Goal: Task Accomplishment & Management: Manage account settings

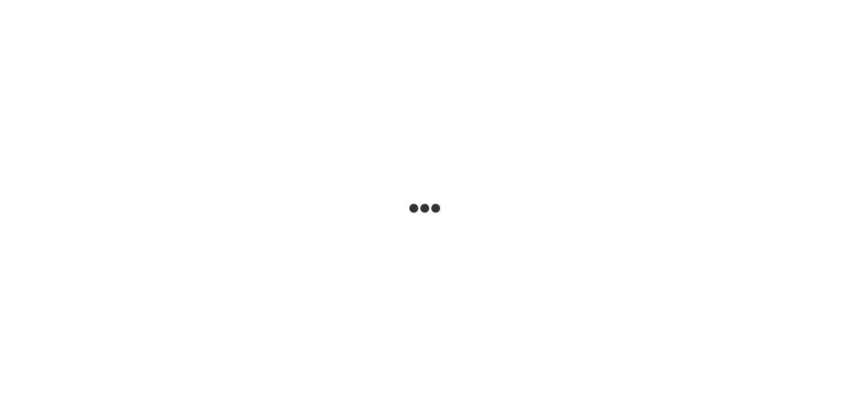
select select
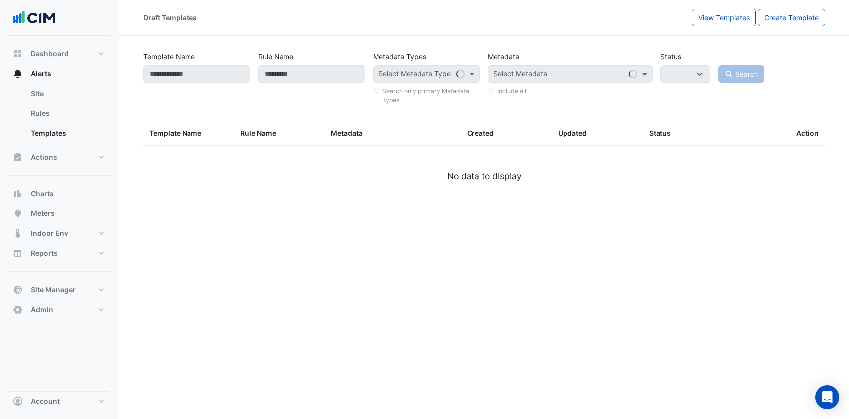
type input "**********"
select select
select select "***"
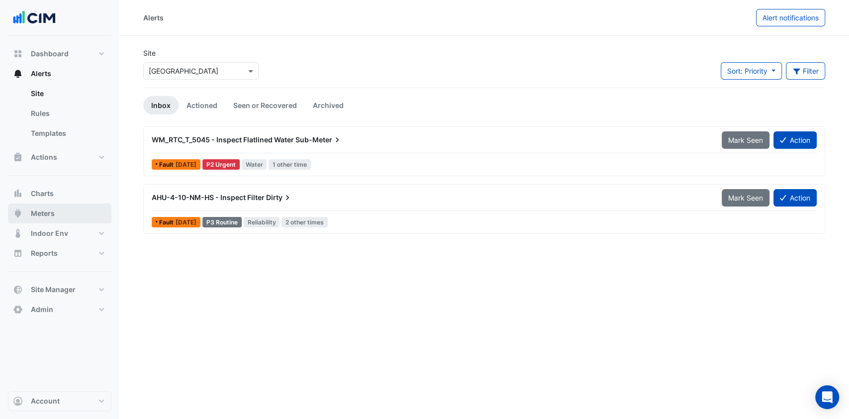
click at [48, 217] on span "Meters" at bounding box center [43, 213] width 24 height 10
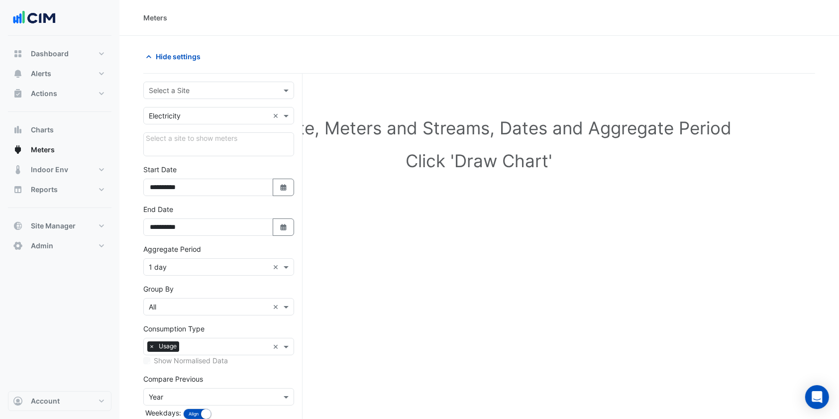
click at [187, 123] on div "× Electricity ×" at bounding box center [218, 115] width 151 height 17
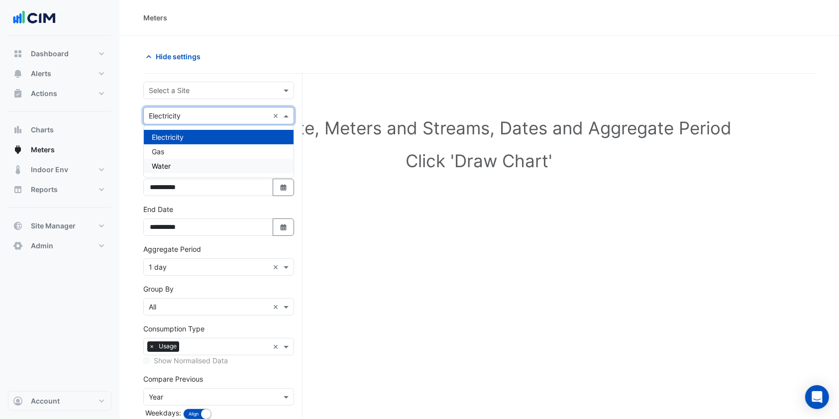
click at [178, 175] on div "Electricity Gas Water" at bounding box center [219, 151] width 150 height 51
click at [178, 167] on div "Water" at bounding box center [219, 166] width 150 height 14
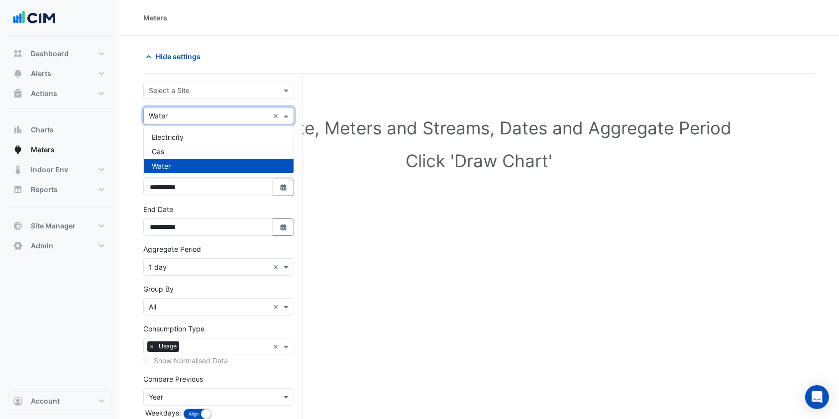
click at [183, 118] on input "text" at bounding box center [209, 116] width 120 height 10
click at [197, 91] on input "text" at bounding box center [209, 91] width 120 height 10
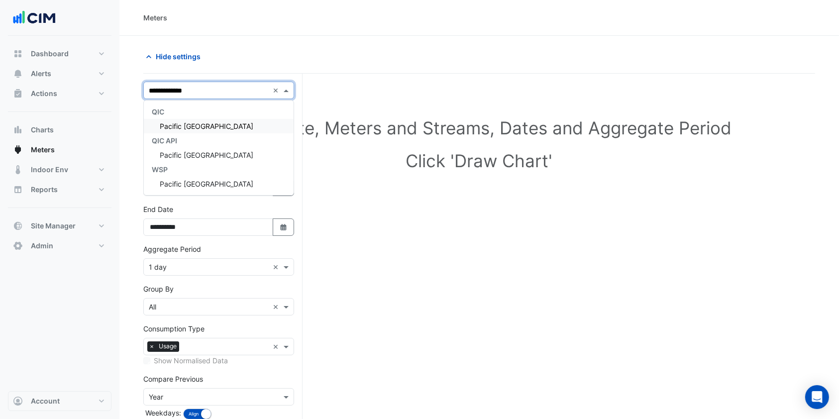
type input "**********"
click at [233, 123] on div "Pacific [GEOGRAPHIC_DATA]" at bounding box center [219, 126] width 150 height 14
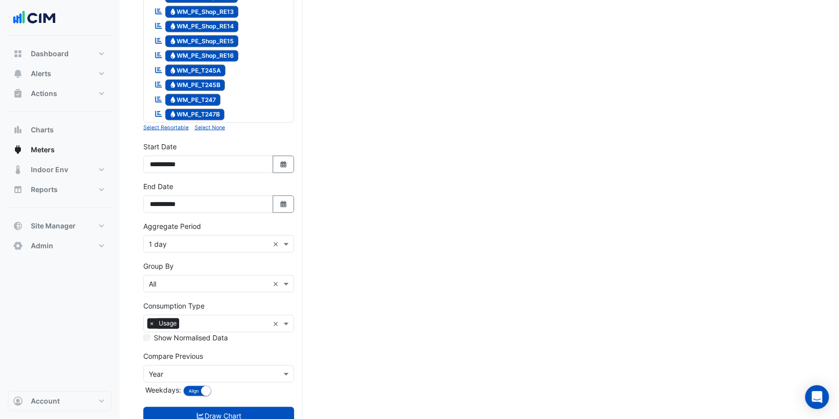
scroll to position [1375, 0]
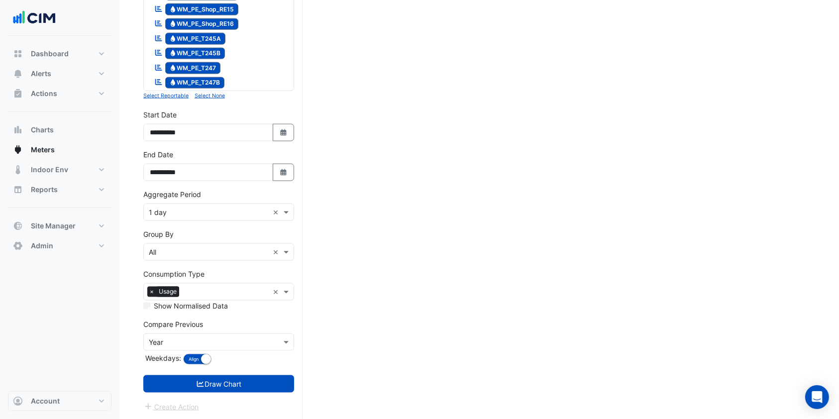
click at [274, 143] on div "**********" at bounding box center [218, 129] width 163 height 40
click at [281, 134] on icon "Select Date" at bounding box center [283, 132] width 9 height 7
select select "*"
select select "****"
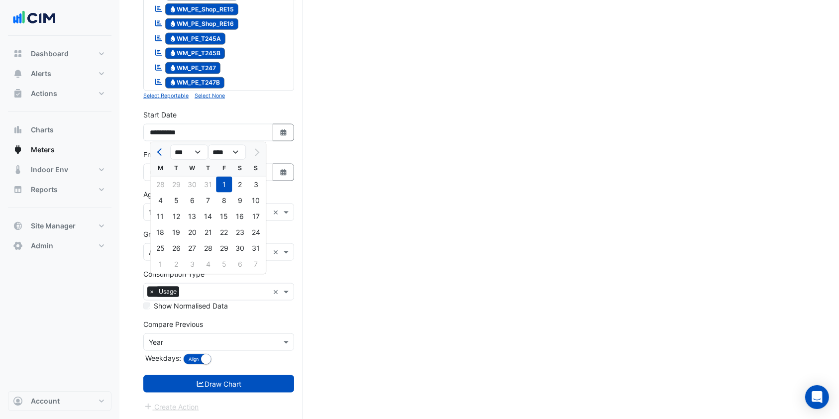
click at [155, 146] on button "Previous month" at bounding box center [160, 152] width 12 height 16
select select "*"
click at [178, 185] on div "1" at bounding box center [176, 185] width 16 height 16
type input "**********"
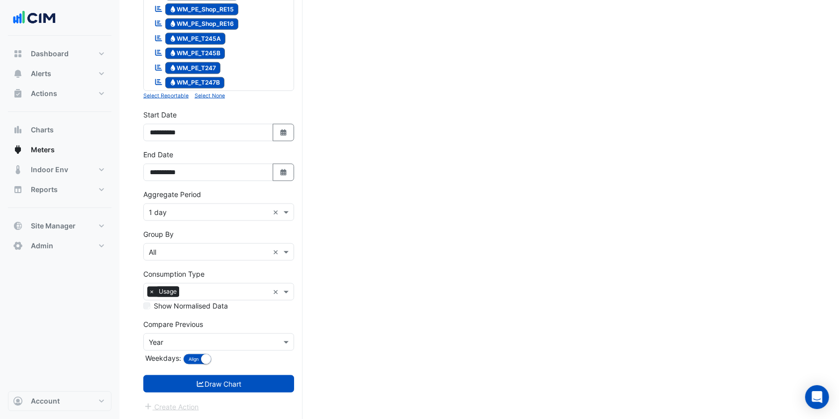
click at [286, 177] on button "Select Date" at bounding box center [284, 172] width 22 height 17
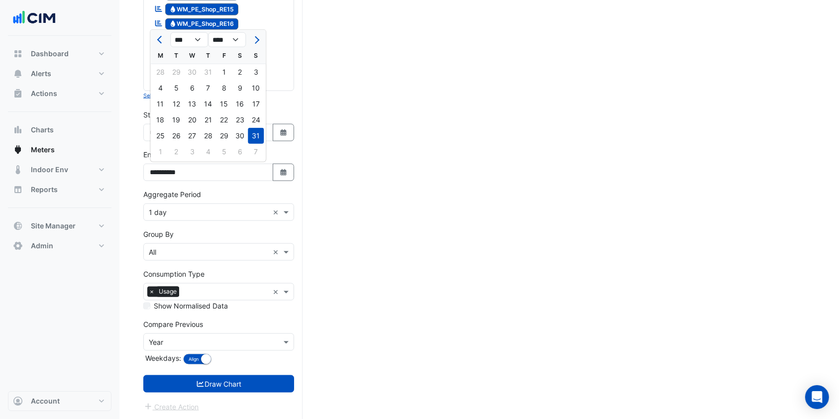
click at [262, 40] on div at bounding box center [256, 40] width 20 height 16
click at [259, 39] on button "Next month" at bounding box center [256, 40] width 12 height 16
select select "*"
click at [173, 129] on div "30" at bounding box center [176, 136] width 16 height 16
type input "**********"
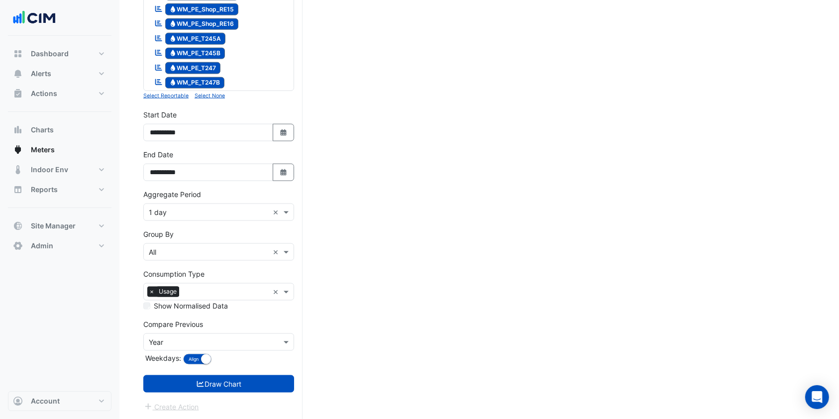
click at [189, 214] on input "text" at bounding box center [209, 213] width 120 height 10
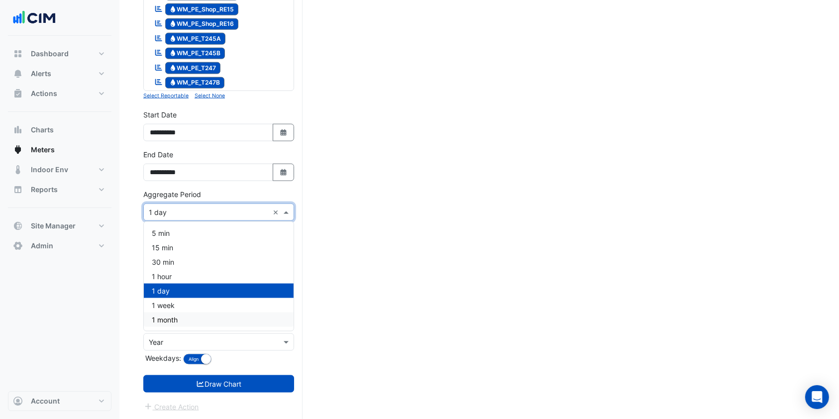
click at [167, 315] on span "1 month" at bounding box center [165, 319] width 26 height 8
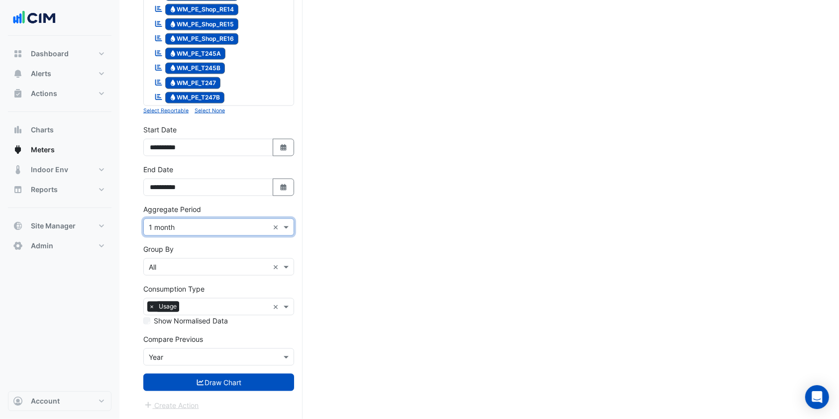
scroll to position [1358, 0]
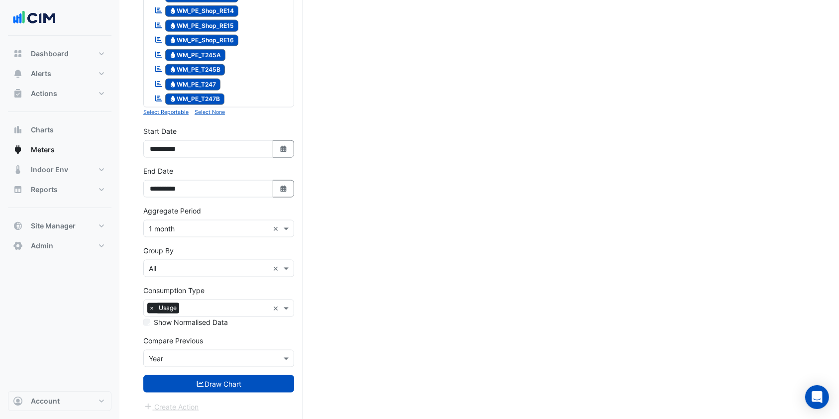
click at [213, 269] on input "text" at bounding box center [209, 269] width 120 height 10
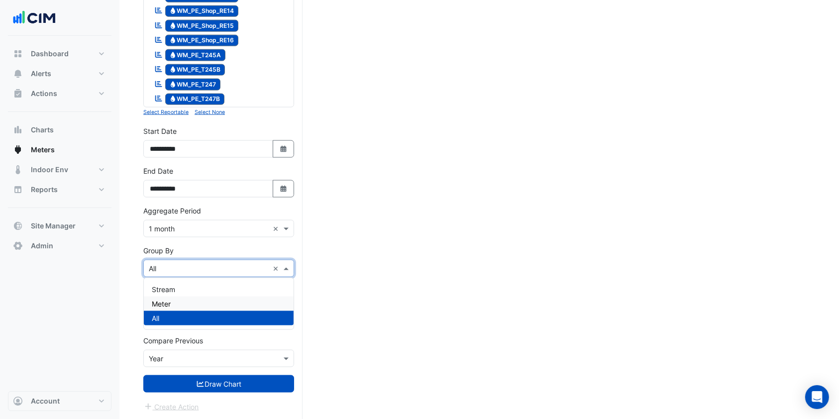
click at [178, 298] on div "Meter" at bounding box center [219, 304] width 150 height 14
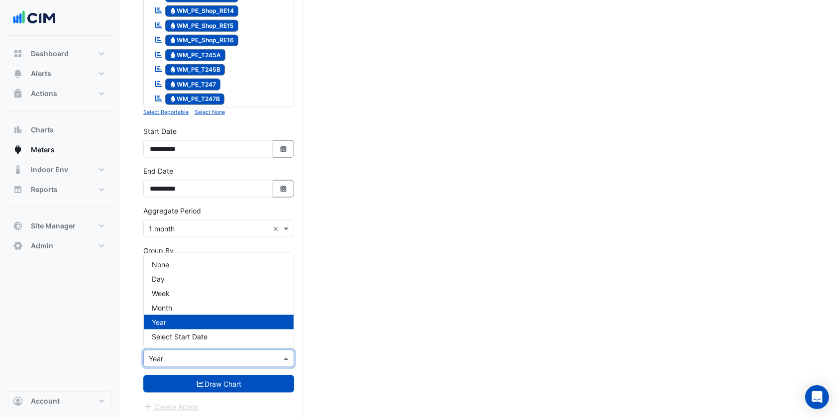
click at [194, 359] on input "text" at bounding box center [209, 359] width 120 height 10
click at [171, 262] on div "None" at bounding box center [219, 264] width 150 height 14
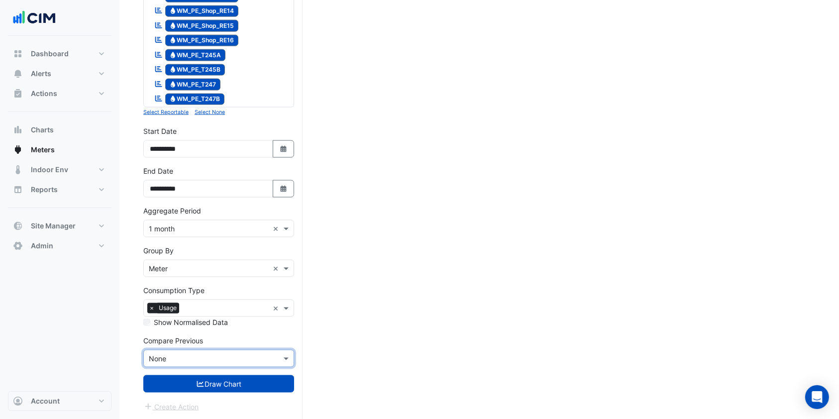
click at [178, 378] on button "Draw Chart" at bounding box center [218, 383] width 151 height 17
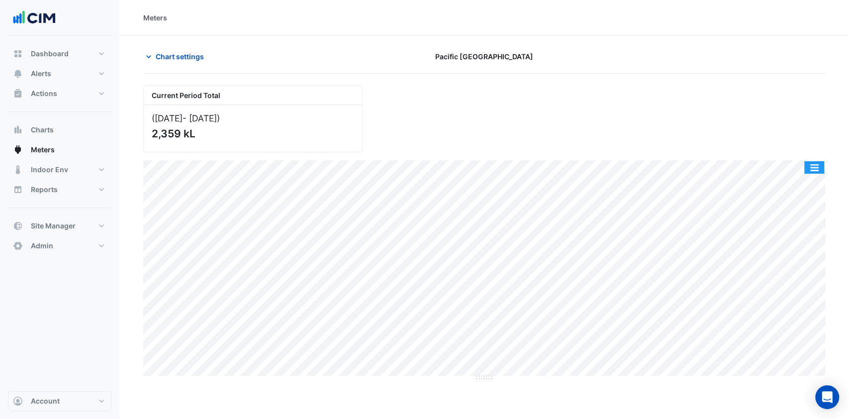
click at [806, 163] on button "button" at bounding box center [815, 167] width 20 height 12
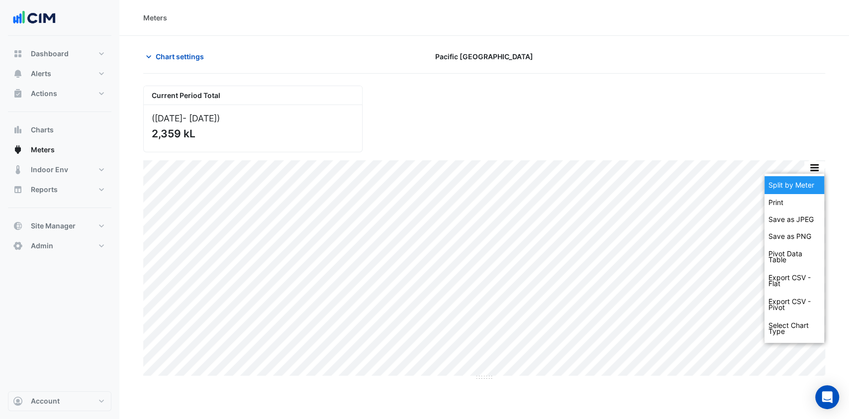
click at [796, 179] on div "Split by Meter" at bounding box center [795, 185] width 60 height 18
click at [835, 133] on section "Chart settings Pacific Epping Plaza Current Period Total (Jul 25 - Sep 25 ) 2,3…" at bounding box center [484, 208] width 730 height 345
click at [818, 160] on section "Chart settings Pacific Epping Plaza Current Period Total (Jul 25 - Sep 25 ) 2,3…" at bounding box center [484, 208] width 730 height 345
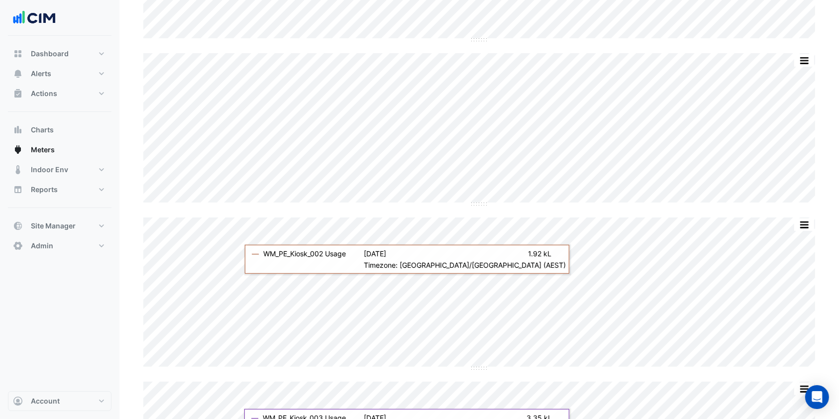
scroll to position [6, 0]
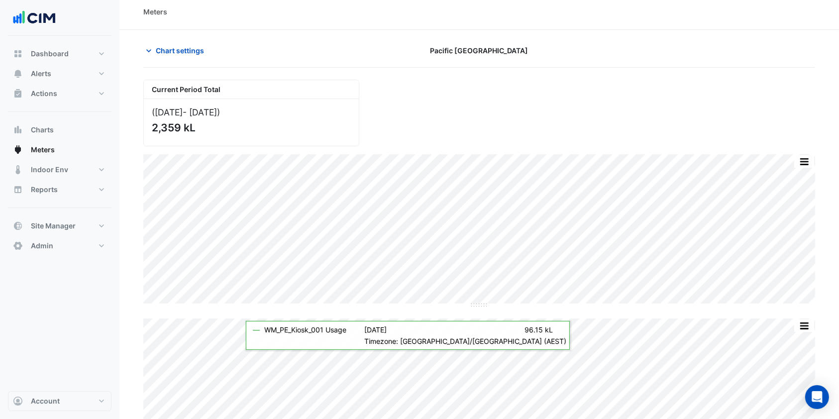
click at [166, 50] on span "Chart settings" at bounding box center [180, 50] width 48 height 10
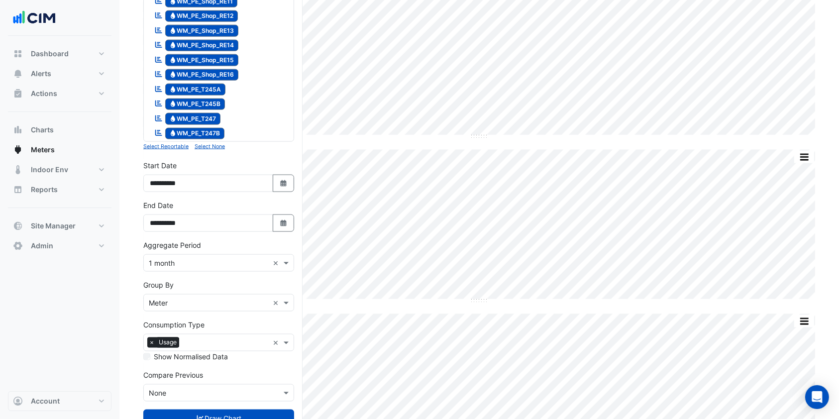
scroll to position [1357, 0]
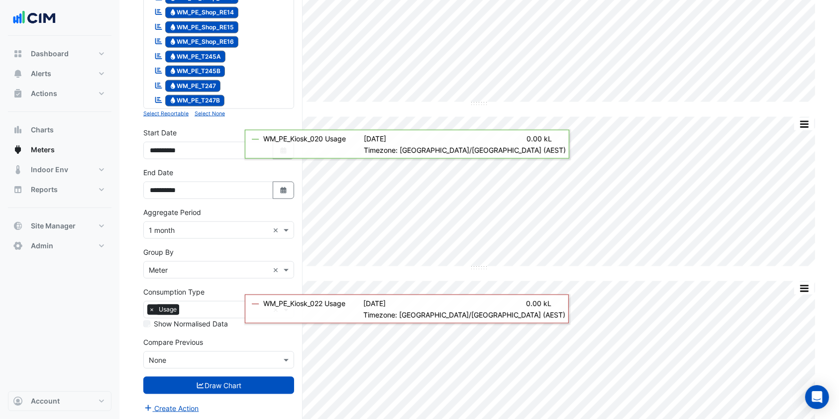
click at [277, 197] on button "Select Date" at bounding box center [284, 190] width 22 height 17
select select "*"
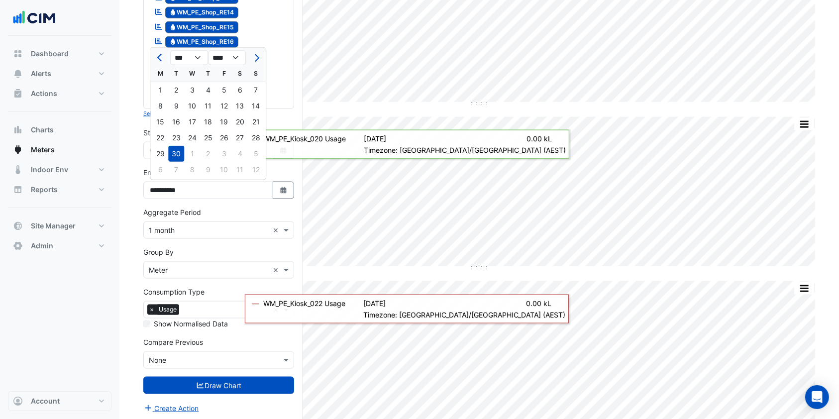
click at [206, 121] on div "18" at bounding box center [208, 122] width 16 height 16
type input "**********"
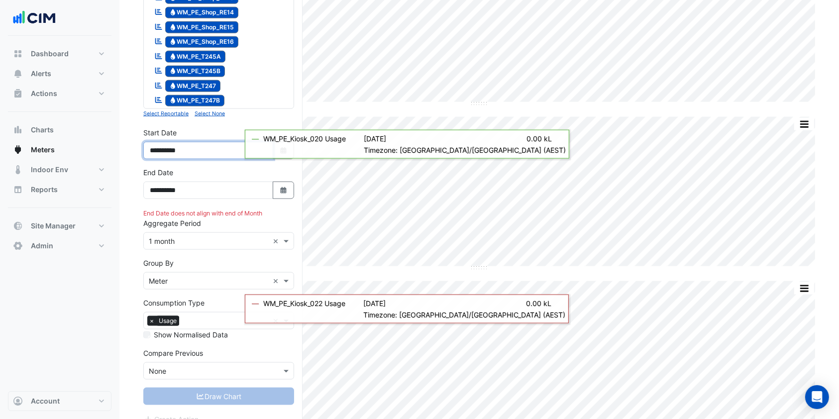
click at [238, 146] on input "**********" at bounding box center [208, 150] width 130 height 17
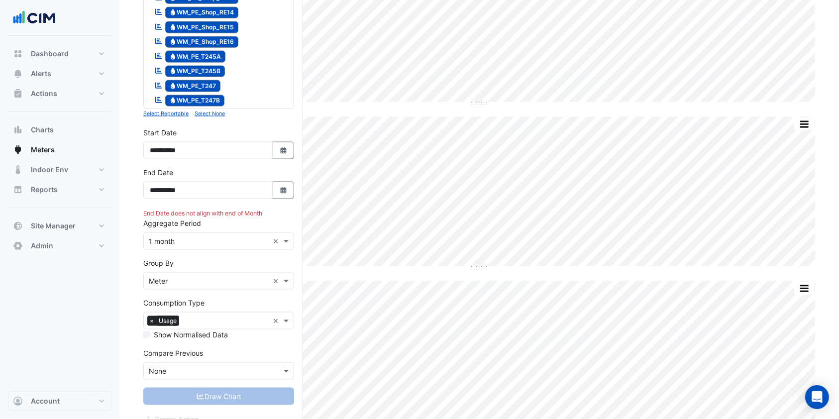
click at [287, 155] on button "Select Date" at bounding box center [284, 150] width 22 height 17
select select "*"
select select "****"
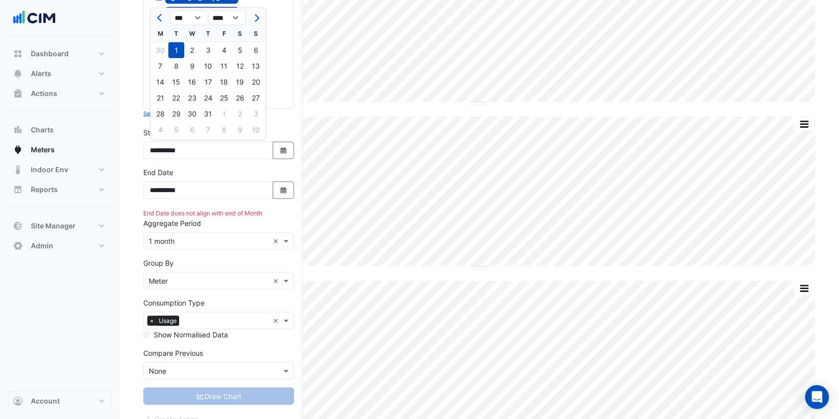
click at [228, 84] on div "18" at bounding box center [224, 82] width 16 height 16
type input "**********"
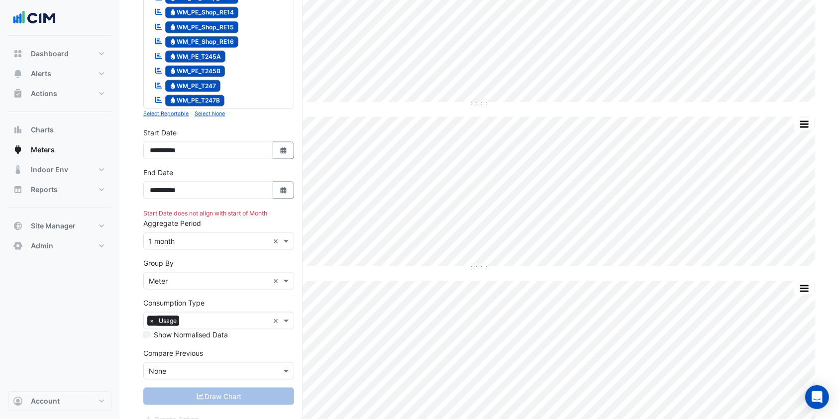
click at [283, 147] on icon "Select Date" at bounding box center [283, 150] width 9 height 7
select select "*"
select select "****"
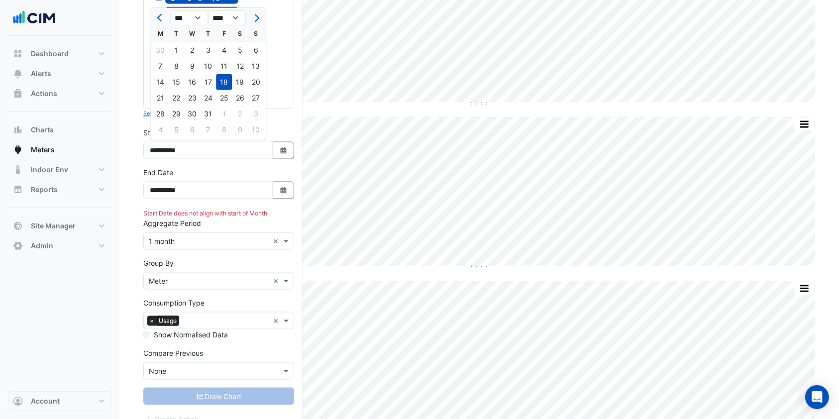
click at [259, 19] on button "Next month" at bounding box center [256, 18] width 12 height 16
select select "*"
click at [206, 81] on div "18" at bounding box center [208, 82] width 16 height 16
type input "**********"
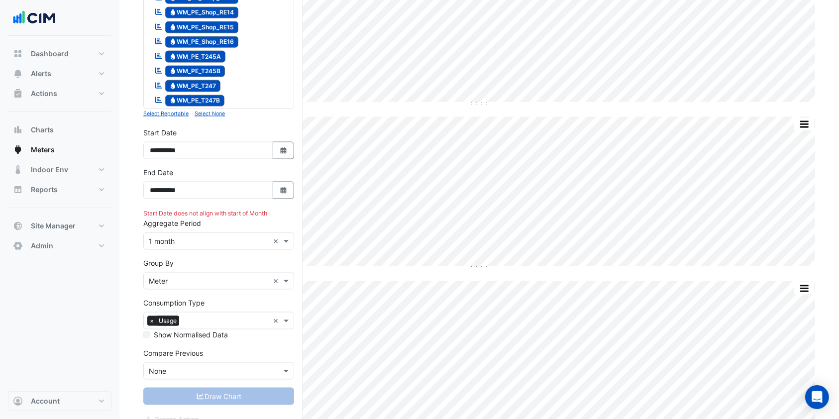
click at [204, 233] on div "× 1 month ×" at bounding box center [218, 240] width 151 height 17
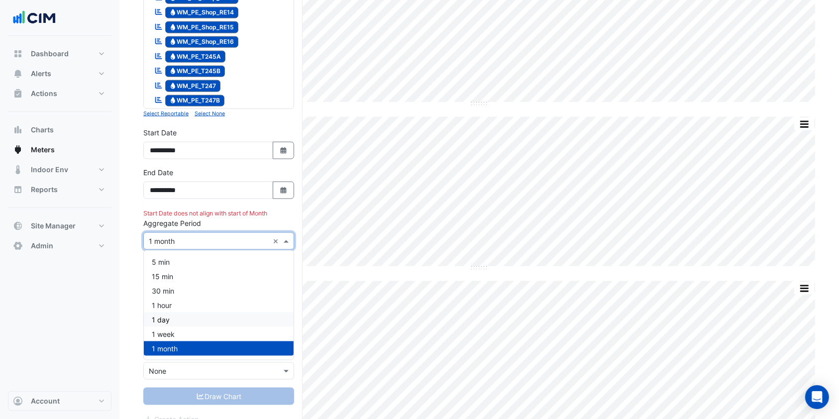
click at [165, 326] on div "1 day" at bounding box center [219, 319] width 150 height 14
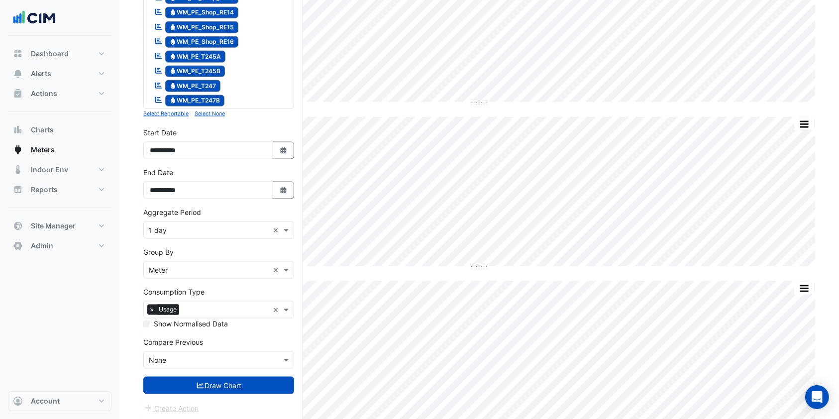
click at [184, 390] on button "Draw Chart" at bounding box center [218, 385] width 151 height 17
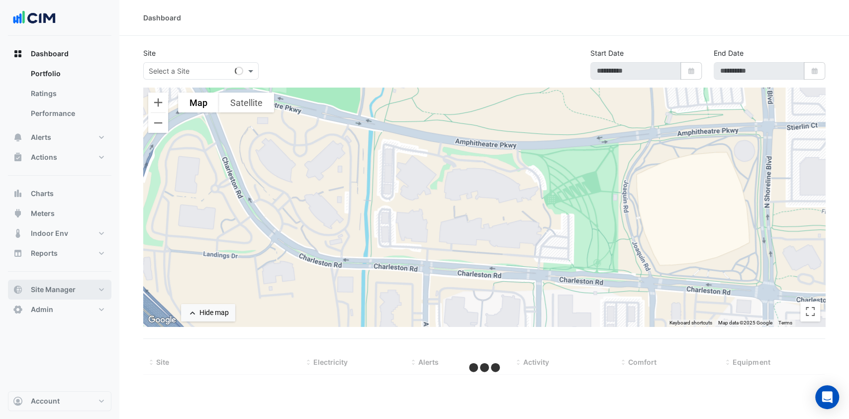
click at [77, 285] on button "Site Manager" at bounding box center [60, 290] width 104 height 20
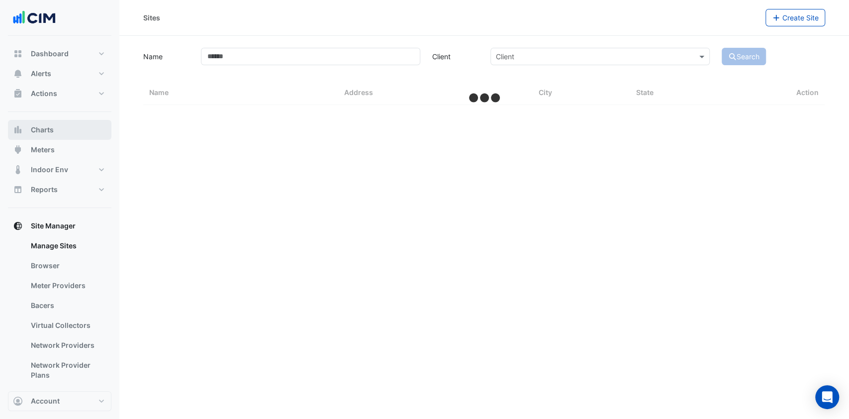
click at [68, 132] on button "Charts" at bounding box center [60, 130] width 104 height 20
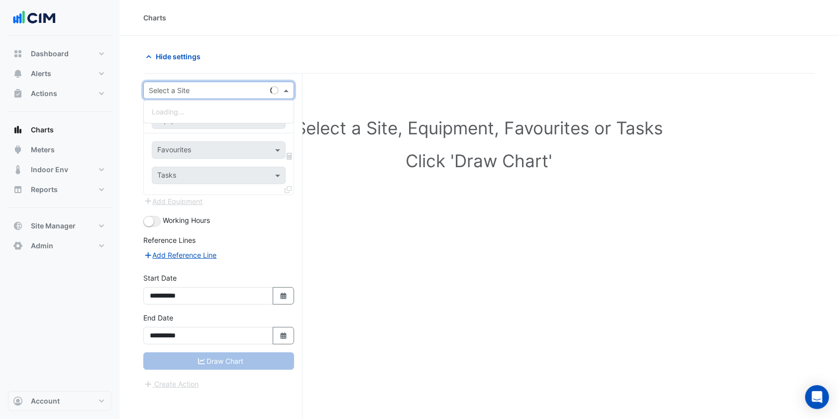
click at [203, 86] on input "text" at bounding box center [209, 91] width 120 height 10
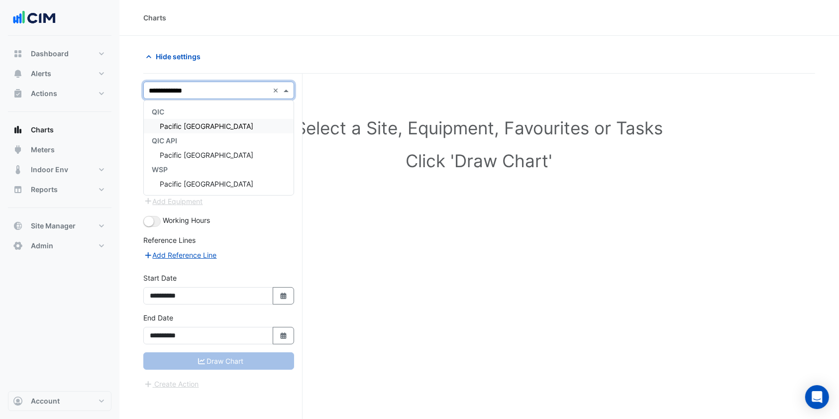
type input "**********"
click at [222, 119] on div "Pacific [GEOGRAPHIC_DATA]" at bounding box center [219, 126] width 150 height 14
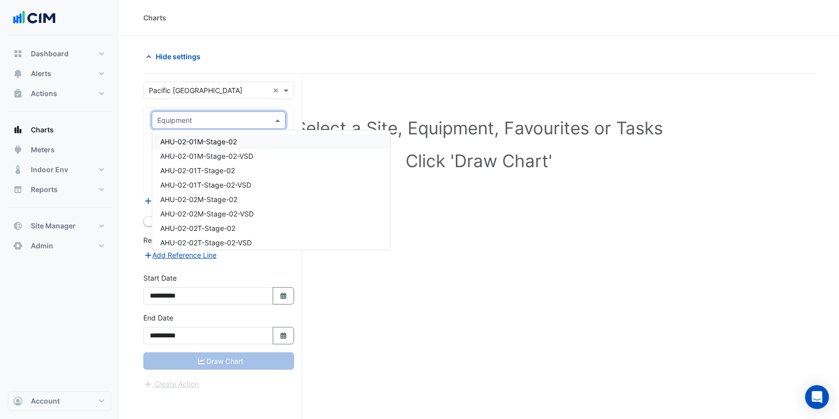
click at [283, 116] on span at bounding box center [279, 120] width 12 height 10
type input "**"
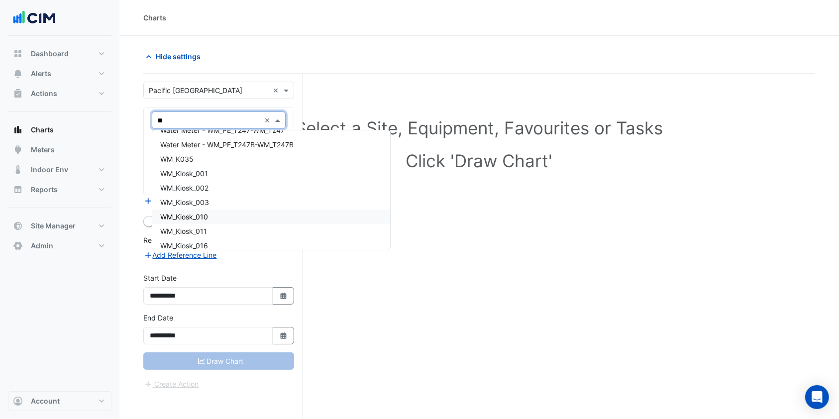
scroll to position [1260, 0]
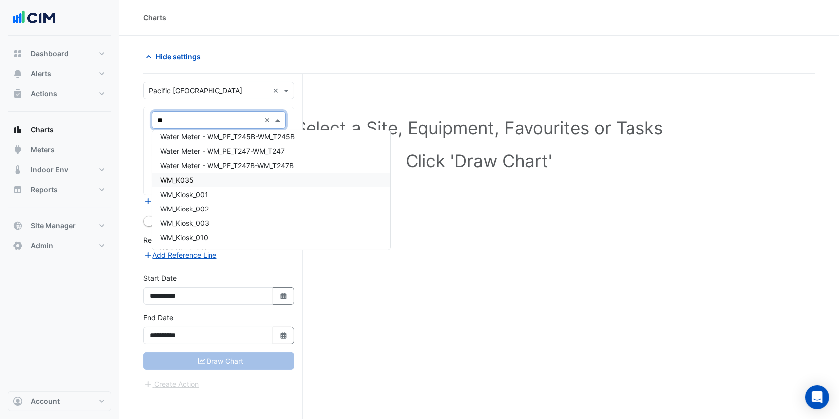
click at [203, 174] on div "WM_K035" at bounding box center [271, 180] width 238 height 14
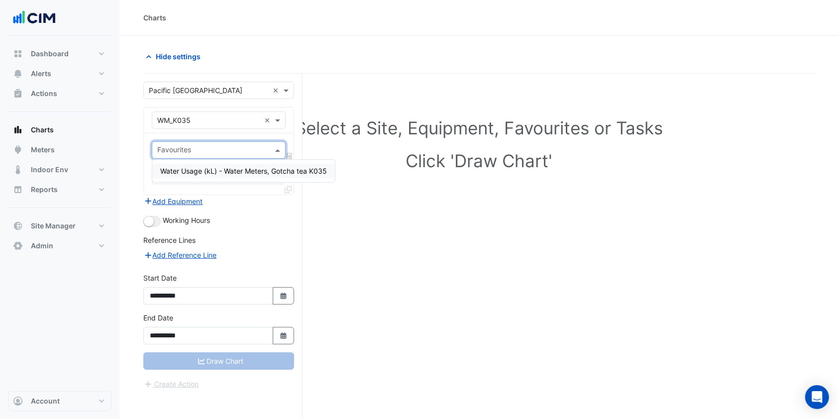
click at [274, 150] on span at bounding box center [279, 150] width 12 height 10
click at [226, 170] on span "Water Usage (kL) - Water Meters, Gotcha tea K035" at bounding box center [243, 171] width 167 height 8
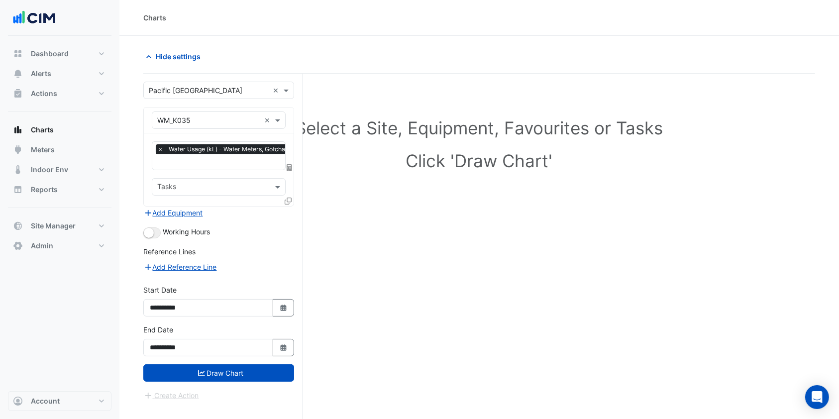
click at [284, 305] on icon "button" at bounding box center [283, 308] width 6 height 6
select select "*"
select select "****"
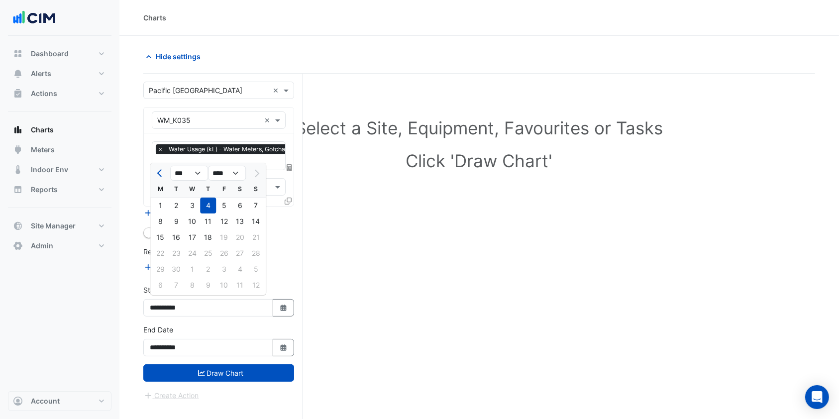
click at [159, 167] on button "Previous month" at bounding box center [160, 173] width 12 height 16
select select "*"
click at [183, 205] on div "1" at bounding box center [176, 206] width 16 height 16
type input "**********"
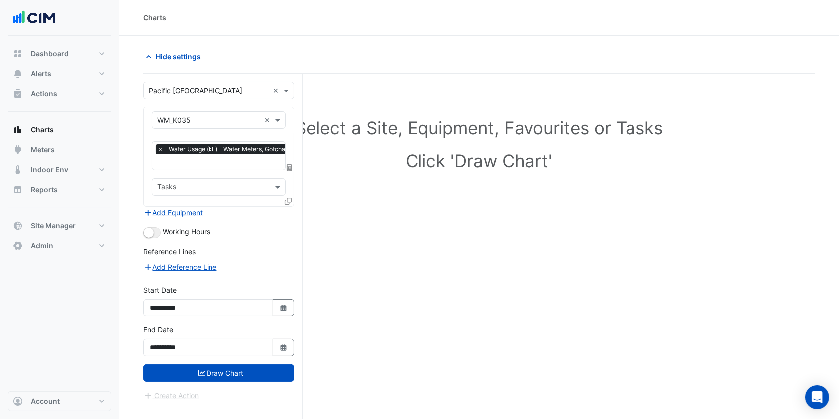
click at [281, 344] on icon "Select Date" at bounding box center [283, 347] width 9 height 7
select select "*"
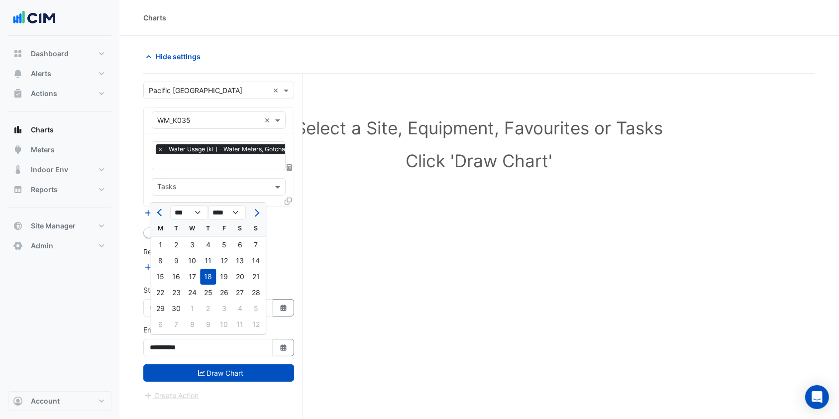
click at [175, 312] on div "30" at bounding box center [176, 309] width 16 height 16
type input "**********"
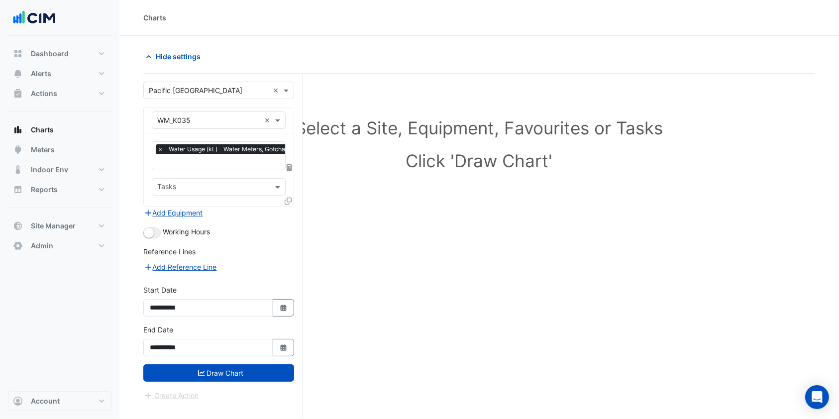
click at [208, 364] on button "Draw Chart" at bounding box center [218, 372] width 151 height 17
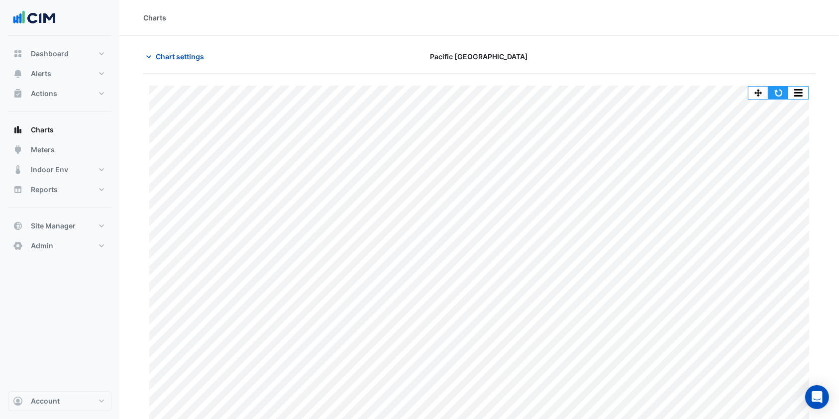
click at [786, 92] on button "button" at bounding box center [778, 93] width 20 height 12
click at [179, 60] on span "Chart settings" at bounding box center [180, 56] width 48 height 10
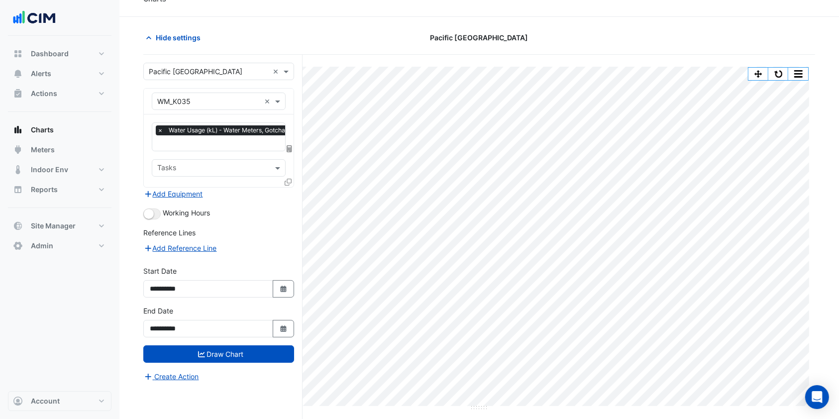
scroll to position [37, 0]
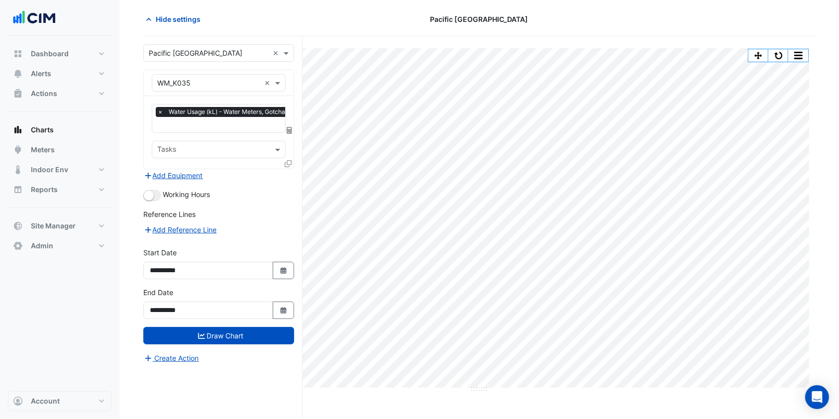
click at [286, 269] on icon "button" at bounding box center [283, 270] width 6 height 6
select select "*"
select select "****"
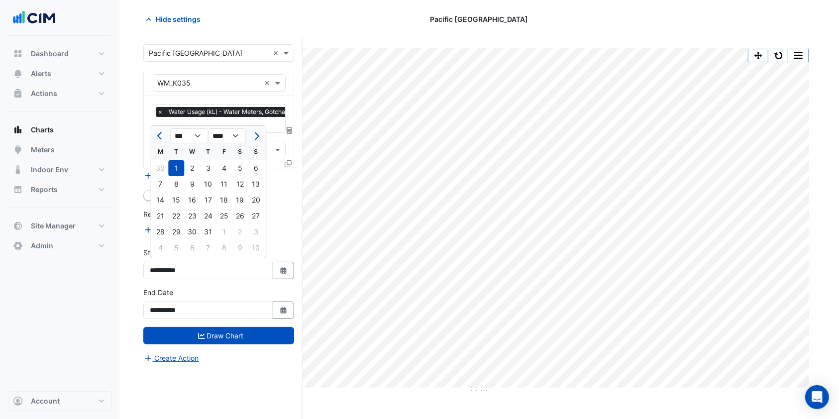
click at [159, 135] on span "Previous month" at bounding box center [160, 135] width 7 height 7
click at [255, 135] on span "Next month" at bounding box center [255, 135] width 7 height 7
select select "*"
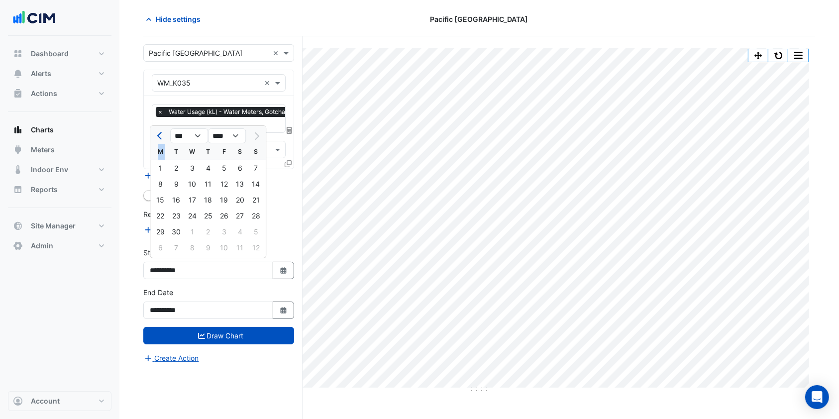
click at [255, 135] on div at bounding box center [256, 136] width 20 height 16
click at [201, 200] on div "18" at bounding box center [208, 200] width 16 height 16
type input "**********"
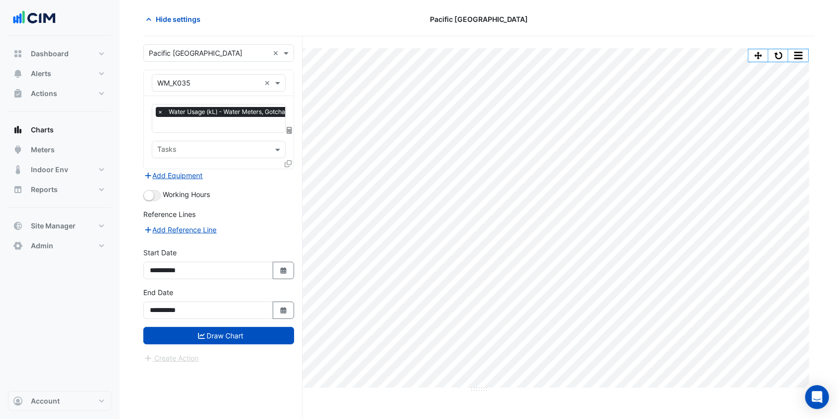
click at [274, 312] on button "Select Date" at bounding box center [284, 310] width 22 height 17
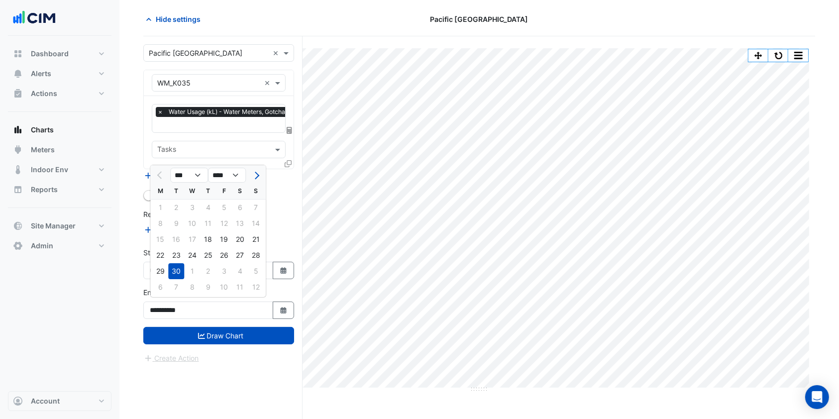
click at [214, 244] on div "18" at bounding box center [208, 239] width 16 height 16
type input "**********"
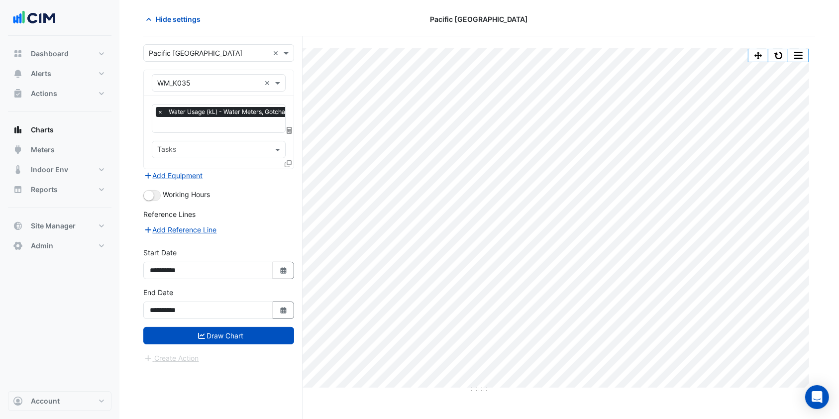
click at [214, 336] on button "Draw Chart" at bounding box center [218, 335] width 151 height 17
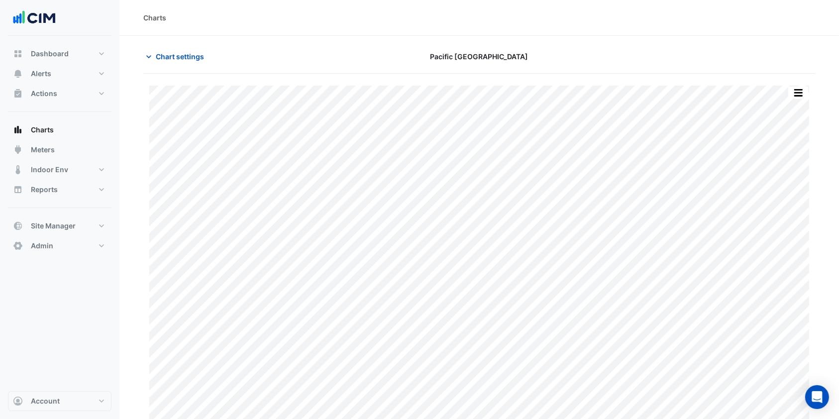
click at [185, 59] on span "Chart settings" at bounding box center [180, 56] width 48 height 10
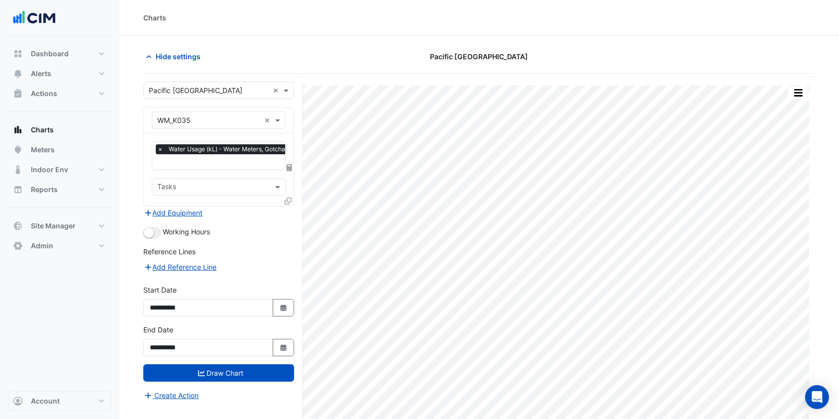
click at [285, 202] on icon at bounding box center [288, 201] width 7 height 7
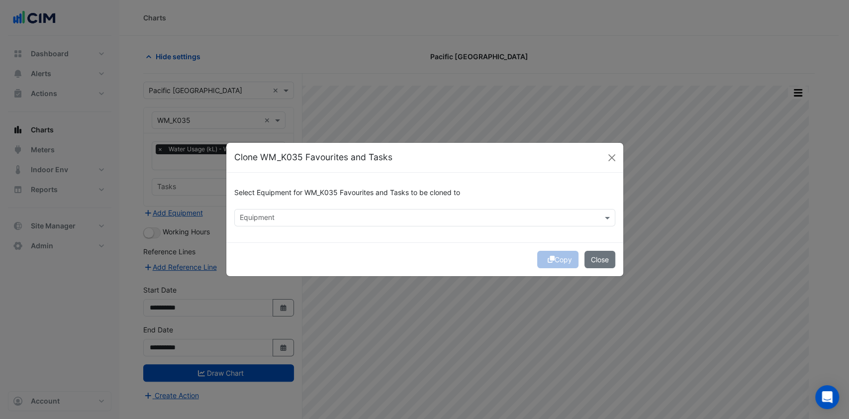
click at [323, 205] on div "Select Equipment for WM_K035 Favourites and Tasks to be cloned to" at bounding box center [424, 195] width 381 height 28
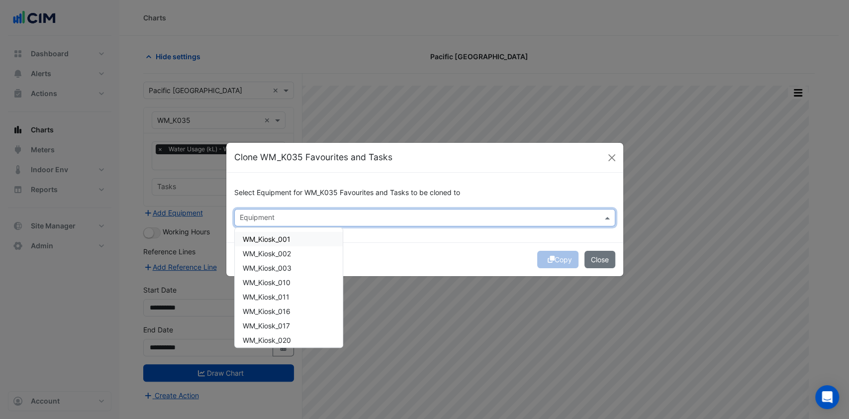
click at [310, 211] on div "Equipment" at bounding box center [417, 217] width 364 height 15
click at [384, 252] on div "Copy Close" at bounding box center [424, 259] width 397 height 34
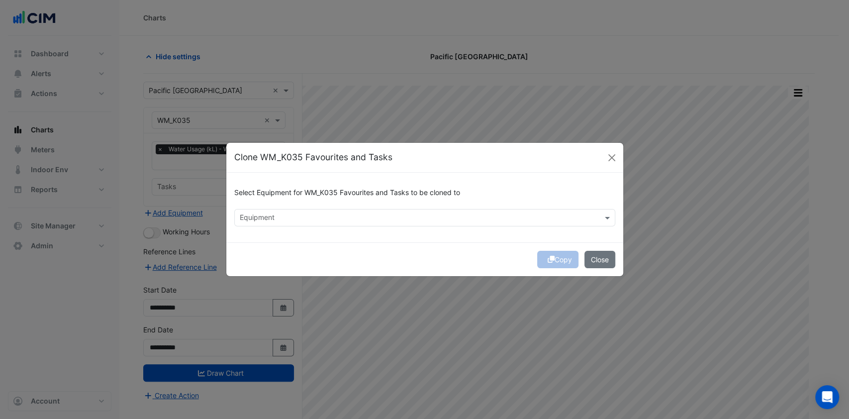
drag, startPoint x: 283, startPoint y: 219, endPoint x: 280, endPoint y: 224, distance: 5.6
click at [283, 219] on input "text" at bounding box center [419, 218] width 359 height 10
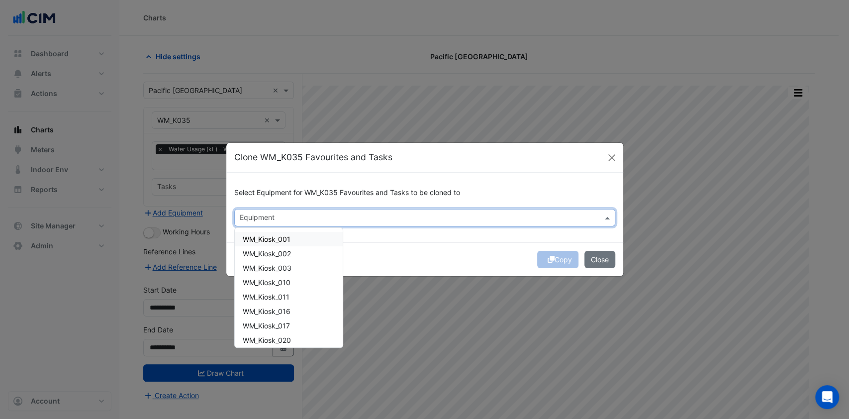
click at [268, 246] on div "WM_Kiosk_002" at bounding box center [289, 253] width 108 height 14
click at [280, 250] on span "WM_Kiosk_002" at bounding box center [267, 253] width 48 height 8
click at [280, 243] on div "WM_Kiosk_001" at bounding box center [289, 239] width 108 height 14
drag, startPoint x: 278, startPoint y: 250, endPoint x: 277, endPoint y: 257, distance: 6.6
click at [278, 251] on span "WM_Kiosk_002" at bounding box center [267, 253] width 48 height 8
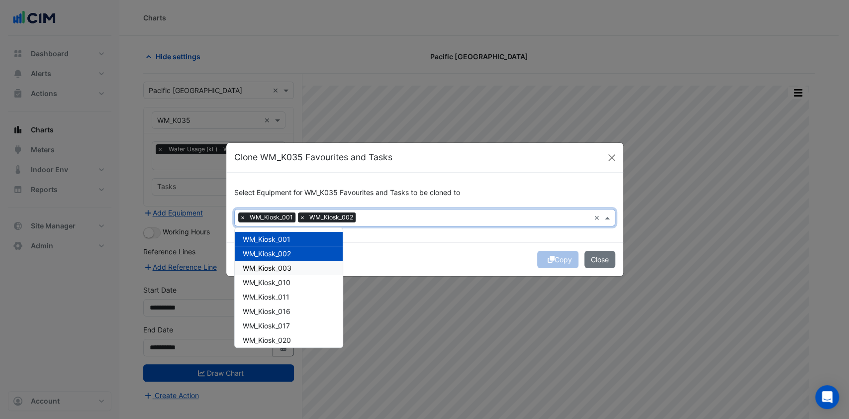
drag, startPoint x: 273, startPoint y: 265, endPoint x: 272, endPoint y: 275, distance: 10.5
click at [273, 265] on span "WM_Kiosk_003" at bounding box center [267, 268] width 49 height 8
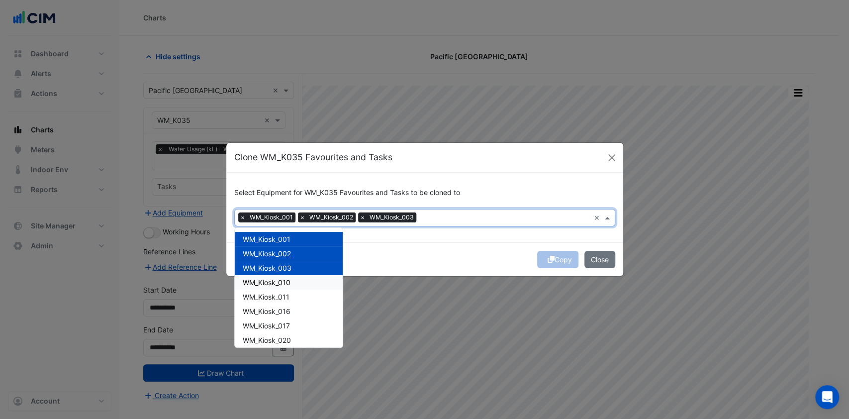
drag, startPoint x: 272, startPoint y: 281, endPoint x: 270, endPoint y: 295, distance: 14.0
click at [271, 288] on div "WM_Kiosk_010" at bounding box center [289, 282] width 108 height 14
click at [267, 303] on div "WM_Kiosk_011" at bounding box center [289, 297] width 108 height 14
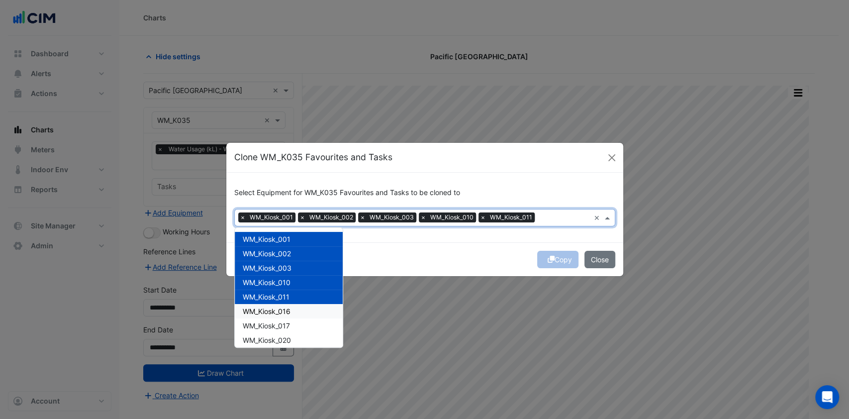
click at [263, 307] on span "WM_Kiosk_016" at bounding box center [267, 311] width 48 height 8
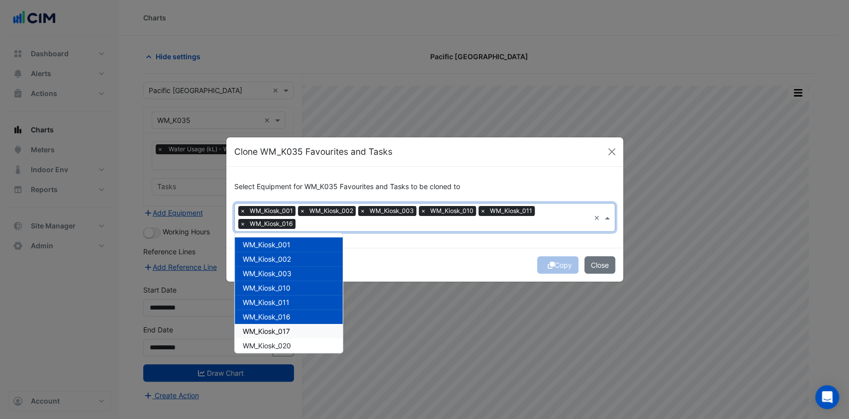
click at [273, 328] on span "WM_Kiosk_017" at bounding box center [266, 331] width 47 height 8
click at [265, 350] on div "WM_Kiosk_020" at bounding box center [289, 345] width 108 height 14
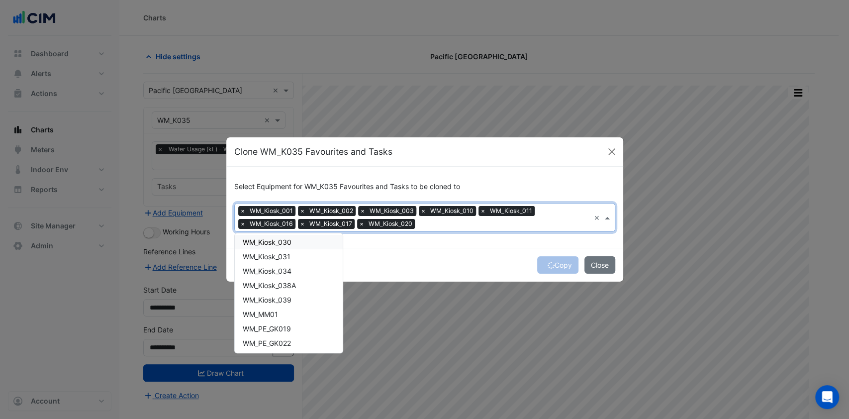
drag, startPoint x: 286, startPoint y: 239, endPoint x: 276, endPoint y: 265, distance: 27.7
click at [286, 240] on span "WM_Kiosk_030" at bounding box center [267, 242] width 49 height 8
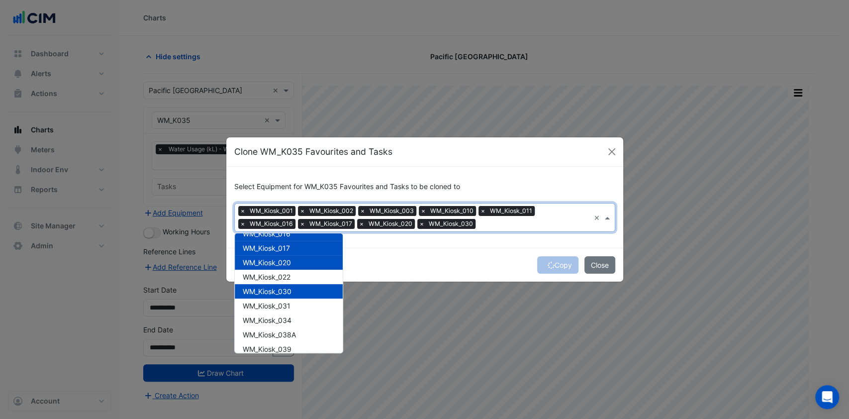
scroll to position [66, 0]
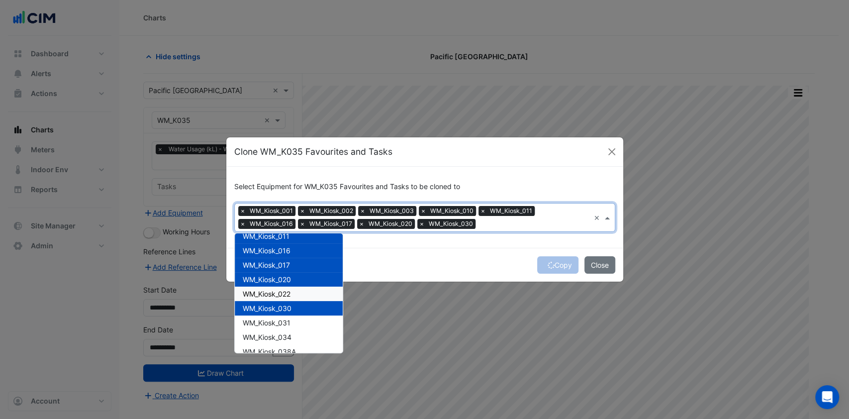
click at [280, 292] on span "WM_Kiosk_022" at bounding box center [267, 294] width 48 height 8
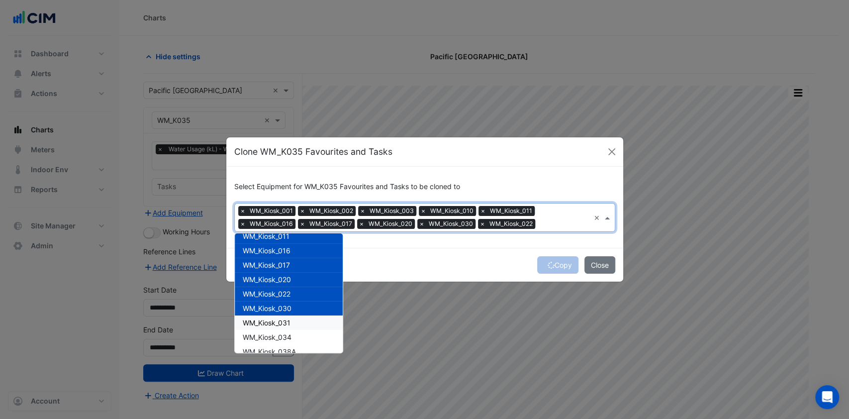
click at [266, 328] on div "WM_Kiosk_031" at bounding box center [289, 322] width 108 height 14
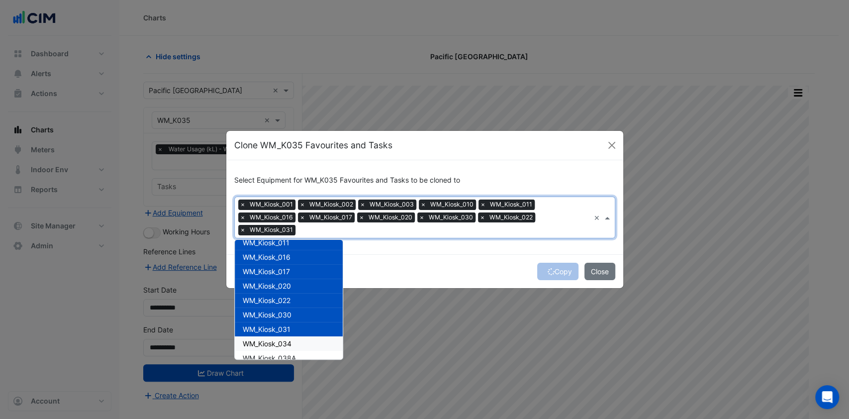
click at [262, 345] on span "WM_Kiosk_034" at bounding box center [267, 343] width 49 height 8
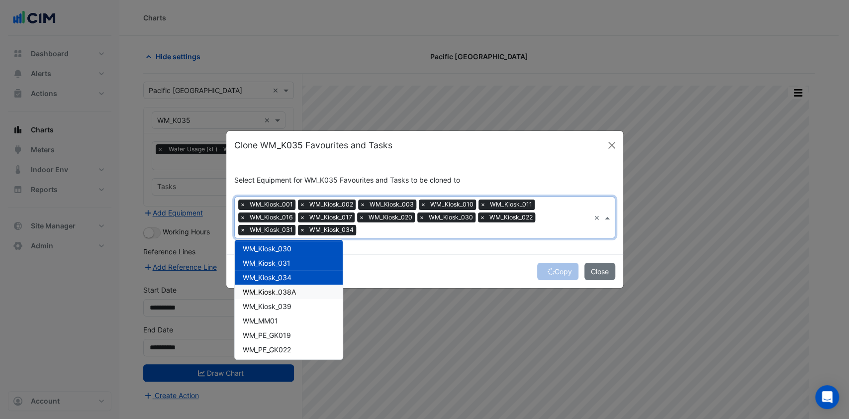
click at [278, 286] on div "WM_Kiosk_038A" at bounding box center [289, 292] width 108 height 14
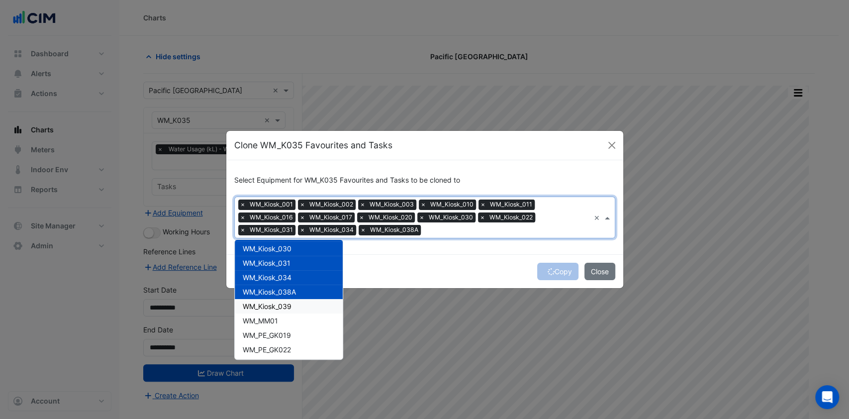
click at [272, 307] on span "WM_Kiosk_039" at bounding box center [267, 306] width 49 height 8
click at [271, 322] on span "WM_MM01" at bounding box center [260, 320] width 35 height 8
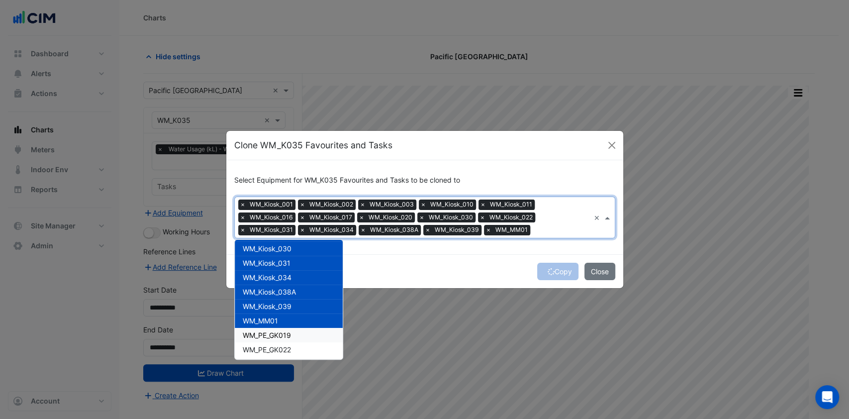
click at [272, 334] on span "WM_PE_GK019" at bounding box center [267, 335] width 48 height 8
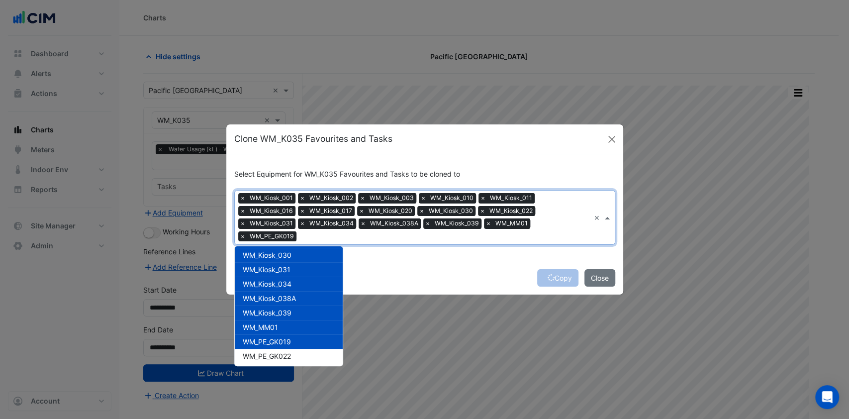
click at [269, 347] on div "WM_PE_GK019" at bounding box center [289, 341] width 108 height 14
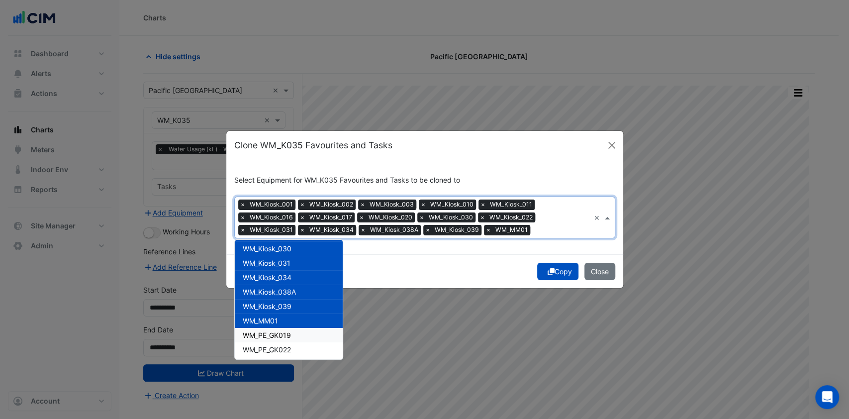
click at [306, 331] on div "WM_PE_GK019" at bounding box center [289, 335] width 108 height 14
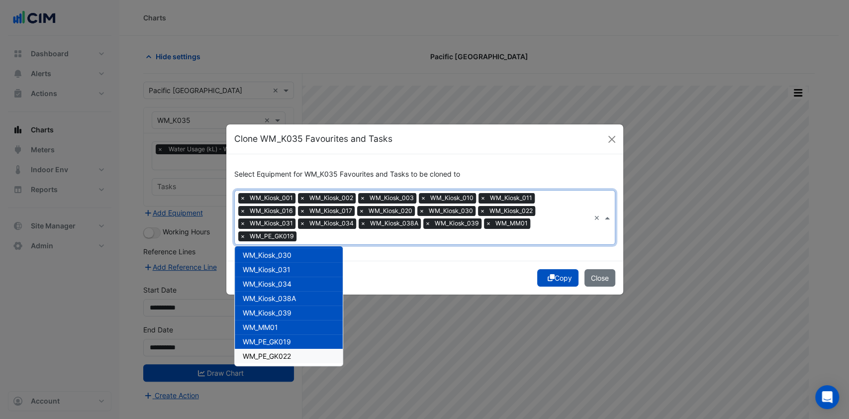
click at [273, 352] on span "WM_PE_GK022" at bounding box center [267, 356] width 48 height 8
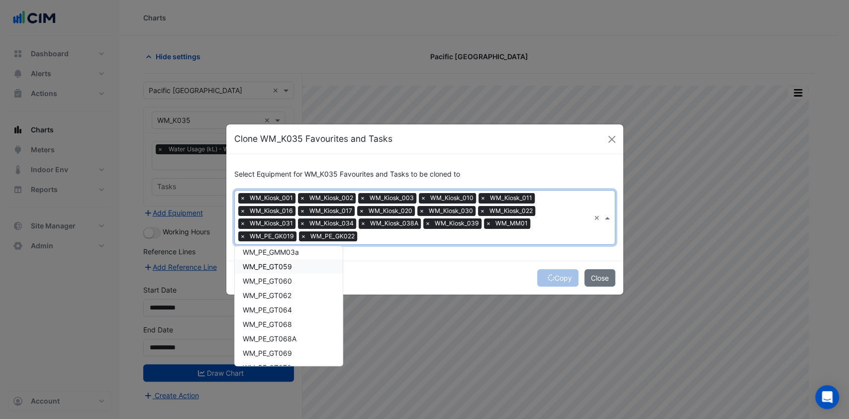
scroll to position [199, 0]
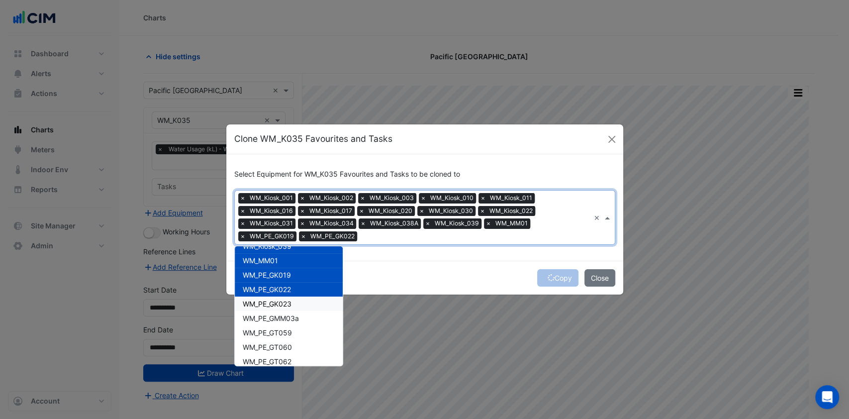
click at [276, 301] on span "WM_PE_GK023" at bounding box center [267, 304] width 49 height 8
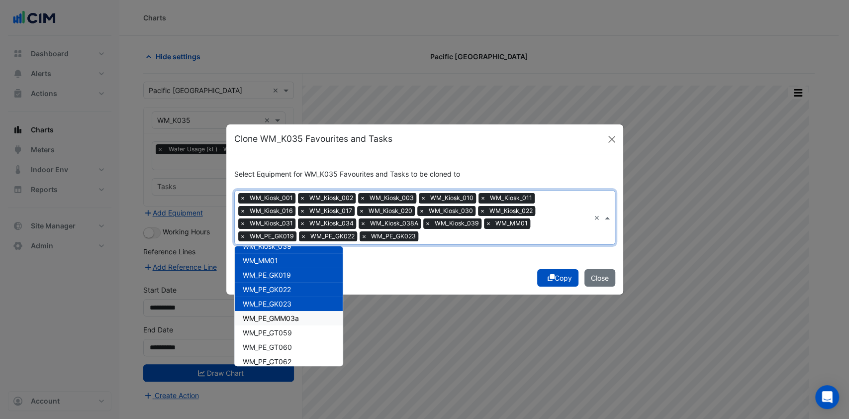
click at [274, 316] on span "WM_PE_GMM03a" at bounding box center [271, 318] width 56 height 8
click at [273, 337] on div "WM_PE_GT059" at bounding box center [289, 332] width 108 height 14
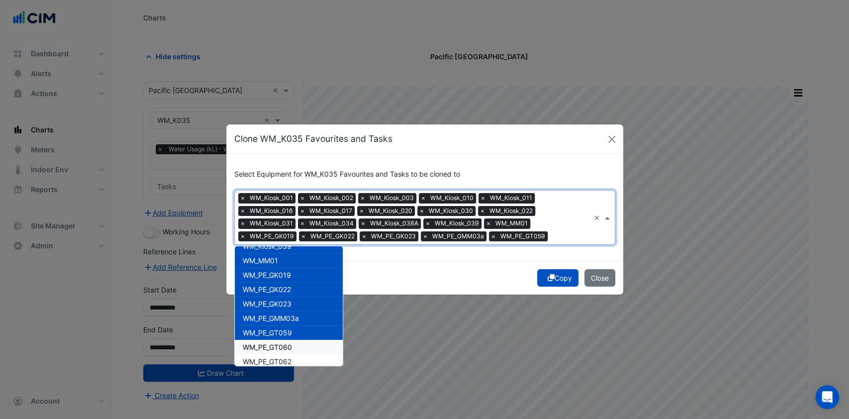
drag, startPoint x: 271, startPoint y: 347, endPoint x: 265, endPoint y: 371, distance: 24.1
click at [268, 367] on ngb-modal-window "Clone WM_K035 Favourites and Tasks Select Equipment for WM_K035 Favourites and …" at bounding box center [424, 209] width 849 height 419
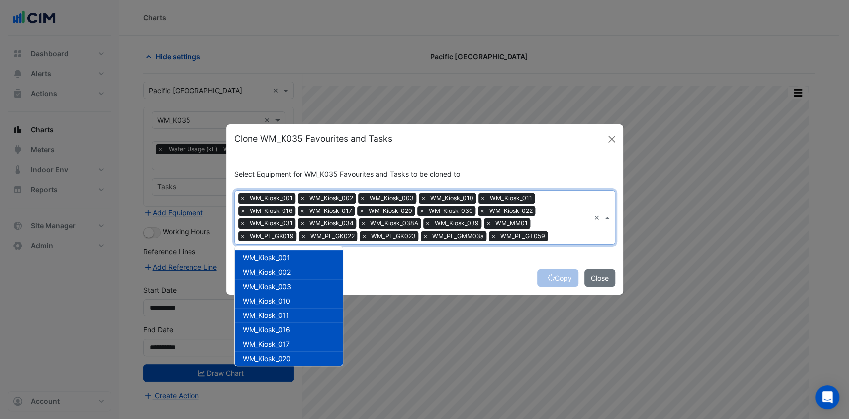
click at [538, 226] on div "× WM_Kiosk_001 × WM_Kiosk_002 × WM_Kiosk_003 × WM_Kiosk_010 × WM_Kiosk_011 × WM…" at bounding box center [412, 217] width 355 height 53
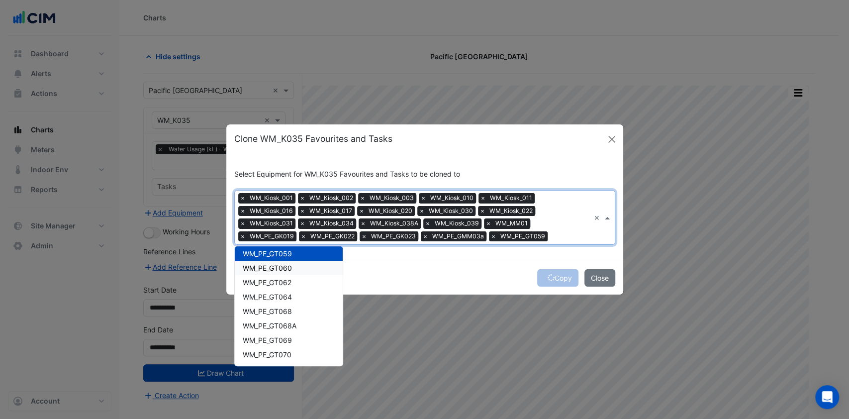
click at [292, 264] on span "WM_PE_GT060" at bounding box center [267, 268] width 49 height 8
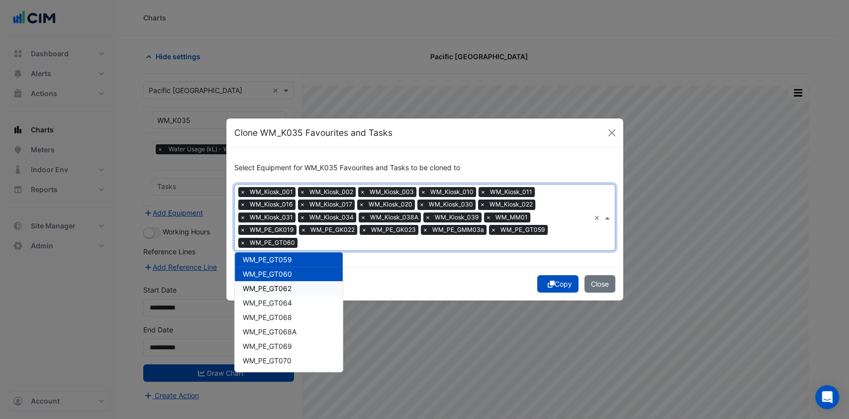
click at [268, 285] on span "WM_PE_GT062" at bounding box center [267, 288] width 49 height 8
click at [264, 300] on span "WM_PE_GT064" at bounding box center [267, 303] width 49 height 8
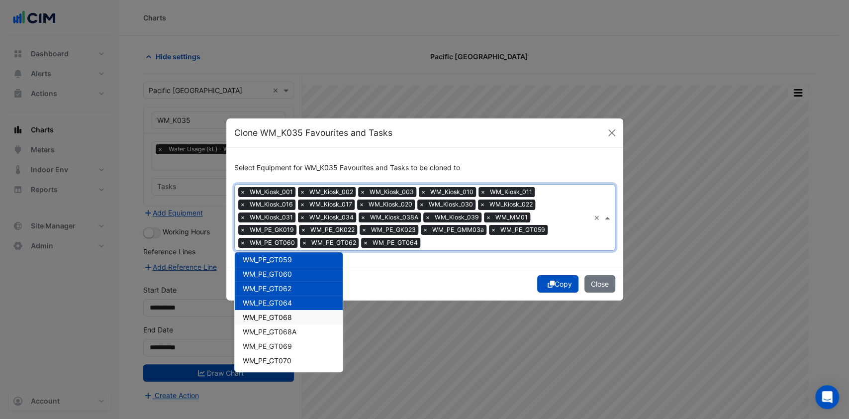
click at [265, 313] on span "WM_PE_GT068" at bounding box center [267, 317] width 49 height 8
click at [265, 330] on span "WM_PE_GT068A" at bounding box center [270, 331] width 54 height 8
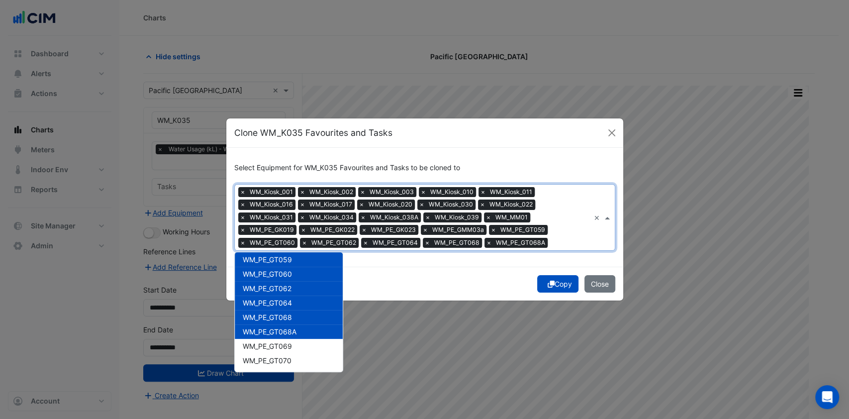
click at [265, 338] on div "WM_PE_GT068A" at bounding box center [289, 331] width 108 height 14
click at [272, 335] on span "WM_PE_GT068A" at bounding box center [270, 331] width 54 height 8
click at [267, 346] on span "WM_PE_GT069" at bounding box center [267, 346] width 49 height 8
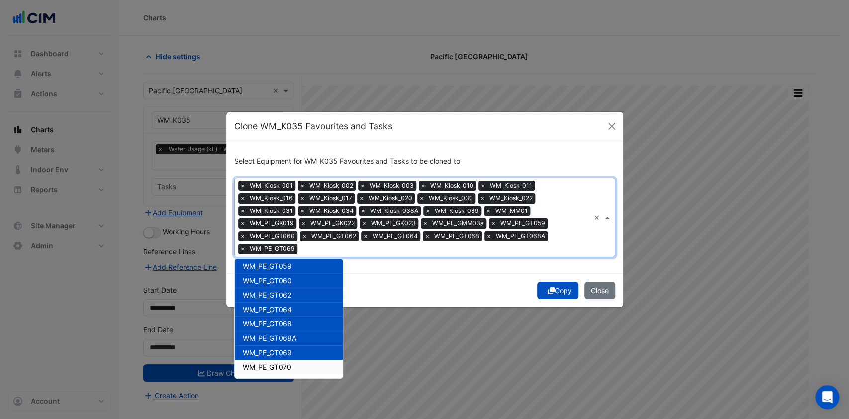
click at [261, 367] on span "WM_PE_GT070" at bounding box center [267, 367] width 49 height 8
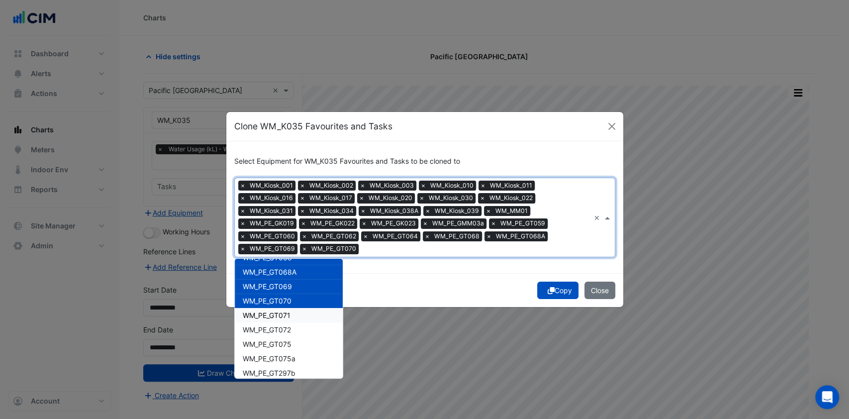
click at [286, 319] on div "WM_PE_GT071" at bounding box center [289, 315] width 108 height 14
click at [279, 333] on div "WM_PE_GT072" at bounding box center [289, 329] width 108 height 14
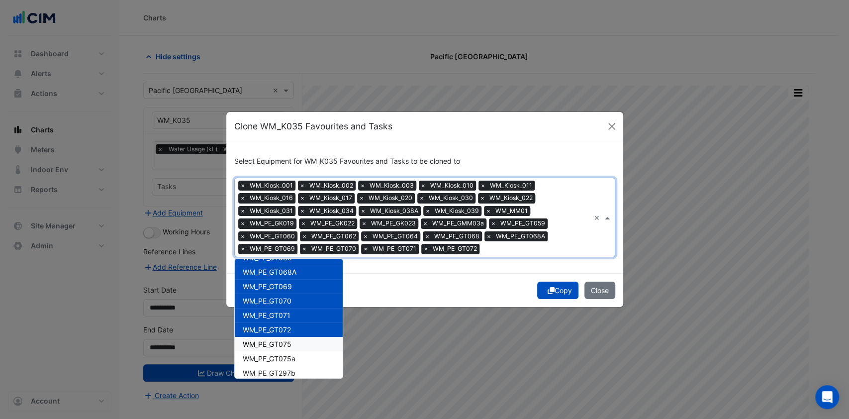
click at [276, 346] on span "WM_PE_GT075" at bounding box center [267, 344] width 49 height 8
click at [275, 354] on span "WM_PE_GT075a" at bounding box center [269, 358] width 53 height 8
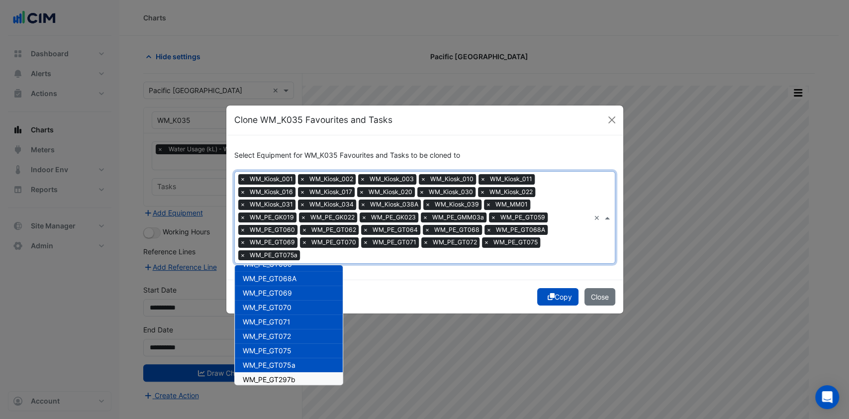
click at [265, 378] on span "WM_PE_GT297b" at bounding box center [269, 379] width 53 height 8
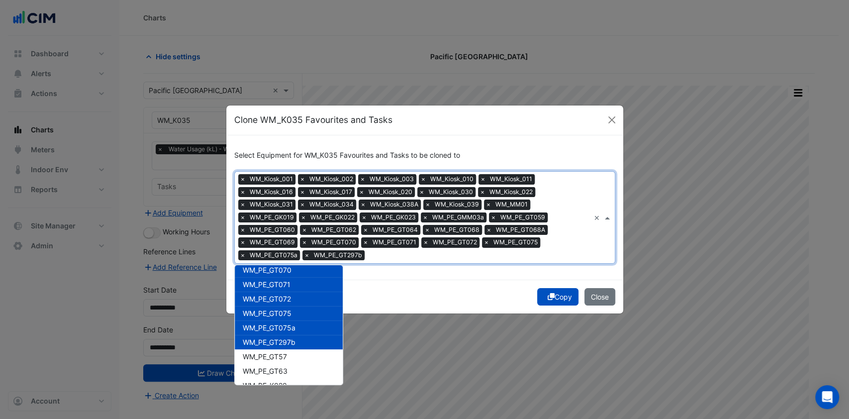
scroll to position [411, 0]
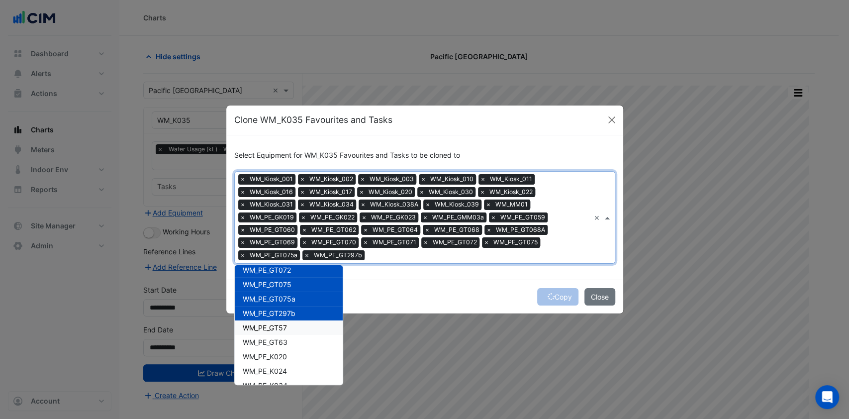
click at [278, 330] on span "WM_PE_GT57" at bounding box center [265, 327] width 44 height 8
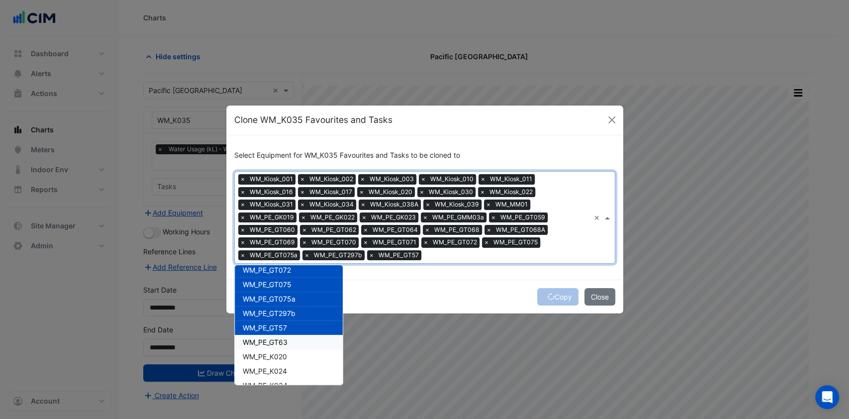
click at [278, 338] on span "WM_PE_GT63" at bounding box center [265, 342] width 45 height 8
click at [274, 355] on span "WM_PE_K020" at bounding box center [265, 356] width 44 height 8
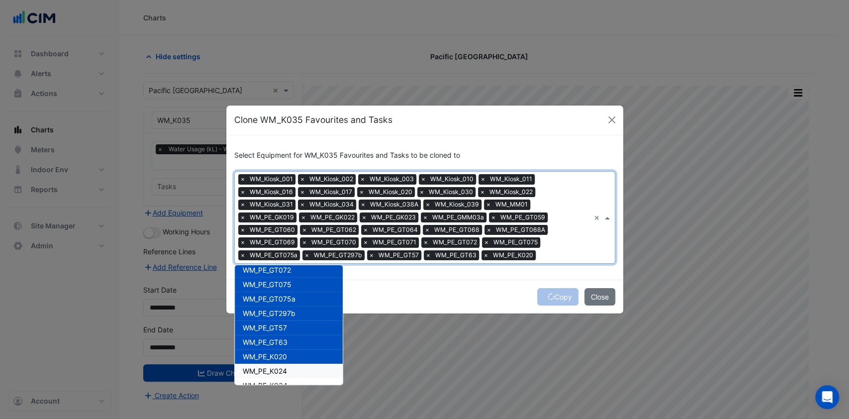
click at [271, 367] on span "WM_PE_K024" at bounding box center [265, 371] width 44 height 8
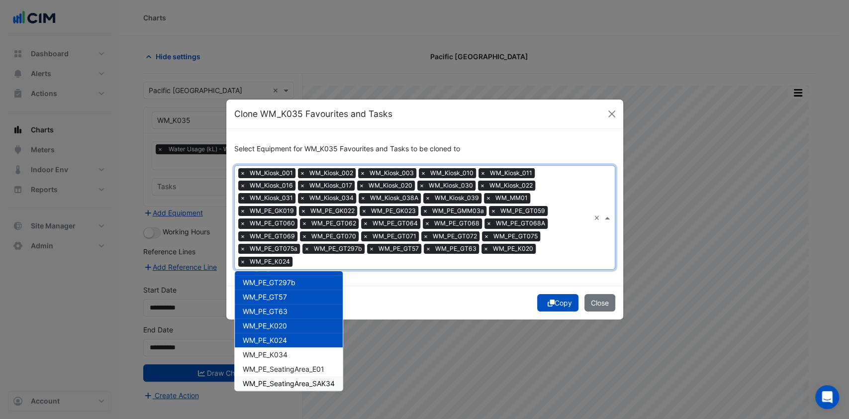
scroll to position [477, 0]
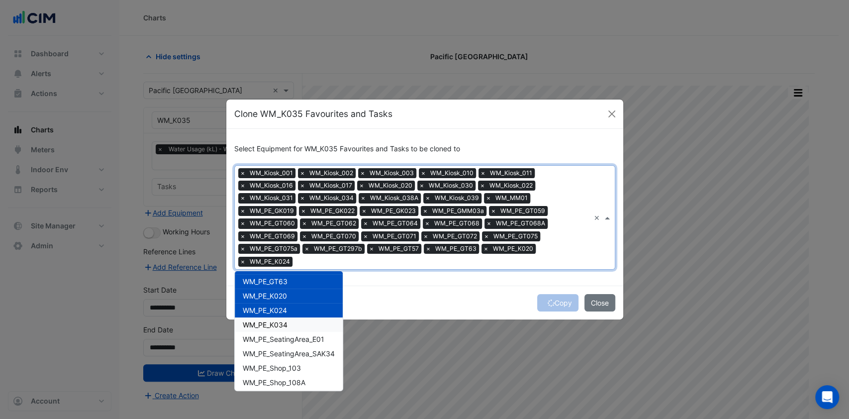
click at [275, 323] on span "WM_PE_K034" at bounding box center [265, 324] width 45 height 8
click at [276, 334] on div "WM_PE_SeatingArea_E01" at bounding box center [289, 339] width 108 height 14
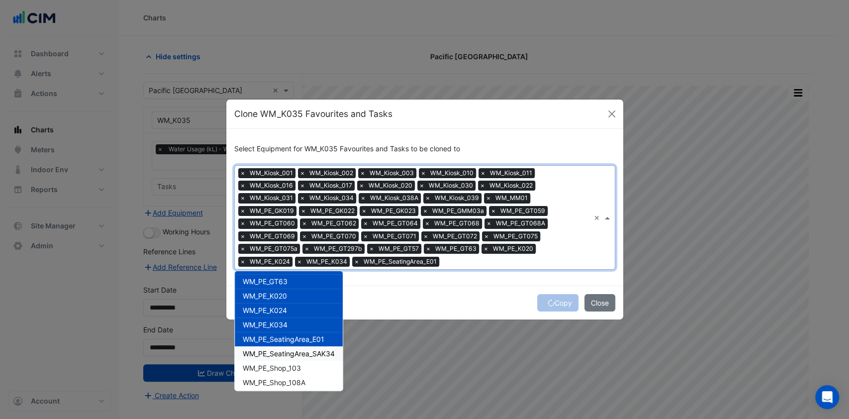
click at [276, 352] on span "WM_PE_SeatingArea_SAK34" at bounding box center [289, 353] width 92 height 8
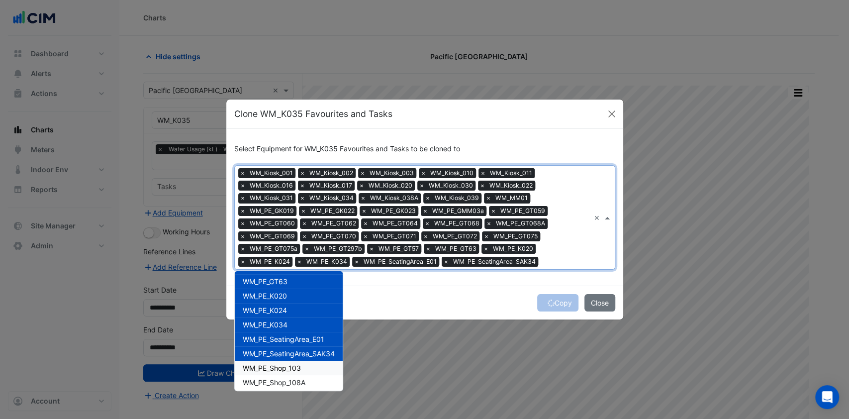
click at [271, 364] on span "WM_PE_Shop_103" at bounding box center [272, 368] width 58 height 8
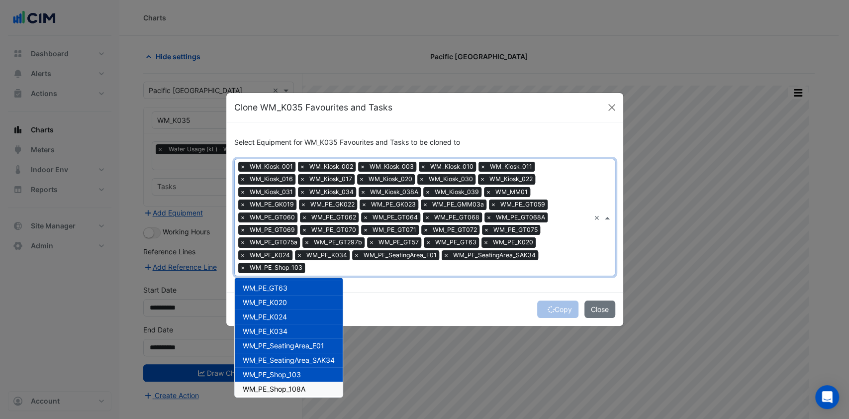
click at [272, 382] on div "WM_PE_Shop_108A" at bounding box center [289, 389] width 108 height 14
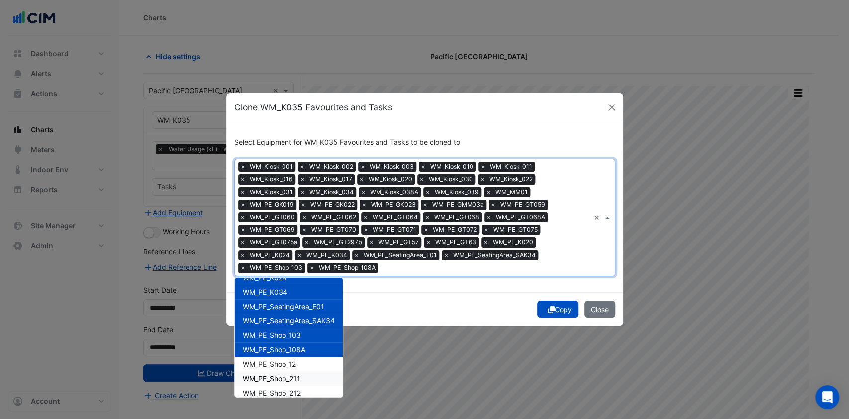
scroll to position [543, 0]
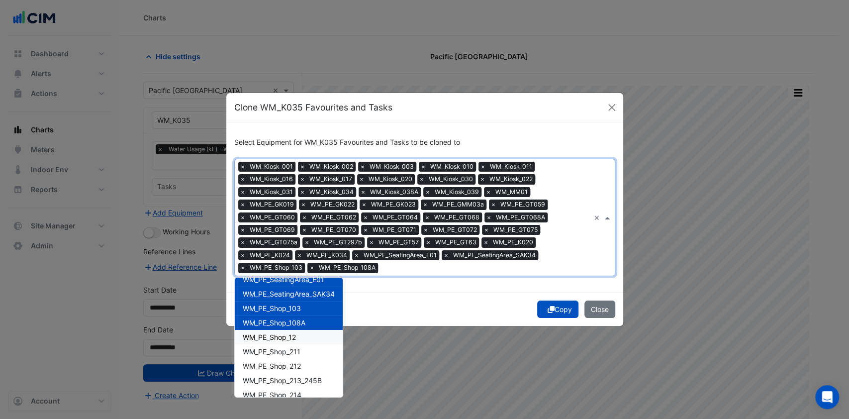
click at [280, 335] on span "WM_PE_Shop_12" at bounding box center [269, 337] width 53 height 8
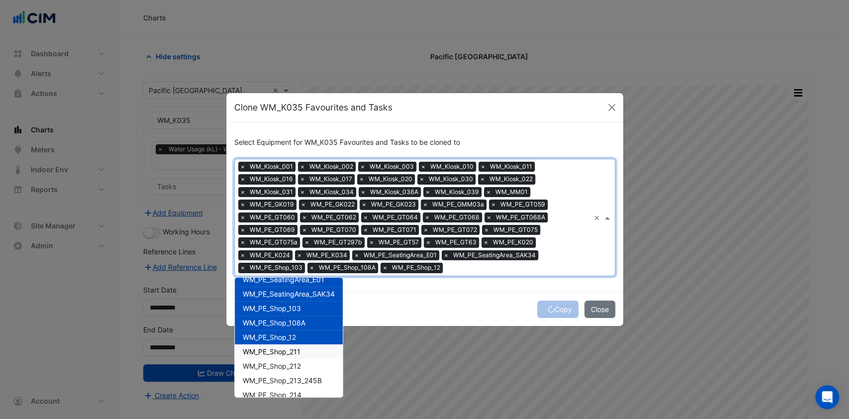
click at [280, 347] on span "WM_PE_Shop_211" at bounding box center [272, 351] width 58 height 8
click at [279, 363] on span "WM_PE_Shop_212" at bounding box center [272, 366] width 58 height 8
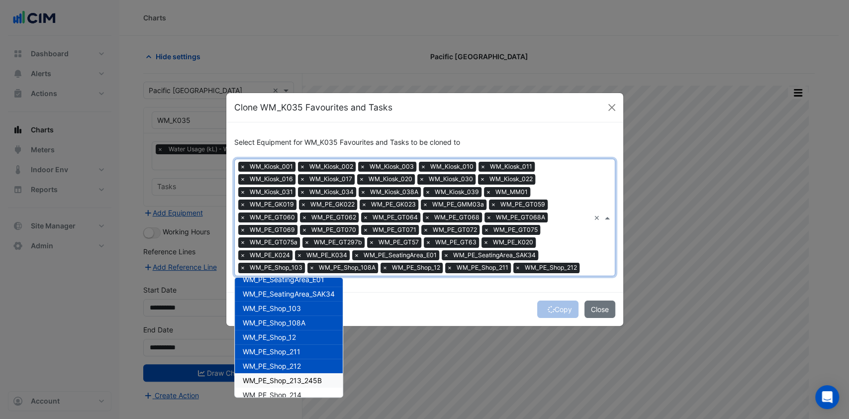
click at [276, 385] on div "WM_PE_Shop_213_245B" at bounding box center [289, 380] width 108 height 14
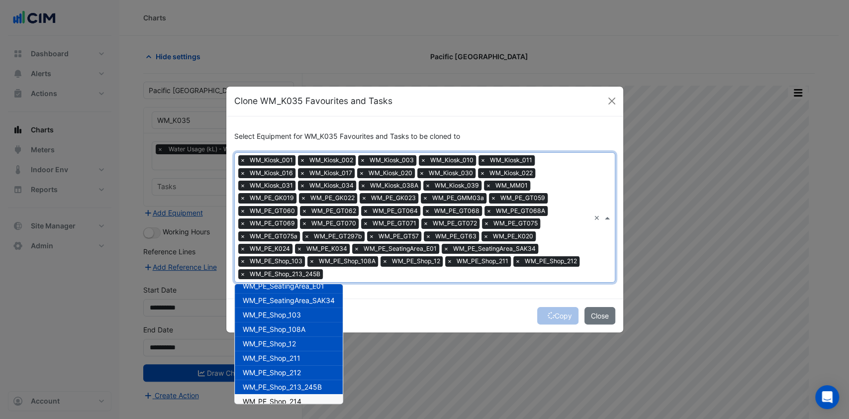
click at [267, 397] on span "WM_PE_Shop_214" at bounding box center [272, 401] width 59 height 8
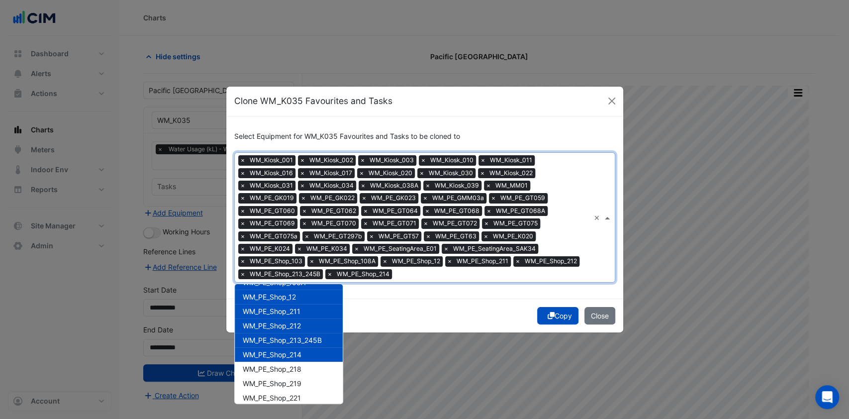
scroll to position [610, 0]
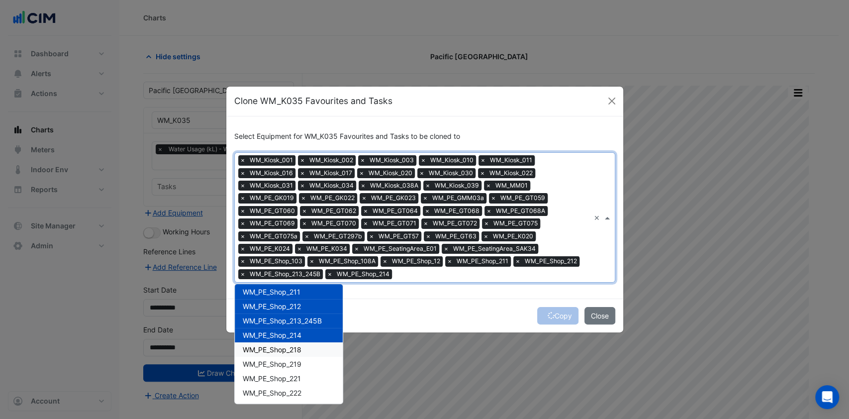
click at [282, 354] on div "WM_PE_Shop_218" at bounding box center [289, 349] width 108 height 14
click at [280, 362] on span "WM_PE_Shop_219" at bounding box center [272, 364] width 59 height 8
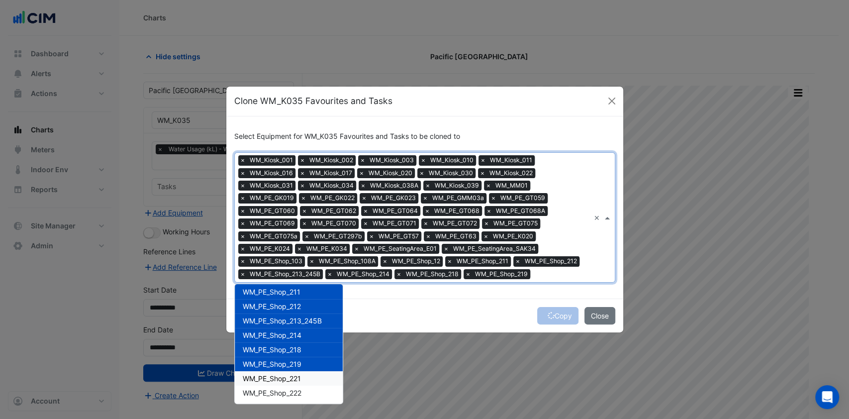
click at [269, 376] on span "WM_PE_Shop_221" at bounding box center [272, 378] width 58 height 8
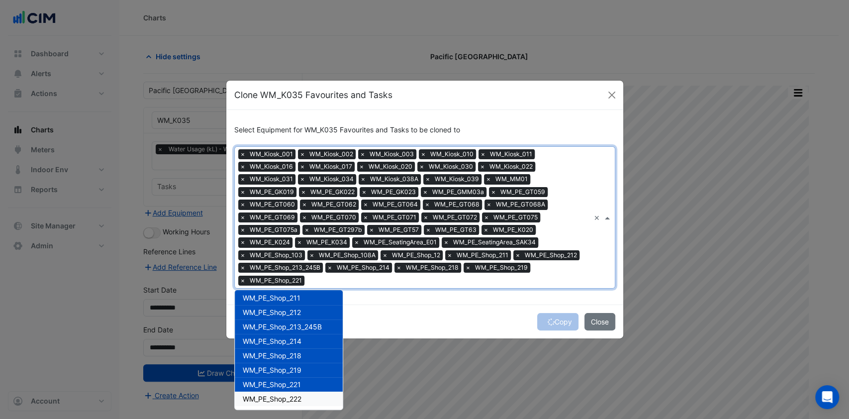
click at [258, 395] on span "WM_PE_Shop_222" at bounding box center [272, 399] width 59 height 8
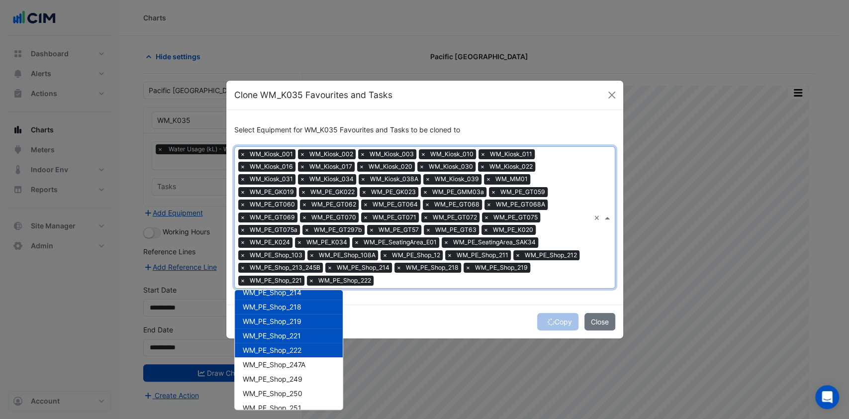
scroll to position [676, 0]
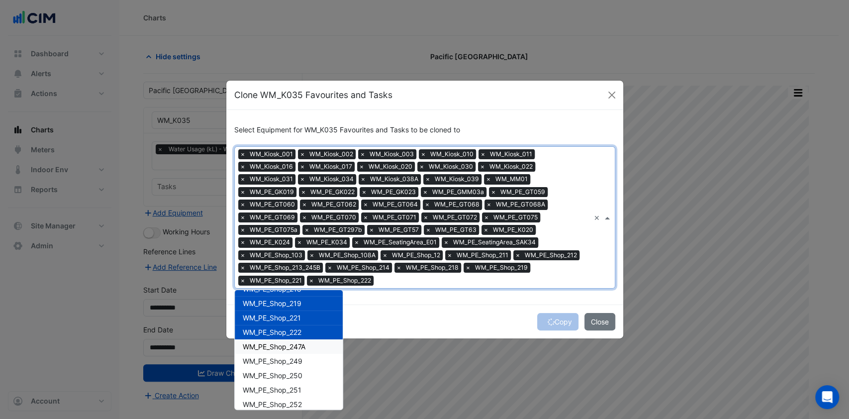
click at [288, 349] on span "WM_PE_Shop_247A" at bounding box center [274, 346] width 63 height 8
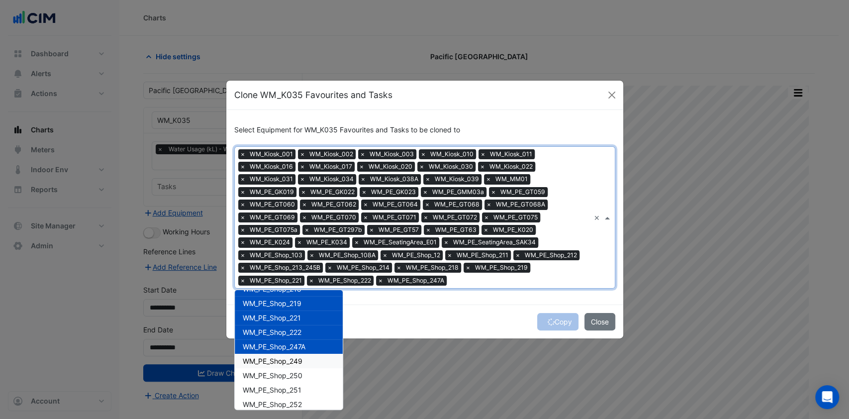
click at [286, 360] on span "WM_PE_Shop_249" at bounding box center [273, 361] width 60 height 8
click at [277, 377] on span "WM_PE_Shop_250" at bounding box center [273, 375] width 60 height 8
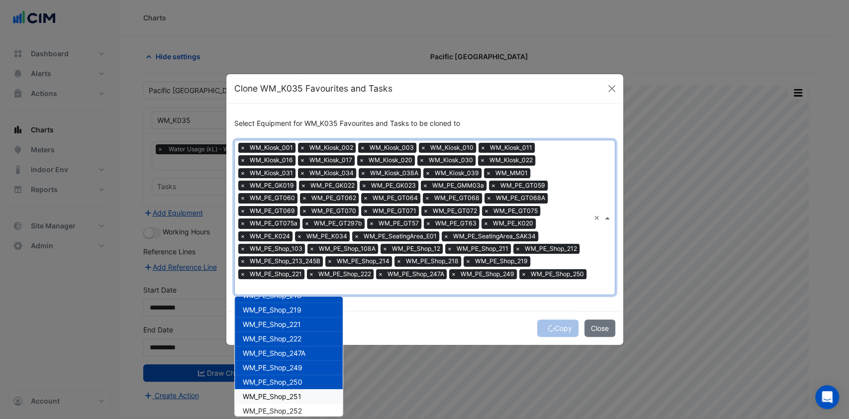
click at [267, 393] on span "WM_PE_Shop_251" at bounding box center [272, 396] width 59 height 8
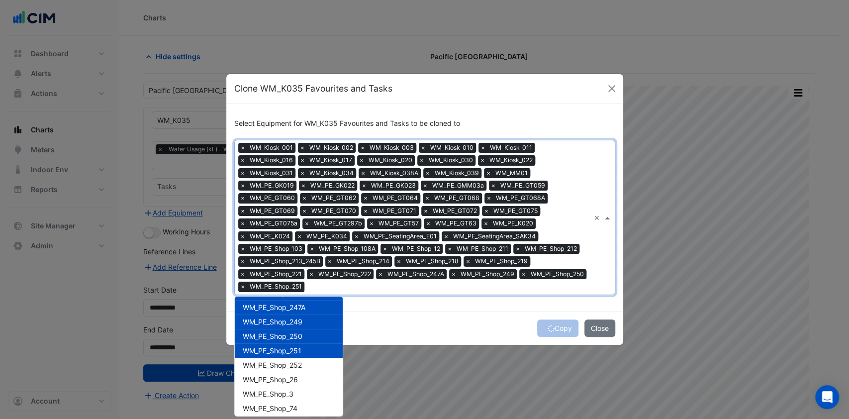
scroll to position [742, 0]
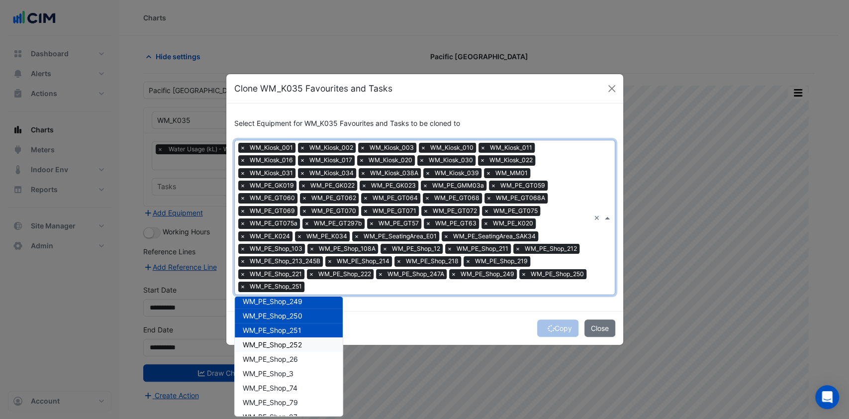
click at [279, 345] on span "WM_PE_Shop_252" at bounding box center [272, 344] width 59 height 8
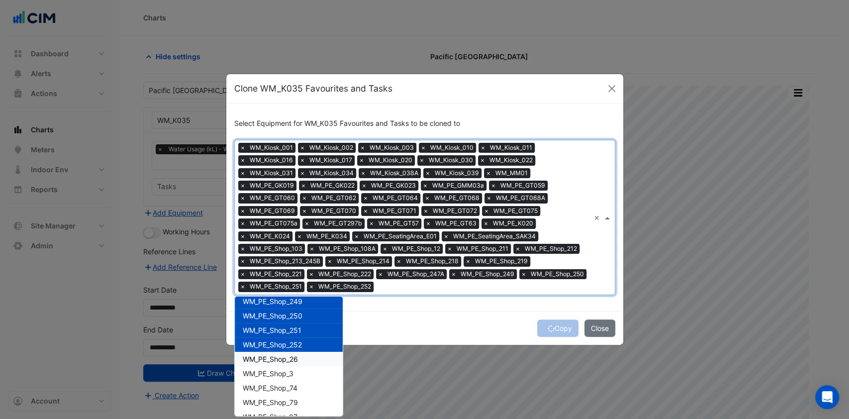
click at [279, 357] on span "WM_PE_Shop_26" at bounding box center [270, 359] width 55 height 8
click at [275, 370] on span "WM_PE_Shop_3" at bounding box center [268, 373] width 51 height 8
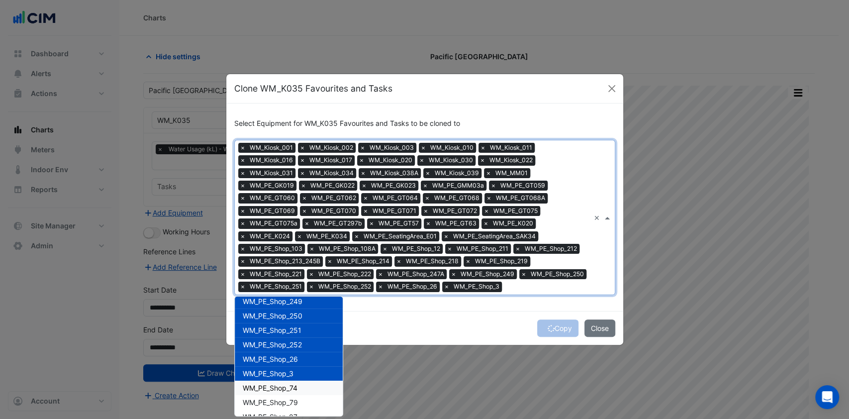
click at [275, 384] on span "WM_PE_Shop_74" at bounding box center [270, 388] width 55 height 8
click at [278, 399] on span "WM_PE_Shop_79" at bounding box center [270, 402] width 55 height 8
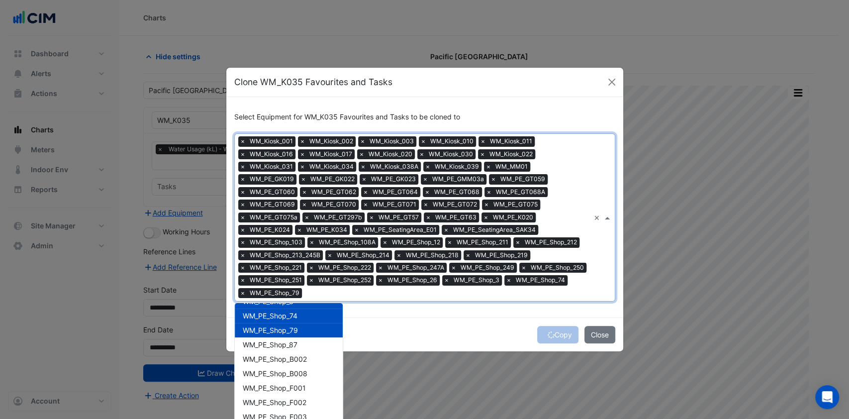
scroll to position [809, 0]
click at [288, 356] on span "WM_PE_Shop_87" at bounding box center [270, 357] width 55 height 8
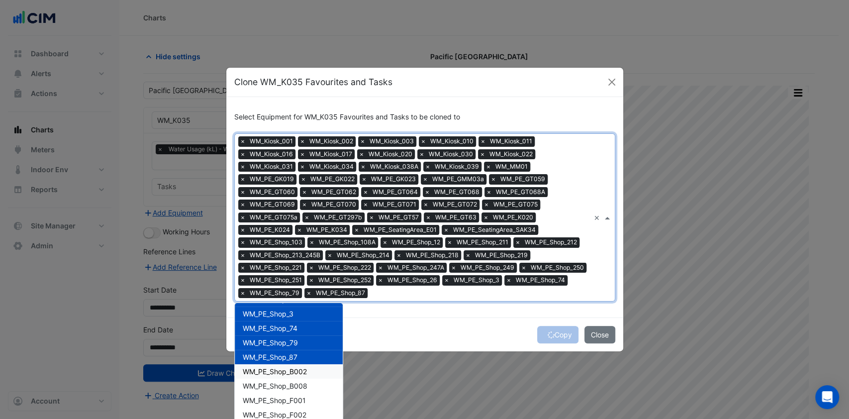
click at [283, 373] on span "WM_PE_Shop_B002" at bounding box center [275, 371] width 64 height 8
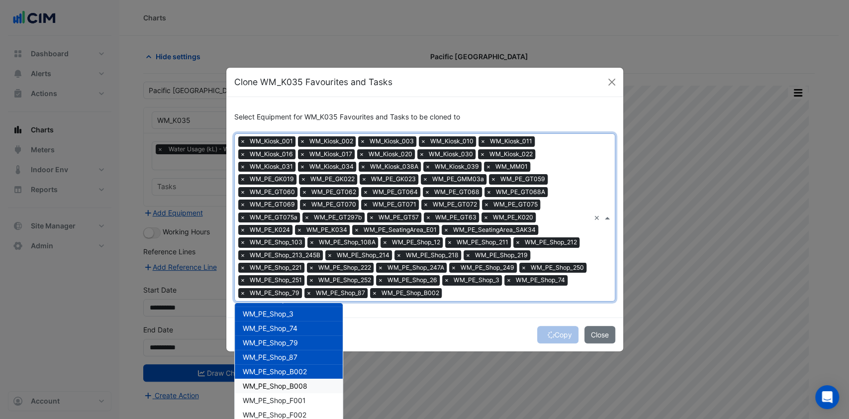
click at [281, 384] on span "WM_PE_Shop_B008" at bounding box center [275, 386] width 65 height 8
click at [275, 397] on span "WM_PE_Shop_F001" at bounding box center [274, 400] width 63 height 8
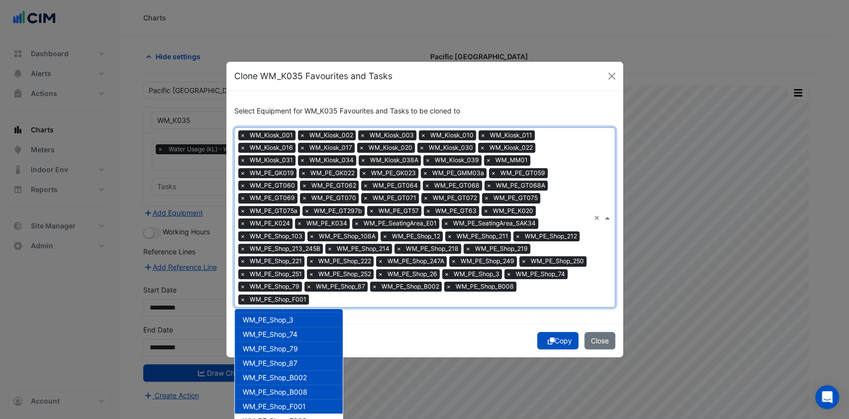
scroll to position [875, 0]
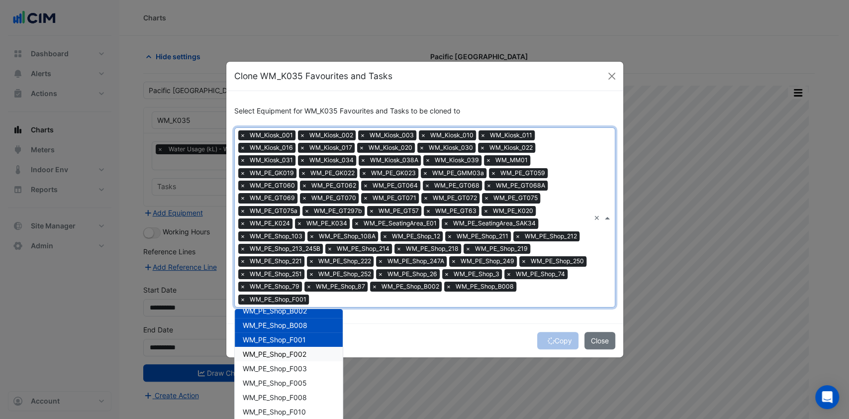
click at [280, 350] on span "WM_PE_Shop_F002" at bounding box center [275, 354] width 64 height 8
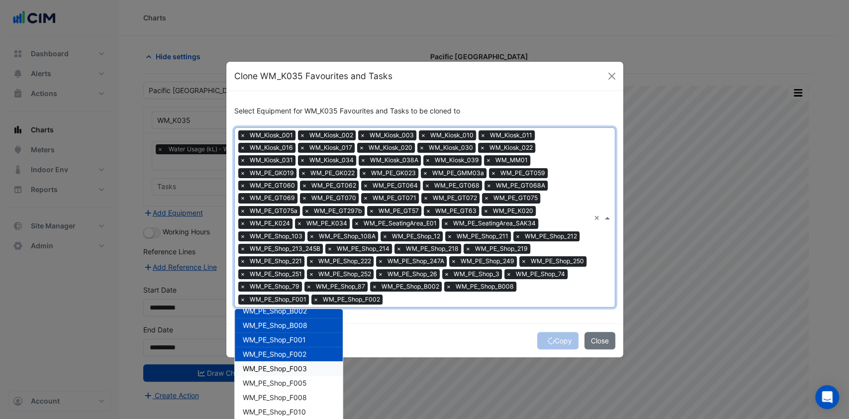
click at [279, 364] on span "WM_PE_Shop_F003" at bounding box center [275, 368] width 64 height 8
click at [278, 376] on div "WM_PE_Shop_F005" at bounding box center [289, 383] width 108 height 14
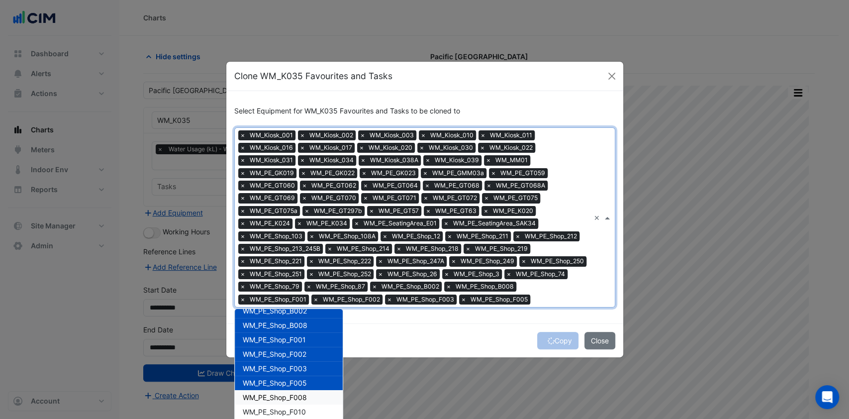
click at [275, 393] on span "WM_PE_Shop_F008" at bounding box center [275, 397] width 64 height 8
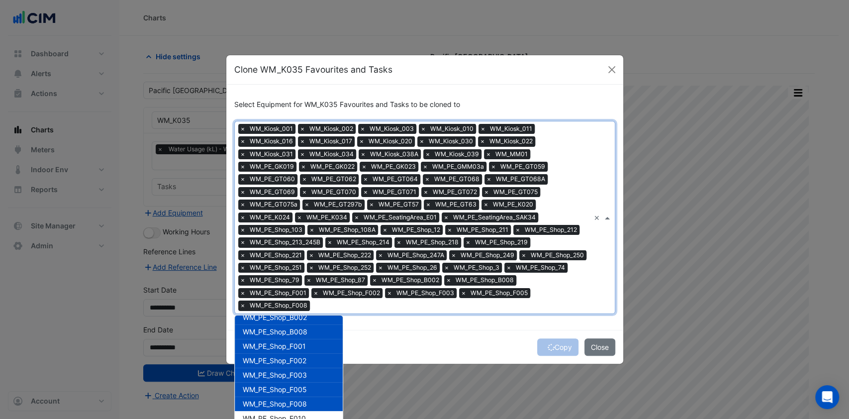
scroll to position [941, 0]
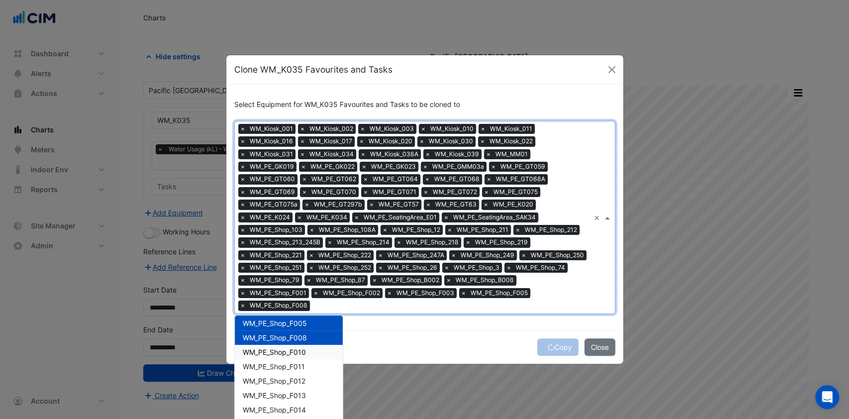
click at [292, 348] on span "WM_PE_Shop_F010" at bounding box center [274, 352] width 63 height 8
click at [283, 363] on span "WM_PE_Shop_F011" at bounding box center [274, 366] width 62 height 8
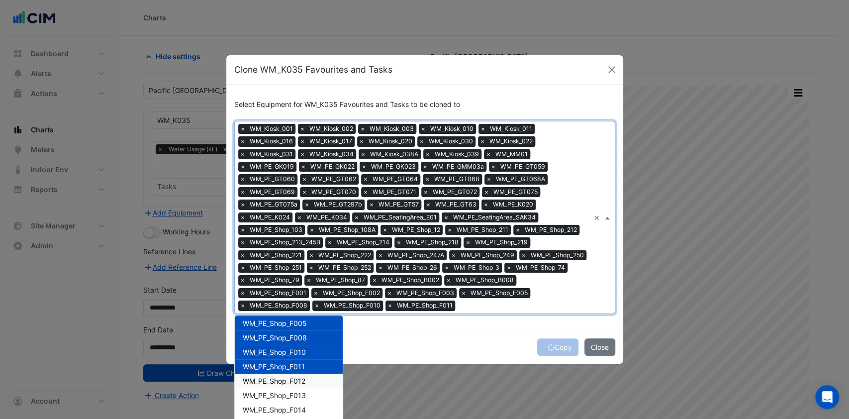
click at [277, 384] on span "WM_PE_Shop_F012" at bounding box center [274, 381] width 63 height 8
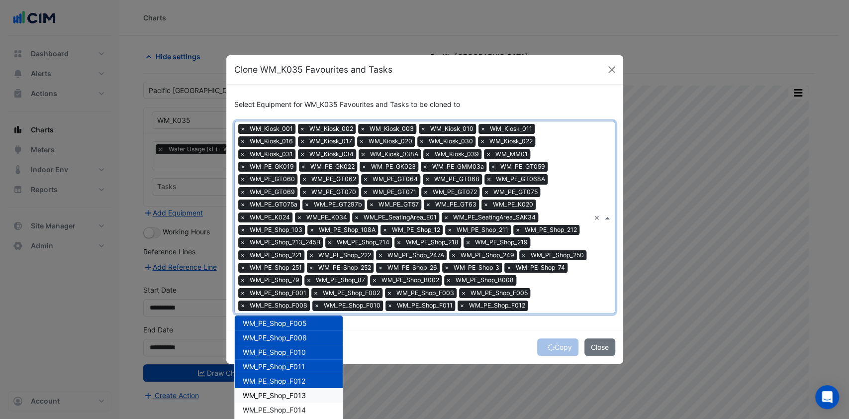
click at [277, 396] on span "WM_PE_Shop_F013" at bounding box center [274, 395] width 63 height 8
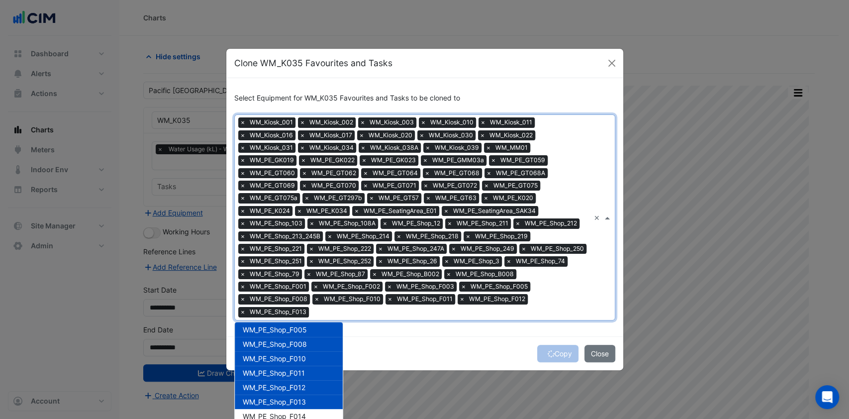
scroll to position [1008, 0]
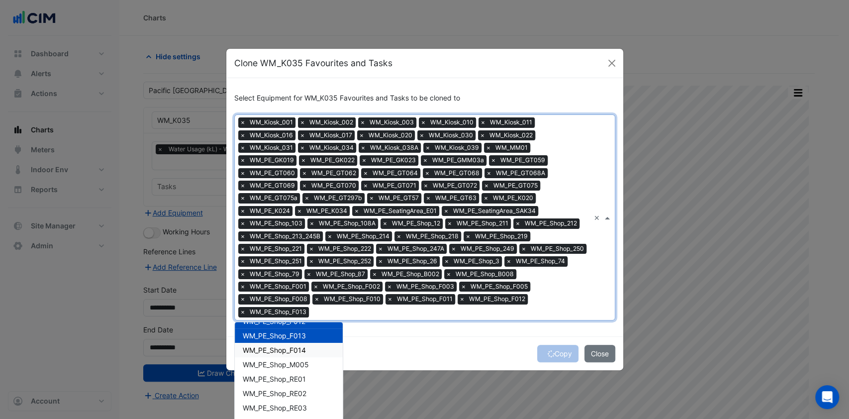
click at [292, 346] on span "WM_PE_Shop_F014" at bounding box center [274, 350] width 63 height 8
drag, startPoint x: 290, startPoint y: 360, endPoint x: 287, endPoint y: 379, distance: 18.7
click at [290, 360] on span "WM_PE_Shop_M005" at bounding box center [276, 364] width 66 height 8
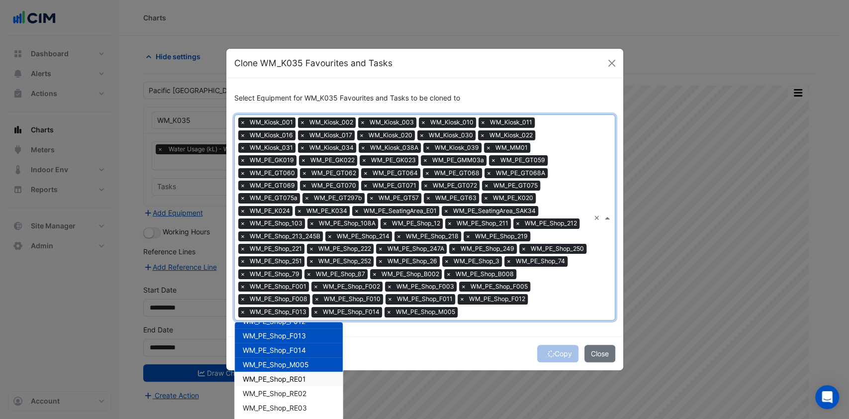
click at [285, 382] on span "WM_PE_Shop_RE01" at bounding box center [274, 379] width 63 height 8
click at [283, 394] on span "WM_PE_Shop_RE02" at bounding box center [275, 393] width 64 height 8
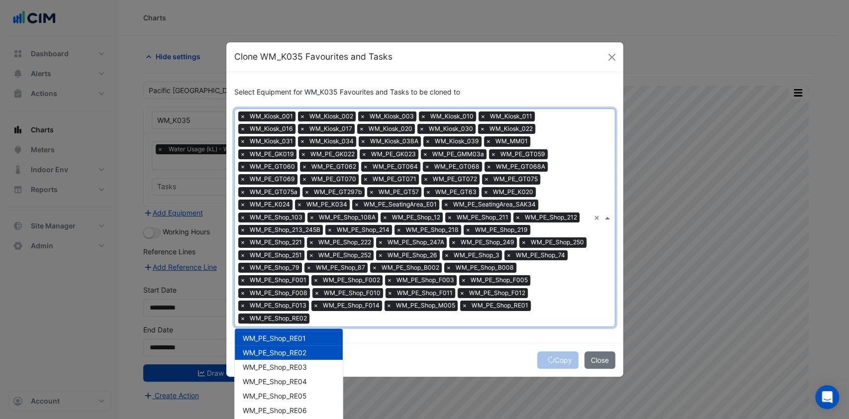
scroll to position [1074, 0]
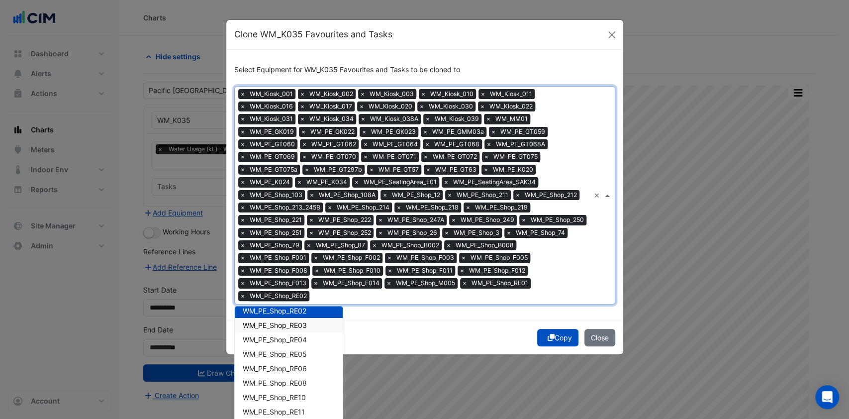
click at [297, 322] on div "WM_PE_Shop_RE03" at bounding box center [289, 325] width 108 height 14
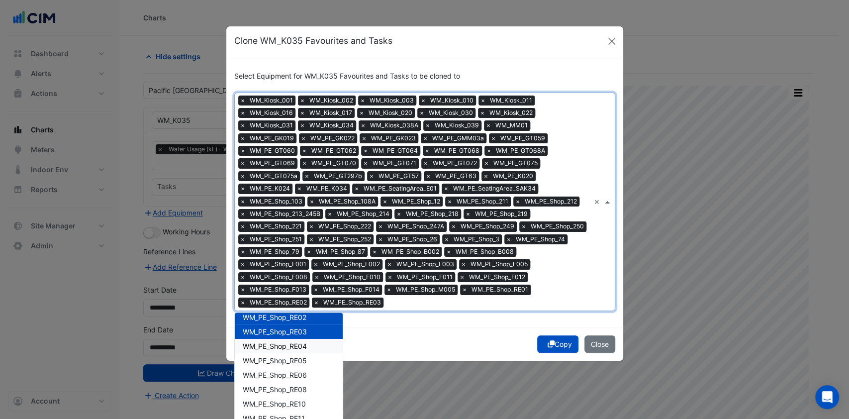
click at [288, 339] on div "WM_PE_Shop_RE04" at bounding box center [289, 346] width 108 height 14
click at [286, 363] on span "WM_PE_Shop_RE05" at bounding box center [275, 360] width 64 height 8
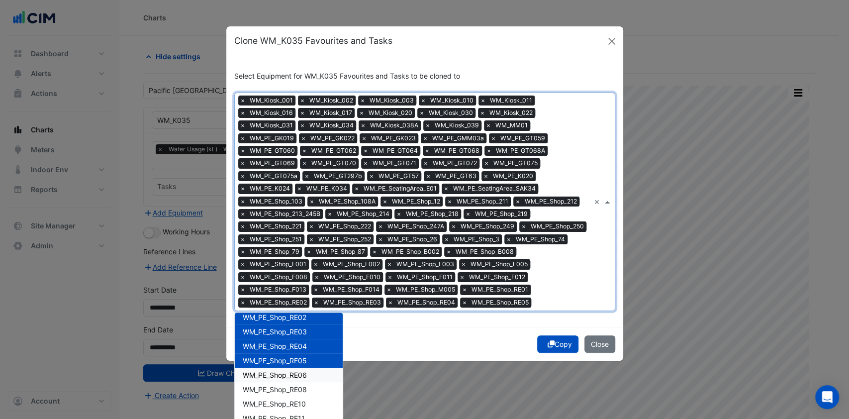
drag, startPoint x: 286, startPoint y: 377, endPoint x: 285, endPoint y: 388, distance: 11.0
click at [287, 380] on div "WM_PE_Shop_RE06" at bounding box center [289, 375] width 108 height 14
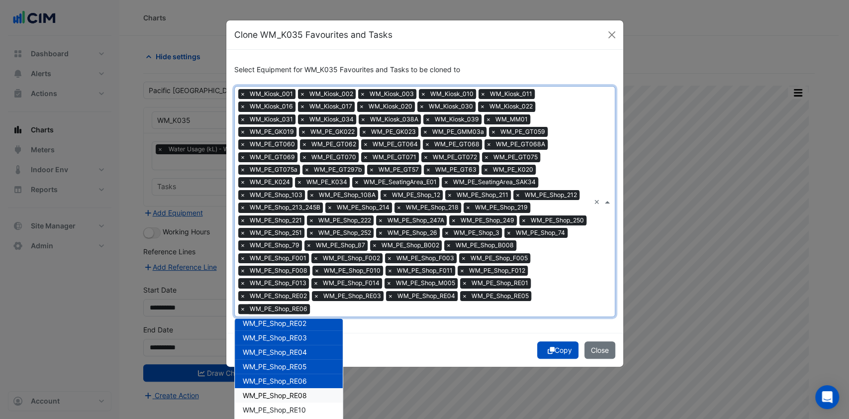
click at [283, 391] on span "WM_PE_Shop_RE08" at bounding box center [275, 395] width 64 height 8
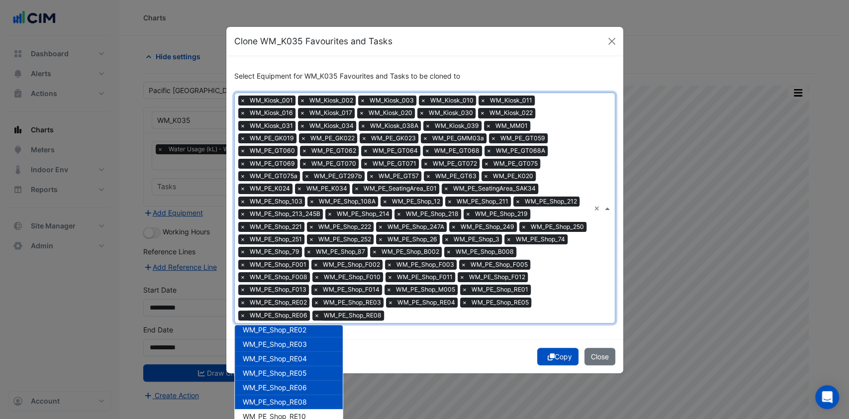
click at [280, 399] on span "WM_PE_Shop_RE08" at bounding box center [275, 402] width 64 height 8
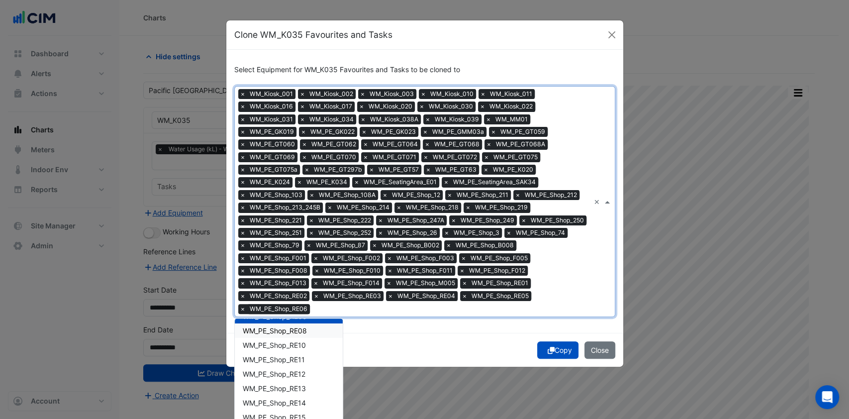
scroll to position [1141, 0]
click at [293, 325] on span "WM_PE_Shop_RE08" at bounding box center [275, 329] width 64 height 8
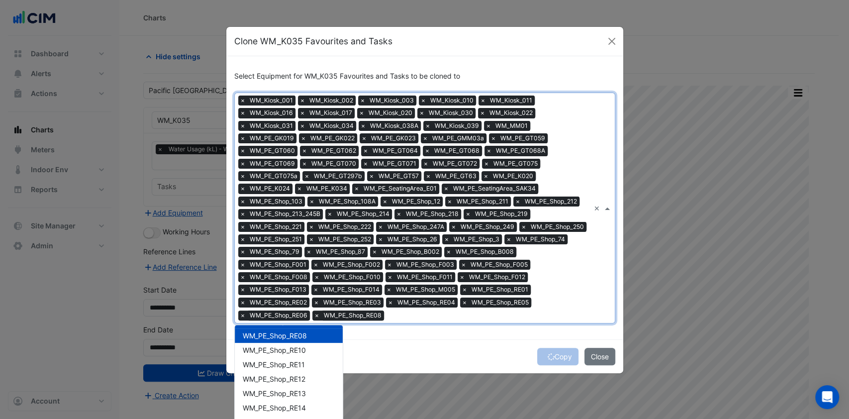
click at [287, 337] on span "WM_PE_Shop_RE08" at bounding box center [275, 335] width 64 height 8
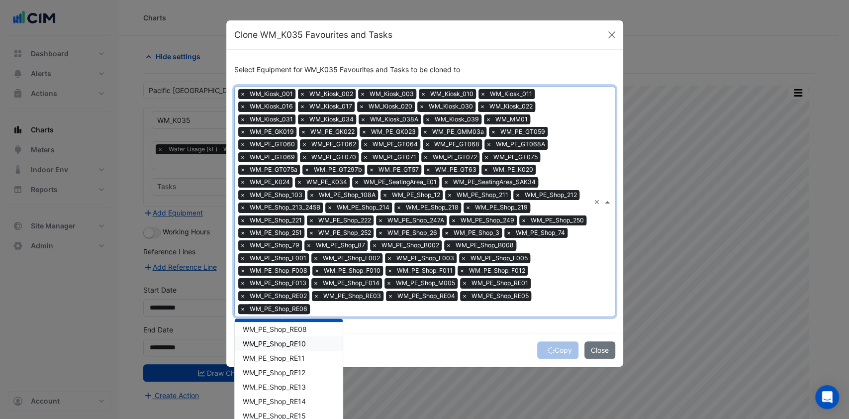
click at [297, 336] on div "WM_PE_Shop_RE10" at bounding box center [289, 343] width 108 height 14
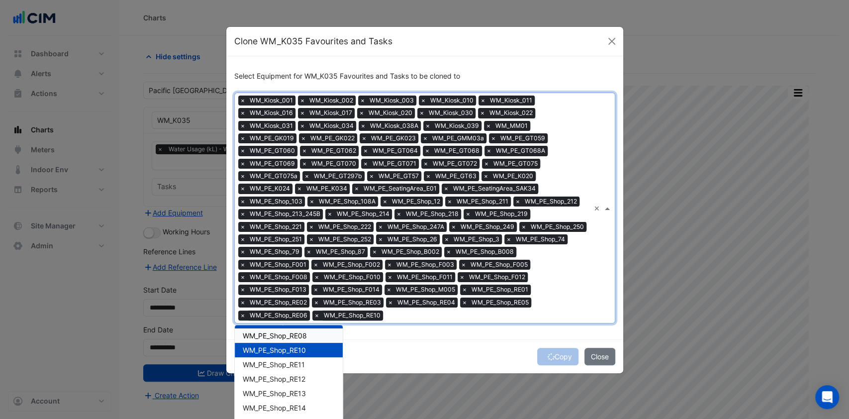
click at [293, 335] on span "WM_PE_Shop_RE08" at bounding box center [275, 335] width 64 height 8
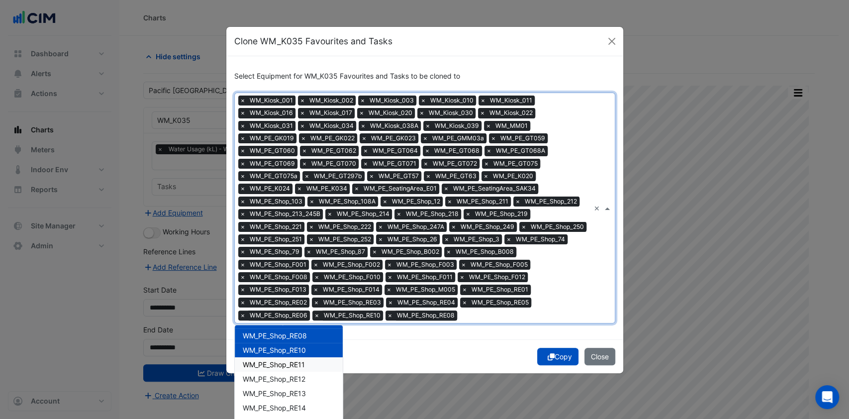
click at [285, 366] on span "WM_PE_Shop_RE11" at bounding box center [274, 364] width 62 height 8
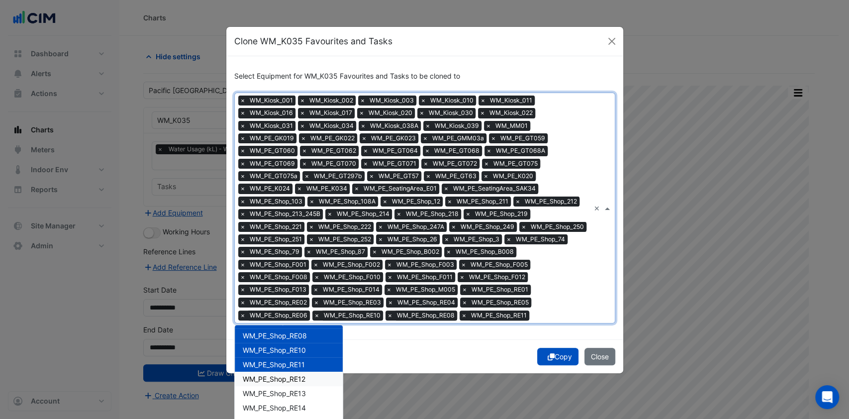
click at [281, 383] on div "WM_PE_Shop_RE12" at bounding box center [289, 379] width 108 height 14
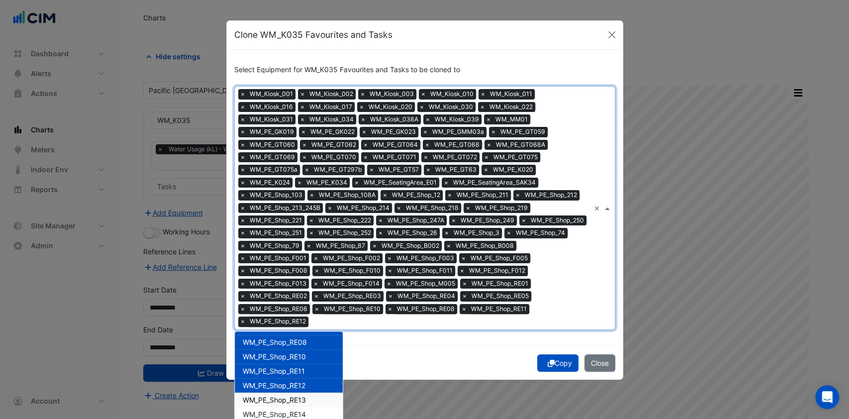
click at [274, 396] on span "WM_PE_Shop_RE13" at bounding box center [274, 400] width 63 height 8
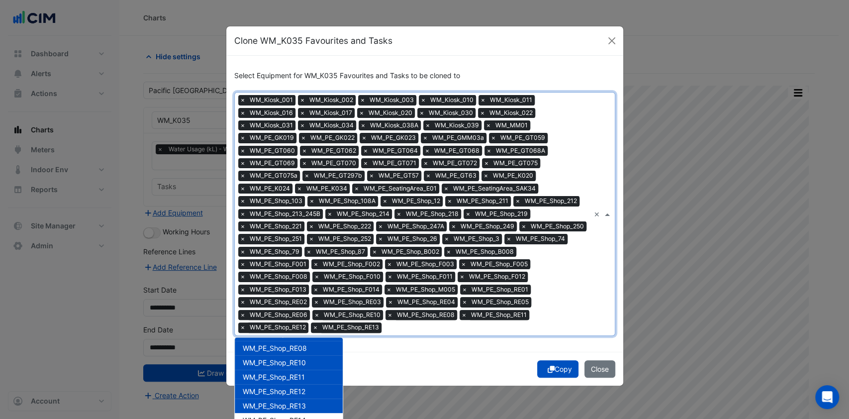
click at [271, 404] on span "WM_PE_Shop_RE13" at bounding box center [274, 406] width 63 height 8
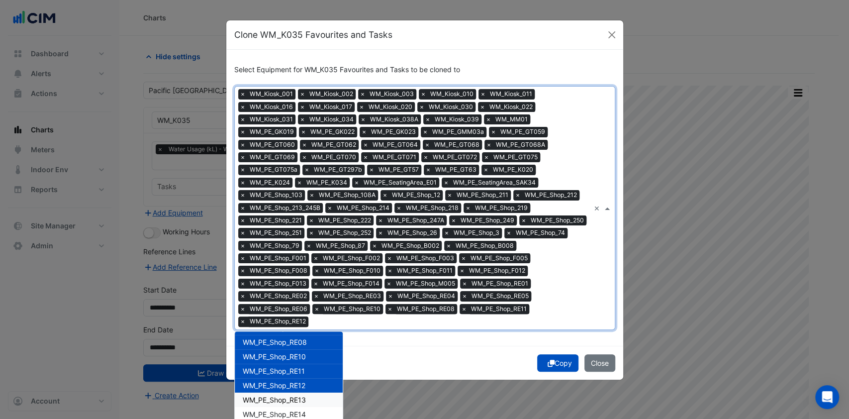
click at [285, 396] on span "WM_PE_Shop_RE13" at bounding box center [274, 400] width 63 height 8
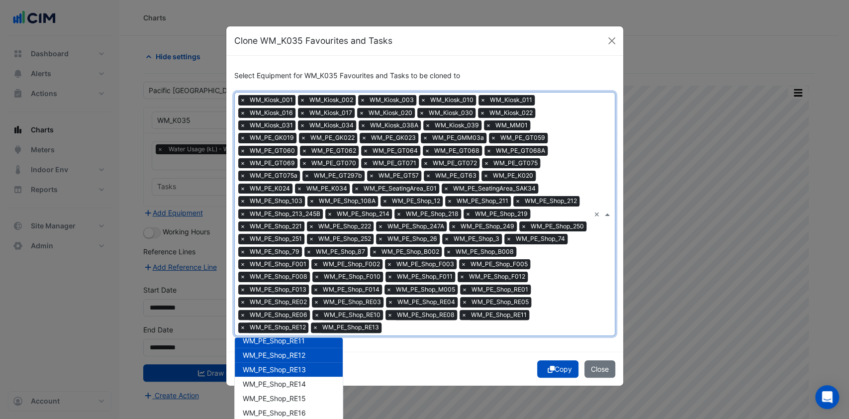
scroll to position [1216, 0]
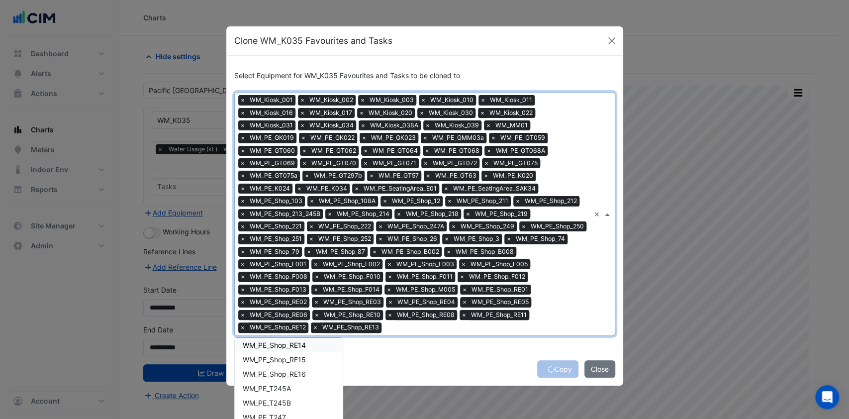
click at [299, 348] on span "WM_PE_Shop_RE14" at bounding box center [274, 345] width 63 height 8
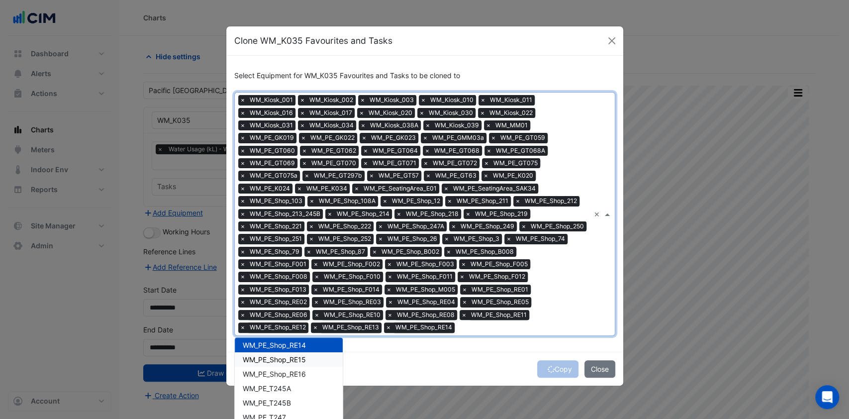
click at [286, 360] on span "WM_PE_Shop_RE15" at bounding box center [274, 359] width 63 height 8
click at [287, 374] on span "WM_PE_Shop_RE16" at bounding box center [274, 374] width 63 height 8
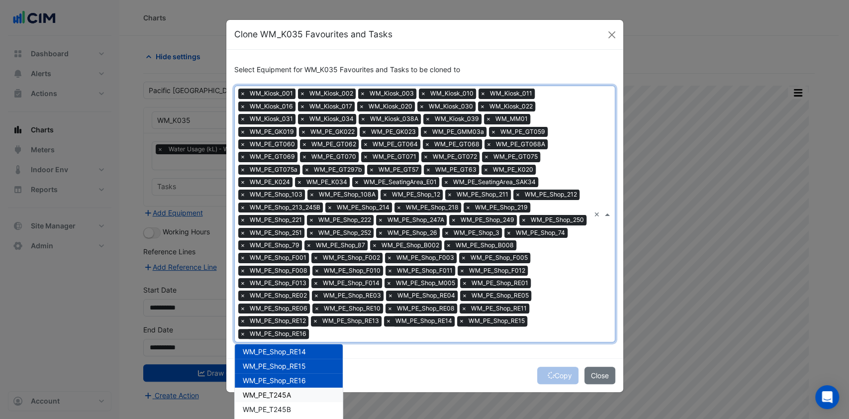
click at [283, 391] on span "WM_PE_T245A" at bounding box center [267, 395] width 48 height 8
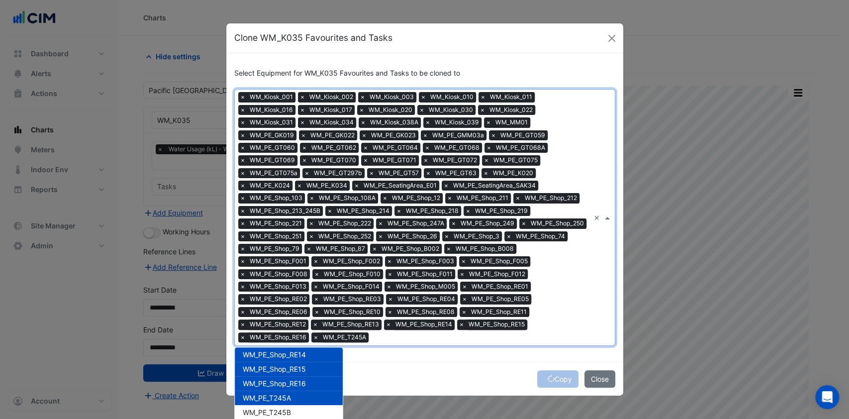
scroll to position [47, 0]
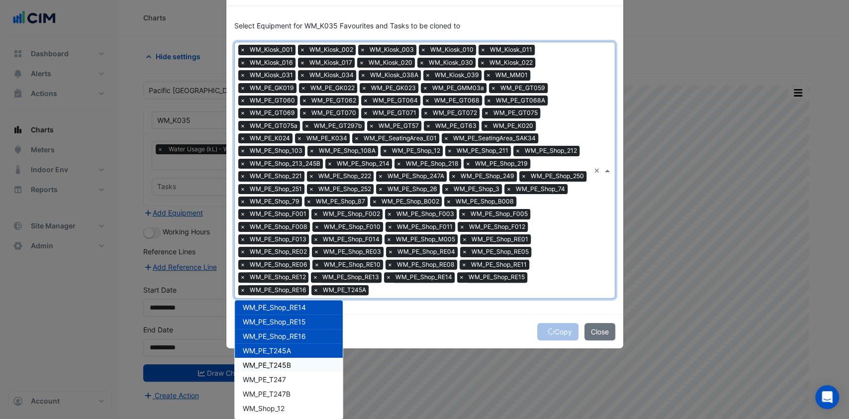
click at [283, 362] on span "WM_PE_T245B" at bounding box center [267, 365] width 48 height 8
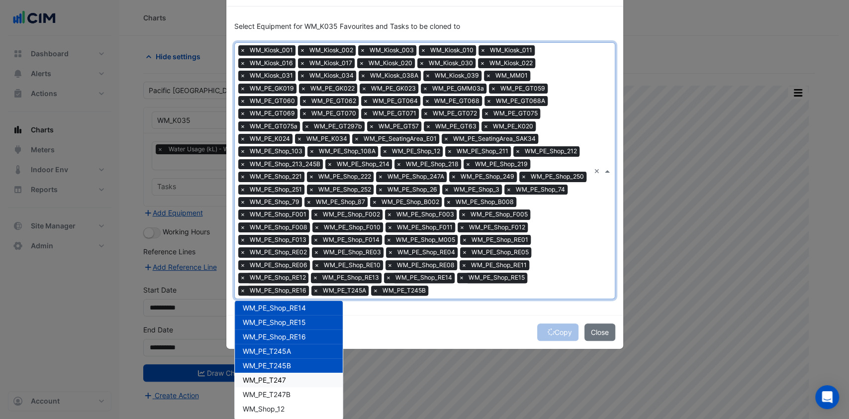
click at [275, 381] on span "WM_PE_T247" at bounding box center [264, 380] width 43 height 8
click at [274, 393] on span "WM_PE_T247B" at bounding box center [267, 394] width 48 height 8
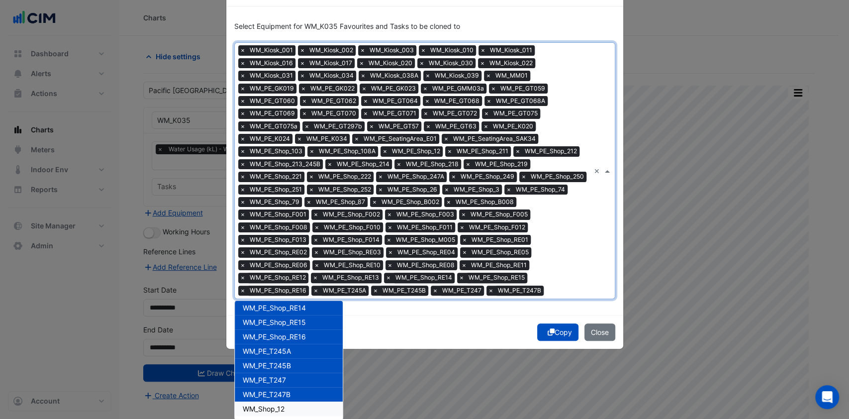
click at [271, 405] on span "WM_Shop_12" at bounding box center [264, 409] width 42 height 8
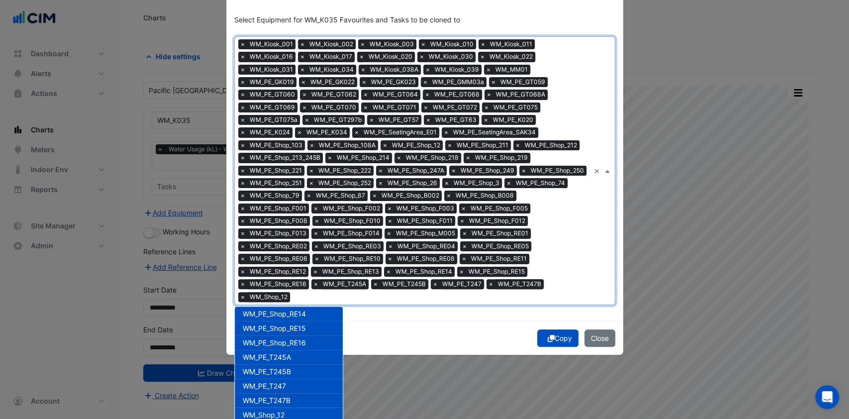
scroll to position [48, 0]
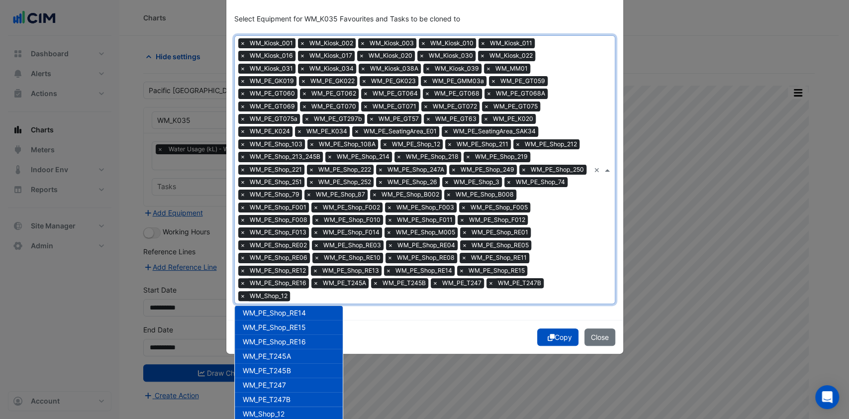
click at [413, 332] on div "Copy Close" at bounding box center [424, 337] width 397 height 34
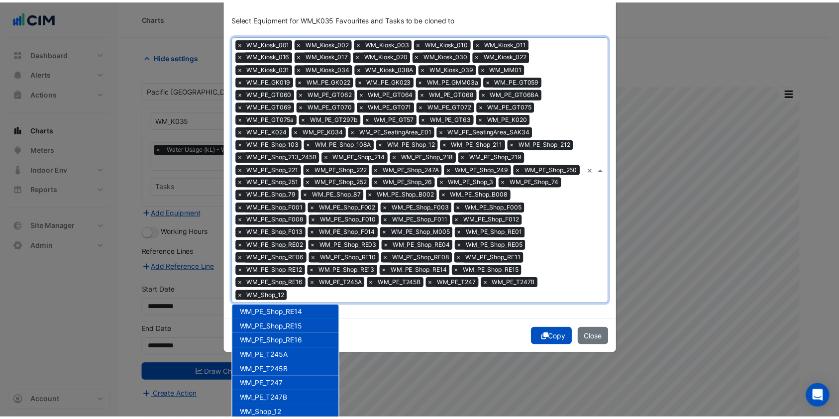
scroll to position [0, 0]
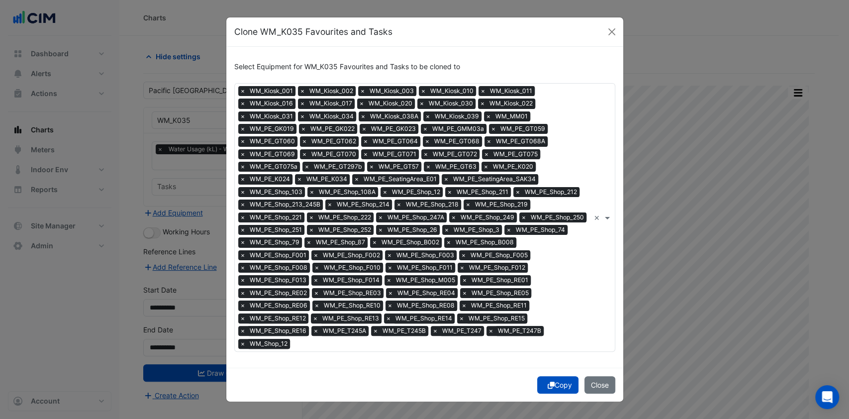
click at [550, 382] on icon "submit" at bounding box center [551, 385] width 7 height 7
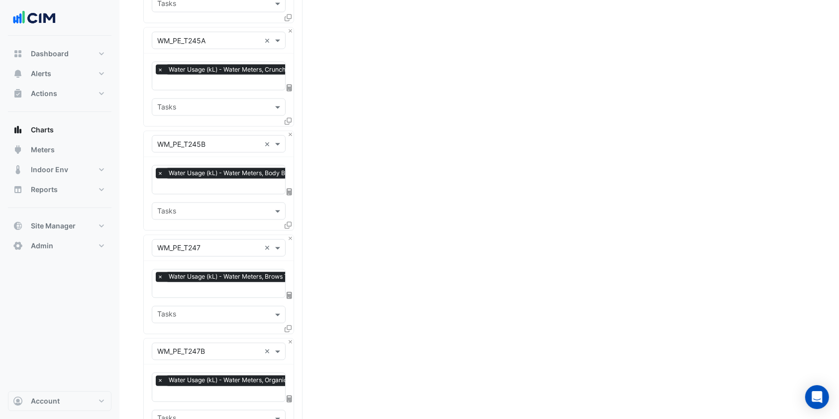
scroll to position [9409, 0]
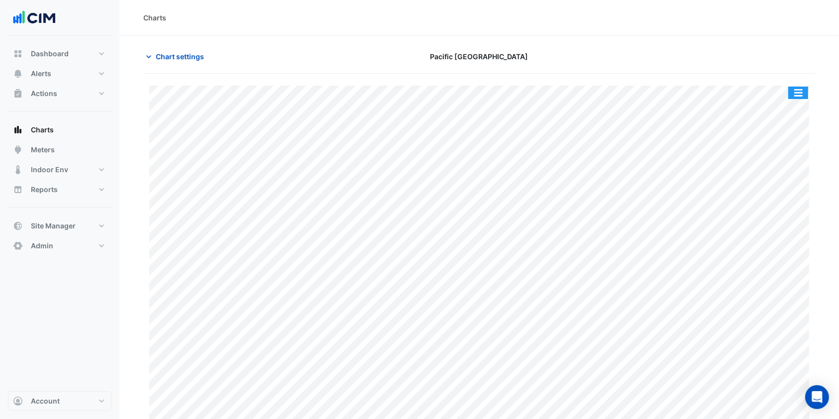
click at [796, 91] on button "button" at bounding box center [798, 93] width 20 height 12
click at [798, 89] on button "button" at bounding box center [798, 93] width 20 height 12
click at [804, 93] on button "button" at bounding box center [798, 93] width 20 height 12
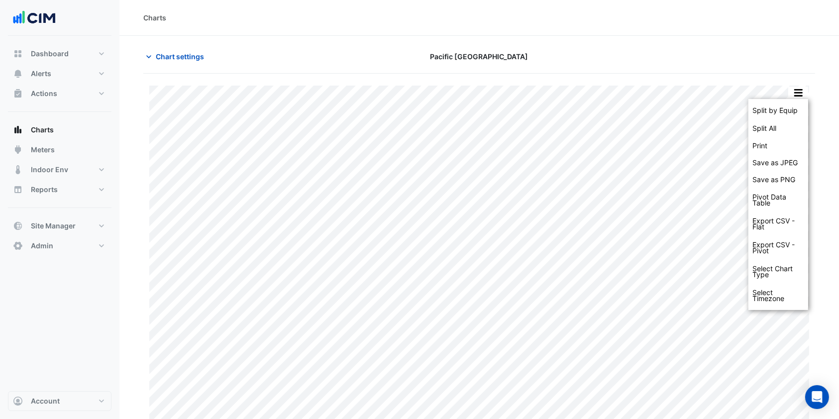
click at [792, 75] on div "Split by Equip Split All Print Save as JPEG Save as PNG Pivot Data Table Export…" at bounding box center [479, 252] width 672 height 356
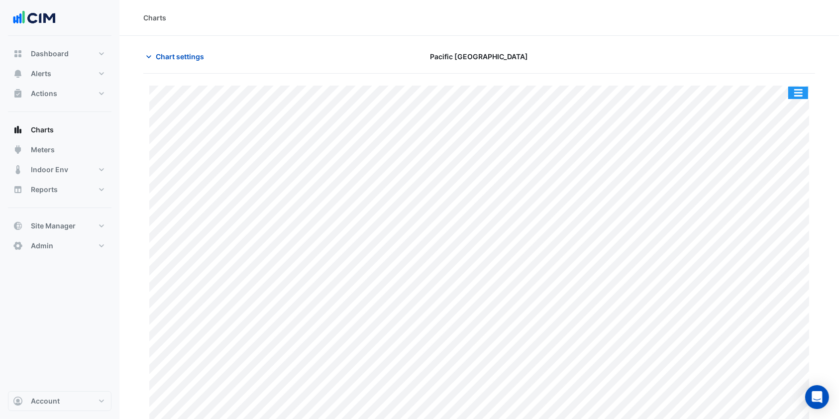
click at [800, 97] on button "button" at bounding box center [798, 93] width 20 height 12
click at [803, 93] on button "button" at bounding box center [798, 93] width 20 height 12
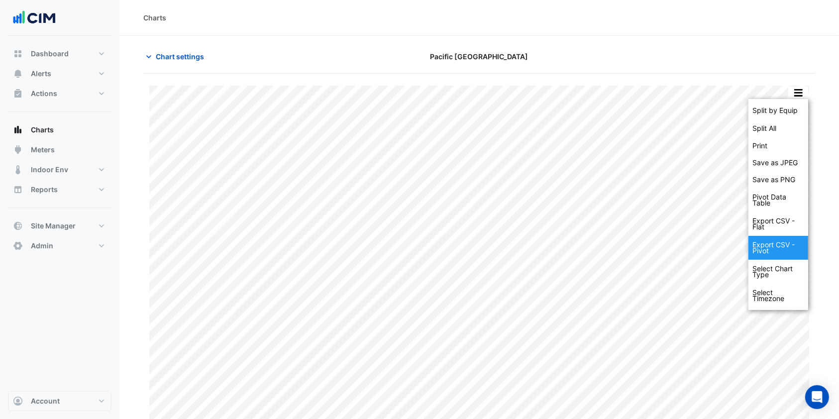
click at [768, 248] on div "Export CSV - Pivot" at bounding box center [778, 248] width 60 height 24
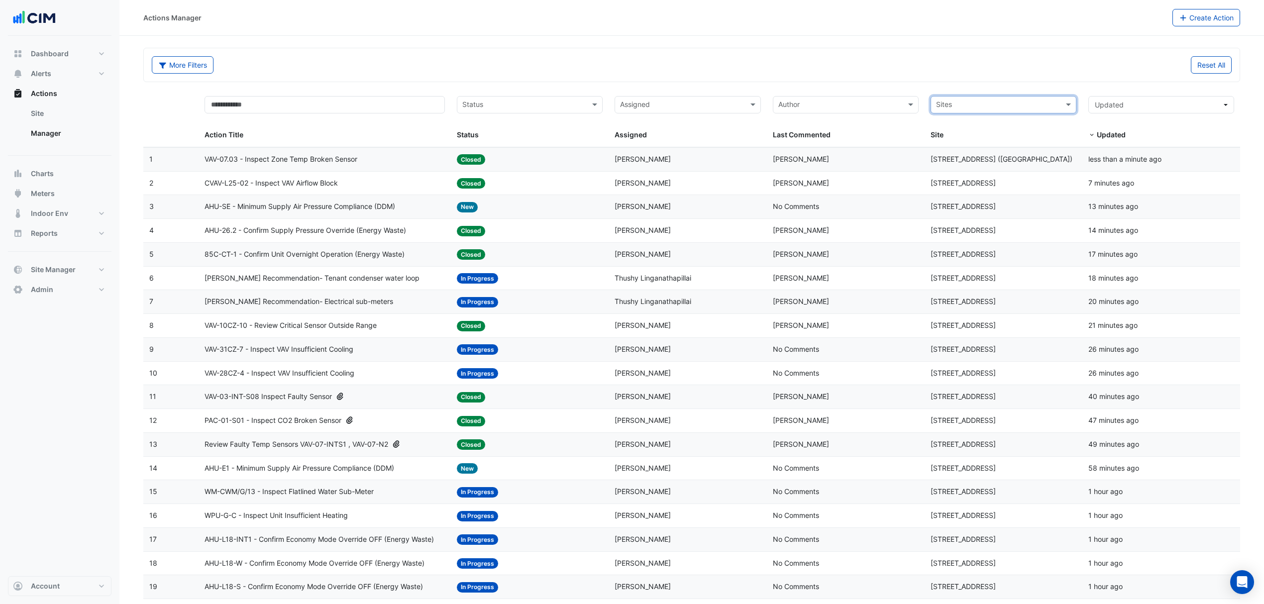
select select "***"
click at [64, 82] on button "Alerts" at bounding box center [60, 74] width 104 height 20
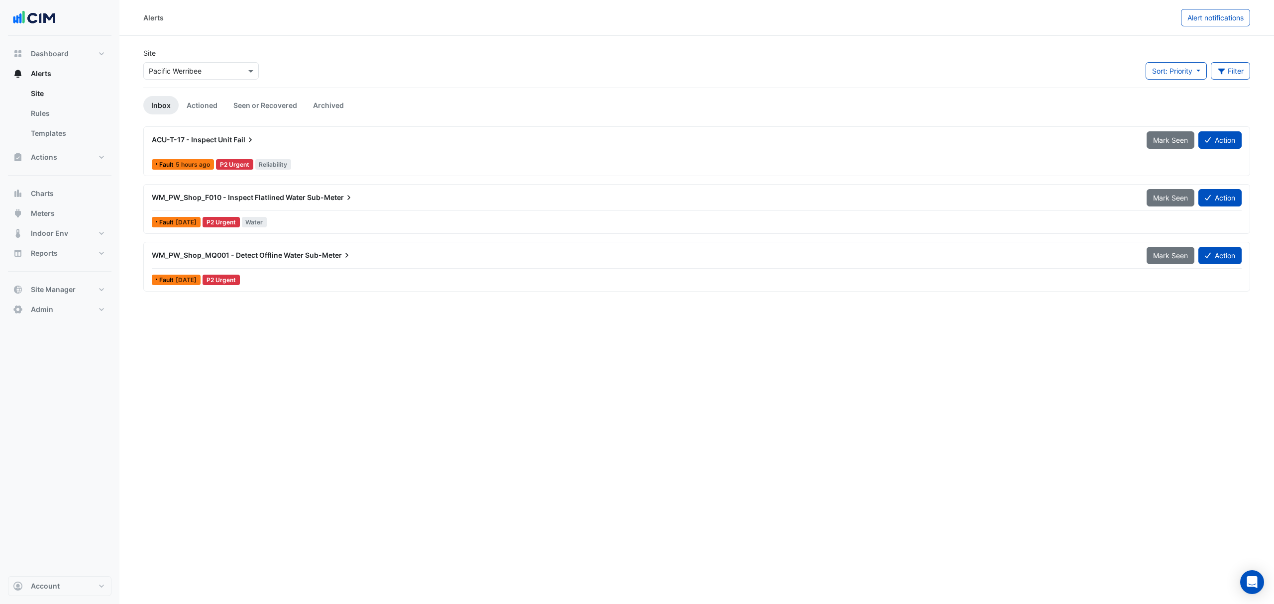
click at [55, 132] on link "Templates" at bounding box center [67, 133] width 89 height 20
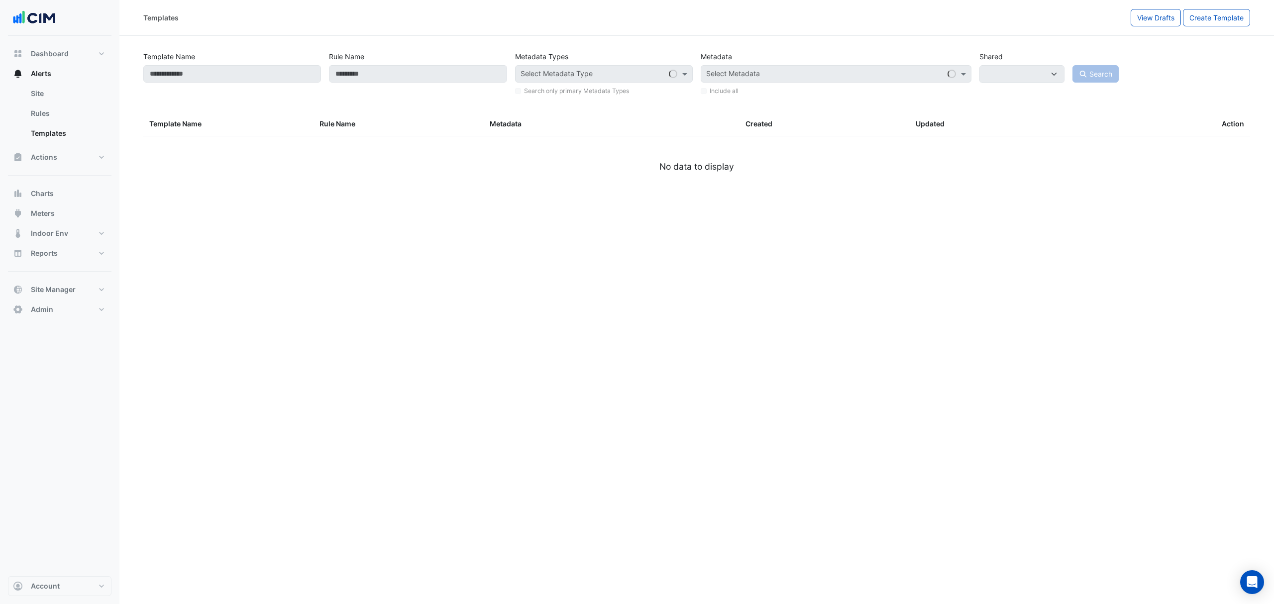
select select
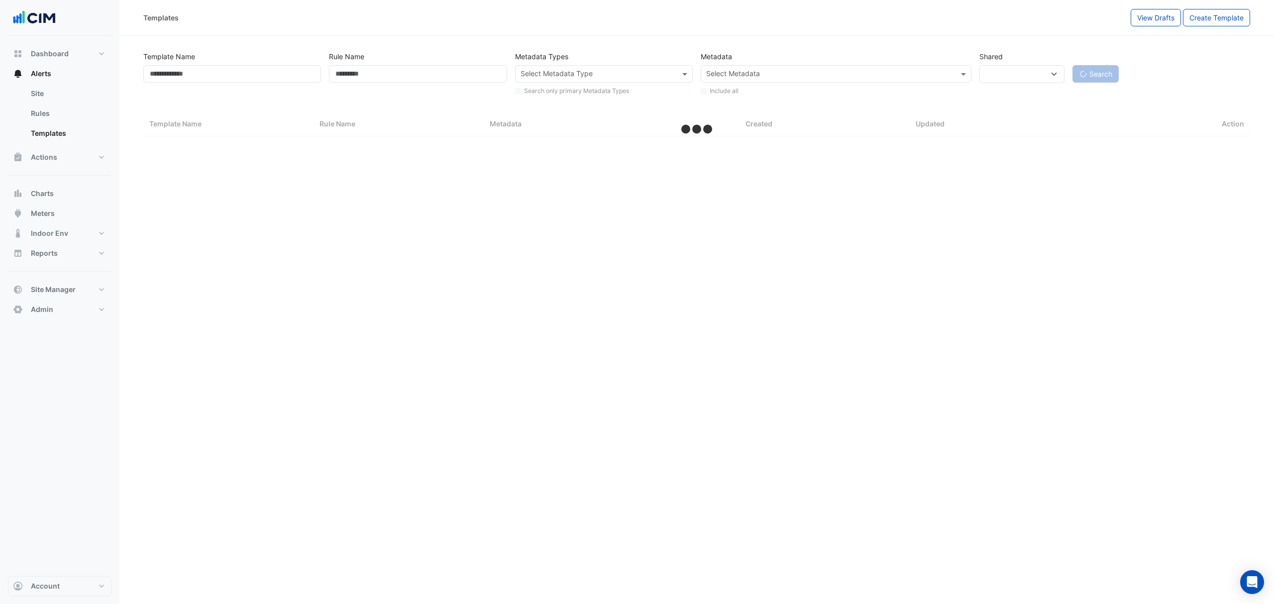
select select "***"
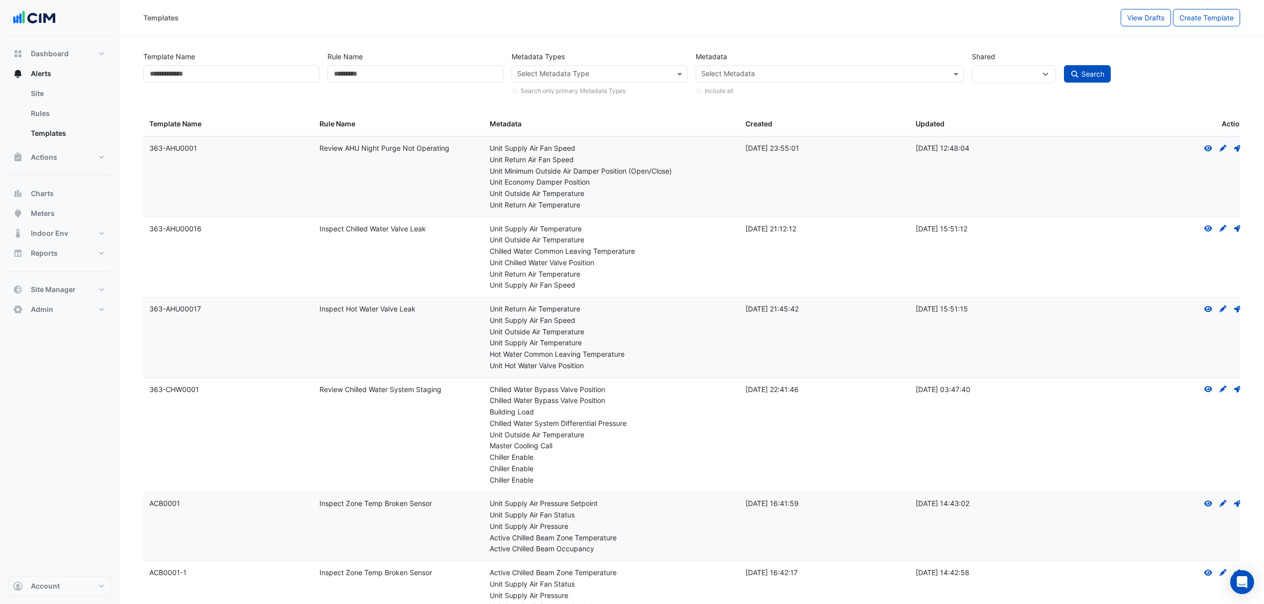
drag, startPoint x: 64, startPoint y: 118, endPoint x: 80, endPoint y: 110, distance: 17.8
click at [64, 118] on link "Rules" at bounding box center [67, 114] width 89 height 20
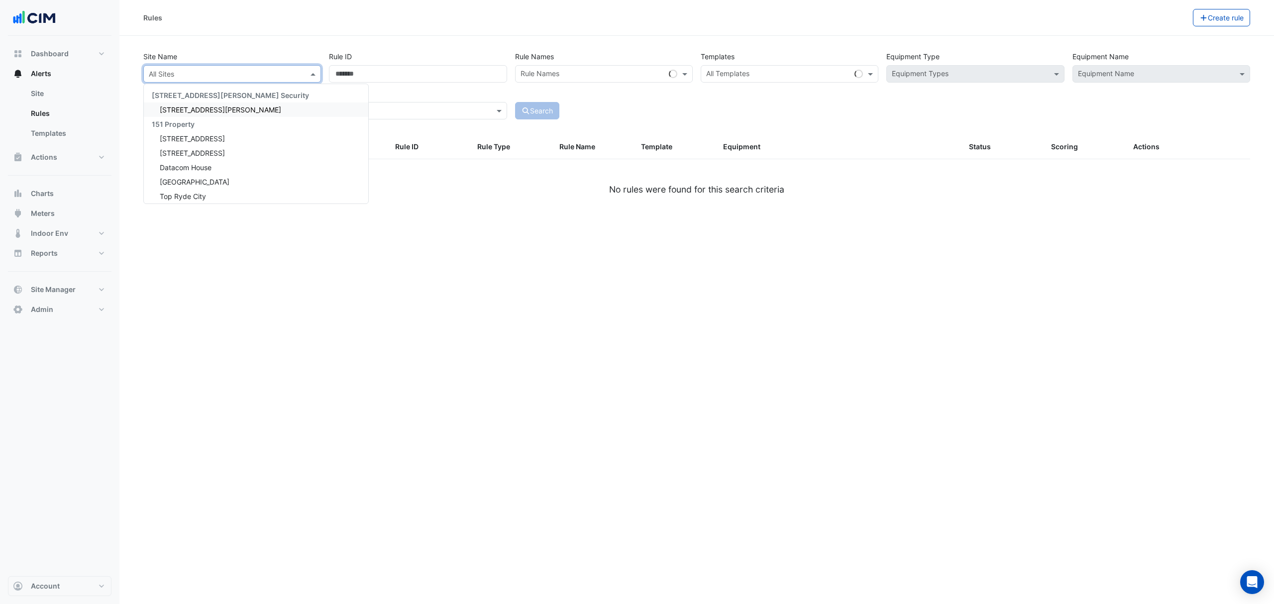
click at [206, 70] on input "text" at bounding box center [222, 74] width 147 height 10
click at [44, 128] on link "Templates" at bounding box center [67, 133] width 89 height 20
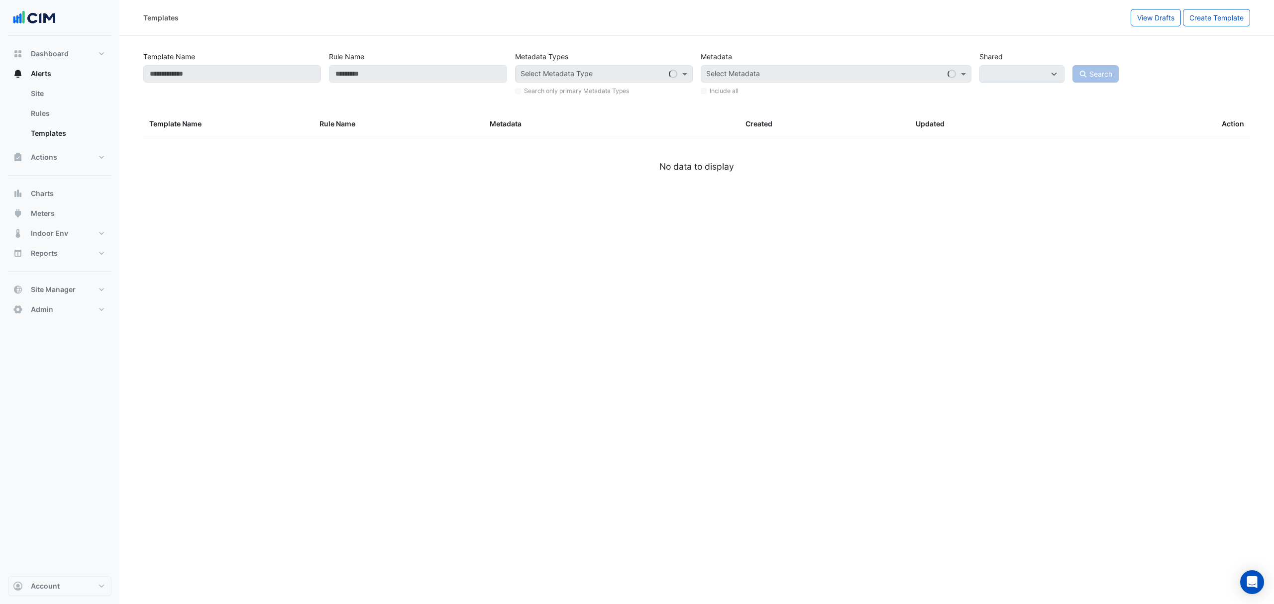
select select
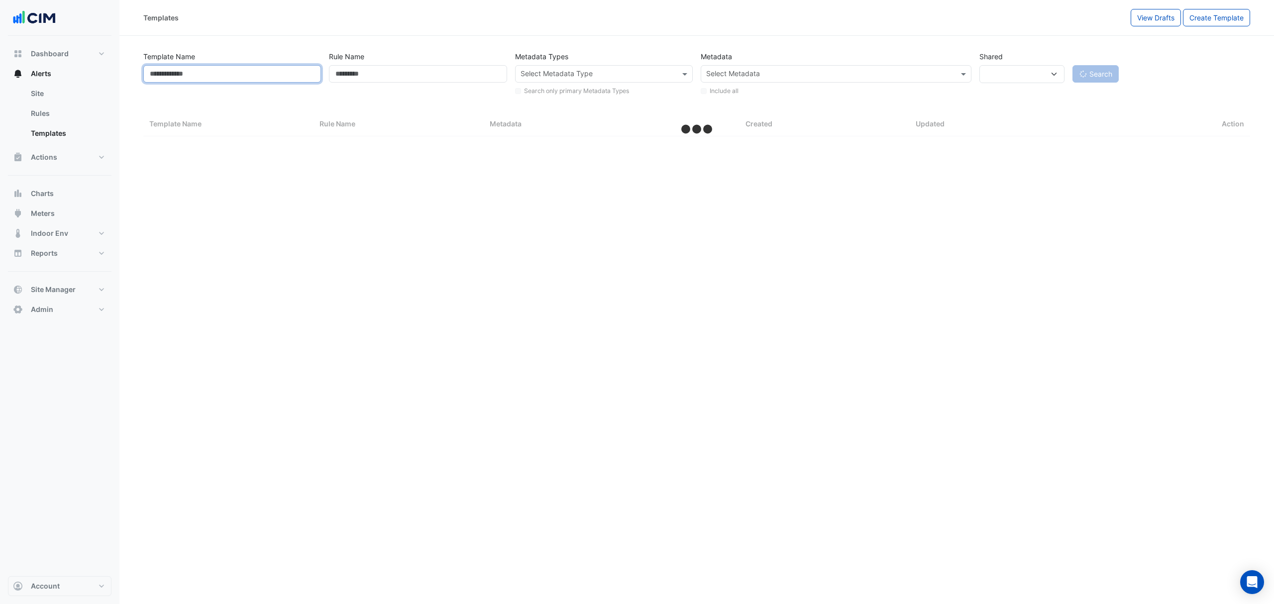
click at [249, 82] on input "Template Name" at bounding box center [232, 73] width 178 height 17
select select "***"
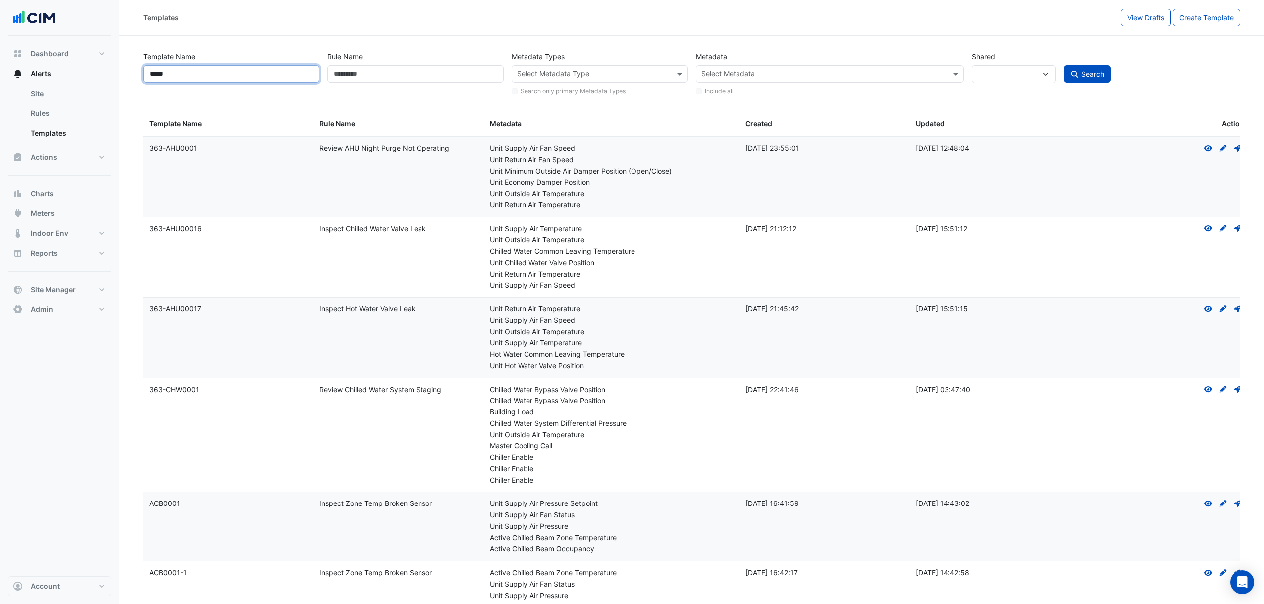
type input "*****"
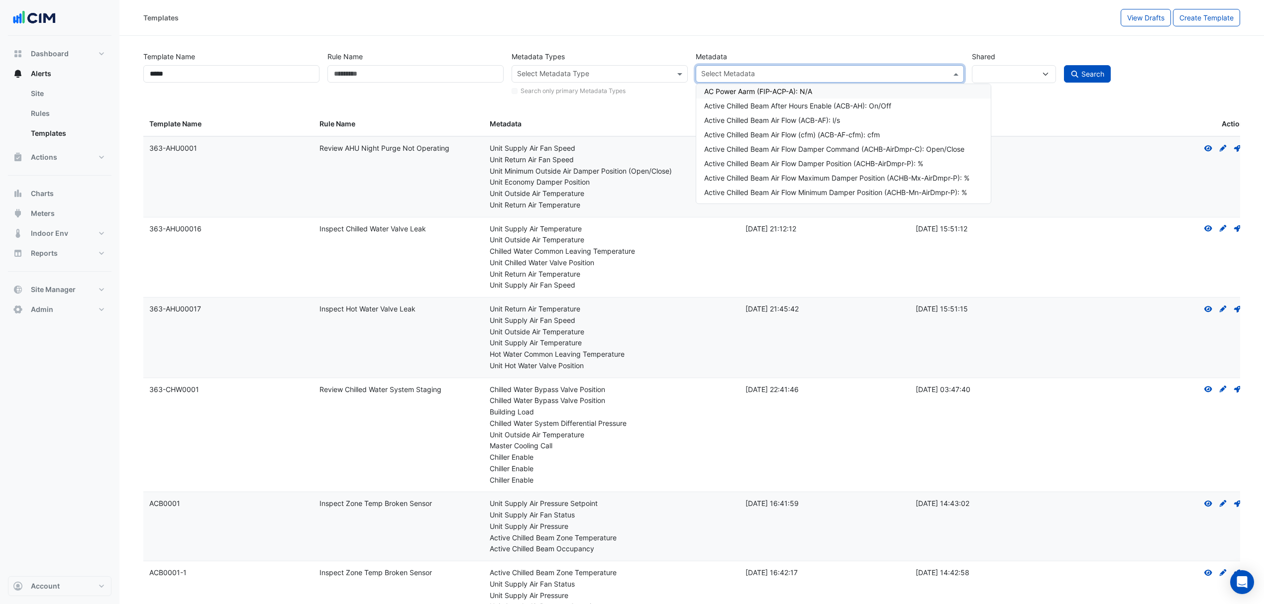
click at [777, 72] on input "text" at bounding box center [824, 75] width 246 height 10
click at [821, 180] on div "Active Chilled Beam Chilled Water Valve Position (ACB-CHWVP): %" at bounding box center [843, 184] width 279 height 10
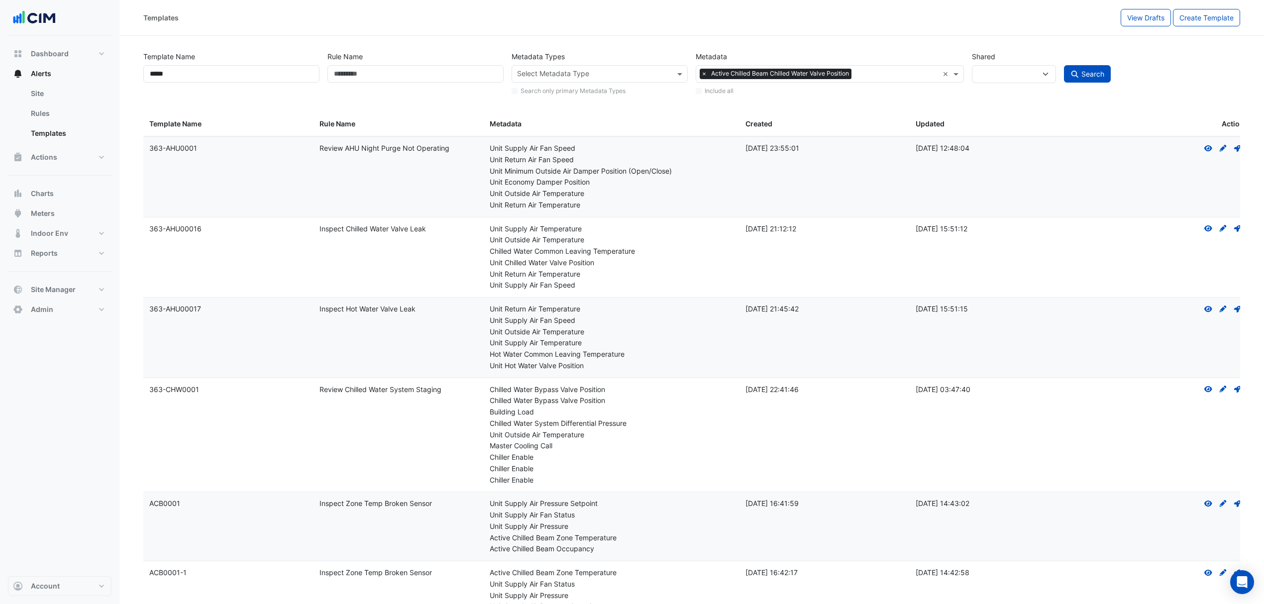
click at [1085, 70] on span "Search" at bounding box center [1092, 74] width 23 height 8
select select
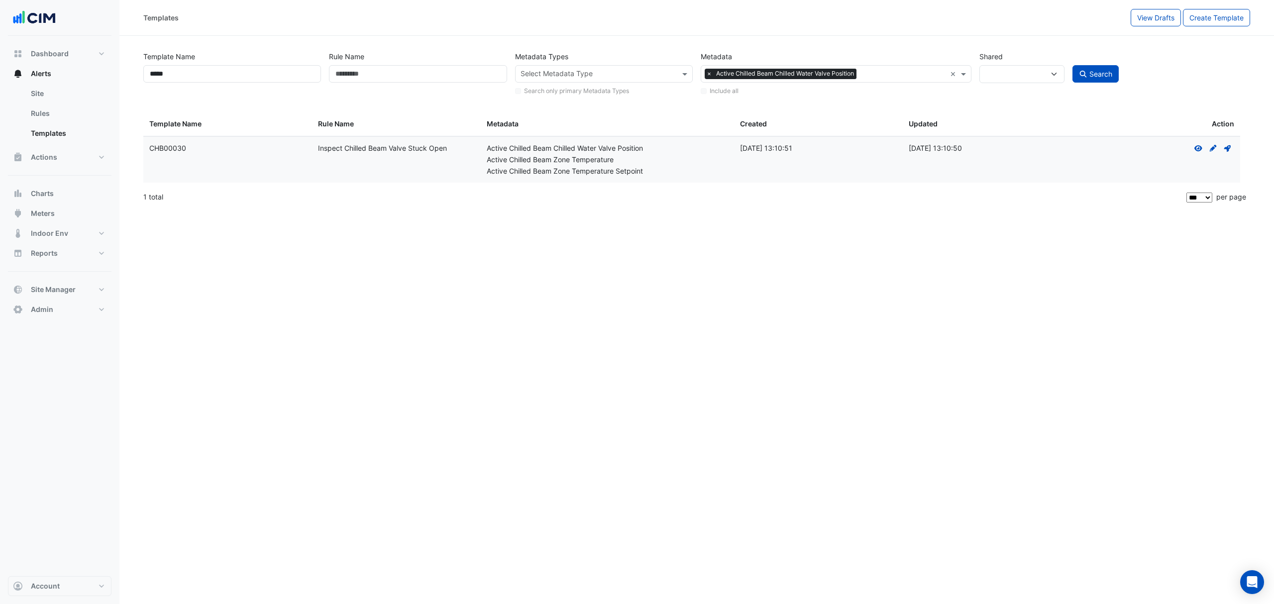
click at [490, 160] on div "Active Chilled Beam Zone Temperature" at bounding box center [607, 159] width 241 height 11
click at [1197, 145] on icon "View" at bounding box center [1198, 148] width 9 height 7
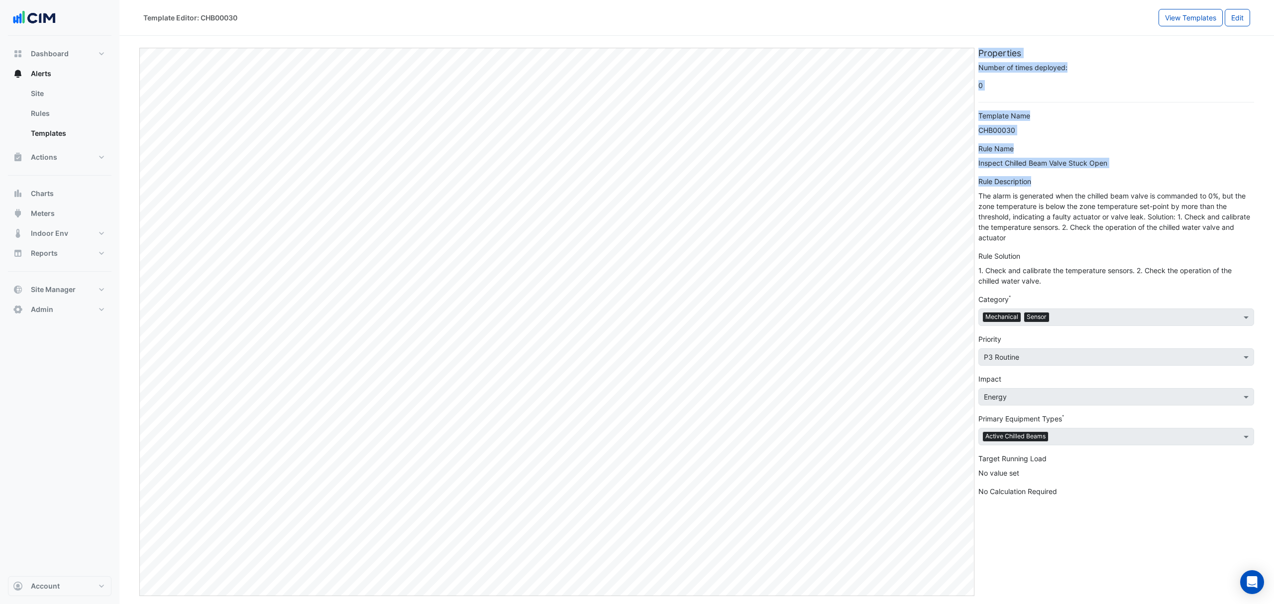
click at [972, 160] on div "Edit Properties Number of times deployed: 0 Template Name CHB00030 Rule Name In…" at bounding box center [696, 318] width 1119 height 556
click at [1076, 225] on div "The alarm is generated when the chilled beam valve is commanded to 0%, but the …" at bounding box center [1116, 217] width 276 height 52
click at [42, 134] on link "Templates" at bounding box center [67, 133] width 89 height 20
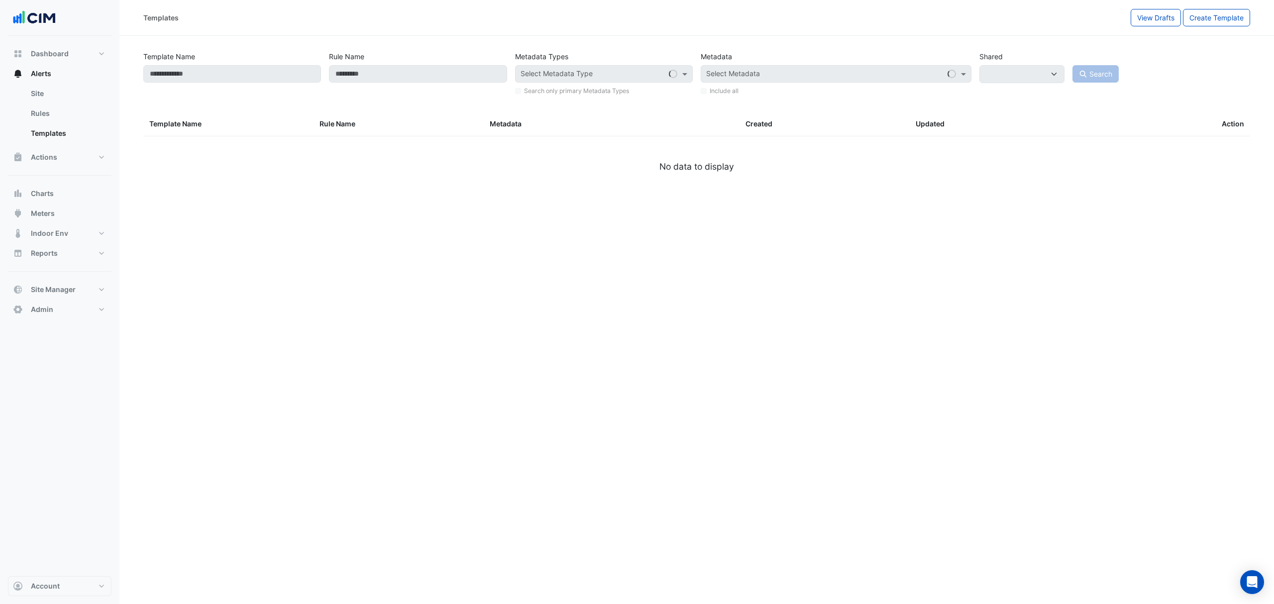
select select
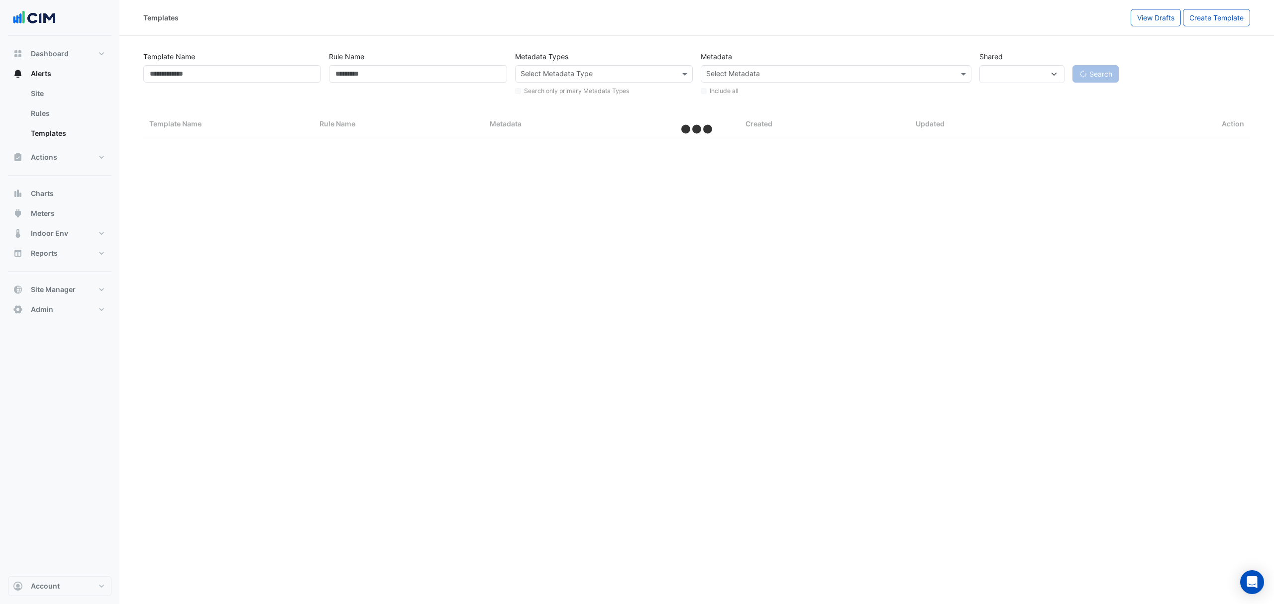
select select "***"
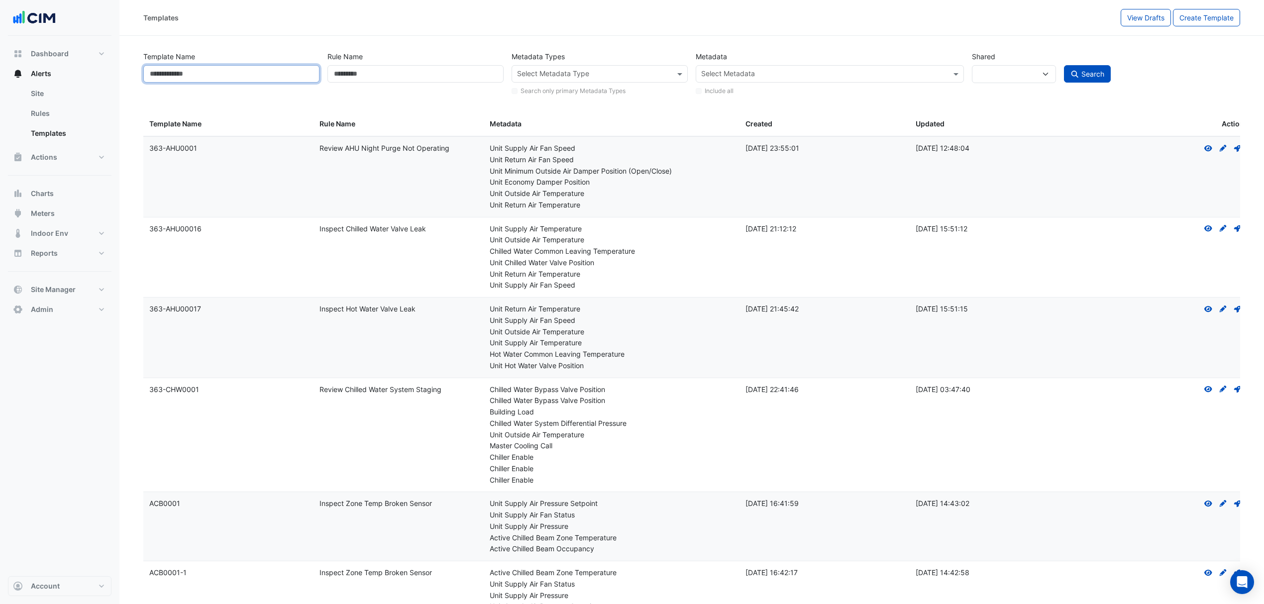
click at [249, 76] on input "Template Name" at bounding box center [231, 73] width 176 height 17
type input "*****"
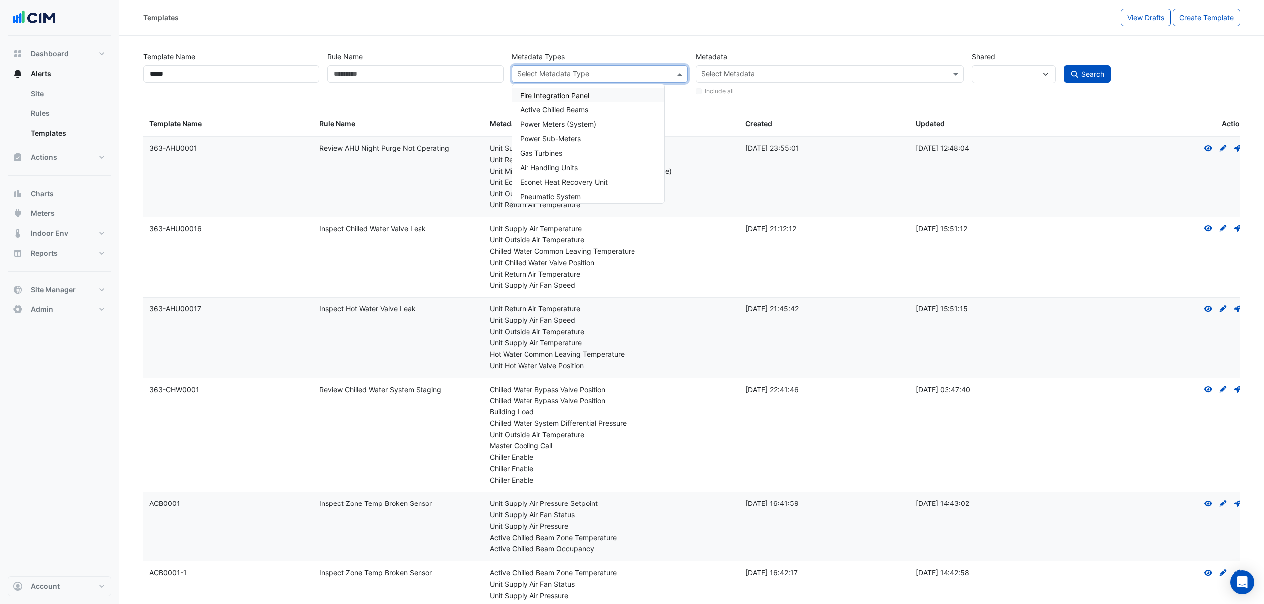
click at [568, 73] on input "text" at bounding box center [594, 75] width 154 height 10
click at [565, 105] on span "Active Chilled Beams" at bounding box center [554, 109] width 68 height 8
drag, startPoint x: 689, startPoint y: 17, endPoint x: 722, endPoint y: 30, distance: 35.0
click at [689, 18] on div "Templates" at bounding box center [631, 17] width 977 height 17
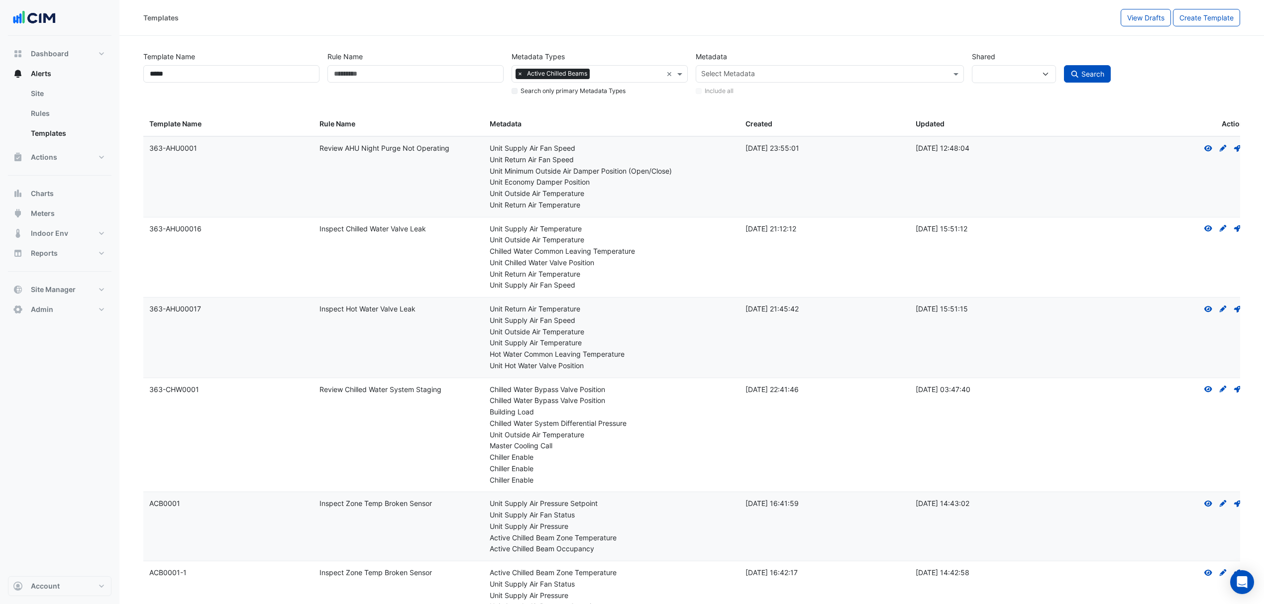
click at [1104, 70] on span "Search" at bounding box center [1092, 74] width 23 height 8
select select
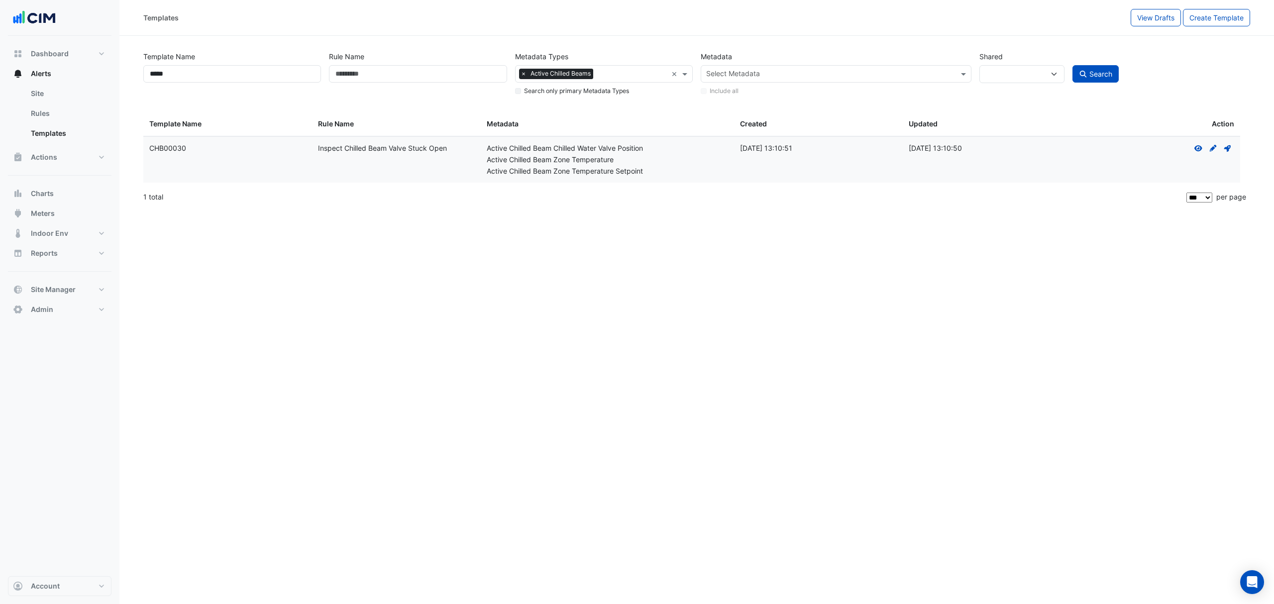
click at [1228, 145] on icon "Deploy" at bounding box center [1227, 148] width 9 height 7
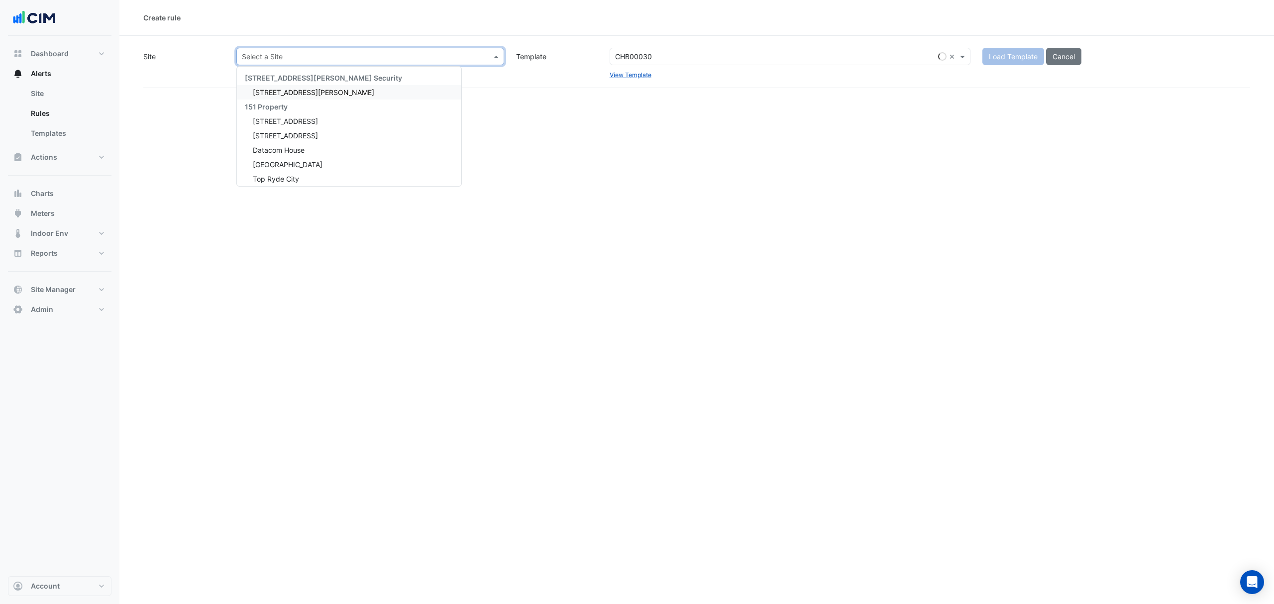
click at [422, 54] on input "text" at bounding box center [360, 57] width 237 height 10
type input "***"
click at [281, 94] on span "[STREET_ADDRESS][PERSON_NAME]" at bounding box center [313, 92] width 121 height 8
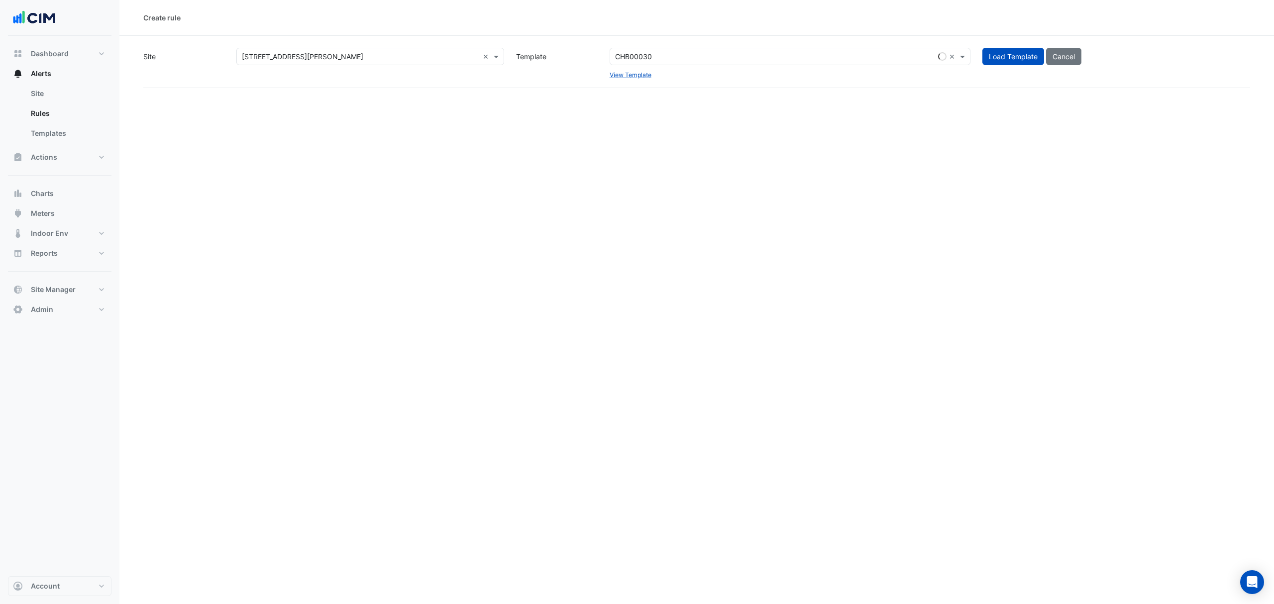
click at [1025, 52] on span "Load Template" at bounding box center [1013, 56] width 49 height 8
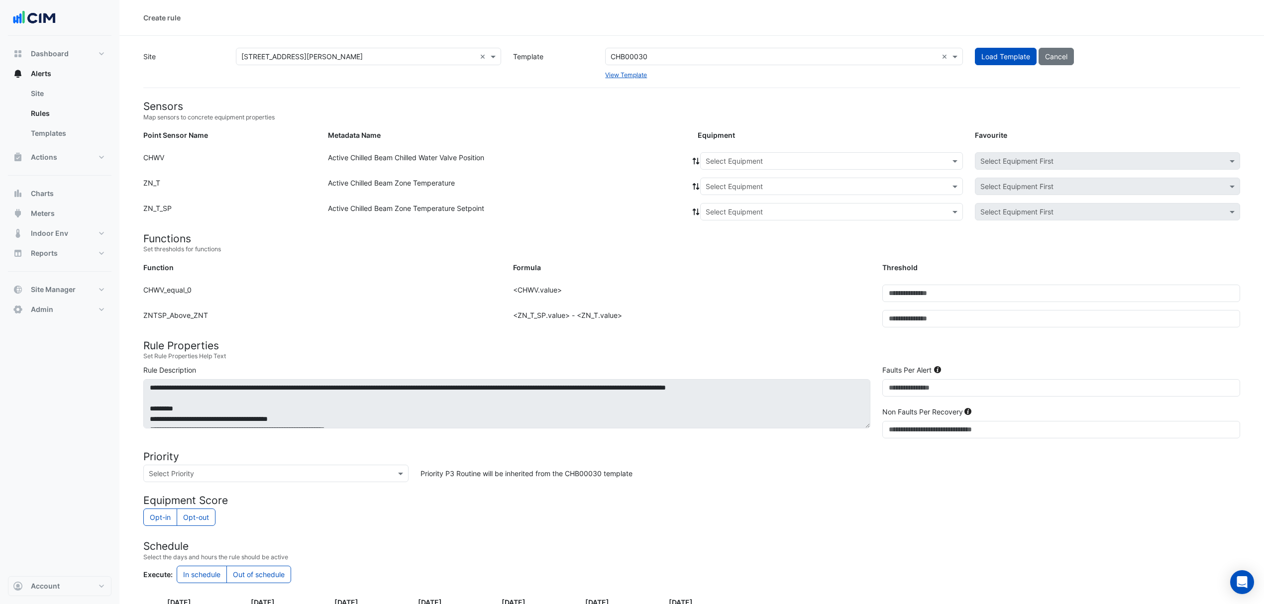
click at [758, 163] on input "text" at bounding box center [822, 161] width 232 height 10
click at [887, 379] on div "Faults Per Alert *" at bounding box center [1061, 385] width 370 height 40
click at [895, 381] on input "*" at bounding box center [1061, 387] width 358 height 17
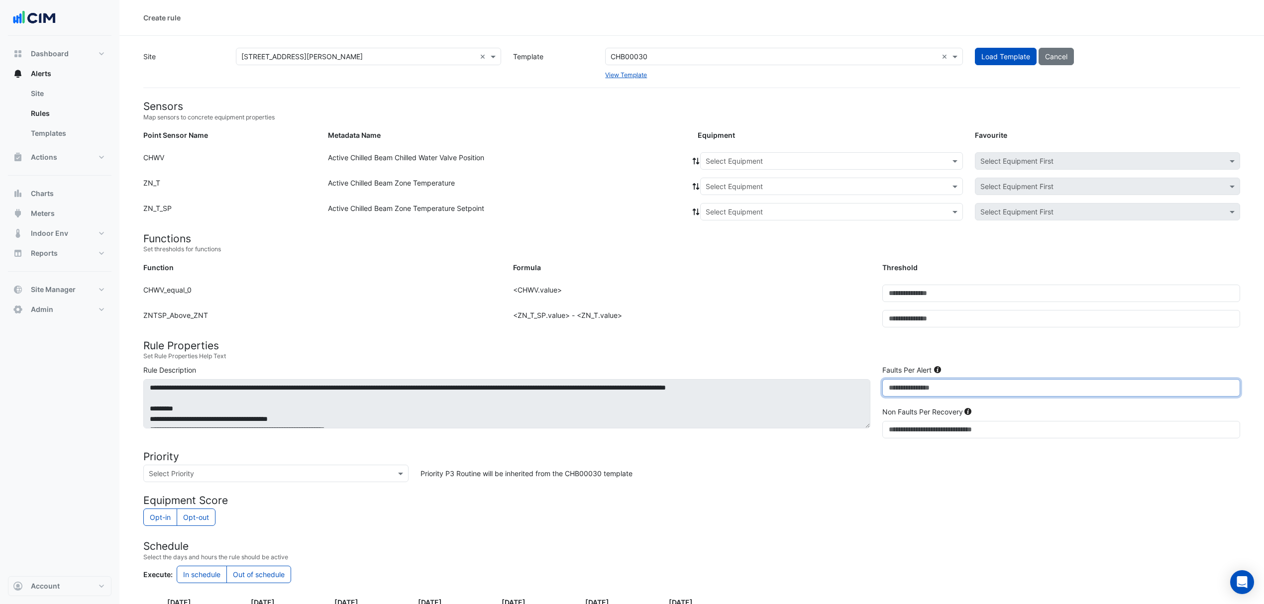
click at [895, 381] on input "*" at bounding box center [1061, 387] width 358 height 17
click at [896, 380] on input "*" at bounding box center [1061, 387] width 358 height 17
type input "**"
click at [958, 508] on form "Sensors Map sensors to concrete equipment properties Point Sensor Name Metadata…" at bounding box center [691, 419] width 1097 height 638
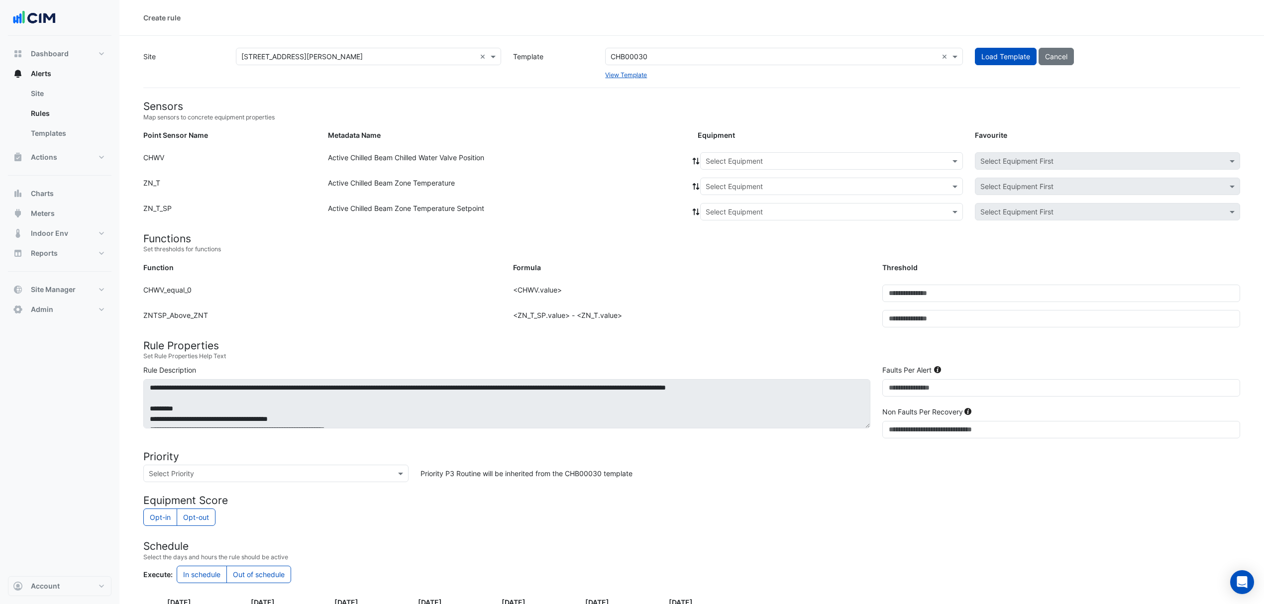
click at [739, 163] on input "text" at bounding box center [822, 161] width 232 height 10
type input "**"
click at [739, 178] on div "20-CN1" at bounding box center [722, 182] width 42 height 14
click at [695, 158] on icon at bounding box center [696, 161] width 9 height 7
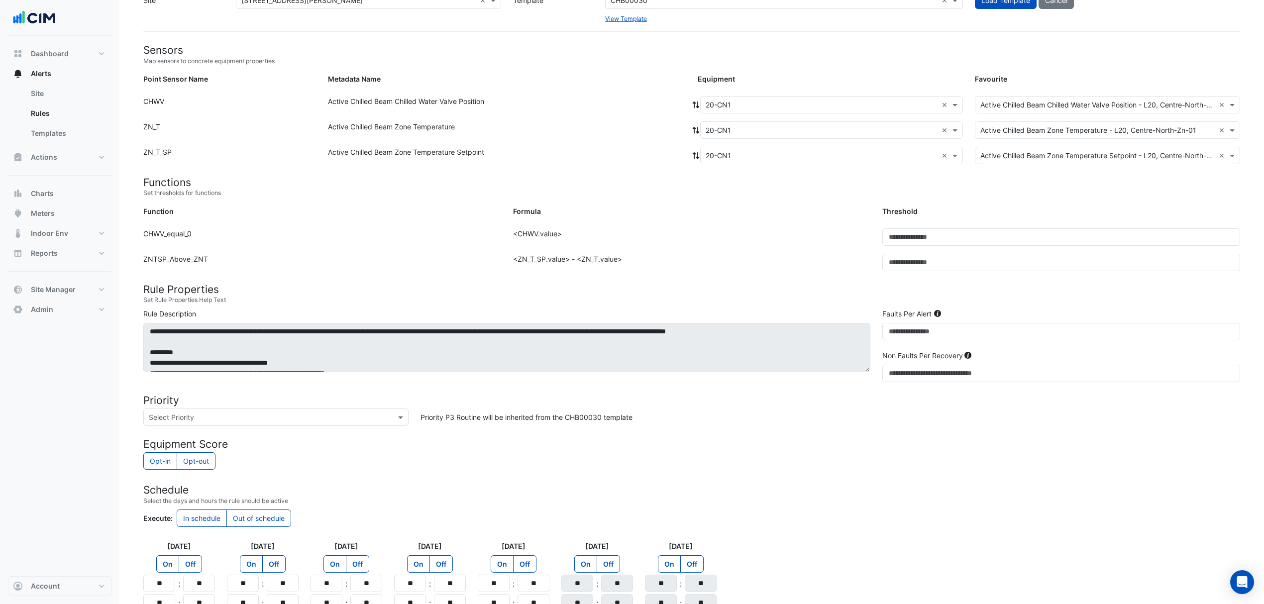
scroll to position [34, 0]
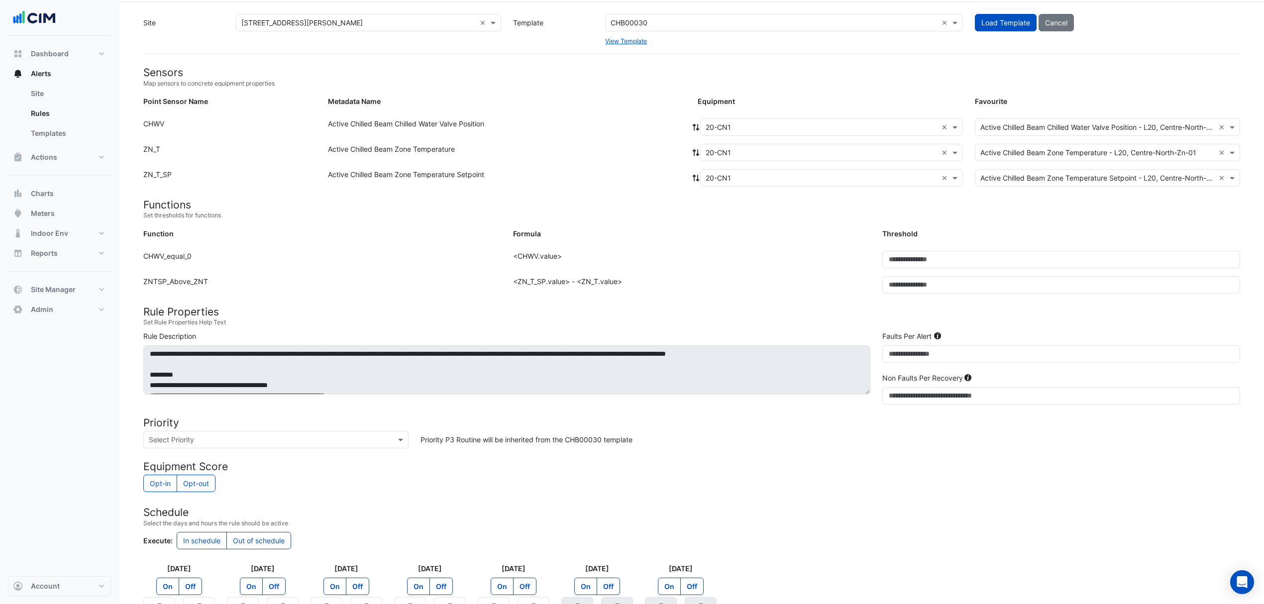
click at [950, 124] on span at bounding box center [956, 127] width 12 height 10
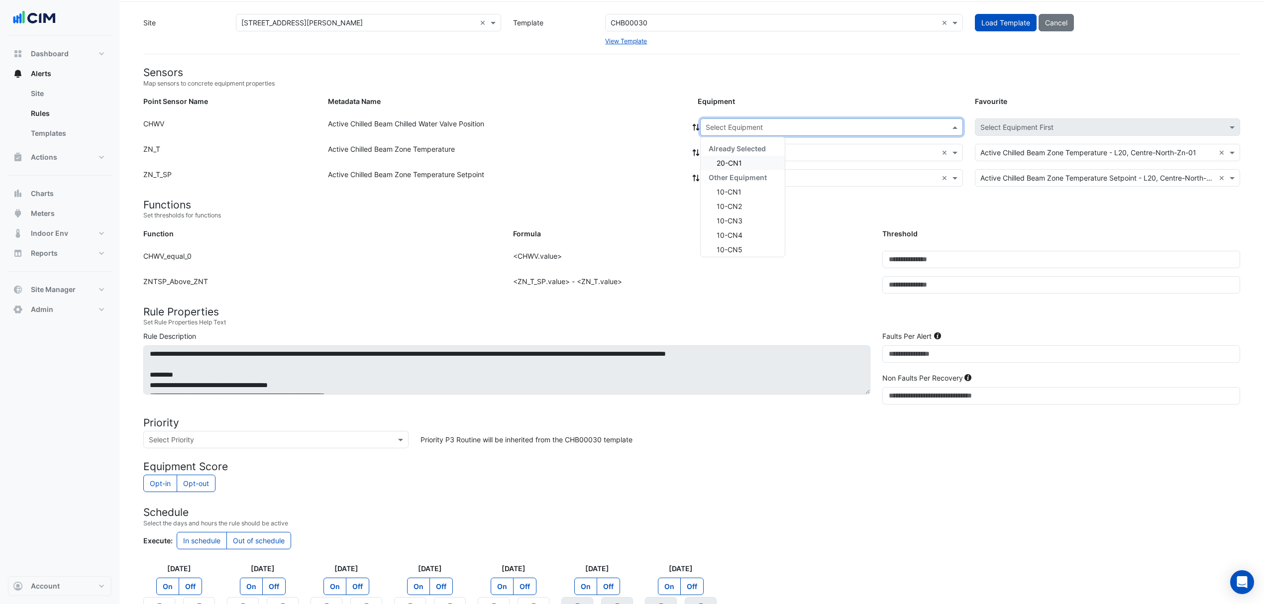
click at [948, 124] on div at bounding box center [832, 126] width 262 height 11
click at [804, 122] on input "text" at bounding box center [822, 127] width 232 height 10
type input "**"
click at [725, 149] on span "19-CN1" at bounding box center [721, 148] width 25 height 8
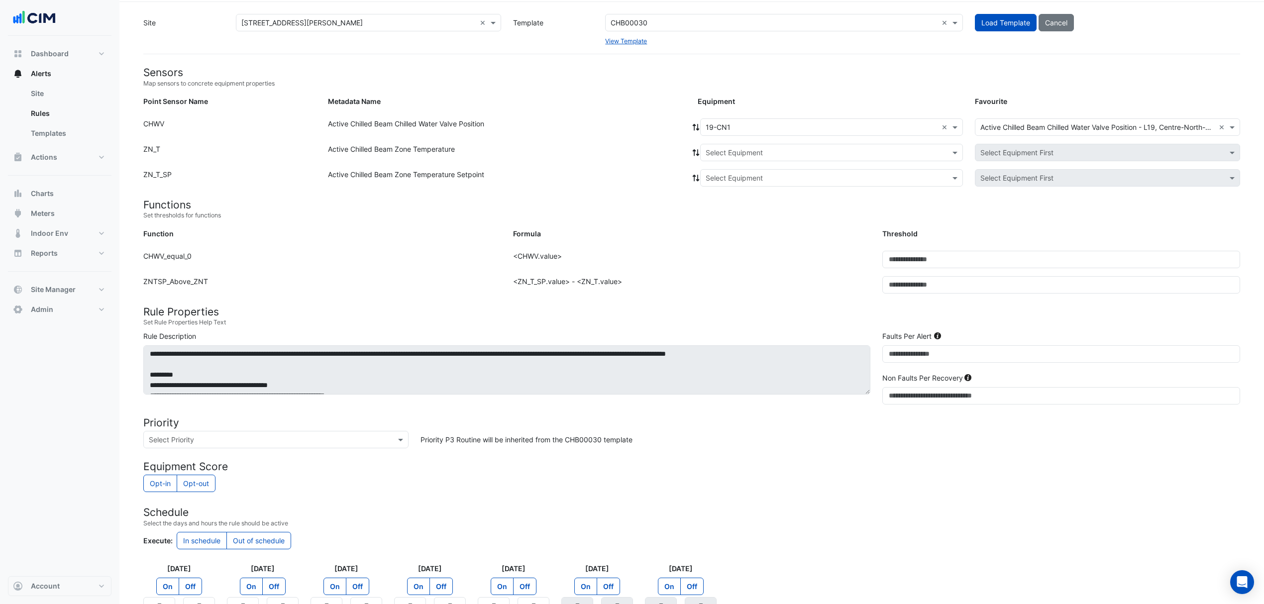
click at [695, 120] on div at bounding box center [696, 126] width 9 height 17
click at [695, 124] on icon at bounding box center [696, 127] width 7 height 7
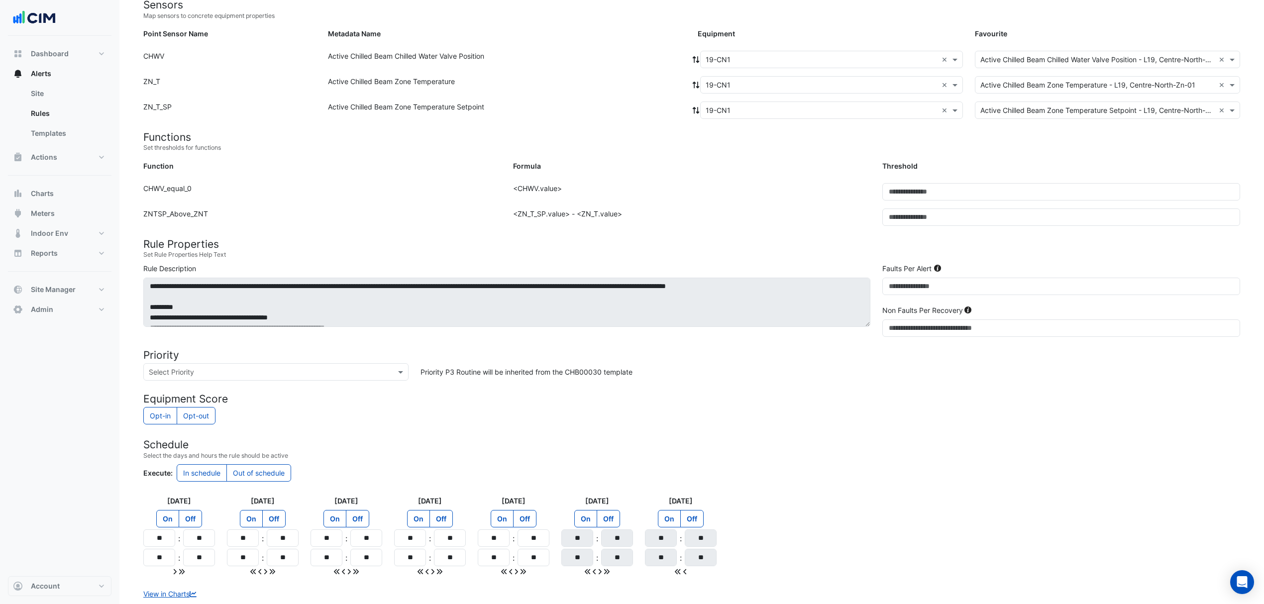
scroll to position [166, 0]
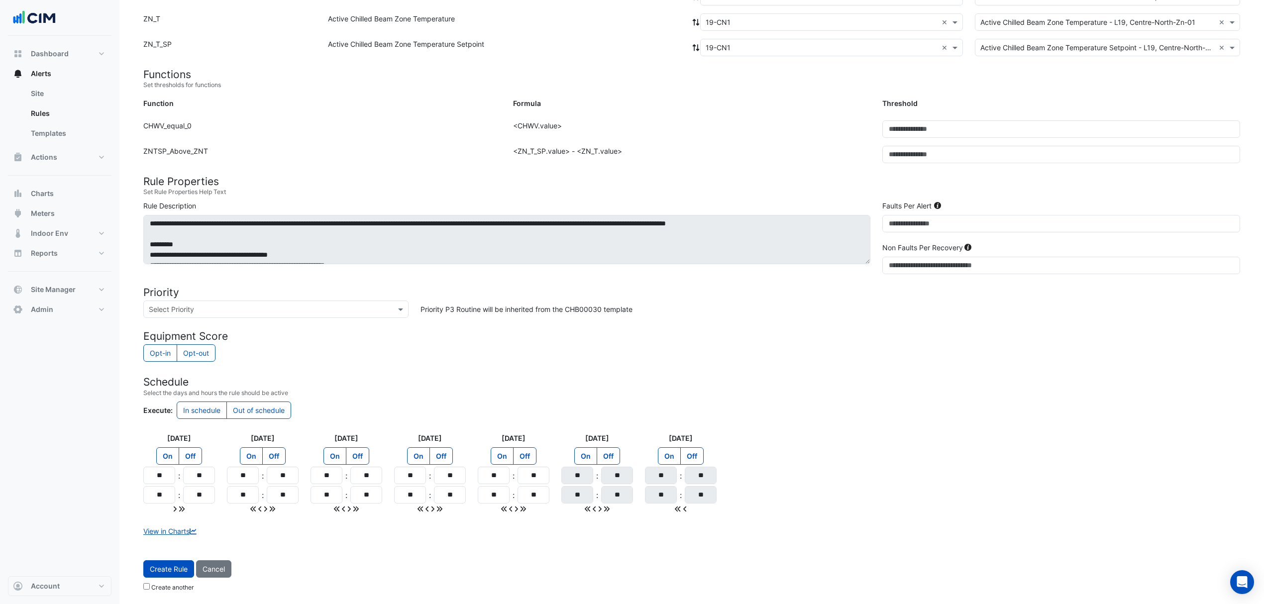
click at [161, 568] on span "Create Rule" at bounding box center [169, 569] width 38 height 8
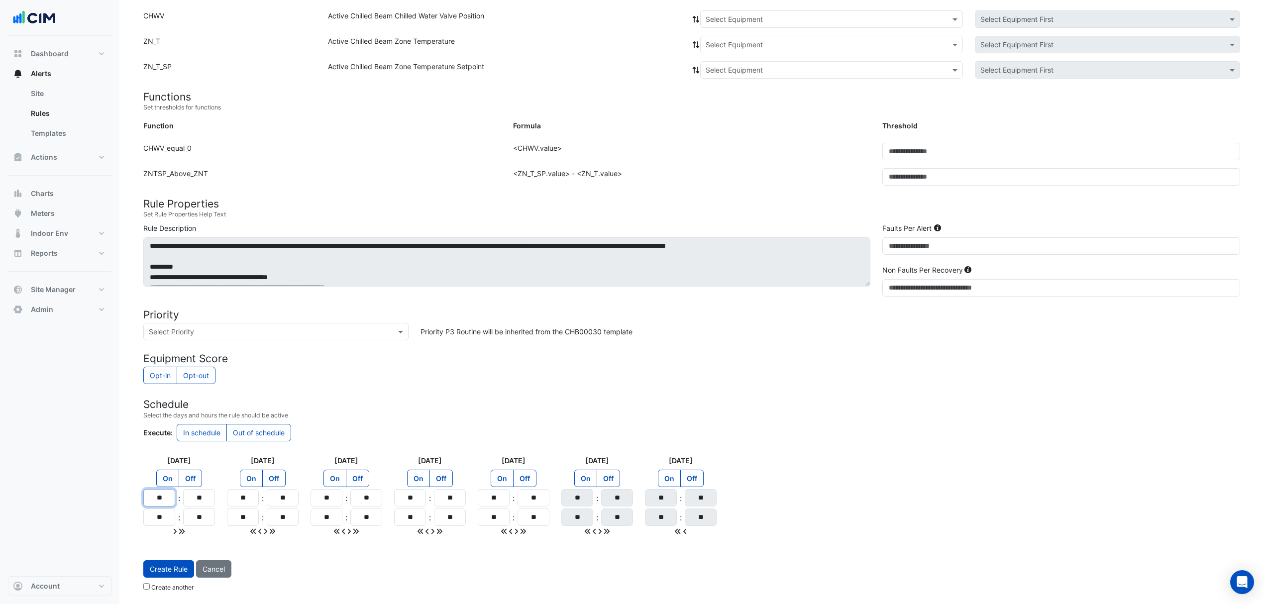
click at [166, 503] on input "**" at bounding box center [159, 497] width 32 height 17
type input "**"
click at [160, 526] on input "**" at bounding box center [159, 517] width 32 height 17
click at [165, 520] on input "**" at bounding box center [159, 517] width 32 height 17
type input "**"
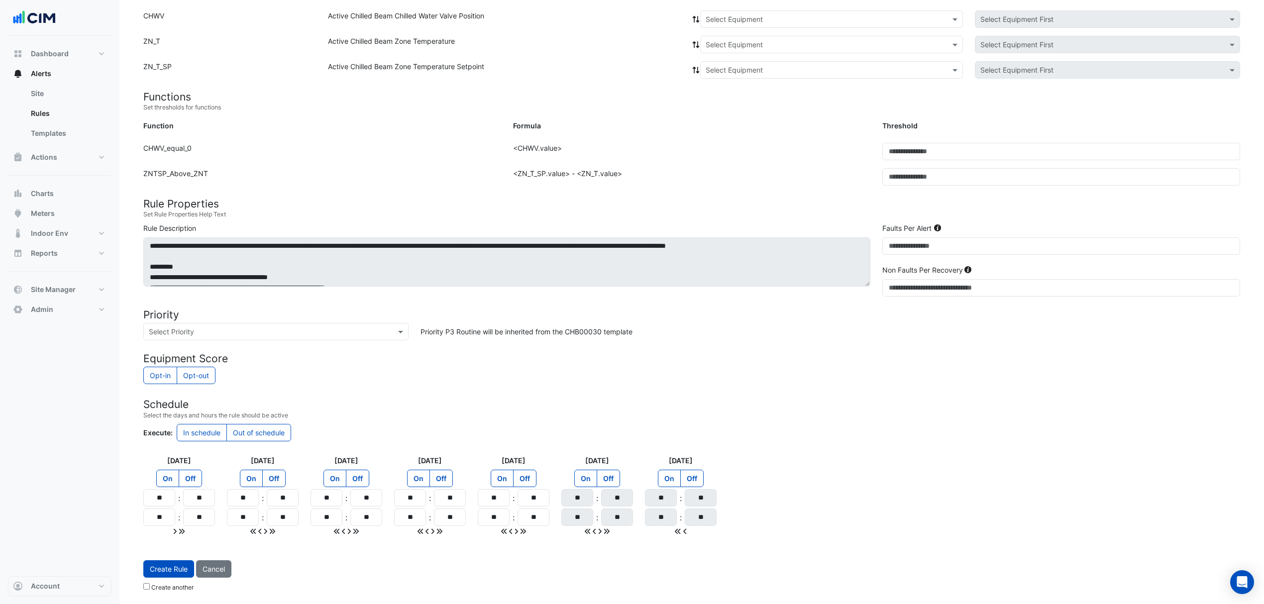
click at [186, 530] on div at bounding box center [179, 531] width 72 height 10
click at [179, 532] on icon at bounding box center [182, 531] width 6 height 7
type input "**"
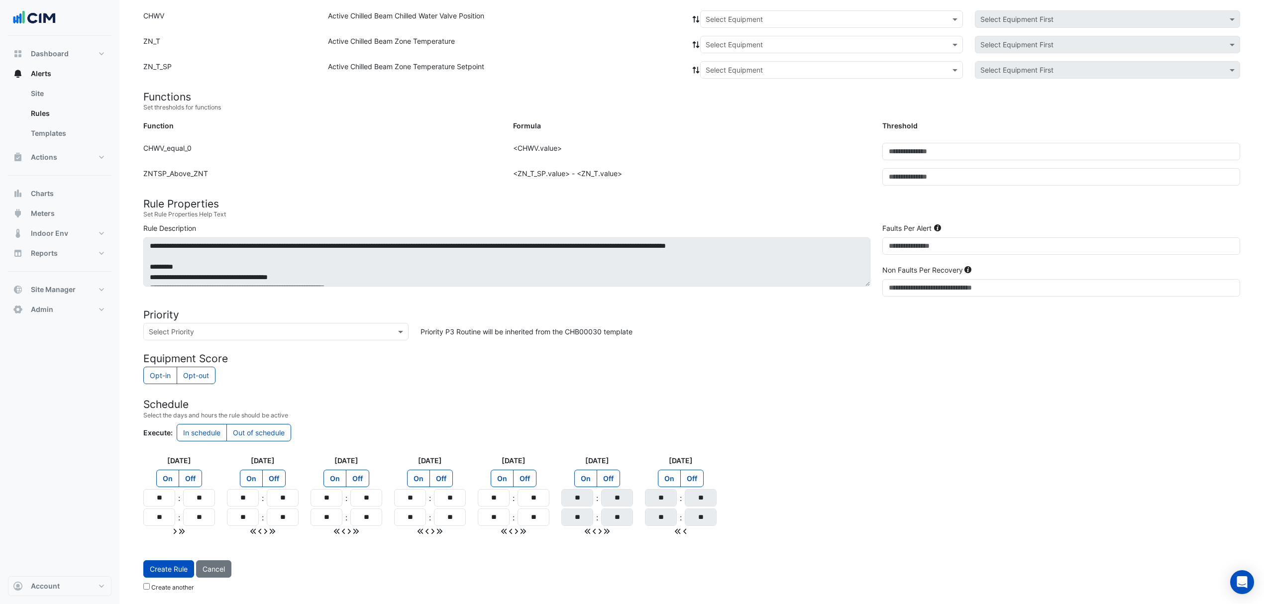
type input "**"
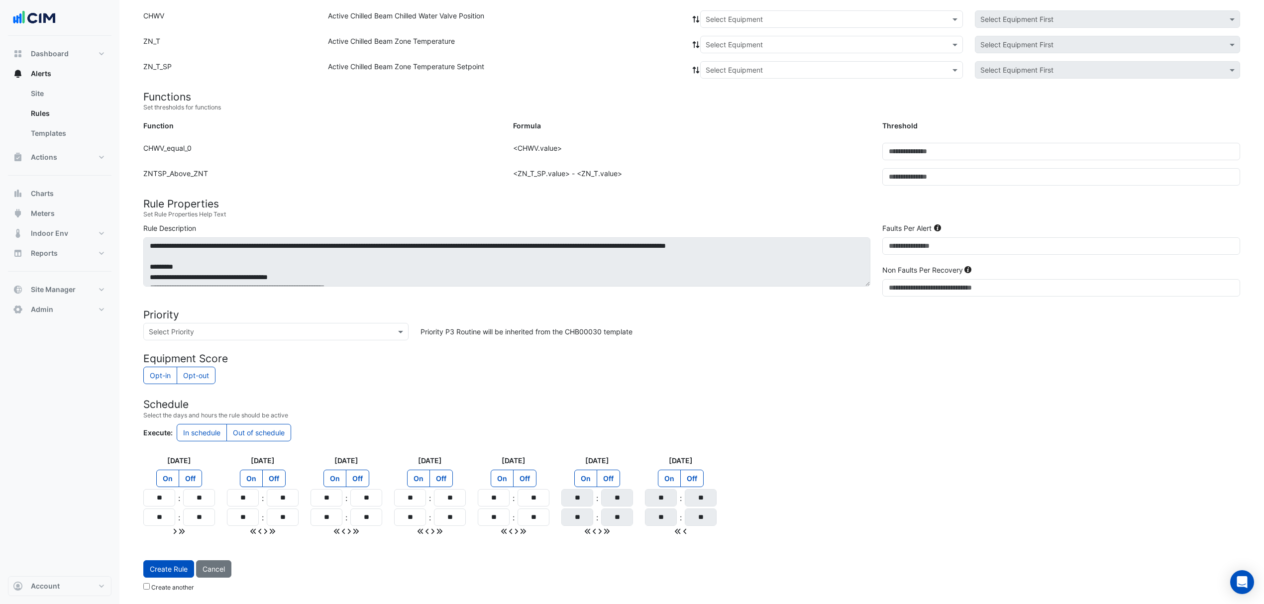
type input "**"
click at [608, 481] on label "Off" at bounding box center [608, 478] width 23 height 17
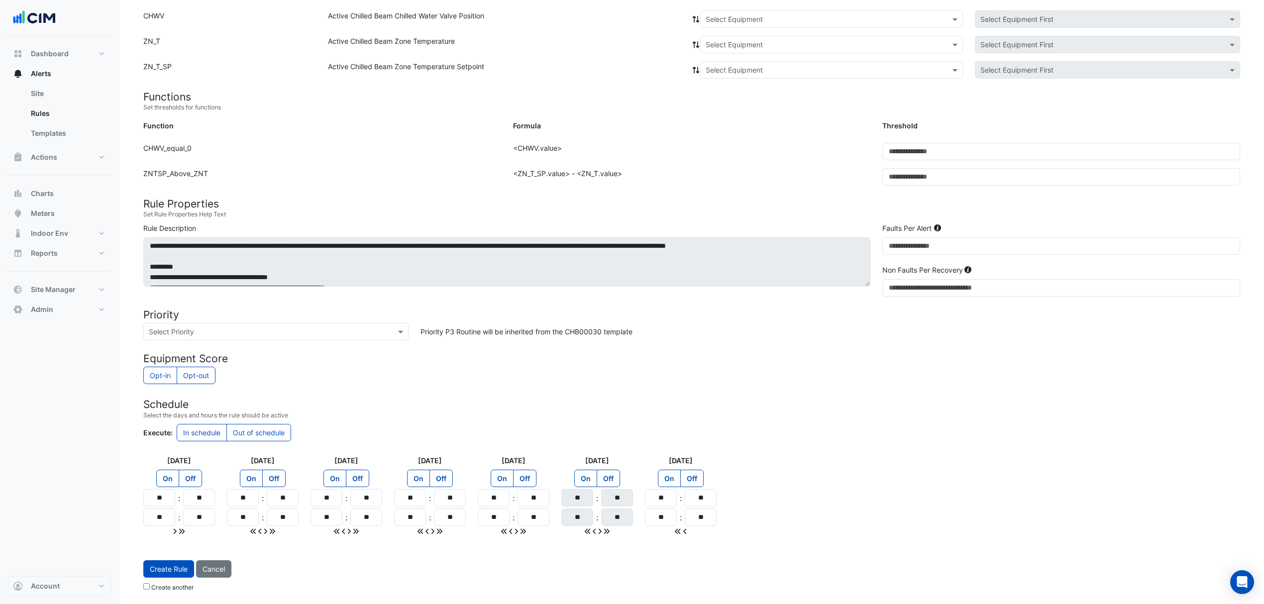
drag, startPoint x: 697, startPoint y: 474, endPoint x: 727, endPoint y: 481, distance: 30.7
click at [697, 474] on label "Off" at bounding box center [691, 478] width 23 height 17
drag, startPoint x: 844, startPoint y: 491, endPoint x: 826, endPoint y: 498, distance: 19.4
click at [844, 492] on div "Monday On Off ** : ** ** : ** Tuesday On Off ** : ** ** : ** Wednesday On Off *…" at bounding box center [691, 495] width 1109 height 81
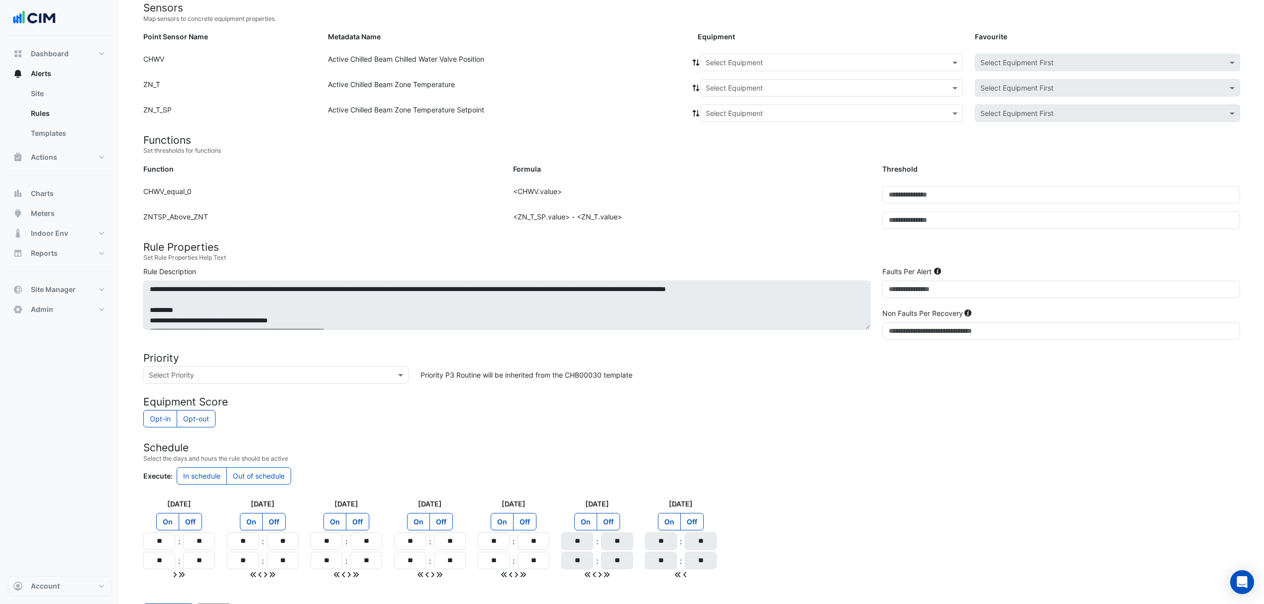
scroll to position [78, 0]
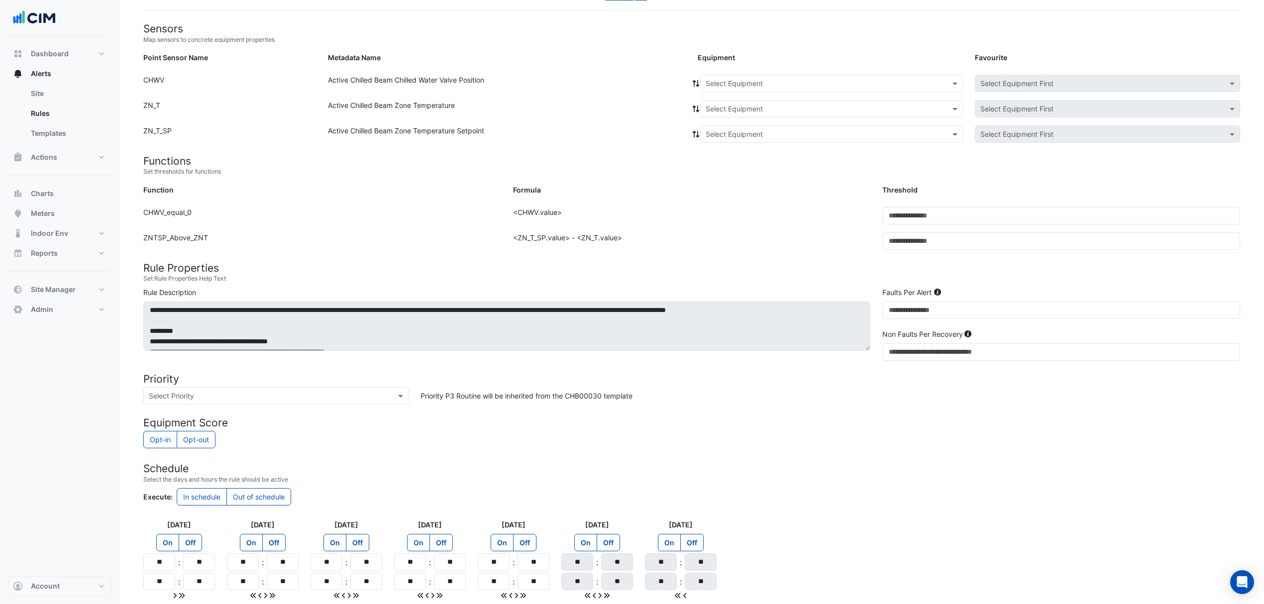
click at [731, 80] on input "text" at bounding box center [822, 84] width 232 height 10
type input "**"
click at [729, 112] on div "19-CN2" at bounding box center [722, 119] width 42 height 14
click at [699, 86] on icon at bounding box center [696, 83] width 9 height 7
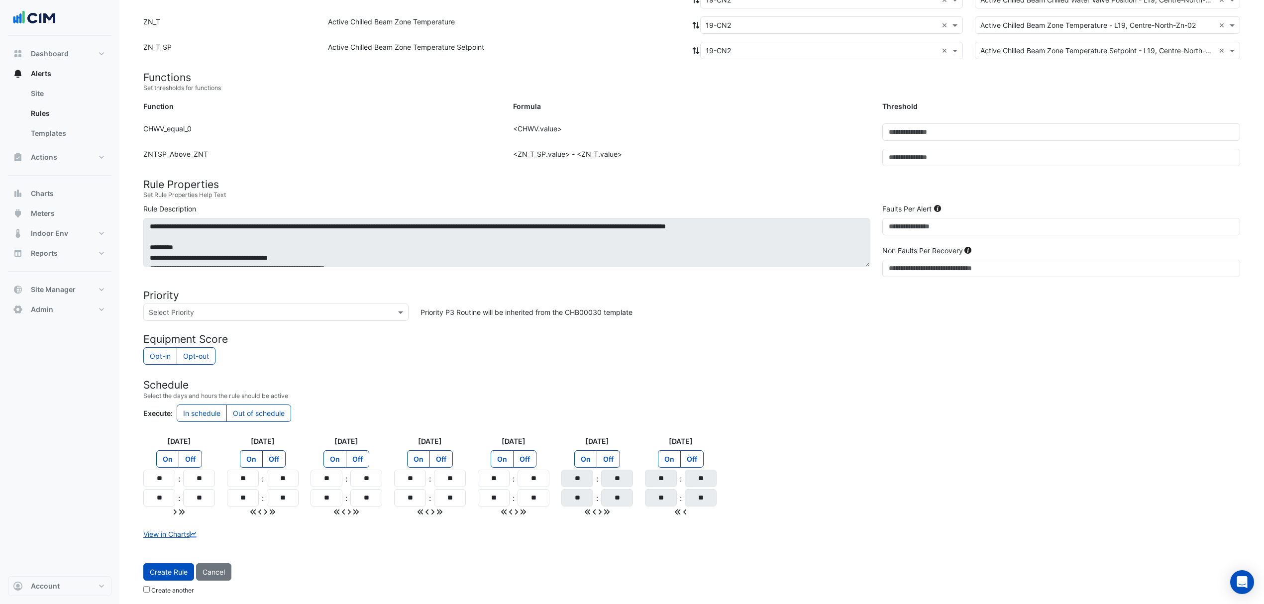
scroll to position [166, 0]
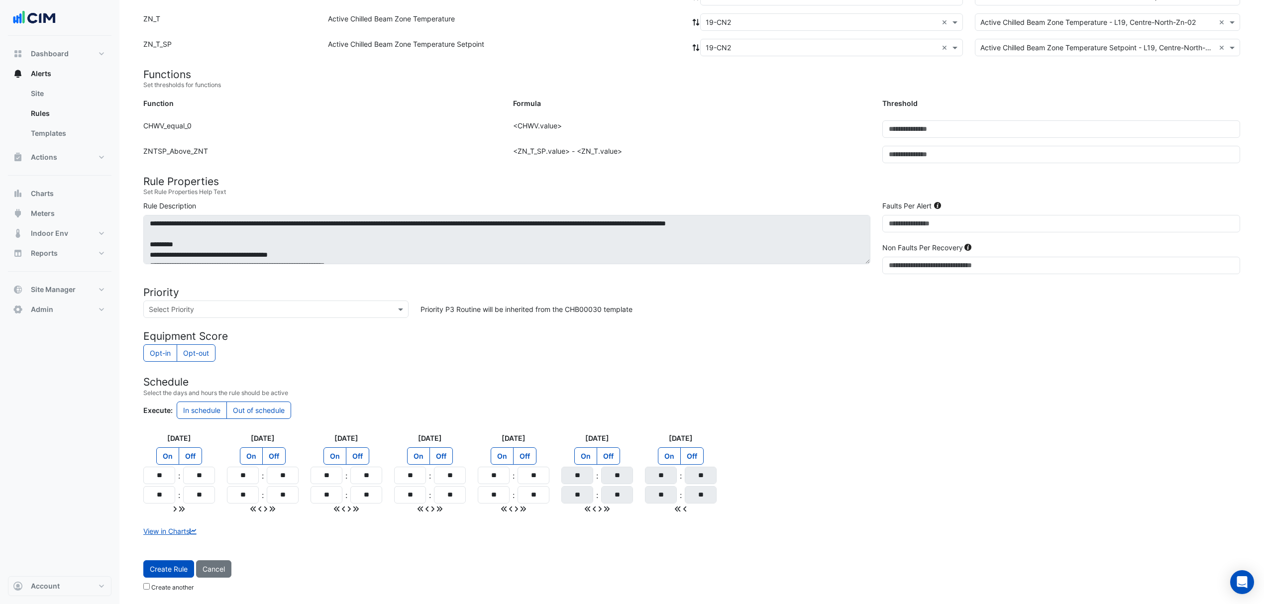
click at [174, 561] on button "Create Rule" at bounding box center [168, 568] width 51 height 17
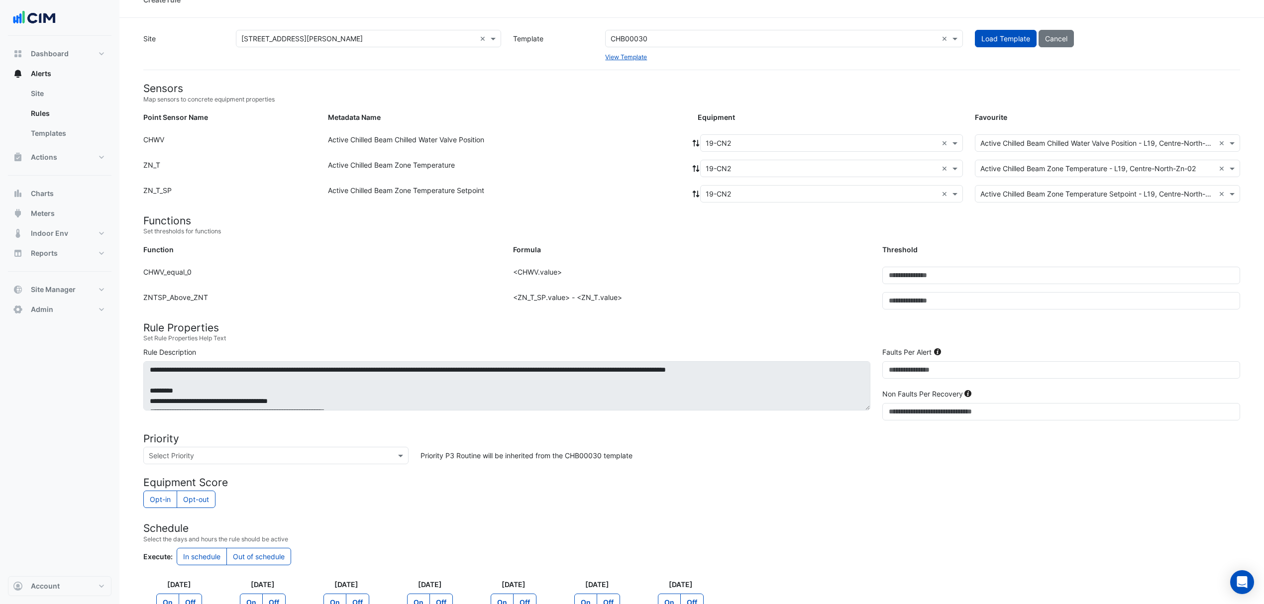
scroll to position [0, 0]
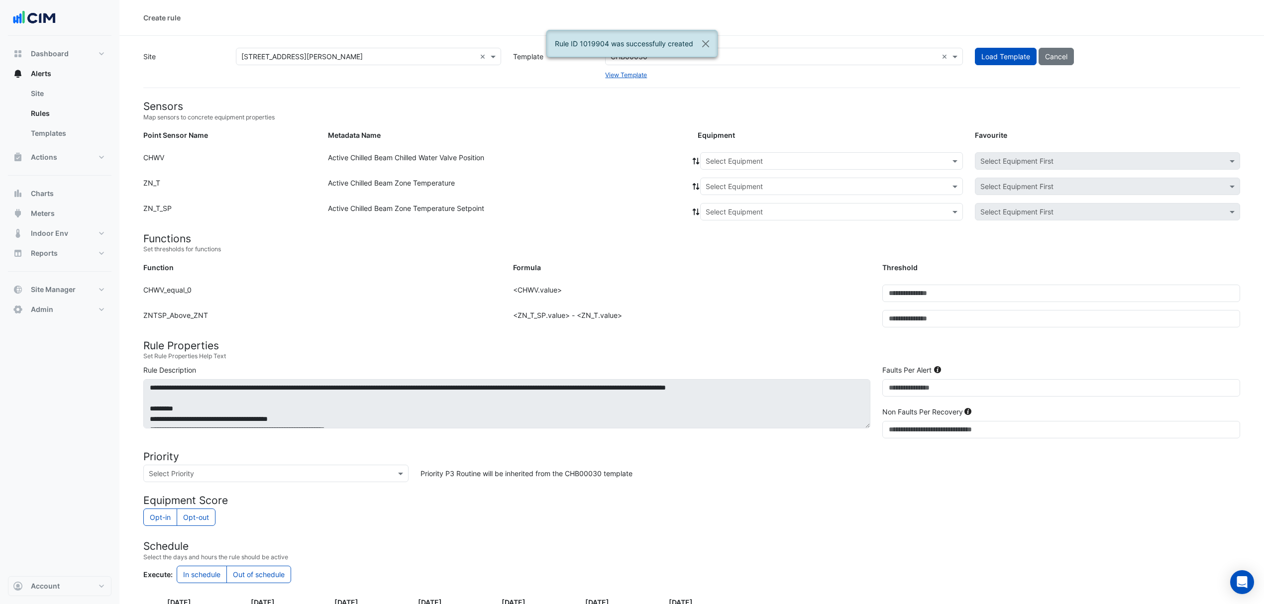
click at [729, 158] on input "text" at bounding box center [822, 161] width 232 height 10
type input "**"
click at [713, 214] on span "19-CN3" at bounding box center [722, 211] width 26 height 8
click at [696, 163] on icon at bounding box center [696, 161] width 9 height 7
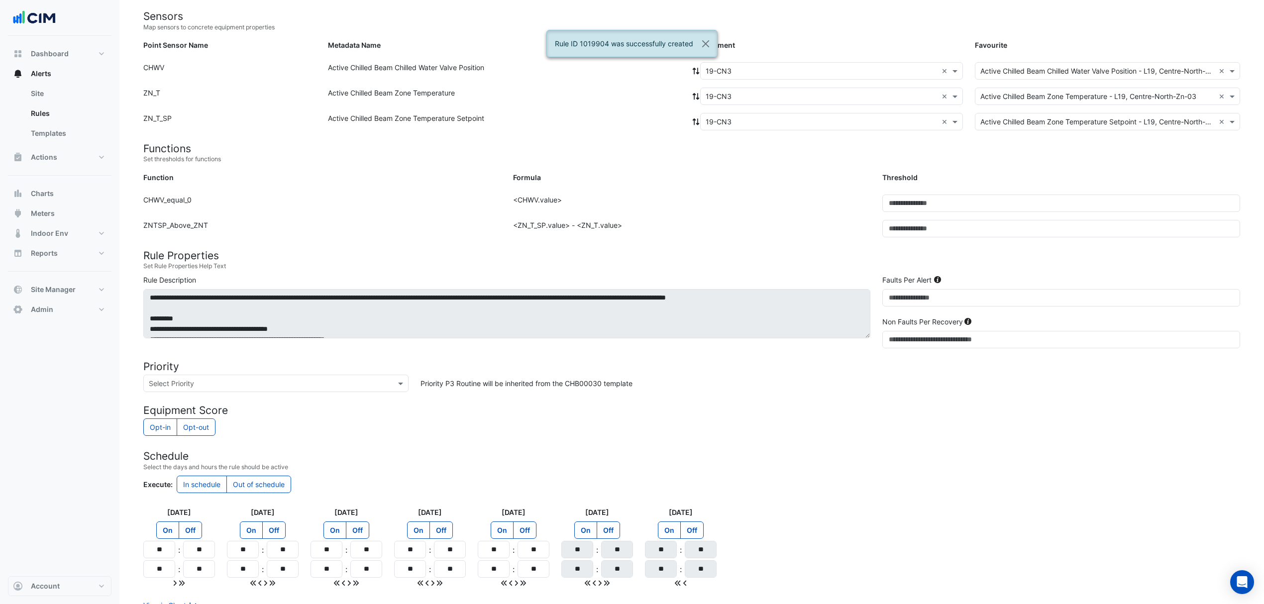
scroll to position [166, 0]
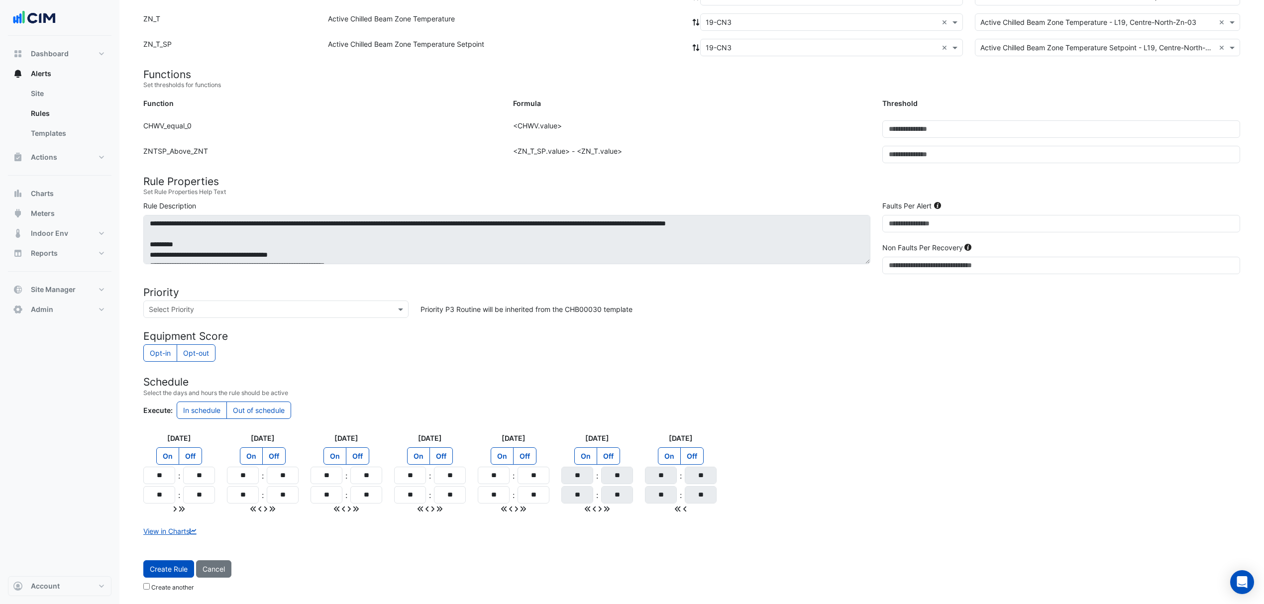
click at [305, 310] on input "text" at bounding box center [266, 310] width 234 height 10
click at [168, 356] on span "P3 Routine" at bounding box center [169, 359] width 35 height 8
click at [170, 570] on span "Create Rule" at bounding box center [169, 569] width 38 height 8
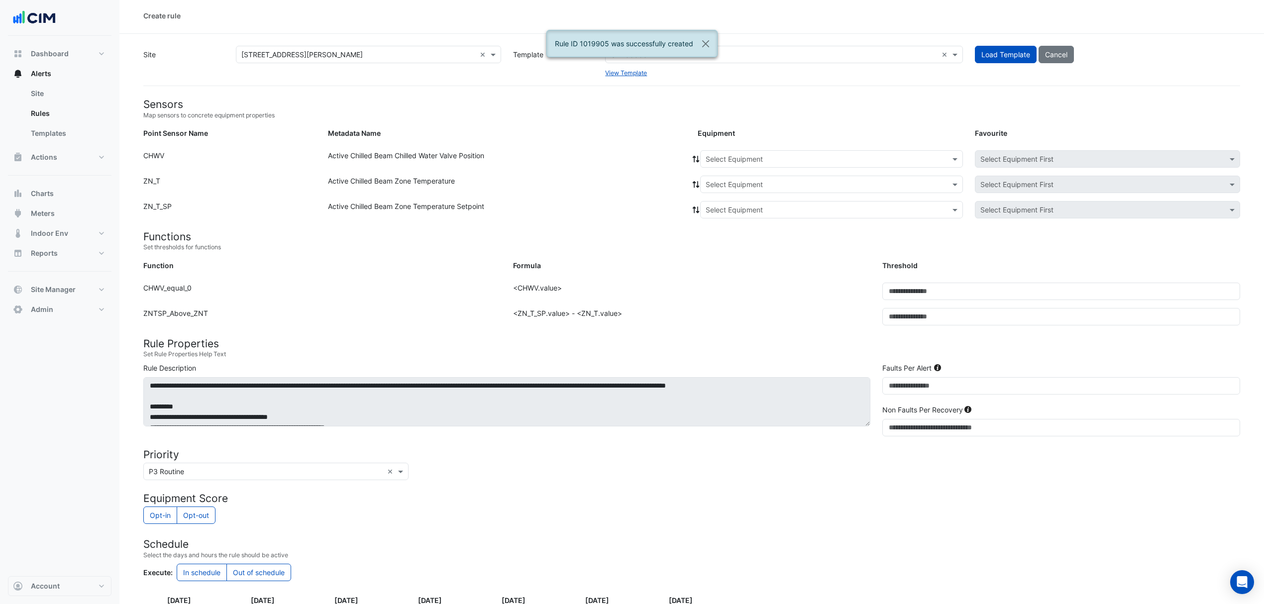
scroll to position [0, 0]
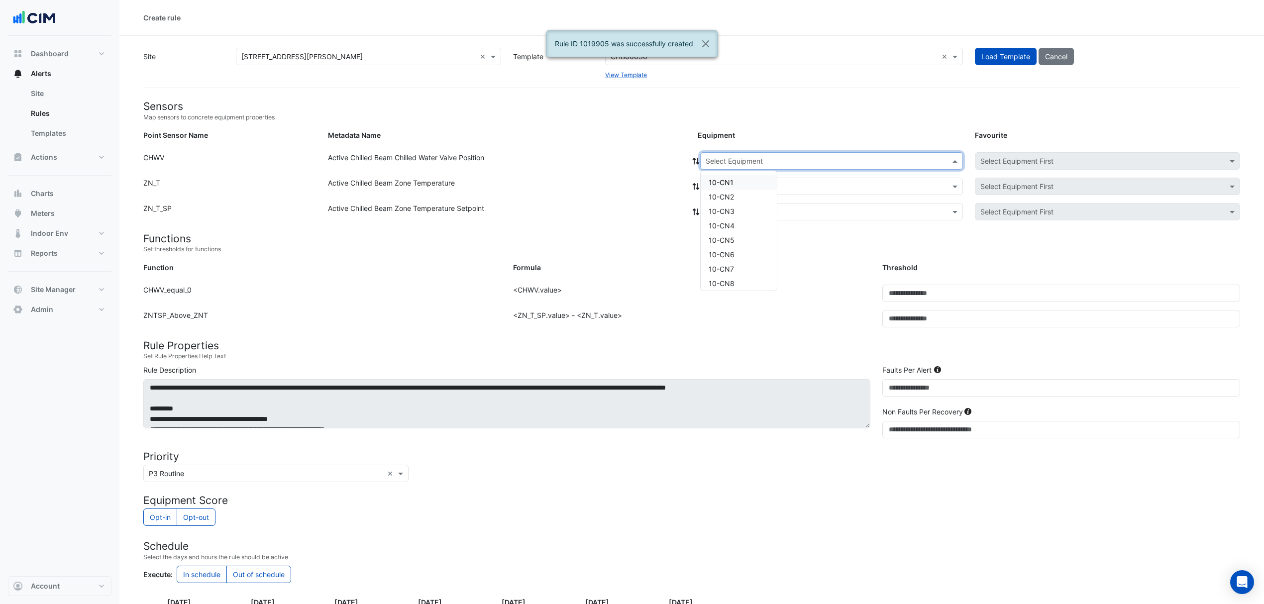
click at [736, 156] on input "text" at bounding box center [822, 161] width 232 height 10
click at [723, 225] on span "10-CN4" at bounding box center [722, 225] width 26 height 8
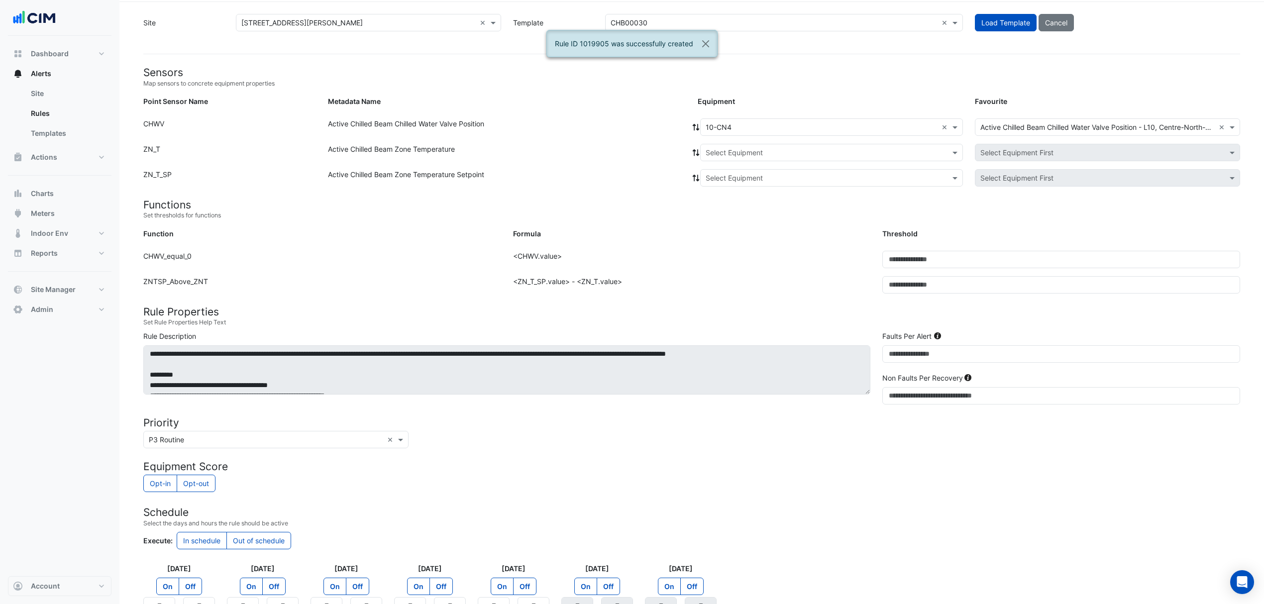
click at [692, 124] on icon at bounding box center [696, 127] width 9 height 7
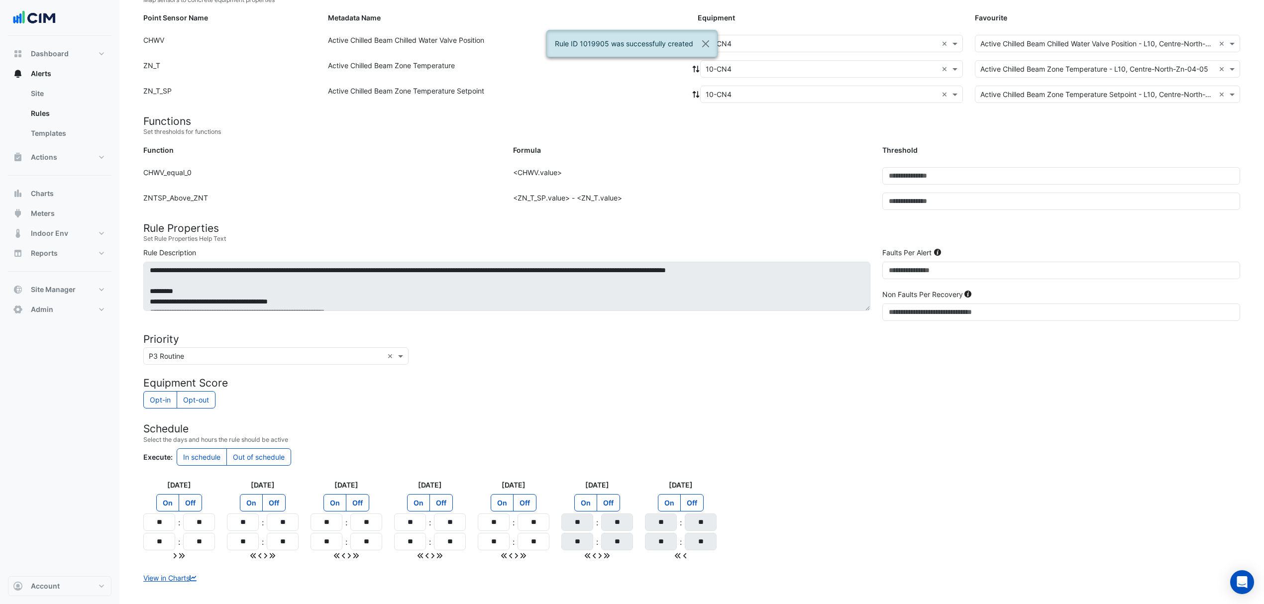
scroll to position [166, 0]
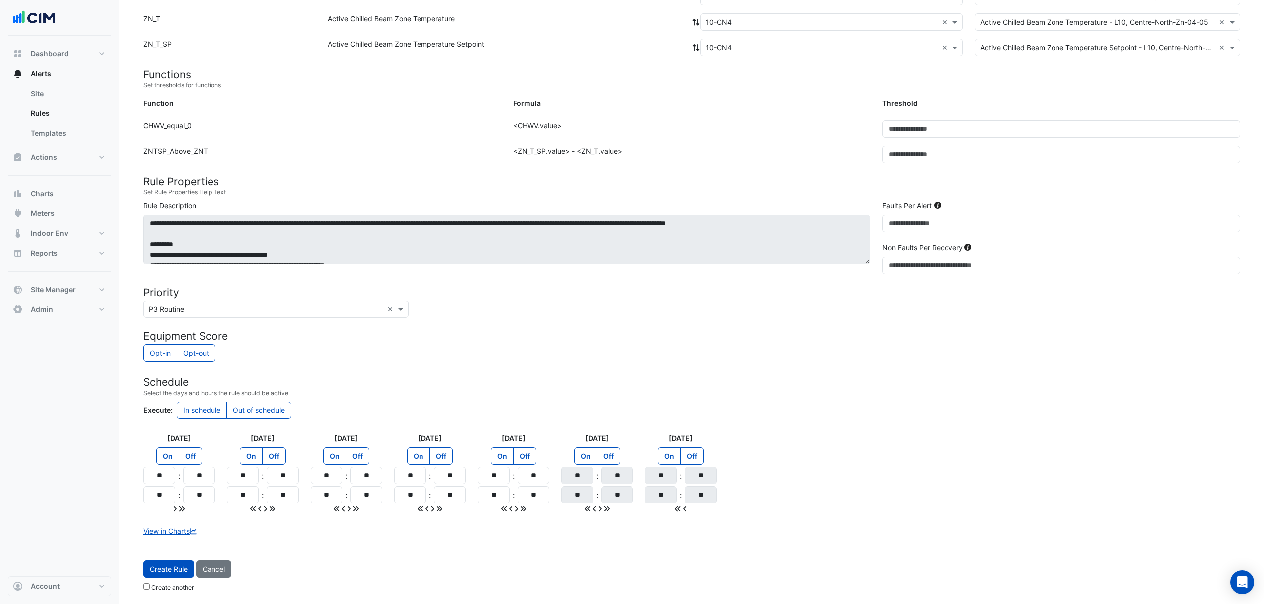
click at [160, 562] on button "Create Rule" at bounding box center [168, 568] width 51 height 17
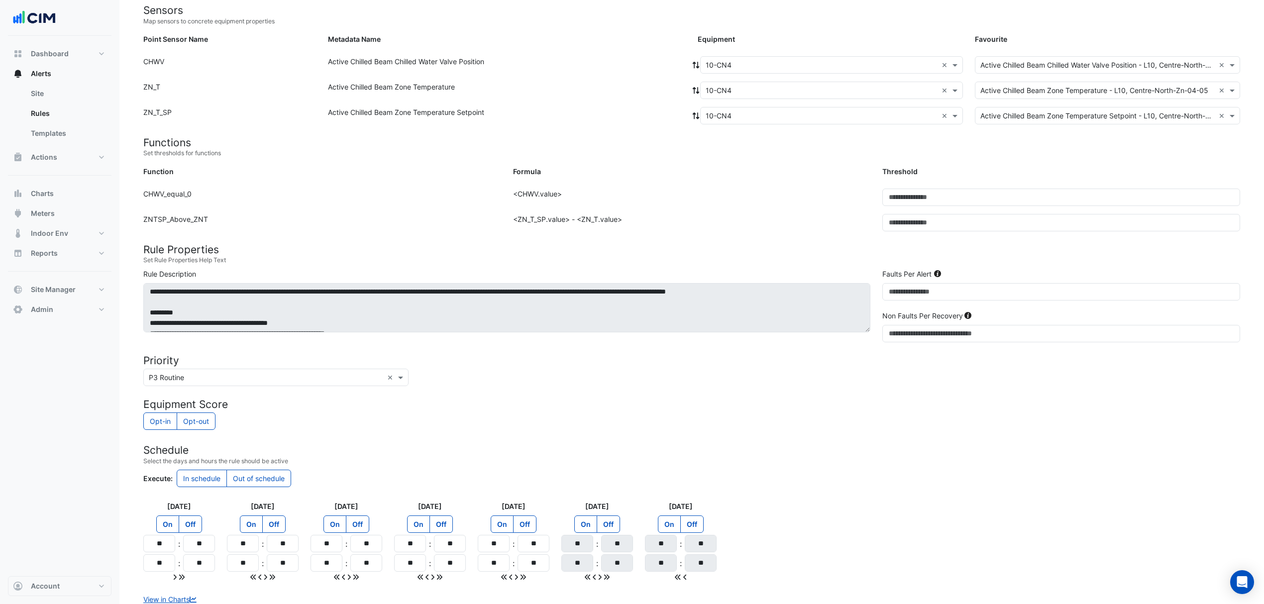
scroll to position [0, 0]
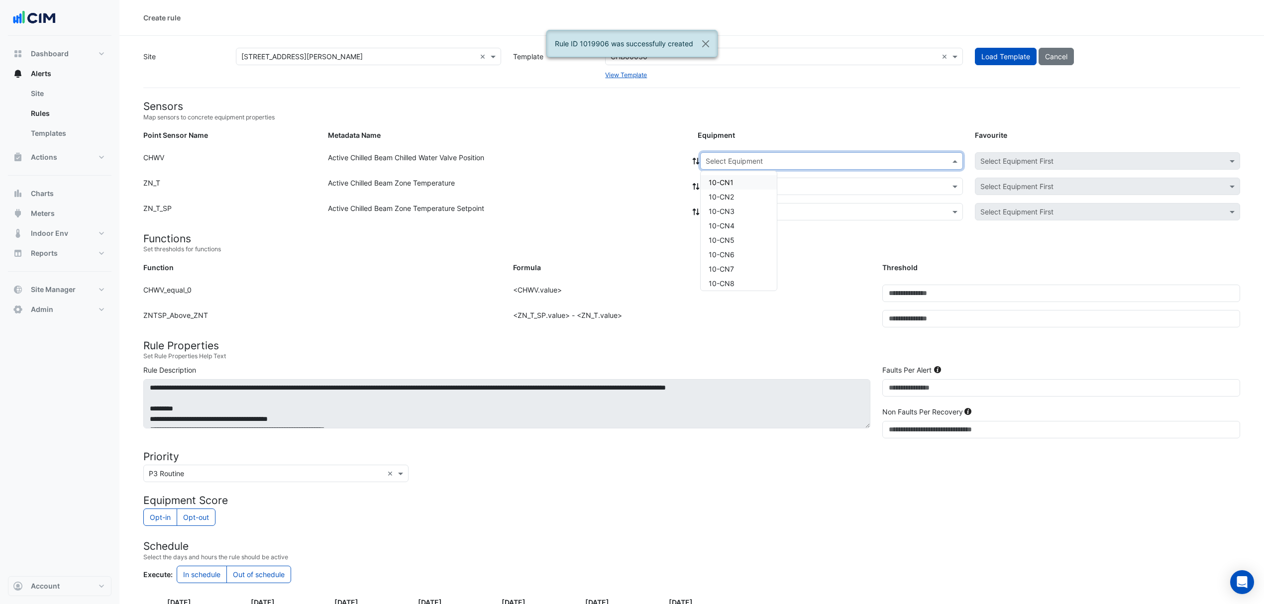
click at [756, 160] on input "text" at bounding box center [822, 161] width 232 height 10
type input "**"
click at [735, 241] on div "19-CN6" at bounding box center [722, 240] width 42 height 14
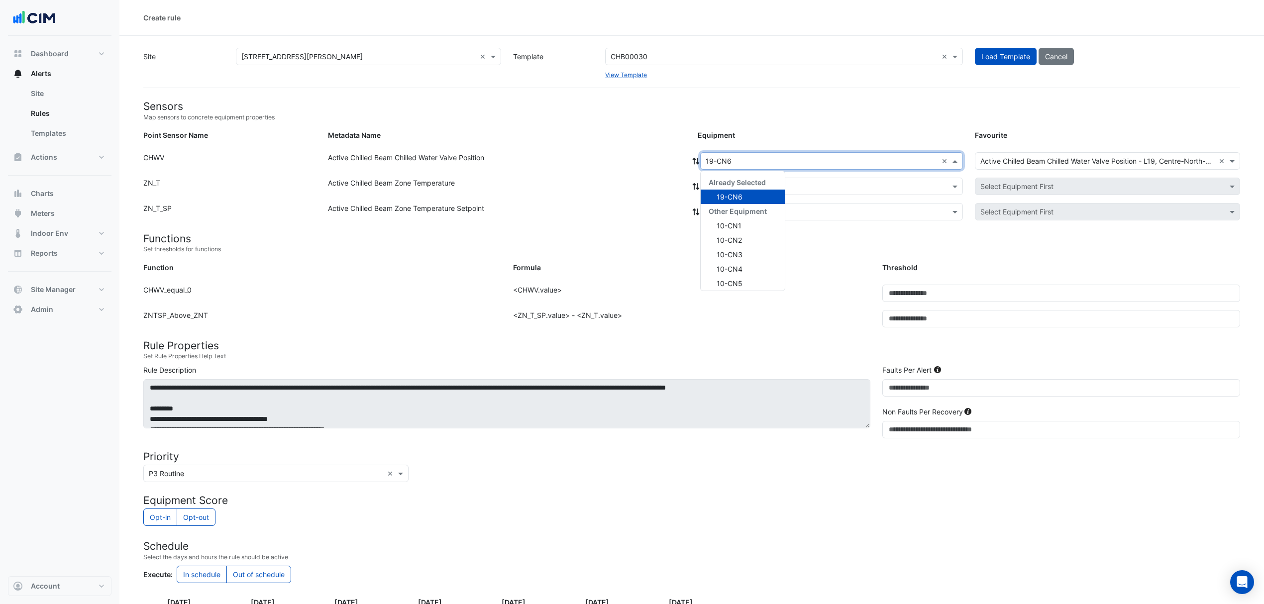
click at [700, 163] on div "× 19-CN6 ×" at bounding box center [831, 160] width 263 height 17
click at [699, 161] on icon at bounding box center [696, 161] width 9 height 7
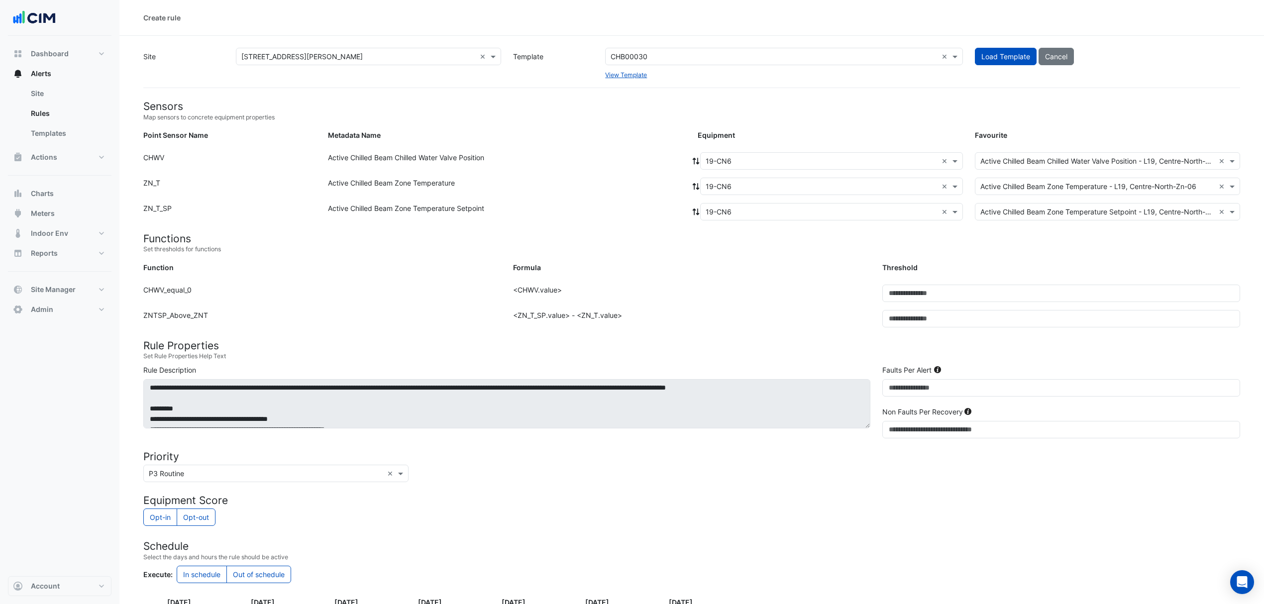
scroll to position [166, 0]
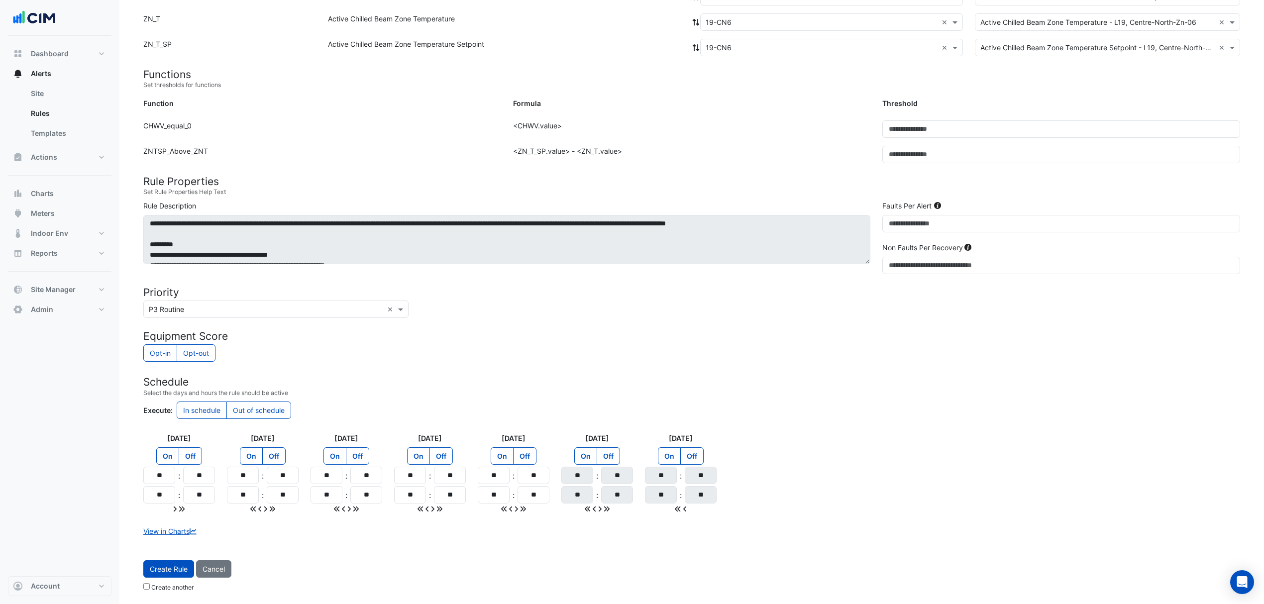
click at [166, 568] on span "Create Rule" at bounding box center [169, 569] width 38 height 8
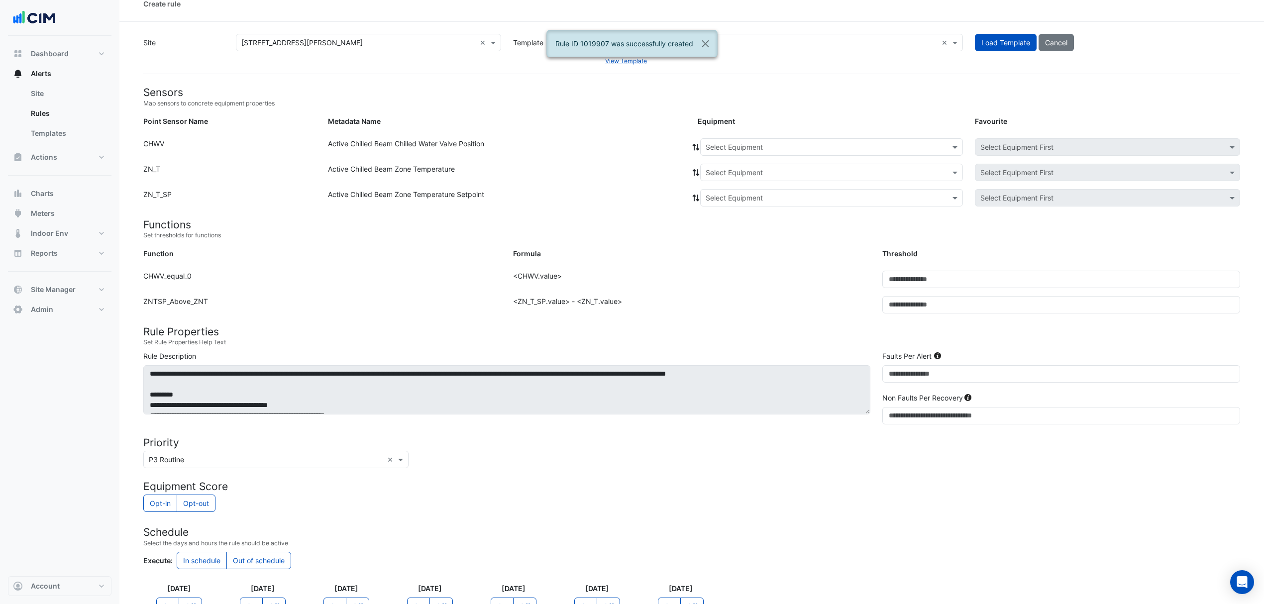
scroll to position [11, 0]
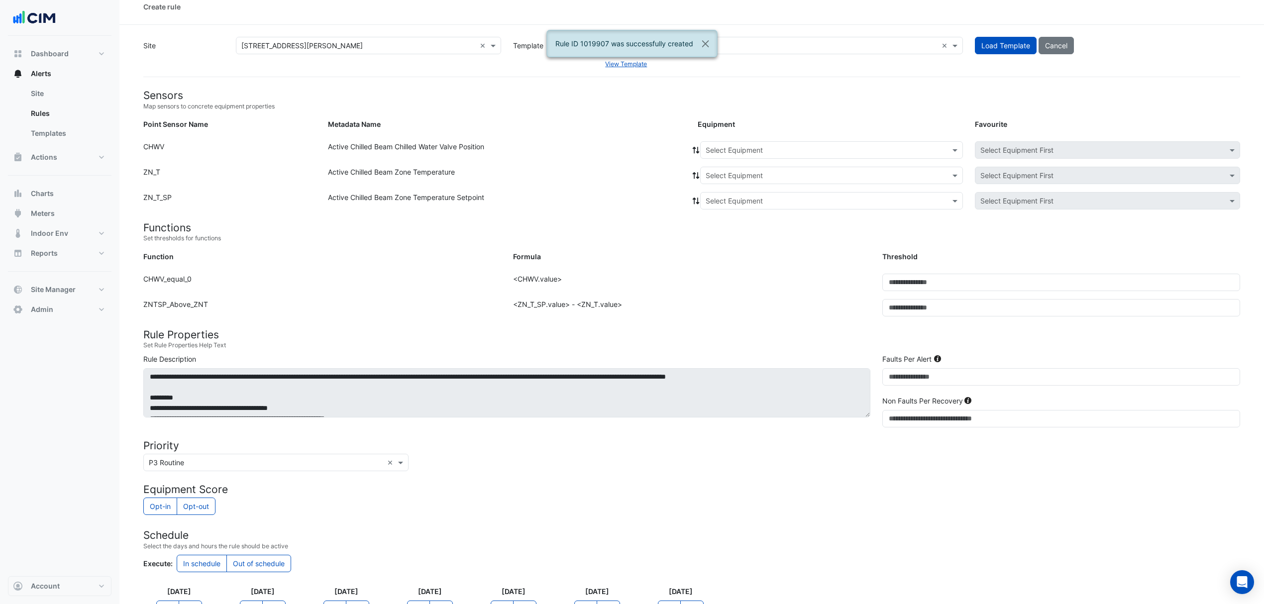
click at [787, 148] on input "text" at bounding box center [822, 150] width 232 height 10
click at [721, 230] on span "10-CN5" at bounding box center [722, 229] width 26 height 8
click at [695, 147] on icon at bounding box center [696, 150] width 7 height 7
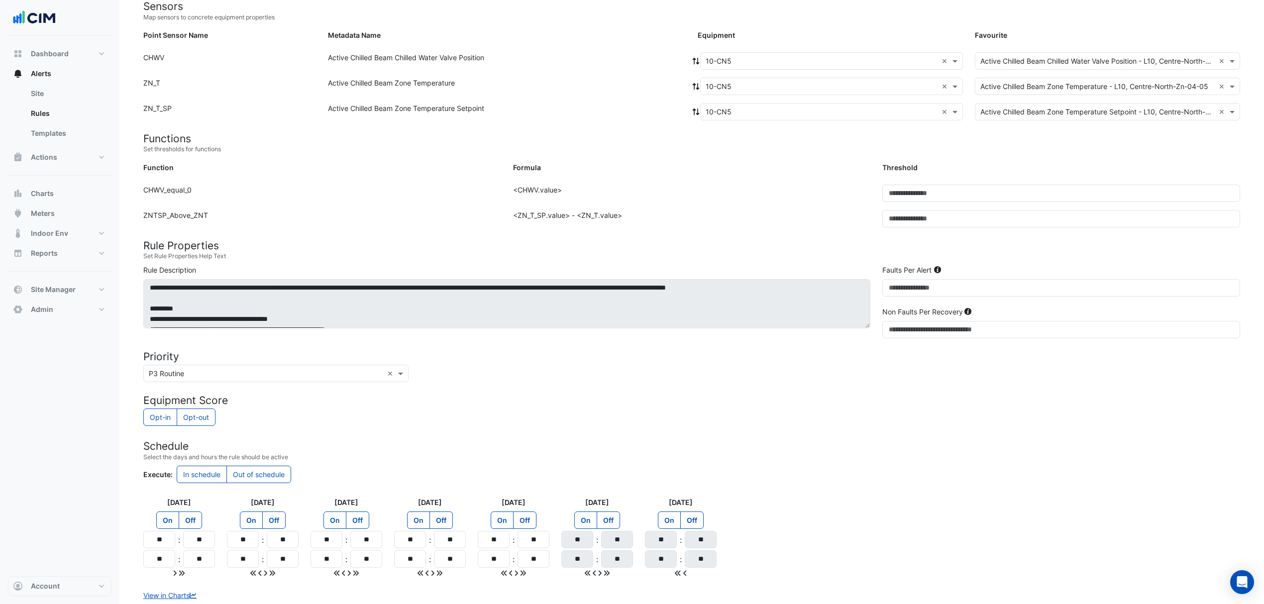
scroll to position [166, 0]
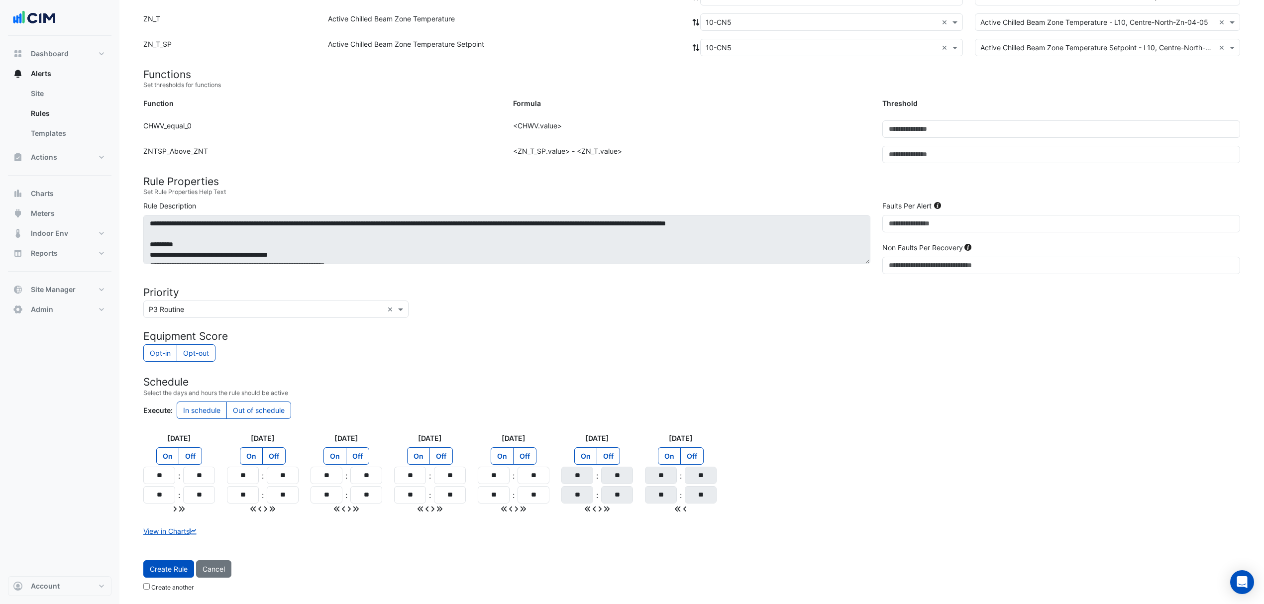
click at [162, 572] on span "Create Rule" at bounding box center [169, 569] width 38 height 8
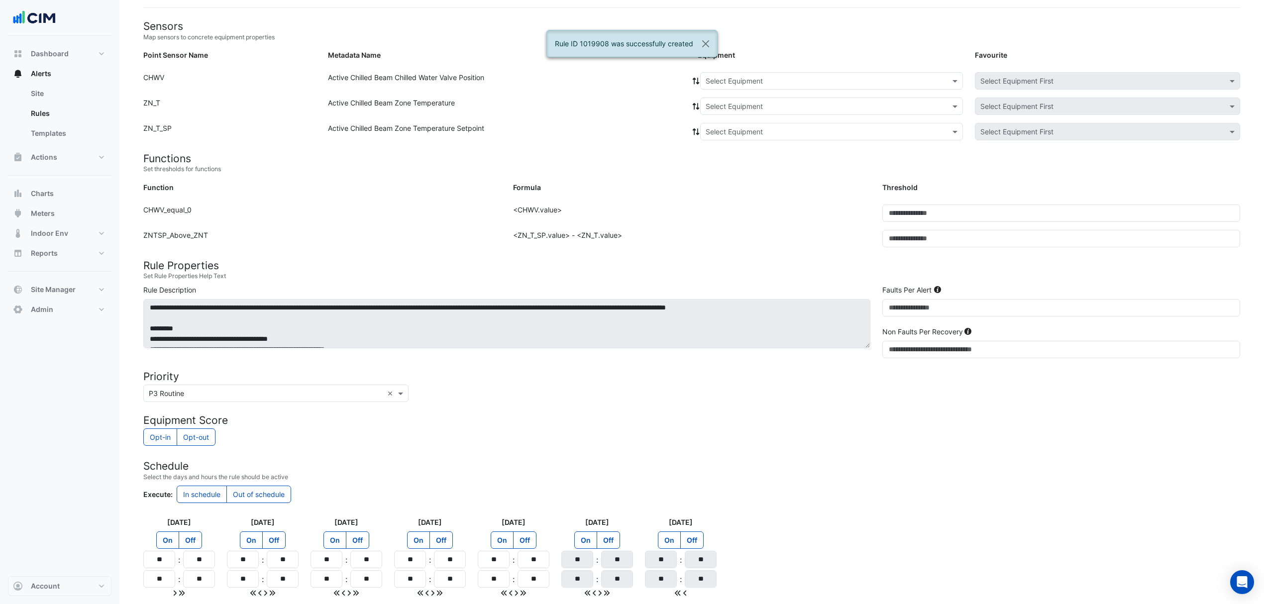
scroll to position [11, 0]
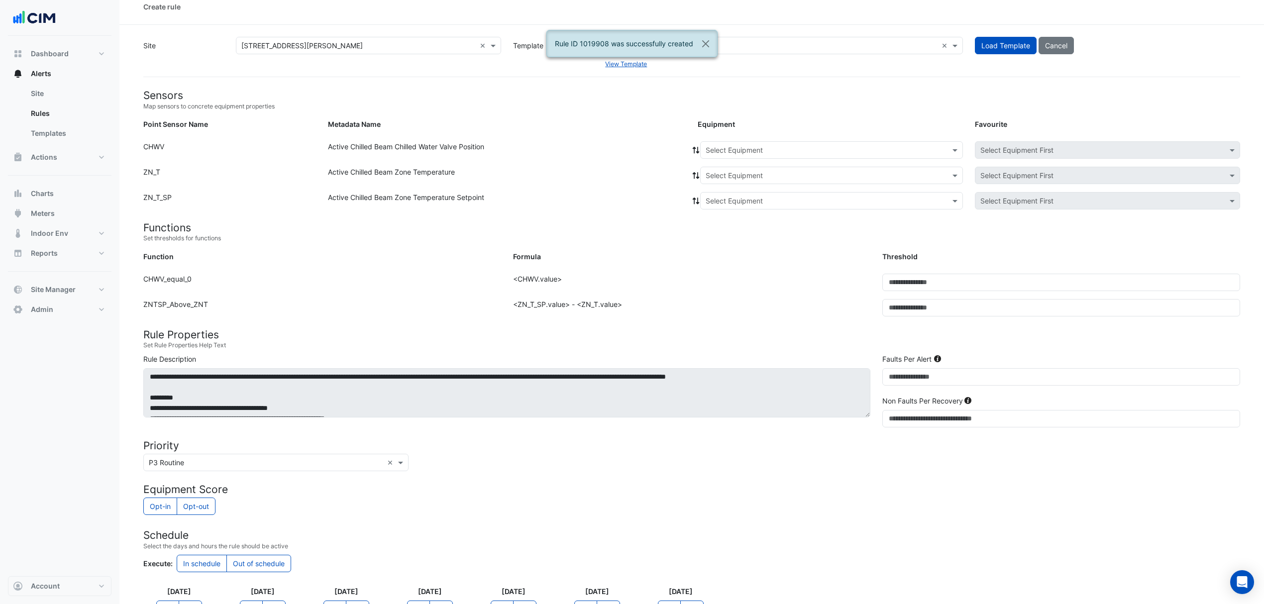
click at [719, 139] on form "Sensors Map sensors to concrete equipment properties Point Sensor Name Metadata…" at bounding box center [691, 408] width 1097 height 638
click at [717, 146] on input "text" at bounding box center [822, 150] width 232 height 10
type input "**"
click at [734, 243] on div "19-CS1" at bounding box center [722, 243] width 42 height 14
click at [695, 148] on icon at bounding box center [696, 150] width 7 height 7
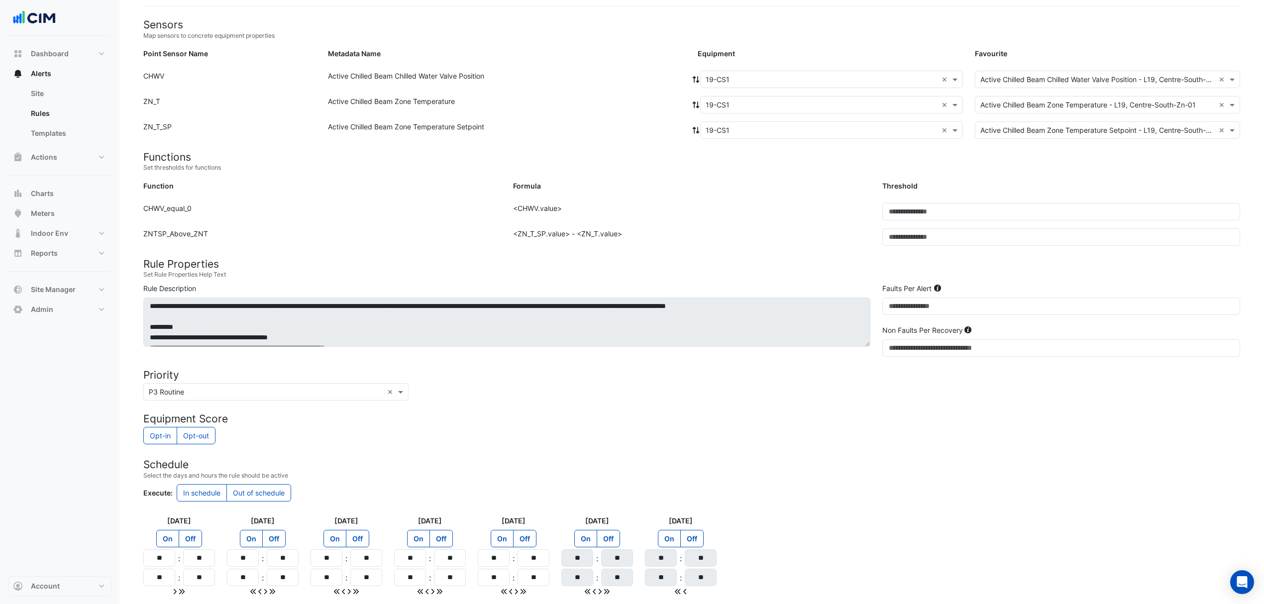
scroll to position [166, 0]
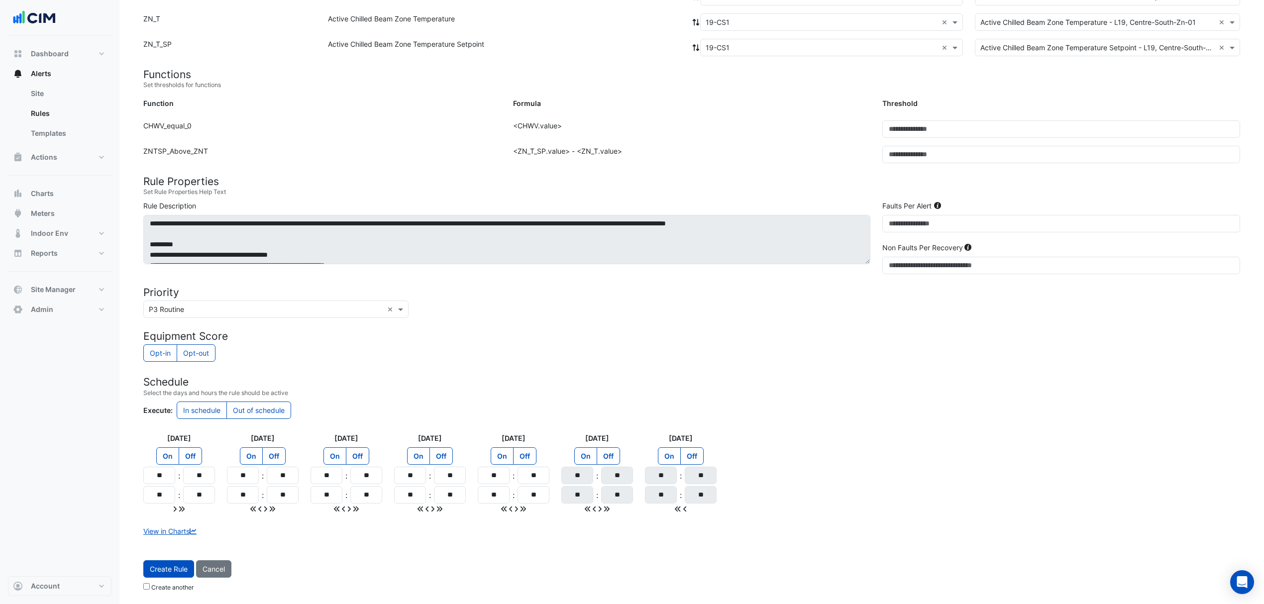
click at [168, 568] on span "Create Rule" at bounding box center [169, 569] width 38 height 8
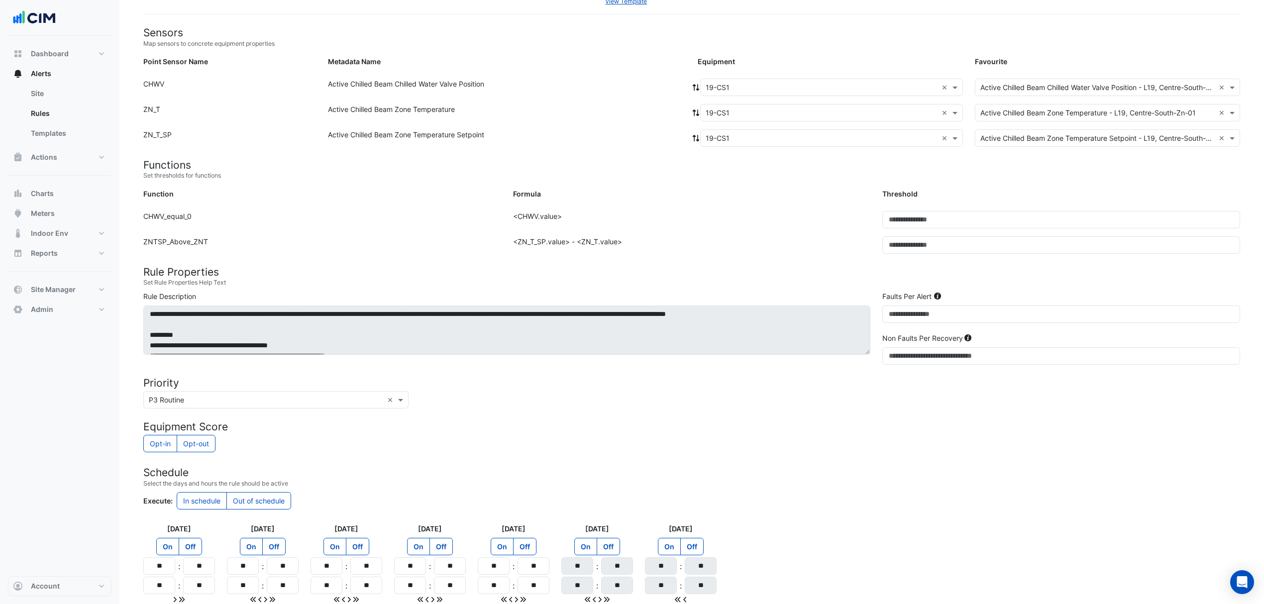
scroll to position [0, 0]
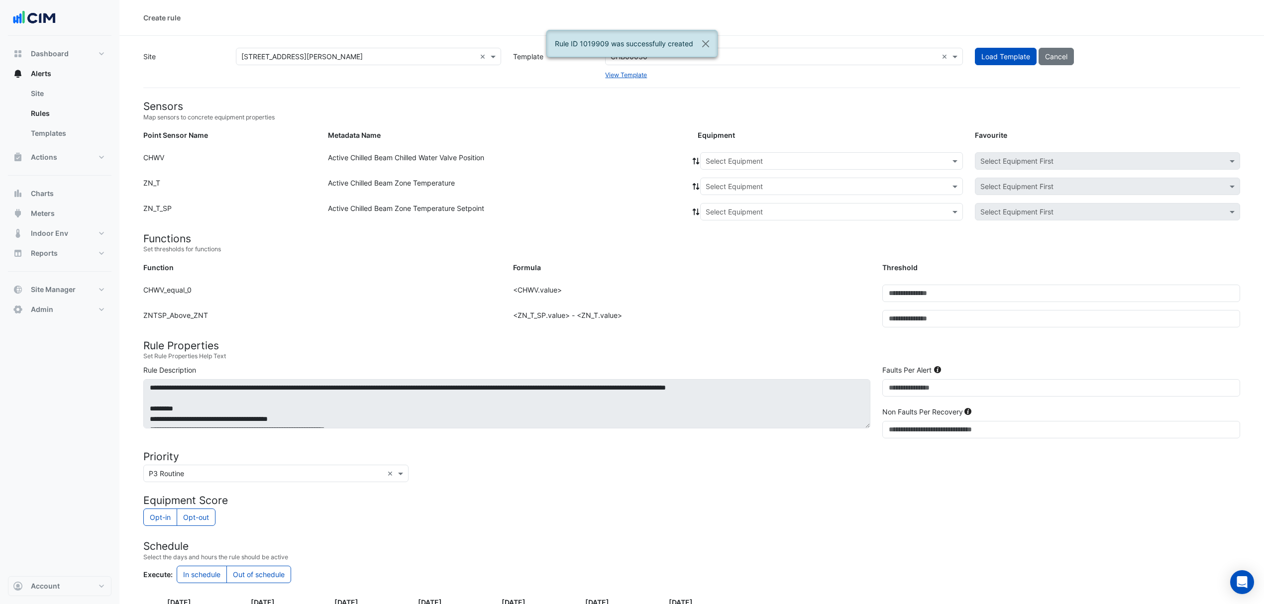
click at [723, 159] on input "text" at bounding box center [822, 161] width 232 height 10
type input "**"
click at [727, 204] on span "19-CS2" at bounding box center [721, 203] width 24 height 8
click at [696, 158] on icon at bounding box center [696, 161] width 7 height 7
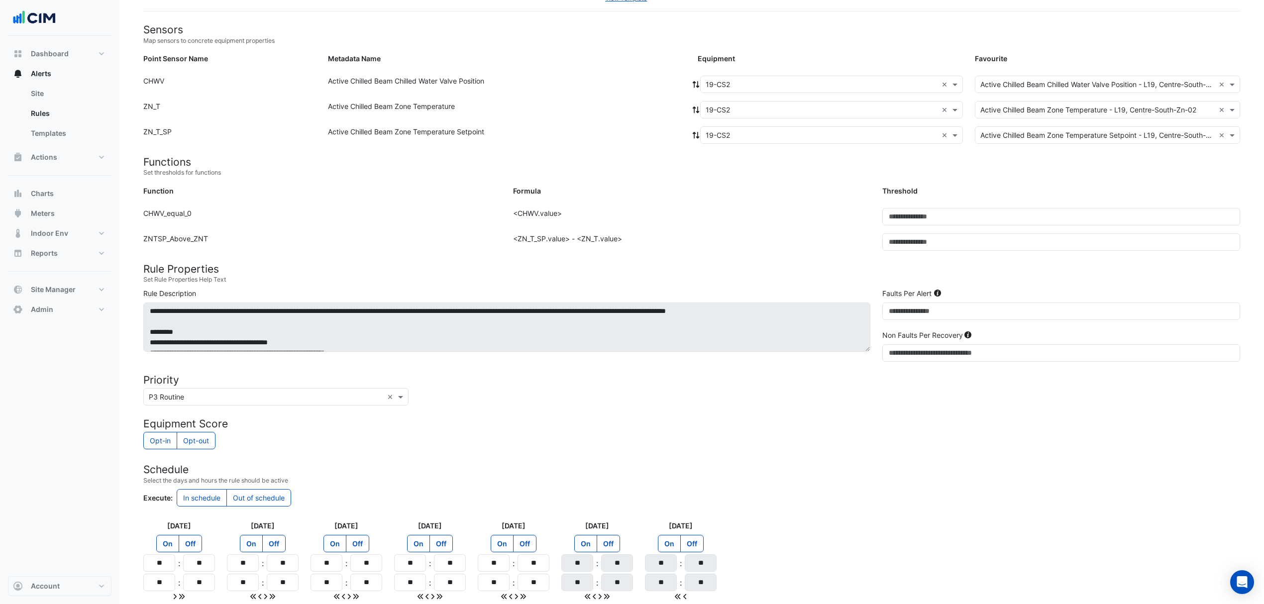
scroll to position [166, 0]
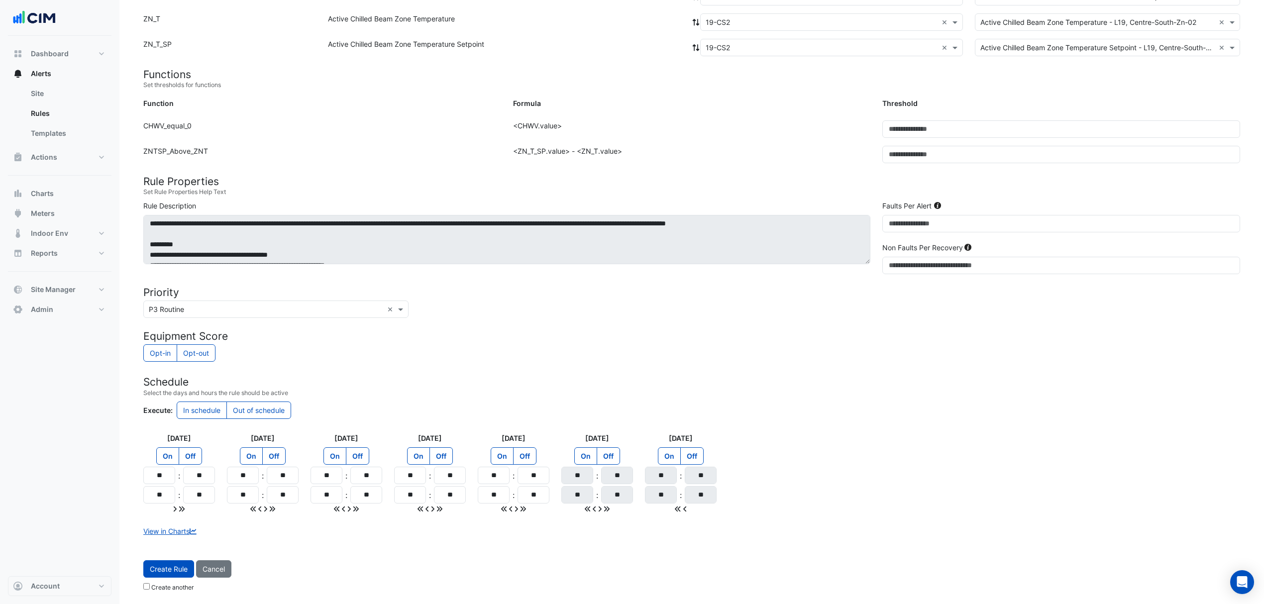
click at [166, 570] on span "Create Rule" at bounding box center [169, 569] width 38 height 8
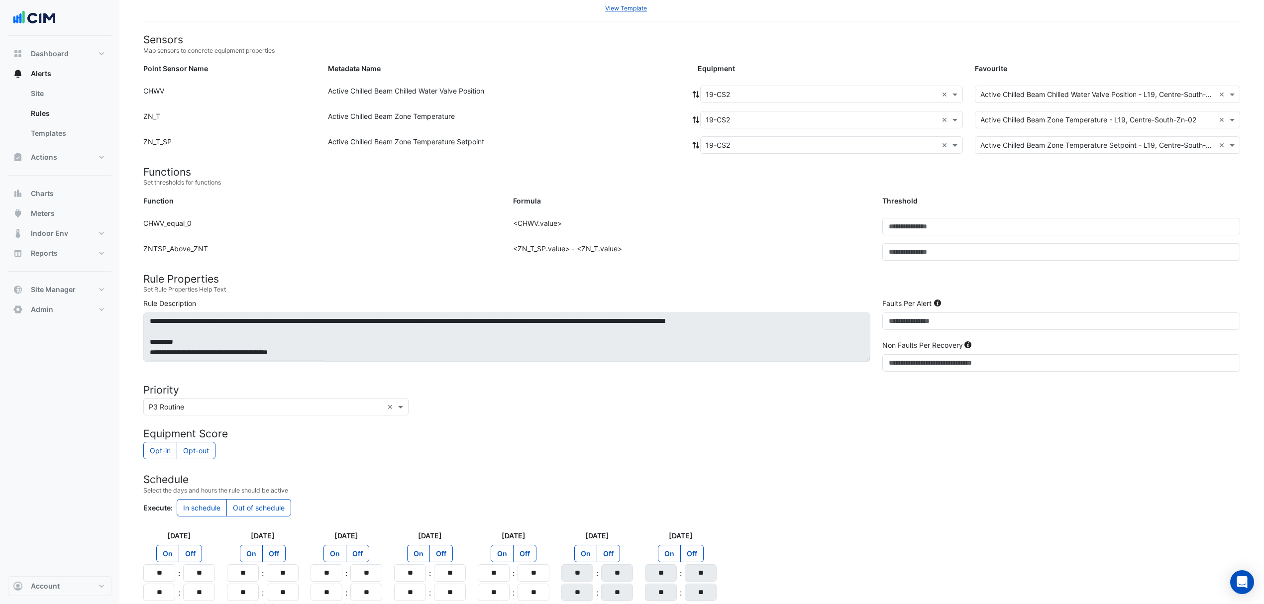
scroll to position [0, 0]
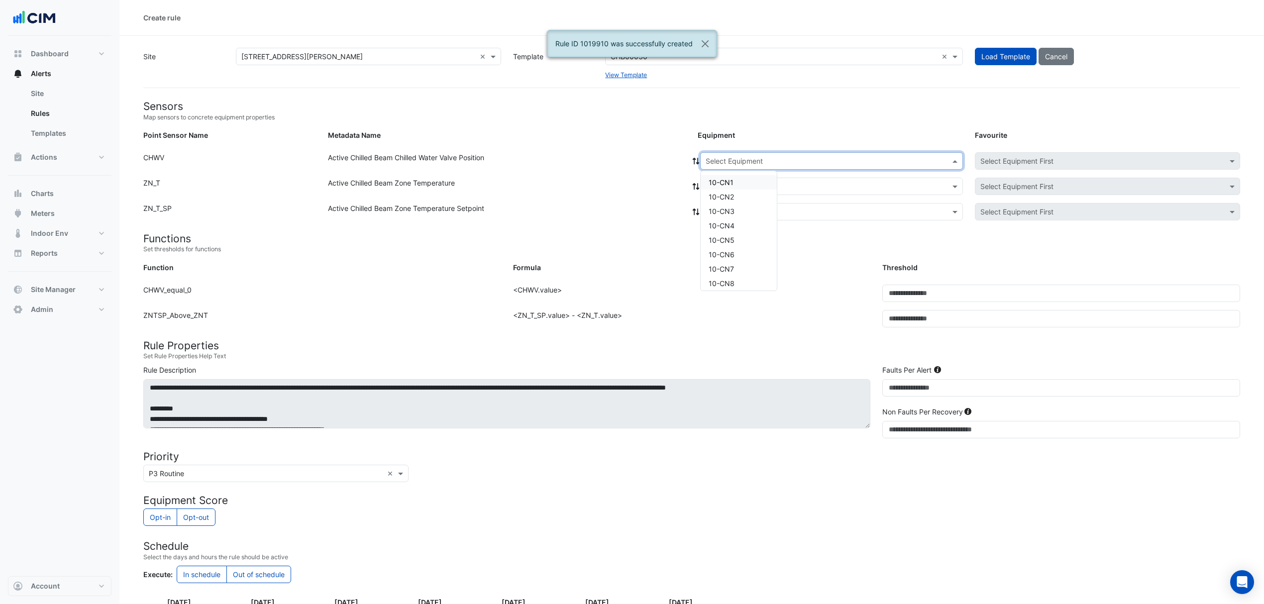
click at [719, 166] on div "Select Equipment" at bounding box center [734, 161] width 57 height 10
type input "**"
click at [730, 284] on span "19-CS3" at bounding box center [721, 283] width 25 height 8
click at [697, 162] on icon at bounding box center [696, 161] width 7 height 7
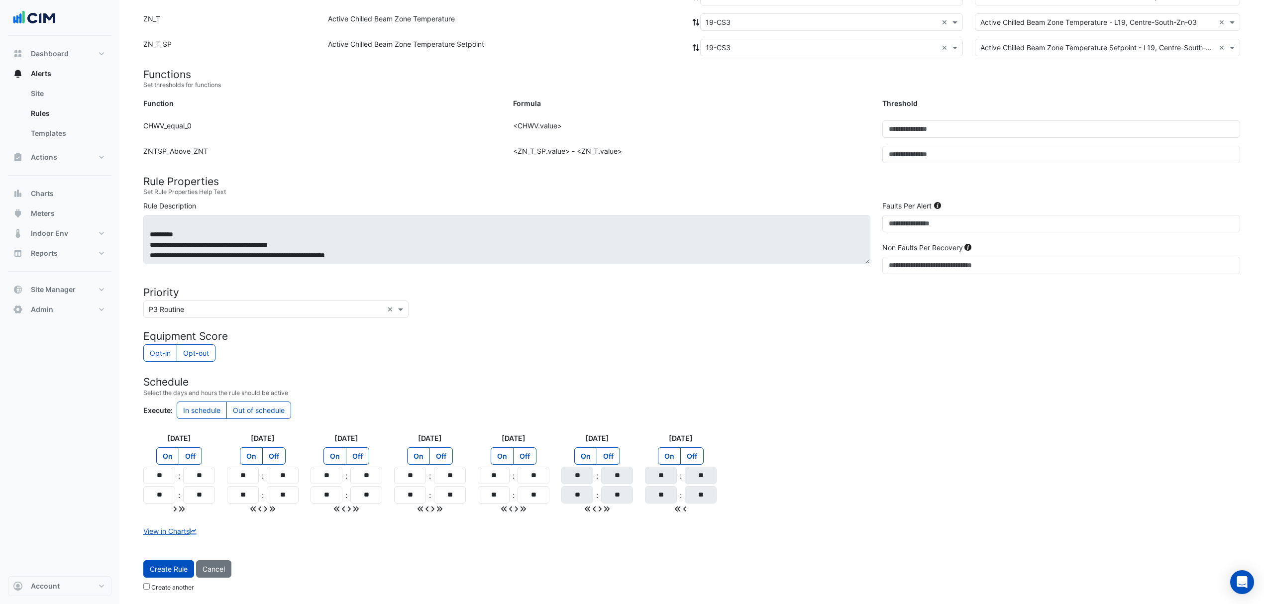
scroll to position [31, 0]
drag, startPoint x: 164, startPoint y: 572, endPoint x: 173, endPoint y: 569, distance: 9.4
click at [166, 573] on span "Create Rule" at bounding box center [169, 569] width 38 height 8
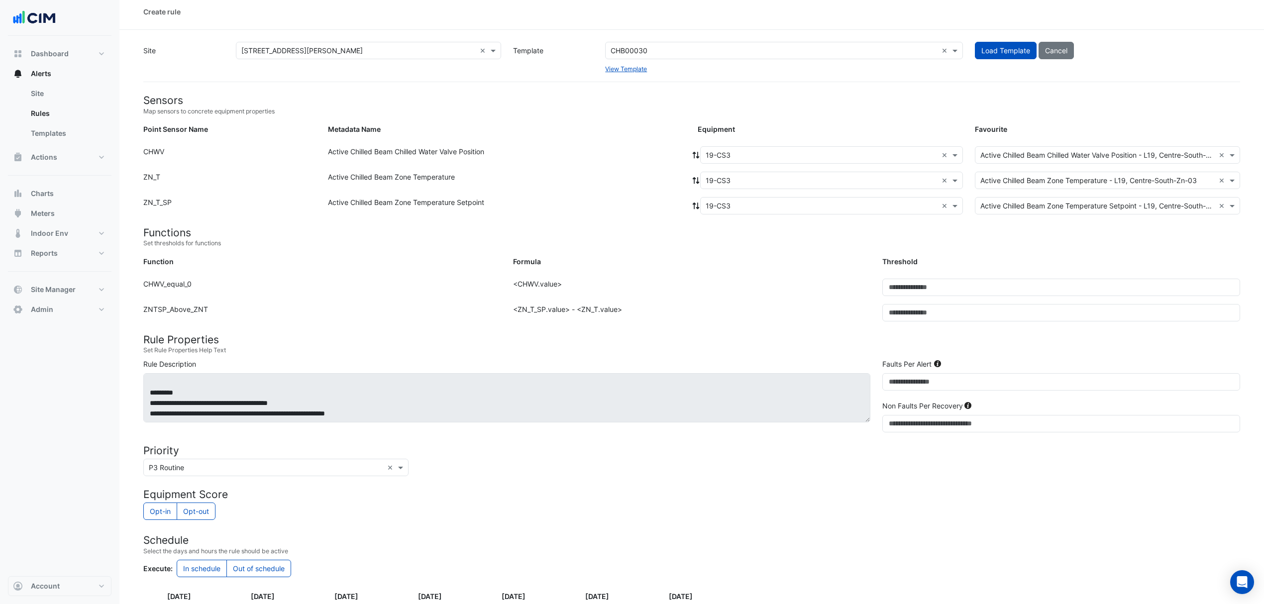
scroll to position [0, 0]
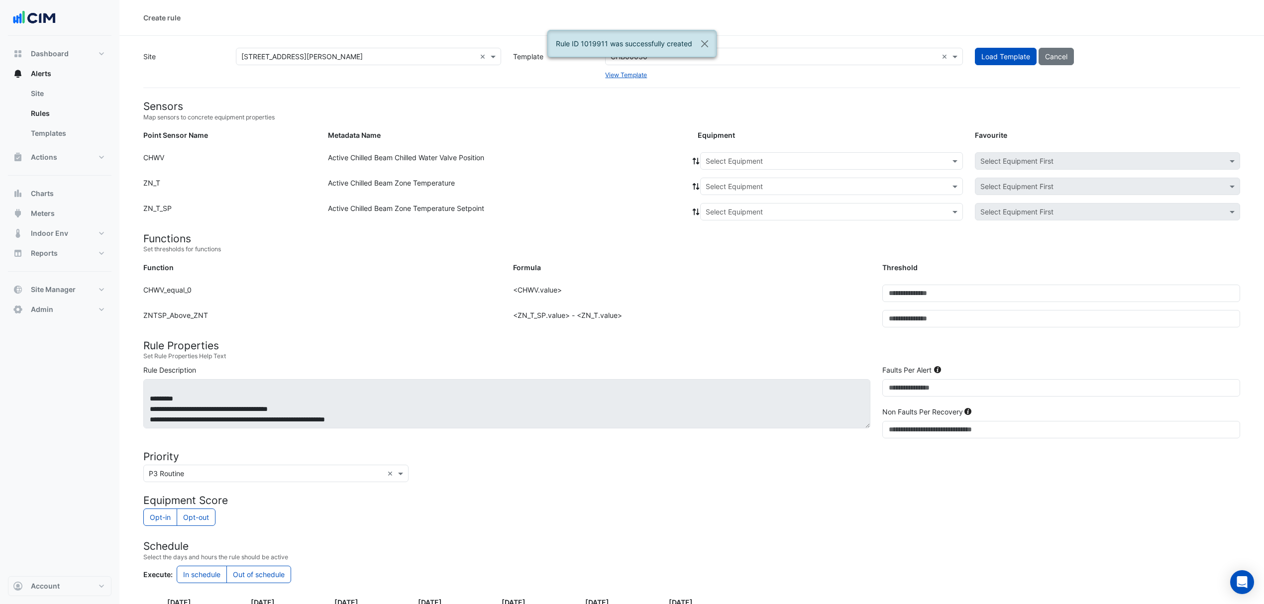
click at [741, 162] on input "text" at bounding box center [822, 161] width 232 height 10
type input "**"
click at [726, 216] on span "19-CS3" at bounding box center [721, 217] width 25 height 8
click at [693, 162] on icon at bounding box center [696, 161] width 9 height 7
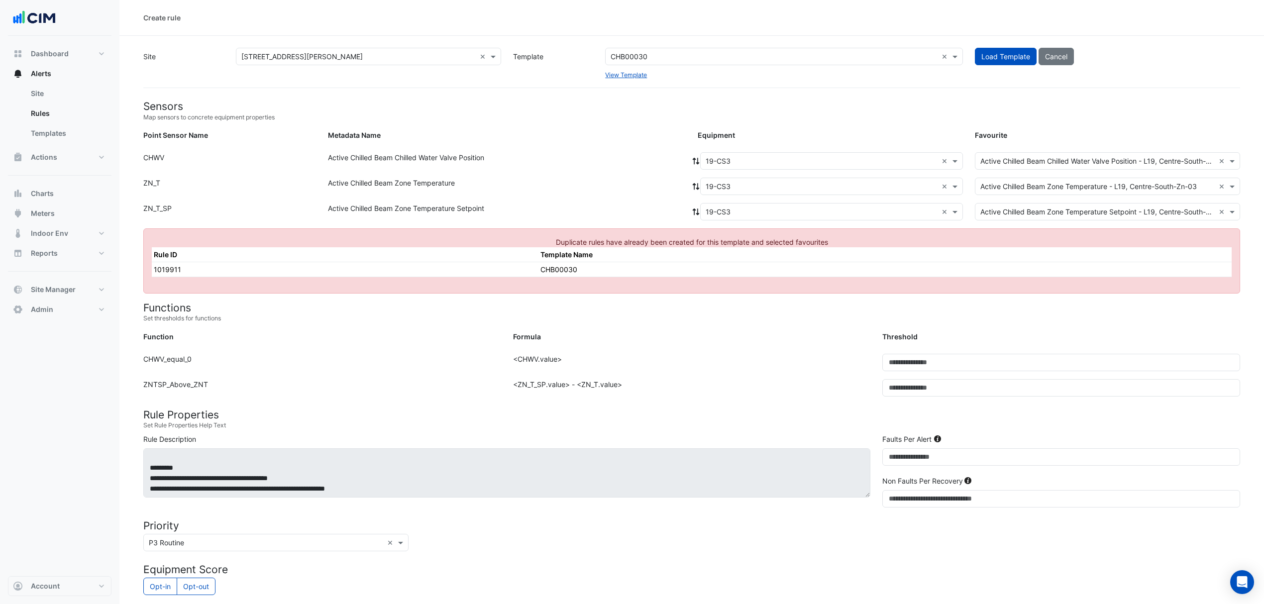
click at [756, 158] on input "text" at bounding box center [822, 161] width 232 height 10
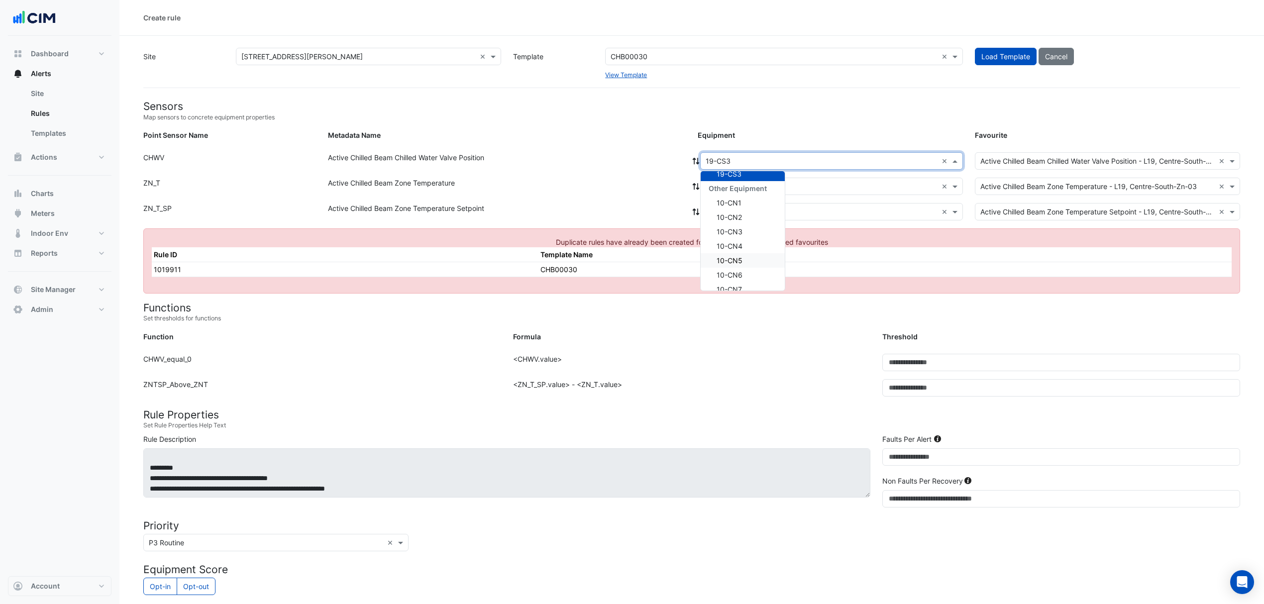
scroll to position [0, 0]
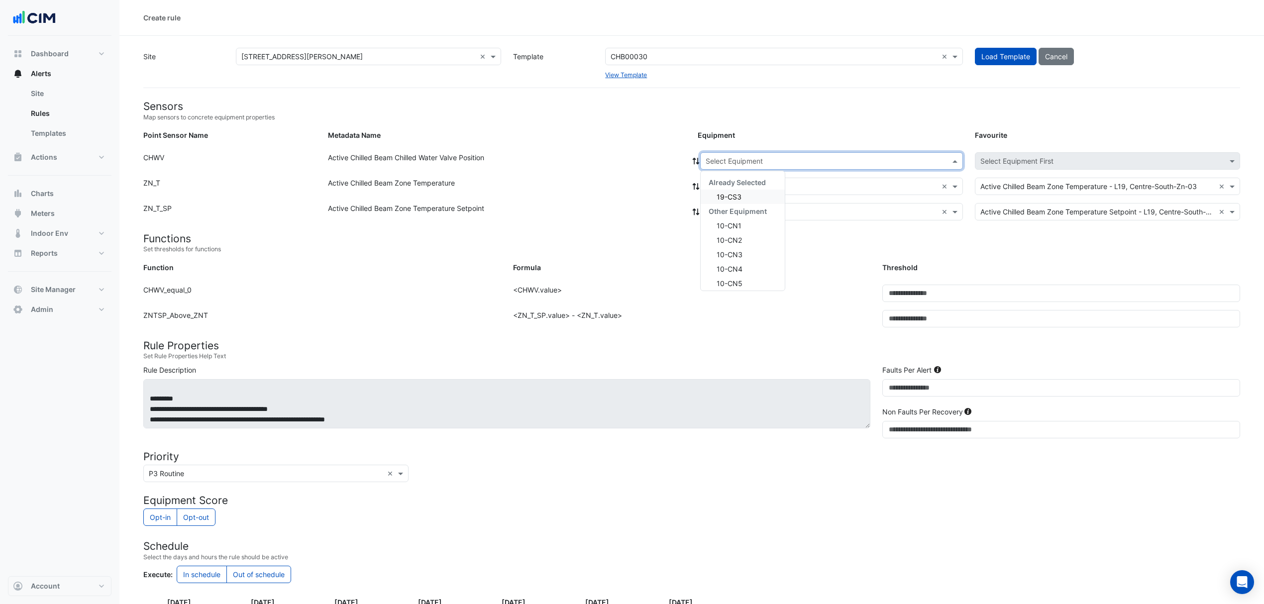
click at [781, 132] on div "Equipment" at bounding box center [830, 137] width 277 height 14
click at [728, 157] on input "text" at bounding box center [822, 161] width 232 height 10
type input "**"
click at [755, 264] on div "19-CS4" at bounding box center [738, 260] width 74 height 14
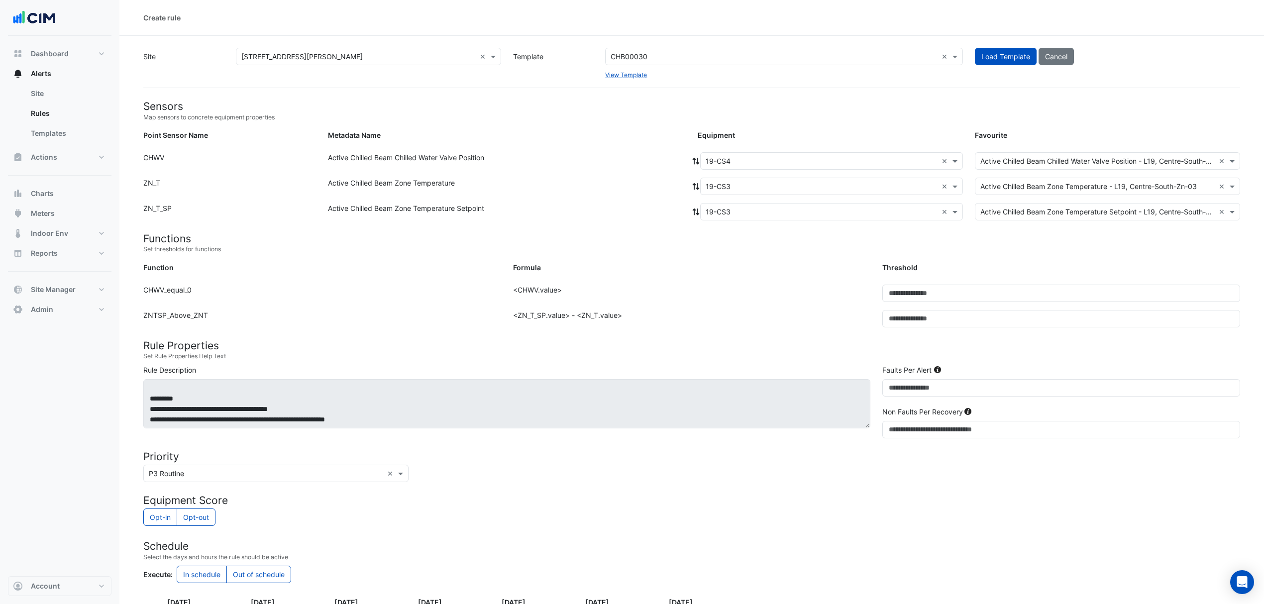
click at [693, 158] on icon at bounding box center [696, 161] width 7 height 7
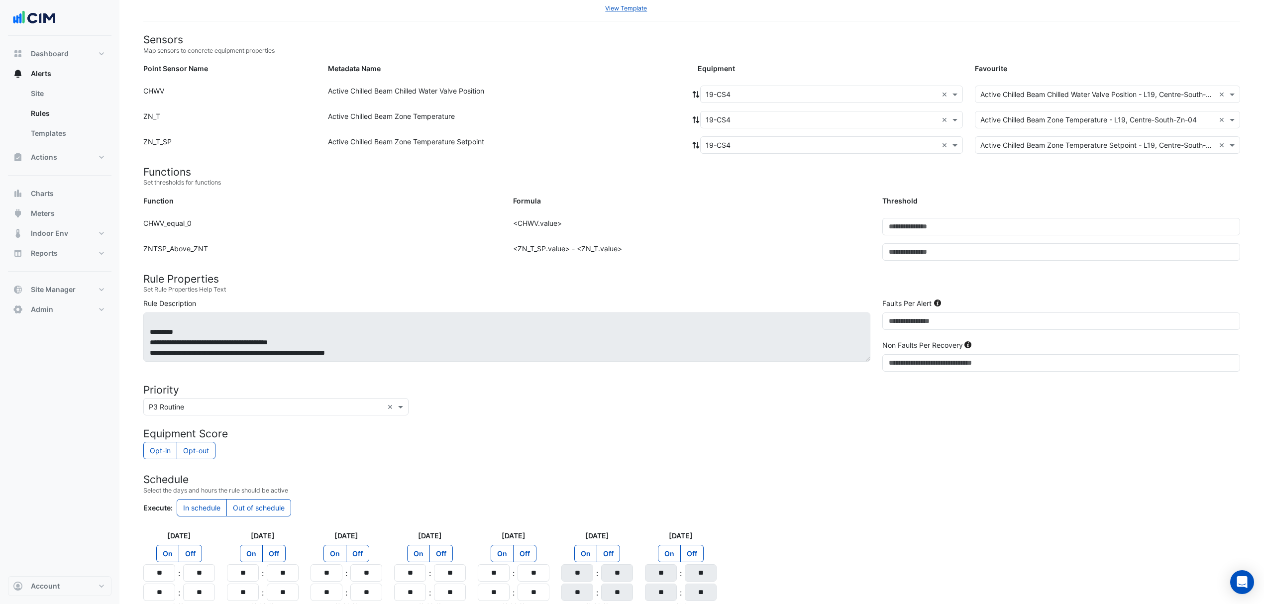
scroll to position [166, 0]
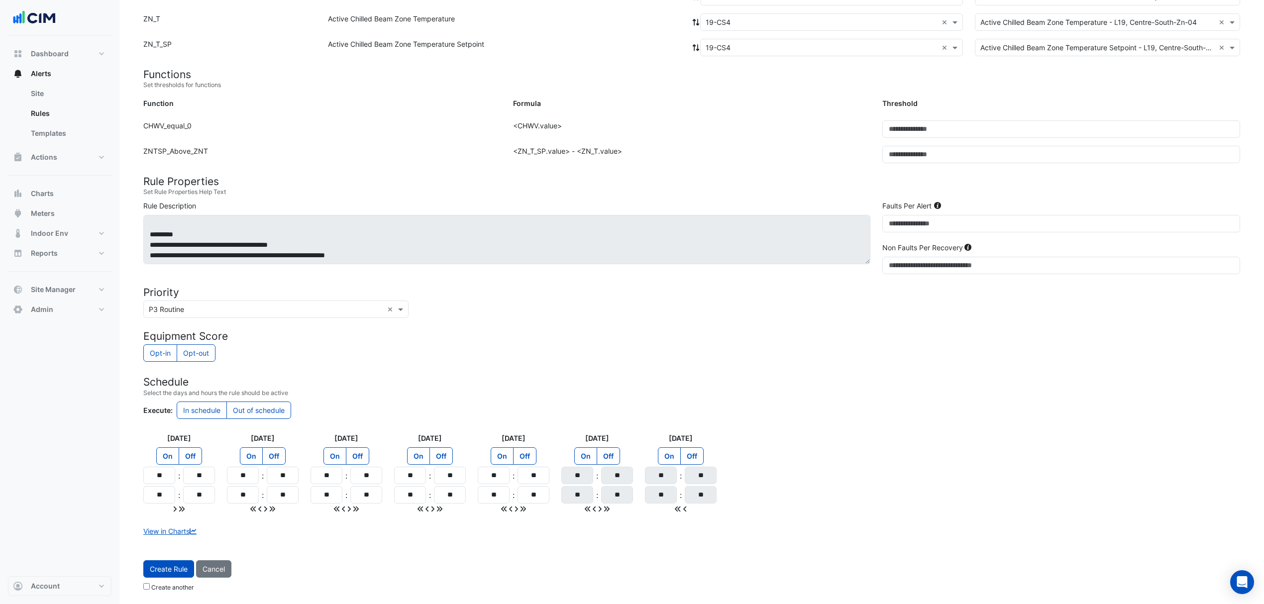
drag, startPoint x: 166, startPoint y: 569, endPoint x: 172, endPoint y: 566, distance: 6.7
click at [166, 569] on span "Create Rule" at bounding box center [169, 569] width 38 height 8
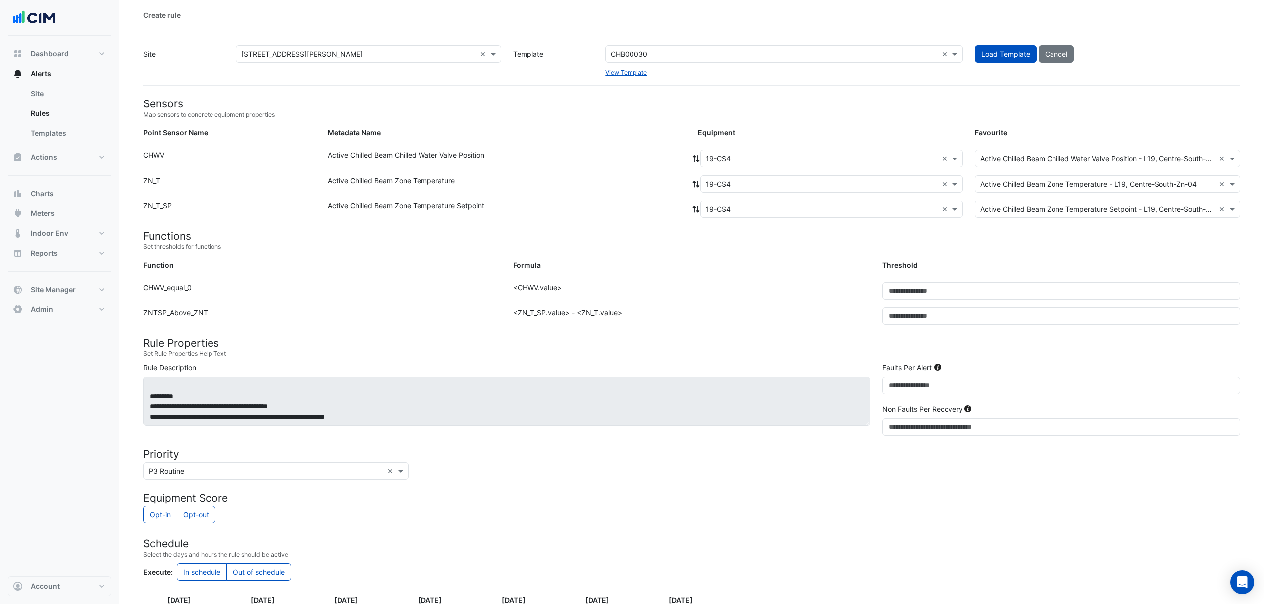
scroll to position [0, 0]
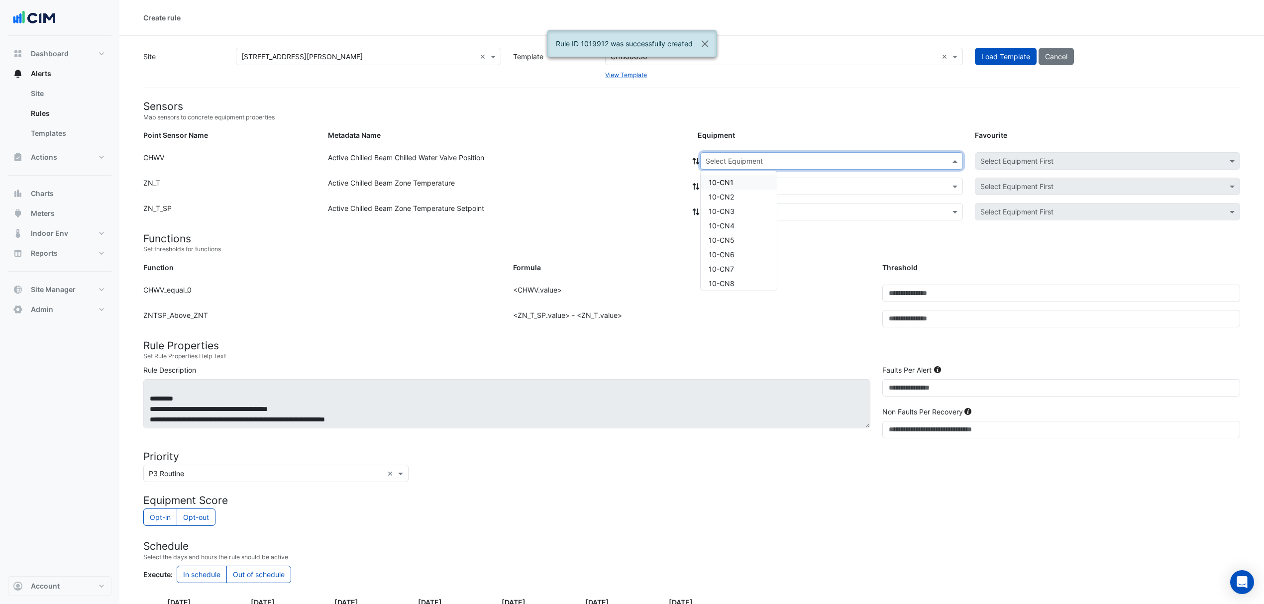
click at [762, 166] on div "Select Equipment" at bounding box center [831, 160] width 263 height 17
type input "**"
click at [721, 249] on span "19-CS5" at bounding box center [721, 246] width 25 height 8
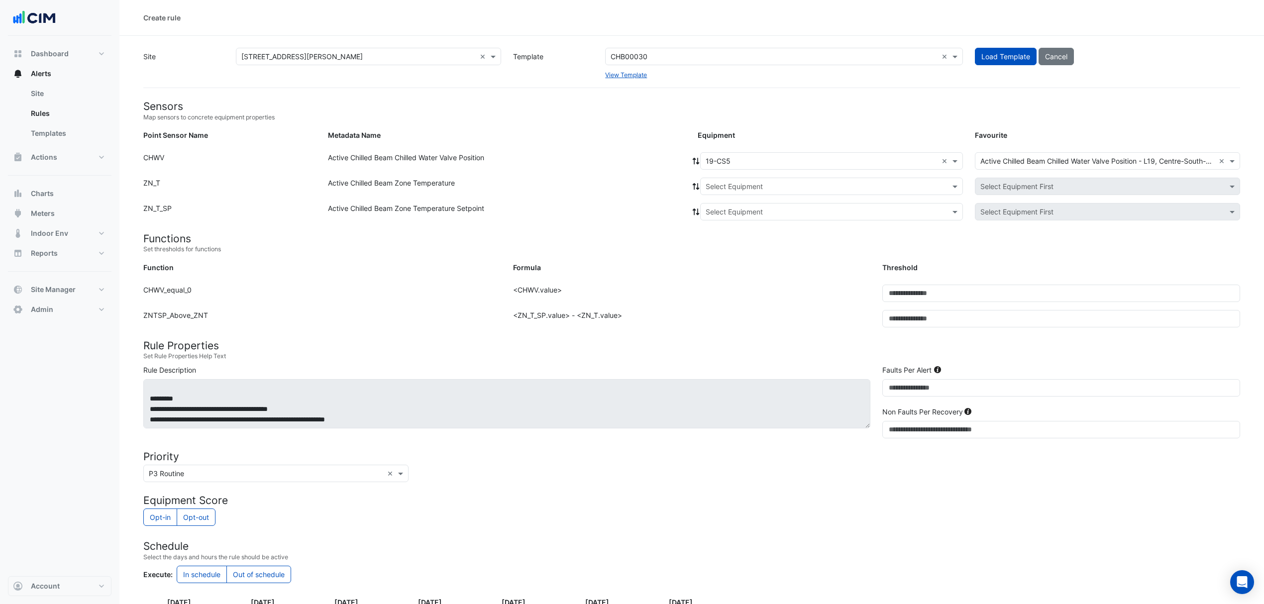
click at [692, 154] on div at bounding box center [696, 160] width 9 height 17
click at [699, 163] on icon at bounding box center [696, 161] width 9 height 7
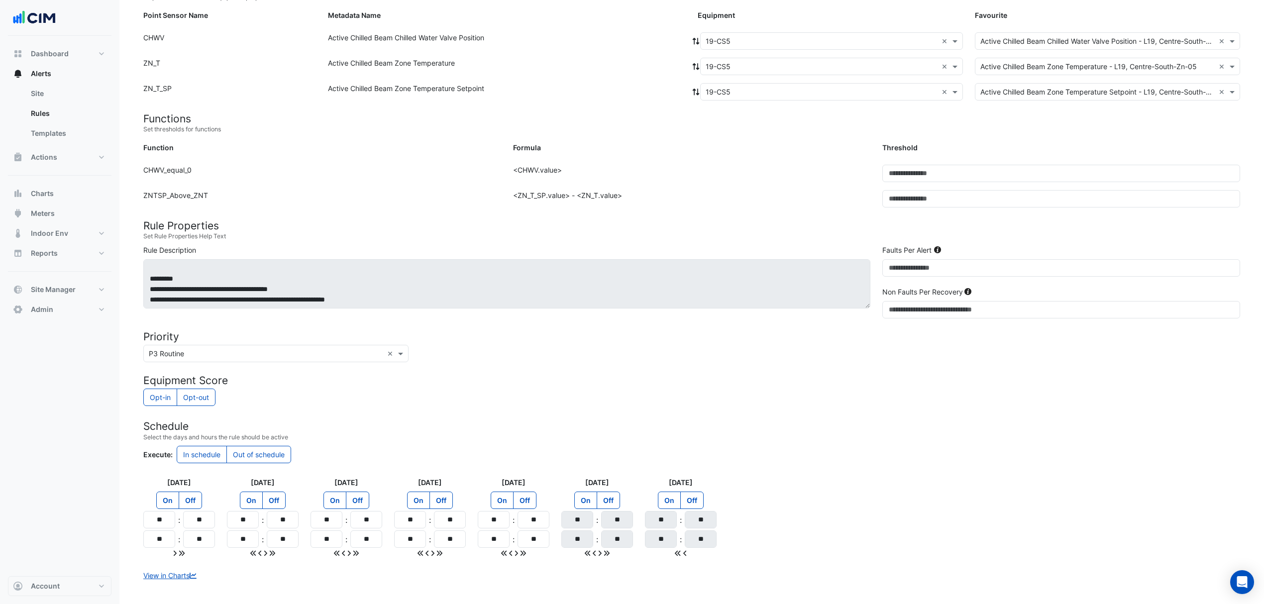
scroll to position [132, 0]
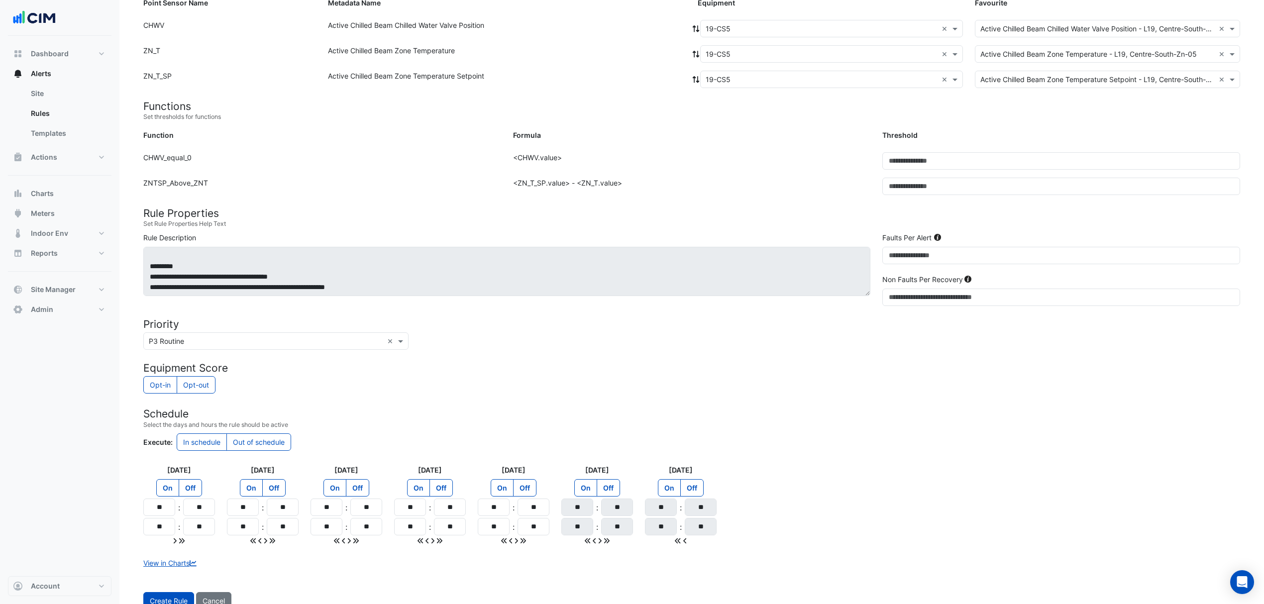
click at [170, 596] on button "Create Rule" at bounding box center [168, 600] width 51 height 17
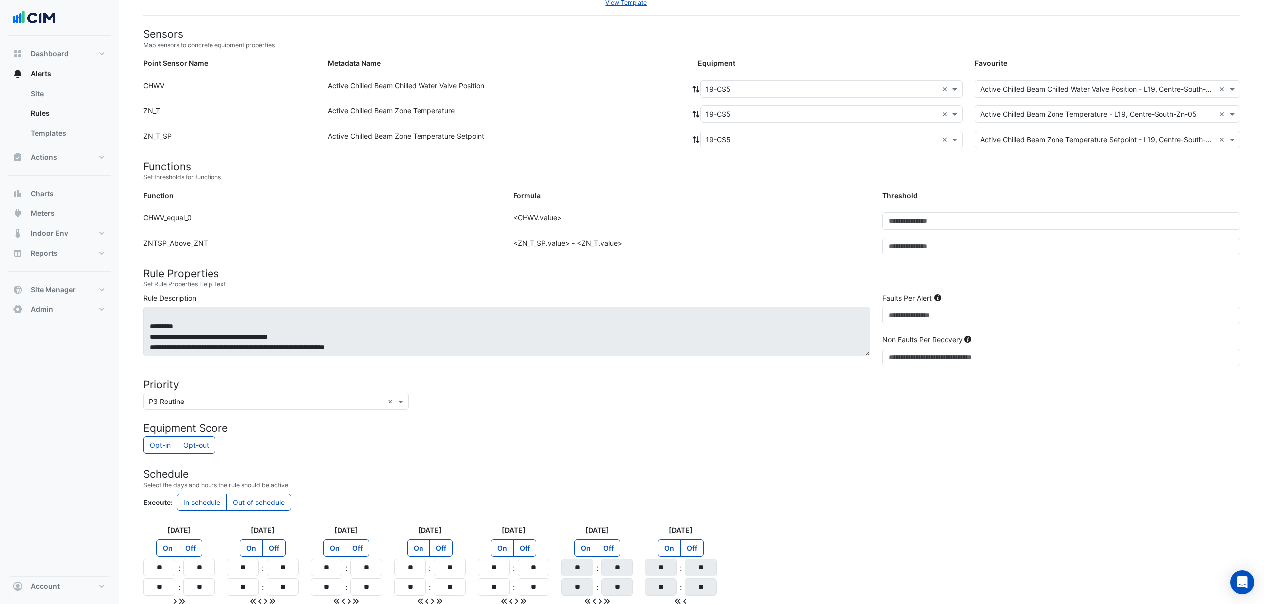
scroll to position [0, 0]
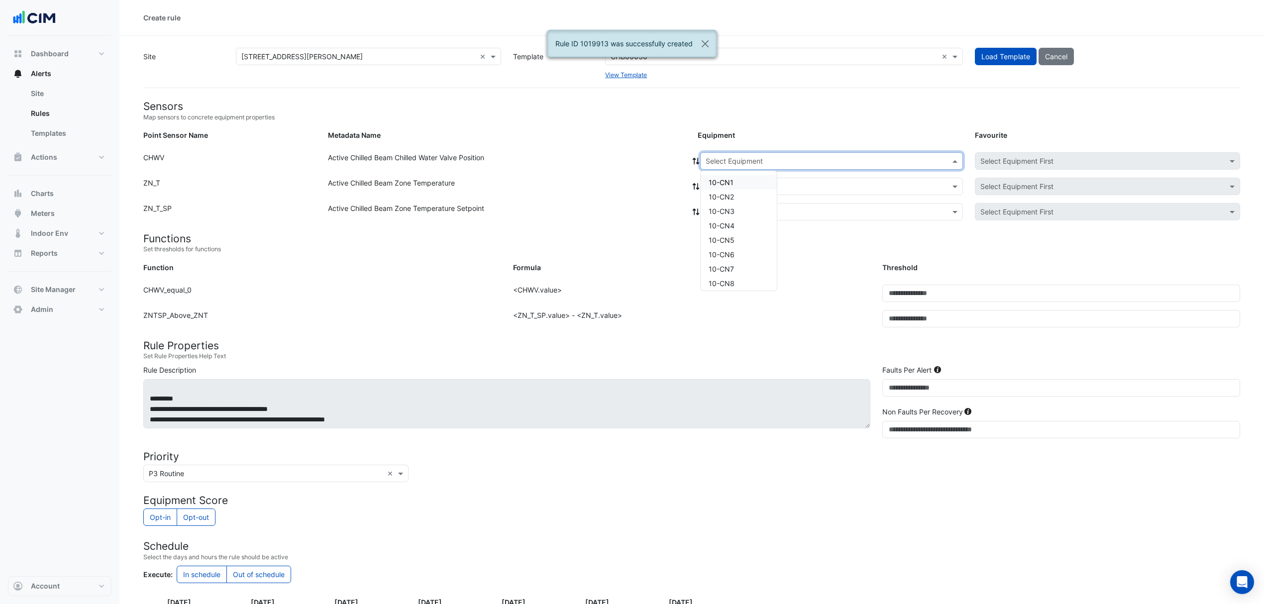
click at [775, 156] on input "text" at bounding box center [822, 161] width 232 height 10
type input "**"
click at [719, 194] on span "19-E1" at bounding box center [718, 194] width 18 height 8
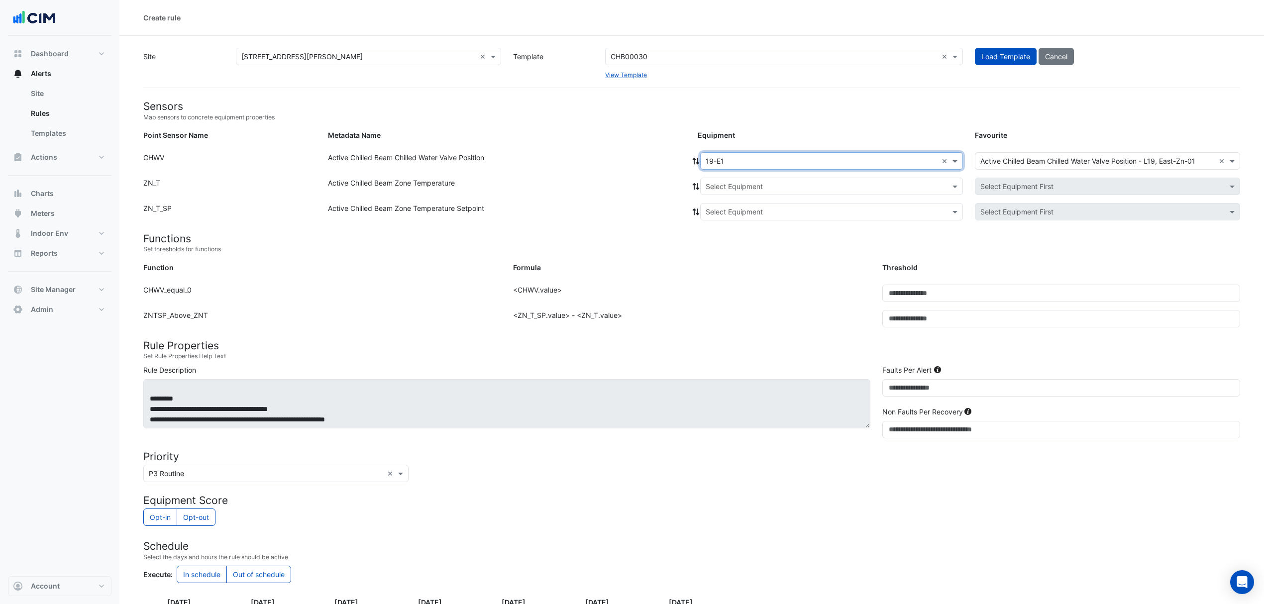
click at [697, 160] on icon at bounding box center [696, 161] width 7 height 7
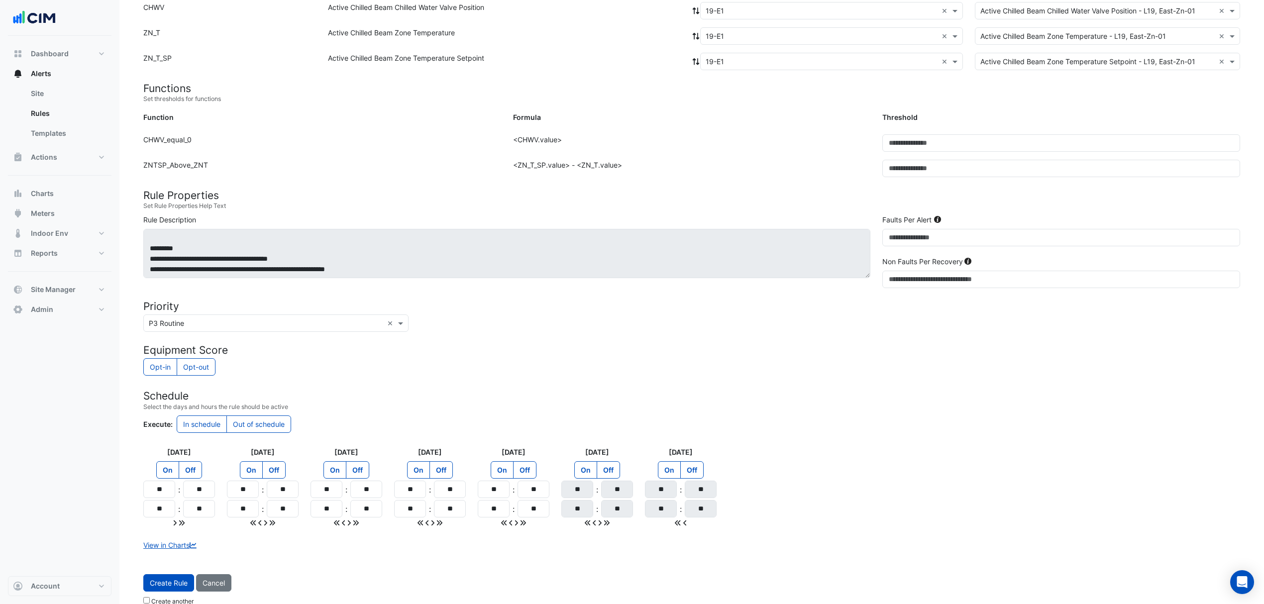
scroll to position [166, 0]
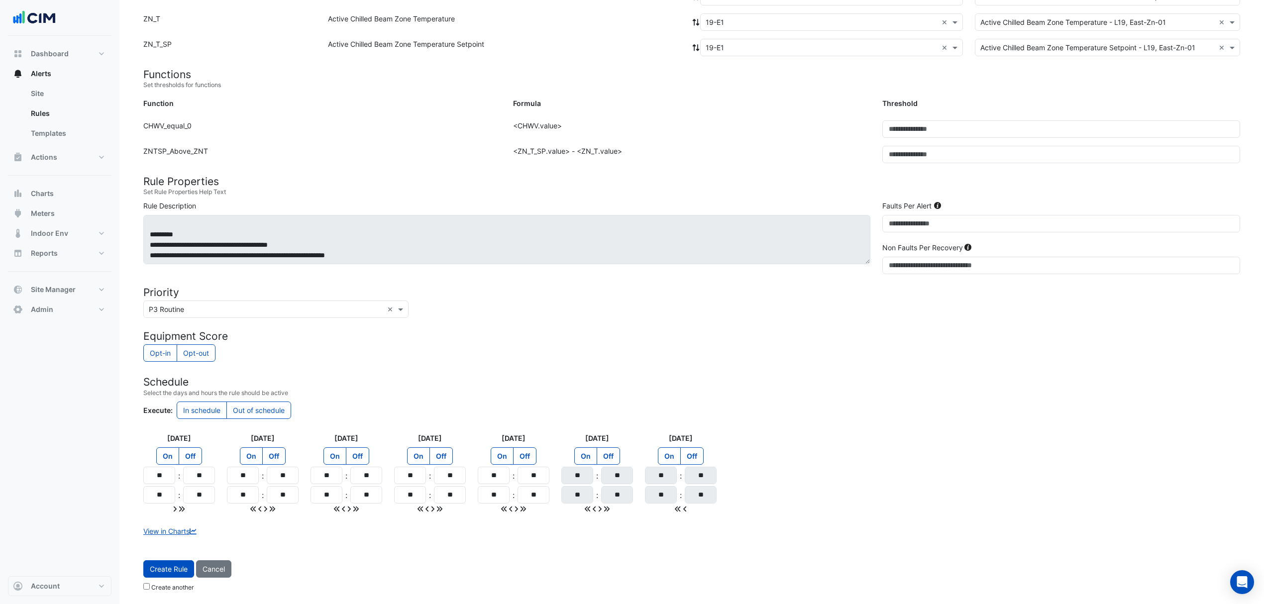
click at [159, 576] on button "Create Rule" at bounding box center [168, 568] width 51 height 17
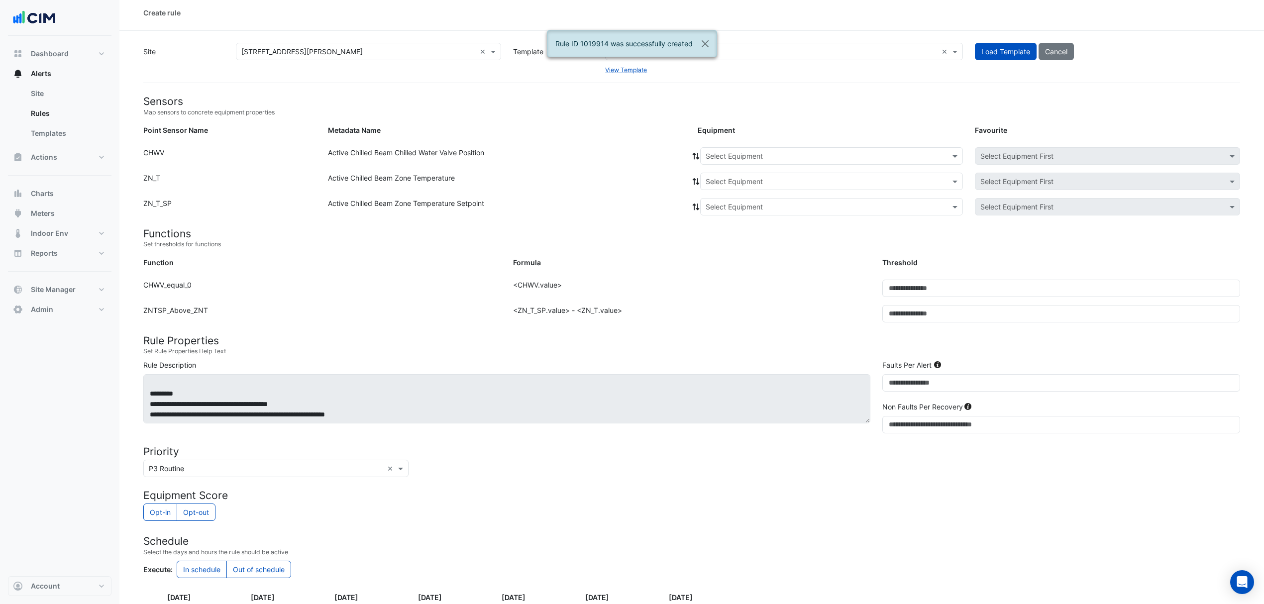
scroll to position [0, 0]
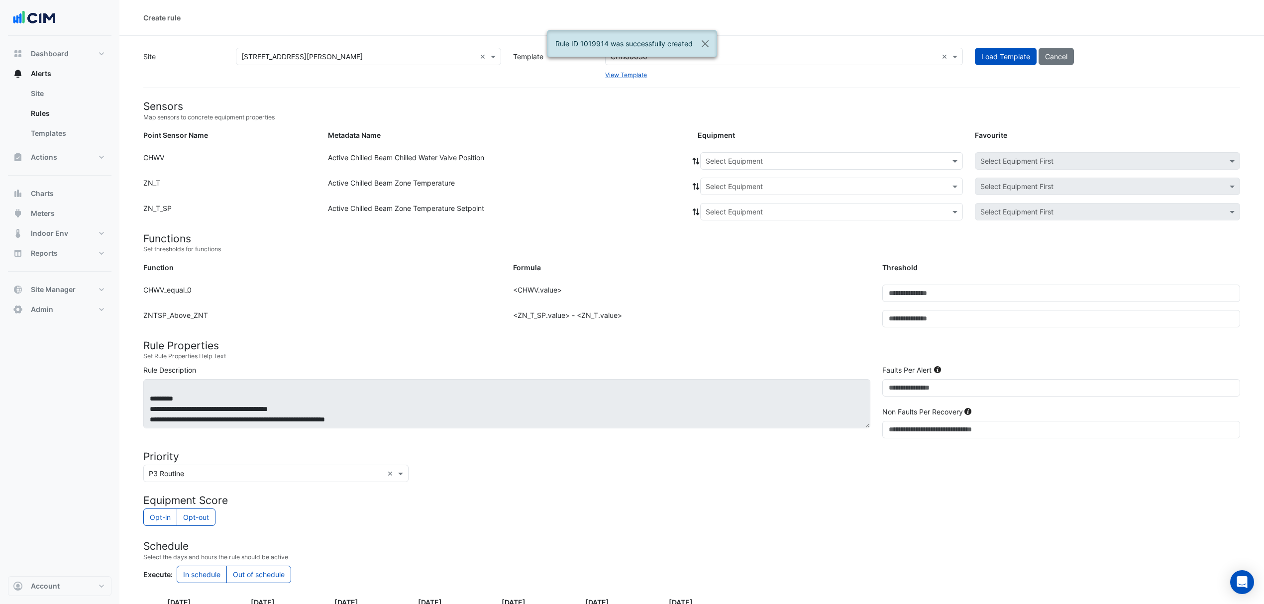
click at [796, 156] on input "text" at bounding box center [822, 161] width 232 height 10
type input "**"
click at [721, 206] on span "19-E2" at bounding box center [718, 209] width 19 height 8
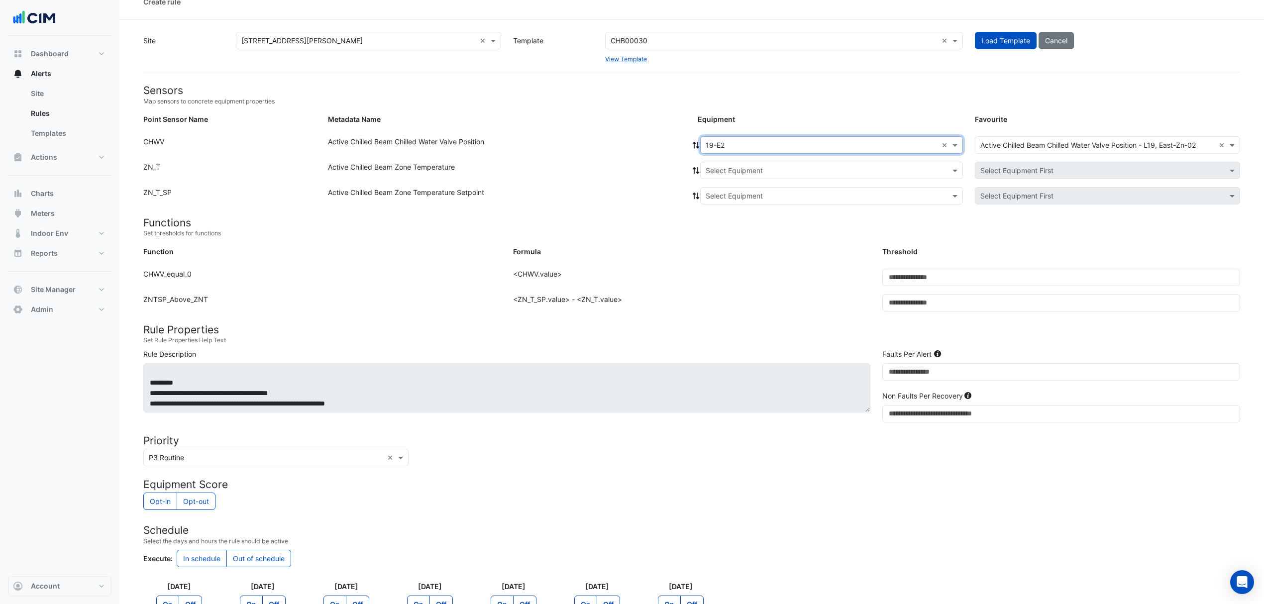
scroll to position [66, 0]
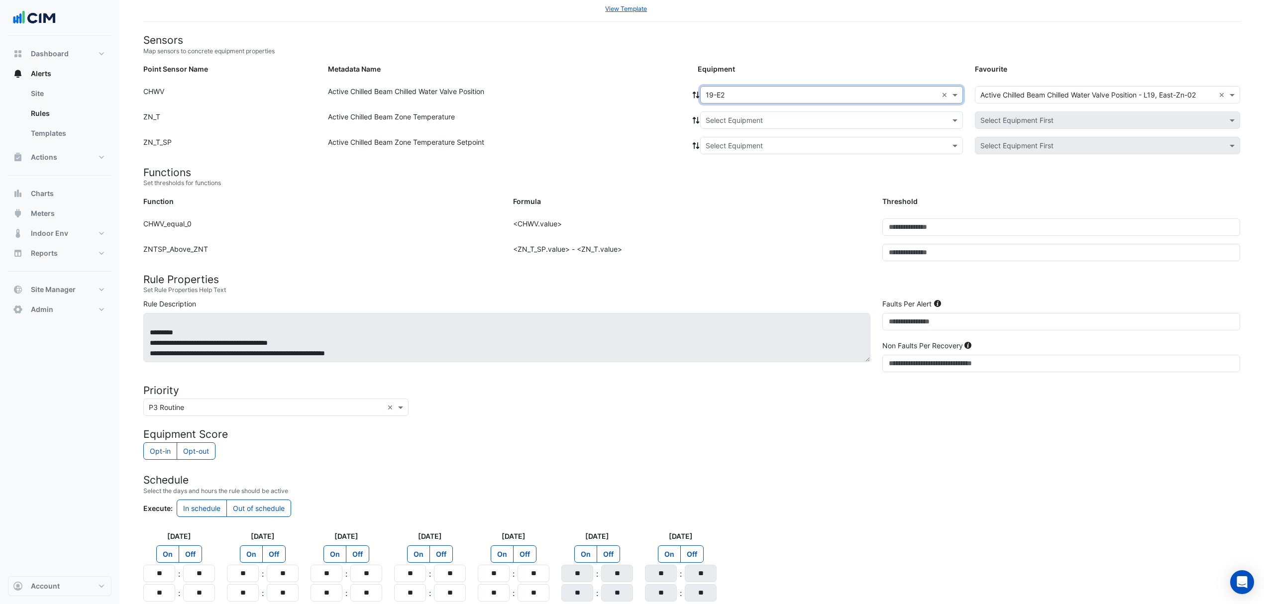
click at [694, 90] on span at bounding box center [696, 95] width 9 height 10
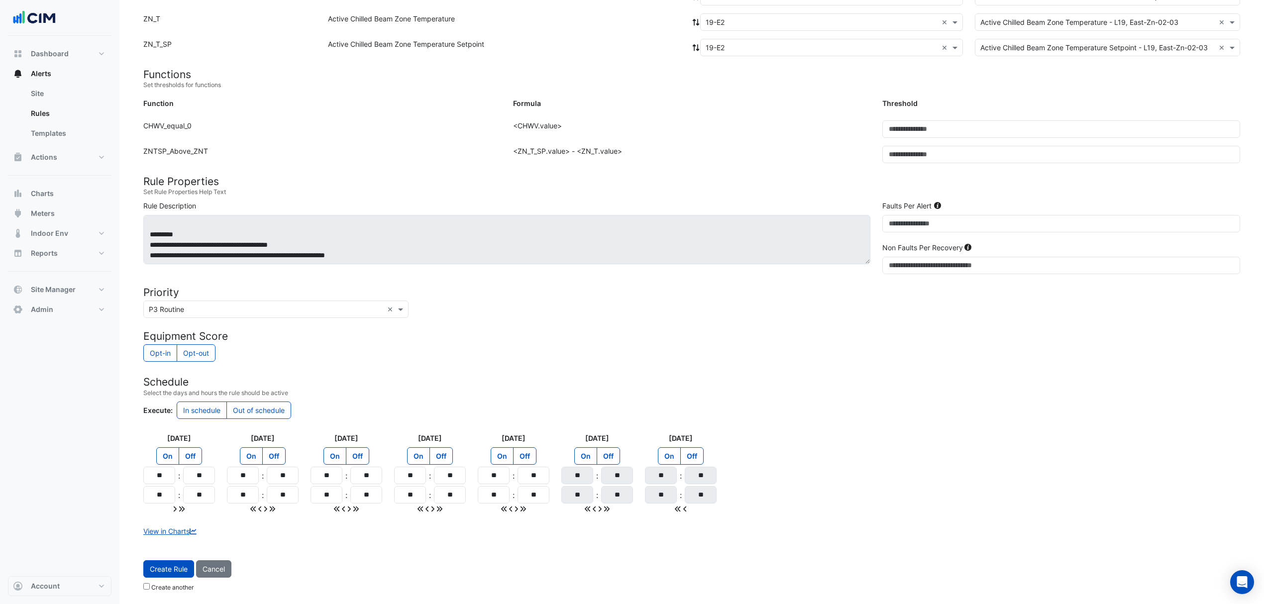
scroll to position [166, 0]
click at [164, 567] on span "Create Rule" at bounding box center [169, 569] width 38 height 8
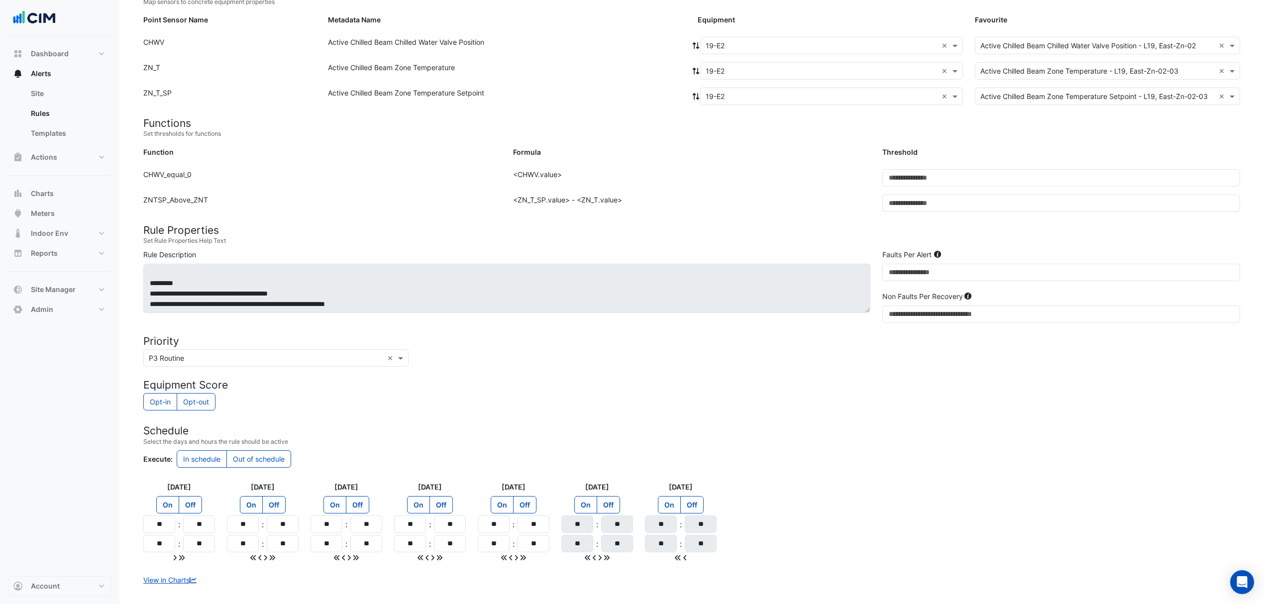
scroll to position [100, 0]
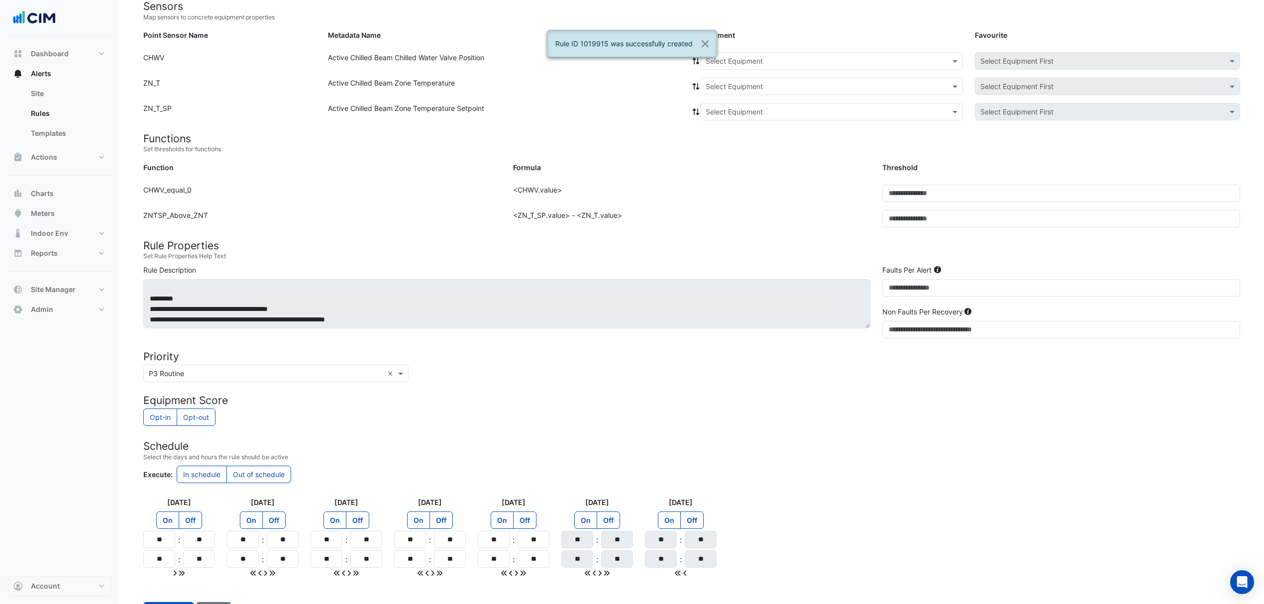
click at [757, 66] on div "Select Equipment" at bounding box center [734, 61] width 57 height 10
type input "**"
click at [722, 123] on span "19-E3" at bounding box center [718, 123] width 19 height 8
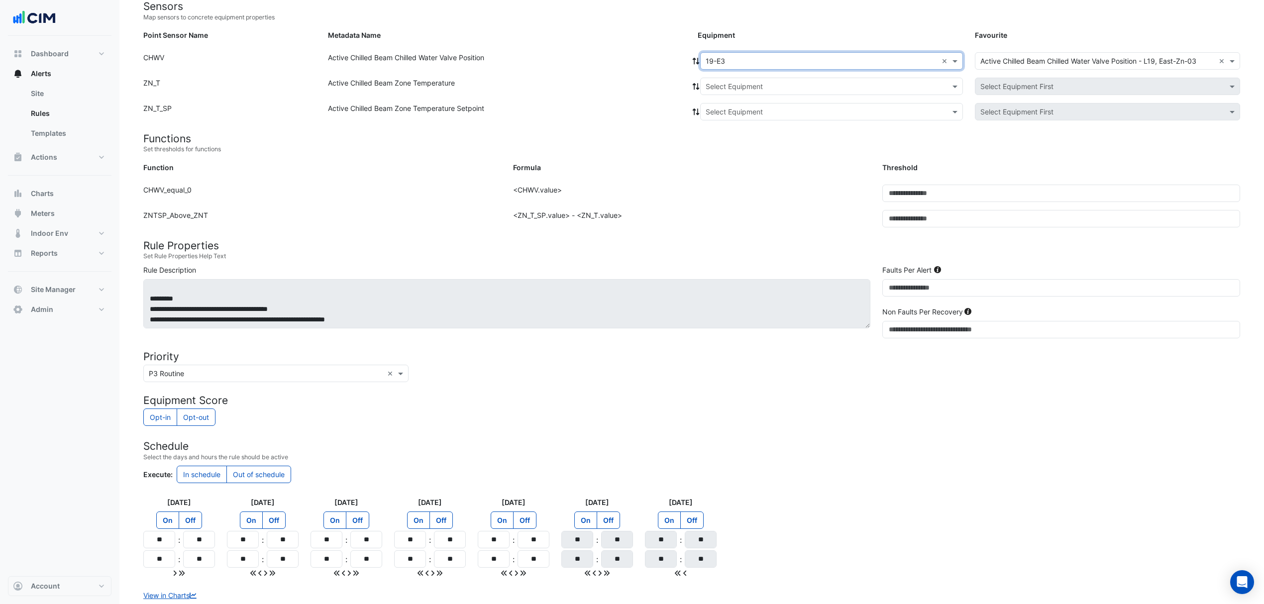
click at [697, 62] on icon at bounding box center [696, 61] width 7 height 7
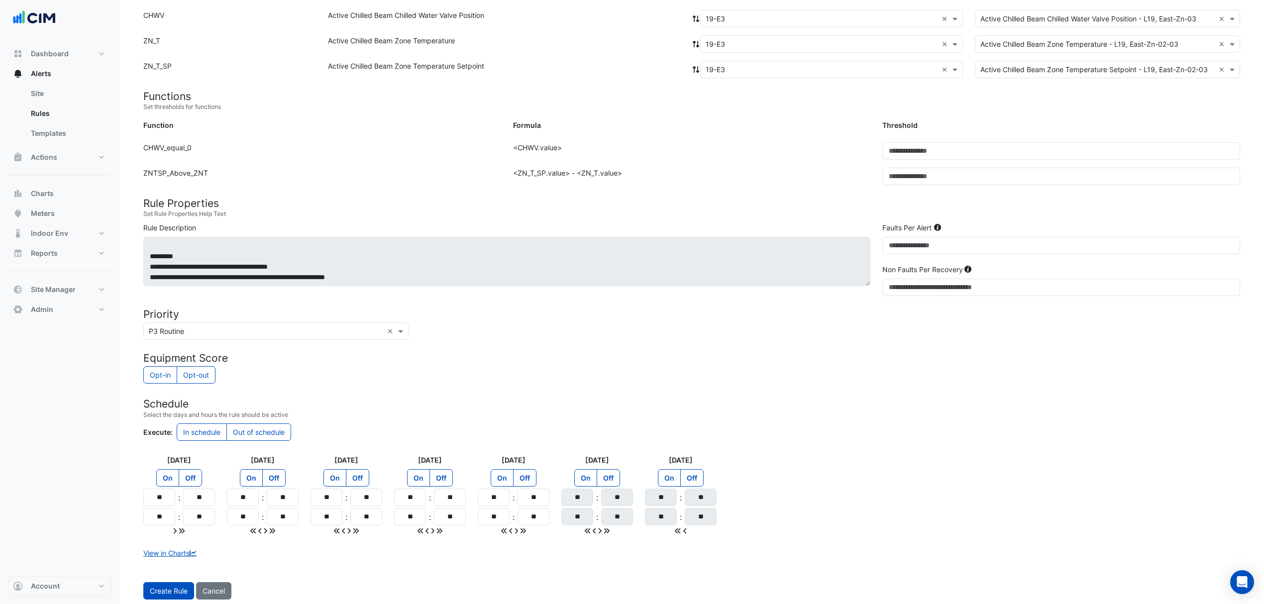
scroll to position [166, 0]
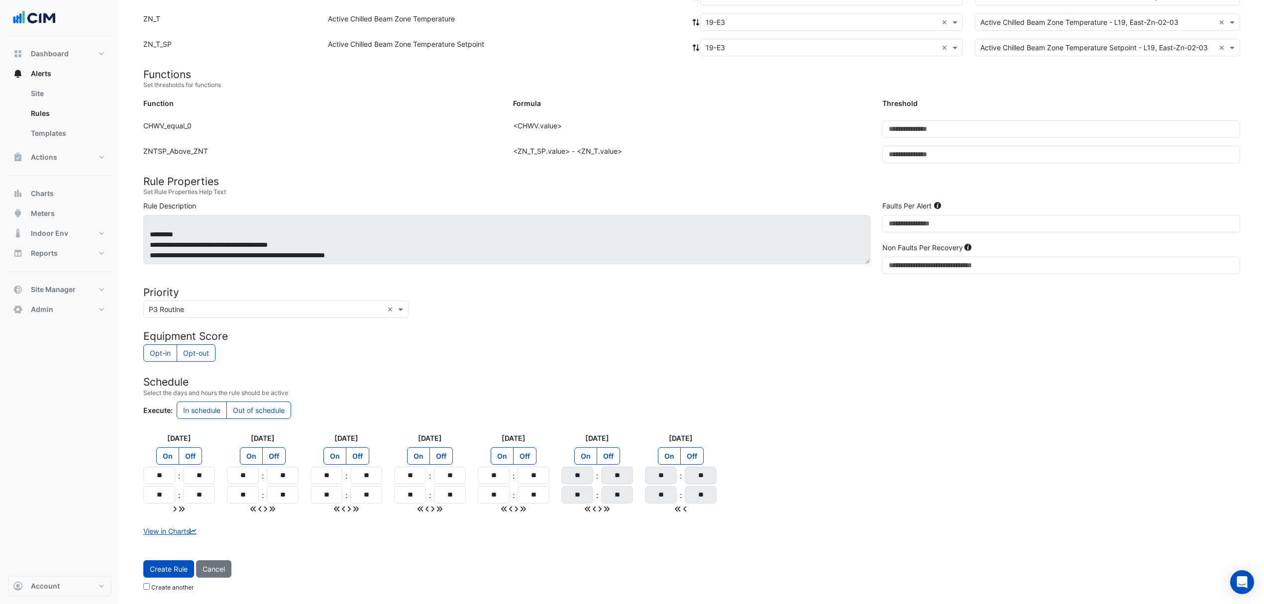
click at [165, 571] on span "Create Rule" at bounding box center [169, 569] width 38 height 8
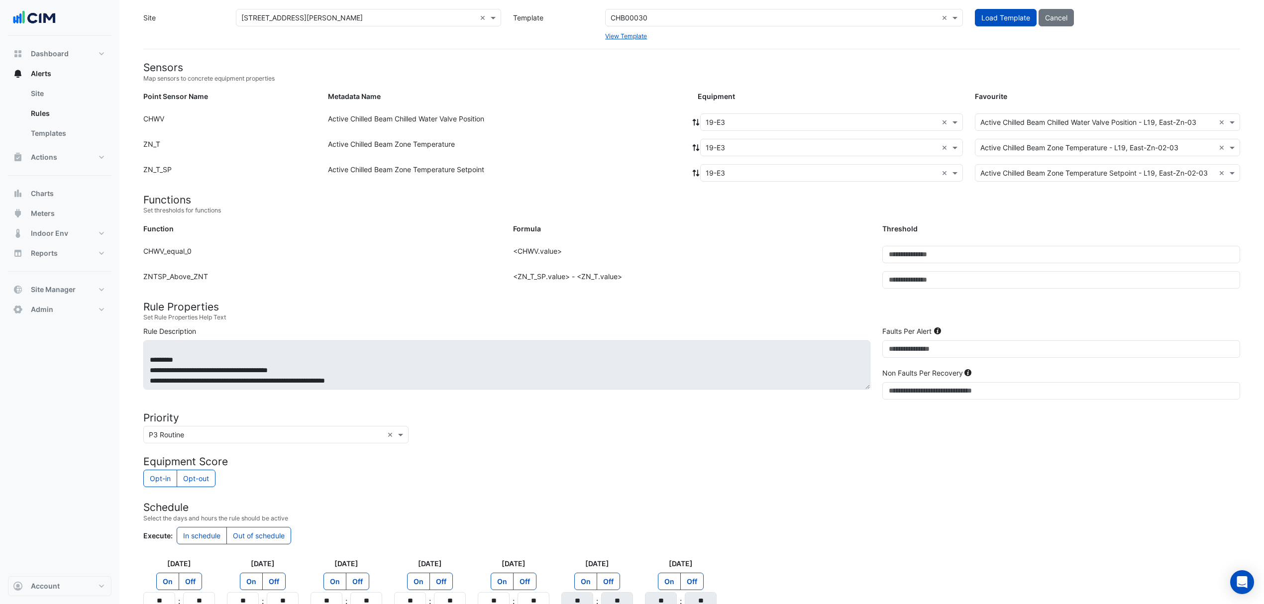
scroll to position [34, 0]
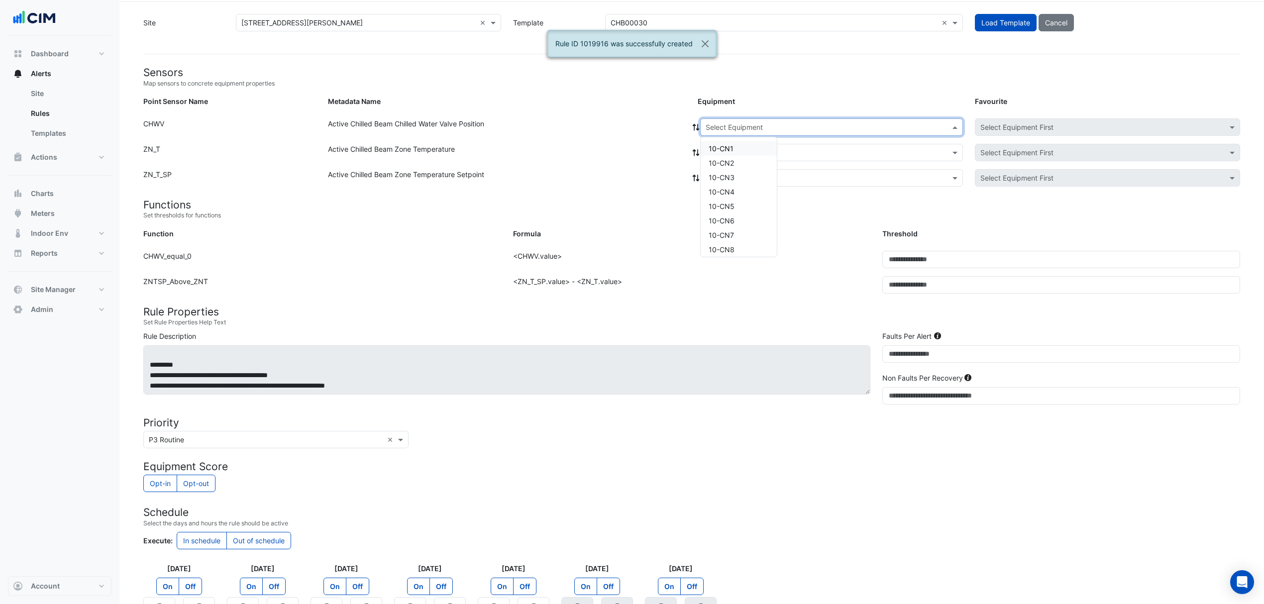
click at [755, 122] on input "text" at bounding box center [822, 127] width 232 height 10
type input "**"
click at [728, 204] on div "19-E4" at bounding box center [722, 204] width 42 height 14
click at [694, 125] on icon at bounding box center [696, 127] width 7 height 7
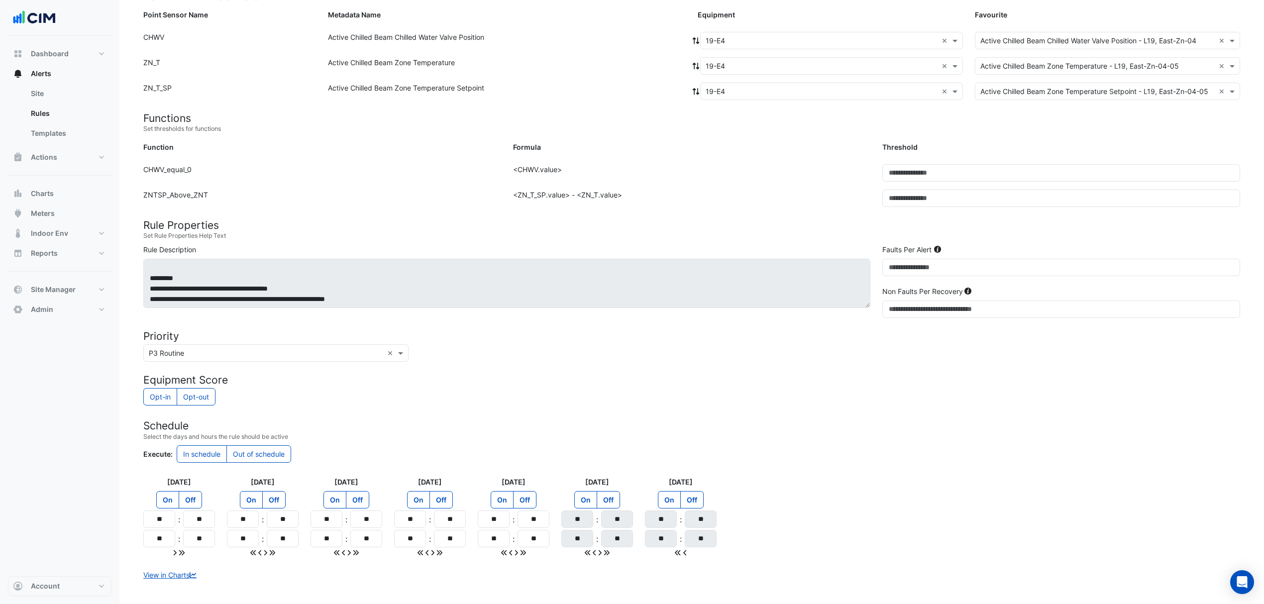
scroll to position [166, 0]
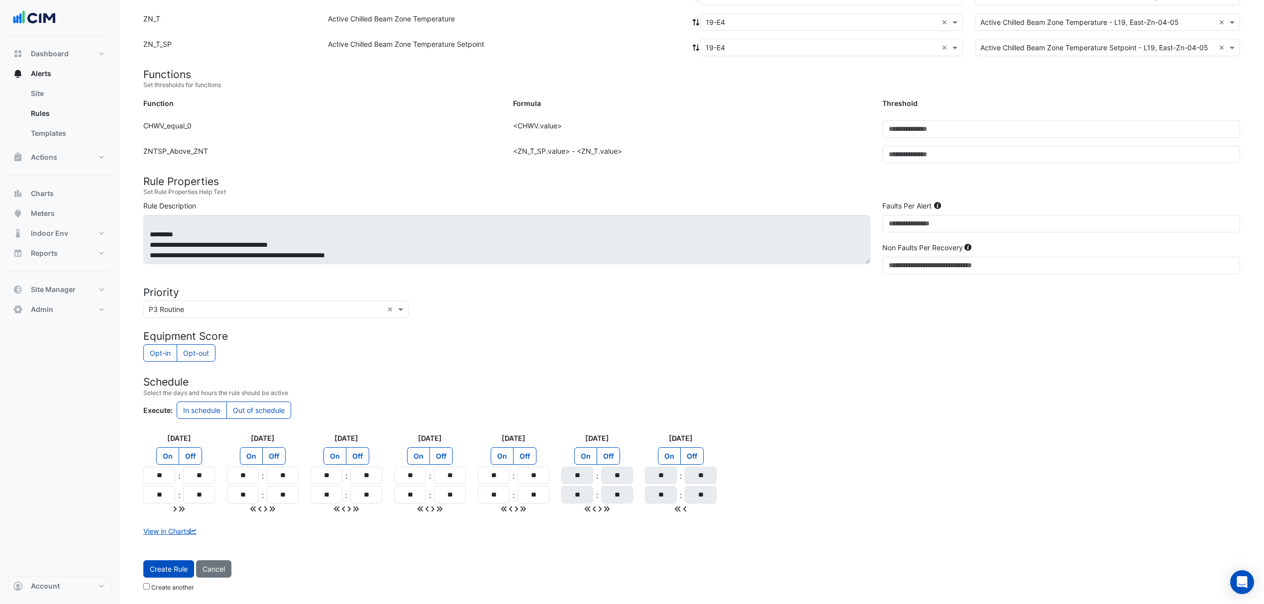
click at [160, 567] on span "Create Rule" at bounding box center [169, 569] width 38 height 8
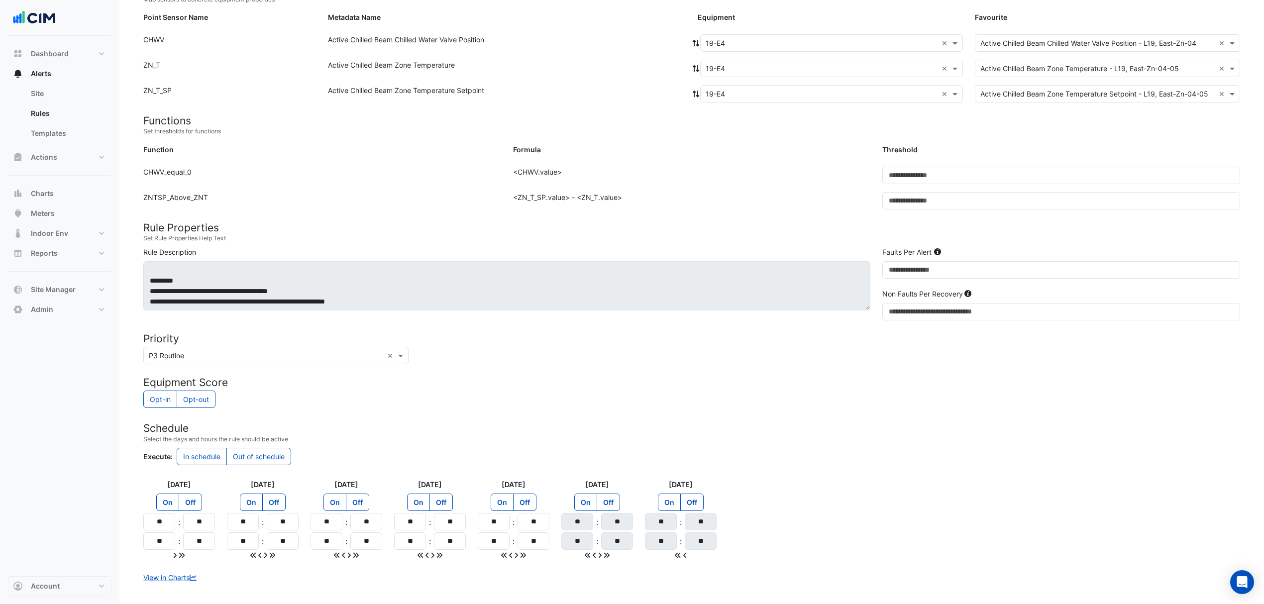
scroll to position [34, 0]
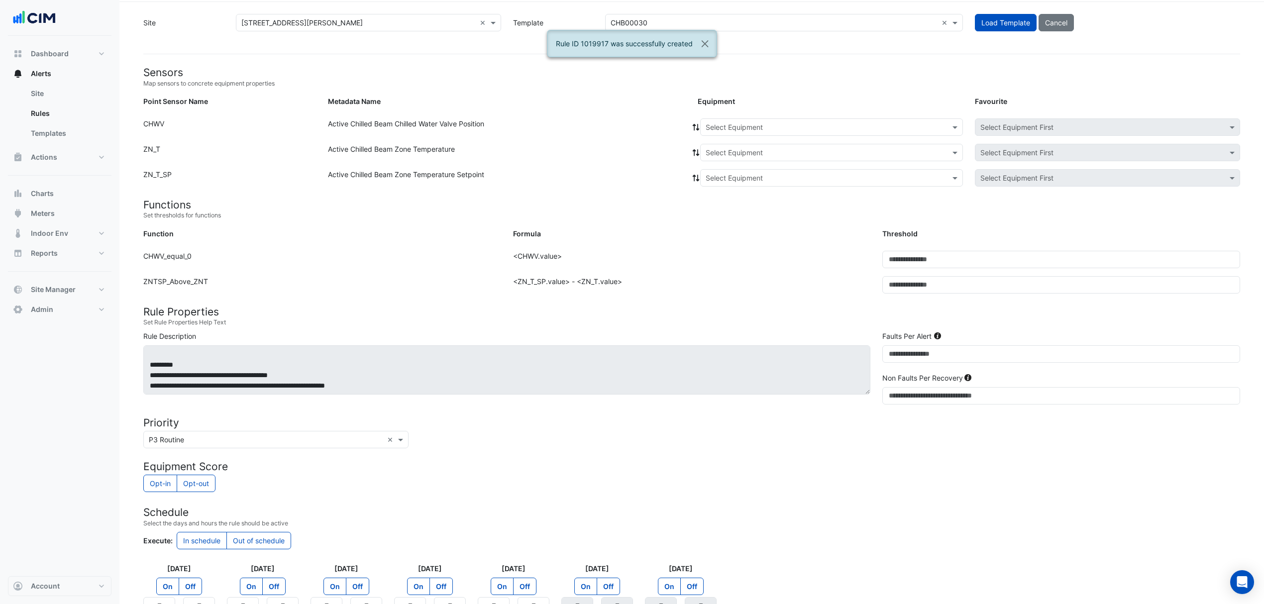
click at [735, 122] on input "text" at bounding box center [822, 127] width 232 height 10
type input "**"
click at [715, 217] on span "19-E5" at bounding box center [718, 218] width 19 height 8
click at [695, 124] on icon at bounding box center [696, 127] width 9 height 7
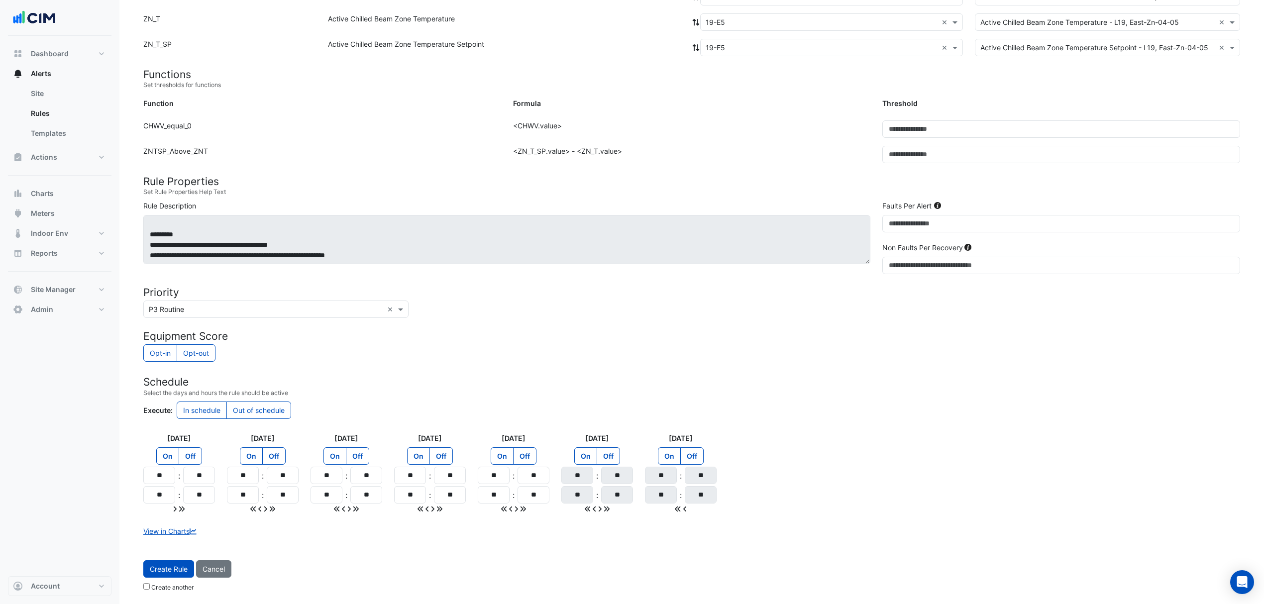
scroll to position [166, 0]
click at [163, 572] on span "Create Rule" at bounding box center [169, 569] width 38 height 8
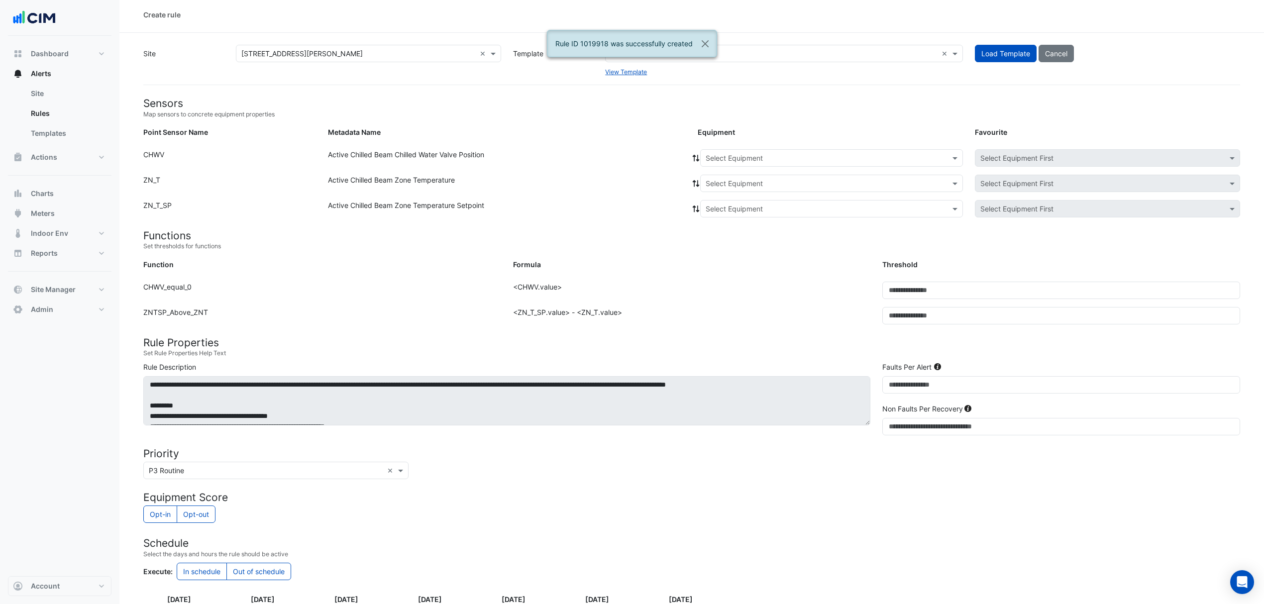
scroll to position [0, 0]
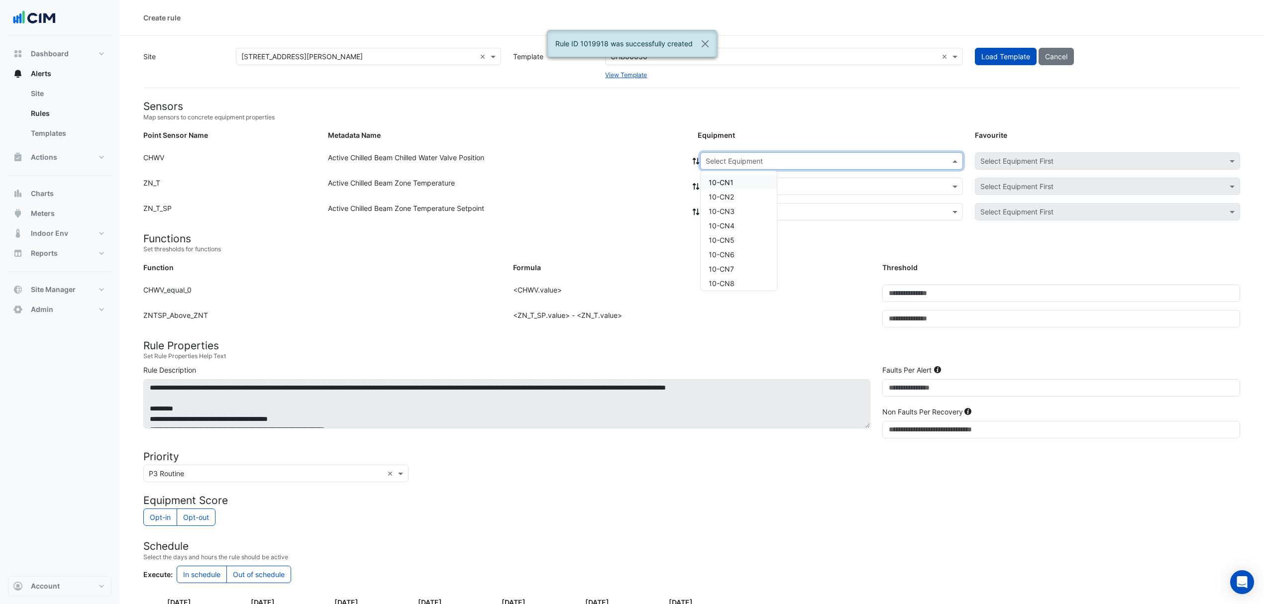
click at [727, 157] on input "text" at bounding box center [822, 161] width 232 height 10
type input "**"
click at [725, 267] on span "19-E6" at bounding box center [718, 266] width 19 height 8
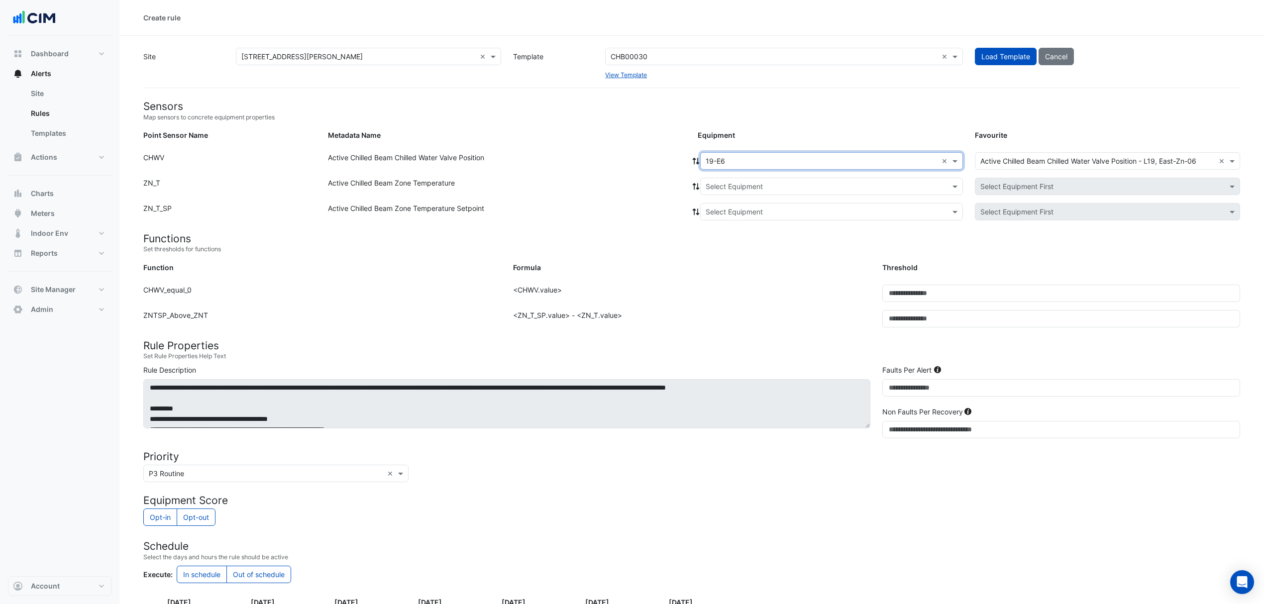
click at [694, 163] on icon at bounding box center [696, 161] width 7 height 7
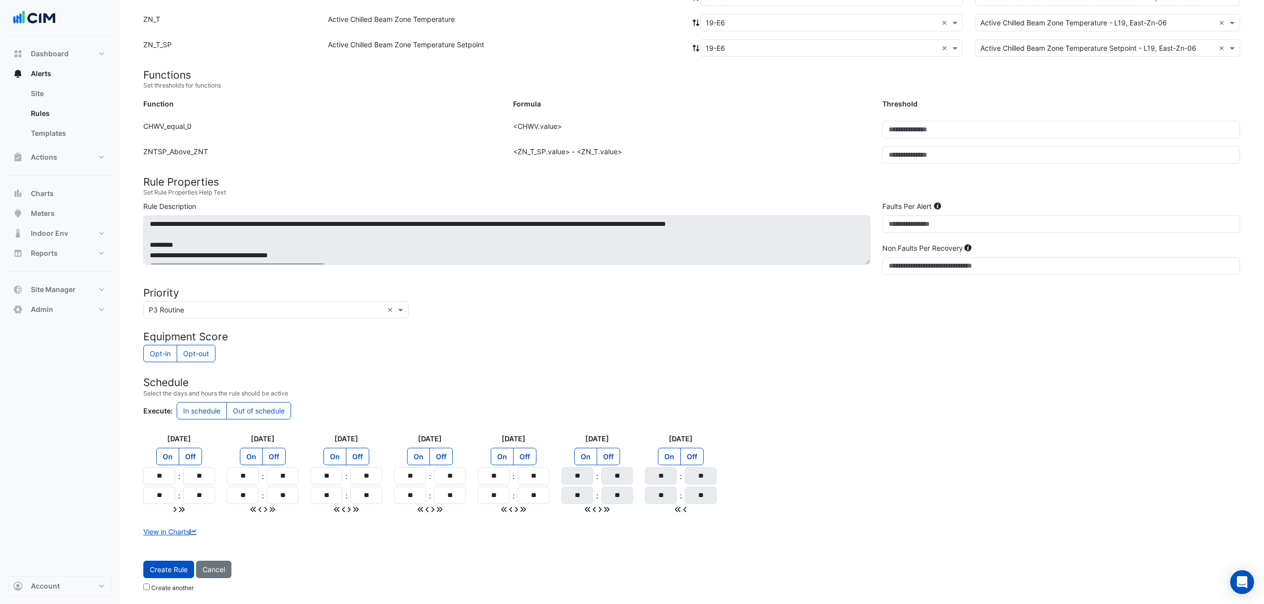
scroll to position [166, 0]
click at [155, 561] on button "Create Rule" at bounding box center [168, 568] width 51 height 17
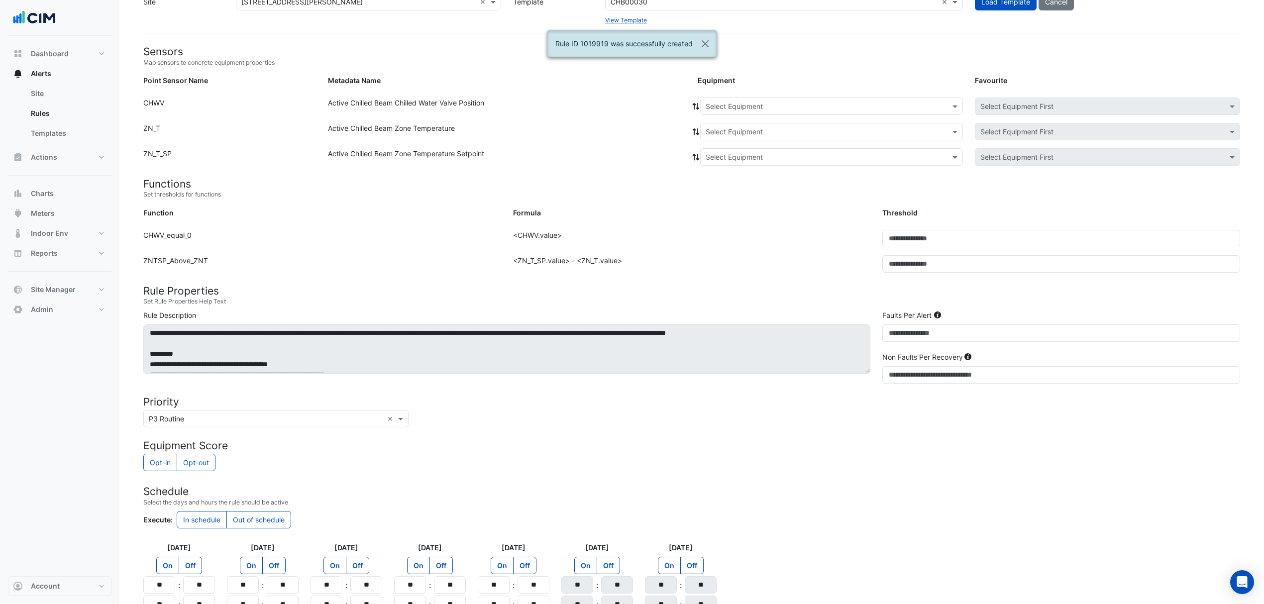
scroll to position [0, 0]
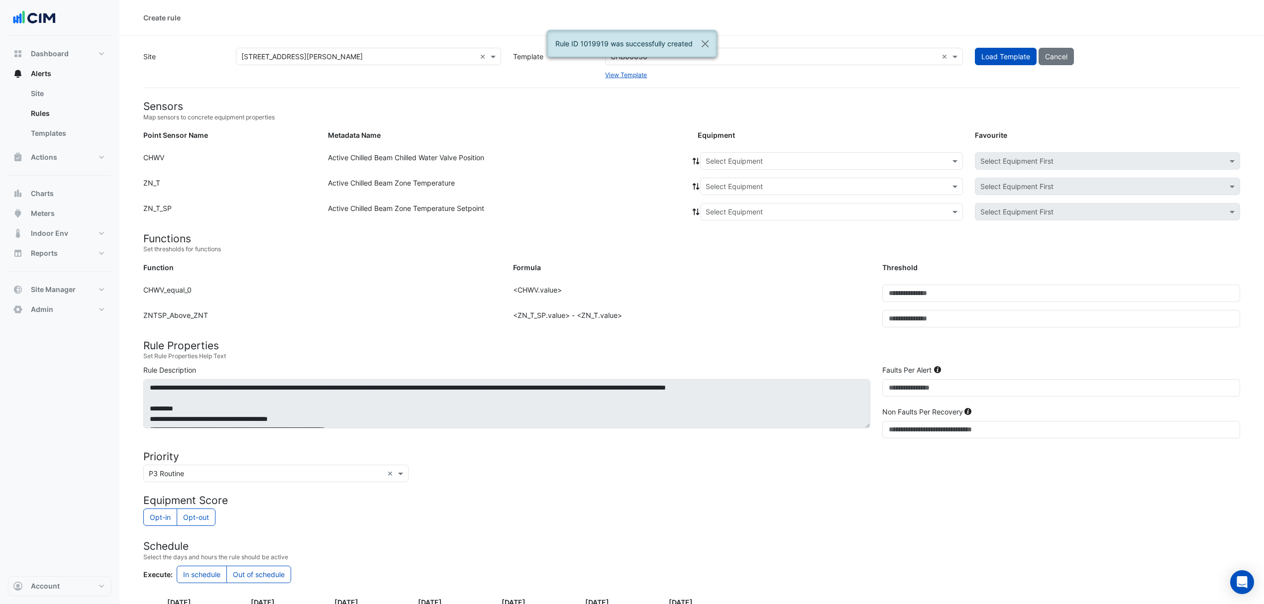
click at [761, 171] on div "Equipment: Select Equipment Favourite: Select Equipment First" at bounding box center [969, 162] width 554 height 21
click at [763, 166] on div "Select Equipment" at bounding box center [831, 160] width 263 height 17
type input "**"
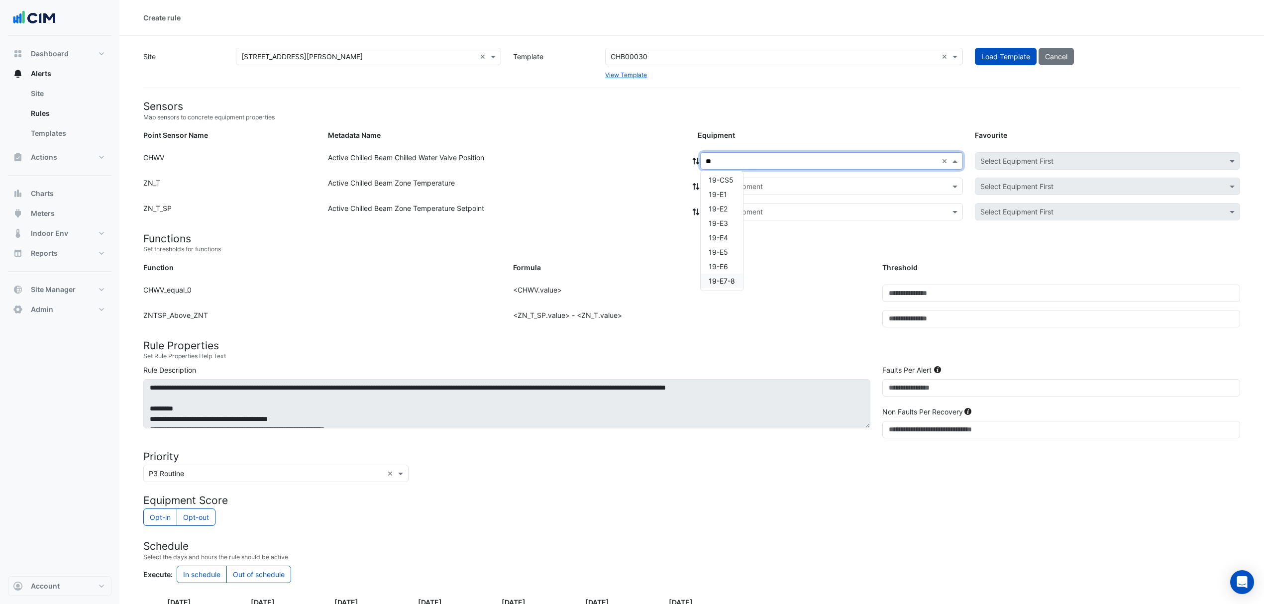
click at [716, 279] on span "19-E7-8" at bounding box center [722, 281] width 26 height 8
click at [695, 156] on span at bounding box center [696, 161] width 9 height 10
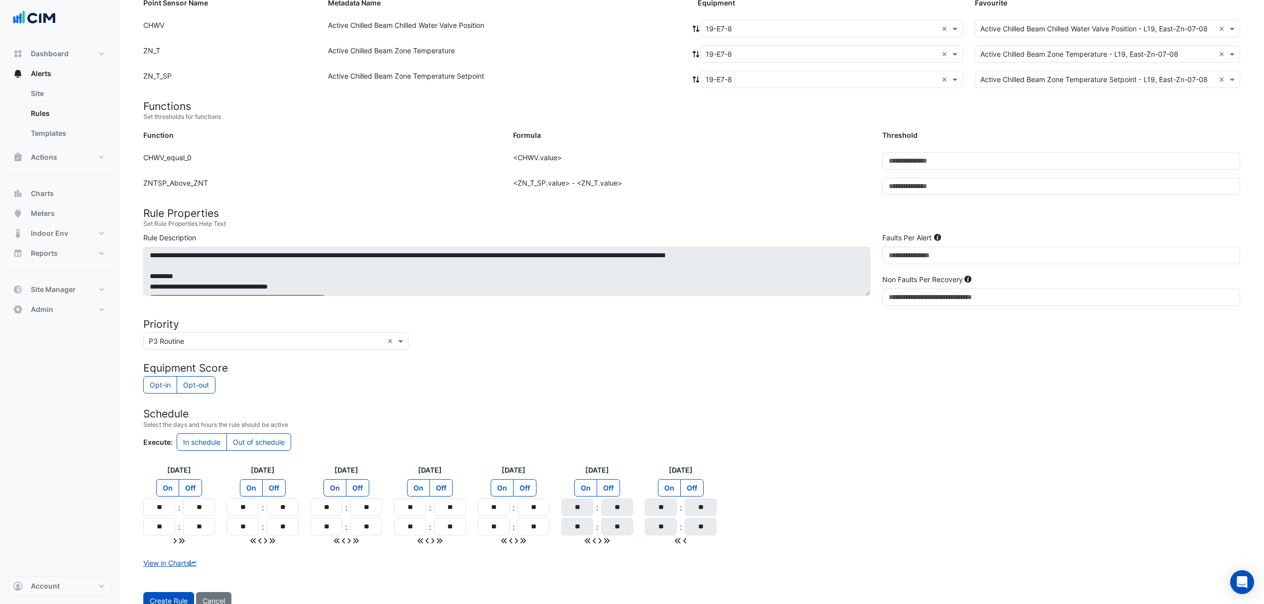
scroll to position [166, 0]
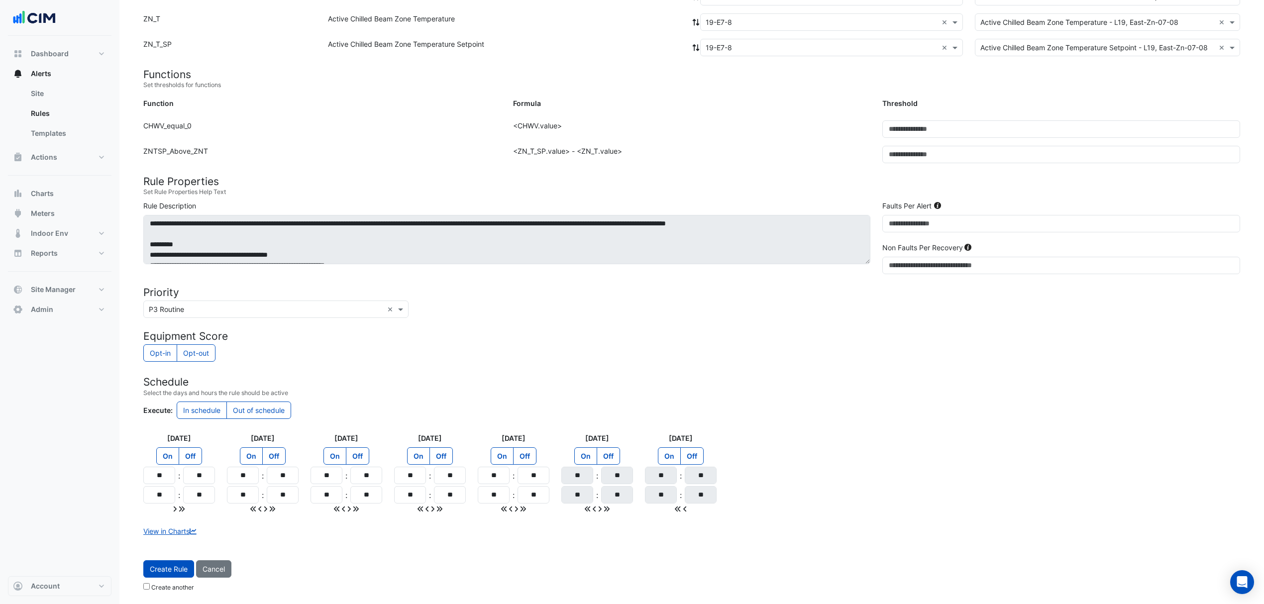
click at [174, 562] on button "Create Rule" at bounding box center [168, 568] width 51 height 17
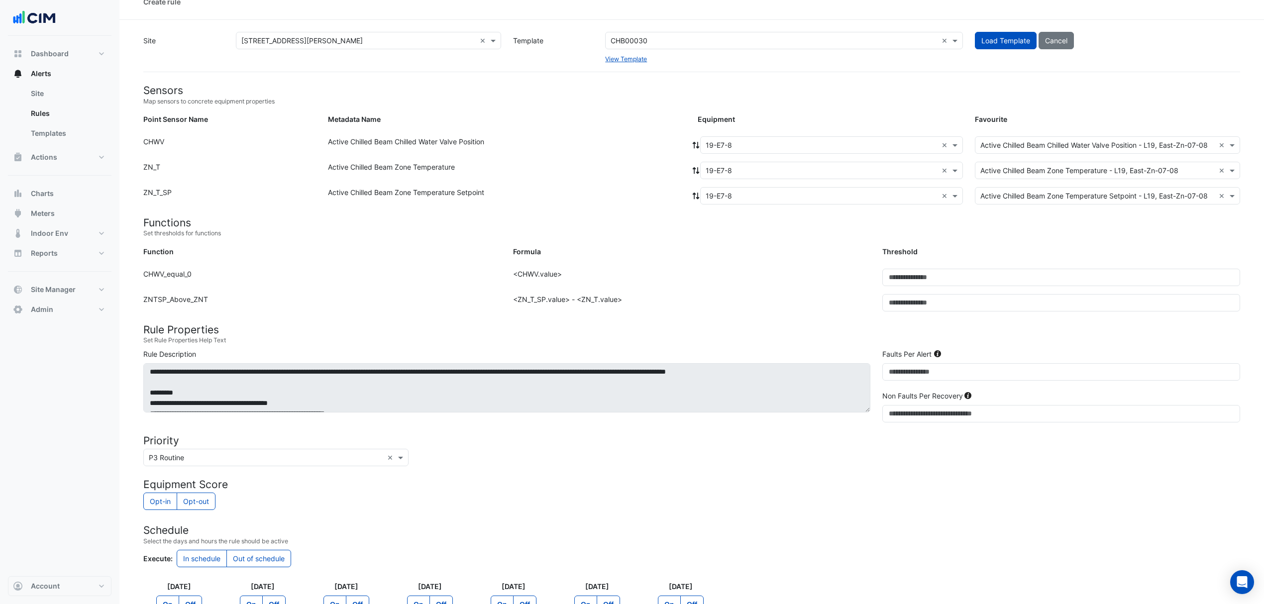
scroll to position [0, 0]
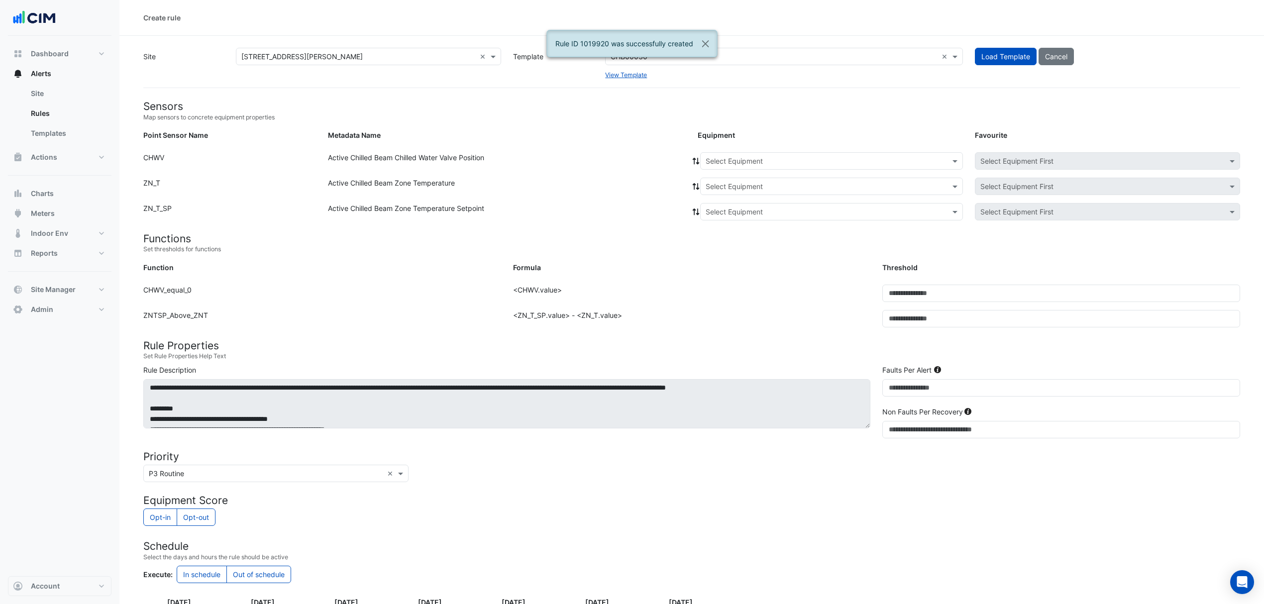
click at [737, 164] on input "text" at bounding box center [822, 161] width 232 height 10
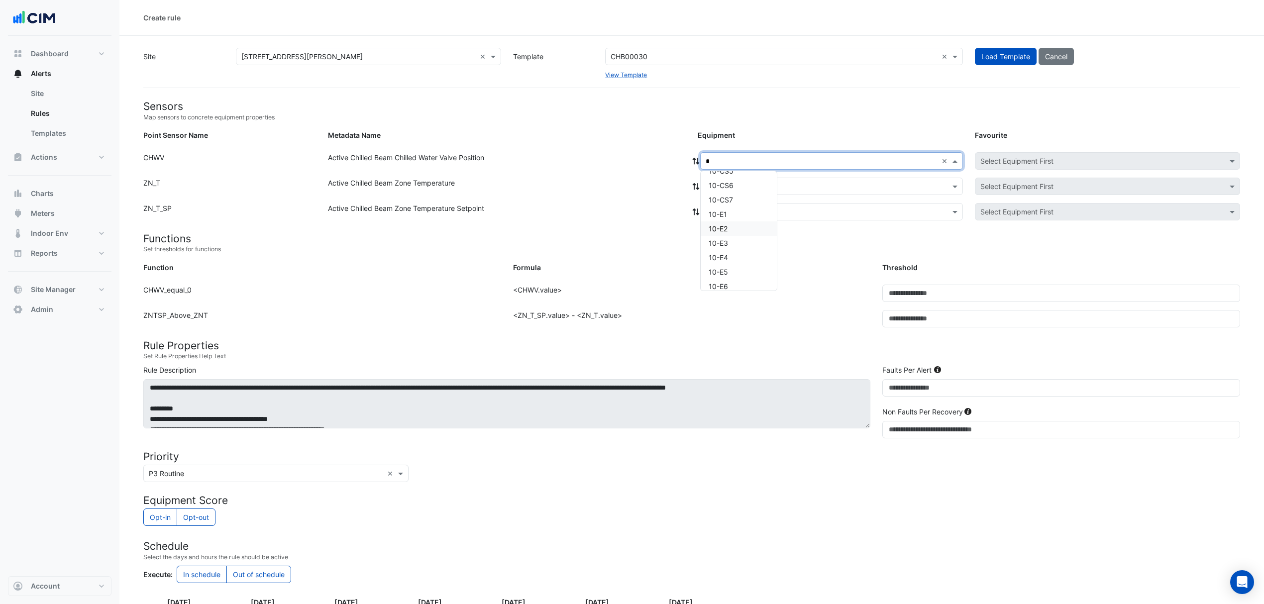
type input "**"
click at [724, 227] on span "19-N1" at bounding box center [719, 228] width 20 height 8
click at [699, 158] on icon at bounding box center [696, 161] width 9 height 7
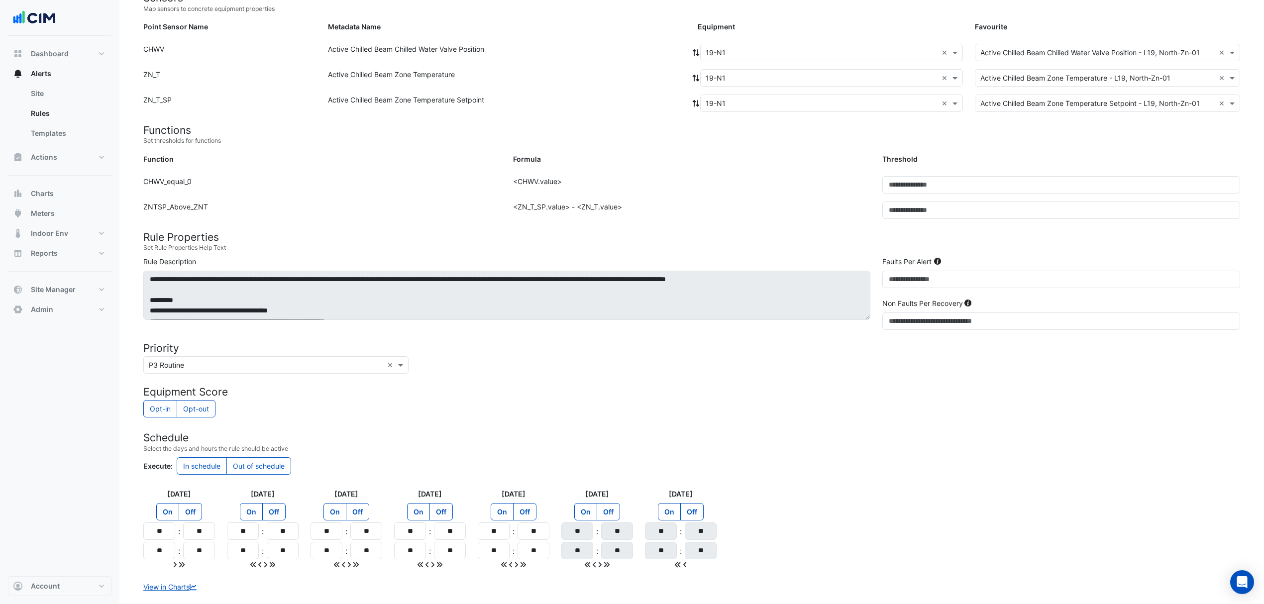
scroll to position [166, 0]
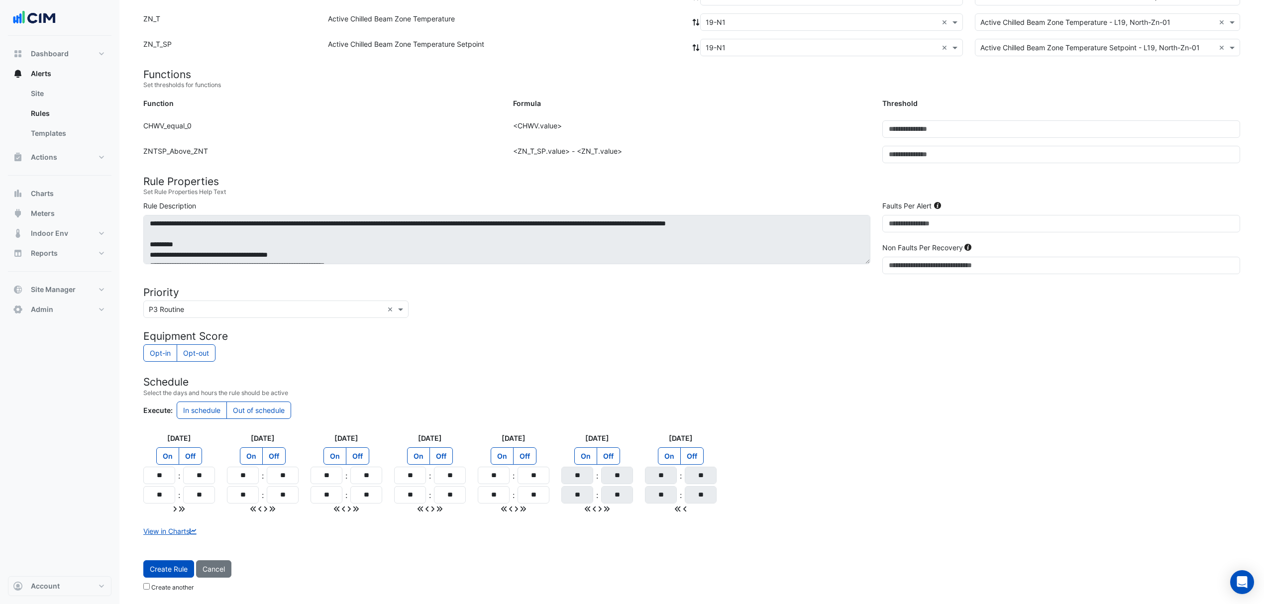
click at [158, 572] on span "Create Rule" at bounding box center [169, 569] width 38 height 8
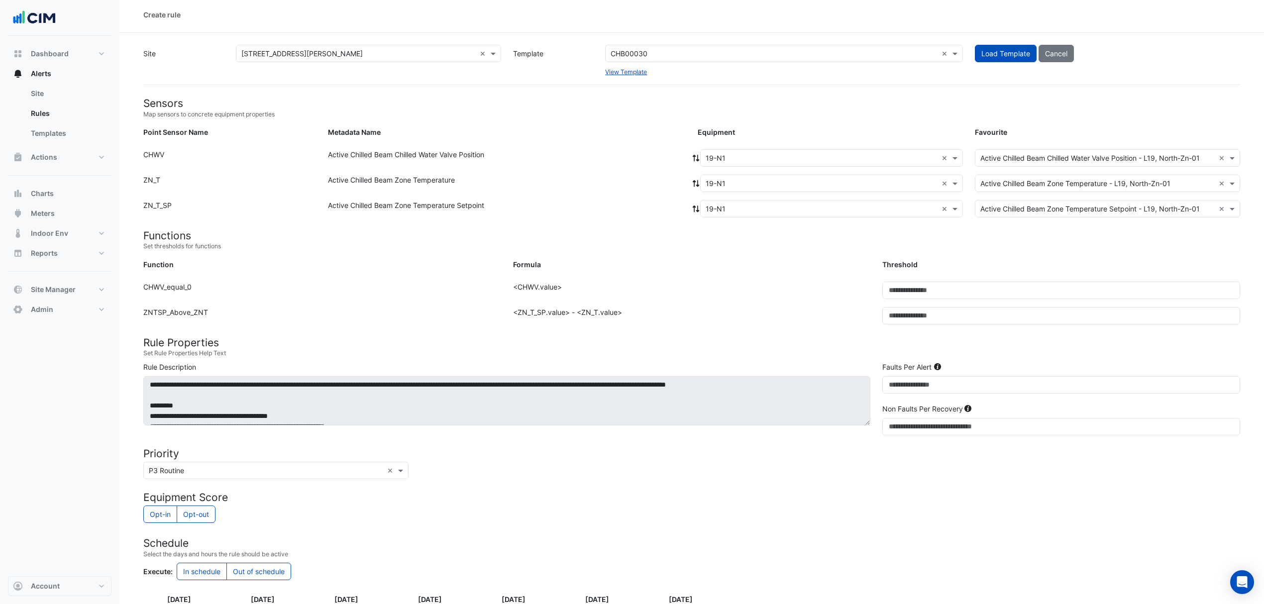
scroll to position [0, 0]
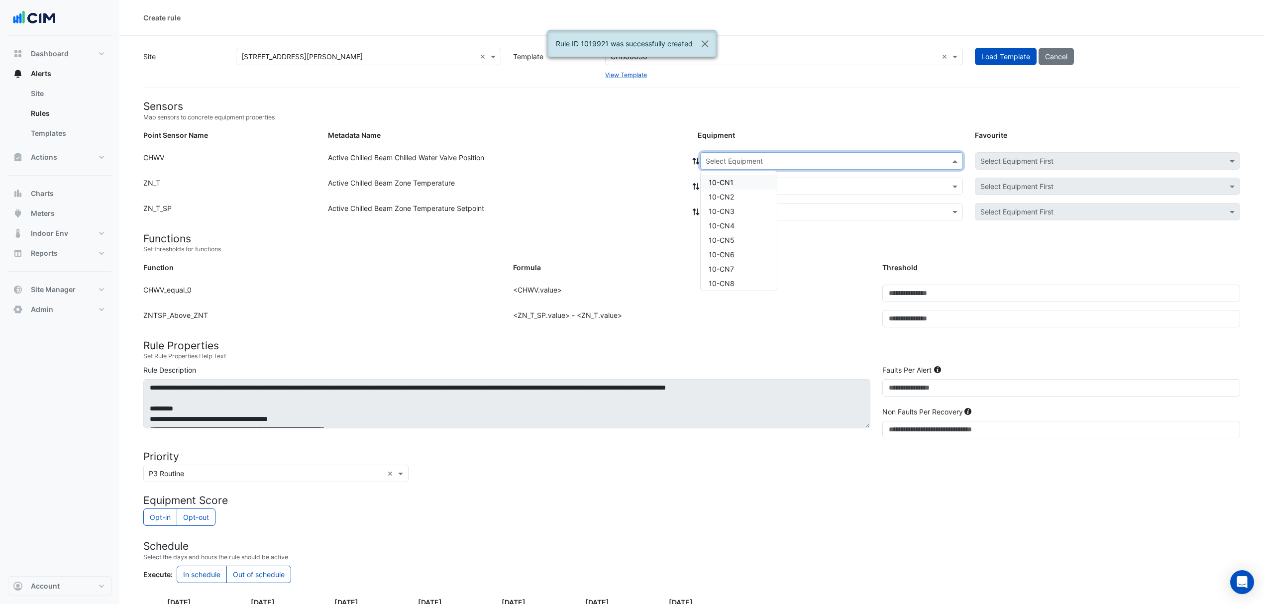
click at [729, 160] on input "text" at bounding box center [822, 161] width 232 height 10
type input "**"
click at [729, 245] on span "19-N2" at bounding box center [719, 243] width 20 height 8
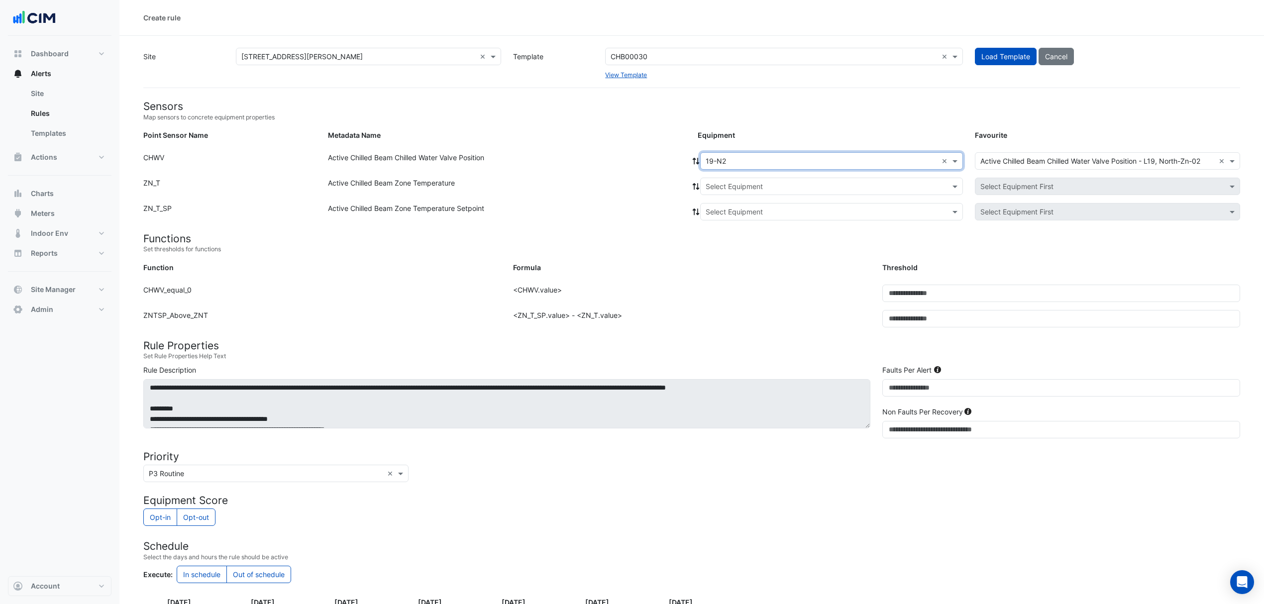
click at [695, 158] on icon at bounding box center [696, 161] width 7 height 7
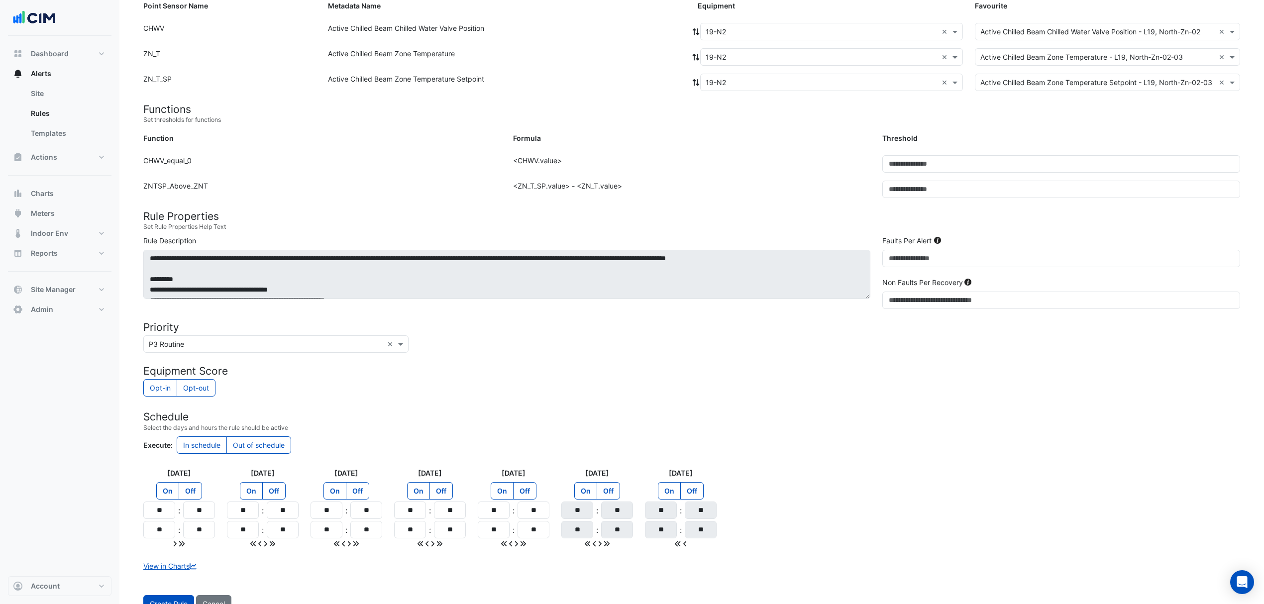
scroll to position [166, 0]
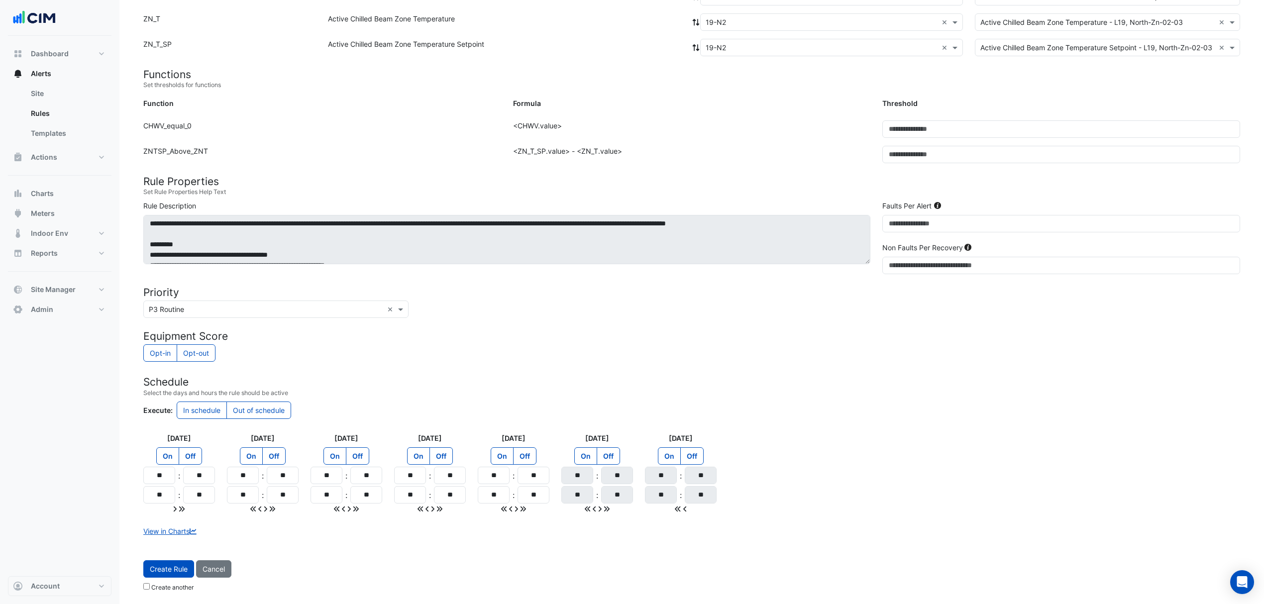
click at [165, 572] on span "Create Rule" at bounding box center [169, 569] width 38 height 8
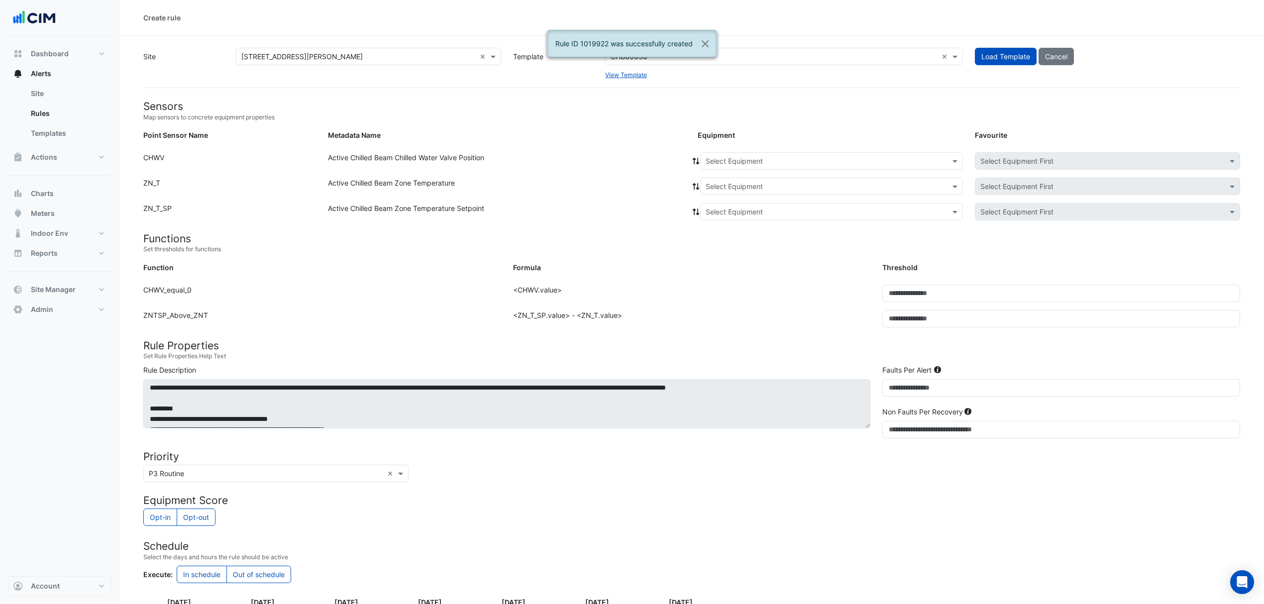
click at [755, 150] on form "Sensors Map sensors to concrete equipment properties Point Sensor Name Metadata…" at bounding box center [691, 419] width 1097 height 638
click at [749, 154] on div "Select Equipment" at bounding box center [831, 160] width 263 height 17
type input "**"
click at [705, 258] on div "19-N3" at bounding box center [722, 257] width 42 height 14
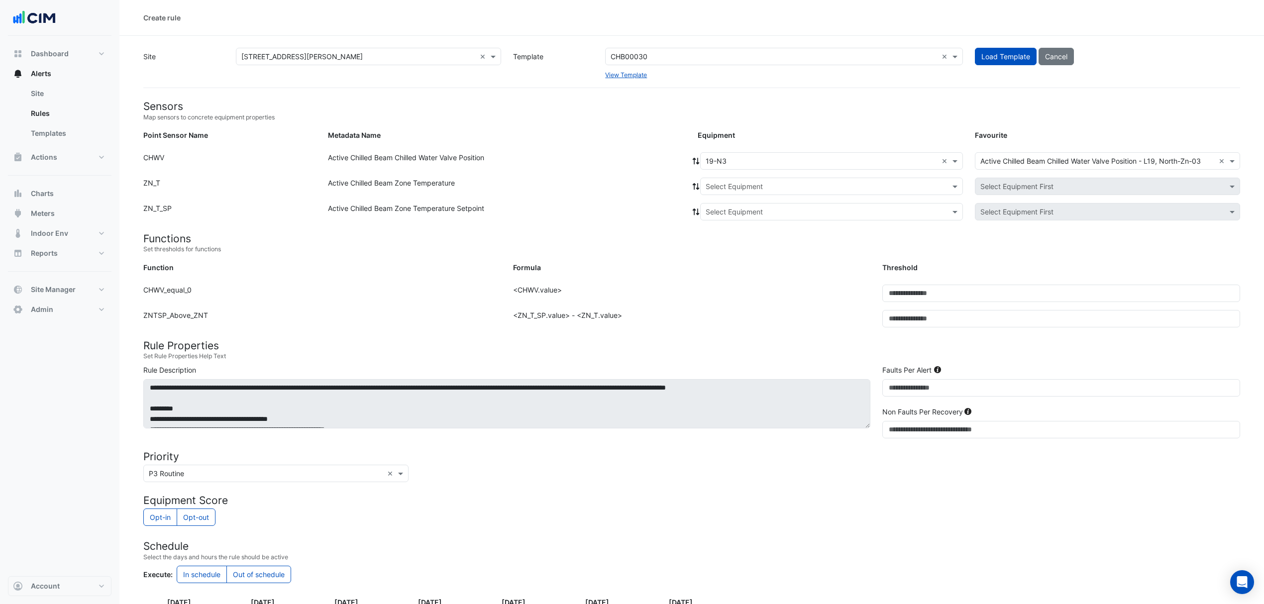
click at [693, 160] on icon at bounding box center [696, 161] width 9 height 7
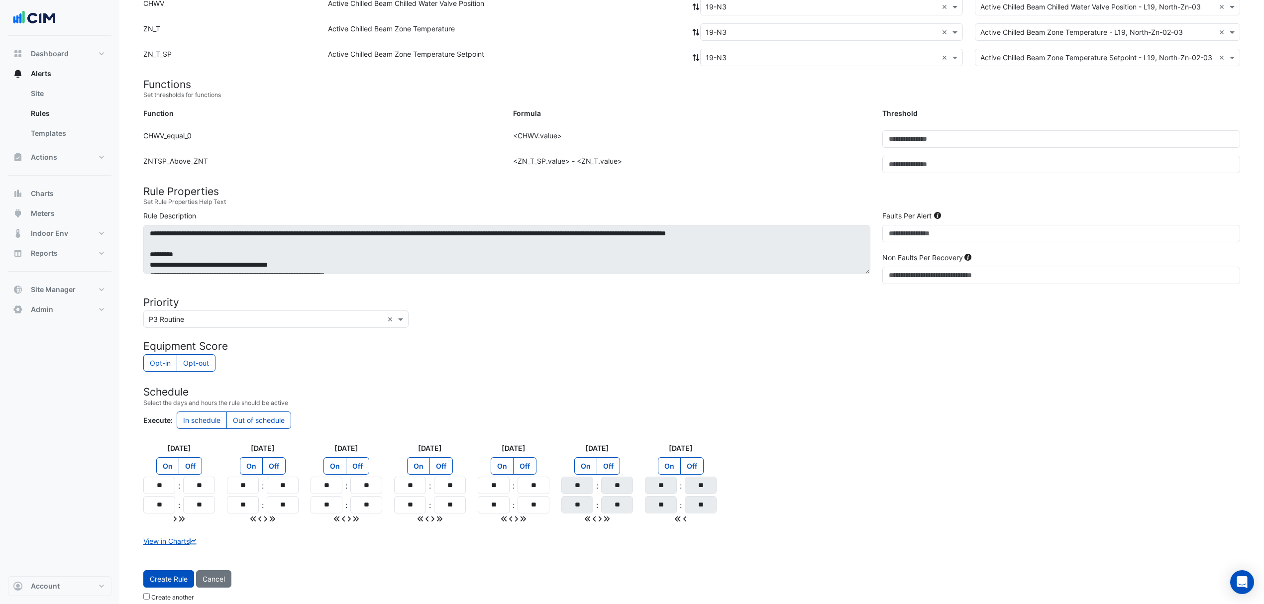
scroll to position [166, 0]
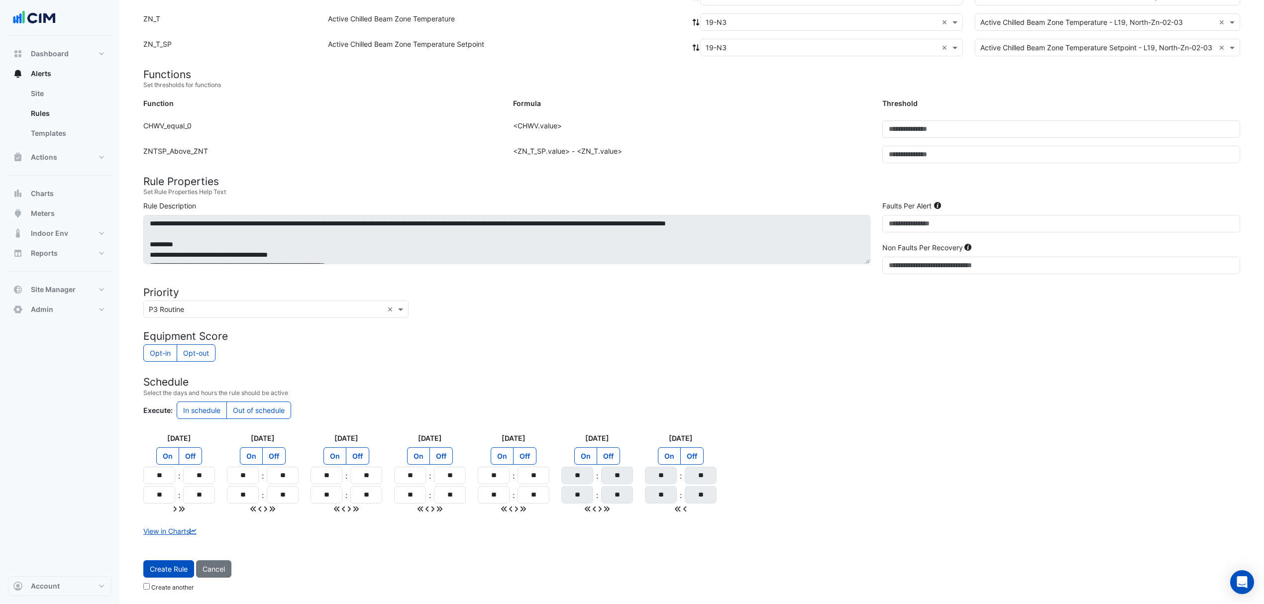
click at [166, 571] on span "Create Rule" at bounding box center [169, 569] width 38 height 8
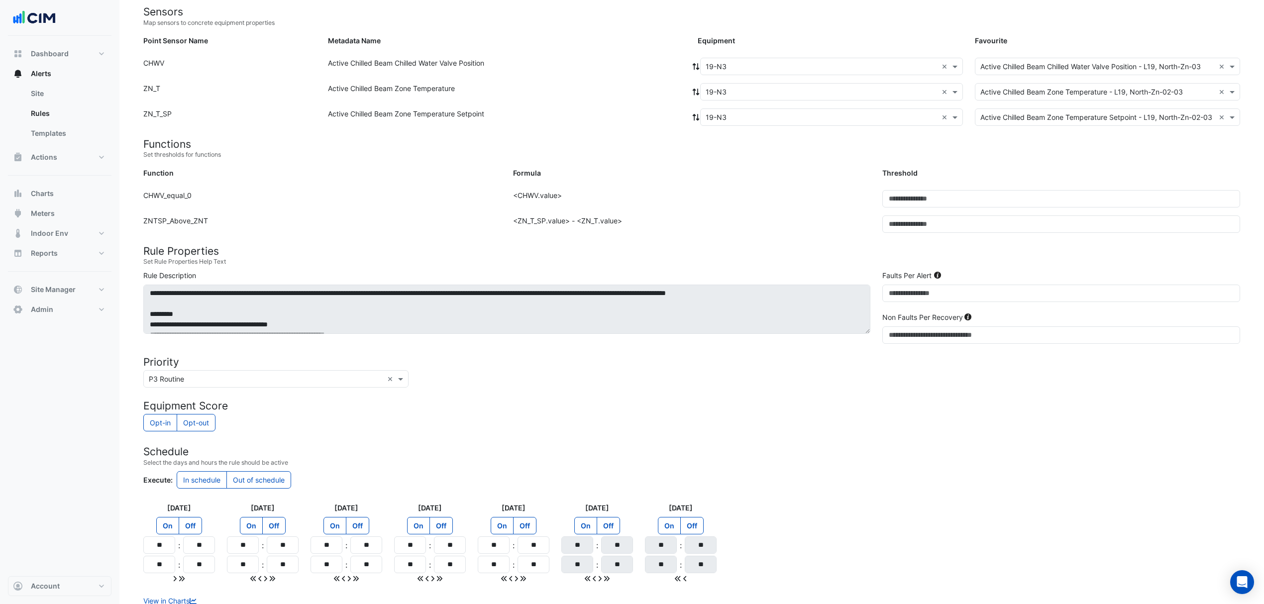
scroll to position [1, 0]
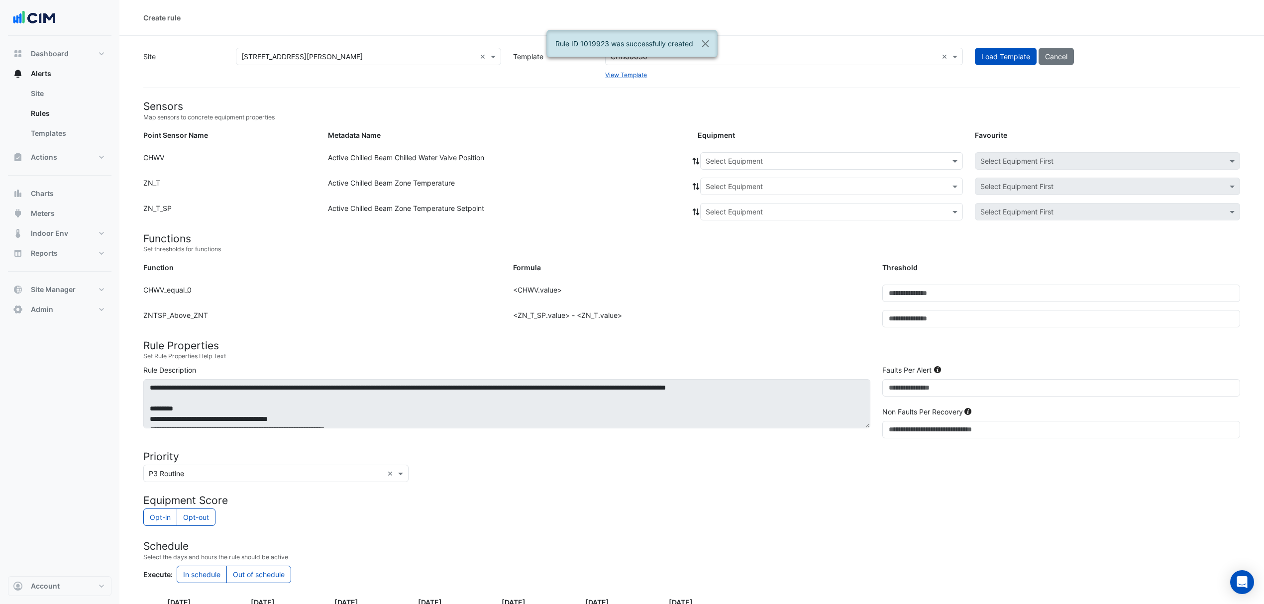
click at [745, 170] on div "Equipment: Select Equipment Favourite: Select Equipment First" at bounding box center [969, 162] width 554 height 21
click at [775, 156] on input "text" at bounding box center [822, 161] width 232 height 10
type input "**"
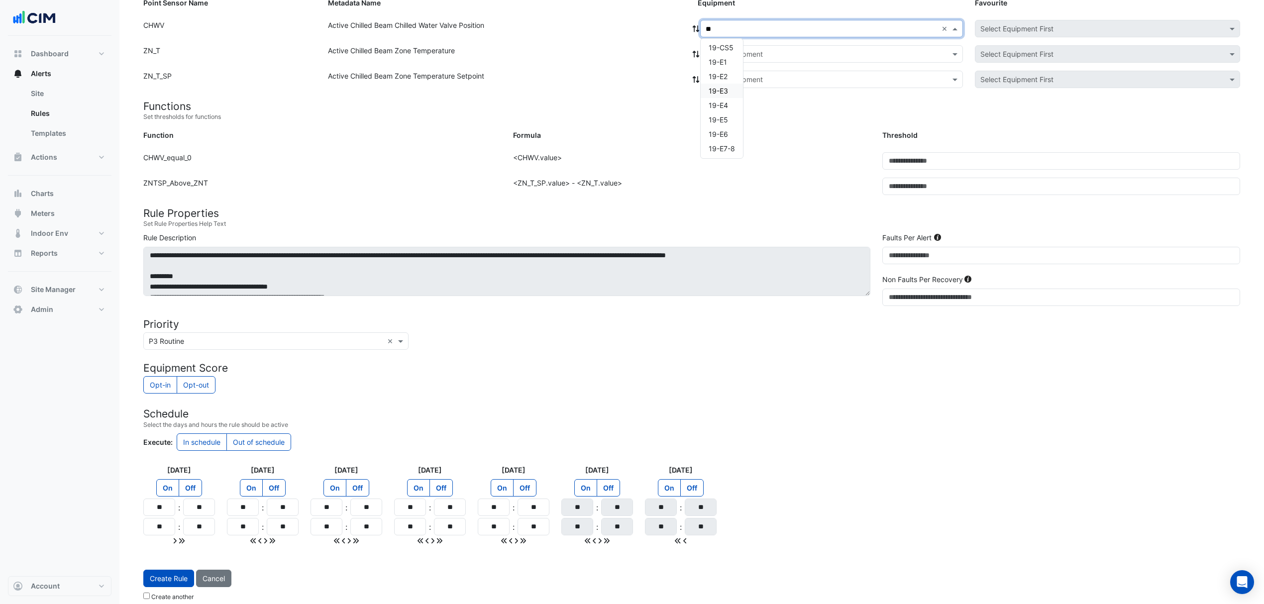
scroll to position [199, 0]
click at [716, 140] on span "19-N4" at bounding box center [719, 139] width 21 height 8
click at [698, 32] on span at bounding box center [696, 28] width 9 height 10
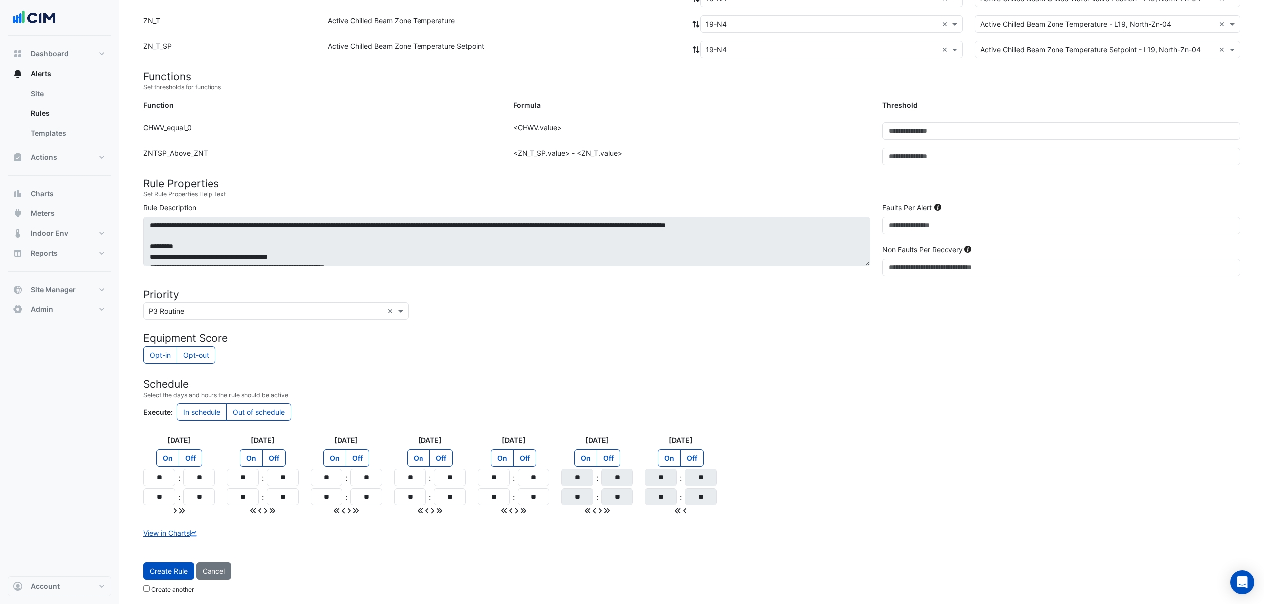
scroll to position [166, 0]
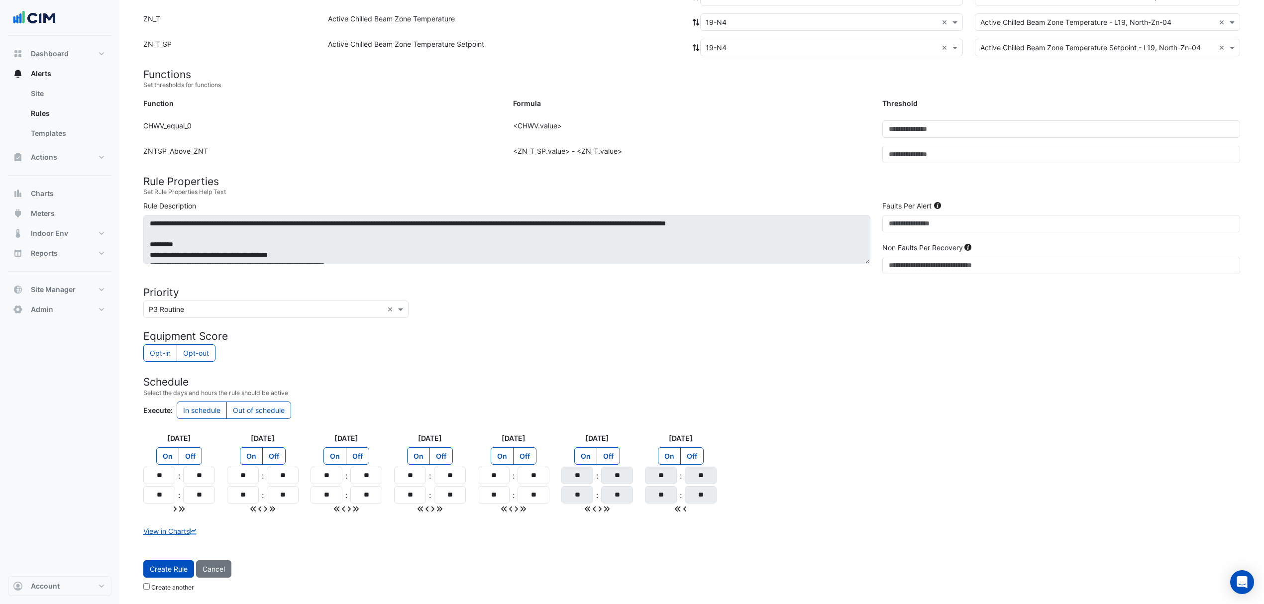
click at [158, 565] on span "Create Rule" at bounding box center [169, 569] width 38 height 8
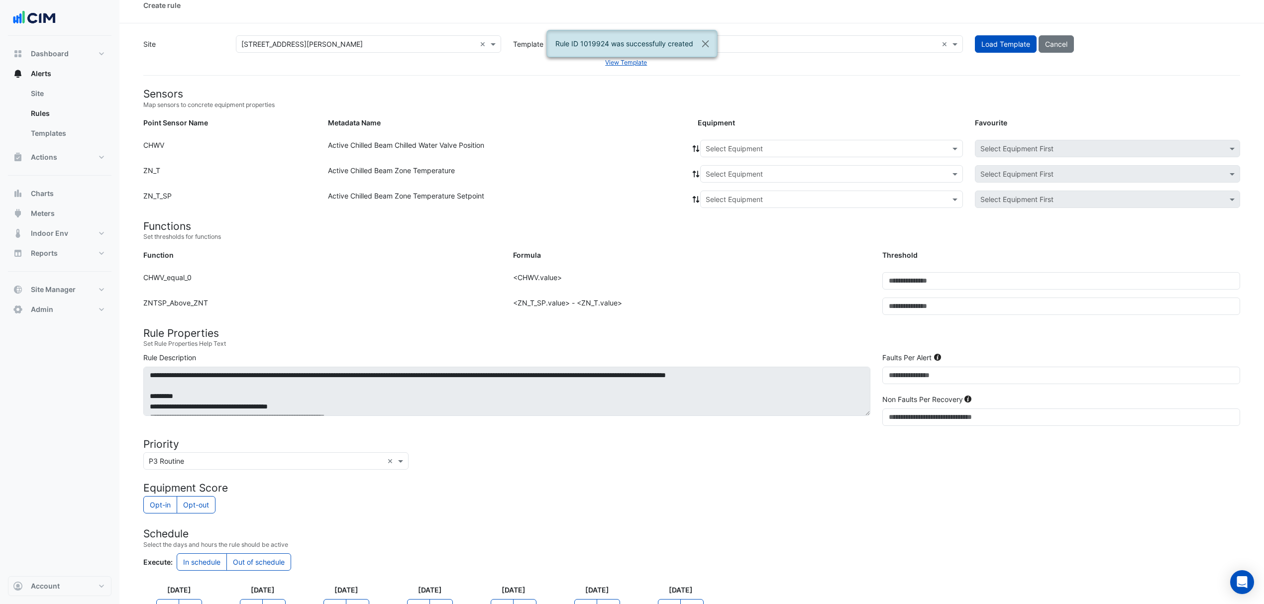
scroll to position [11, 0]
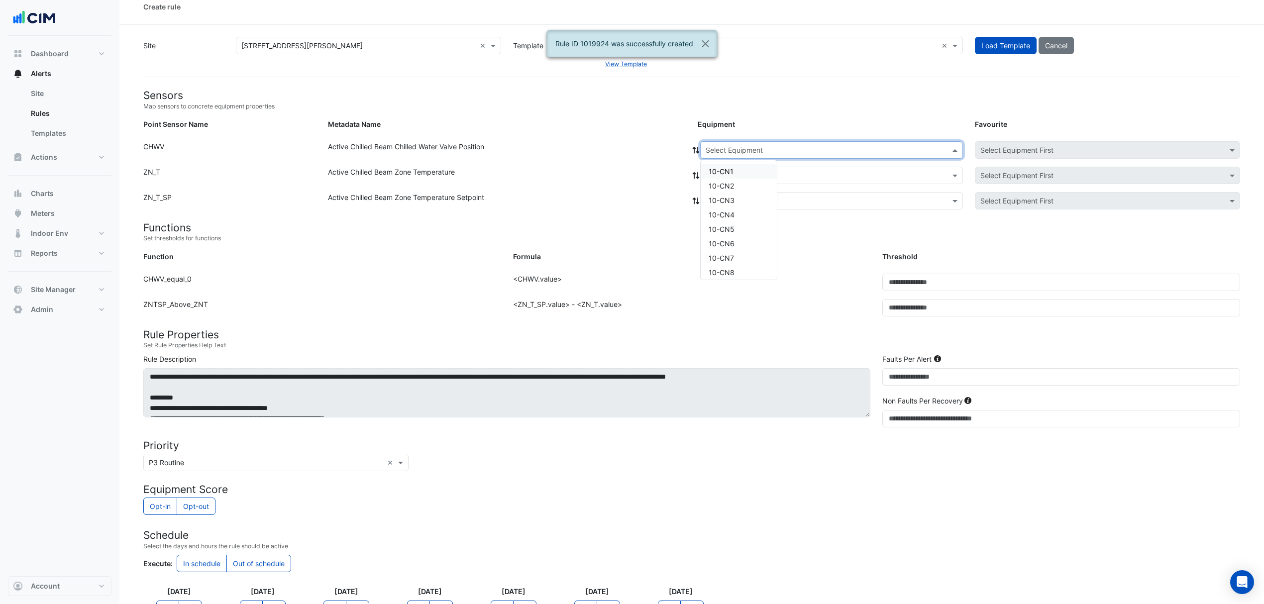
click at [737, 145] on input "text" at bounding box center [822, 150] width 232 height 10
type input "**"
click at [723, 210] on span "19-S1" at bounding box center [718, 209] width 19 height 8
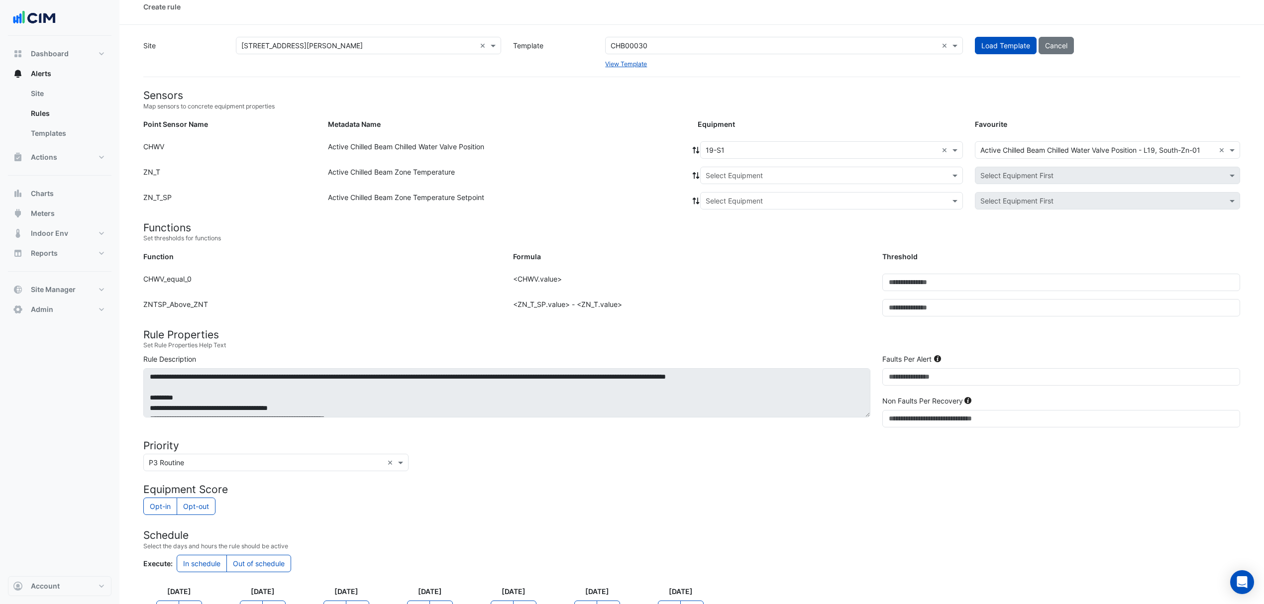
click at [697, 151] on icon at bounding box center [696, 150] width 7 height 7
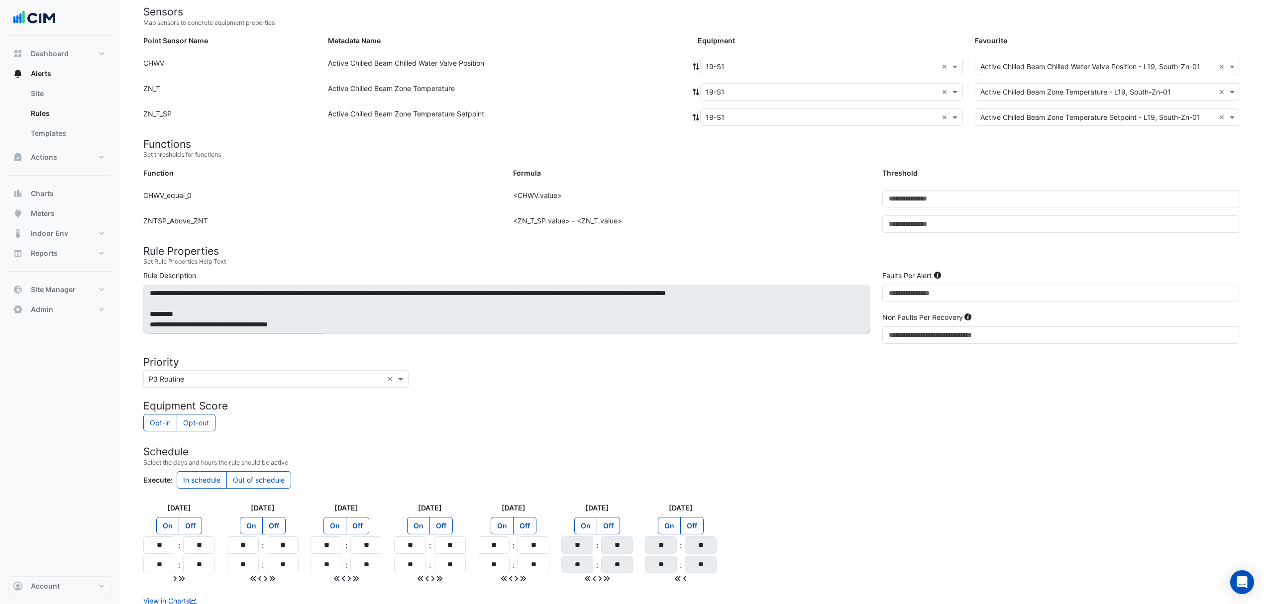
scroll to position [166, 0]
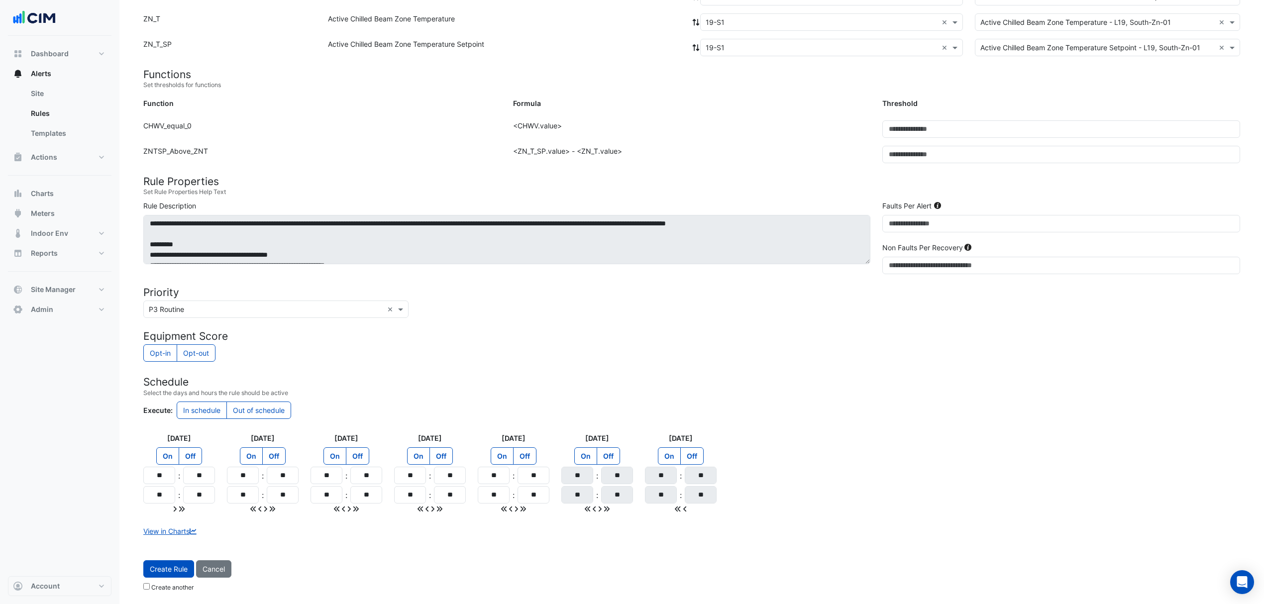
click at [180, 572] on span "Create Rule" at bounding box center [169, 569] width 38 height 8
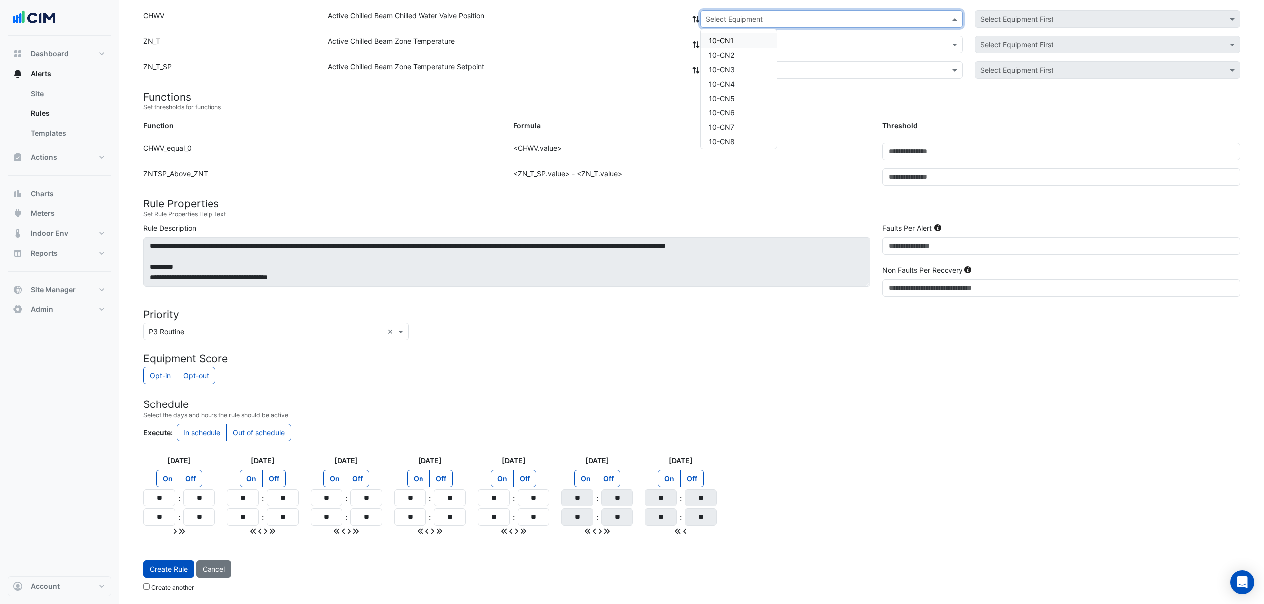
click at [797, 14] on input "text" at bounding box center [822, 19] width 232 height 10
type input "**"
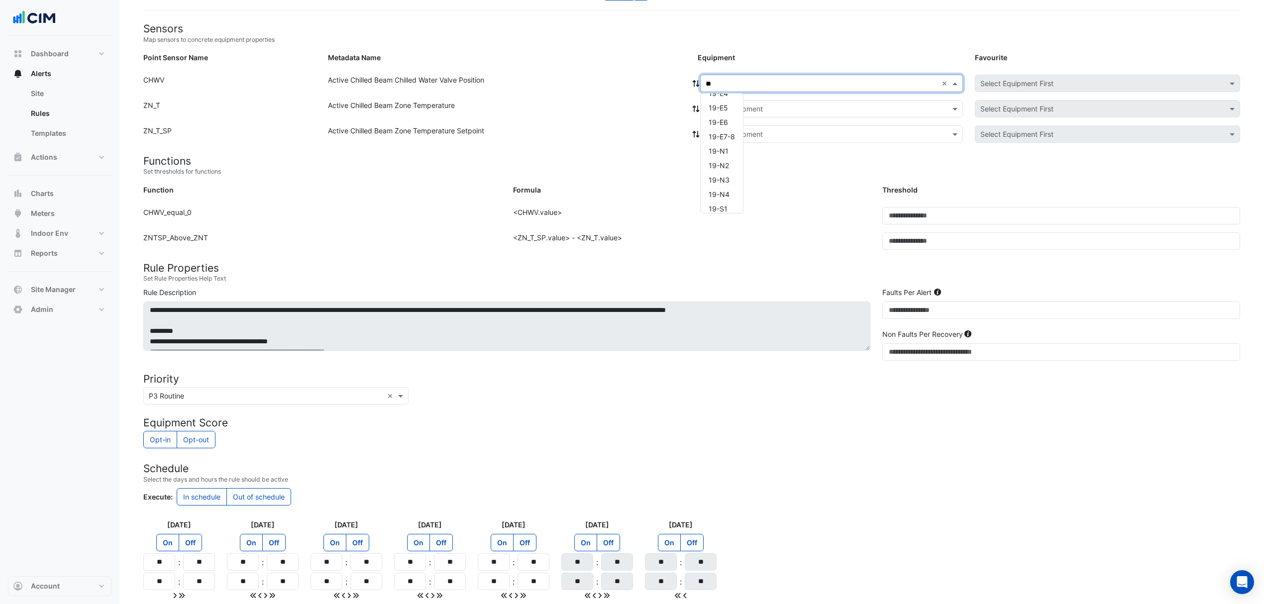
scroll to position [265, 0]
click at [719, 146] on div "19-S1" at bounding box center [722, 142] width 42 height 14
click at [695, 81] on icon at bounding box center [696, 83] width 7 height 7
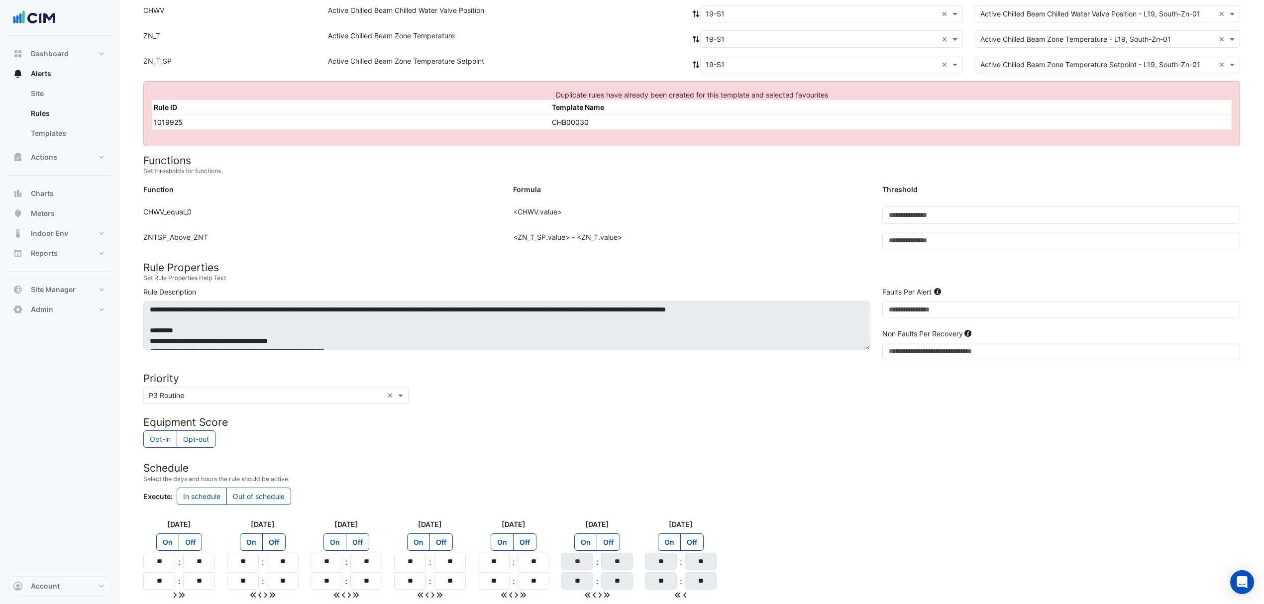
scroll to position [37, 0]
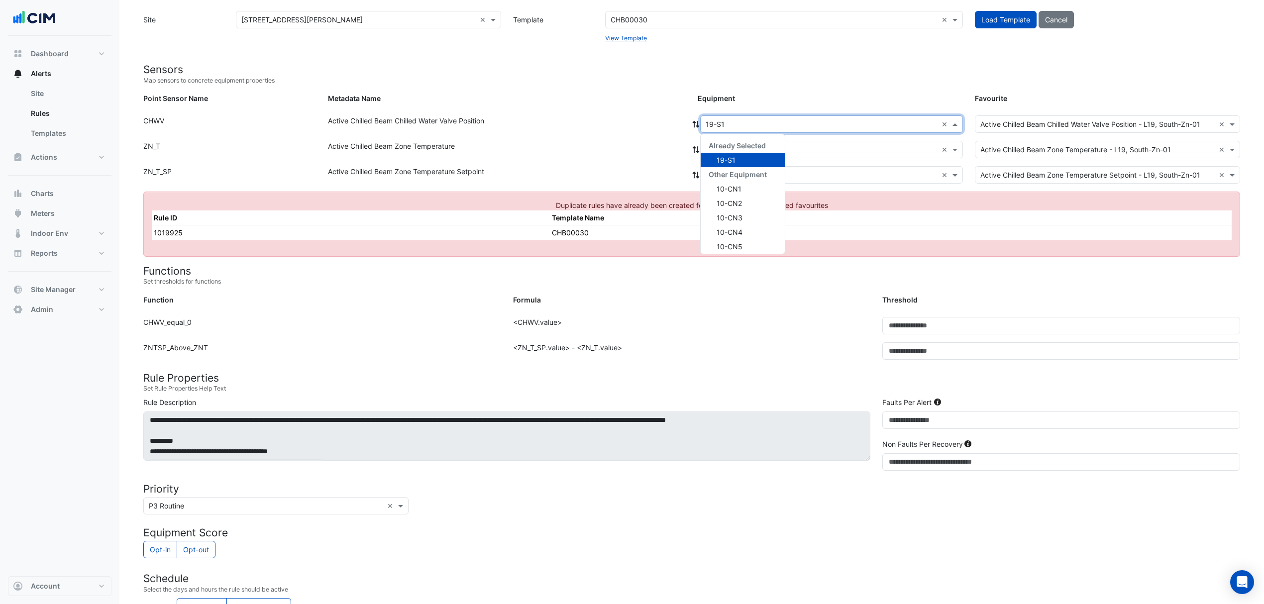
click at [719, 132] on div "× 19-S1 ×" at bounding box center [831, 123] width 263 height 17
type input "**"
click at [729, 193] on span "19-S2" at bounding box center [726, 193] width 19 height 8
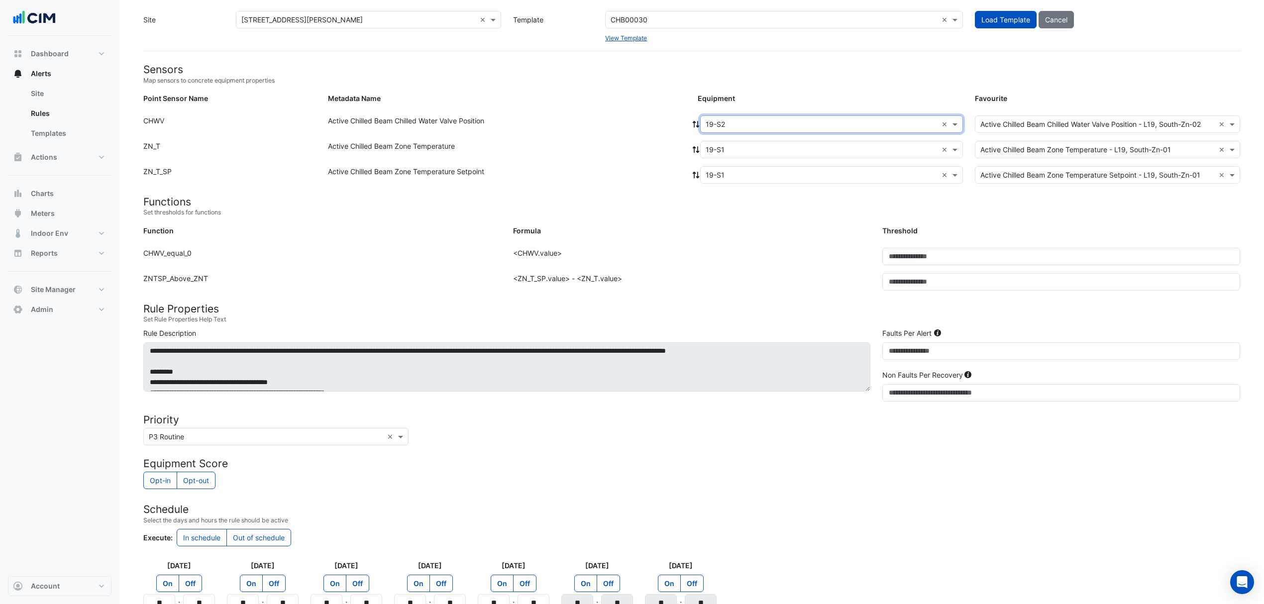
click at [696, 121] on icon at bounding box center [696, 124] width 9 height 7
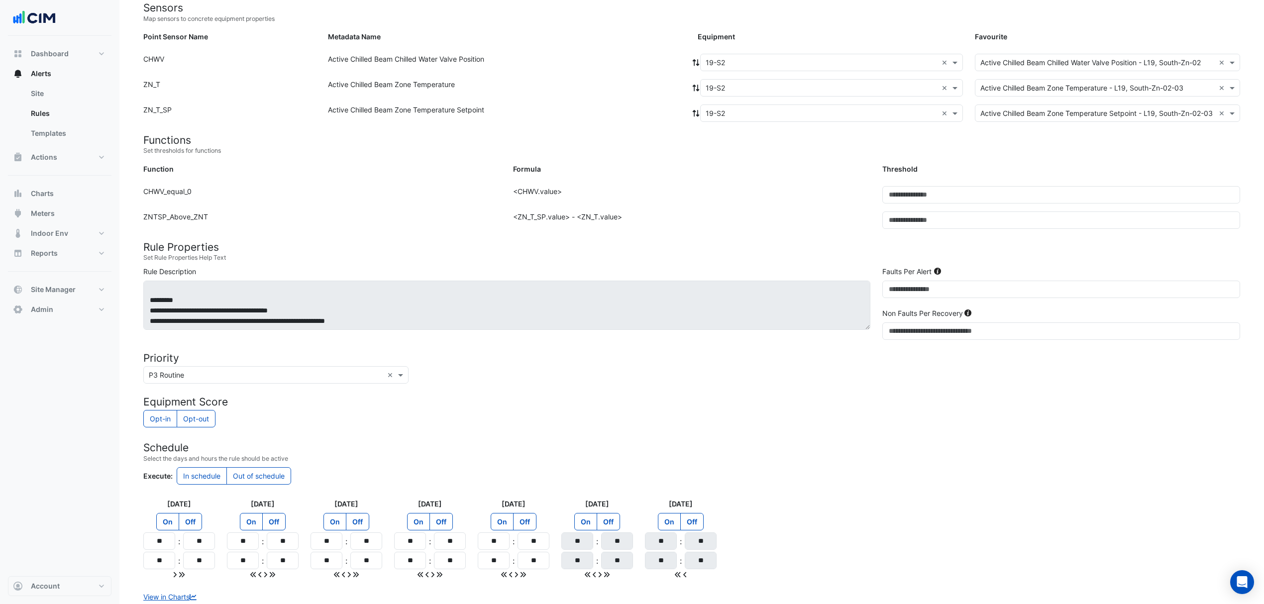
scroll to position [166, 0]
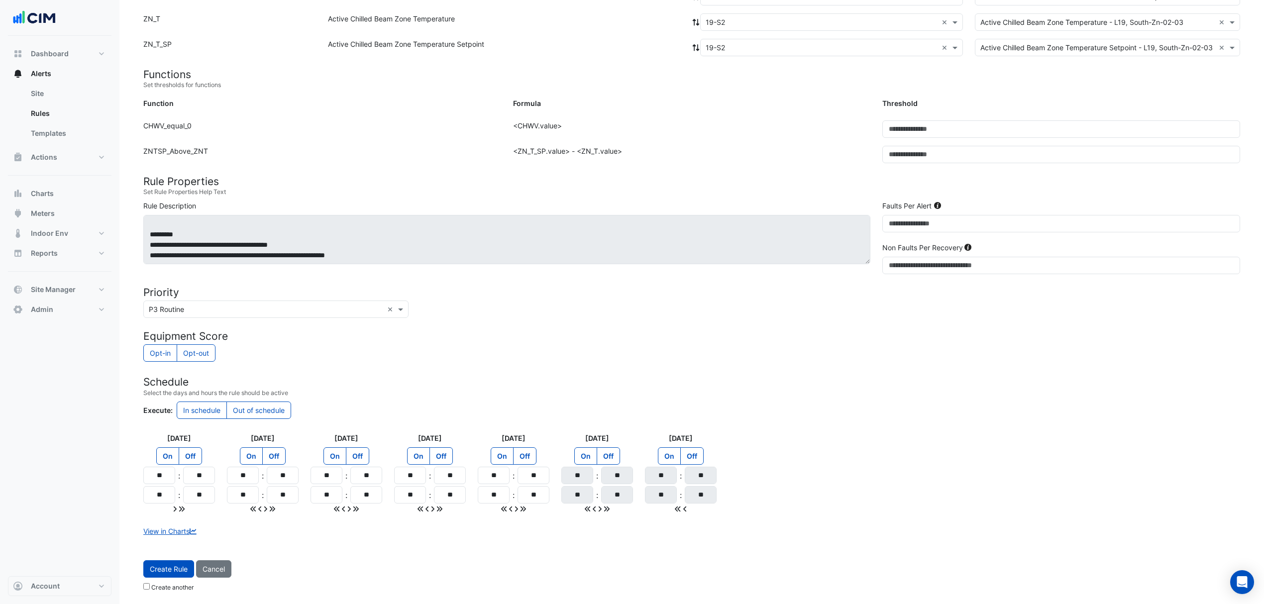
click at [161, 566] on span "Create Rule" at bounding box center [169, 569] width 38 height 8
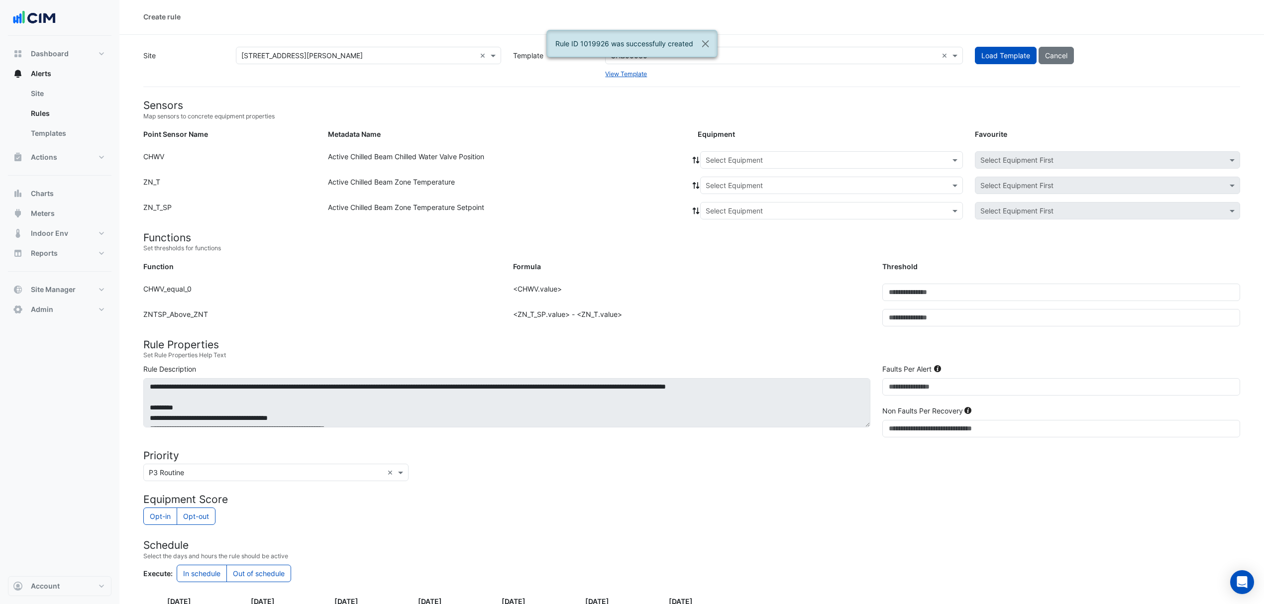
scroll to position [0, 0]
click at [720, 156] on input "text" at bounding box center [822, 161] width 232 height 10
type input "**"
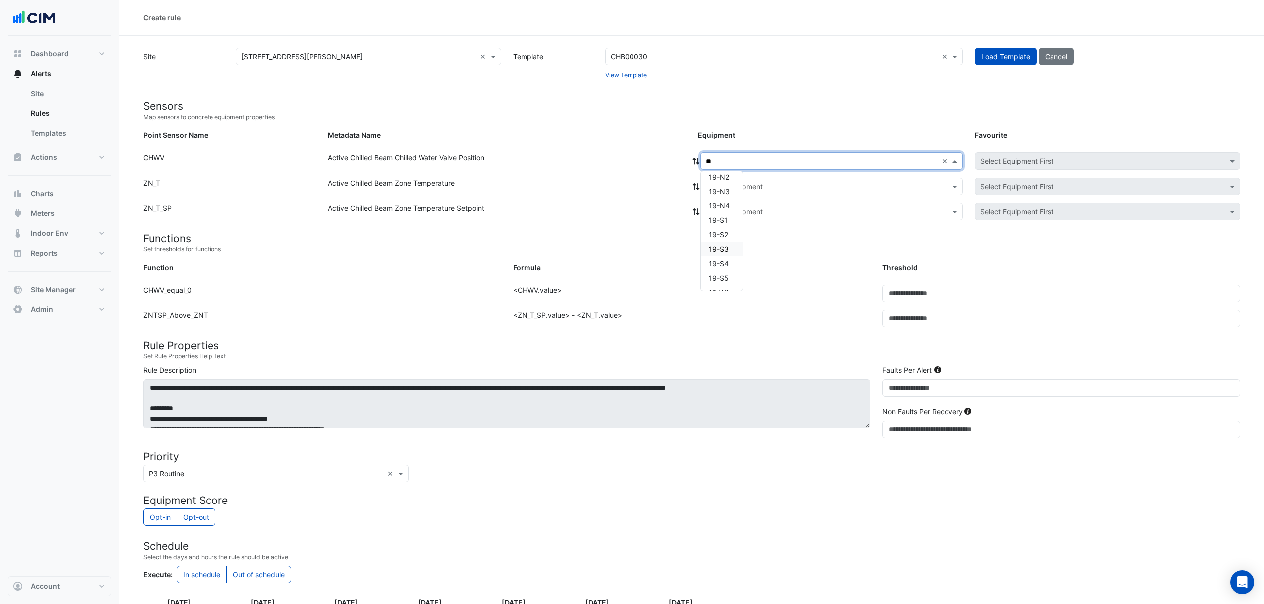
click at [714, 253] on span "19-S3" at bounding box center [719, 249] width 20 height 8
click at [696, 160] on icon at bounding box center [696, 161] width 9 height 7
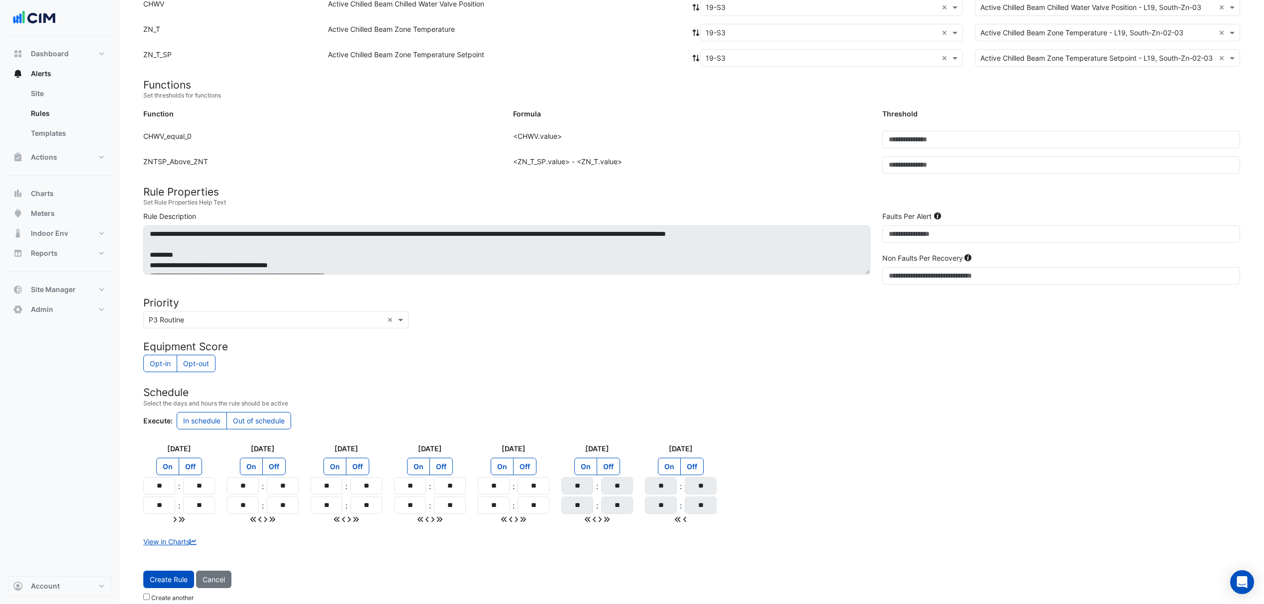
scroll to position [166, 0]
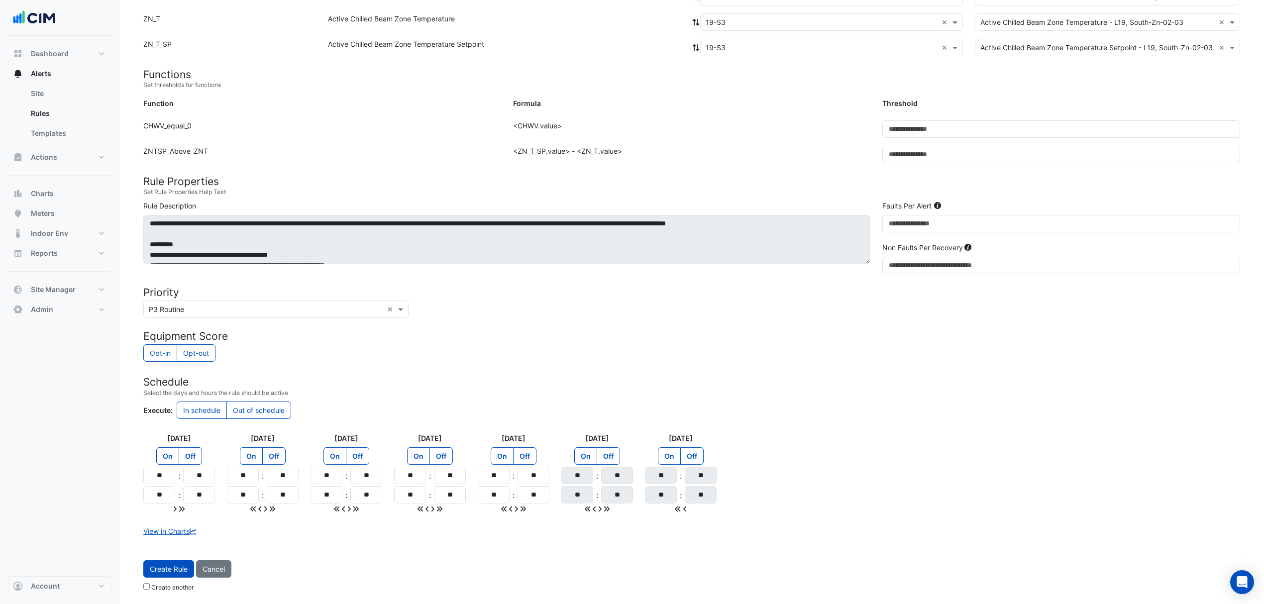
click at [154, 569] on span "Create Rule" at bounding box center [169, 569] width 38 height 8
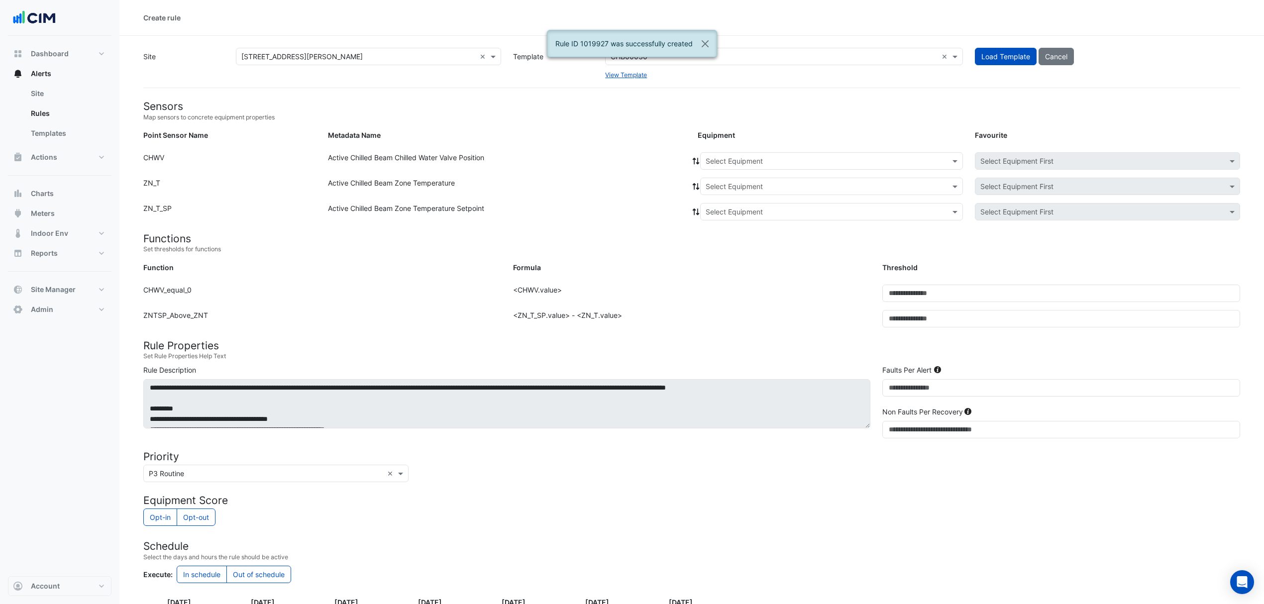
click at [735, 158] on input "text" at bounding box center [822, 161] width 232 height 10
type input "**"
click at [727, 248] on span "19-S3" at bounding box center [719, 249] width 20 height 8
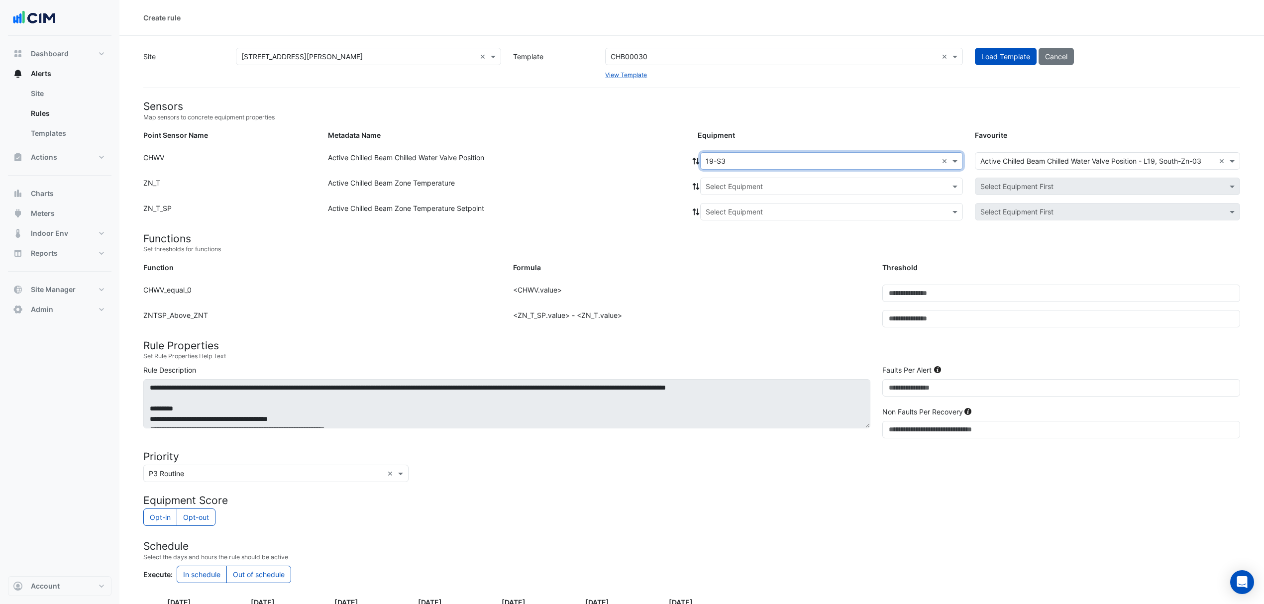
click at [696, 160] on icon at bounding box center [696, 161] width 9 height 7
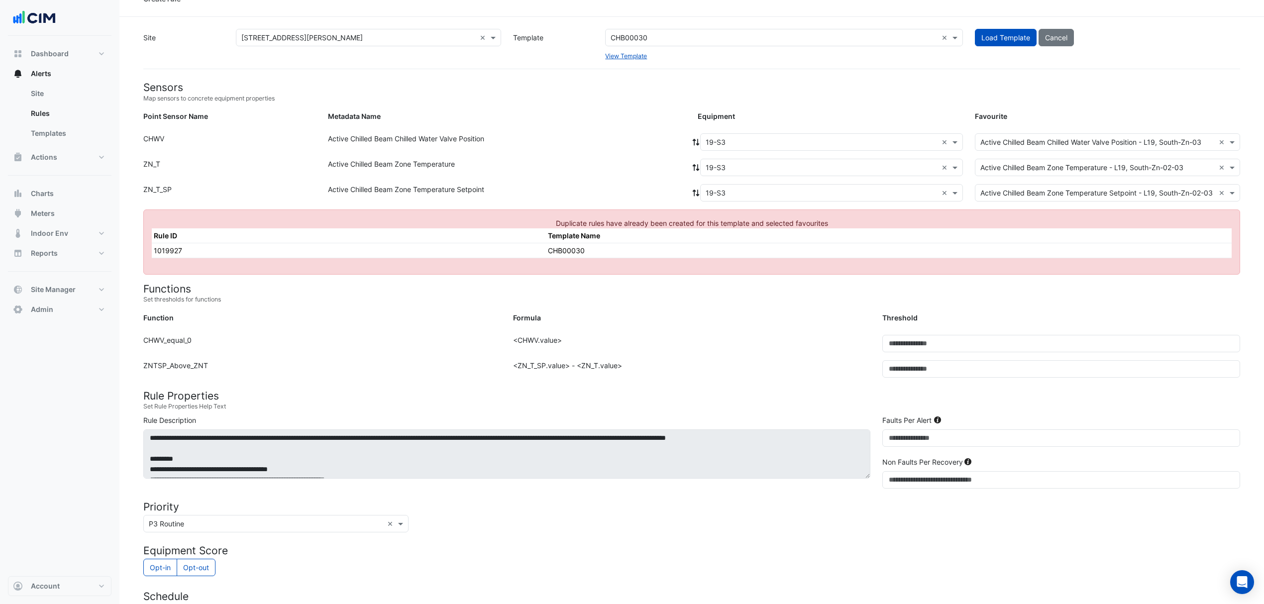
scroll to position [0, 0]
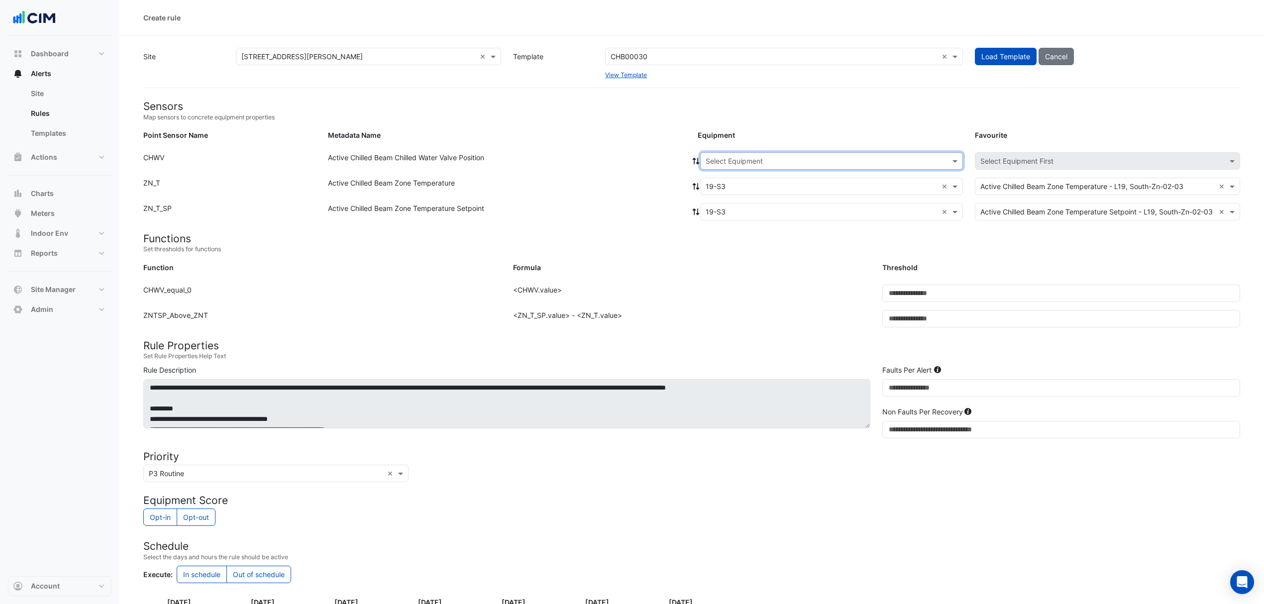
click at [928, 160] on input "text" at bounding box center [822, 161] width 232 height 10
type input "**"
click at [738, 254] on div "19-S4" at bounding box center [738, 259] width 74 height 14
click at [692, 158] on icon at bounding box center [696, 161] width 9 height 7
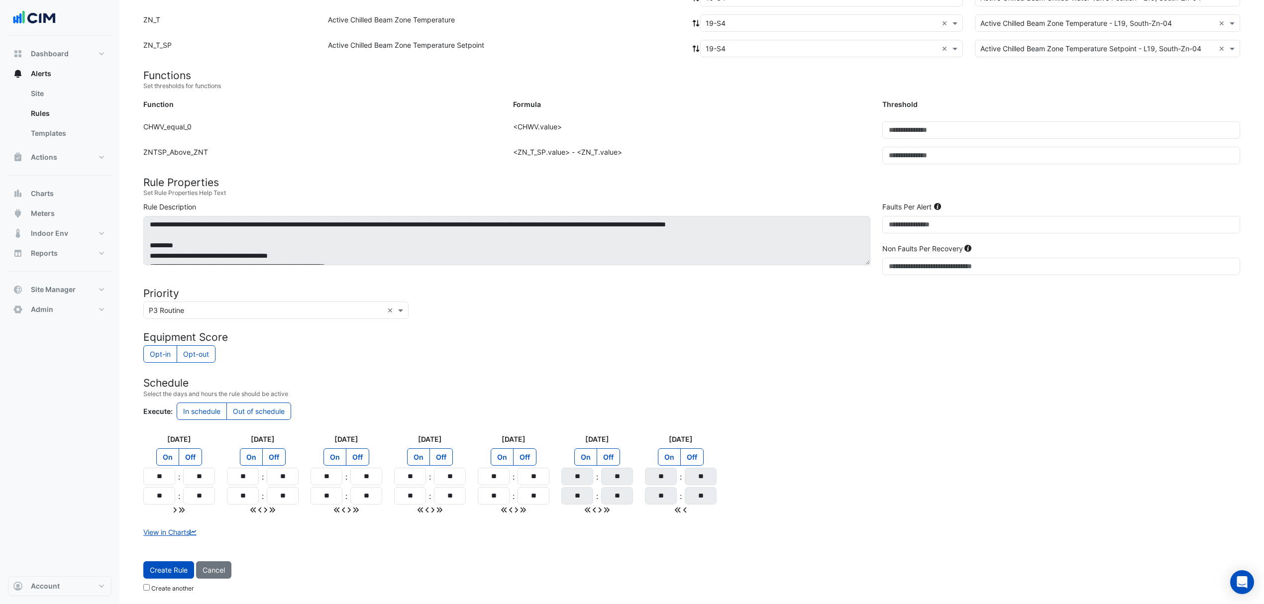
scroll to position [166, 0]
click at [161, 566] on span "Create Rule" at bounding box center [169, 569] width 38 height 8
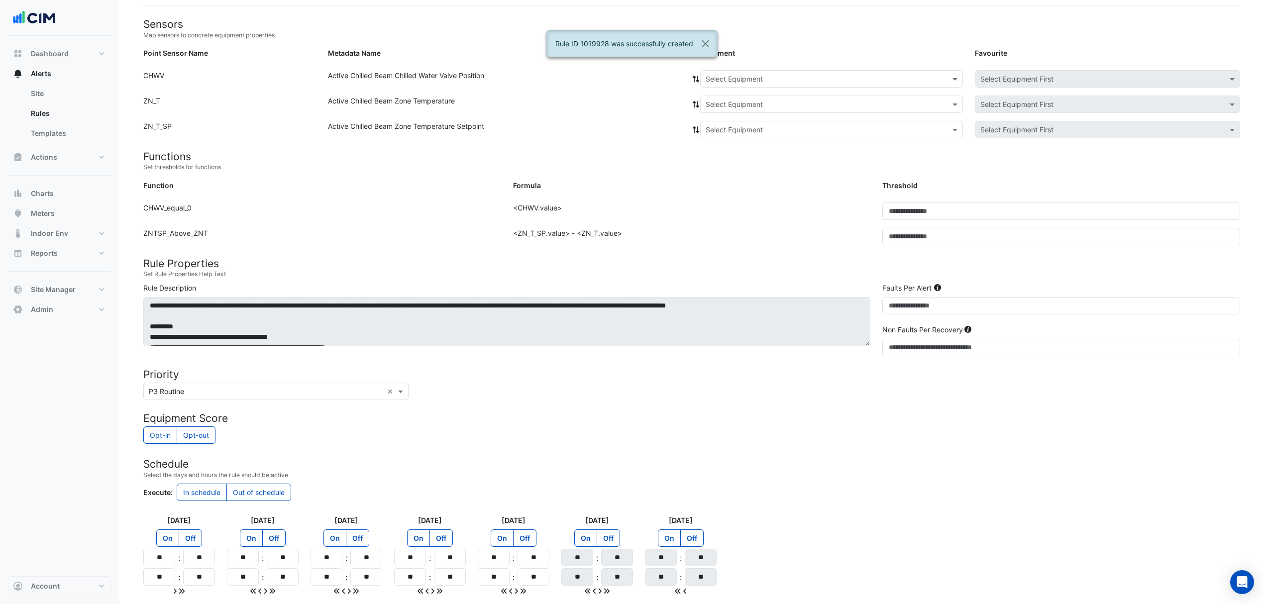
scroll to position [0, 0]
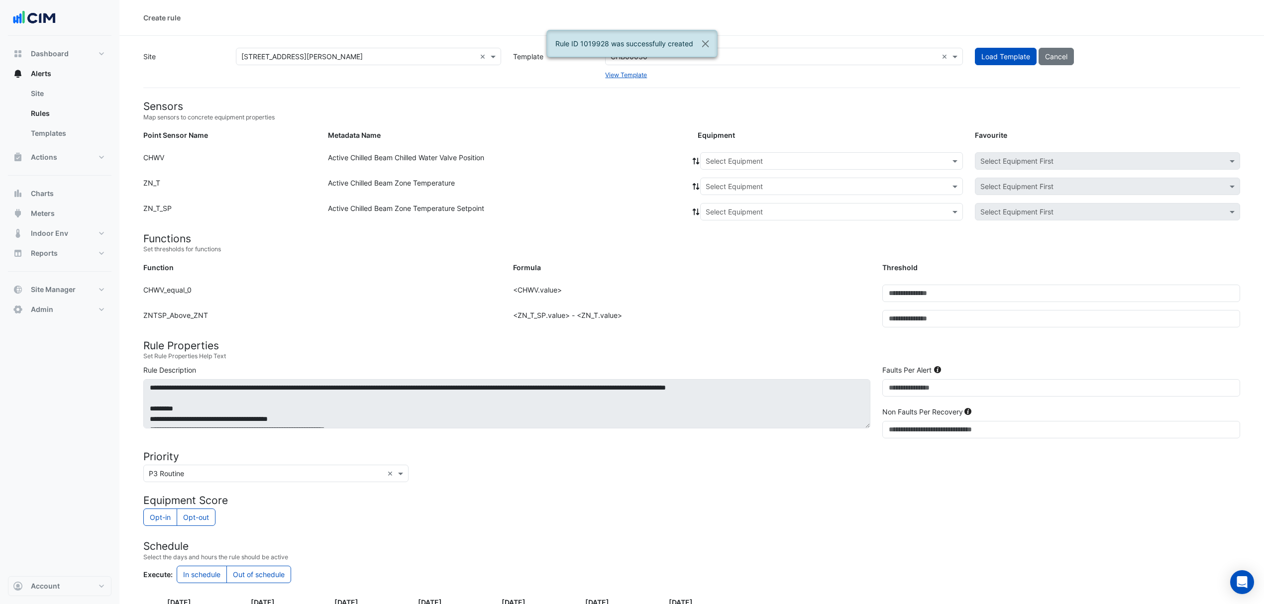
click at [717, 156] on input "text" at bounding box center [822, 161] width 232 height 10
type input "**"
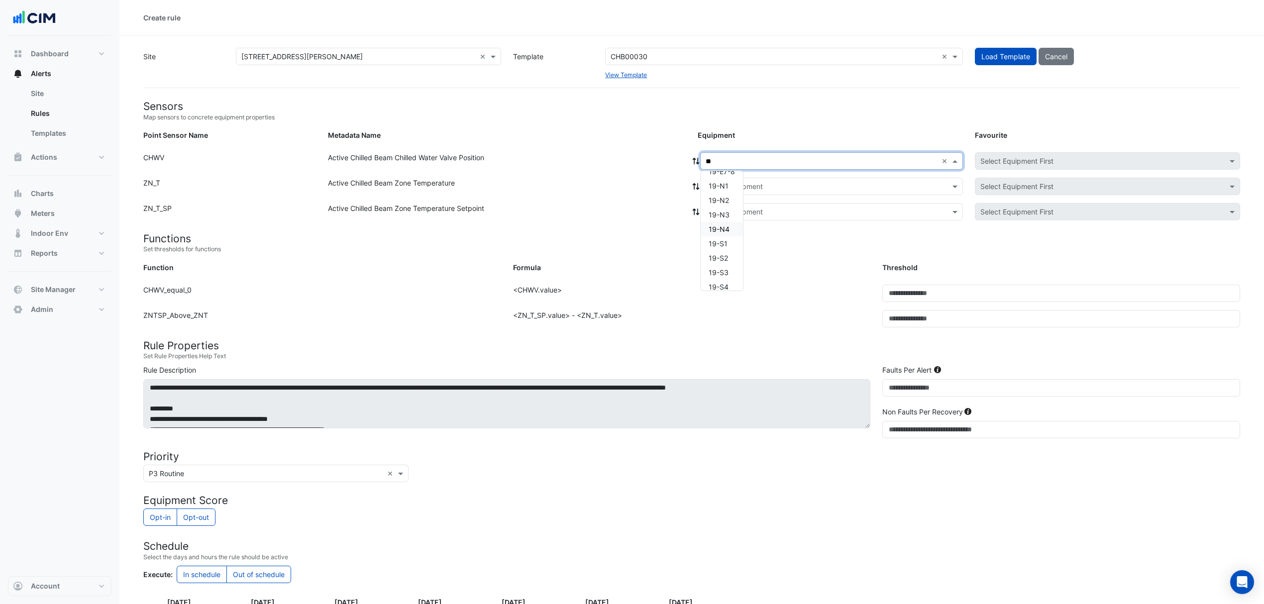
scroll to position [265, 0]
click at [717, 274] on span "19-S5" at bounding box center [719, 278] width 20 height 8
click at [693, 160] on icon at bounding box center [696, 161] width 9 height 7
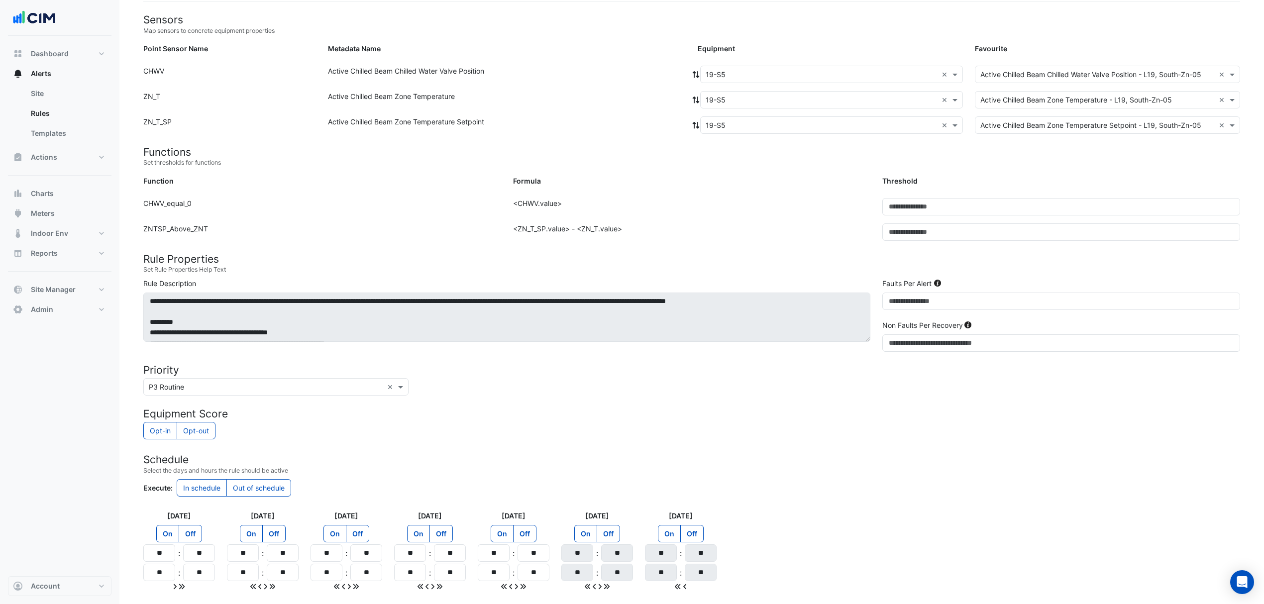
scroll to position [166, 0]
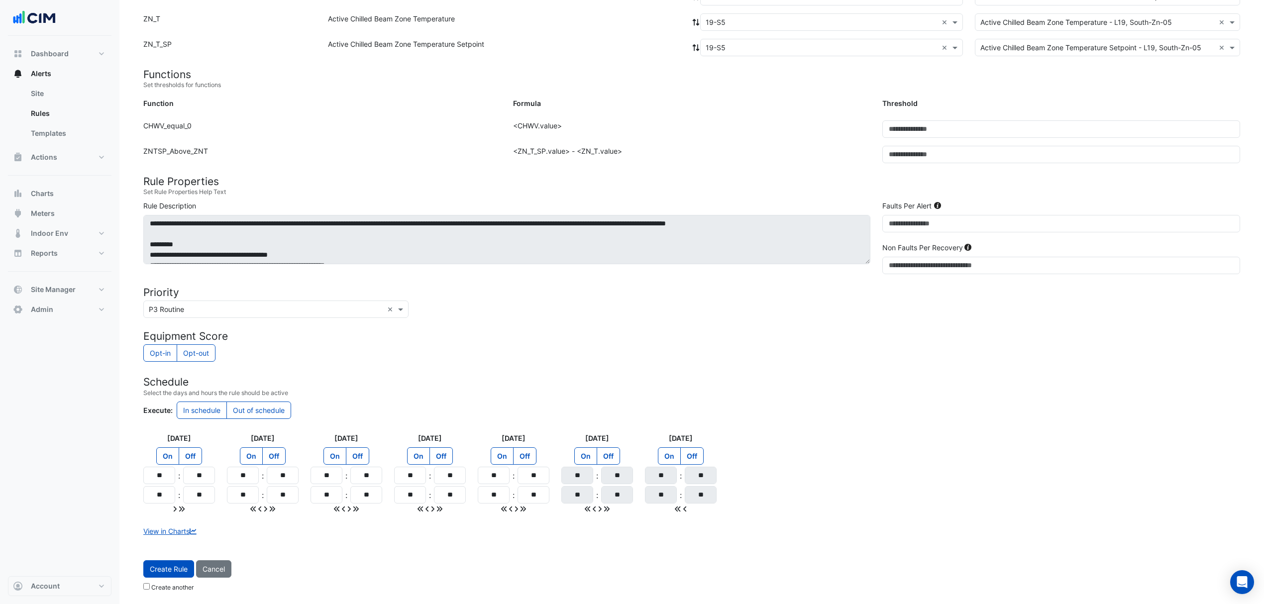
click at [166, 566] on span "Create Rule" at bounding box center [169, 569] width 38 height 8
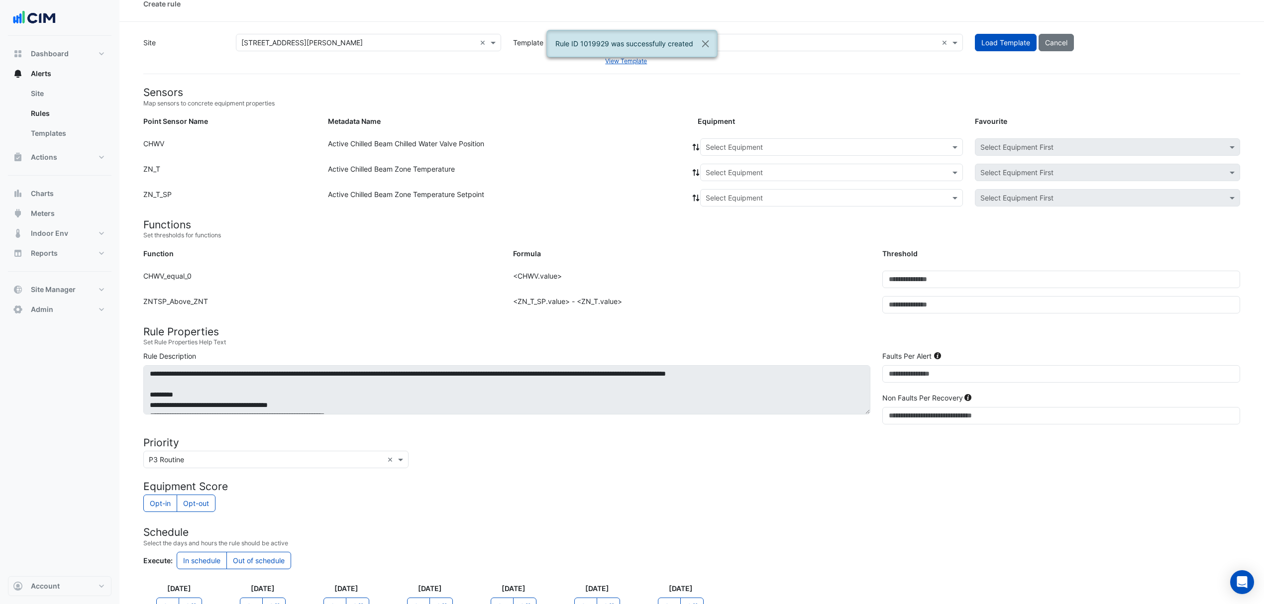
scroll to position [0, 0]
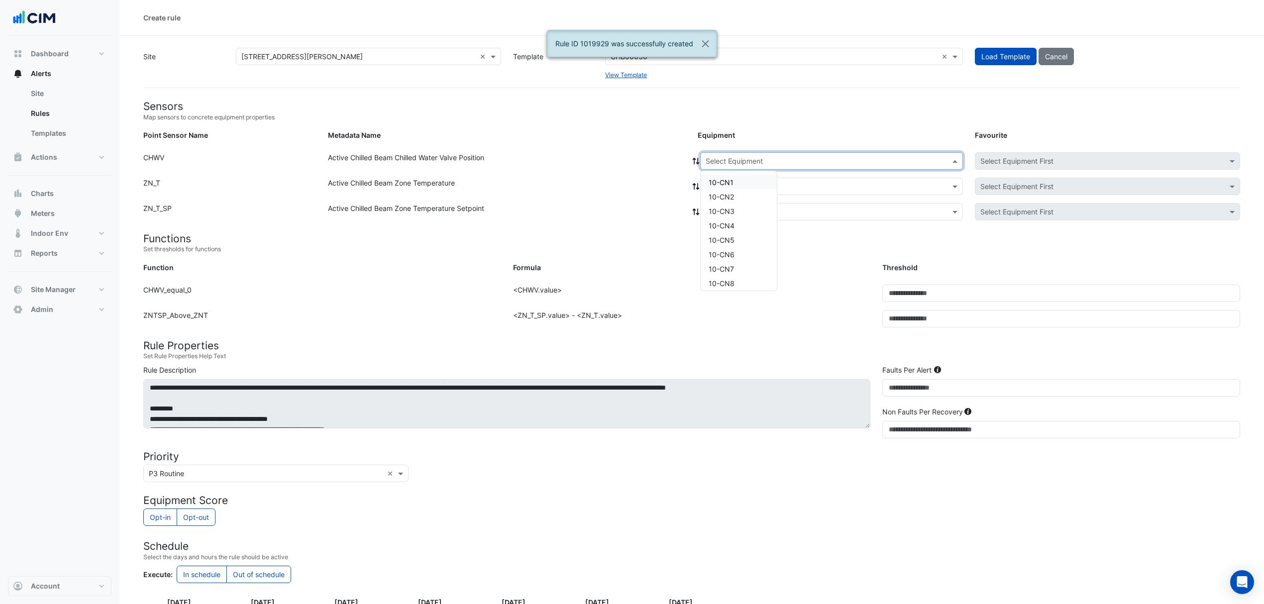
click at [756, 166] on div "Select Equipment" at bounding box center [734, 161] width 57 height 10
type input "**"
click at [723, 267] on div "19-S5" at bounding box center [722, 274] width 42 height 14
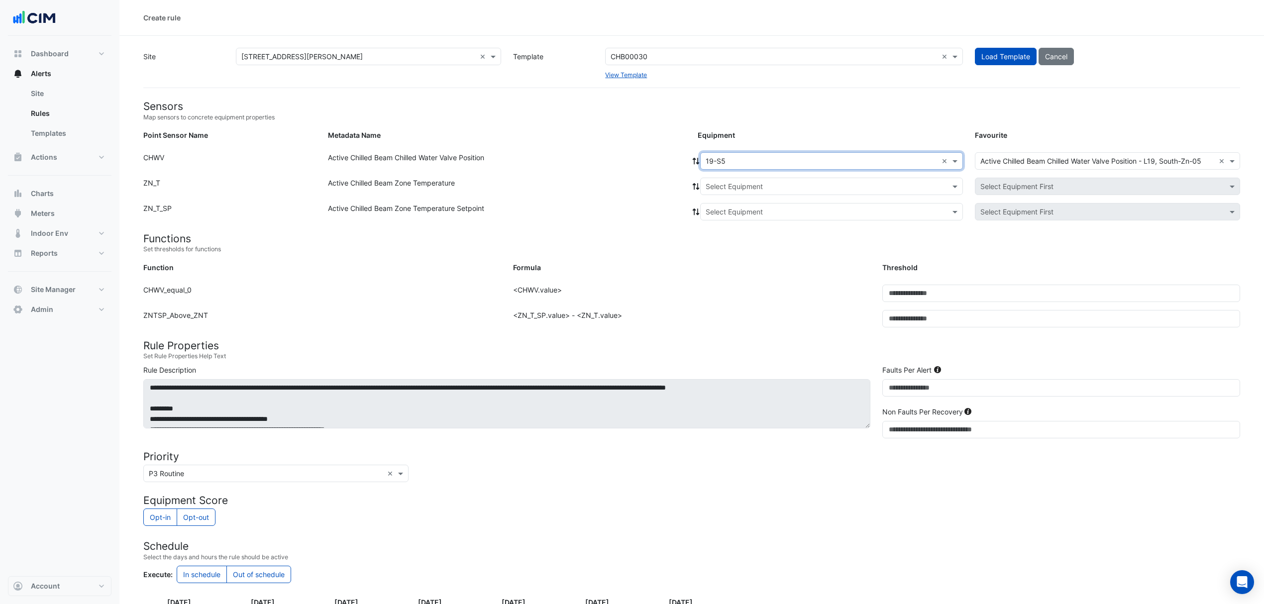
click at [695, 154] on div at bounding box center [696, 160] width 9 height 17
click at [695, 158] on icon at bounding box center [696, 161] width 7 height 7
click at [834, 161] on input "text" at bounding box center [822, 161] width 232 height 10
type input "**"
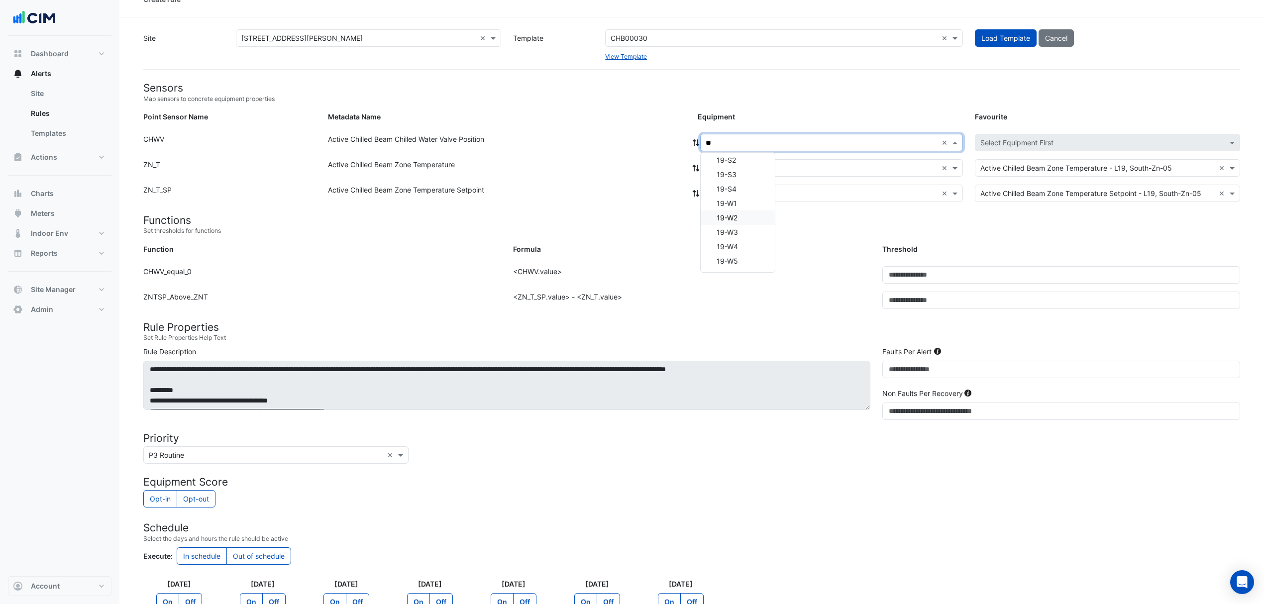
scroll to position [66, 0]
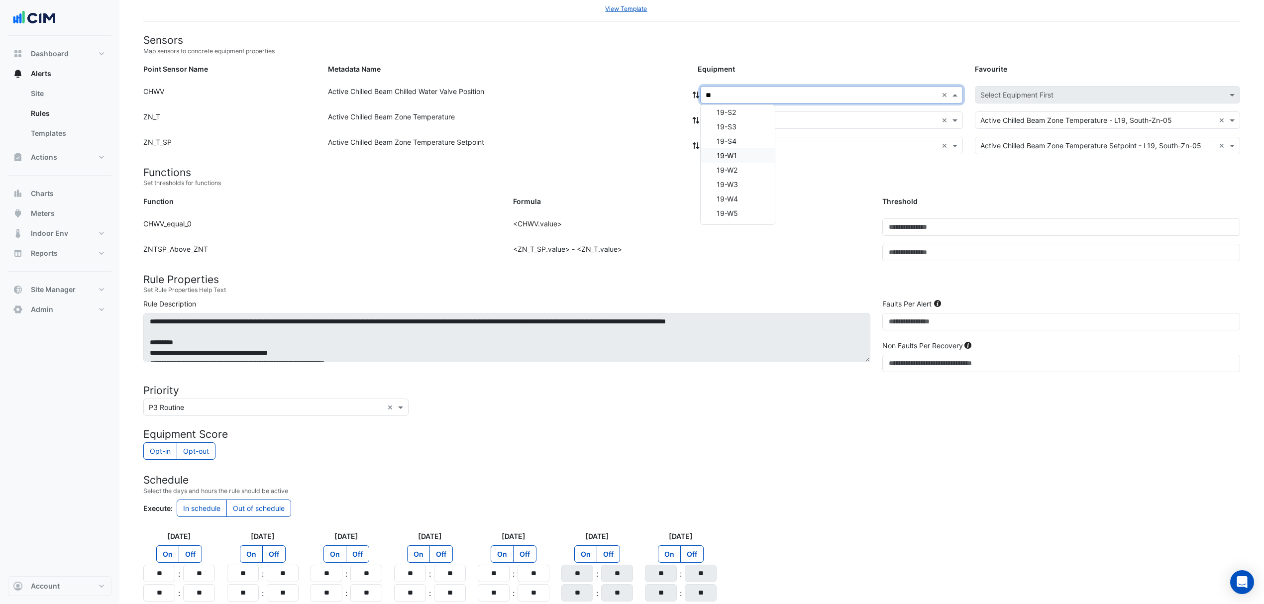
click at [729, 158] on span "19-W1" at bounding box center [727, 155] width 20 height 8
click at [707, 88] on div "× 19-W1 ×" at bounding box center [831, 94] width 263 height 17
click at [698, 92] on icon at bounding box center [696, 95] width 7 height 7
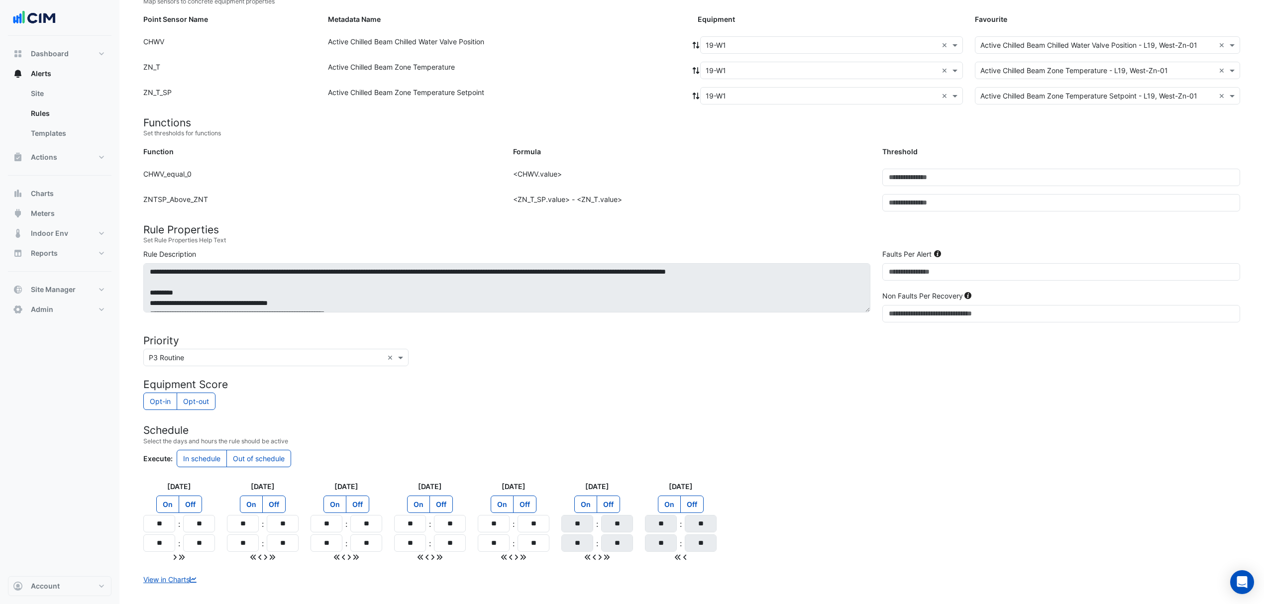
scroll to position [166, 0]
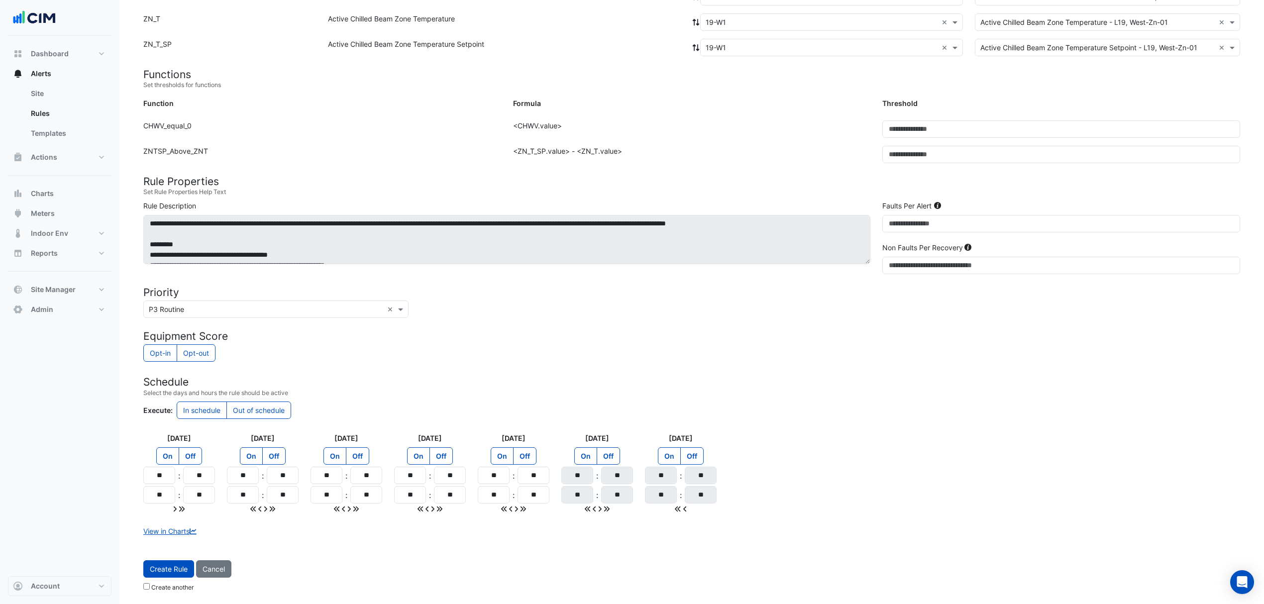
click at [162, 565] on span "Create Rule" at bounding box center [169, 569] width 38 height 8
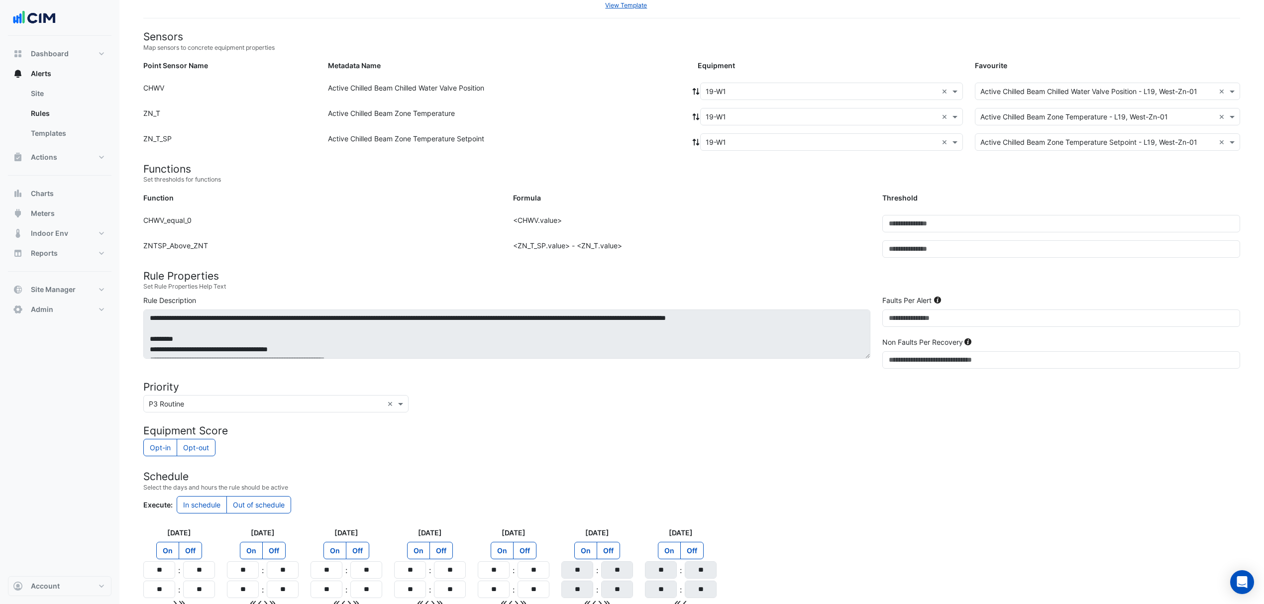
scroll to position [0, 0]
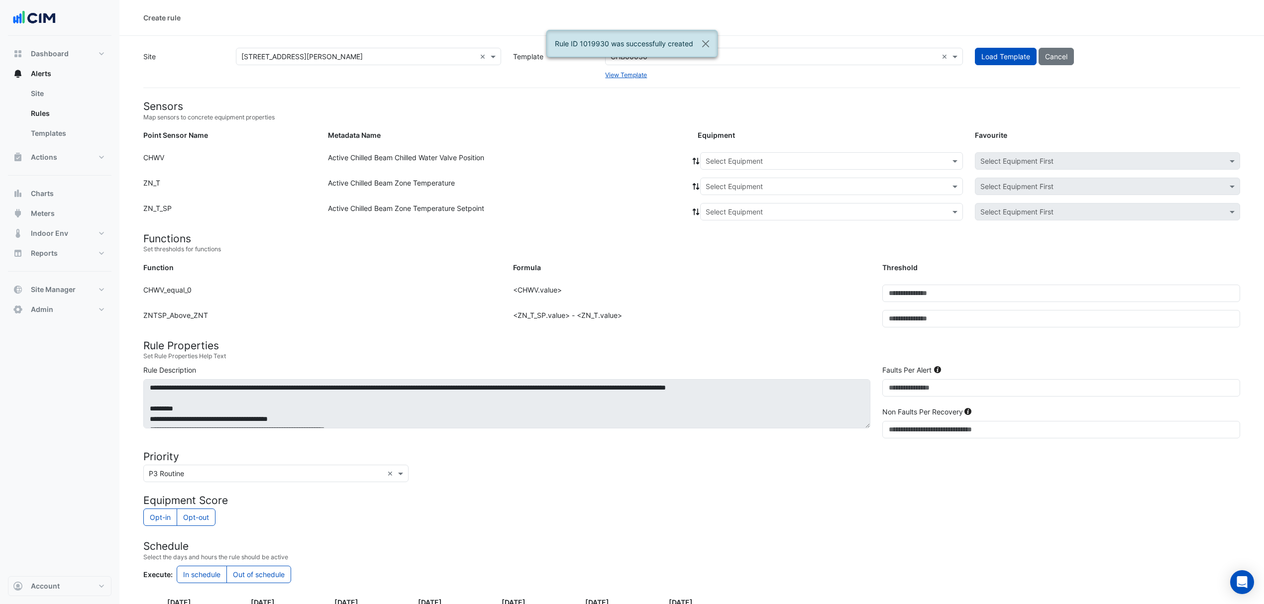
click at [738, 158] on input "text" at bounding box center [822, 161] width 232 height 10
type input "**"
click at [727, 231] on div "19-W2" at bounding box center [722, 236] width 42 height 14
click at [697, 161] on icon at bounding box center [696, 161] width 7 height 7
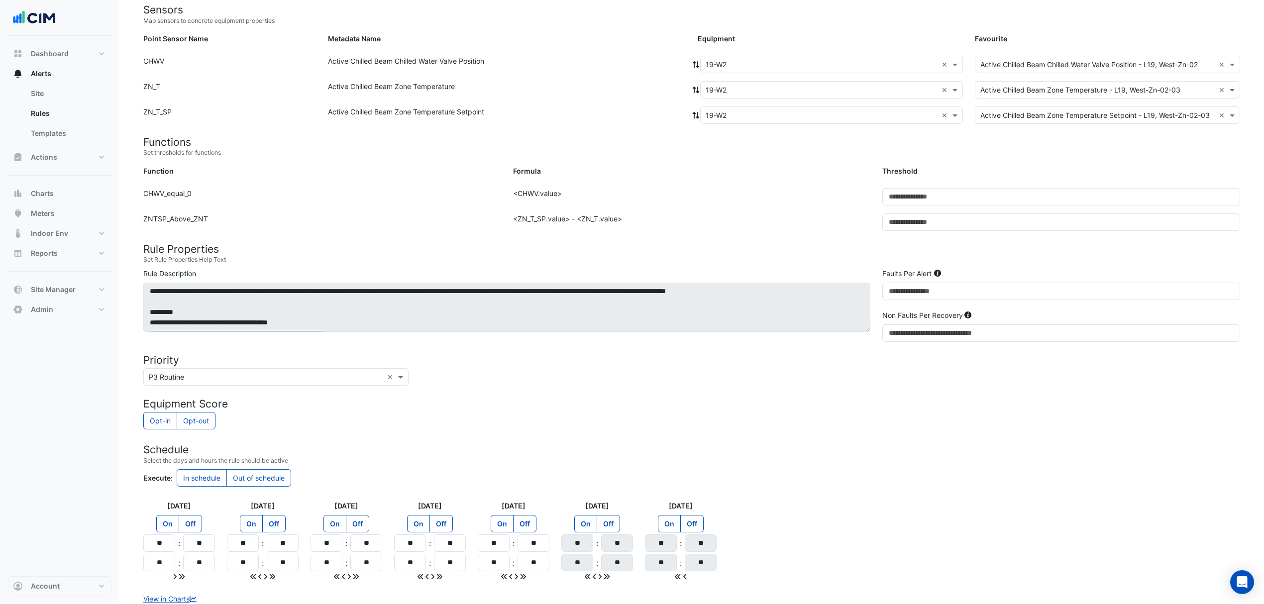
scroll to position [166, 0]
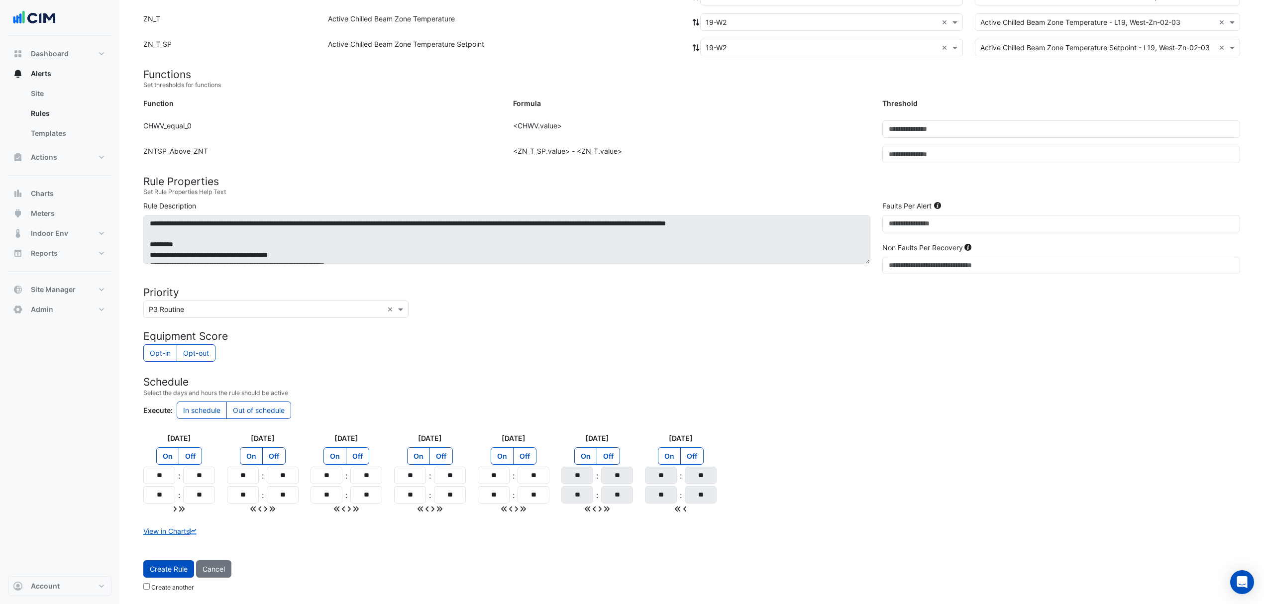
click at [179, 561] on button "Create Rule" at bounding box center [168, 568] width 51 height 17
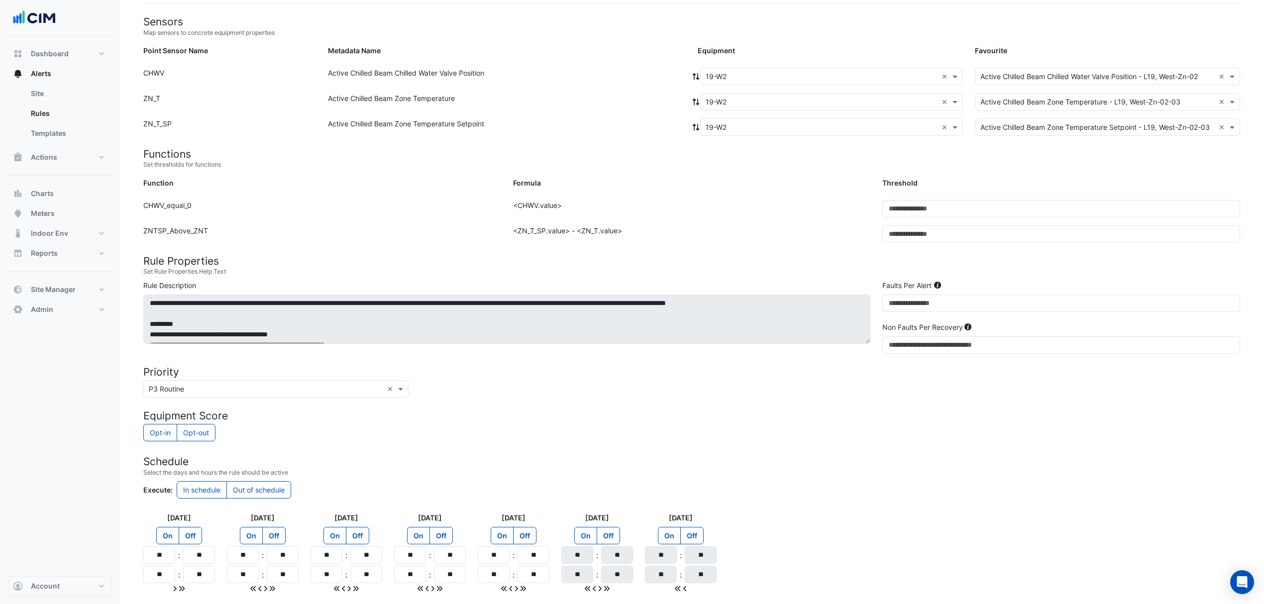
scroll to position [0, 0]
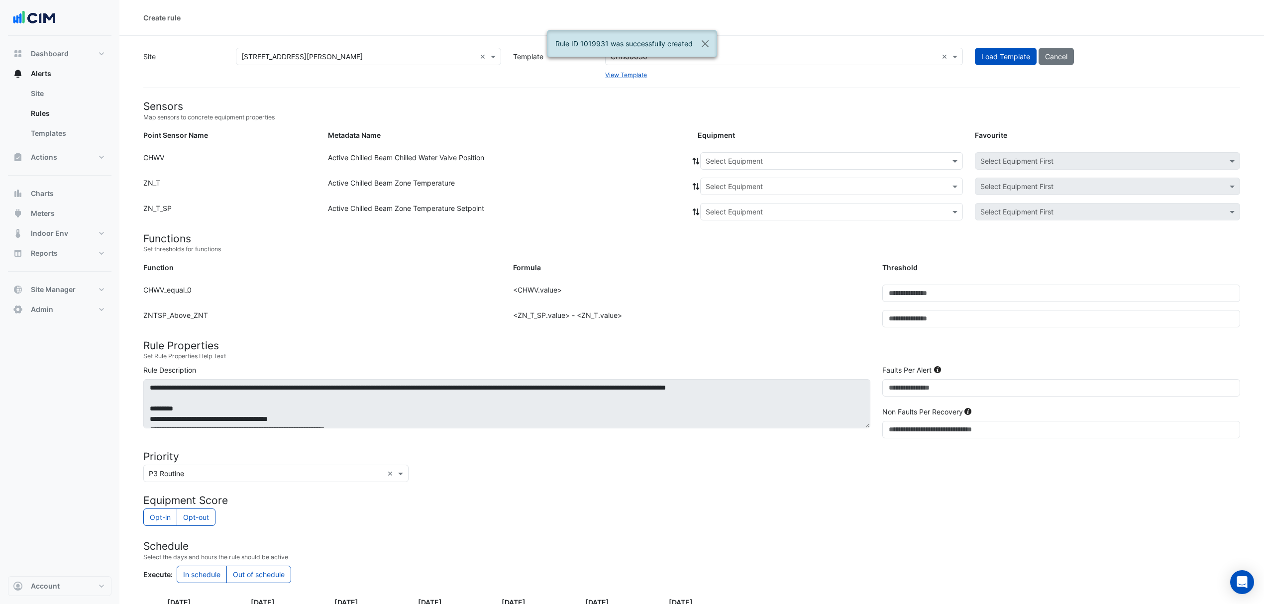
click at [747, 164] on input "text" at bounding box center [822, 161] width 232 height 10
type input "**"
click at [711, 247] on span "19-W3" at bounding box center [719, 251] width 21 height 8
click at [697, 159] on icon at bounding box center [696, 161] width 7 height 7
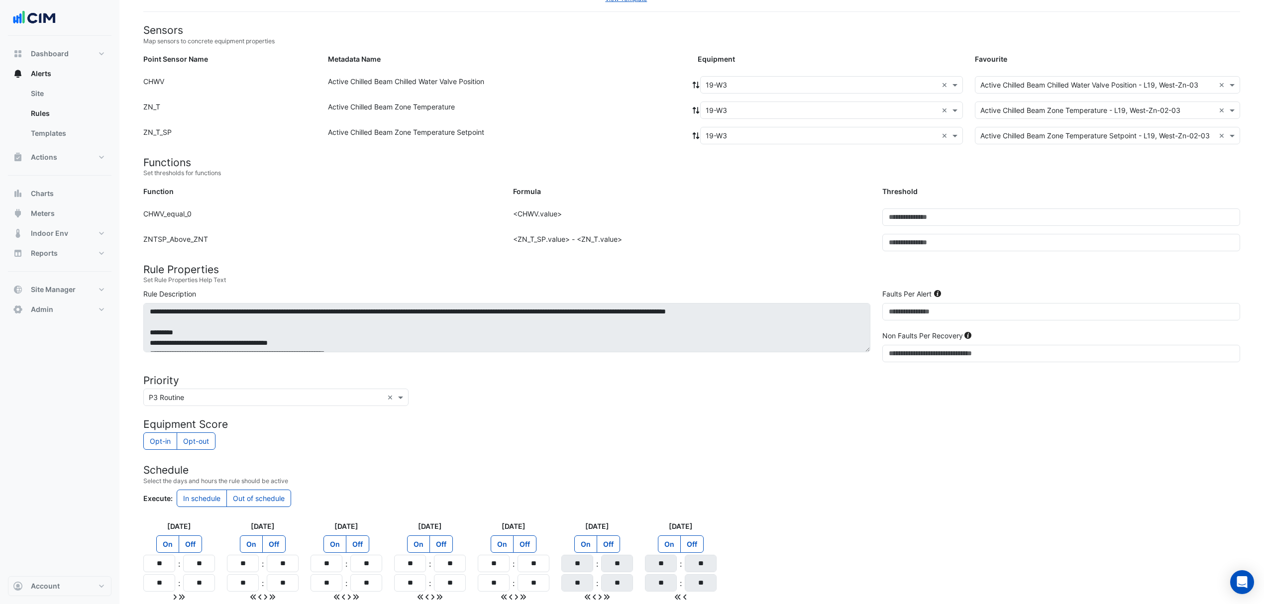
scroll to position [166, 0]
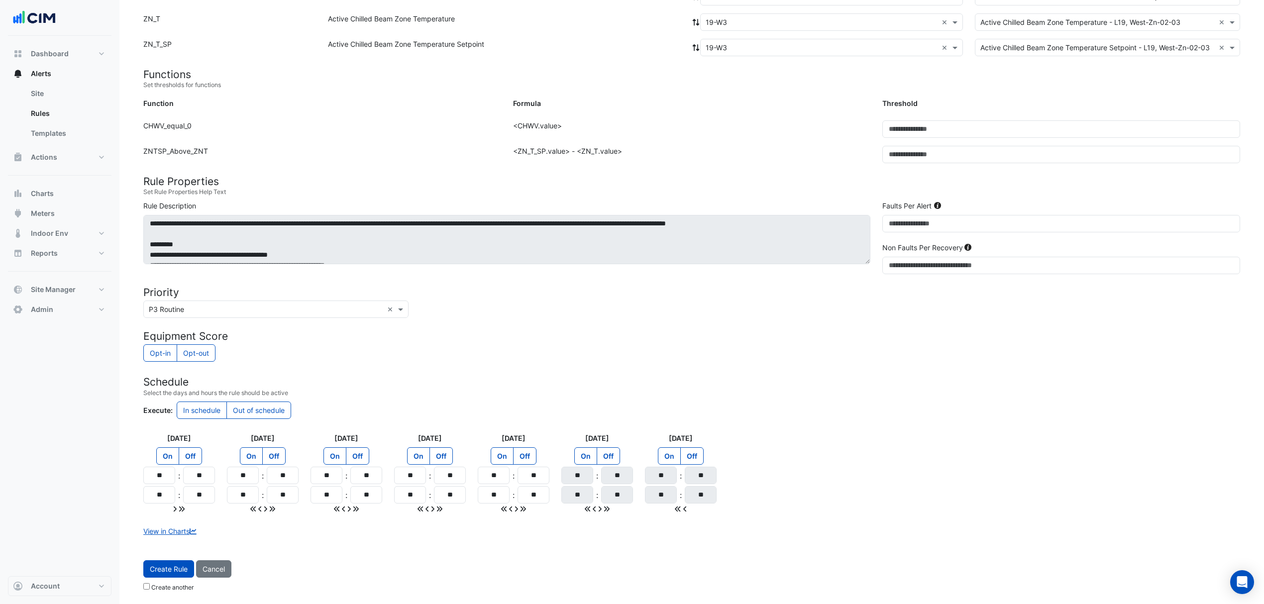
click at [171, 566] on span "Create Rule" at bounding box center [169, 569] width 38 height 8
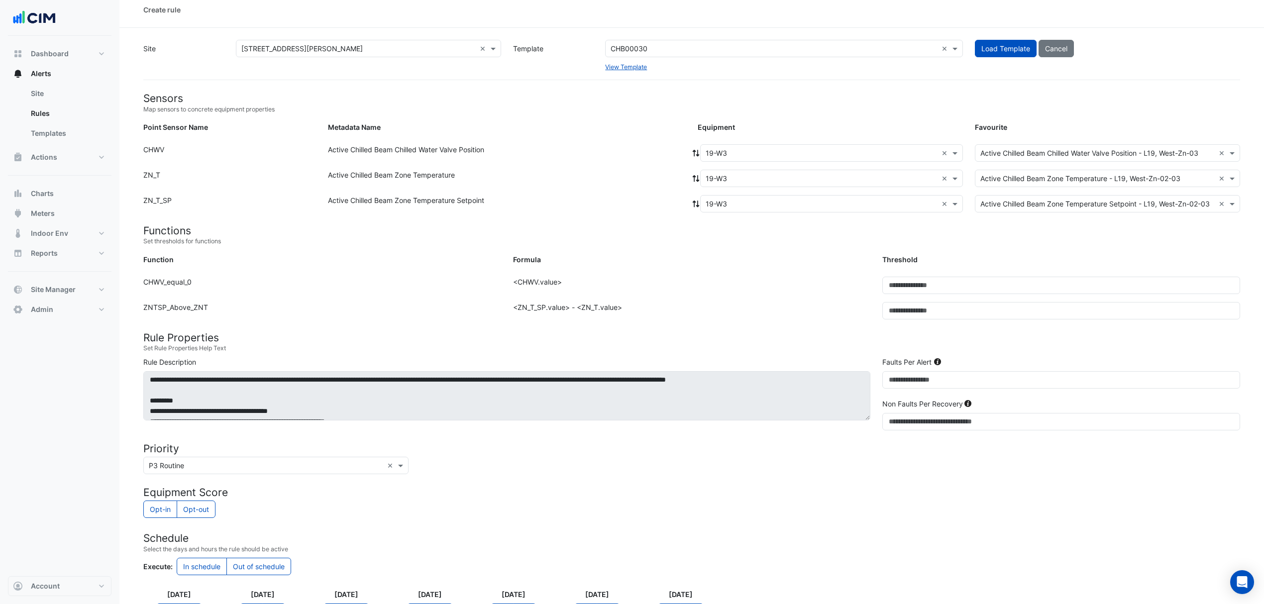
scroll to position [0, 0]
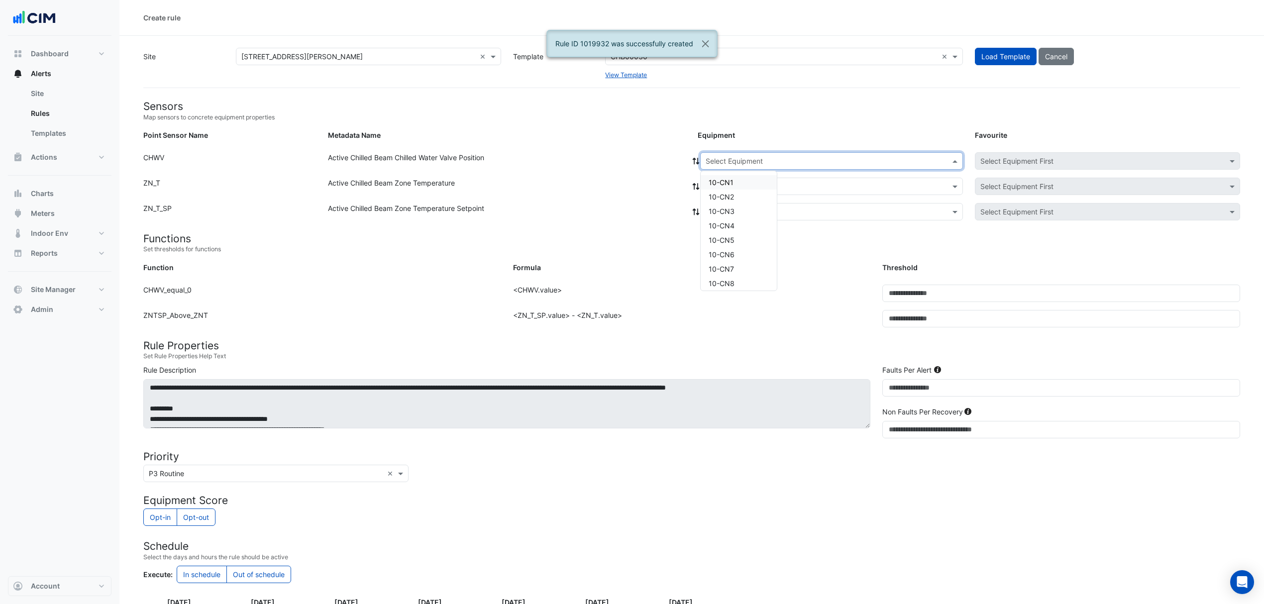
click at [737, 158] on input "text" at bounding box center [822, 161] width 232 height 10
type input "**"
click at [728, 266] on span "19-W4" at bounding box center [719, 265] width 21 height 8
click at [697, 164] on fa-icon at bounding box center [696, 161] width 9 height 8
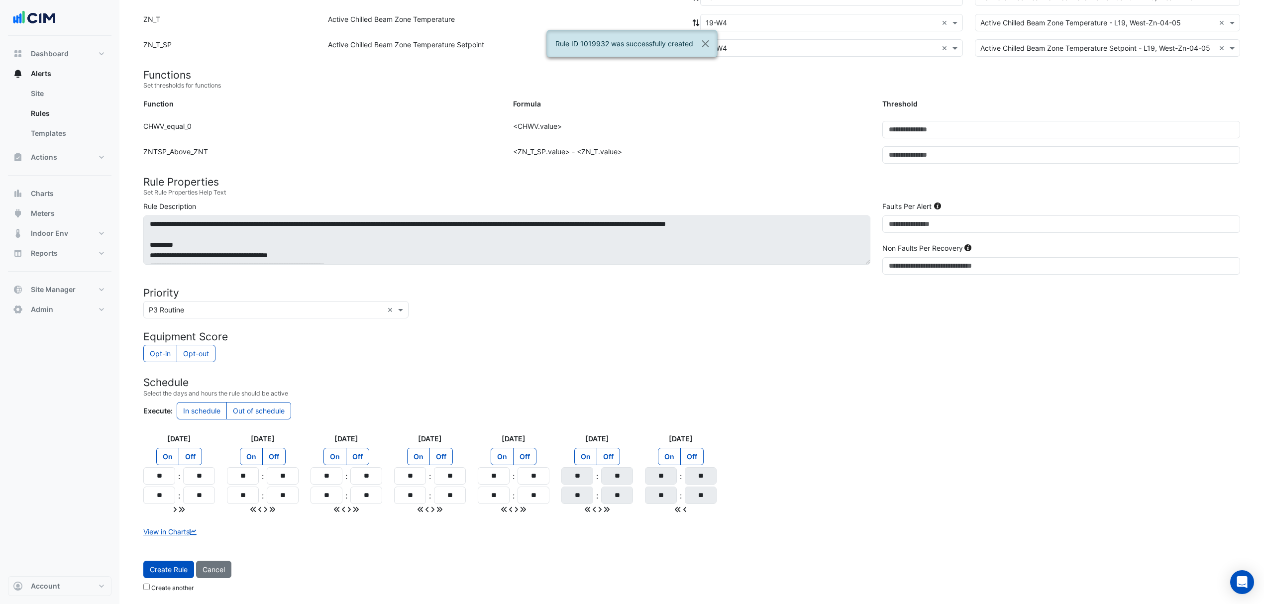
scroll to position [166, 0]
click at [188, 565] on button "Create Rule" at bounding box center [168, 568] width 51 height 17
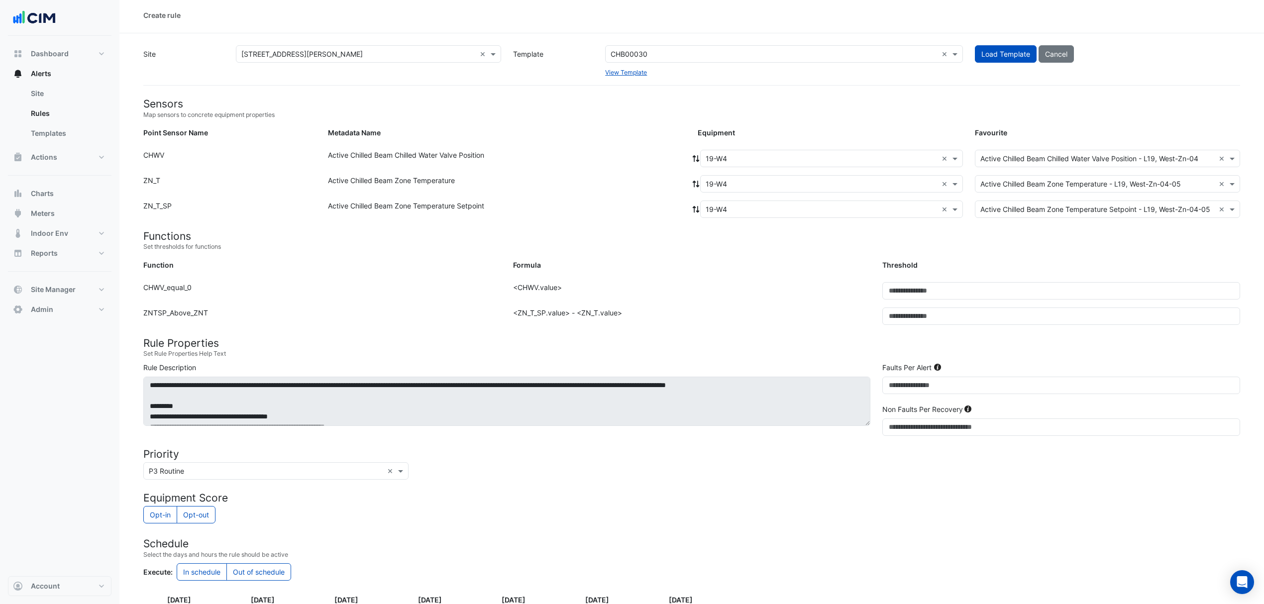
scroll to position [0, 0]
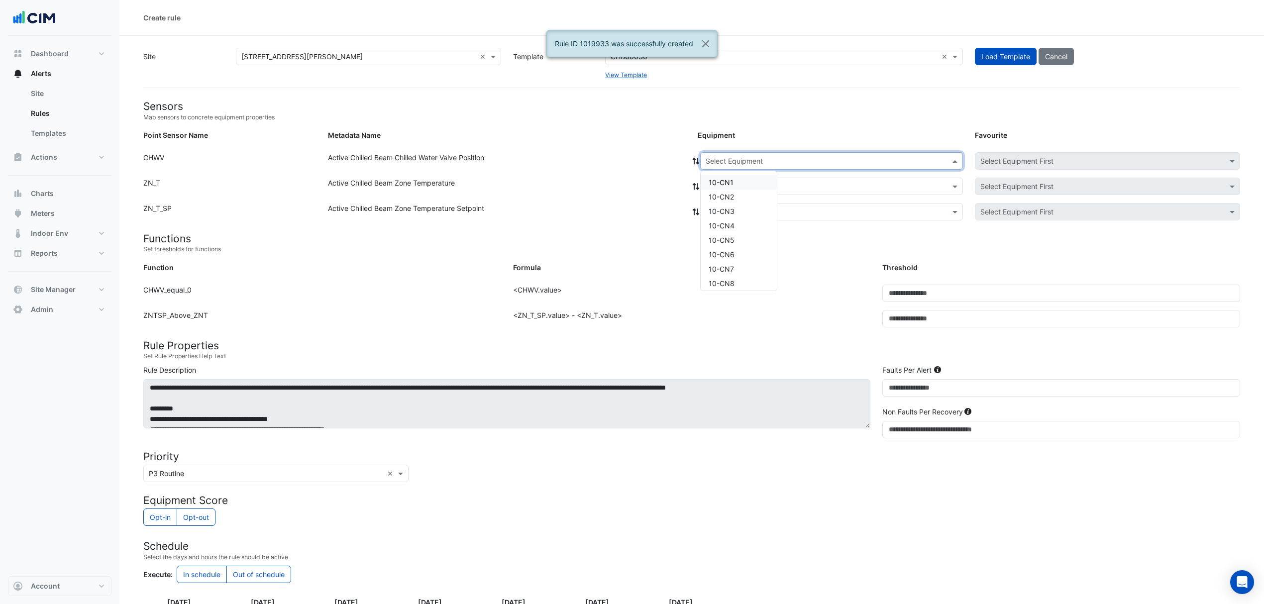
click at [789, 162] on input "text" at bounding box center [822, 161] width 232 height 10
type input "**"
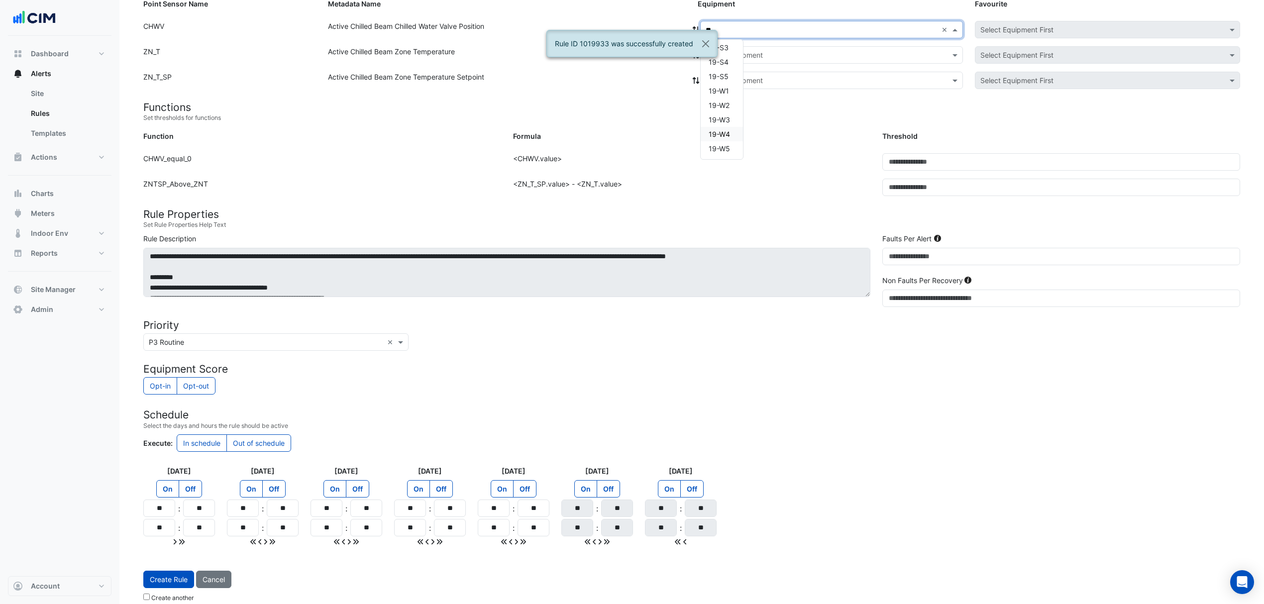
scroll to position [132, 0]
click at [709, 146] on span "19-W5" at bounding box center [719, 147] width 21 height 8
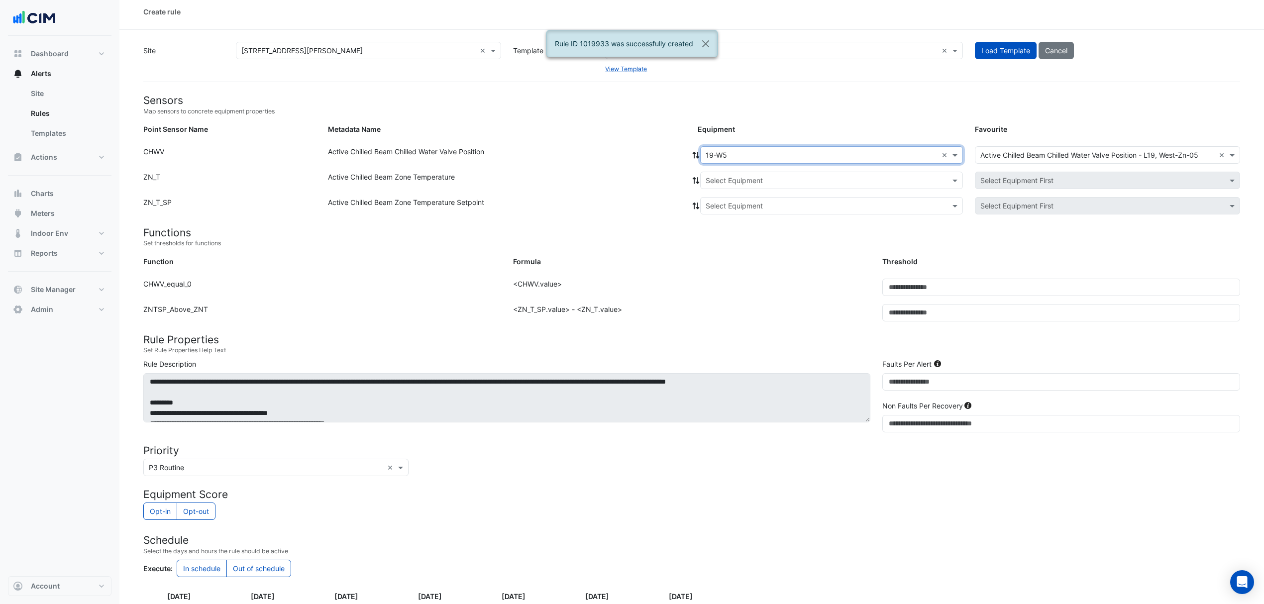
scroll to position [0, 0]
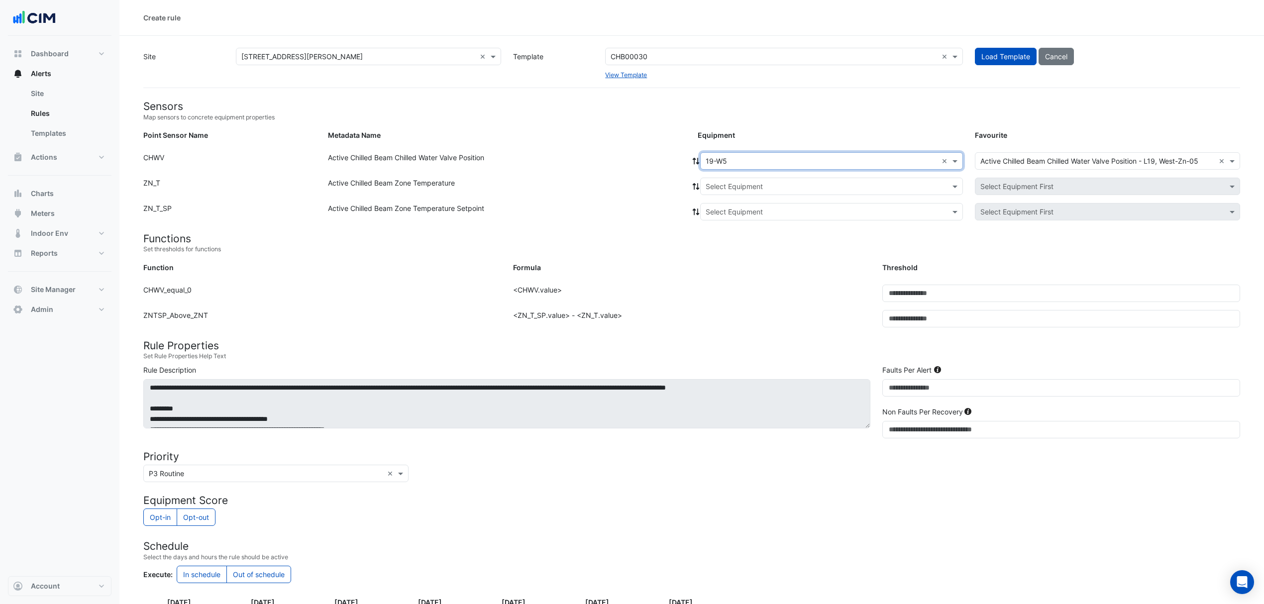
click at [697, 156] on span at bounding box center [696, 161] width 9 height 10
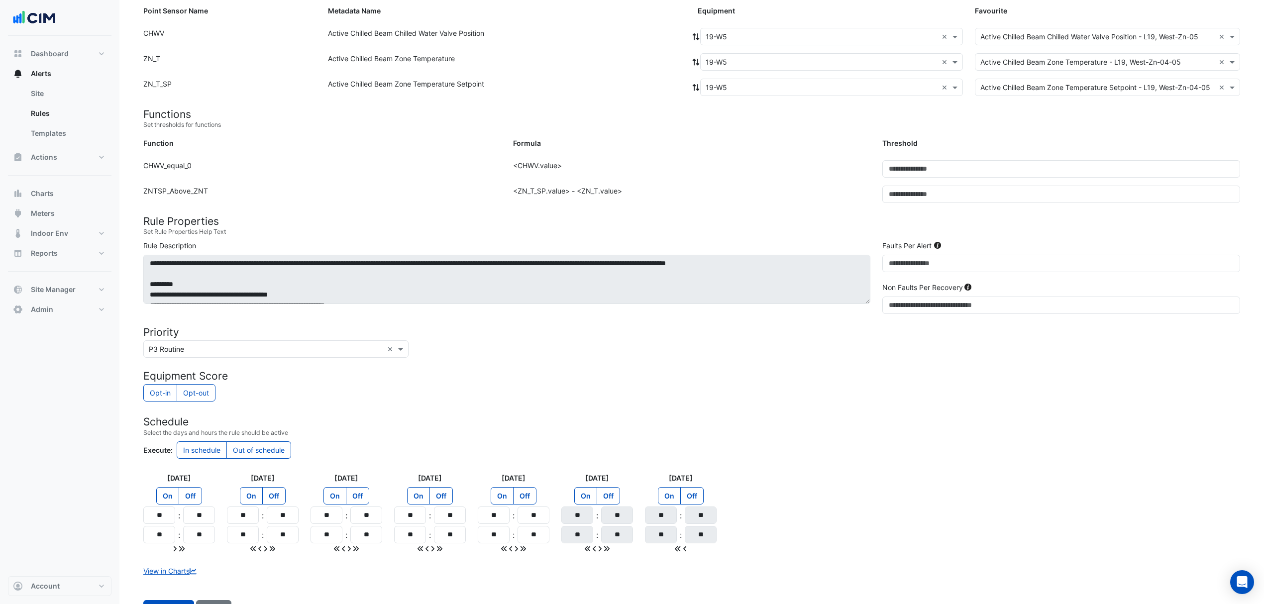
scroll to position [166, 0]
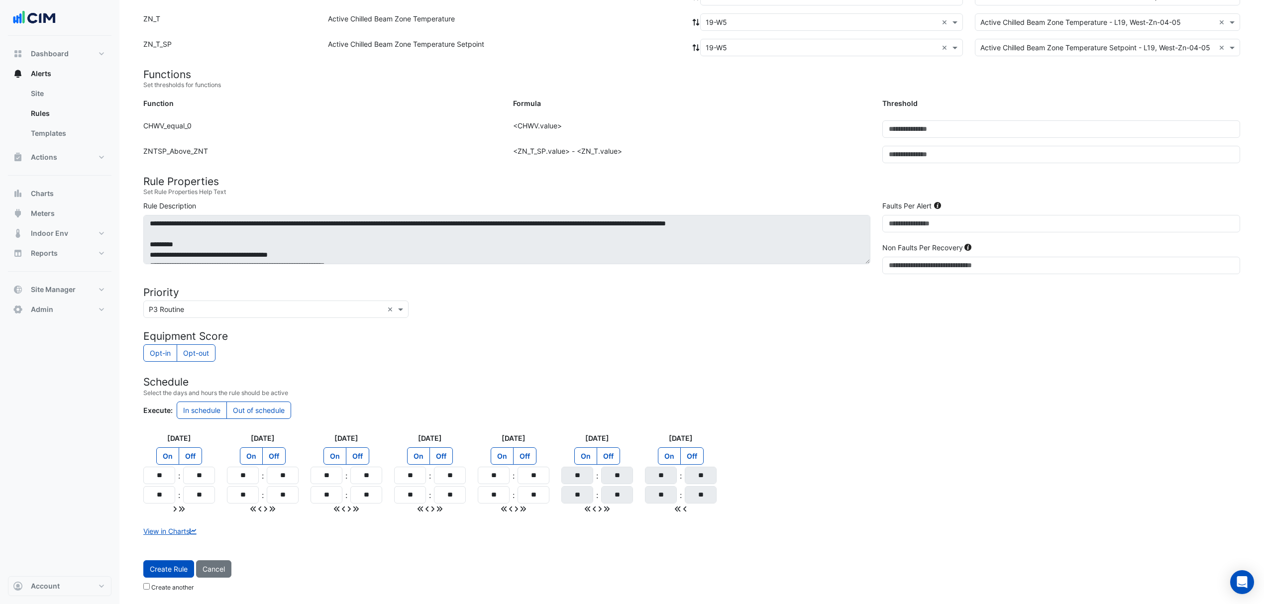
click at [177, 562] on button "Create Rule" at bounding box center [168, 568] width 51 height 17
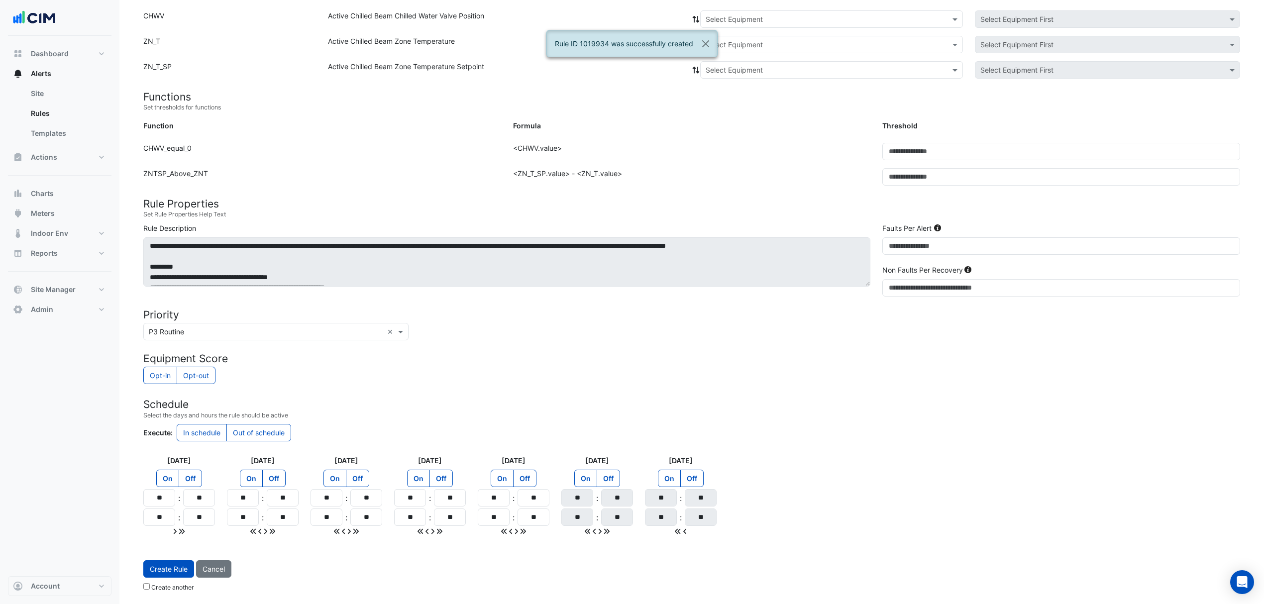
scroll to position [144, 0]
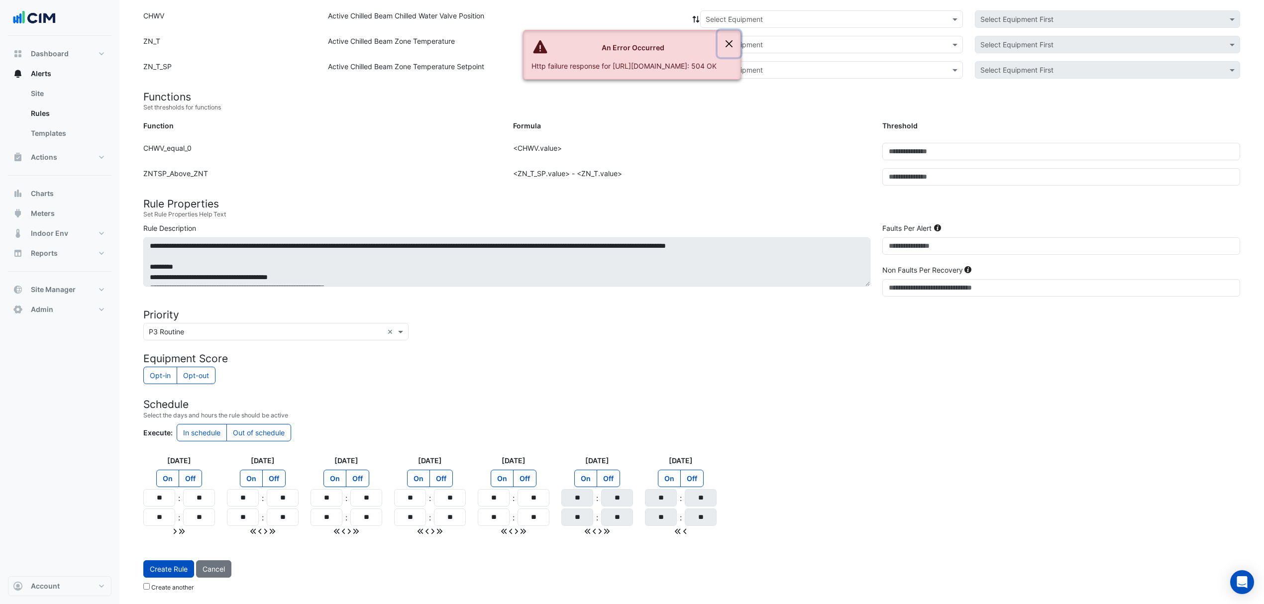
drag, startPoint x: 799, startPoint y: 41, endPoint x: 793, endPoint y: 42, distance: 6.6
click at [740, 41] on button "Close" at bounding box center [729, 43] width 23 height 27
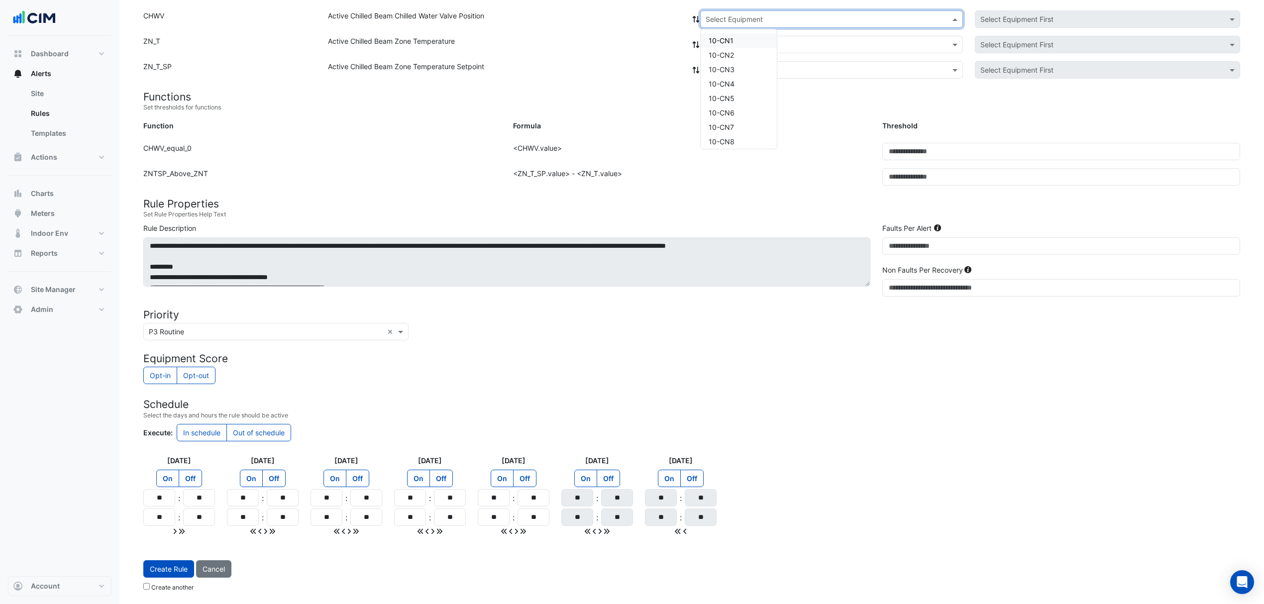
click at [800, 10] on div "Select Equipment" at bounding box center [831, 18] width 263 height 17
type input "**"
click at [717, 134] on span "19-W5" at bounding box center [719, 138] width 21 height 8
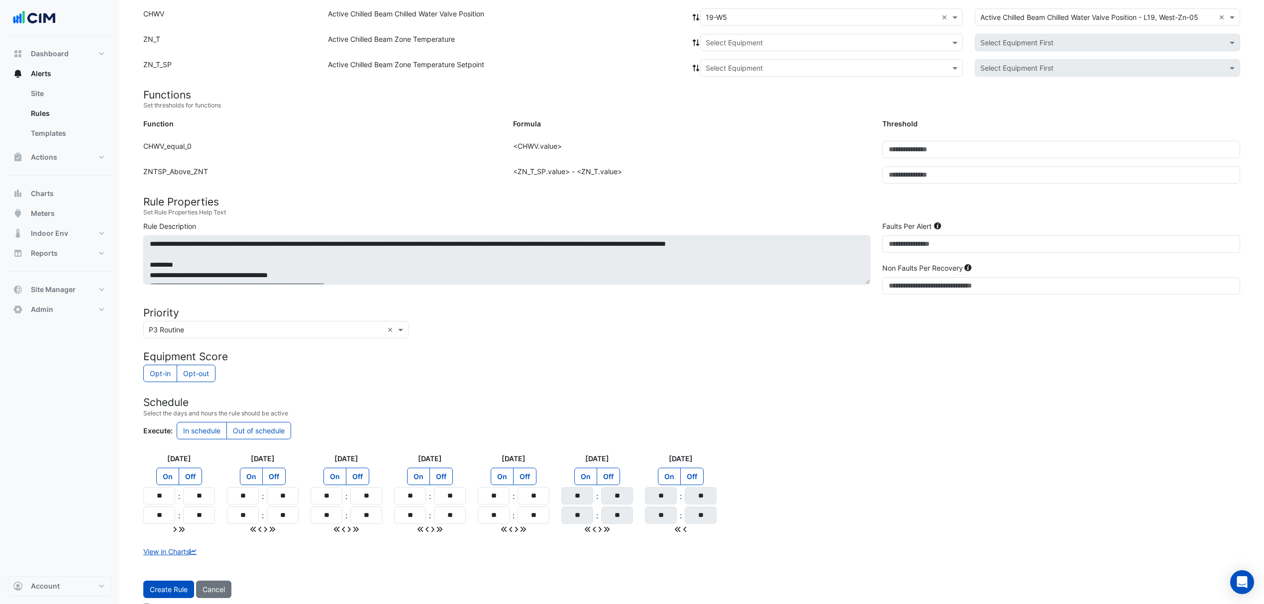
click at [693, 14] on icon at bounding box center [696, 17] width 7 height 7
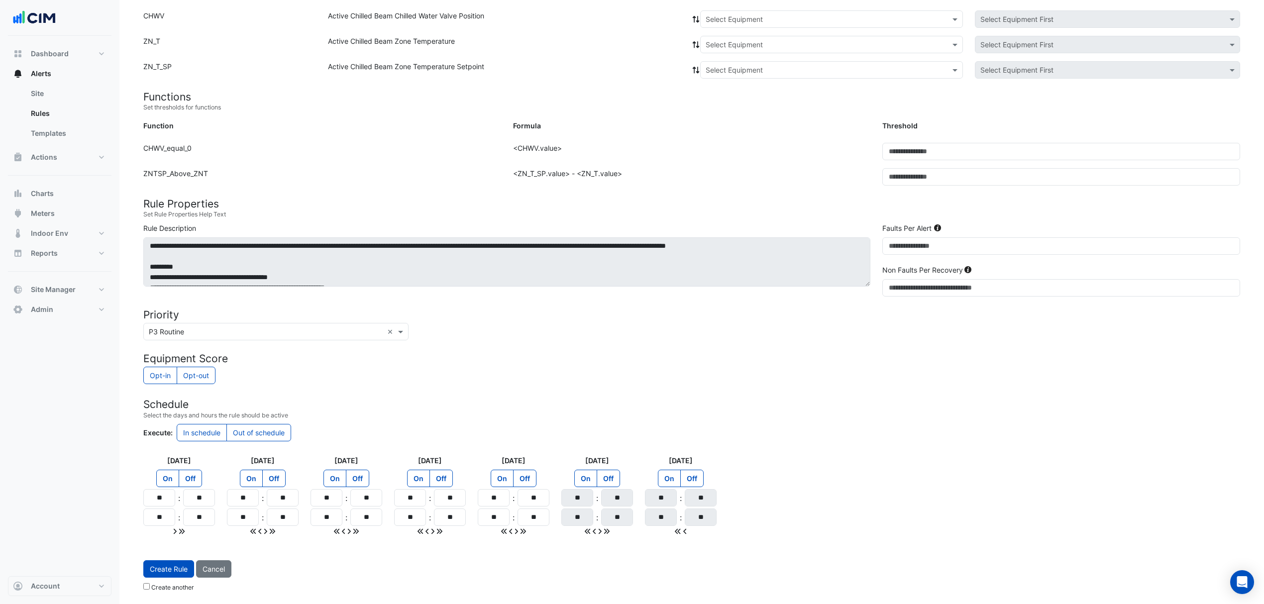
click at [817, 131] on div "Formula" at bounding box center [692, 127] width 370 height 14
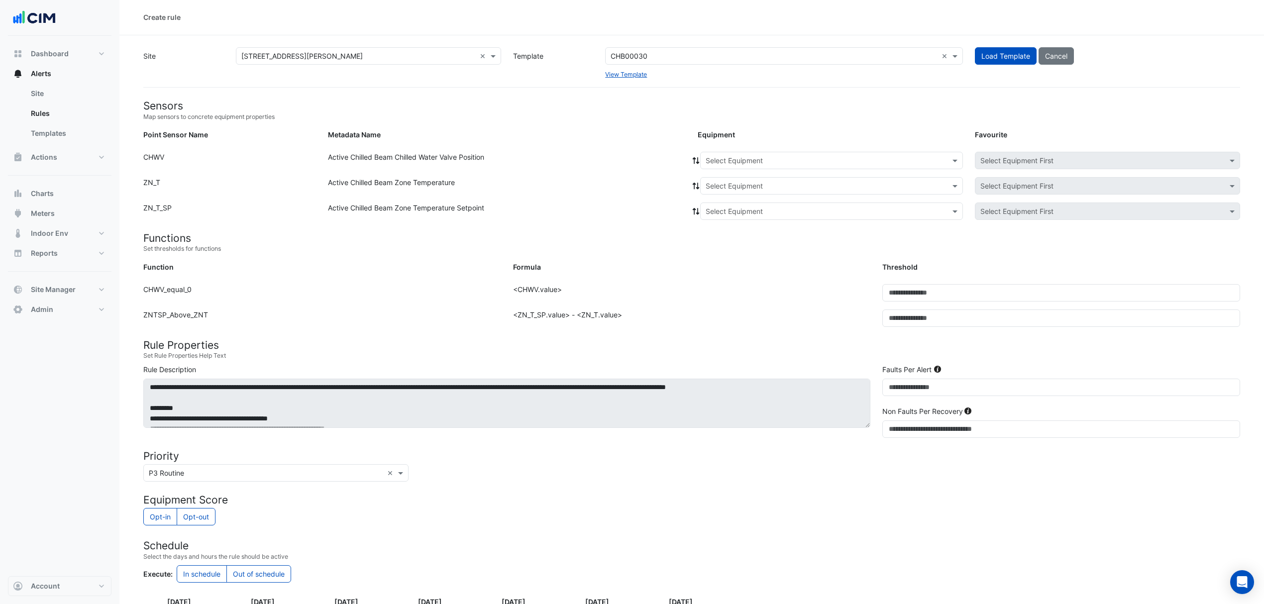
scroll to position [0, 0]
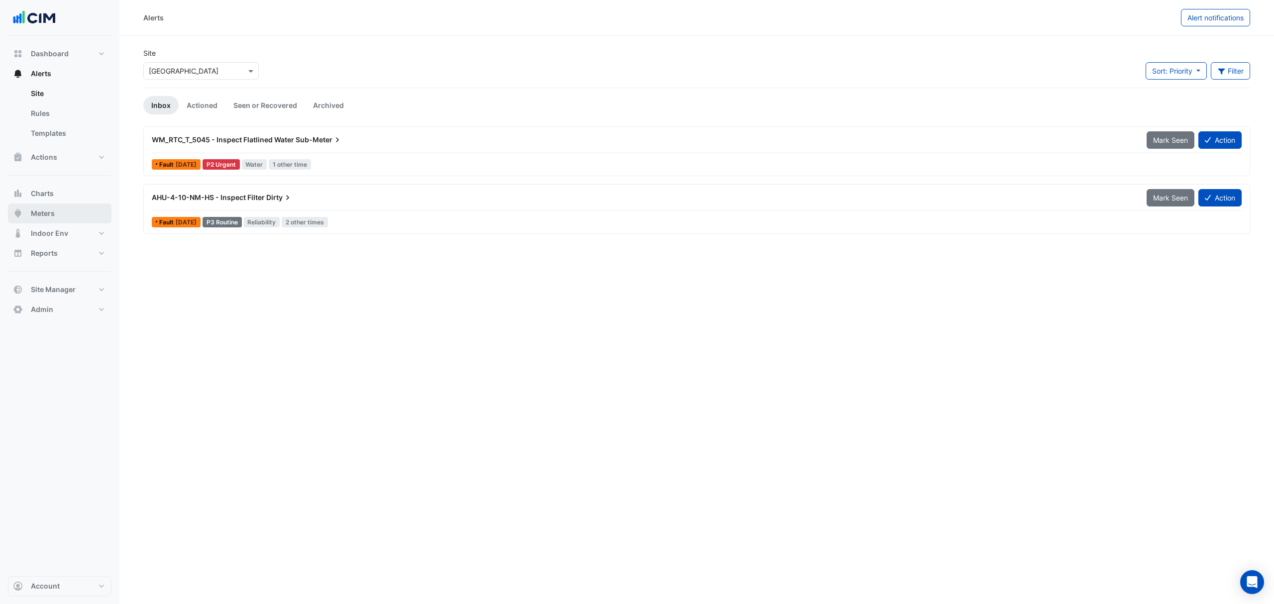
click at [47, 211] on span "Meters" at bounding box center [43, 213] width 24 height 10
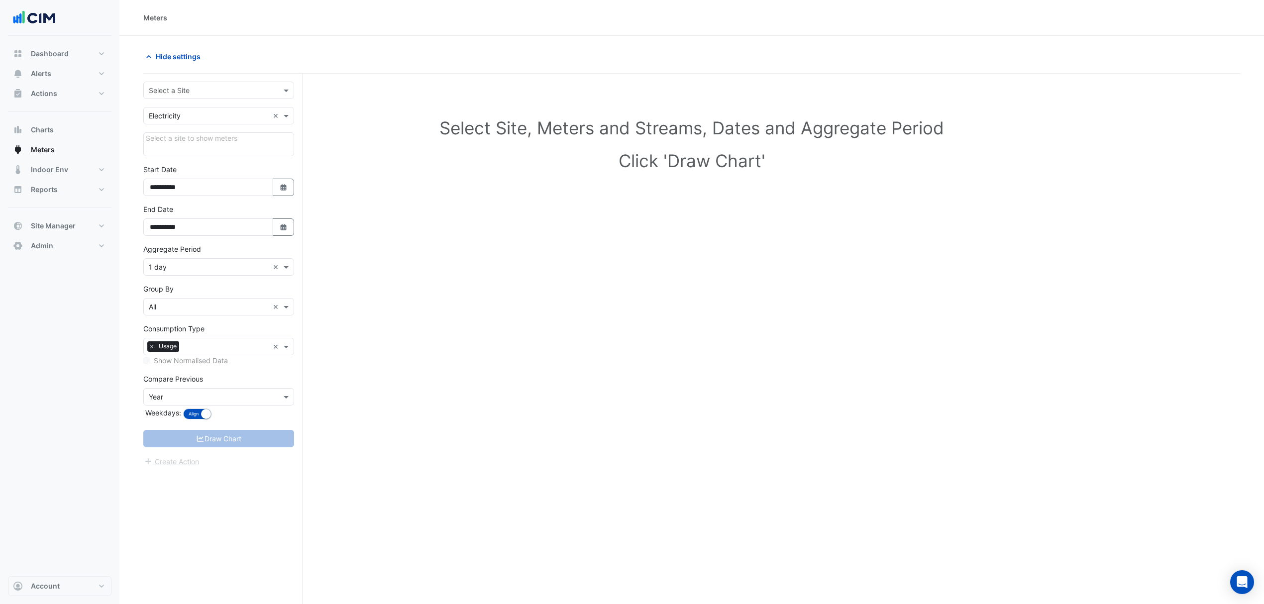
click at [234, 92] on input "text" at bounding box center [209, 91] width 120 height 10
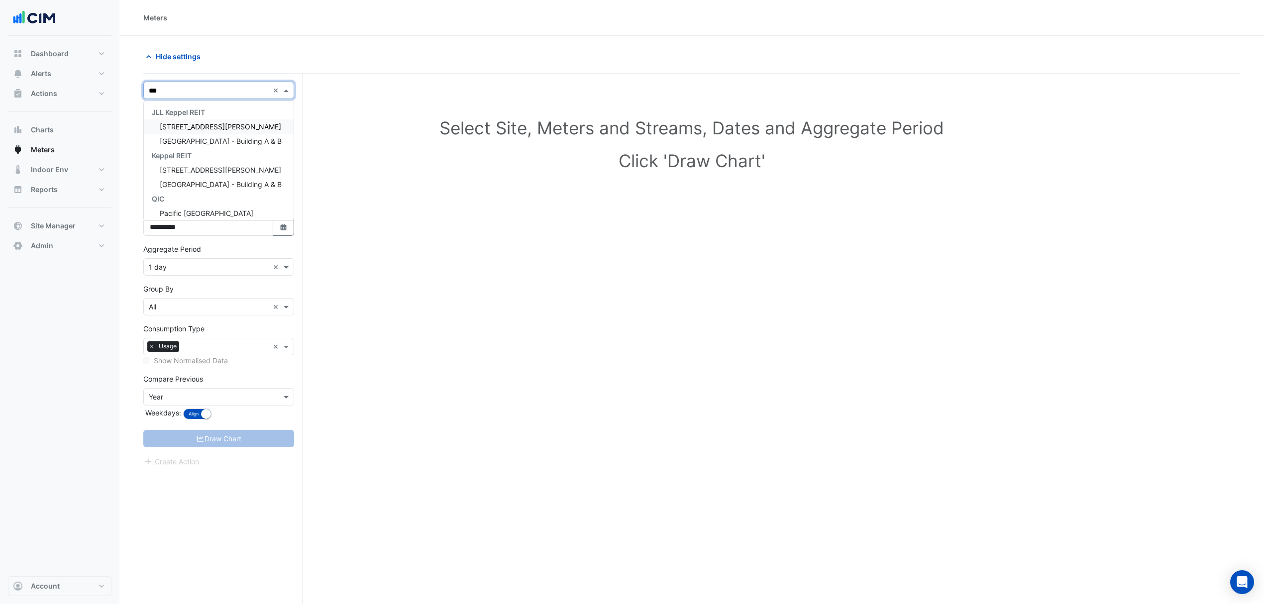
type input "****"
click at [221, 128] on span "Pacific [GEOGRAPHIC_DATA]" at bounding box center [207, 126] width 94 height 8
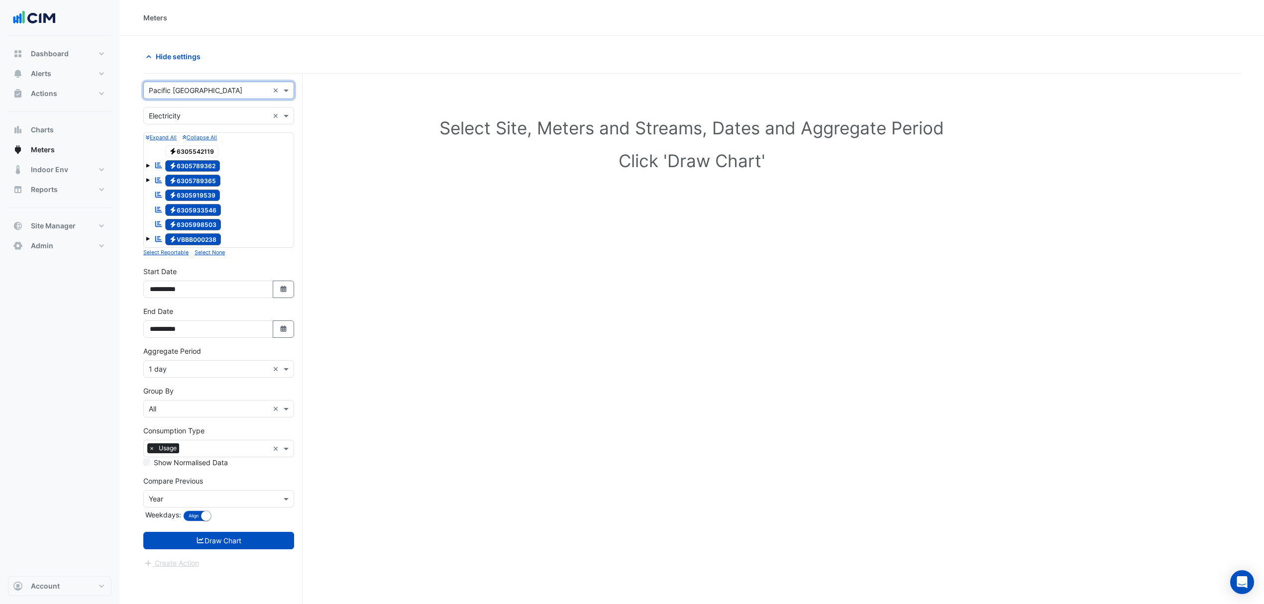
click at [232, 113] on input "text" at bounding box center [209, 116] width 120 height 10
click at [194, 161] on div "Water" at bounding box center [219, 166] width 150 height 14
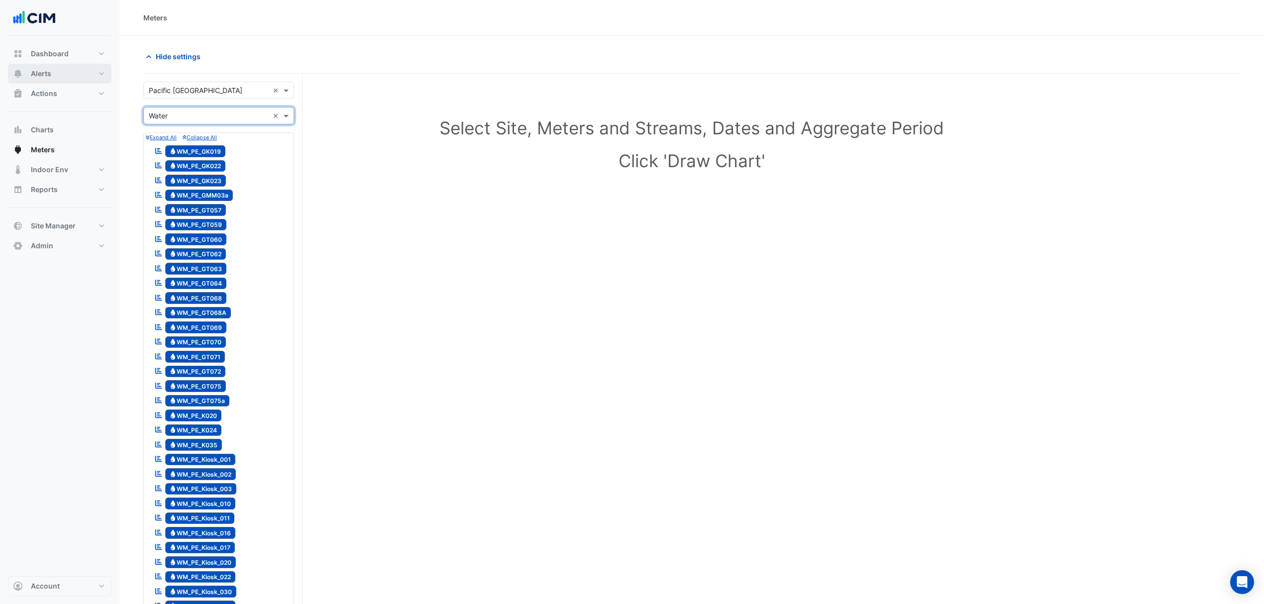
click at [60, 68] on button "Alerts" at bounding box center [60, 74] width 104 height 20
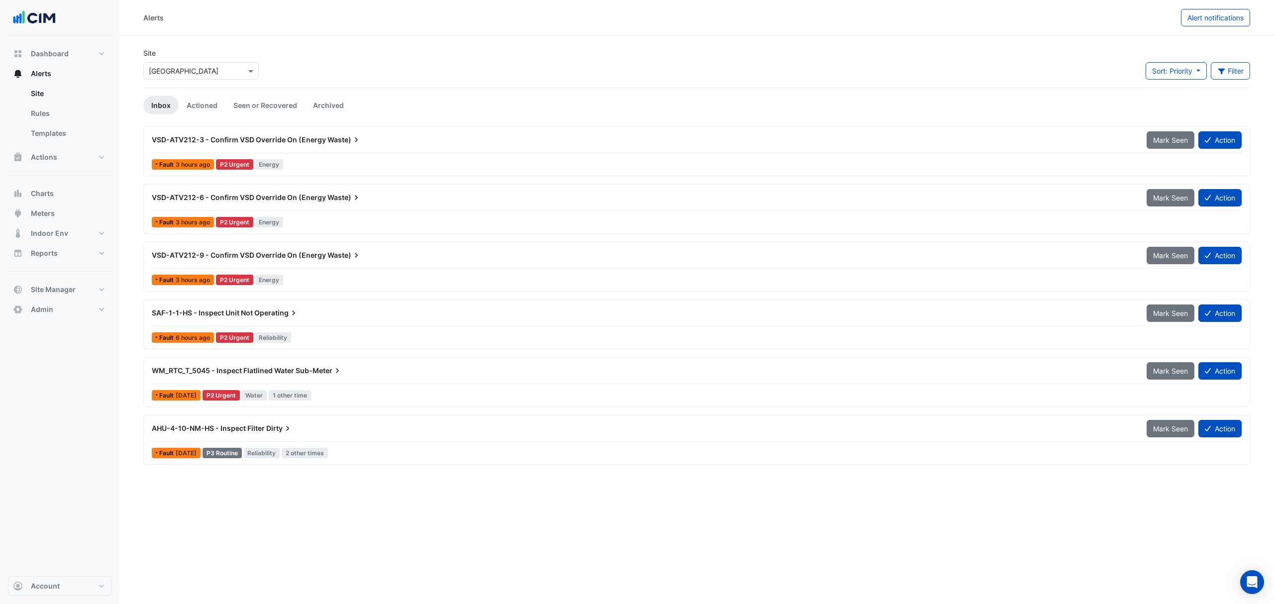
click at [245, 136] on span "VSD-ATV212-3 - Confirm VSD Override On (Energy" at bounding box center [239, 139] width 174 height 8
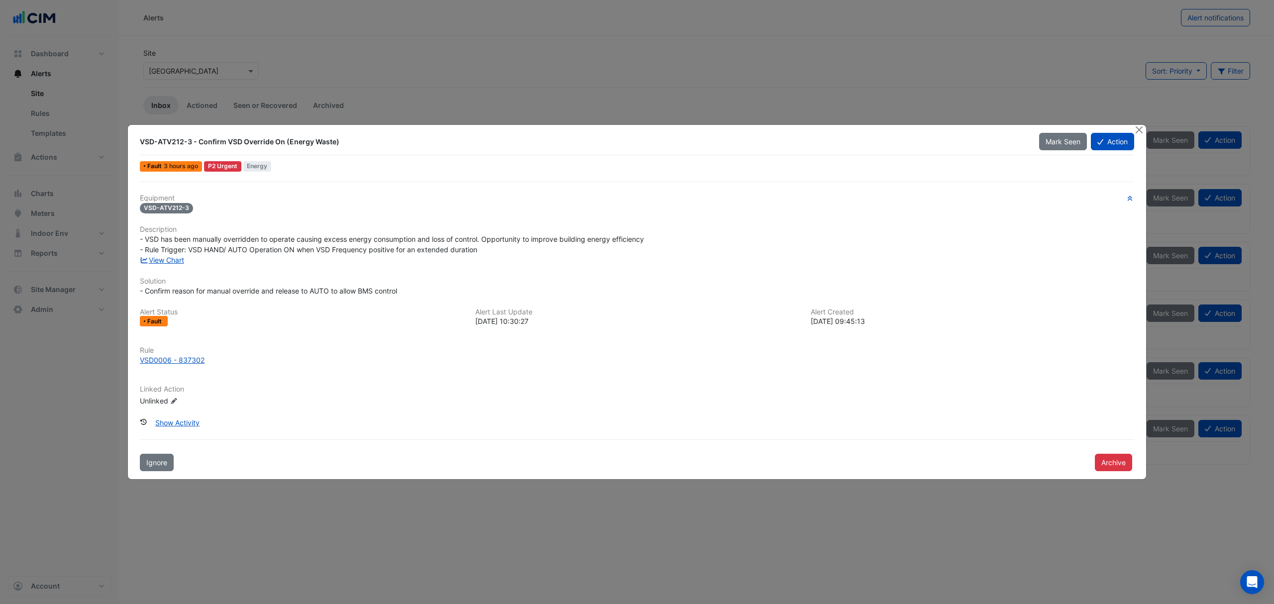
click at [174, 261] on link "View Chart" at bounding box center [162, 260] width 44 height 8
click at [1135, 129] on button "Close" at bounding box center [1139, 130] width 10 height 10
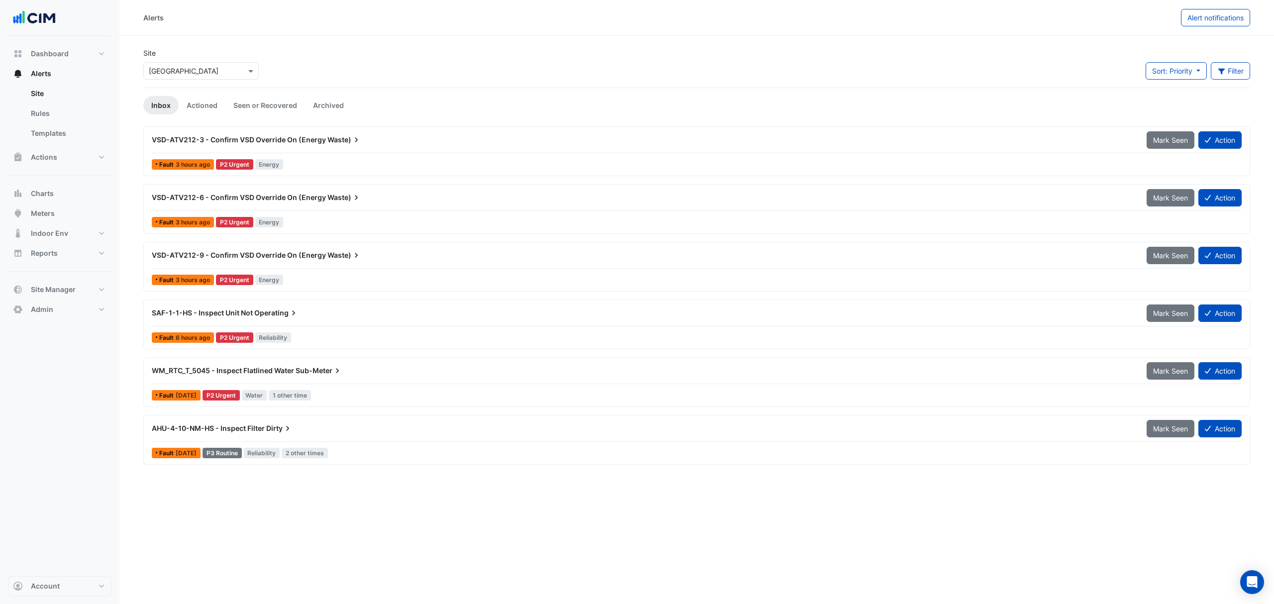
click at [303, 140] on span "VSD-ATV212-3 - Confirm VSD Override On (Energy" at bounding box center [239, 139] width 174 height 8
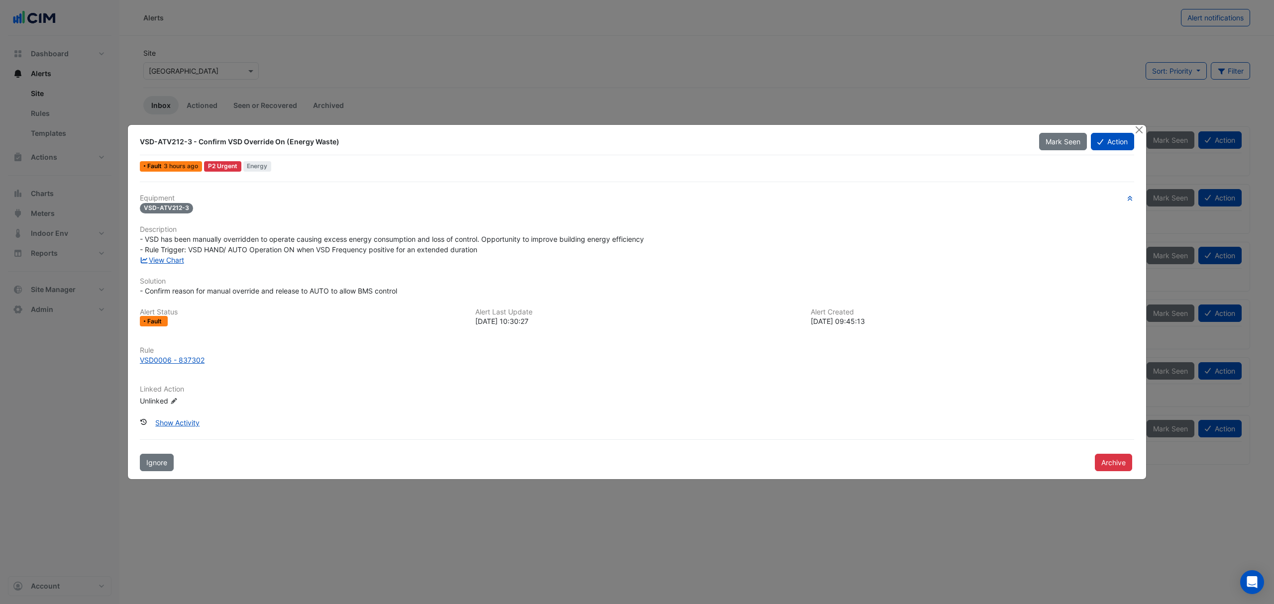
click at [1135, 130] on button "Close" at bounding box center [1139, 130] width 10 height 10
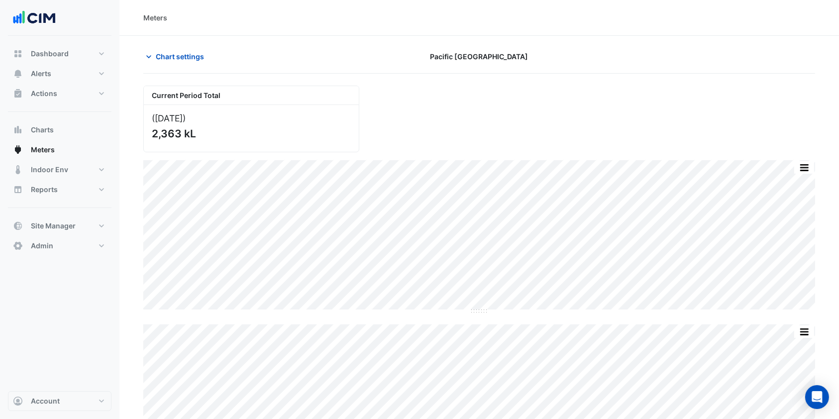
click at [163, 60] on span "Chart settings" at bounding box center [180, 56] width 48 height 10
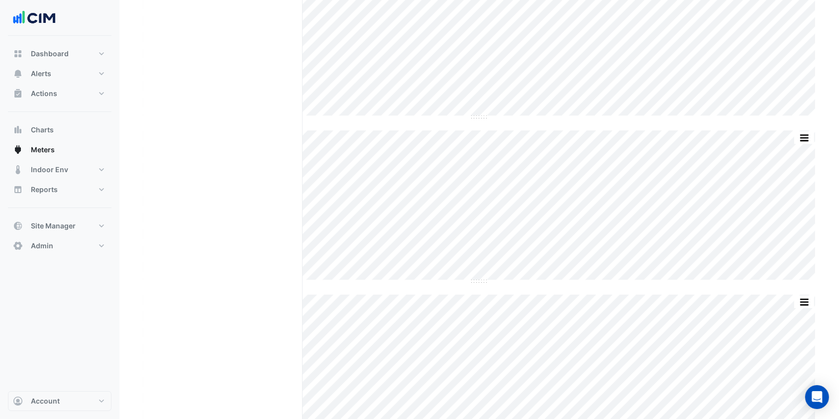
scroll to position [2787, 0]
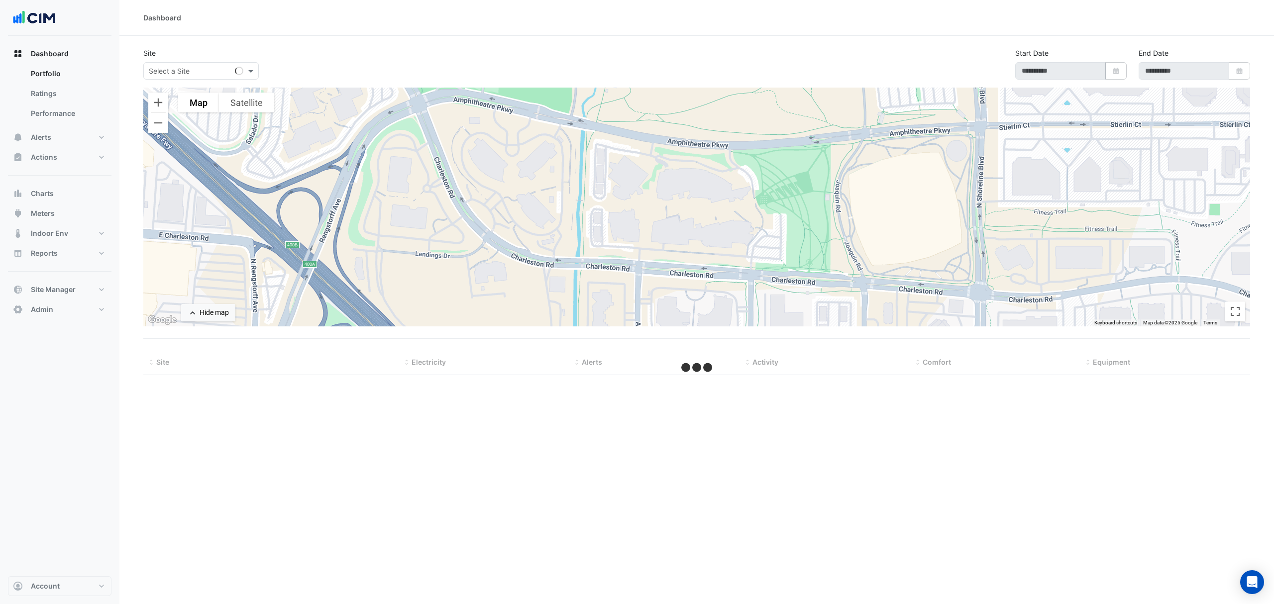
type input "**********"
select select "***"
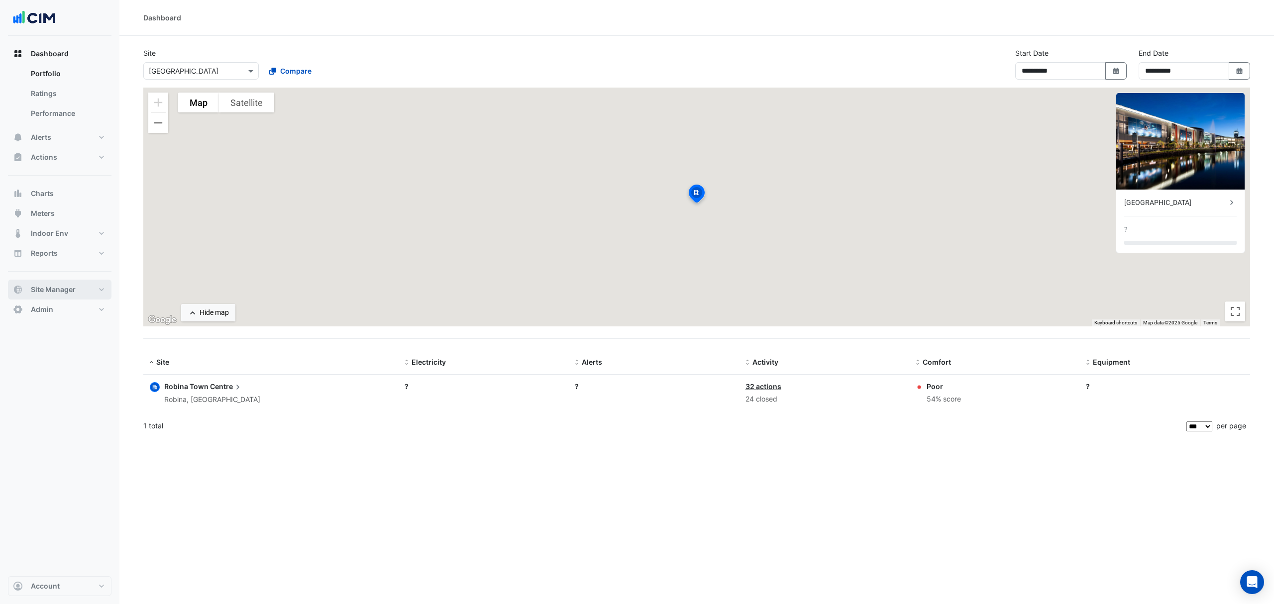
click at [76, 289] on button "Site Manager" at bounding box center [60, 290] width 104 height 20
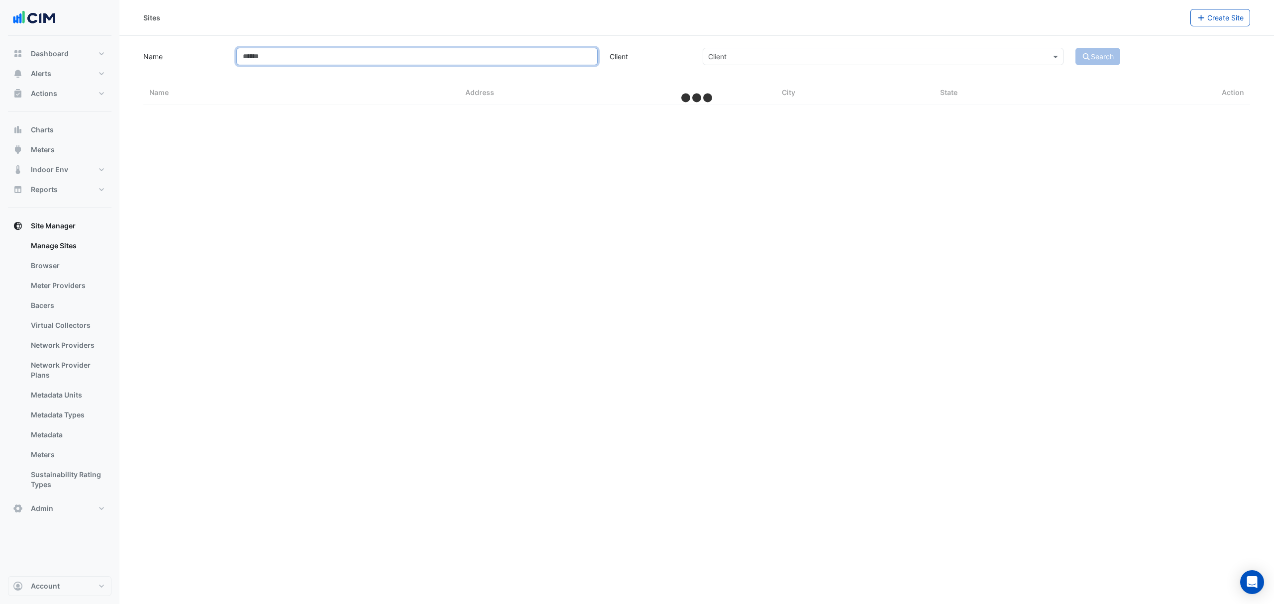
click at [362, 59] on input "Name" at bounding box center [416, 56] width 361 height 17
select select "***"
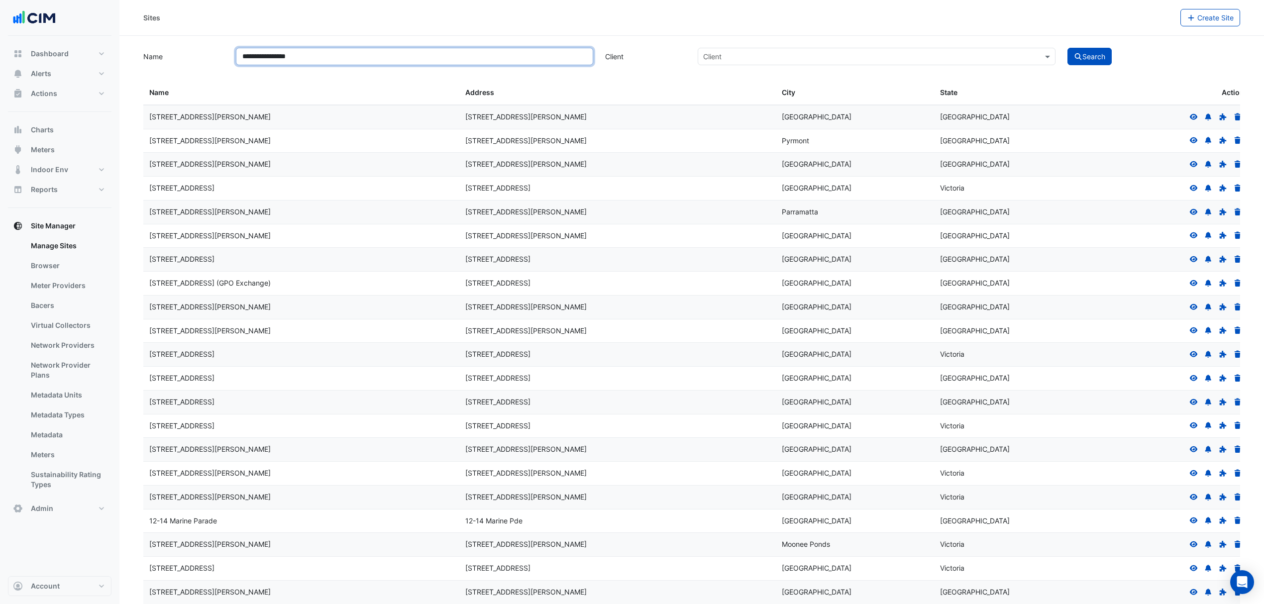
type input "**********"
click at [1091, 53] on button "Search" at bounding box center [1089, 56] width 45 height 17
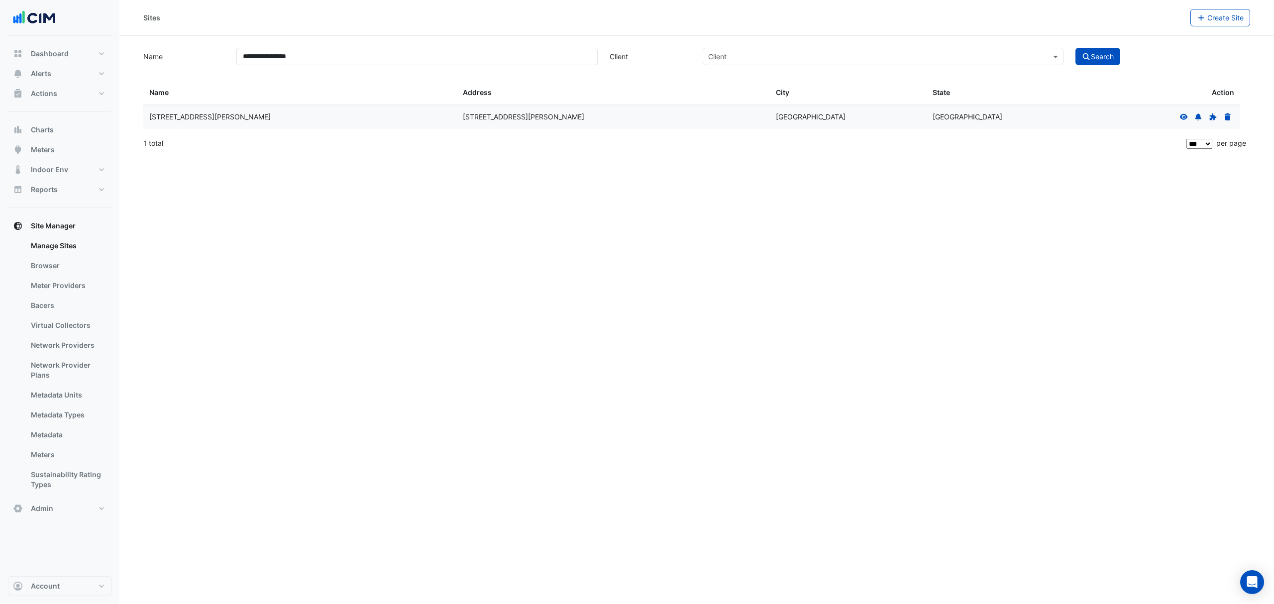
click at [1180, 115] on icon at bounding box center [1183, 116] width 9 height 7
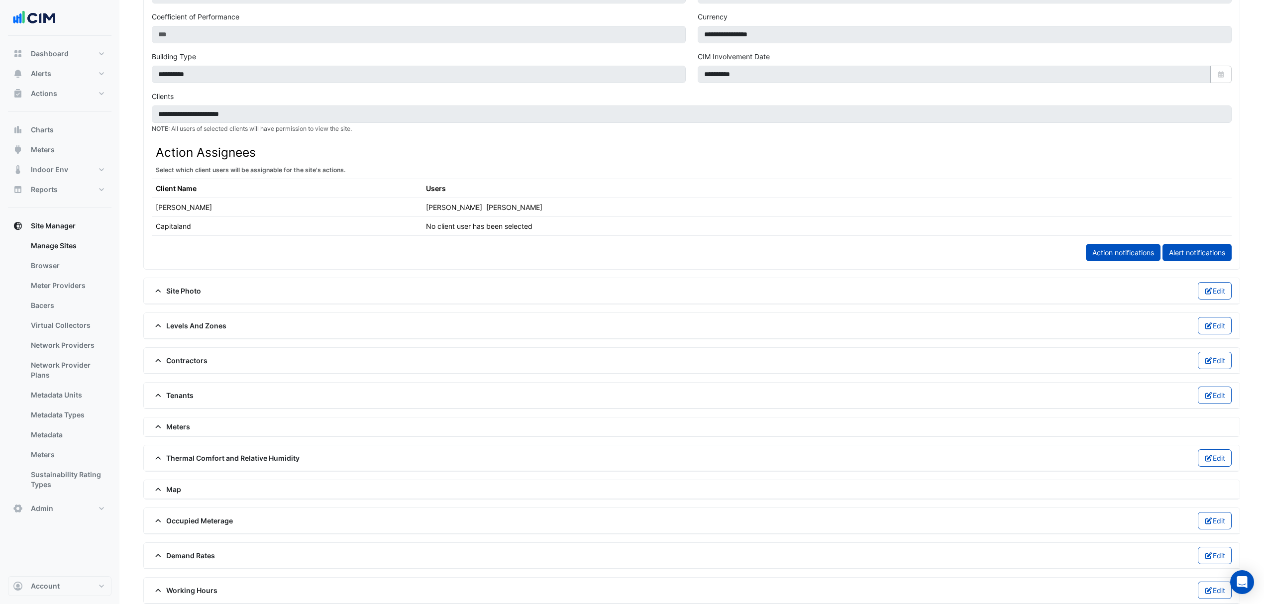
scroll to position [445, 0]
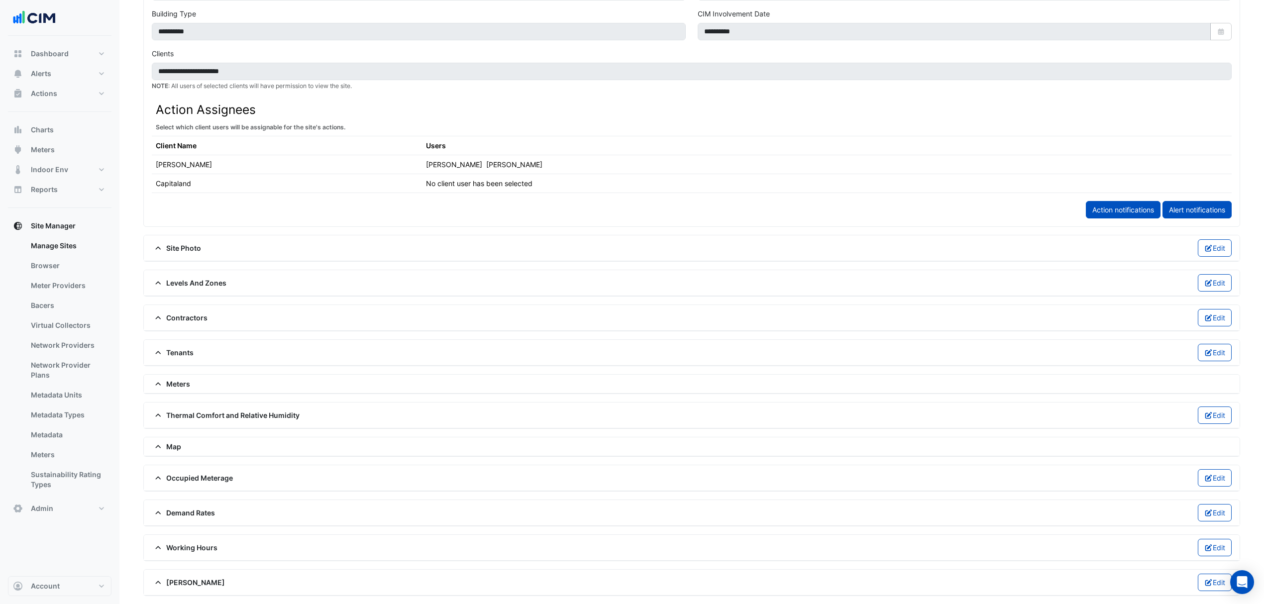
click at [169, 312] on span "Contractors" at bounding box center [180, 317] width 56 height 10
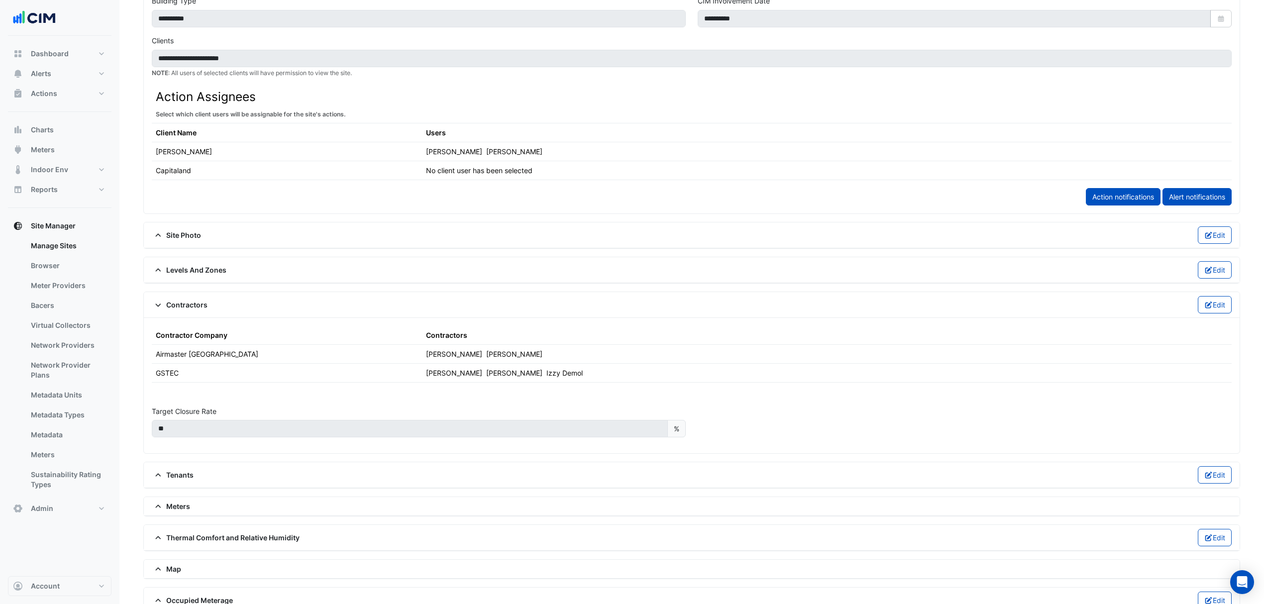
click at [191, 309] on span "Contractors" at bounding box center [180, 305] width 56 height 10
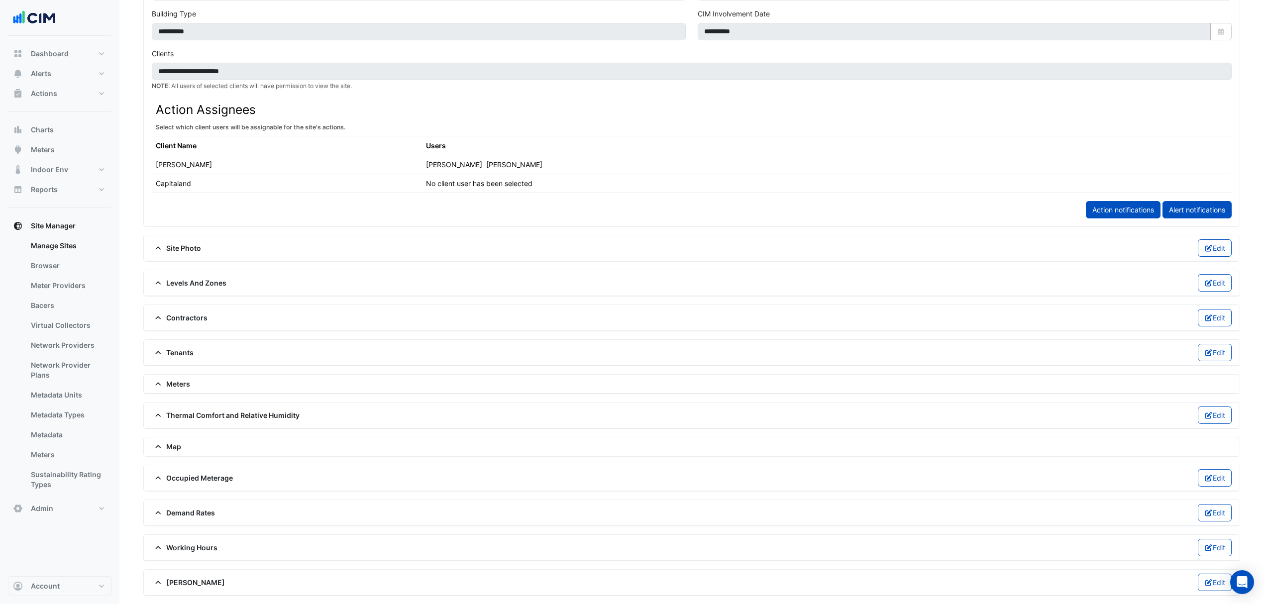
click at [53, 300] on link "Bacers" at bounding box center [67, 306] width 89 height 20
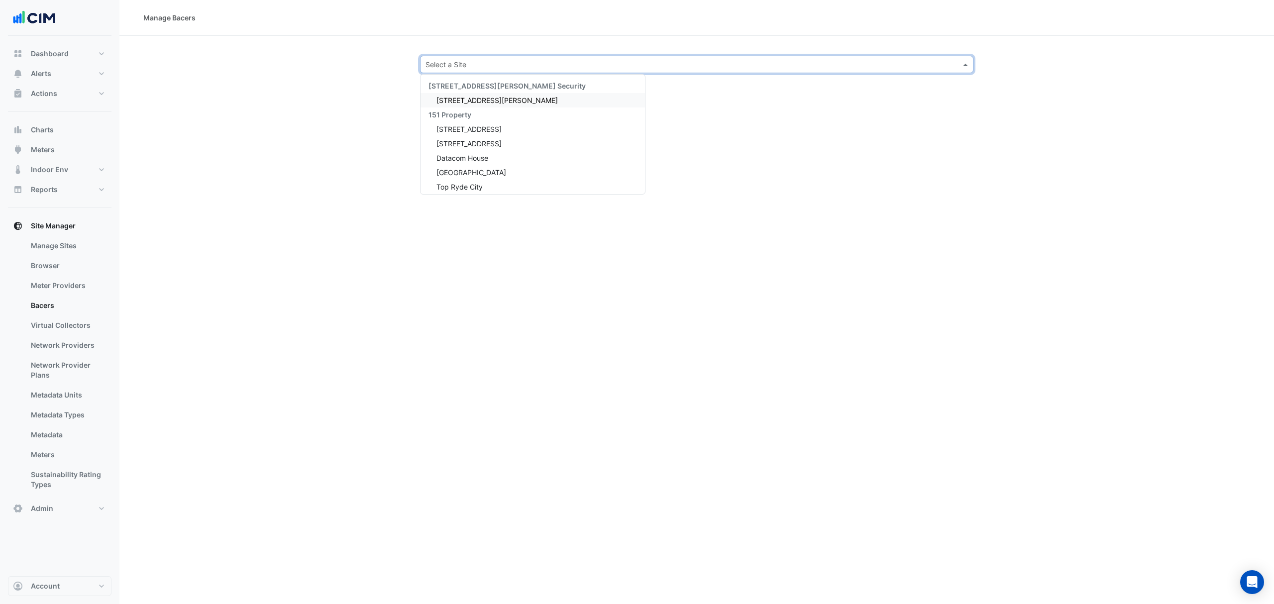
click at [432, 62] on input "text" at bounding box center [686, 65] width 522 height 10
type input "***"
click at [480, 99] on span "[STREET_ADDRESS][PERSON_NAME]" at bounding box center [496, 100] width 121 height 8
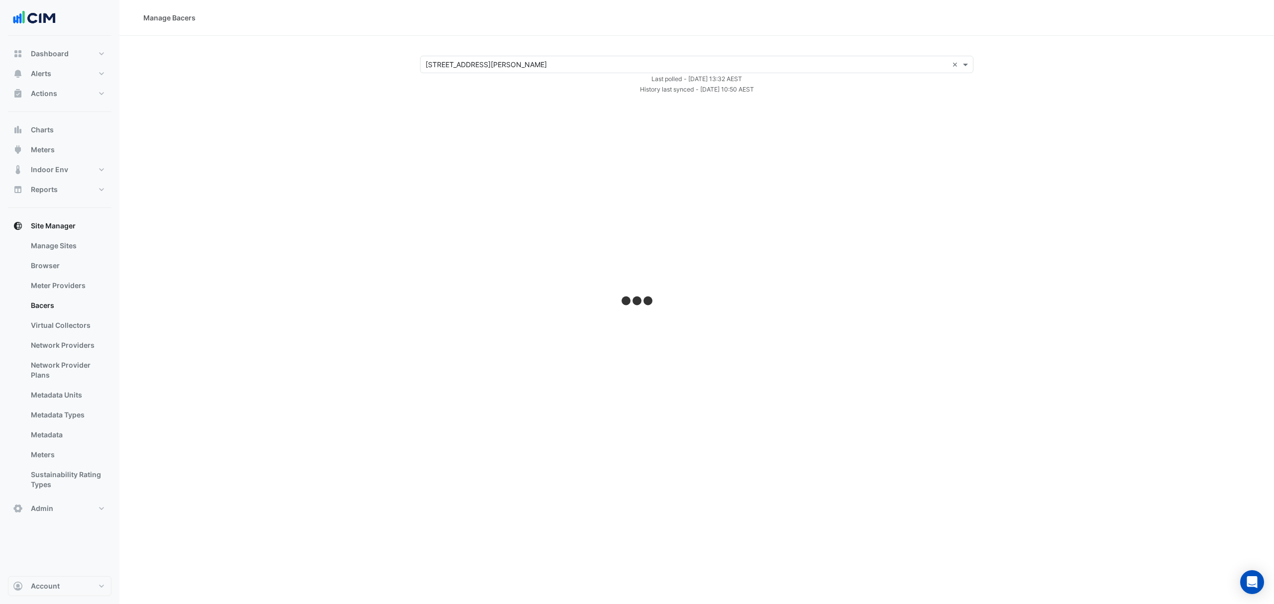
select select "***"
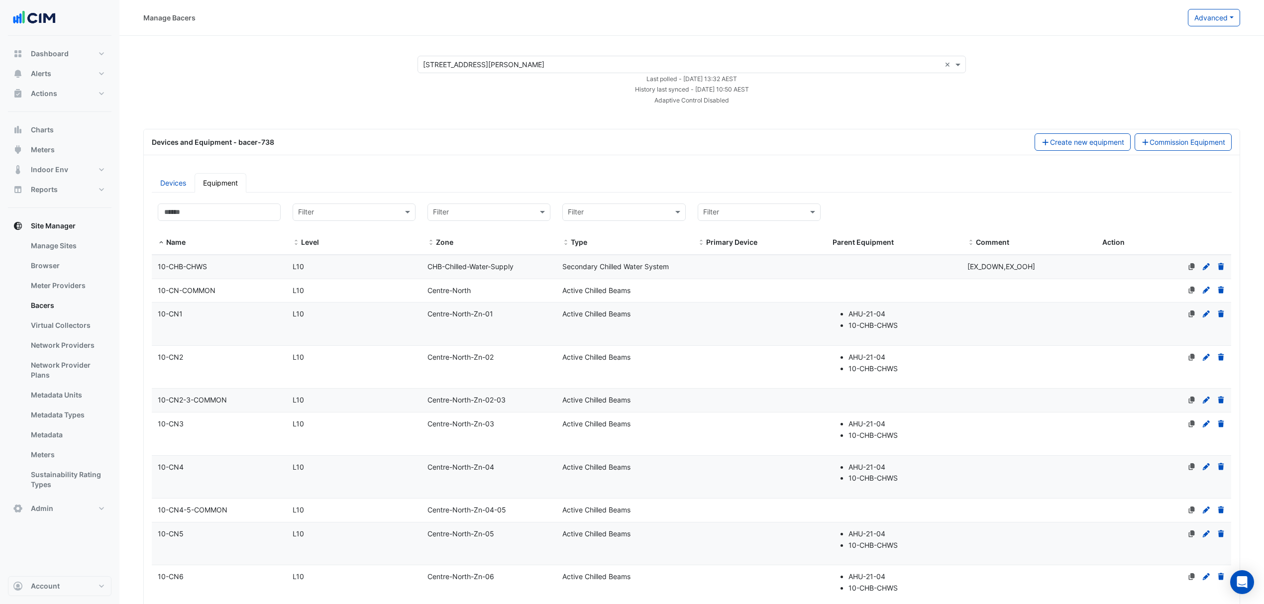
click at [614, 213] on input "text" at bounding box center [614, 212] width 92 height 11
type input "******"
click at [593, 239] on div "Active Chilled Beams" at bounding box center [624, 234] width 122 height 14
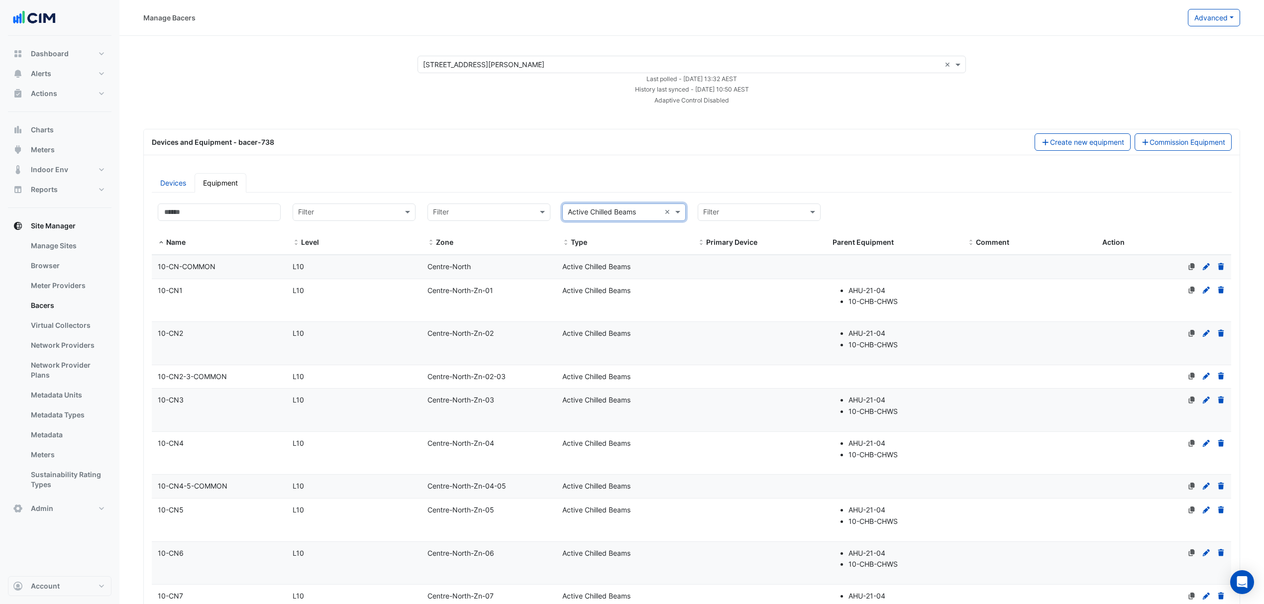
scroll to position [3595, 0]
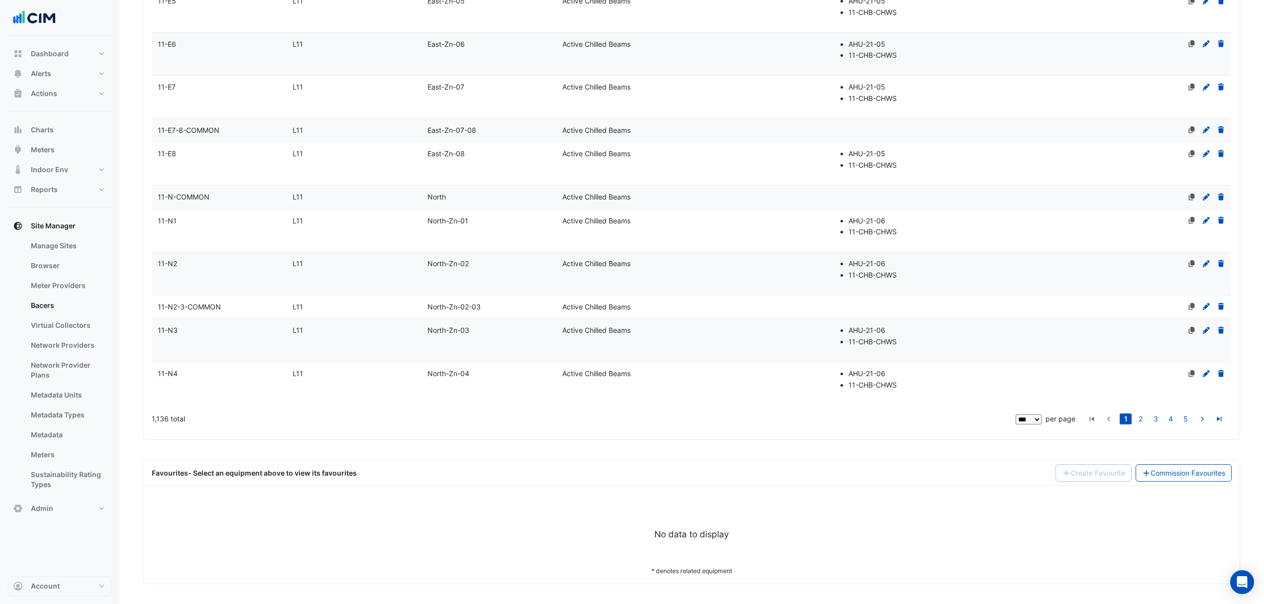
click at [1143, 415] on link "2" at bounding box center [1141, 419] width 12 height 11
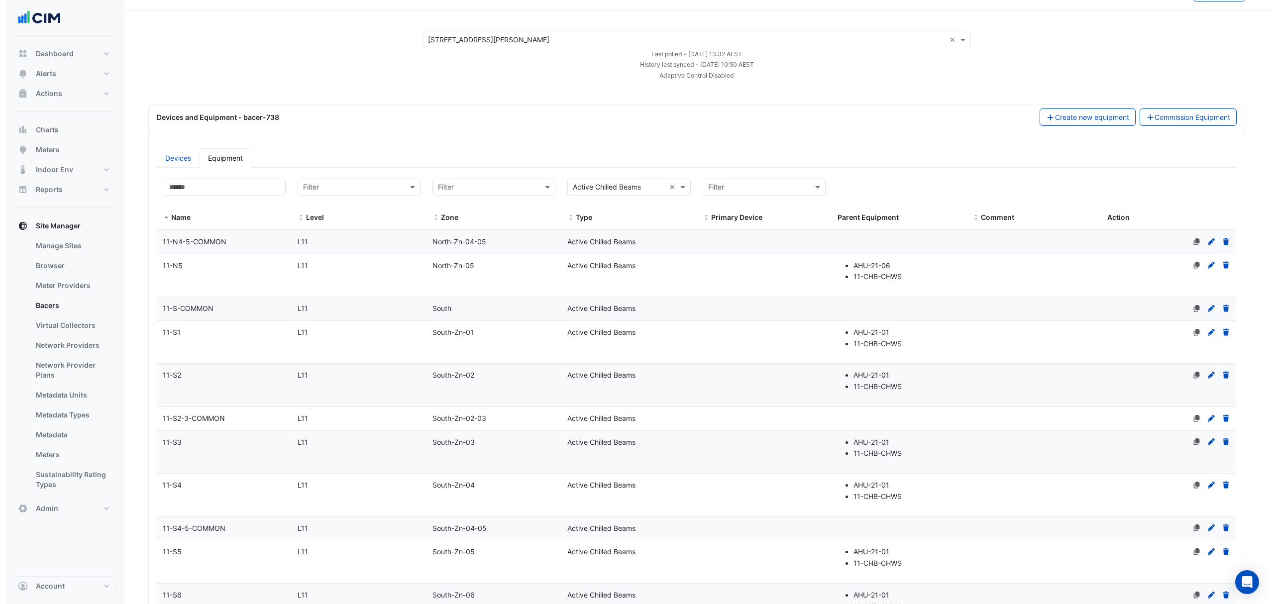
scroll to position [0, 0]
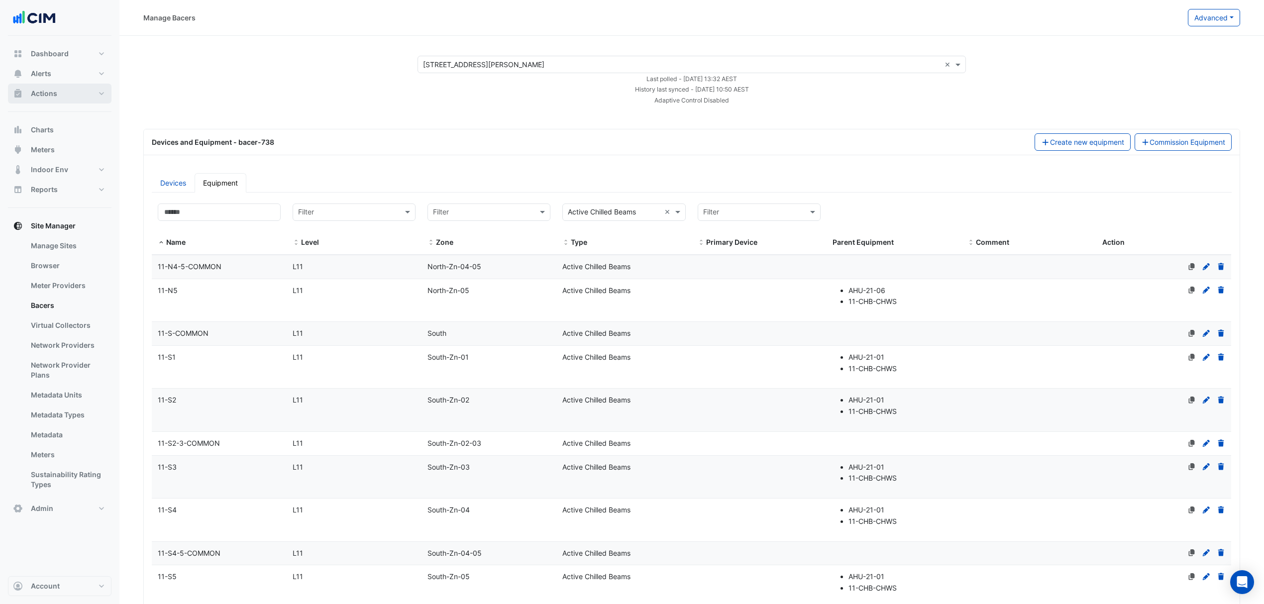
click at [60, 87] on button "Actions" at bounding box center [60, 94] width 104 height 20
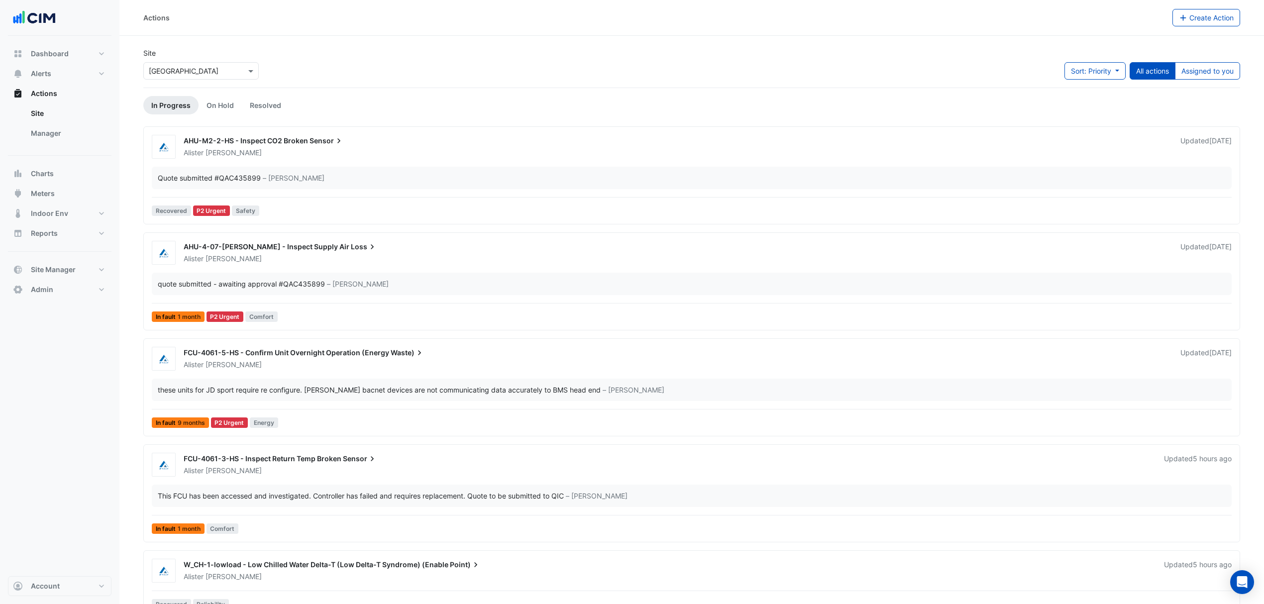
click at [46, 132] on link "Manager" at bounding box center [67, 133] width 89 height 20
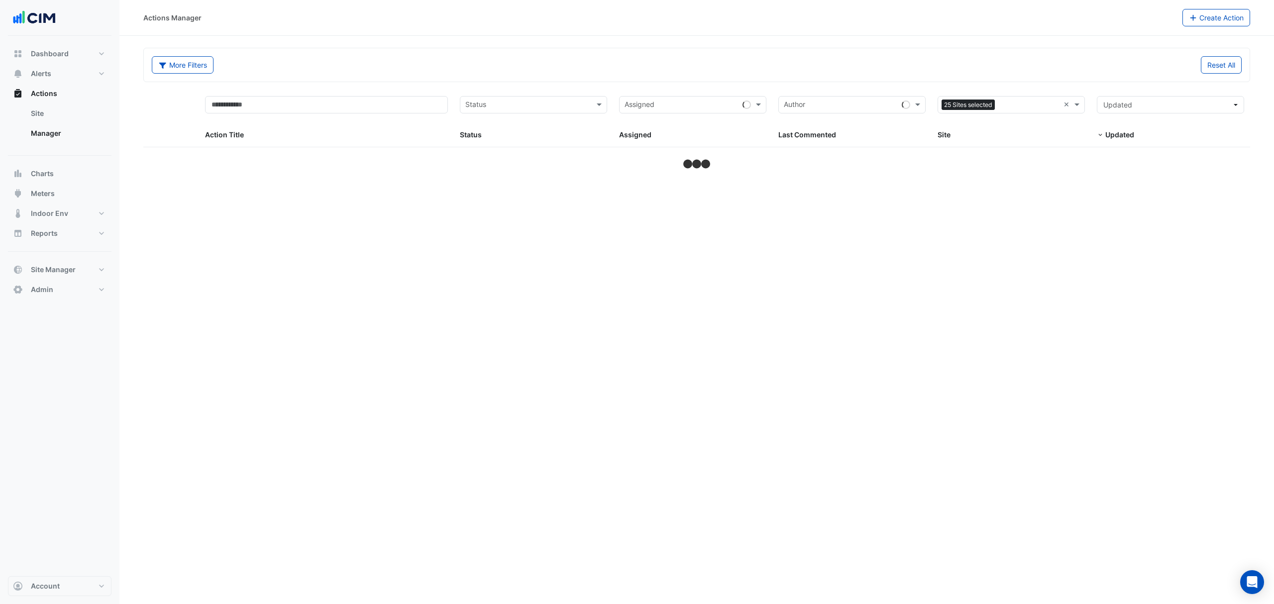
select select "***"
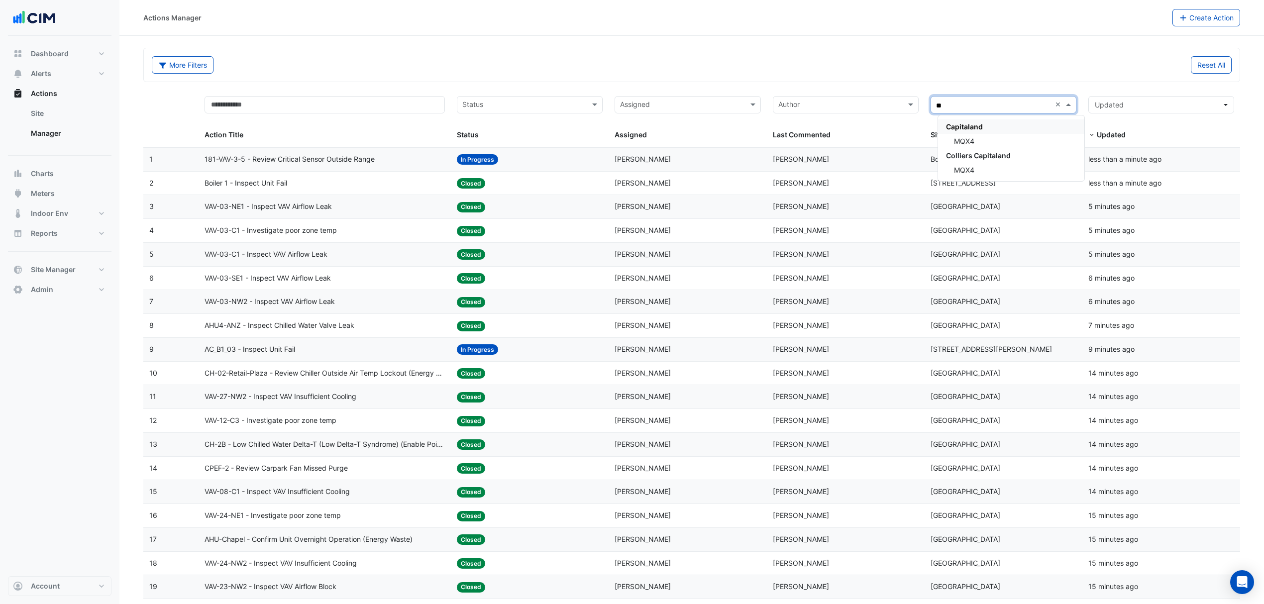
type input "***"
click at [987, 140] on div "MQX4" at bounding box center [1011, 141] width 146 height 14
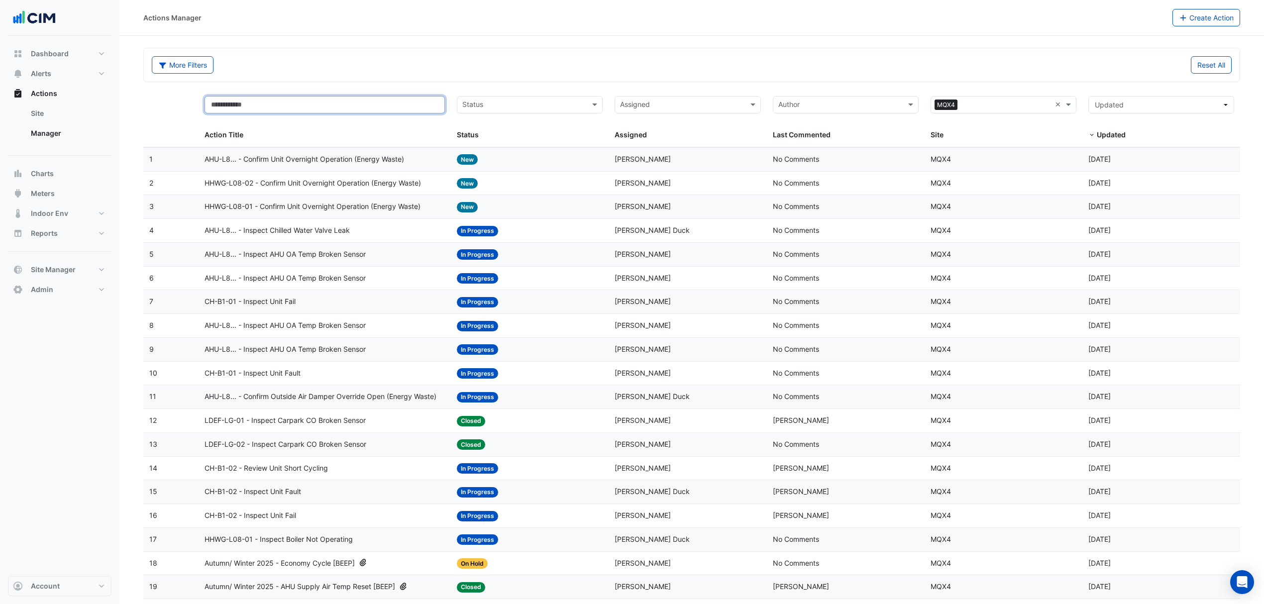
click at [379, 106] on input "text" at bounding box center [325, 104] width 240 height 17
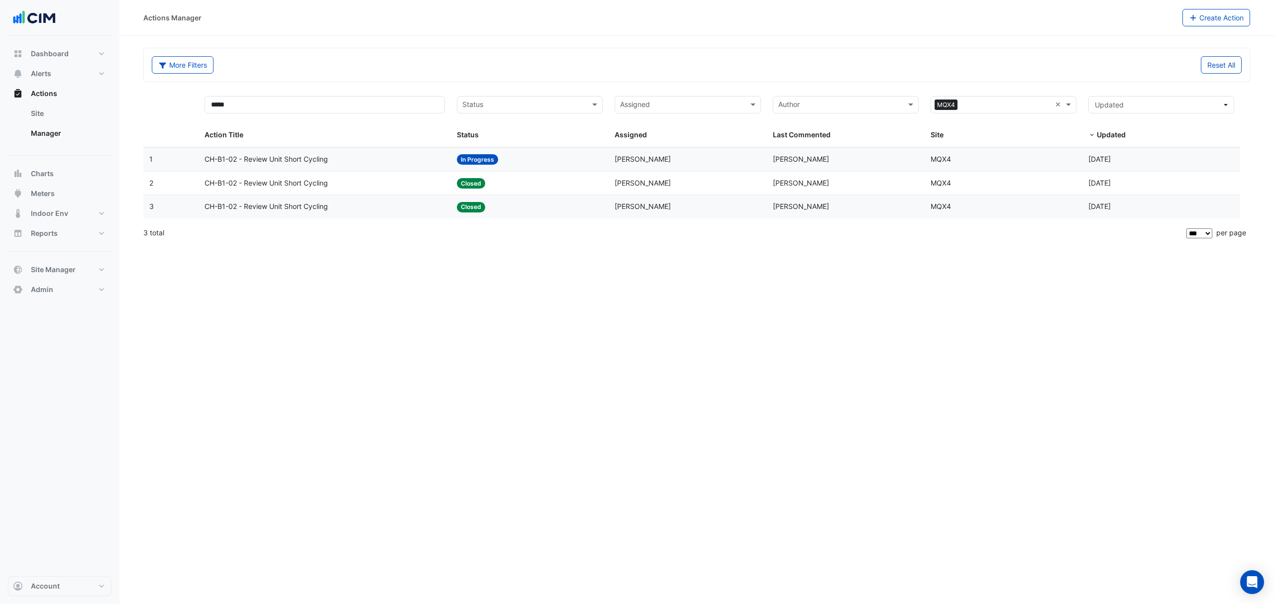
click at [287, 206] on span "CH-B1-02 - Review Unit Short Cycling" at bounding box center [266, 206] width 123 height 11
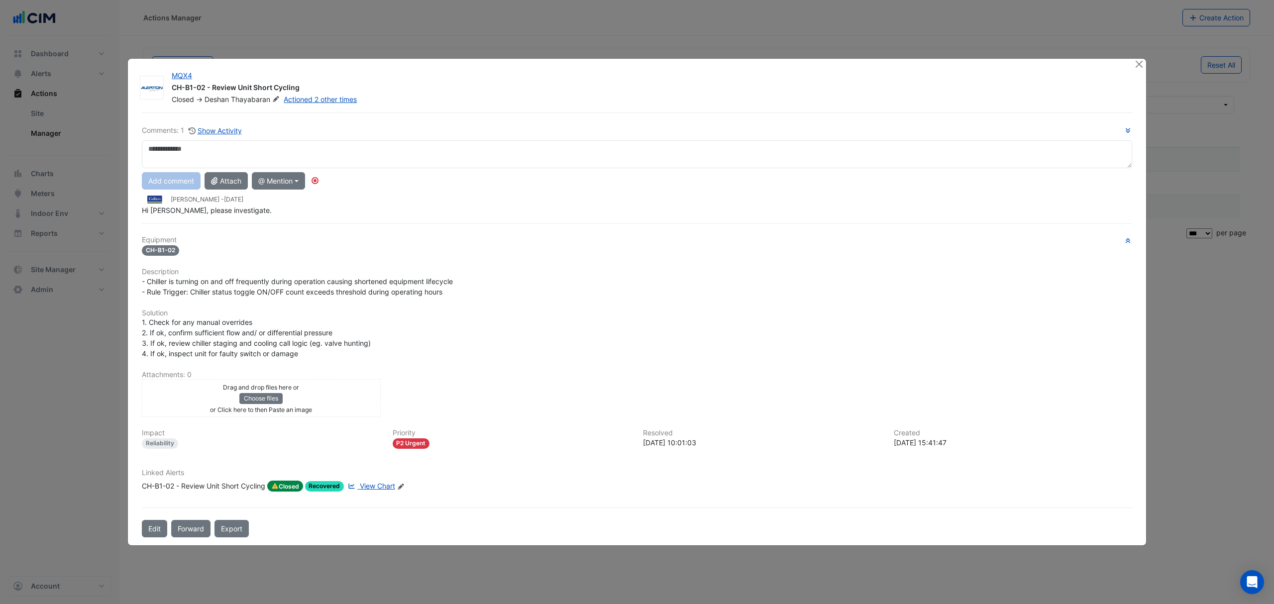
click at [1145, 75] on div "MQX4 CH-B1-02 - Review Unit Short Cycling Closed -> Deshan Thayabaran Actioned …" at bounding box center [637, 302] width 1018 height 487
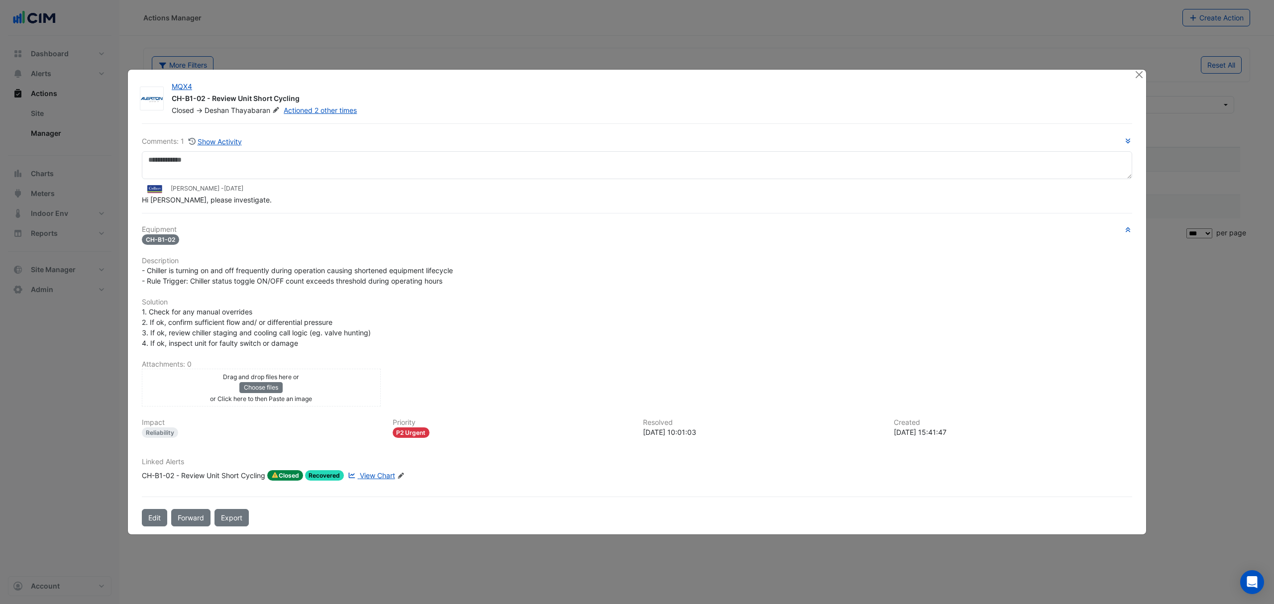
click at [1141, 66] on ngb-modal-window "MQX4 CH-B1-02 - Review Unit Short Cycling Closed -> Deshan Thayabaran Actioned …" at bounding box center [637, 302] width 1274 height 604
click at [1141, 74] on button "Close" at bounding box center [1139, 75] width 10 height 10
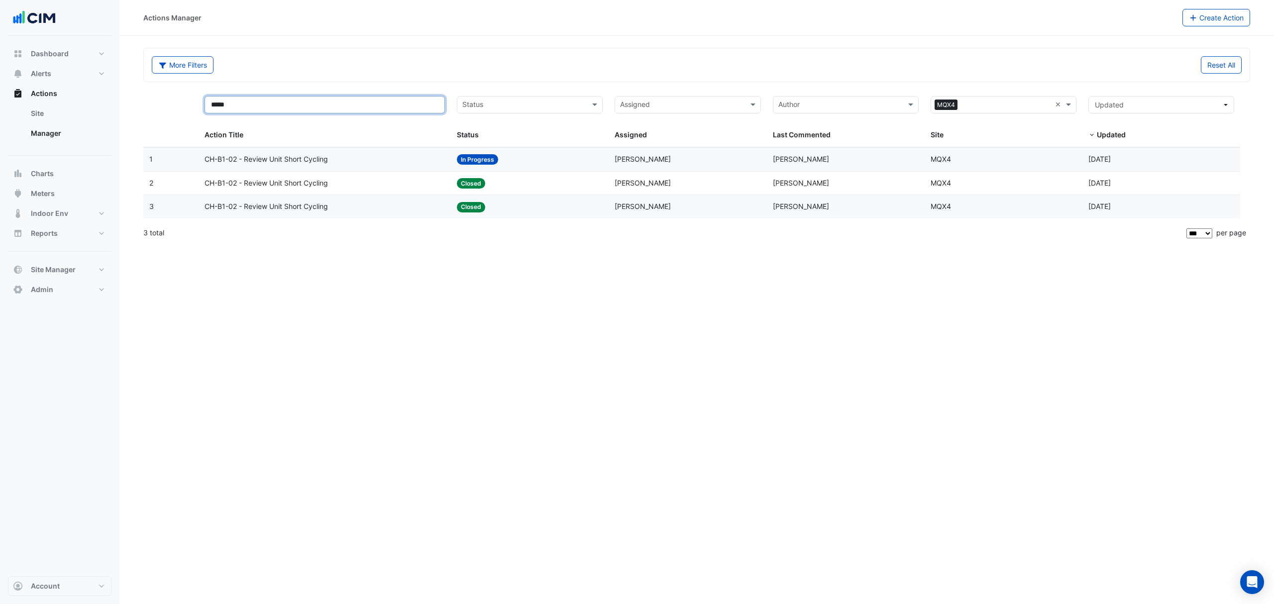
click at [271, 105] on input "*****" at bounding box center [325, 104] width 240 height 17
type input "*"
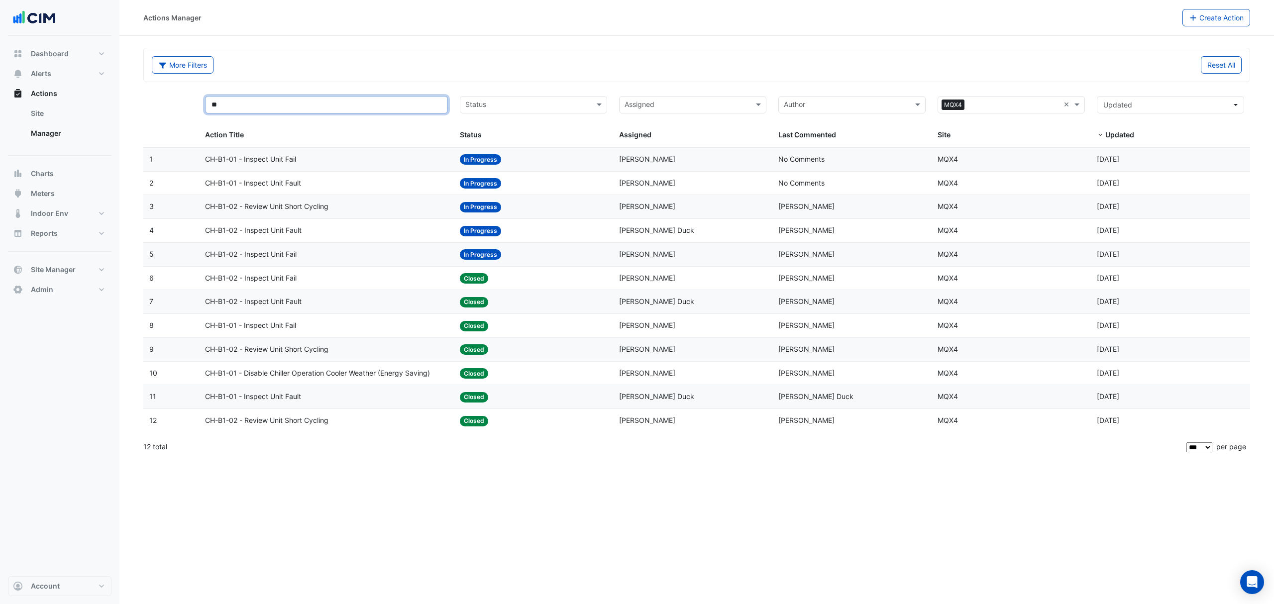
type input "**"
click at [990, 425] on div "Site: MQX4" at bounding box center [1010, 420] width 147 height 11
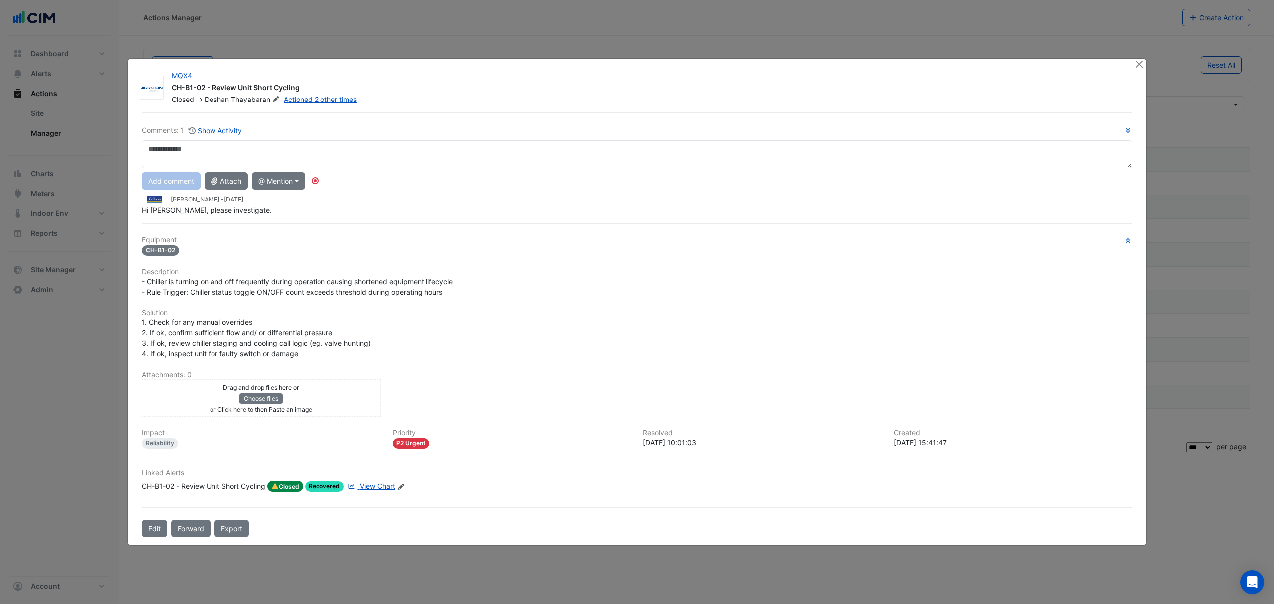
click at [706, 435] on h6 "Resolved" at bounding box center [762, 433] width 239 height 8
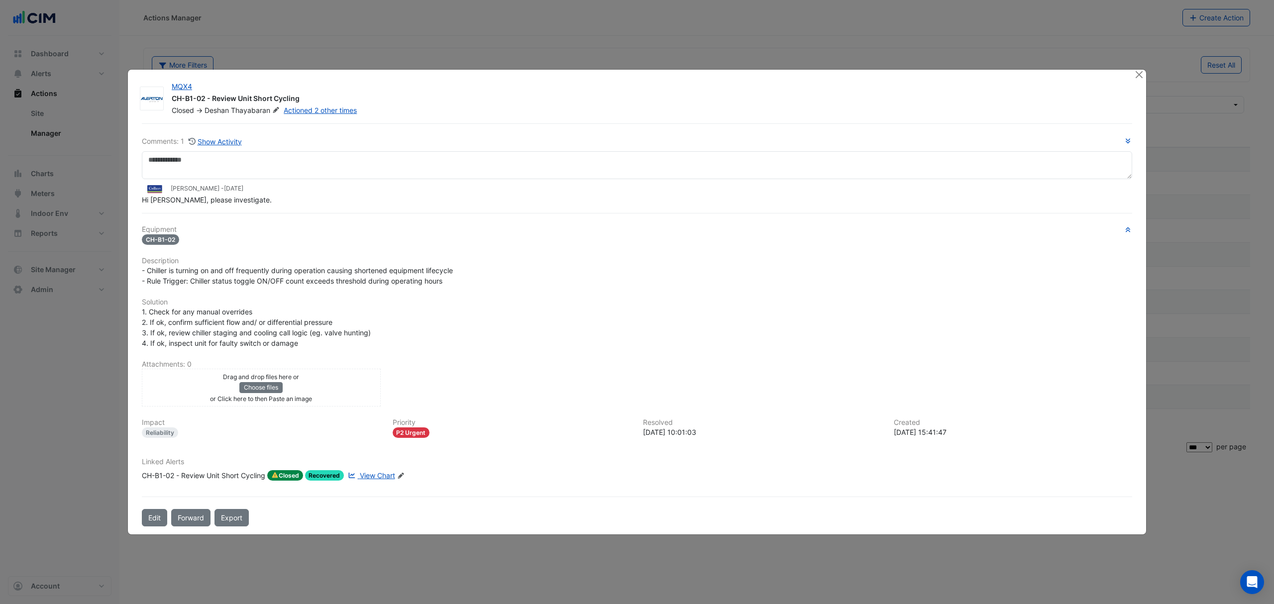
drag, startPoint x: 975, startPoint y: 432, endPoint x: 888, endPoint y: 428, distance: 87.6
click at [888, 428] on div "Created 2024-11-13 15:41:47" at bounding box center [1013, 427] width 251 height 19
click at [963, 434] on div "2024-11-13 15:41:47" at bounding box center [1013, 432] width 239 height 10
click at [1139, 70] on button "Close" at bounding box center [1139, 75] width 10 height 10
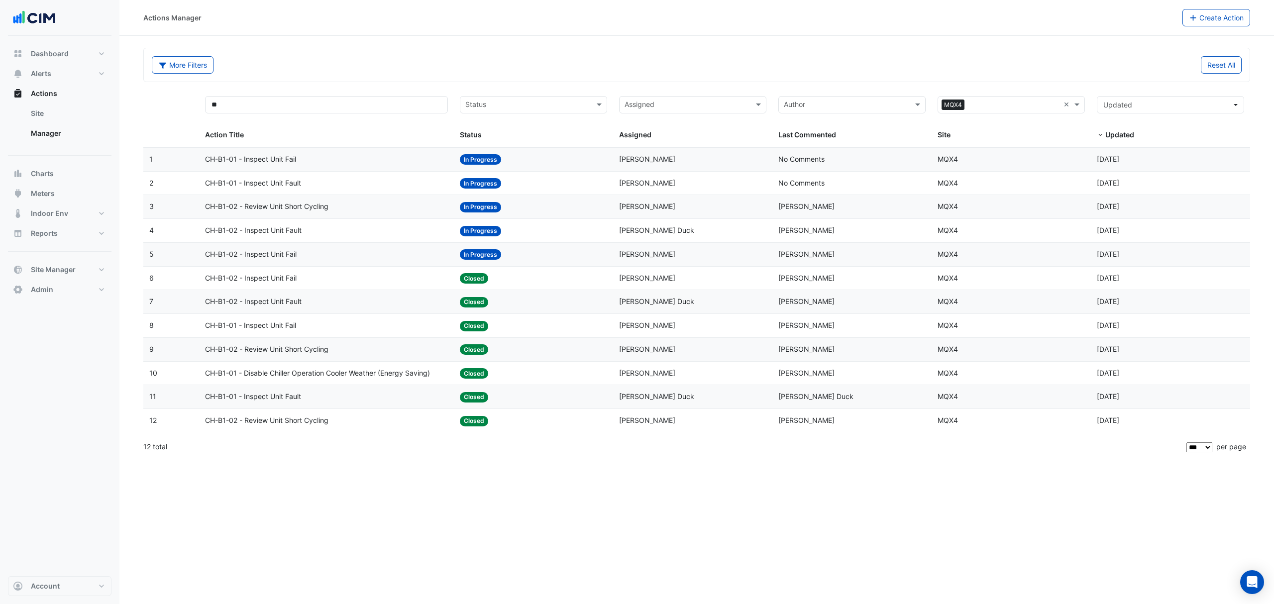
click at [625, 424] on span "Deshan Thayabaran" at bounding box center [647, 420] width 56 height 8
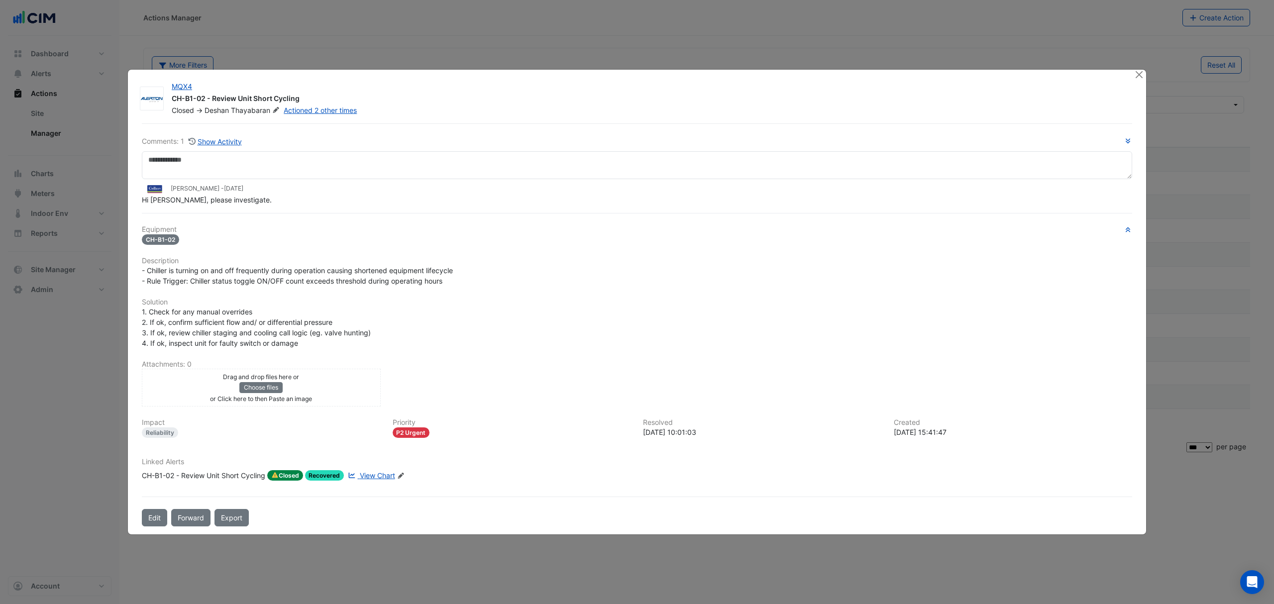
drag, startPoint x: 878, startPoint y: 421, endPoint x: 968, endPoint y: 436, distance: 91.9
click at [953, 439] on div "Equipment CH-B1-02 Description - Chiller is turning on and off frequently durin…" at bounding box center [637, 356] width 990 height 263
click at [985, 434] on div "2024-11-13 15:41:47" at bounding box center [1013, 432] width 239 height 10
drag, startPoint x: 974, startPoint y: 428, endPoint x: 858, endPoint y: 412, distance: 117.0
click at [858, 412] on div "Equipment CH-B1-02 Description - Chiller is turning on and off frequently durin…" at bounding box center [637, 356] width 990 height 263
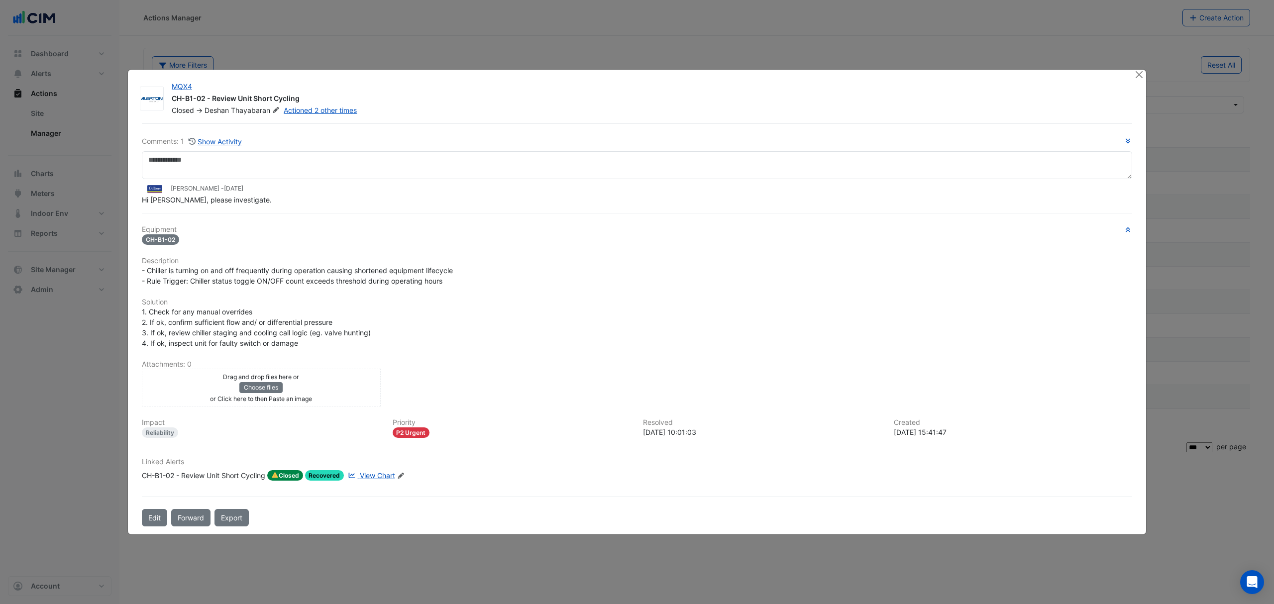
click at [665, 312] on div "1. Check for any manual overrides 2. If ok, confirm sufficient flow and/ or dif…" at bounding box center [637, 328] width 990 height 42
click at [368, 474] on span "View Chart" at bounding box center [377, 475] width 35 height 8
click at [225, 142] on button "Show Activity" at bounding box center [215, 141] width 54 height 11
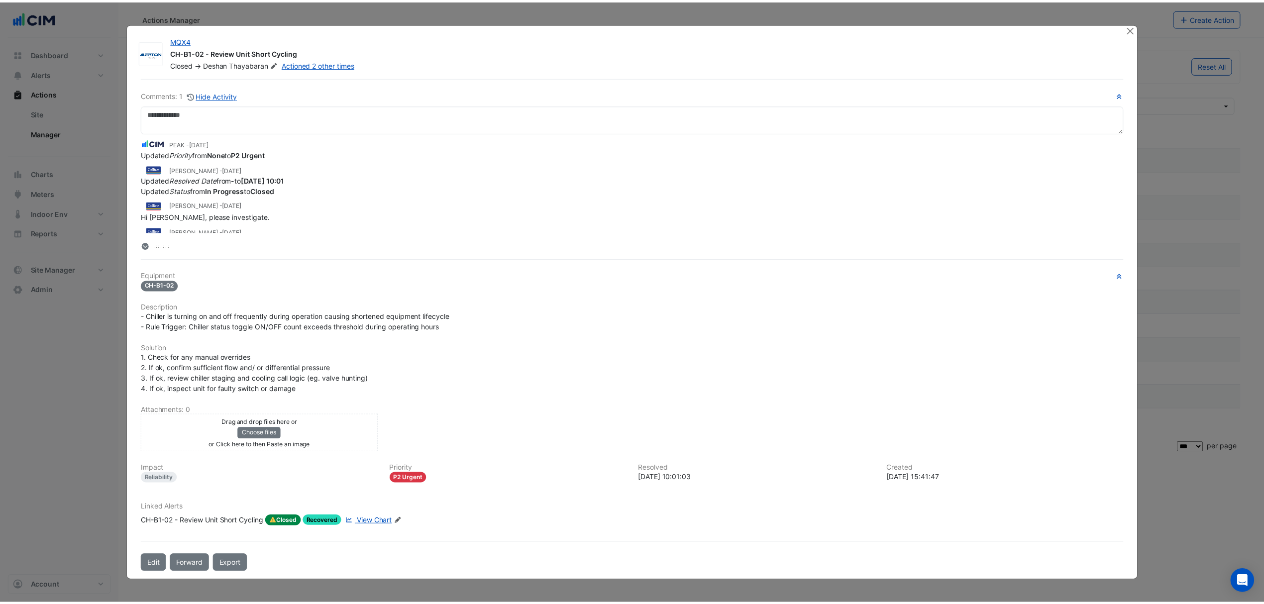
scroll to position [12, 0]
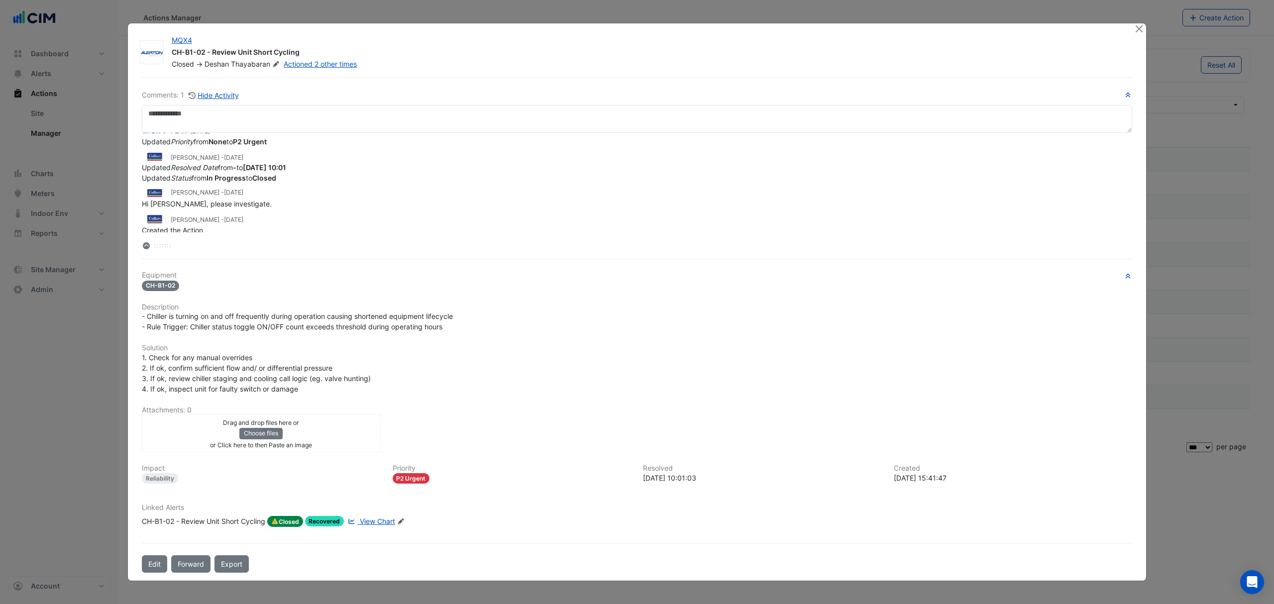
click at [928, 480] on div "2024-11-13 15:41:47" at bounding box center [1013, 478] width 239 height 10
click at [1134, 26] on button "Close" at bounding box center [1139, 28] width 10 height 10
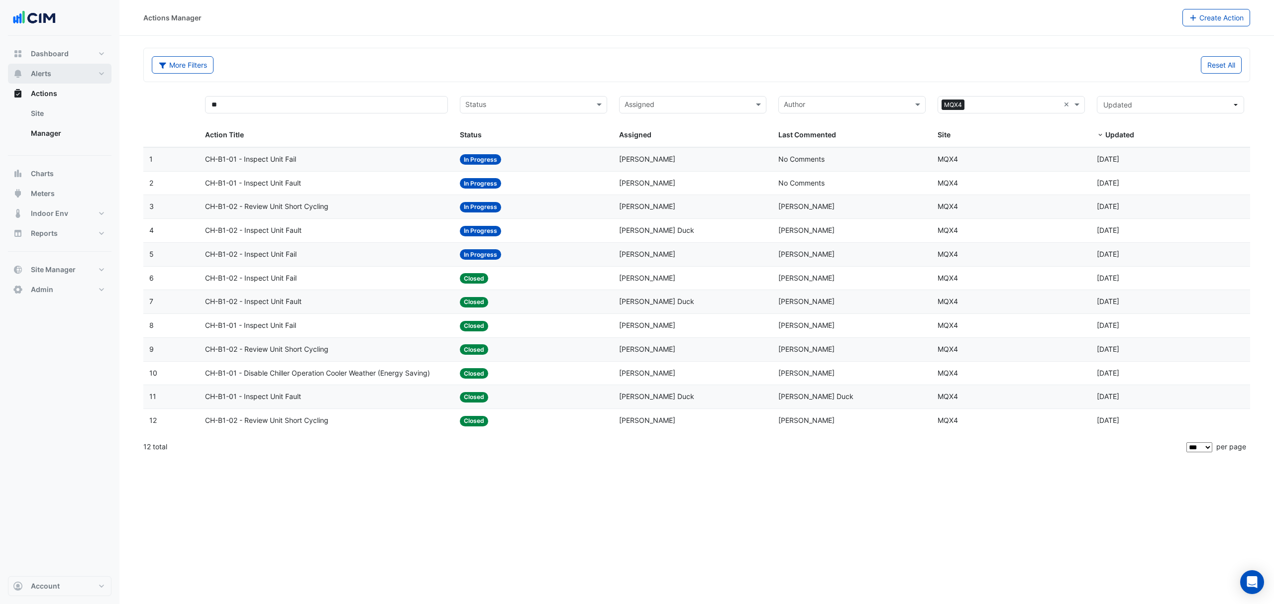
click at [58, 76] on button "Alerts" at bounding box center [60, 74] width 104 height 20
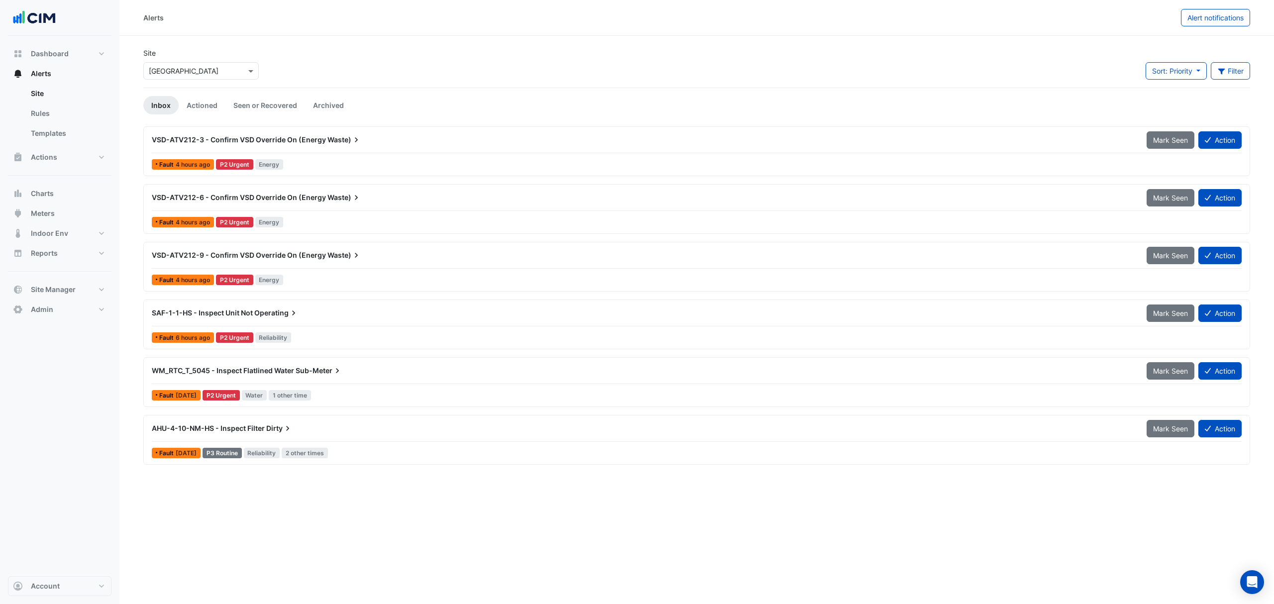
click at [275, 98] on link "Seen or Recovered" at bounding box center [265, 105] width 80 height 18
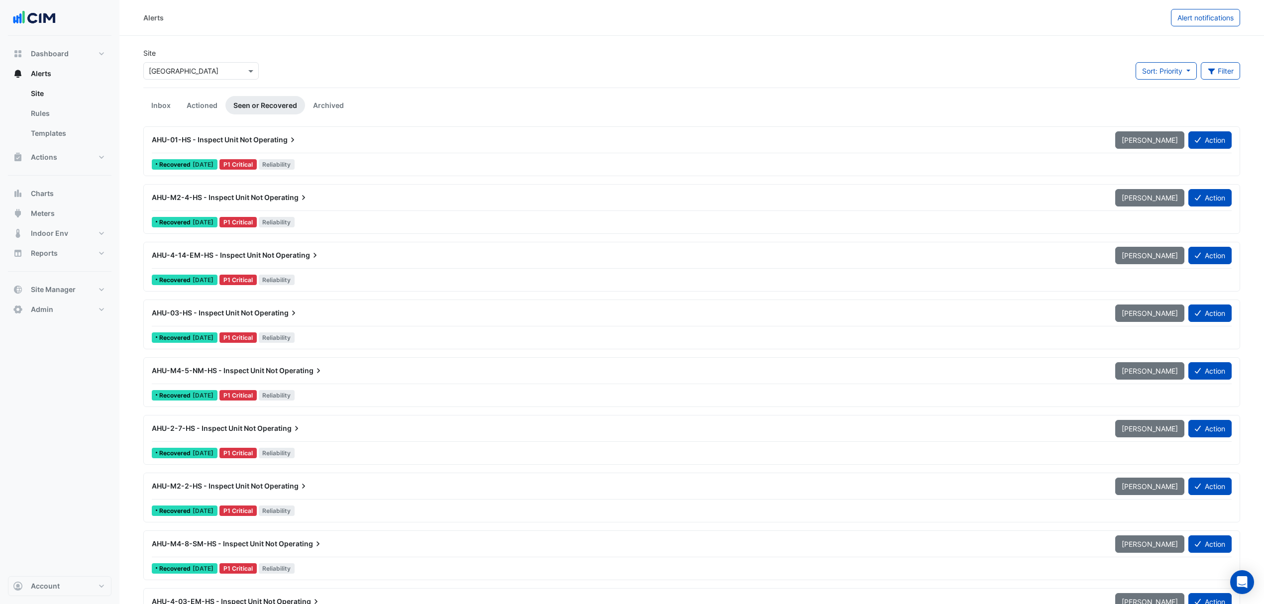
click at [189, 72] on input "text" at bounding box center [191, 71] width 85 height 10
type input "****"
click at [161, 96] on span "Capitaland" at bounding box center [170, 92] width 37 height 8
click at [172, 104] on span "MQX4" at bounding box center [170, 107] width 20 height 8
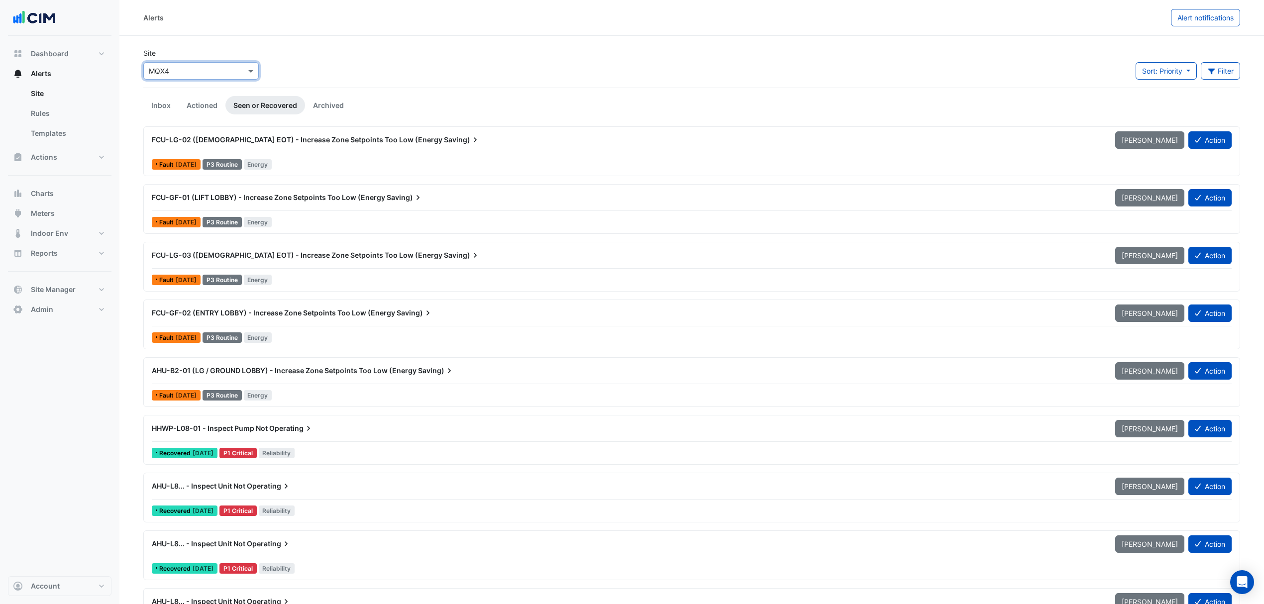
click at [1208, 66] on button "Filter" at bounding box center [1221, 70] width 40 height 17
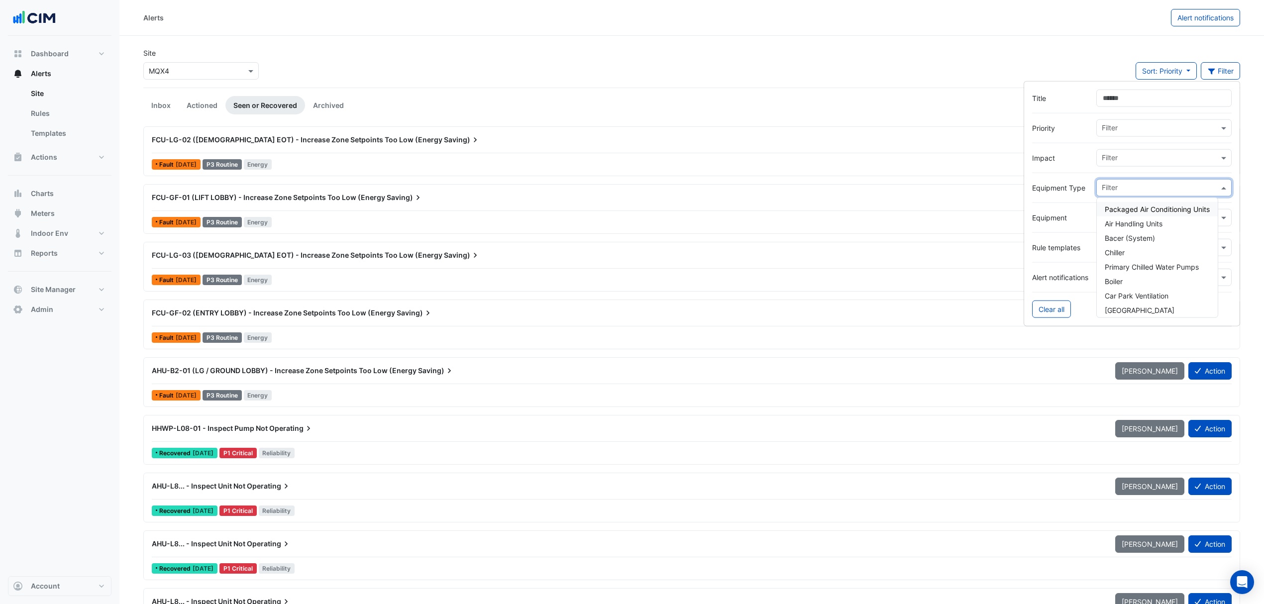
click at [1123, 192] on input "text" at bounding box center [1160, 189] width 117 height 10
click at [1125, 252] on span "Chiller" at bounding box center [1115, 252] width 20 height 8
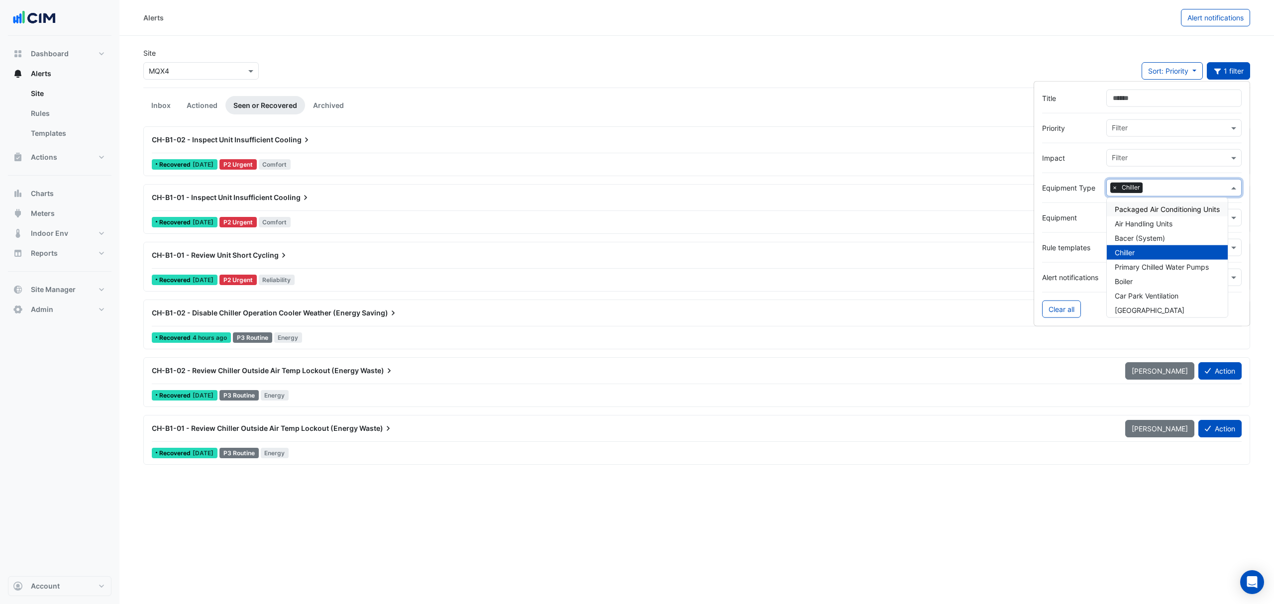
click at [622, 32] on div "Alerts Alert notifications" at bounding box center [696, 18] width 1154 height 36
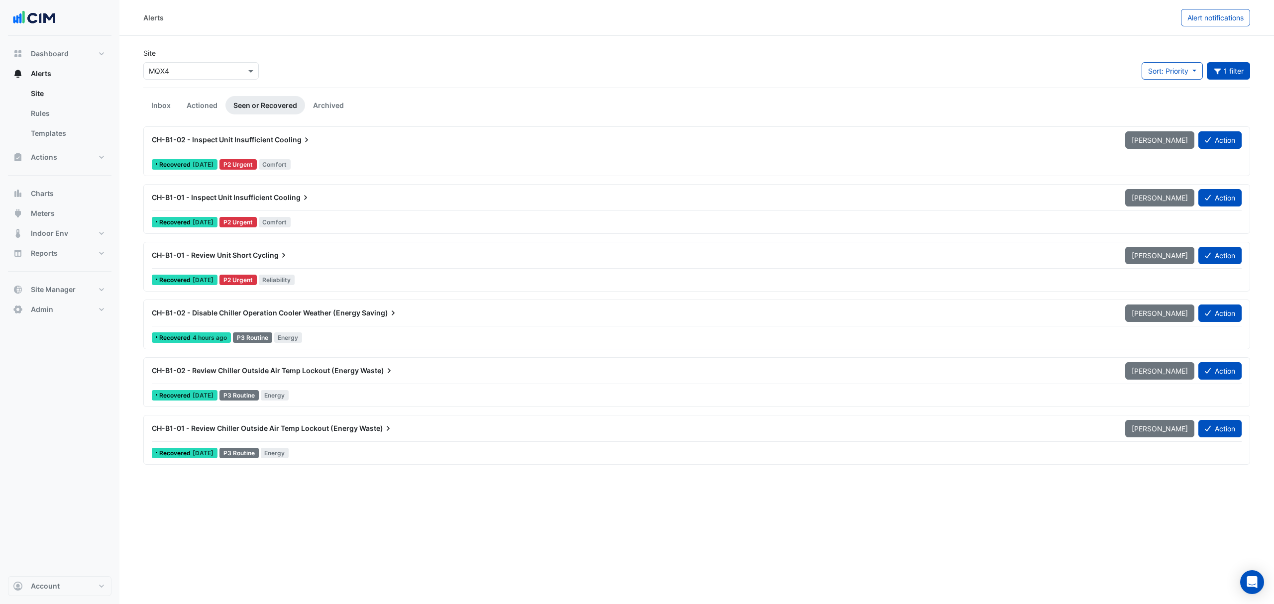
click at [226, 259] on span "CH-B1-01 - Review Unit Short" at bounding box center [202, 255] width 100 height 8
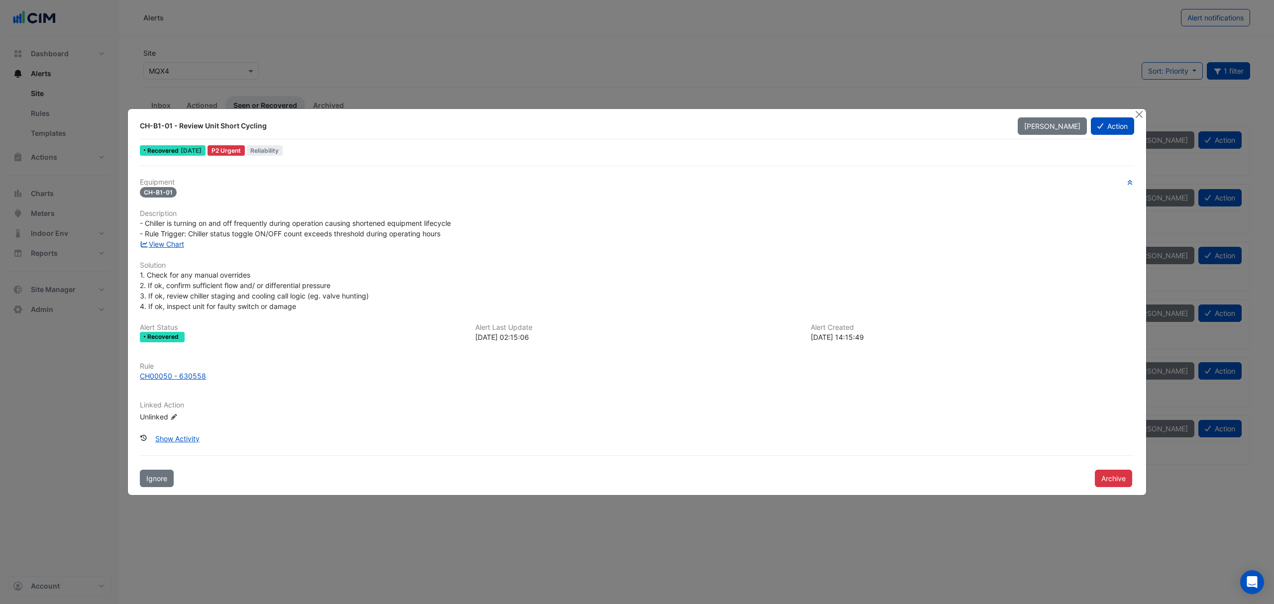
drag, startPoint x: 885, startPoint y: 328, endPoint x: 901, endPoint y: 327, distance: 16.0
click at [880, 338] on div "Alert Created 2024-11-19 14:15:49" at bounding box center [972, 332] width 335 height 19
click at [1139, 115] on button "Close" at bounding box center [1139, 114] width 10 height 10
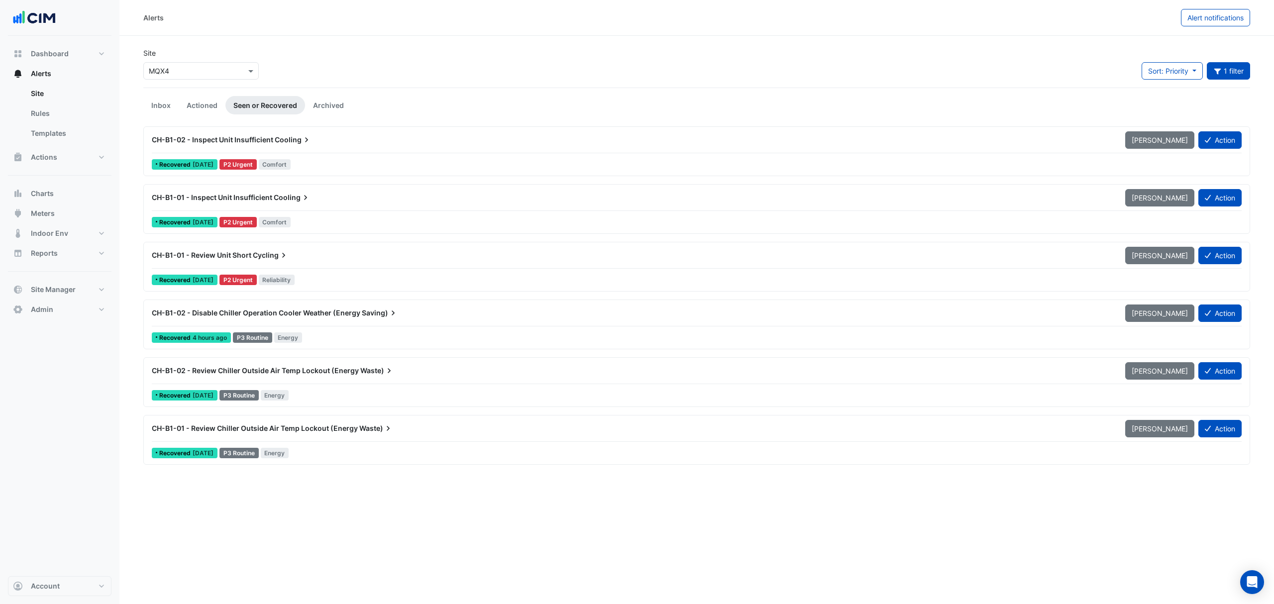
click at [206, 102] on link "Actioned" at bounding box center [202, 105] width 47 height 18
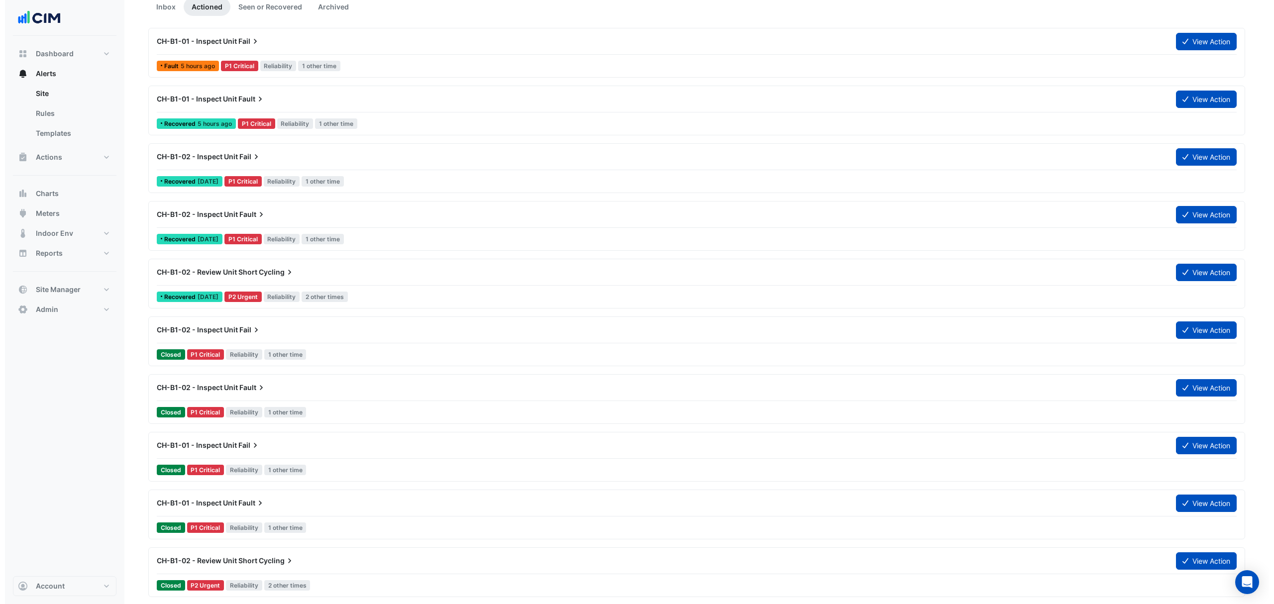
scroll to position [221, 0]
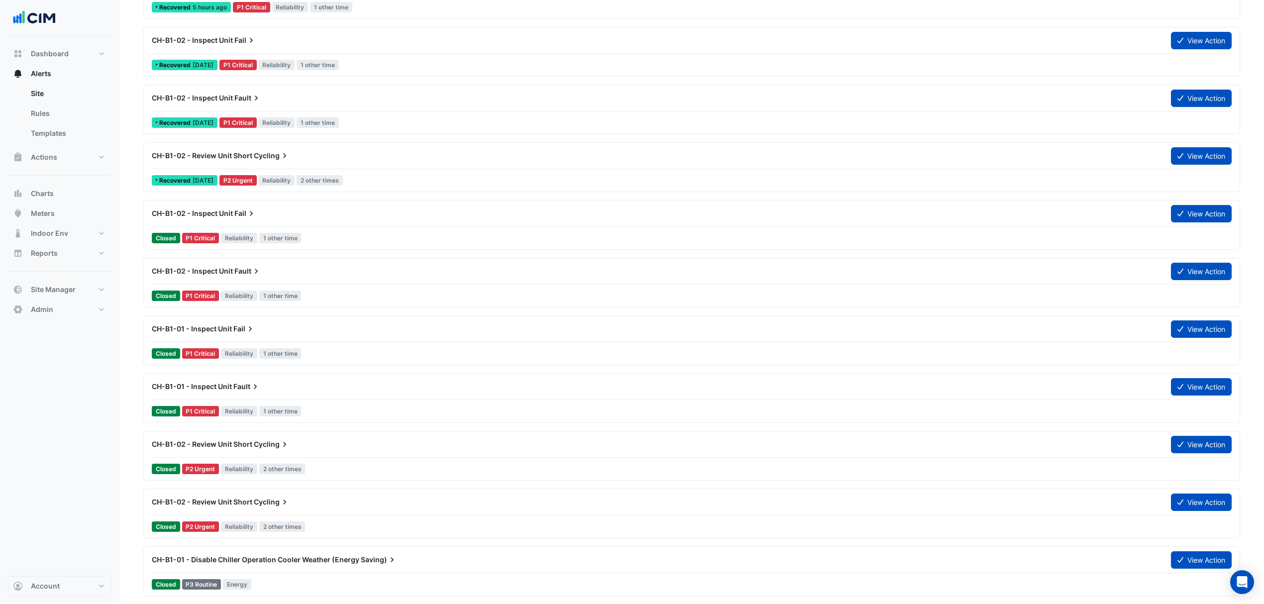
click at [262, 501] on span "Cycling" at bounding box center [272, 502] width 36 height 10
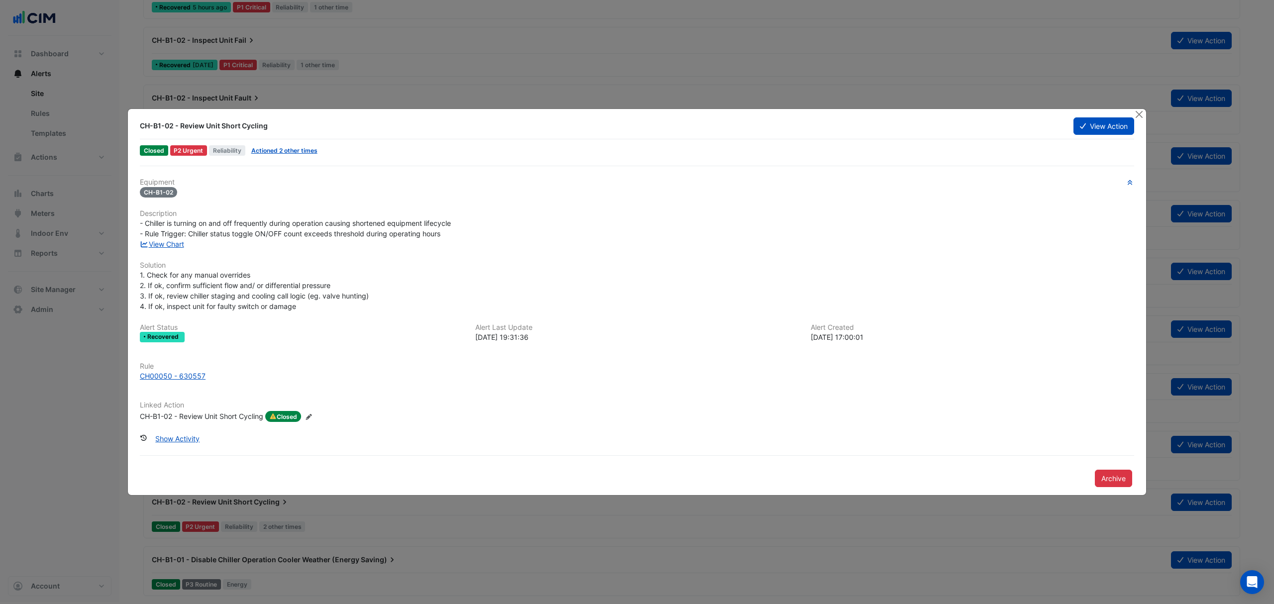
click at [305, 152] on link "Actioned 2 other times" at bounding box center [284, 150] width 66 height 7
drag, startPoint x: 1143, startPoint y: 110, endPoint x: 1137, endPoint y: 110, distance: 5.5
click at [1141, 110] on button "Close" at bounding box center [1139, 114] width 10 height 10
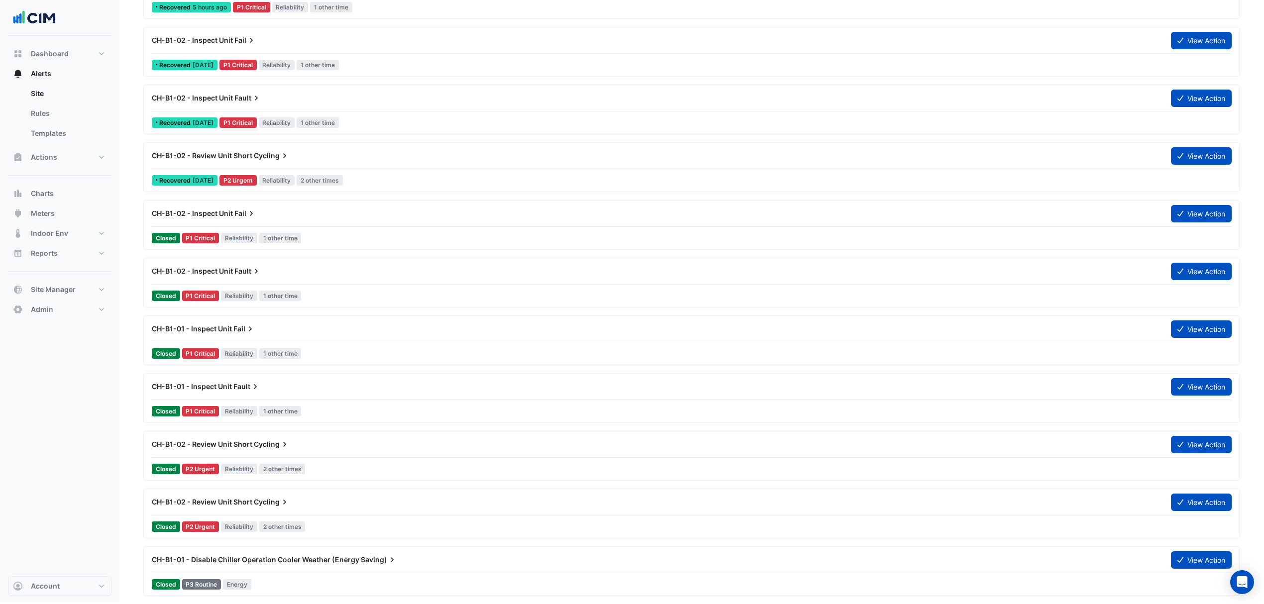
click at [302, 441] on div "CH-B1-02 - Review Unit Short Cycling" at bounding box center [655, 444] width 1007 height 10
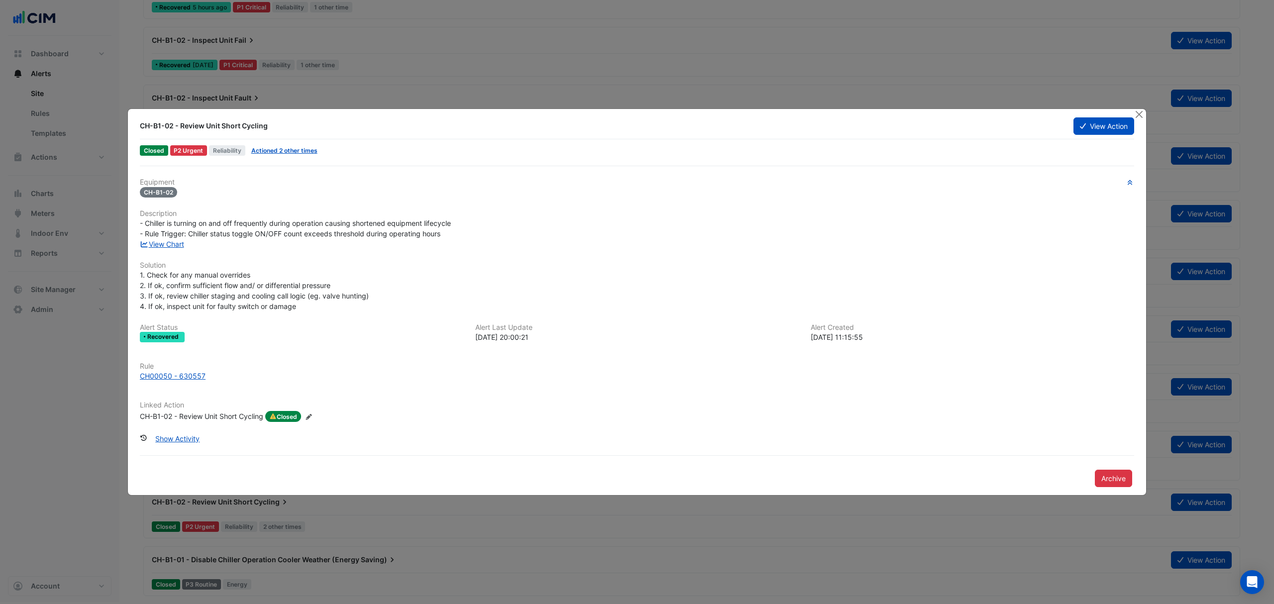
click at [170, 443] on button "Show Activity" at bounding box center [177, 438] width 57 height 17
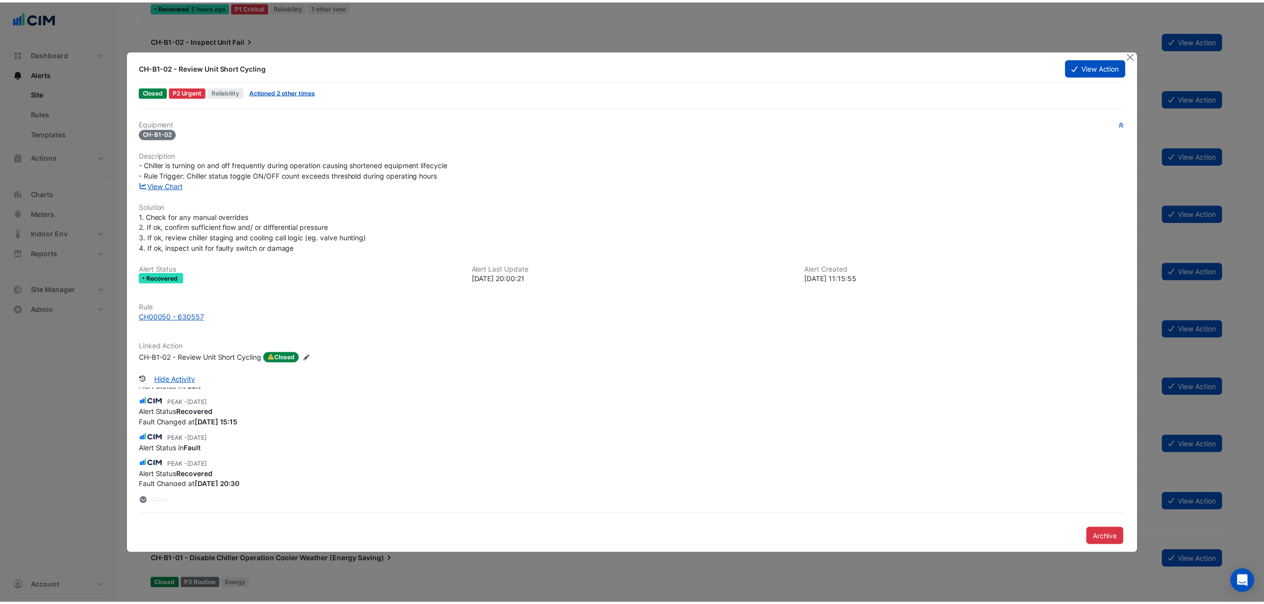
scroll to position [156, 0]
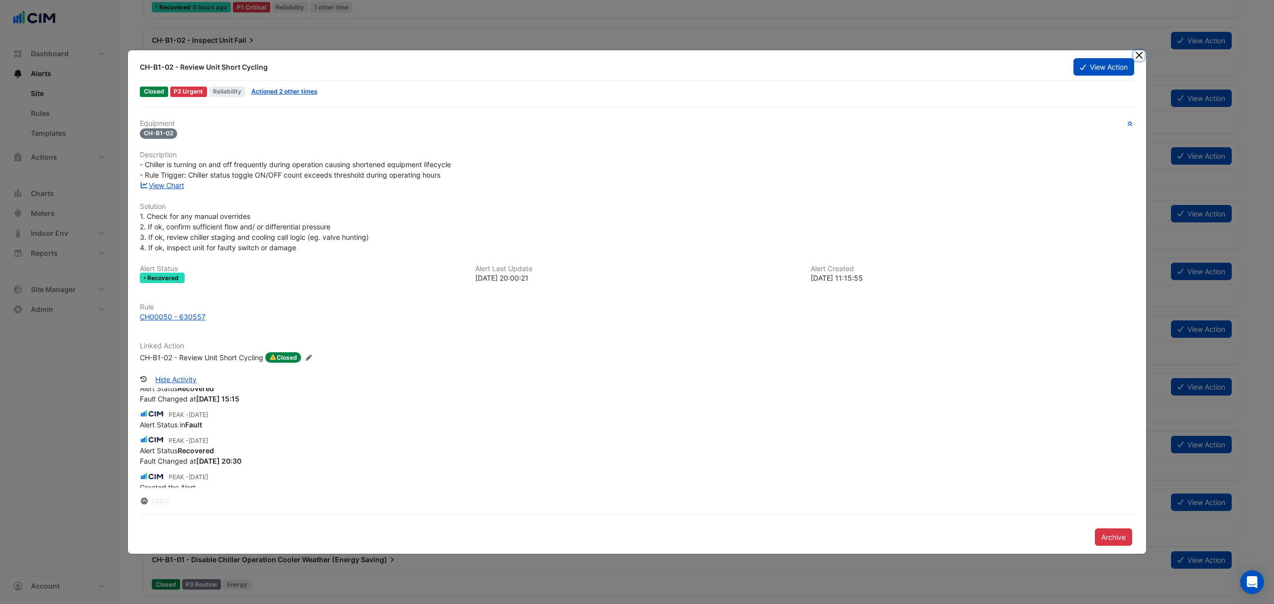
click at [1140, 58] on button "Close" at bounding box center [1139, 55] width 10 height 10
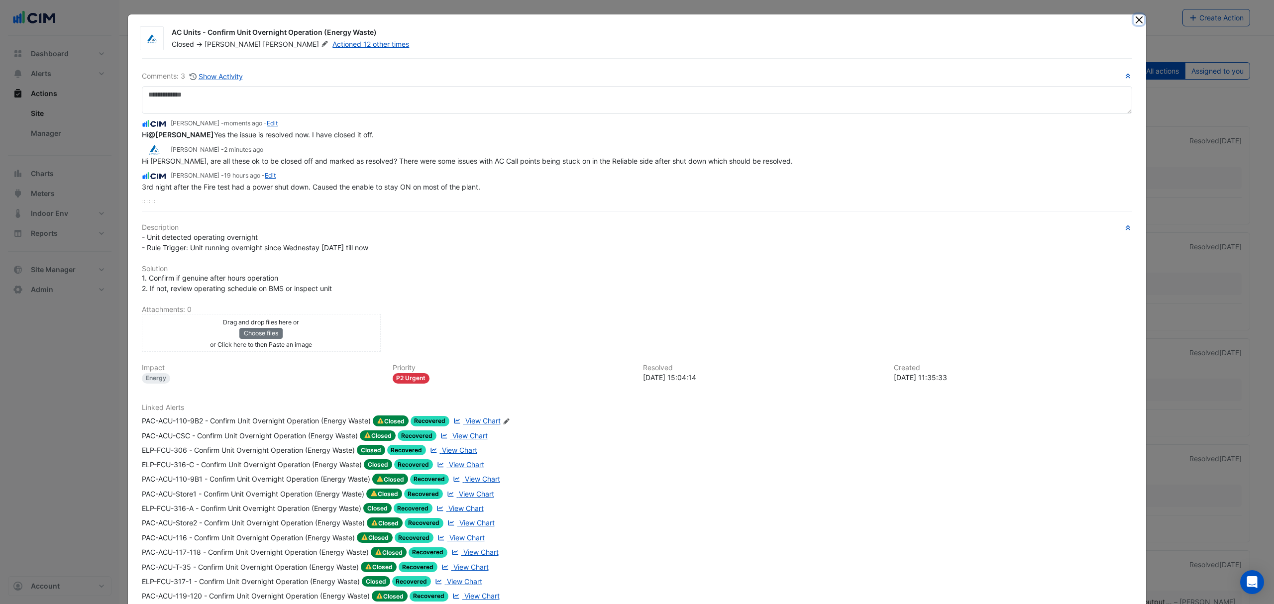
click at [1134, 20] on button "Close" at bounding box center [1139, 19] width 10 height 10
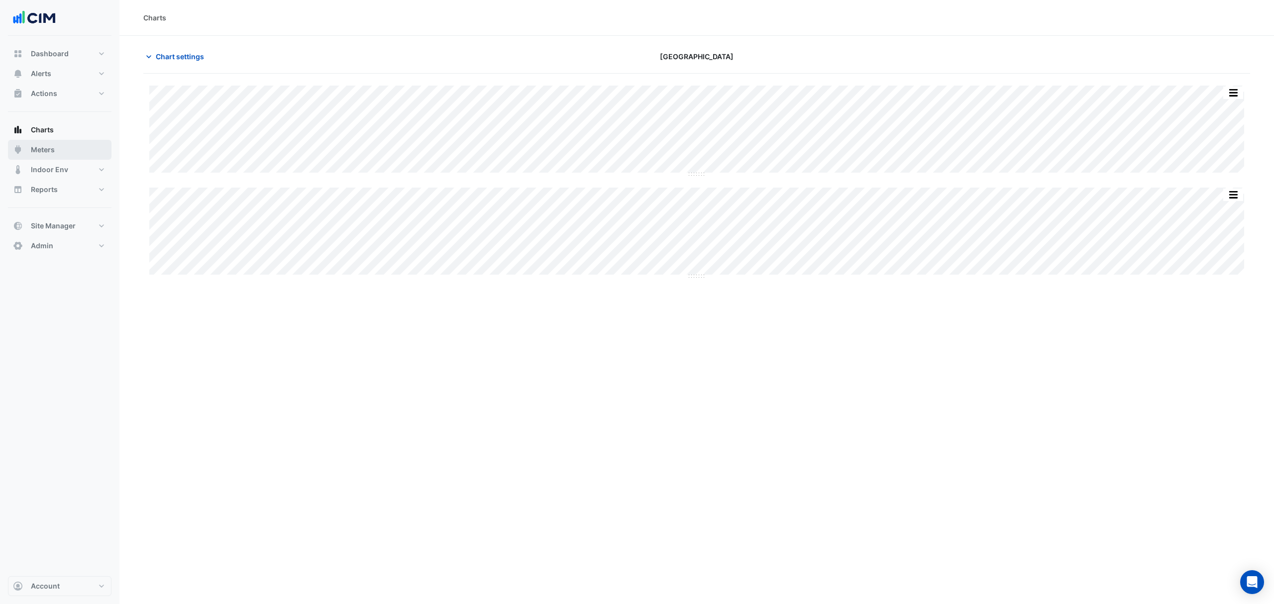
click at [68, 150] on button "Meters" at bounding box center [60, 150] width 104 height 20
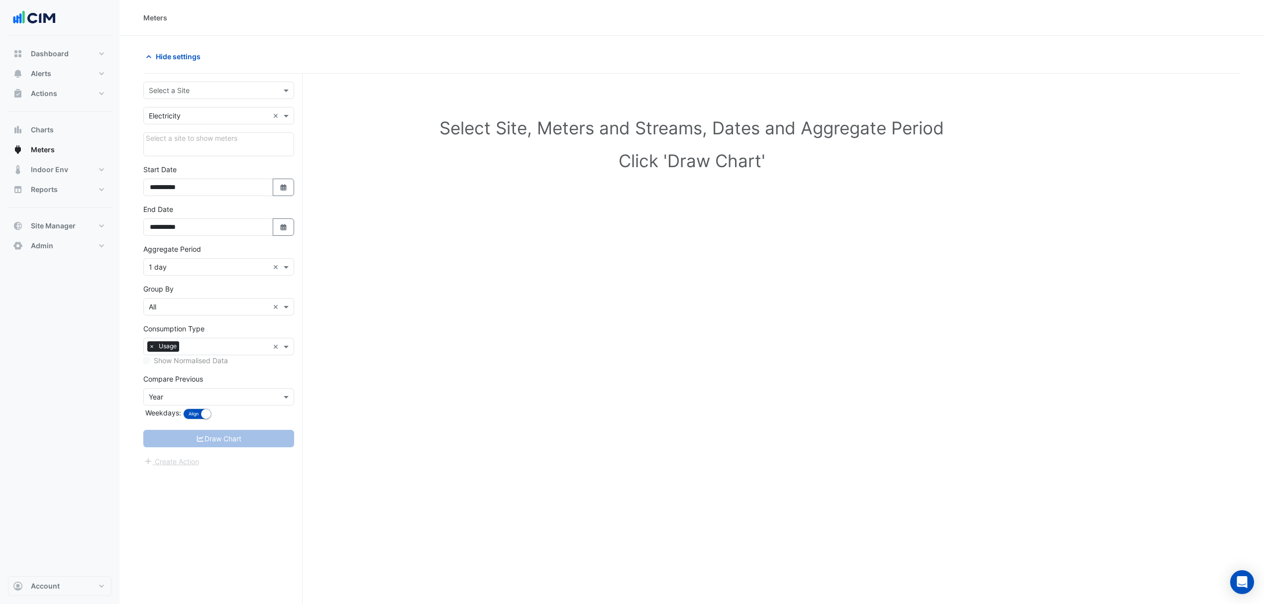
click at [219, 88] on input "text" at bounding box center [209, 91] width 120 height 10
type input "******"
click at [202, 132] on div "Pacific Epping Plaza" at bounding box center [219, 126] width 150 height 14
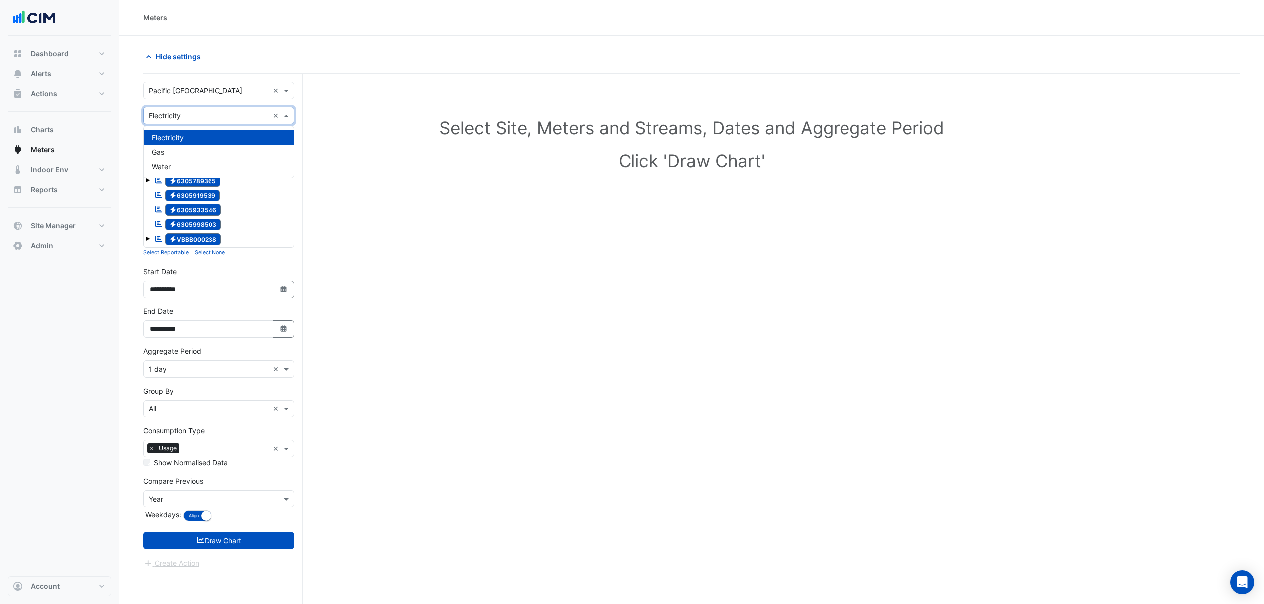
click at [202, 115] on input "text" at bounding box center [209, 116] width 120 height 10
click at [184, 165] on div "Water" at bounding box center [219, 166] width 150 height 14
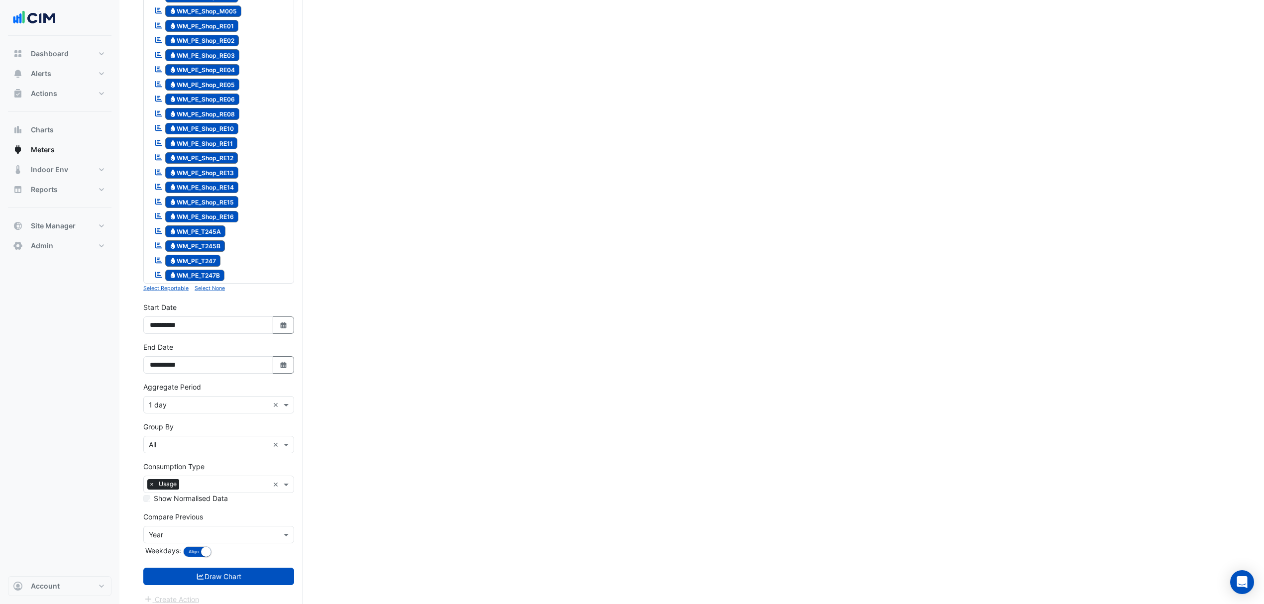
scroll to position [1207, 0]
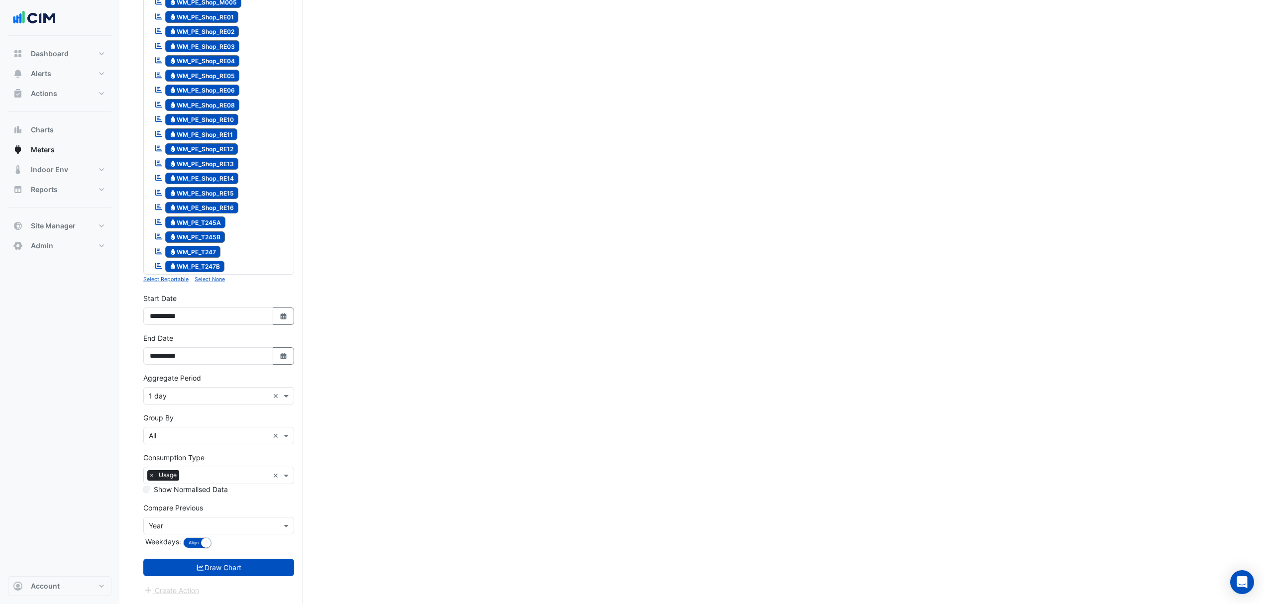
click at [291, 321] on button "Select Date" at bounding box center [284, 316] width 22 height 17
select select "*"
select select "****"
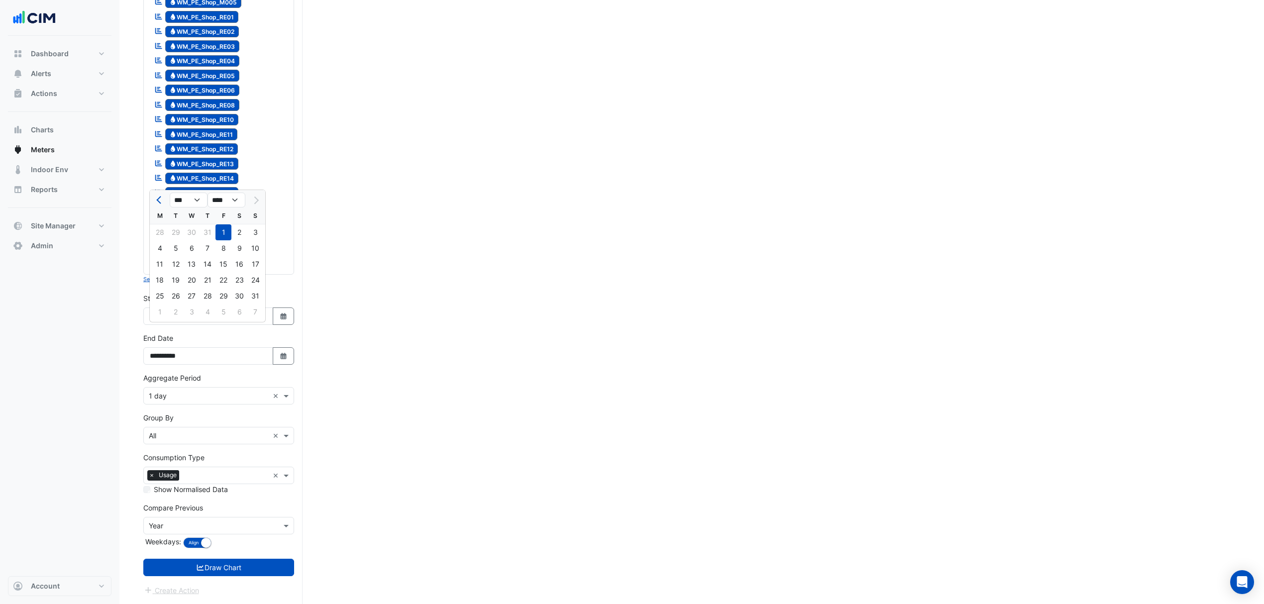
click at [163, 192] on button "Previous month" at bounding box center [160, 200] width 12 height 16
select select "*"
click at [171, 224] on div "1" at bounding box center [176, 232] width 16 height 16
type input "**********"
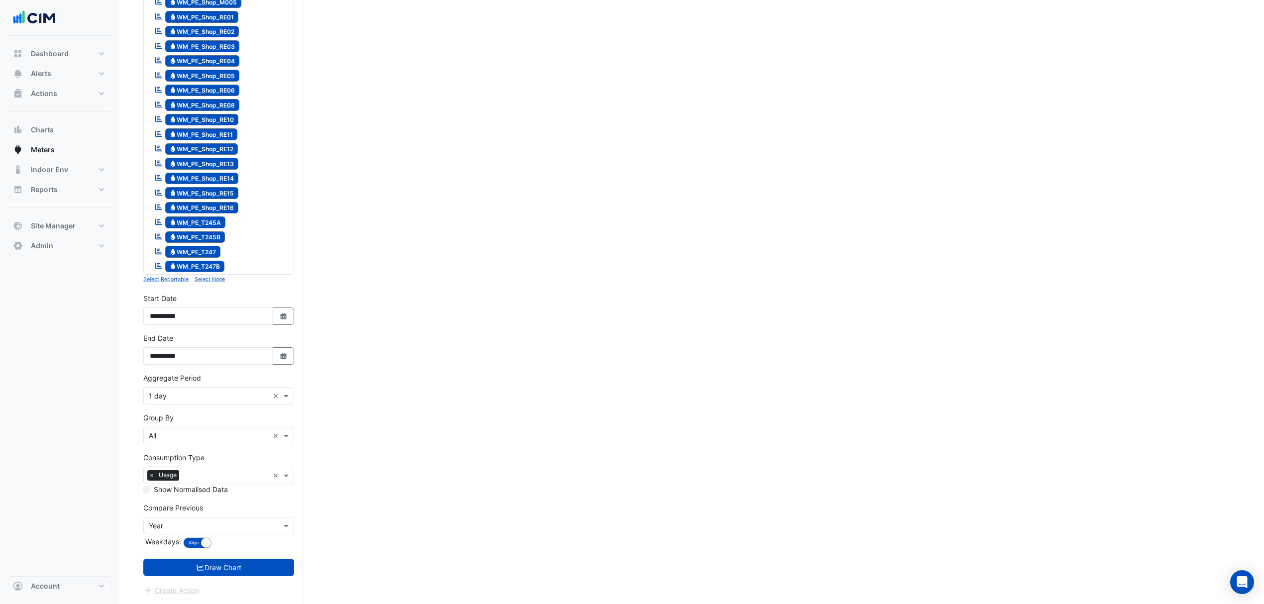
click at [291, 361] on button "Select Date" at bounding box center [284, 355] width 22 height 17
click at [259, 232] on button "Next month" at bounding box center [255, 240] width 12 height 16
select select "*"
click at [171, 328] on div "30" at bounding box center [176, 336] width 16 height 16
type input "**********"
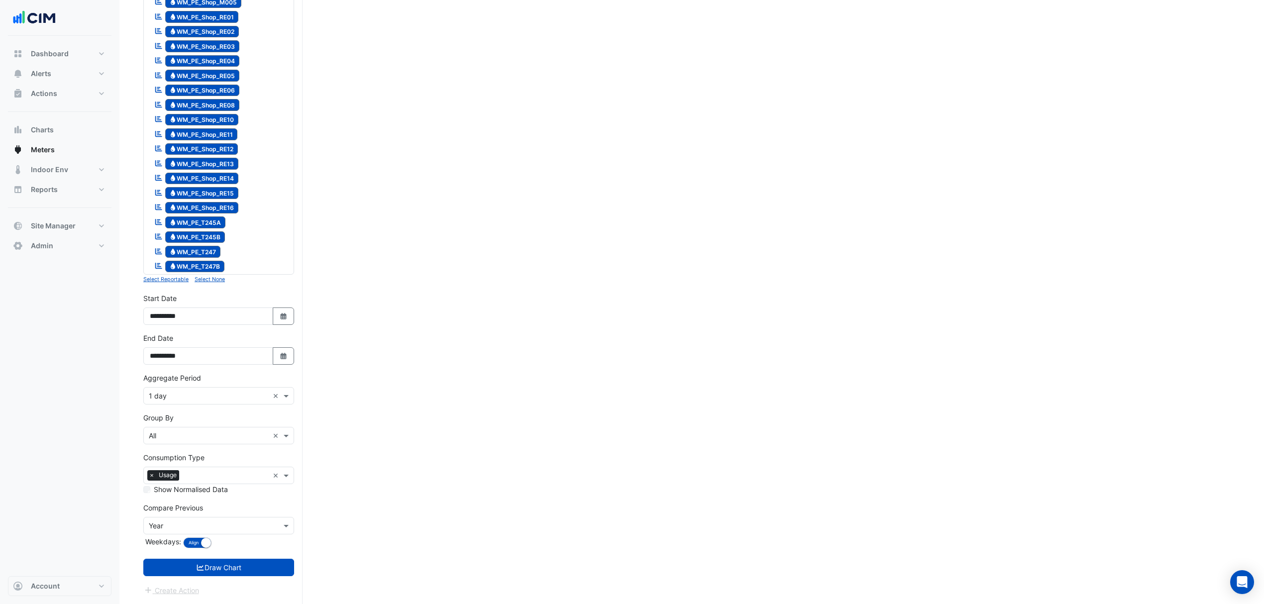
click at [283, 315] on icon "Select Date" at bounding box center [283, 316] width 9 height 7
select select "*"
select select "****"
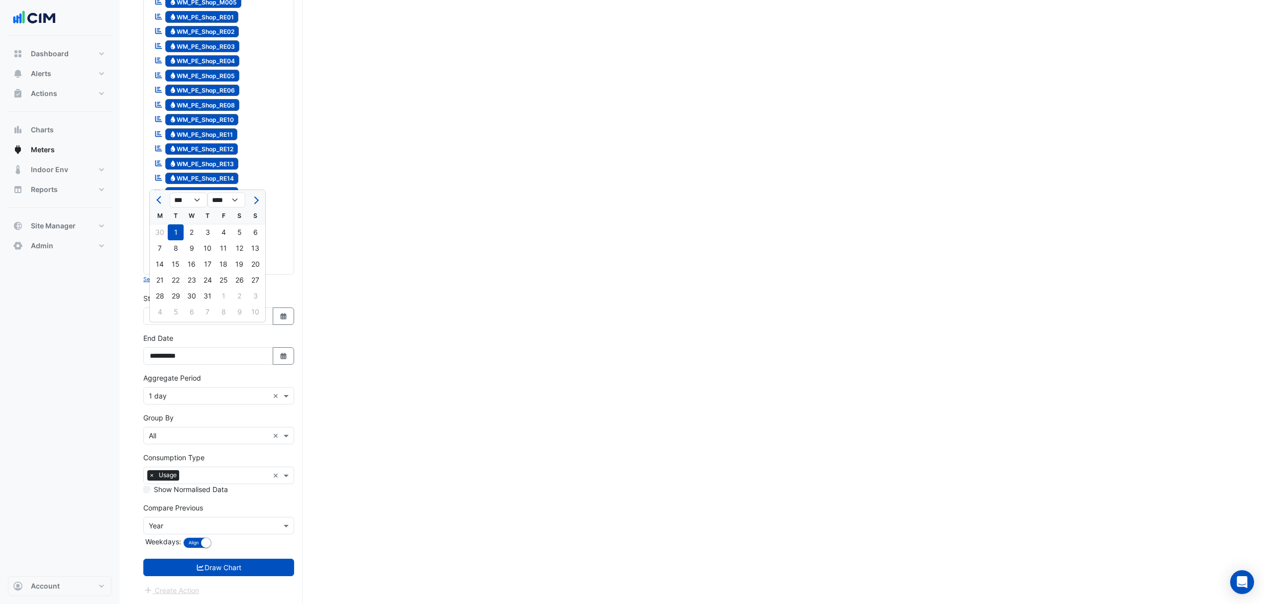
click at [162, 192] on button "Previous month" at bounding box center [160, 200] width 12 height 16
select select "*"
click at [256, 224] on div "1" at bounding box center [255, 232] width 16 height 16
type input "**********"
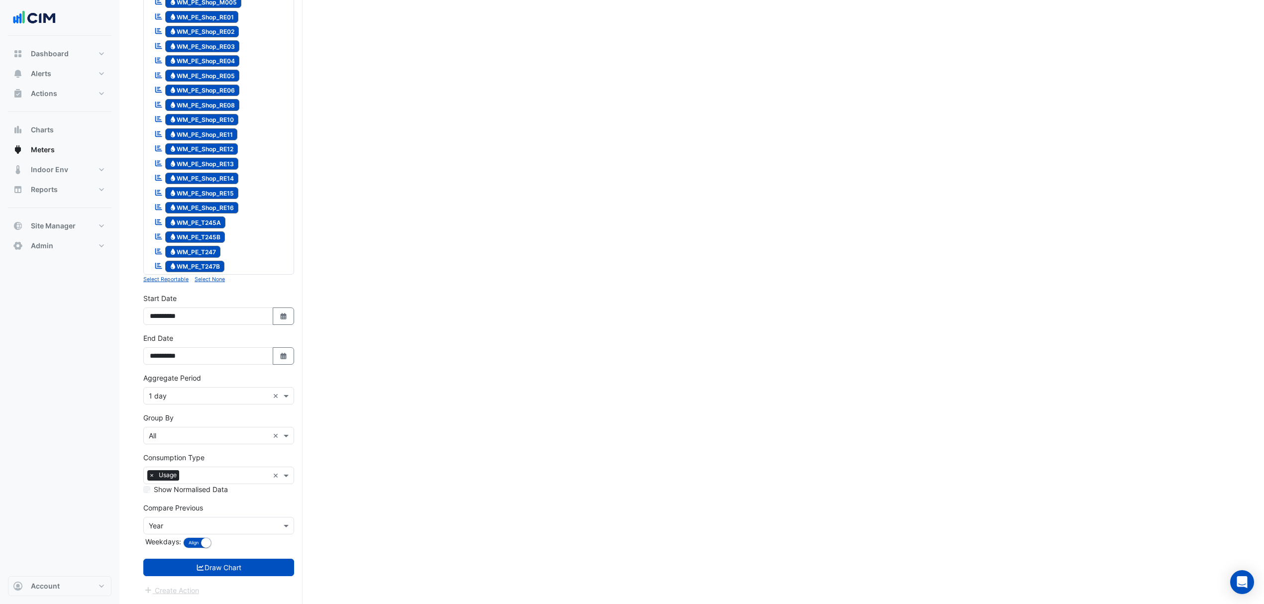
click at [183, 521] on input "text" at bounding box center [209, 526] width 120 height 10
click at [176, 441] on div "None" at bounding box center [219, 448] width 150 height 14
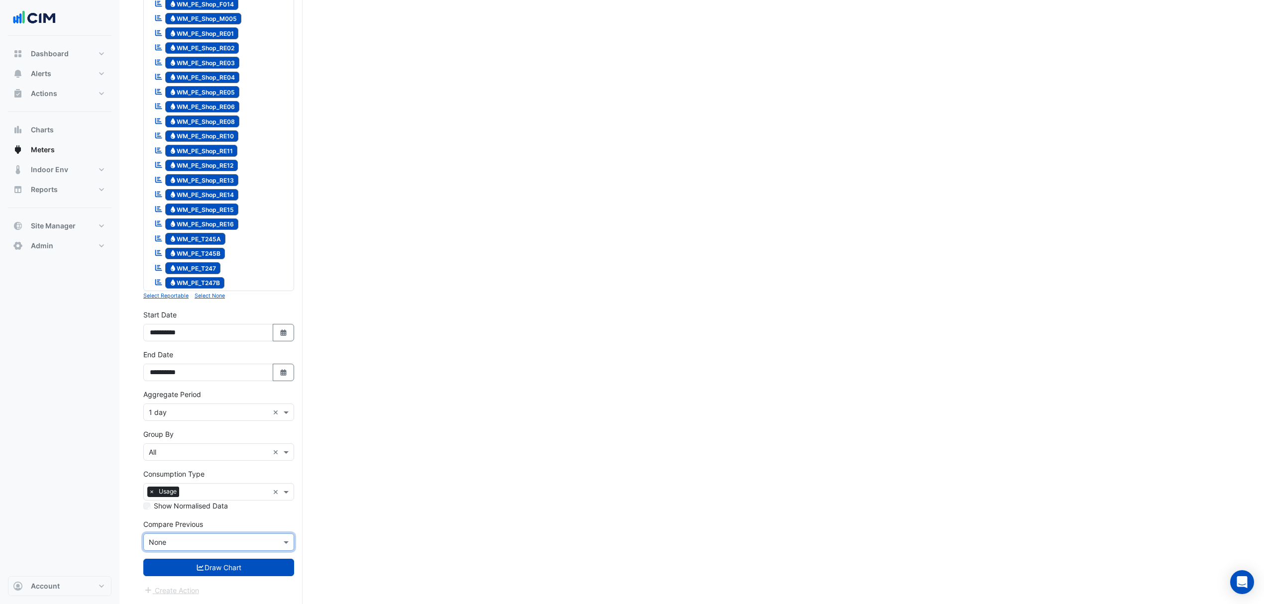
scroll to position [1191, 0]
click at [194, 458] on div "× All ×" at bounding box center [218, 451] width 151 height 17
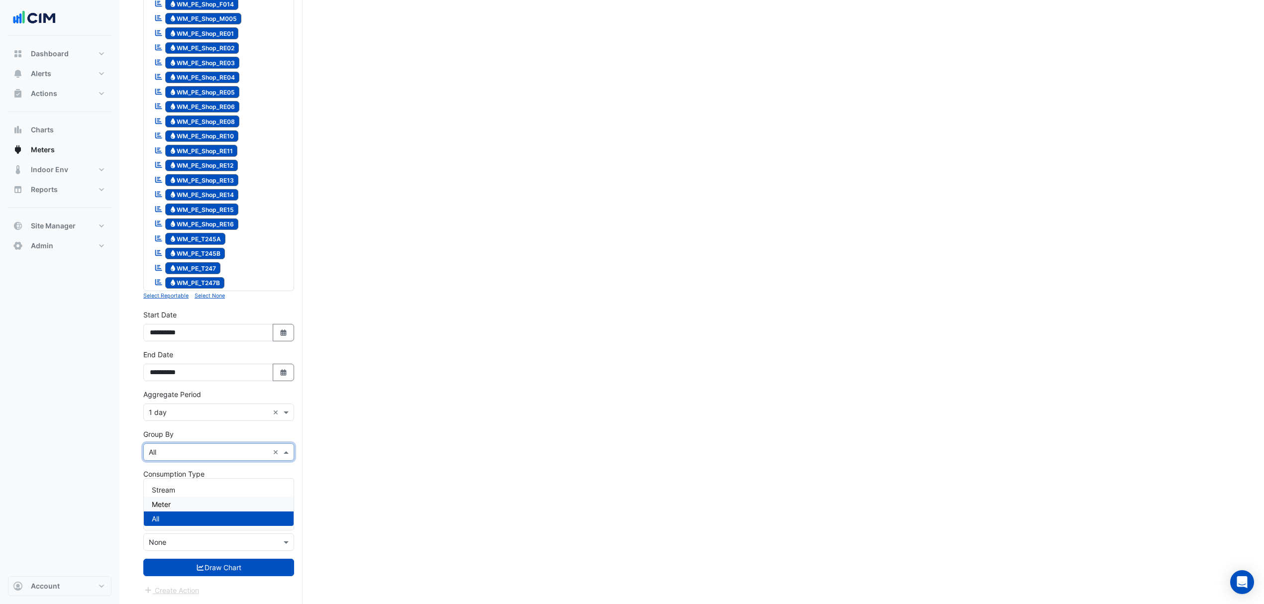
click at [172, 497] on div "Meter" at bounding box center [219, 504] width 150 height 14
click at [195, 430] on div "Group By × Meter ×" at bounding box center [218, 445] width 151 height 32
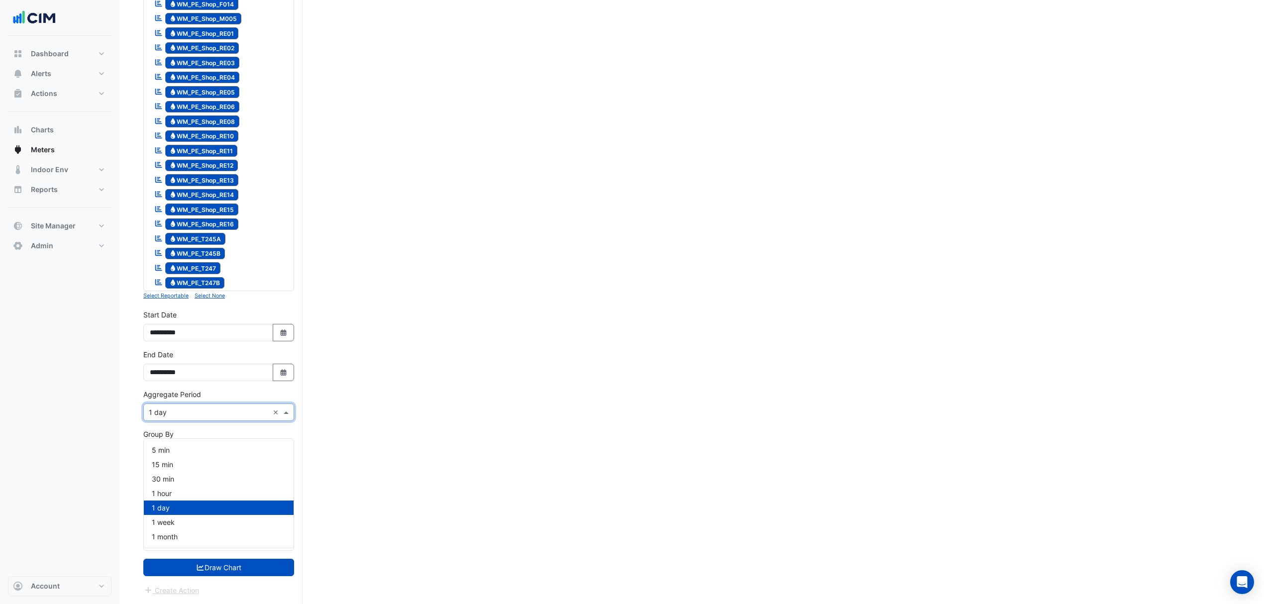
click at [196, 415] on input "text" at bounding box center [209, 413] width 120 height 10
click at [166, 532] on span "1 month" at bounding box center [165, 536] width 26 height 8
click at [185, 566] on button "Draw Chart" at bounding box center [218, 567] width 151 height 17
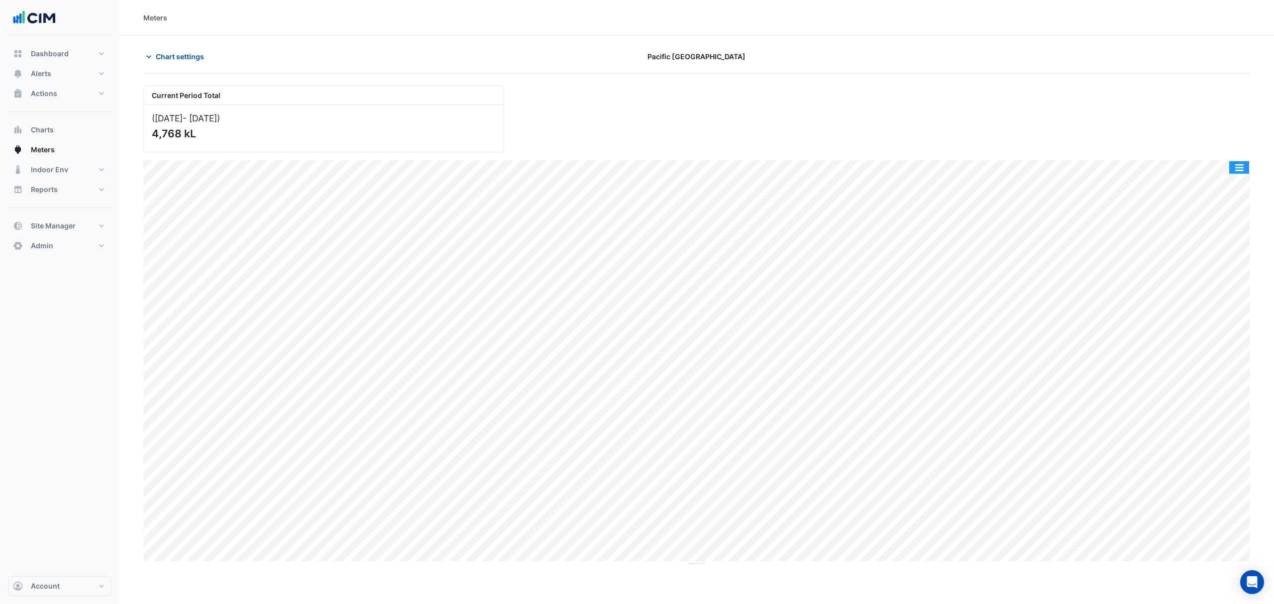
click at [1242, 168] on button "button" at bounding box center [1239, 167] width 20 height 12
click at [1225, 309] on div "Export CSV - Pivot" at bounding box center [1219, 305] width 60 height 24
click at [158, 52] on span "Chart settings" at bounding box center [180, 56] width 48 height 10
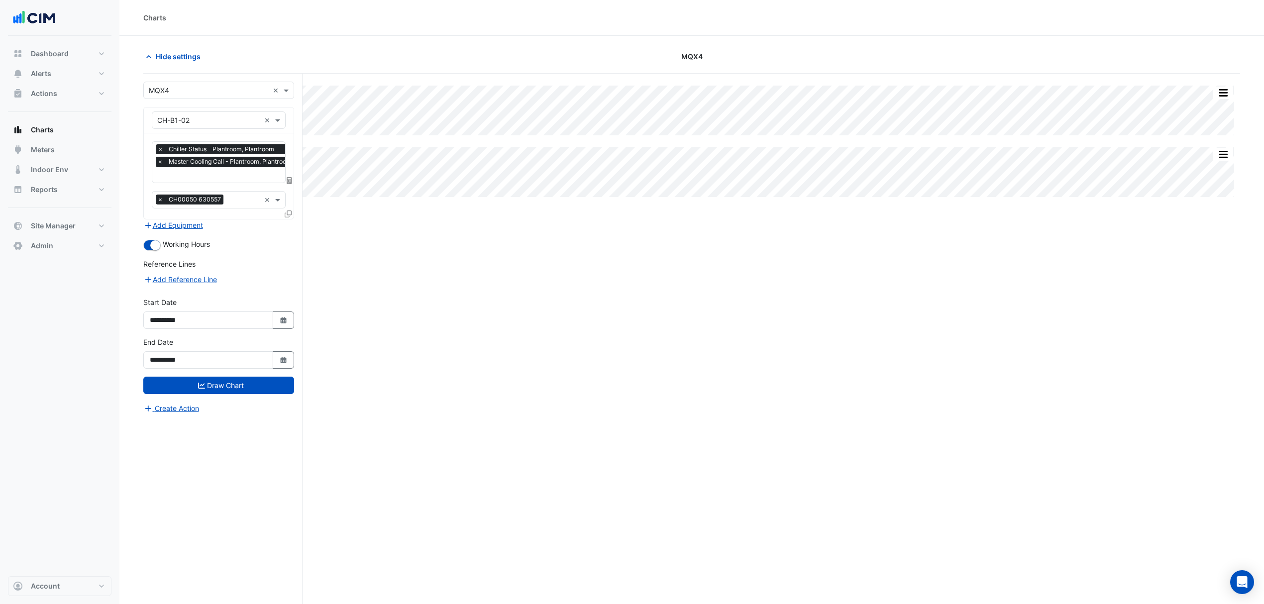
click at [291, 321] on button "Select Date" at bounding box center [284, 320] width 22 height 17
select select "****"
click at [154, 185] on button "Previous month" at bounding box center [160, 189] width 12 height 16
select select "**"
select select "****"
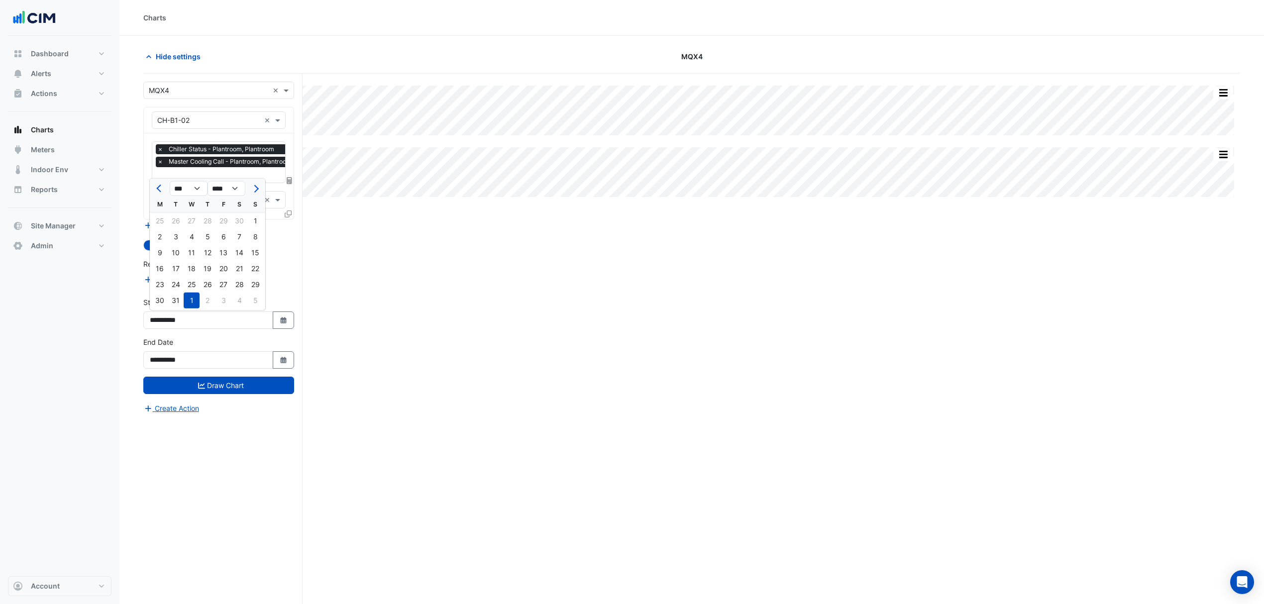
click at [154, 185] on button "Previous month" at bounding box center [160, 189] width 12 height 16
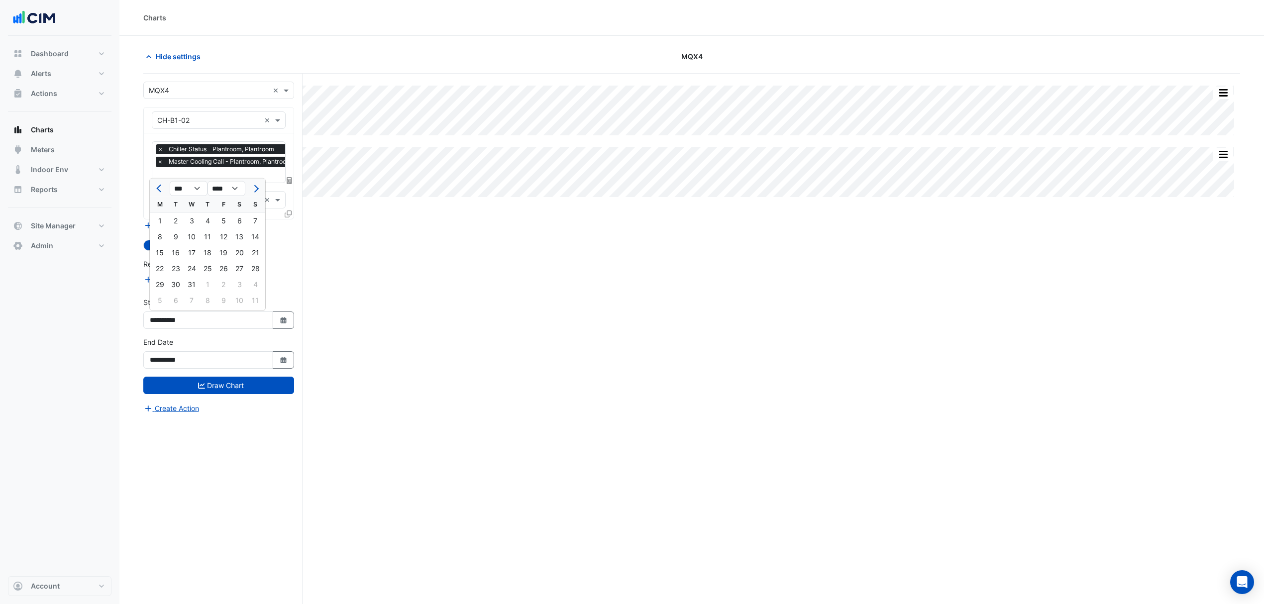
click at [154, 185] on button "Previous month" at bounding box center [160, 189] width 12 height 16
select select "*"
click at [234, 215] on div "1" at bounding box center [239, 221] width 16 height 16
type input "**********"
click at [208, 389] on button "Draw Chart" at bounding box center [218, 385] width 151 height 17
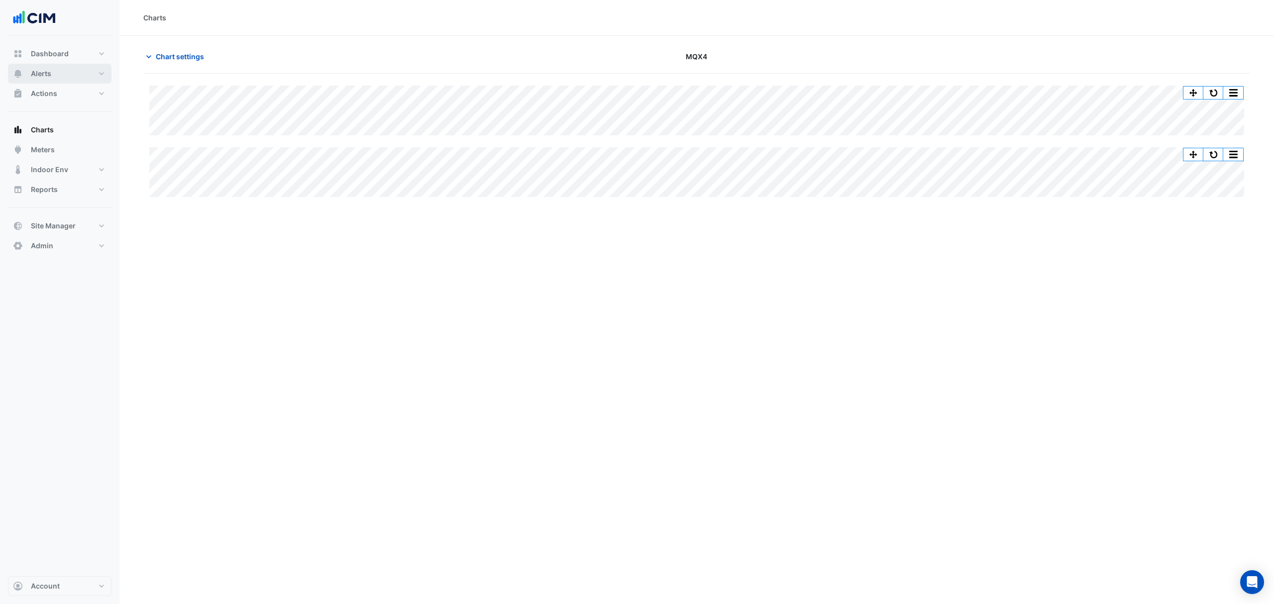
click at [60, 72] on button "Alerts" at bounding box center [60, 74] width 104 height 20
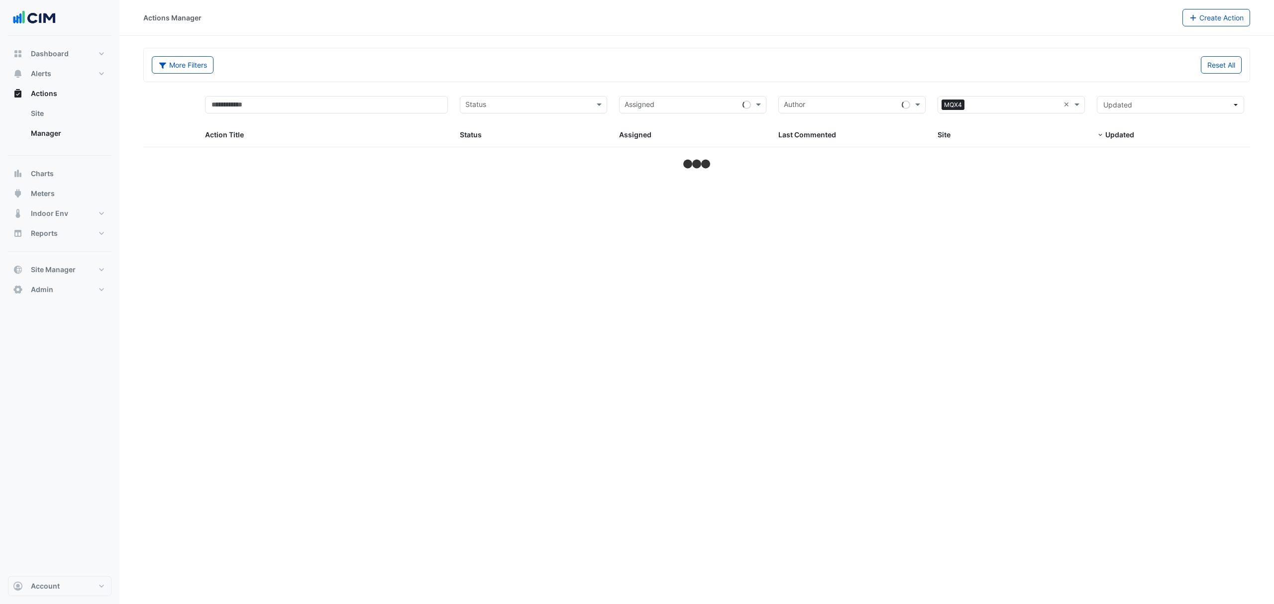
select select "***"
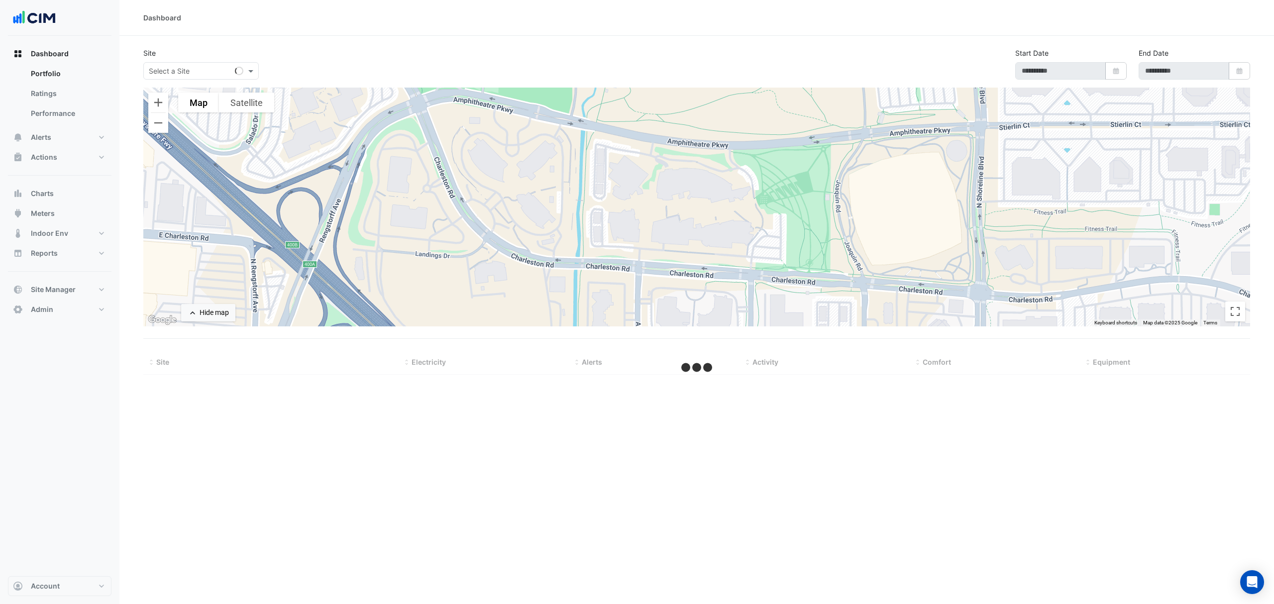
select select "***"
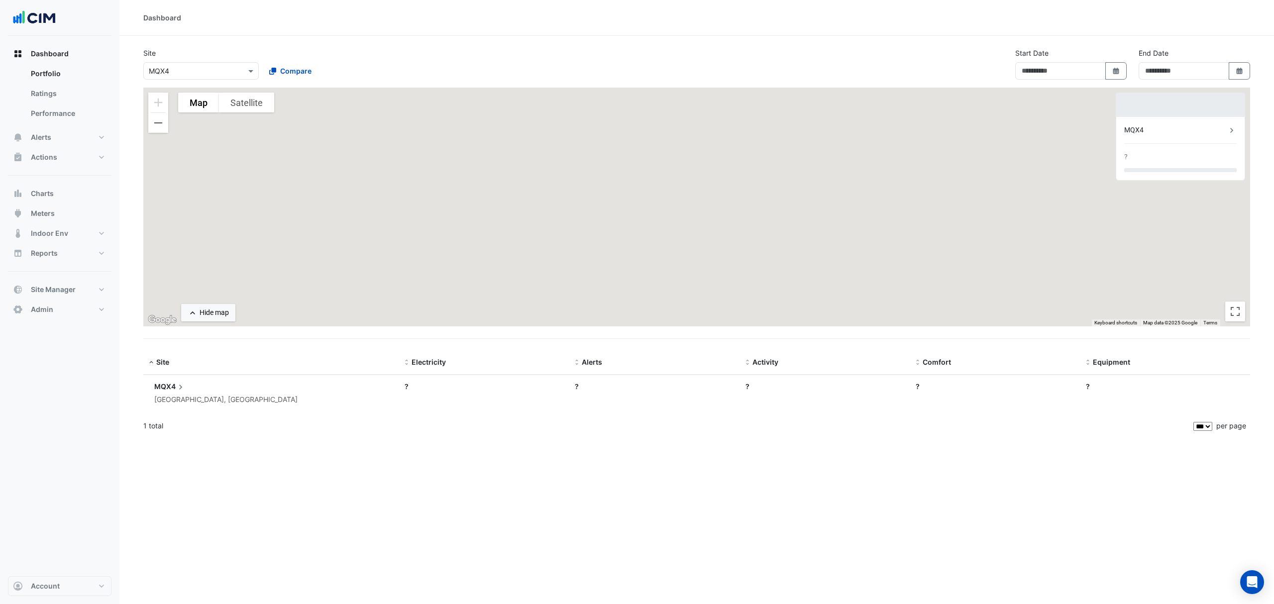
type input "**********"
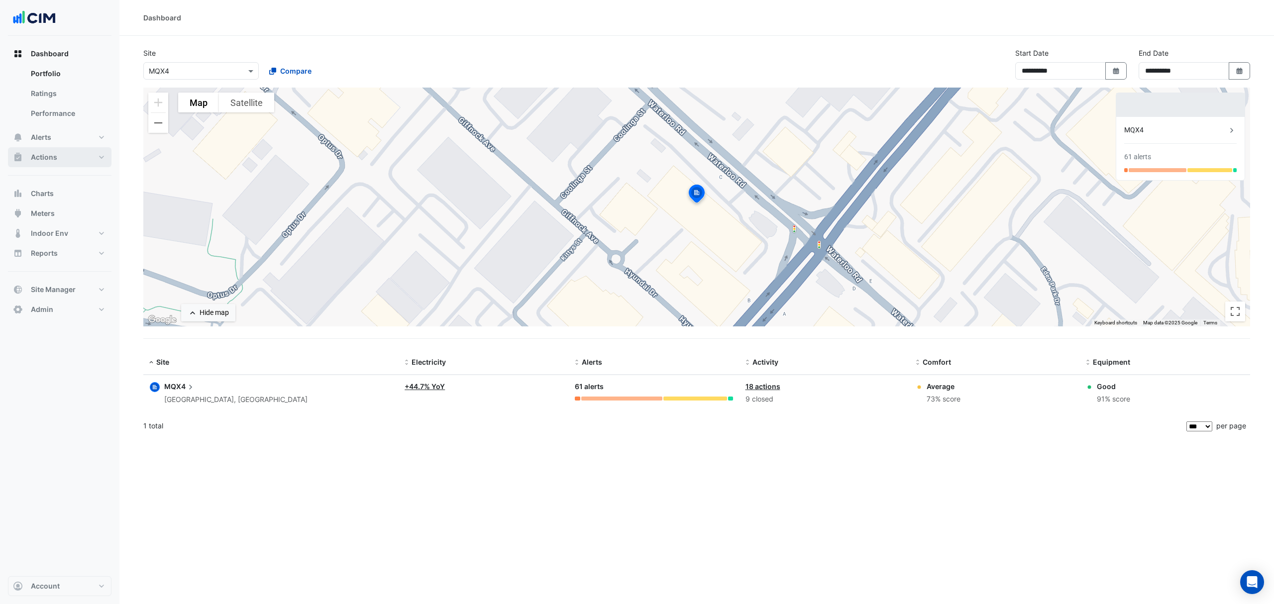
click at [53, 166] on button "Actions" at bounding box center [60, 157] width 104 height 20
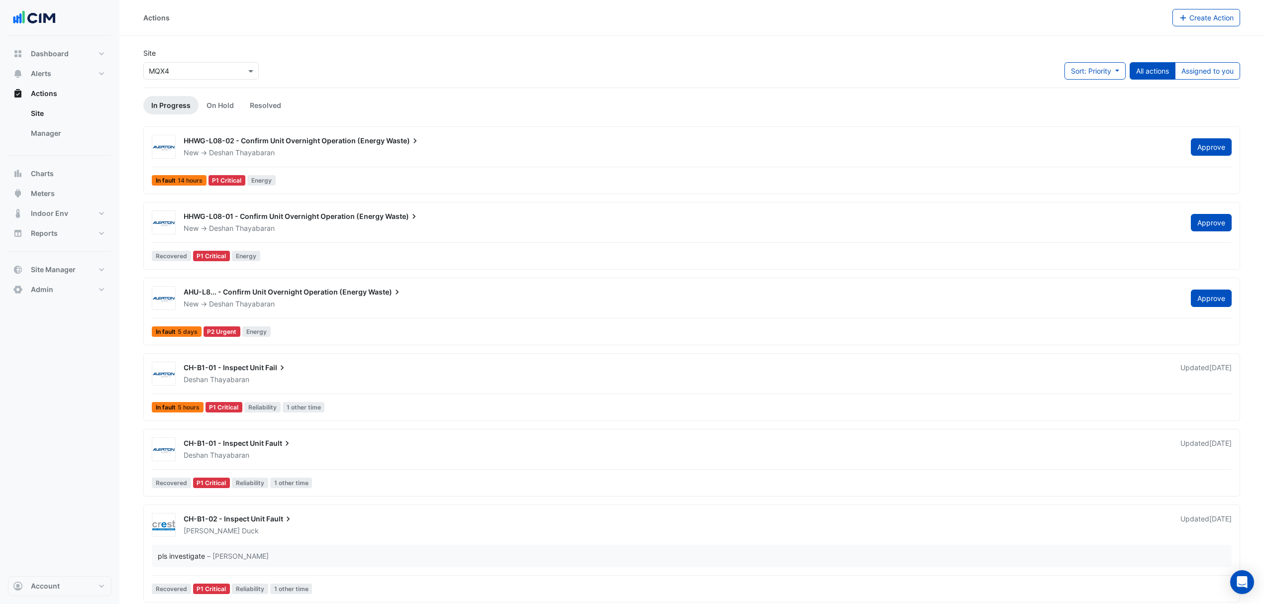
click at [68, 134] on link "Manager" at bounding box center [67, 133] width 89 height 20
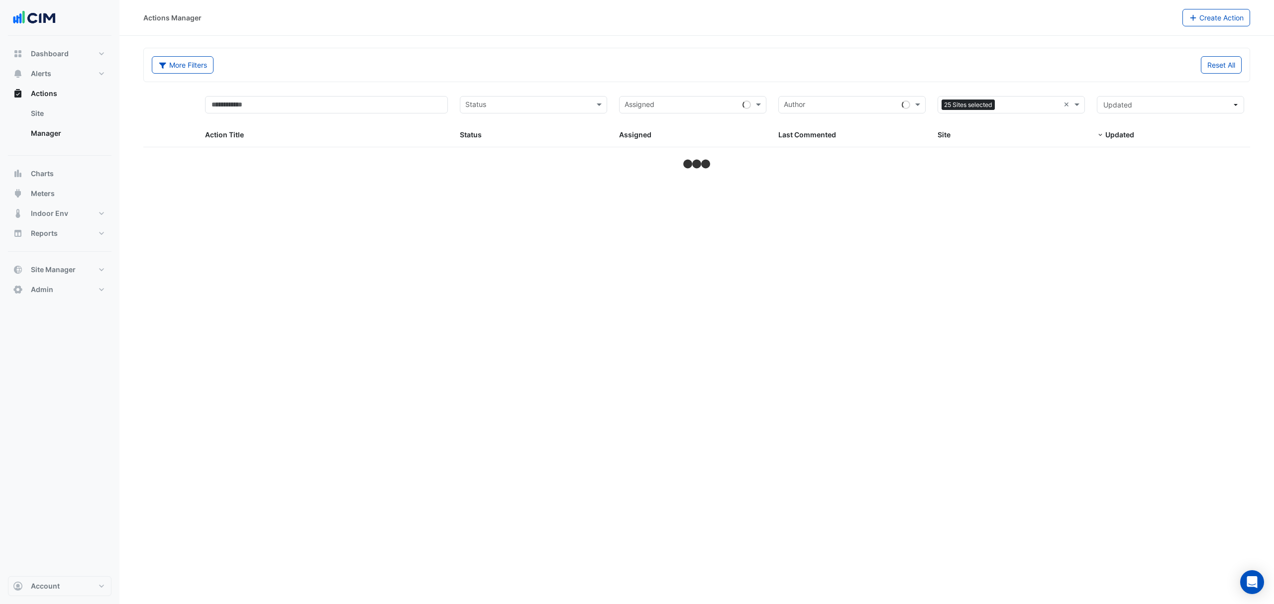
select select "***"
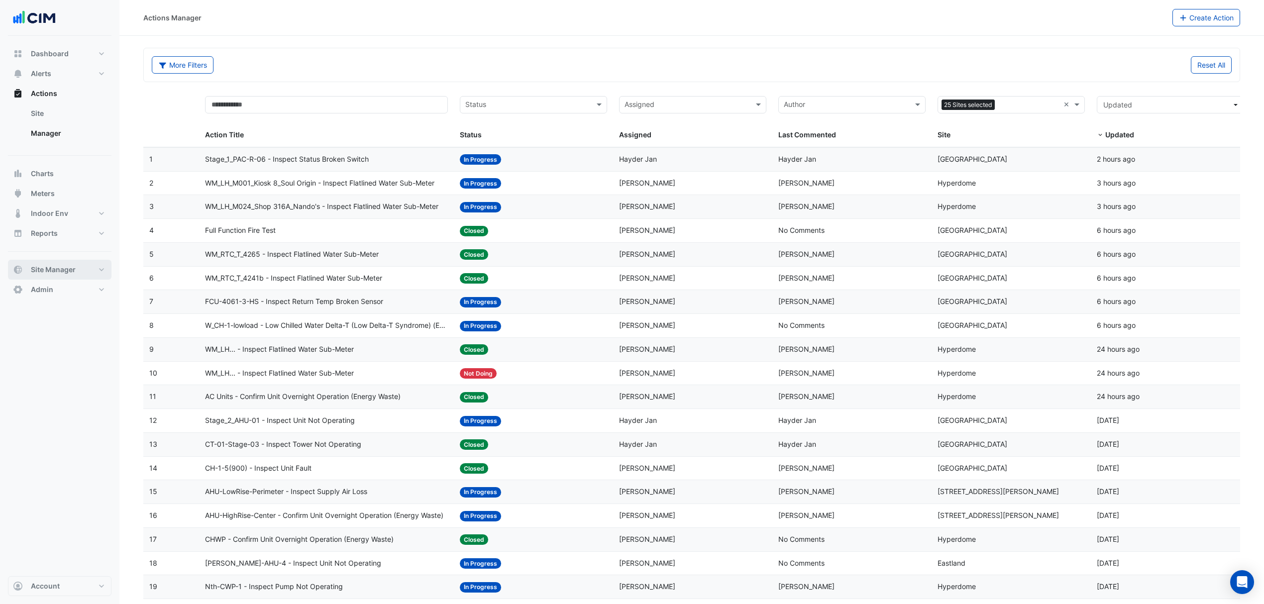
click at [64, 269] on span "Site Manager" at bounding box center [53, 270] width 45 height 10
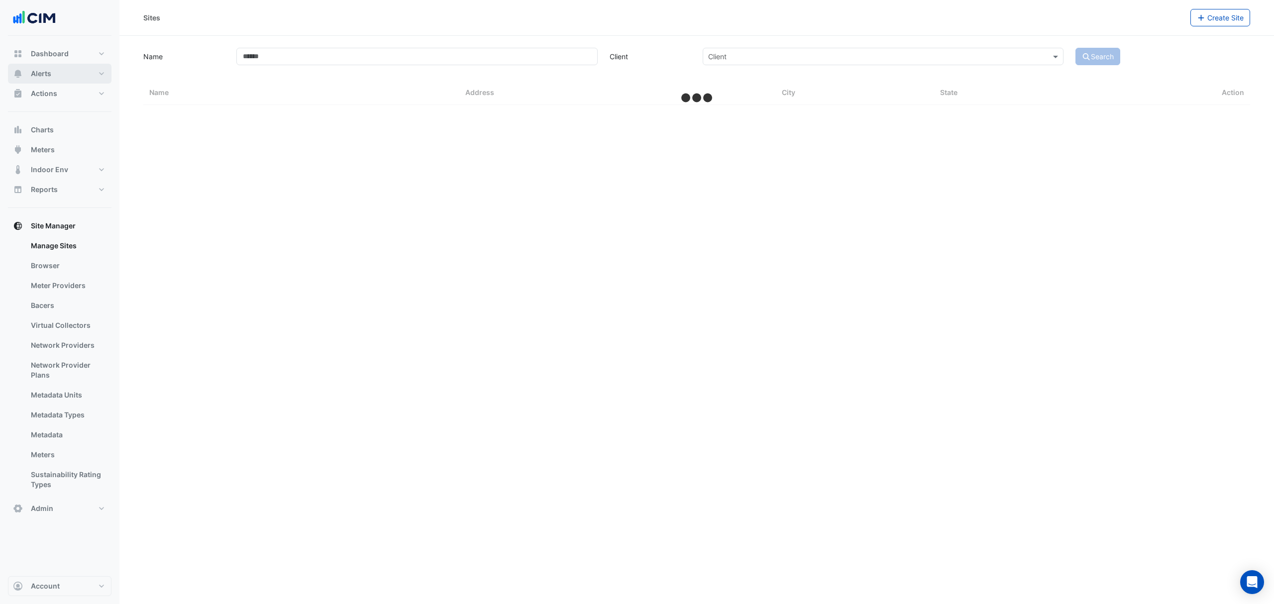
click at [40, 76] on span "Alerts" at bounding box center [41, 74] width 20 height 10
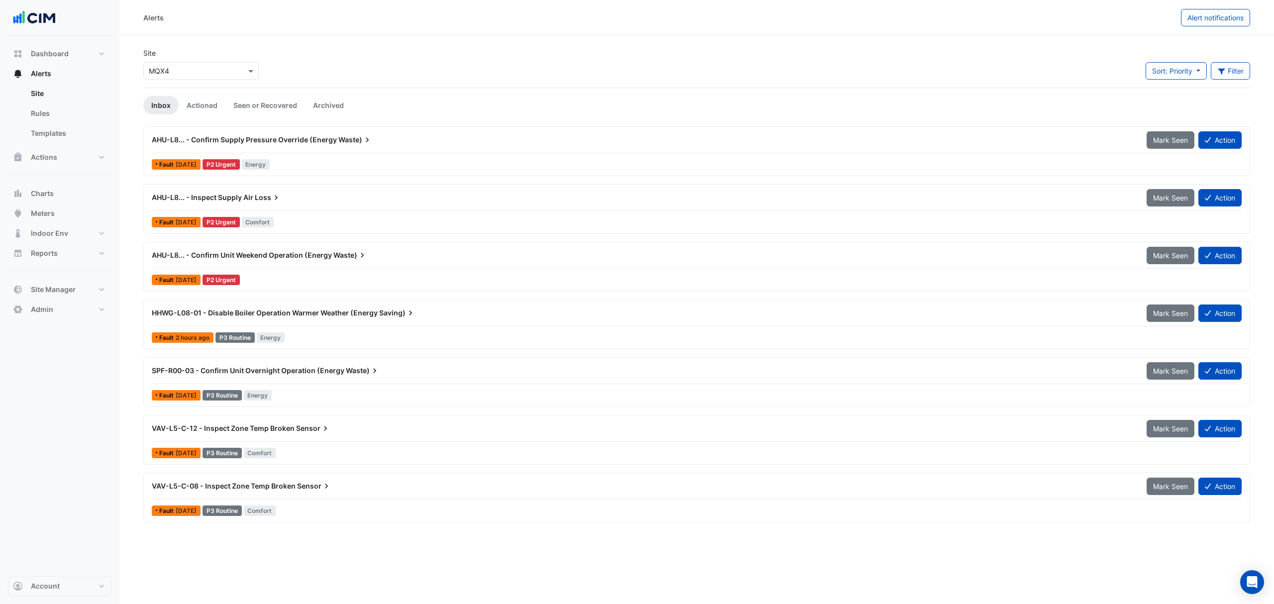
click at [44, 113] on link "Rules" at bounding box center [67, 114] width 89 height 20
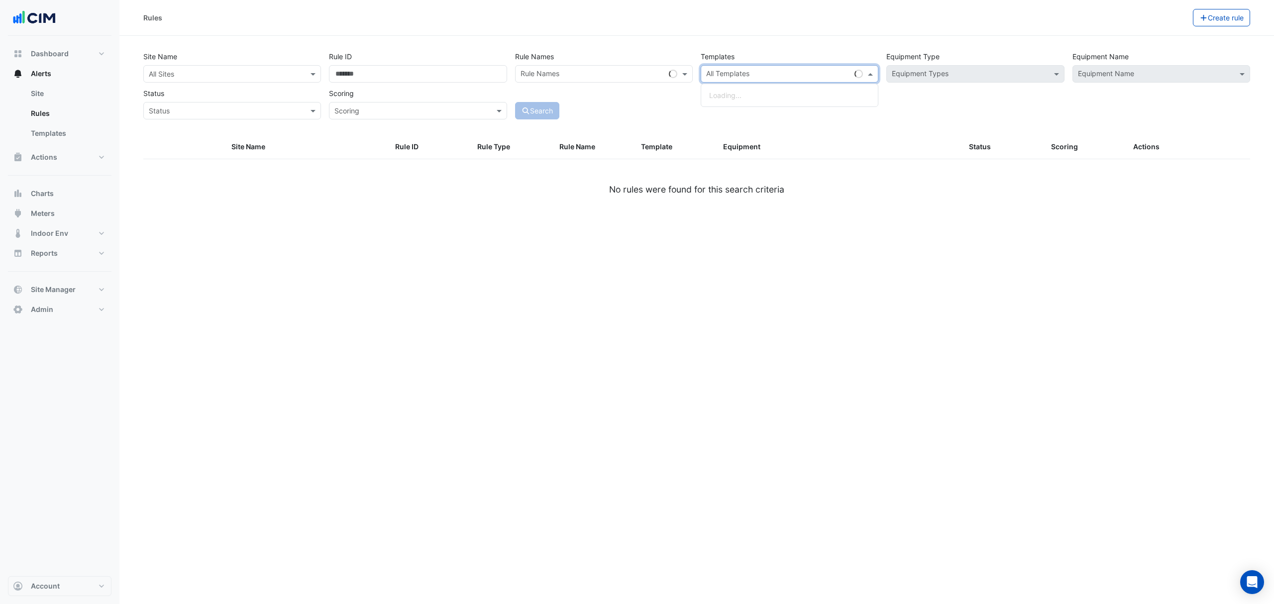
click at [871, 75] on span at bounding box center [871, 74] width 12 height 10
click at [857, 76] on div at bounding box center [858, 74] width 8 height 8
click at [848, 81] on div at bounding box center [783, 75] width 157 height 13
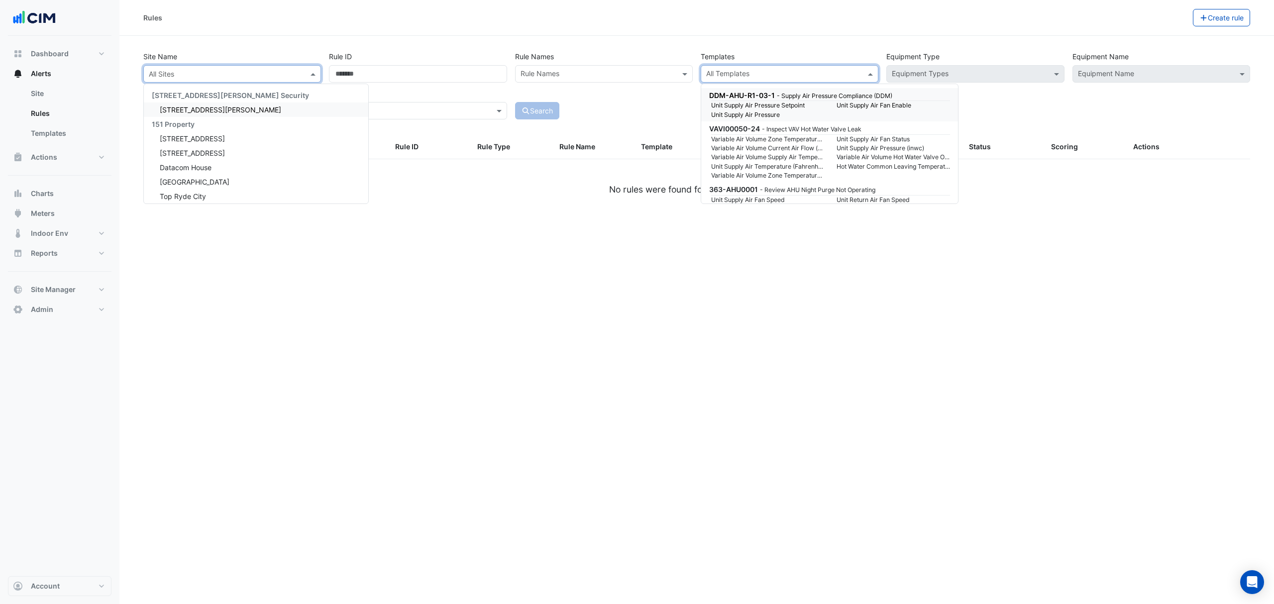
click at [234, 71] on input "text" at bounding box center [222, 74] width 147 height 10
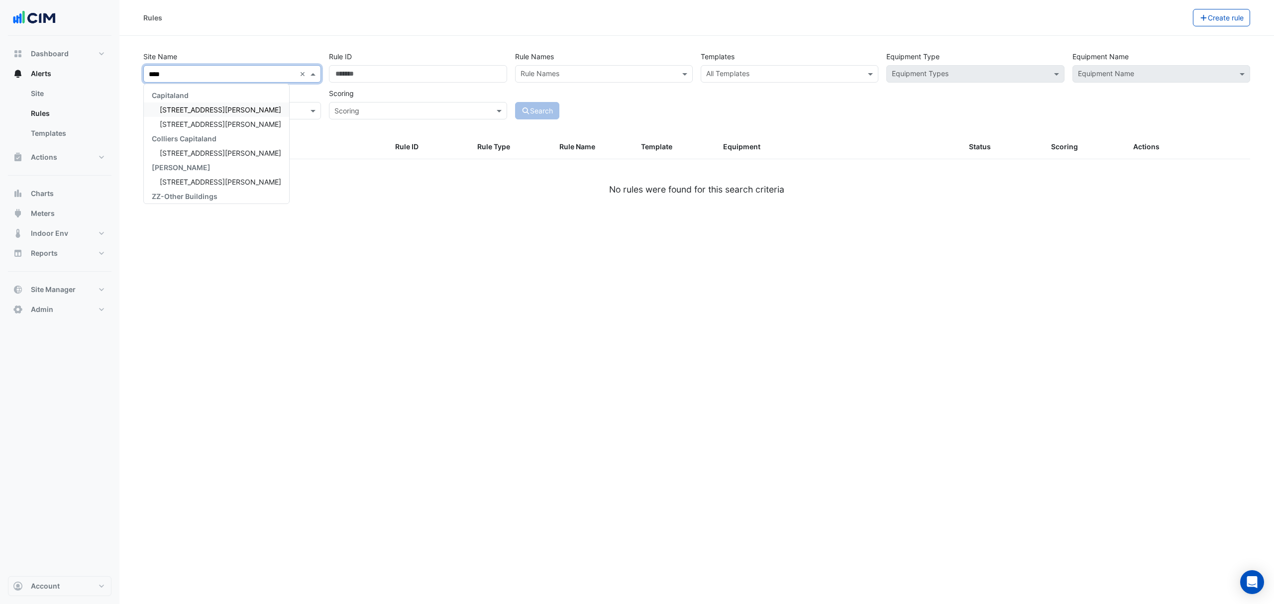
type input "*****"
click at [213, 110] on span "[STREET_ADDRESS][PERSON_NAME]" at bounding box center [220, 109] width 121 height 8
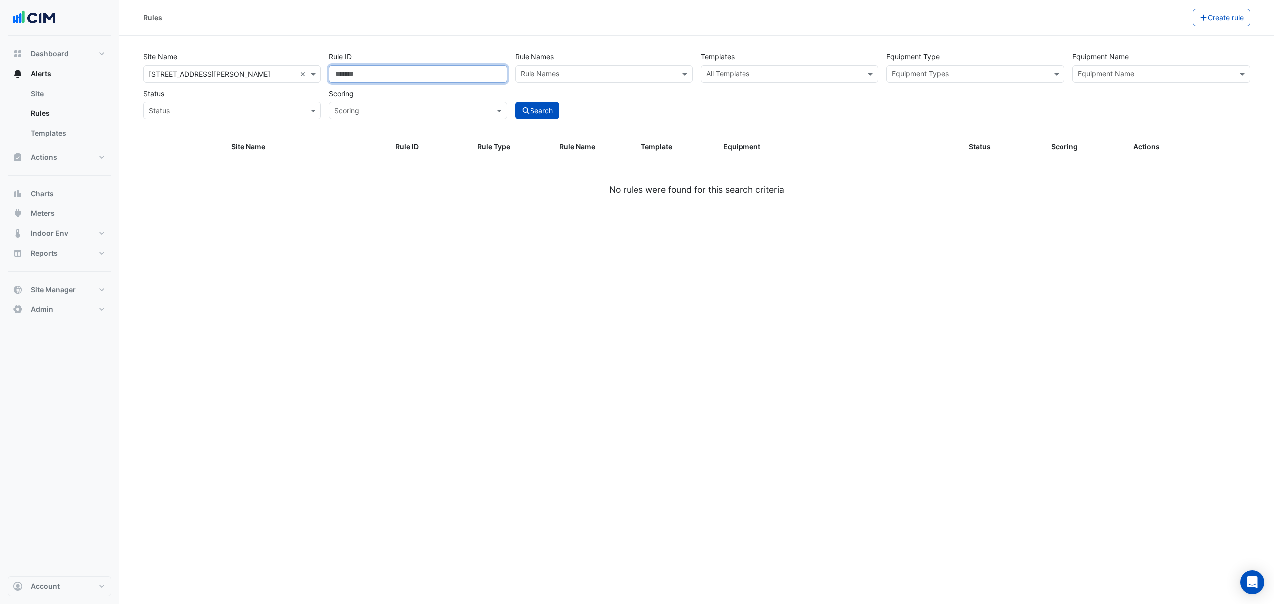
click at [361, 80] on input "Rule ID" at bounding box center [418, 73] width 178 height 17
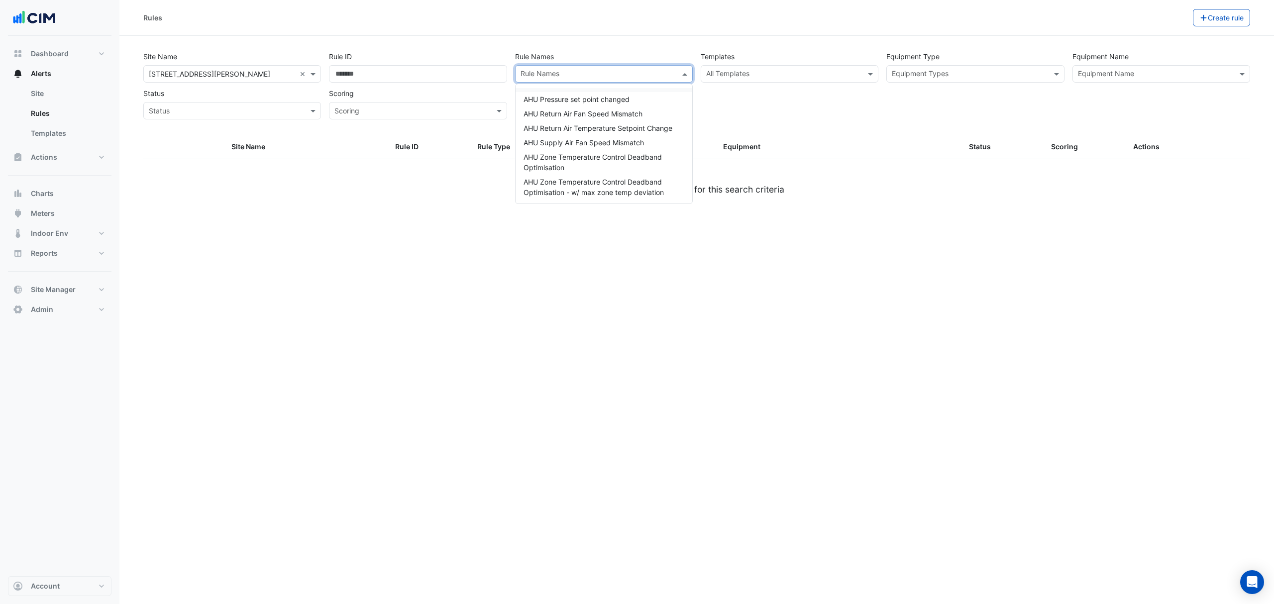
click at [586, 80] on div at bounding box center [597, 75] width 157 height 13
click at [919, 76] on input "text" at bounding box center [969, 75] width 155 height 10
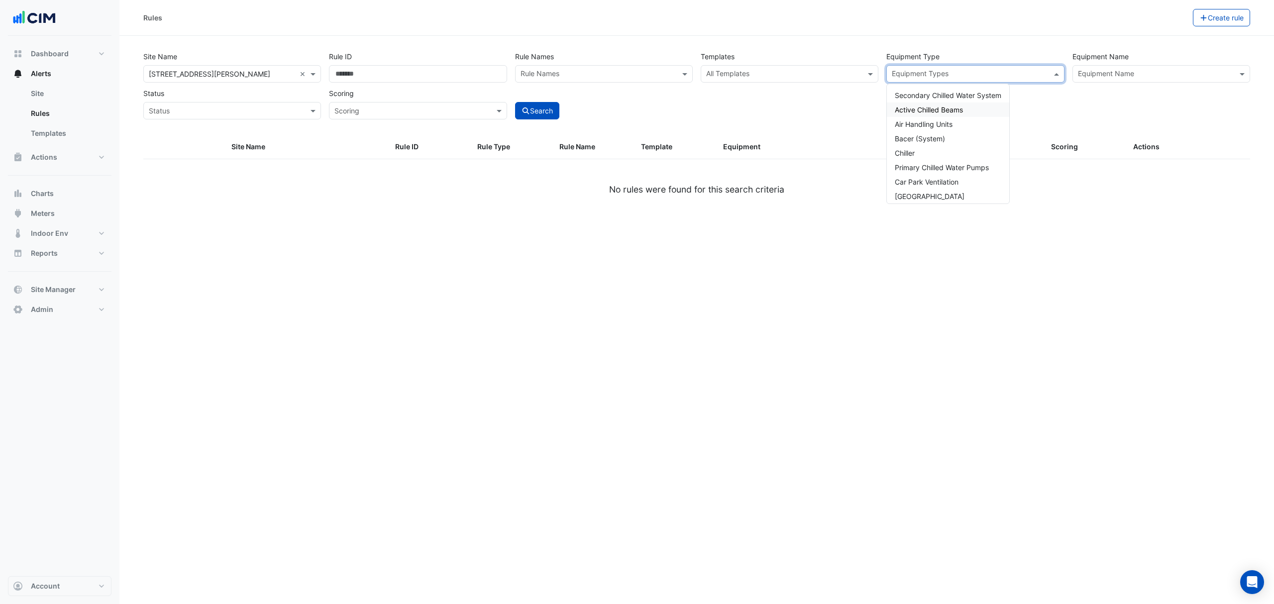
click at [934, 108] on span "Active Chilled Beams" at bounding box center [929, 109] width 68 height 8
click at [926, 34] on div "Rules Create rule" at bounding box center [696, 18] width 1154 height 36
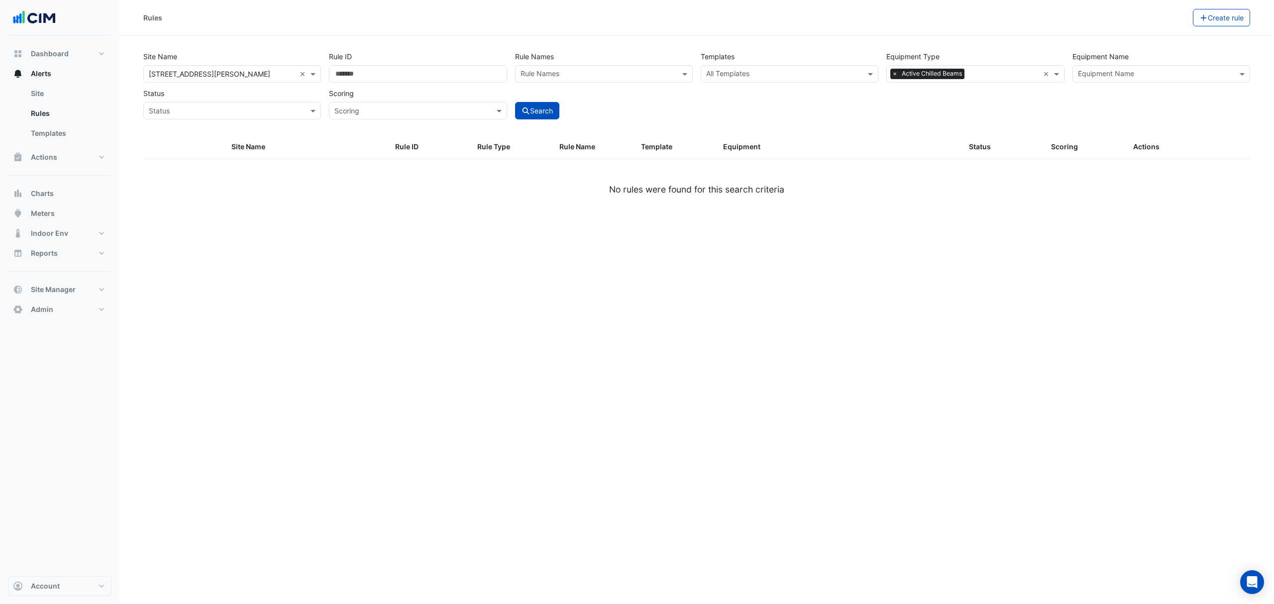
click at [542, 104] on button "Search" at bounding box center [537, 110] width 45 height 17
select select "***"
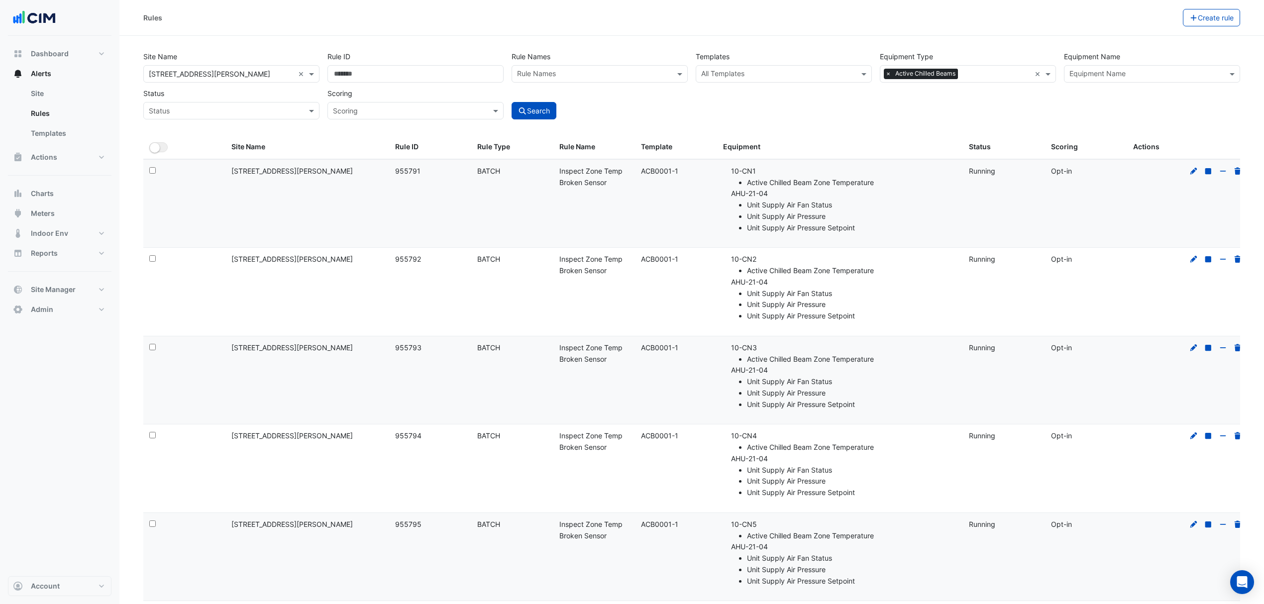
click at [757, 70] on input "text" at bounding box center [778, 75] width 154 height 10
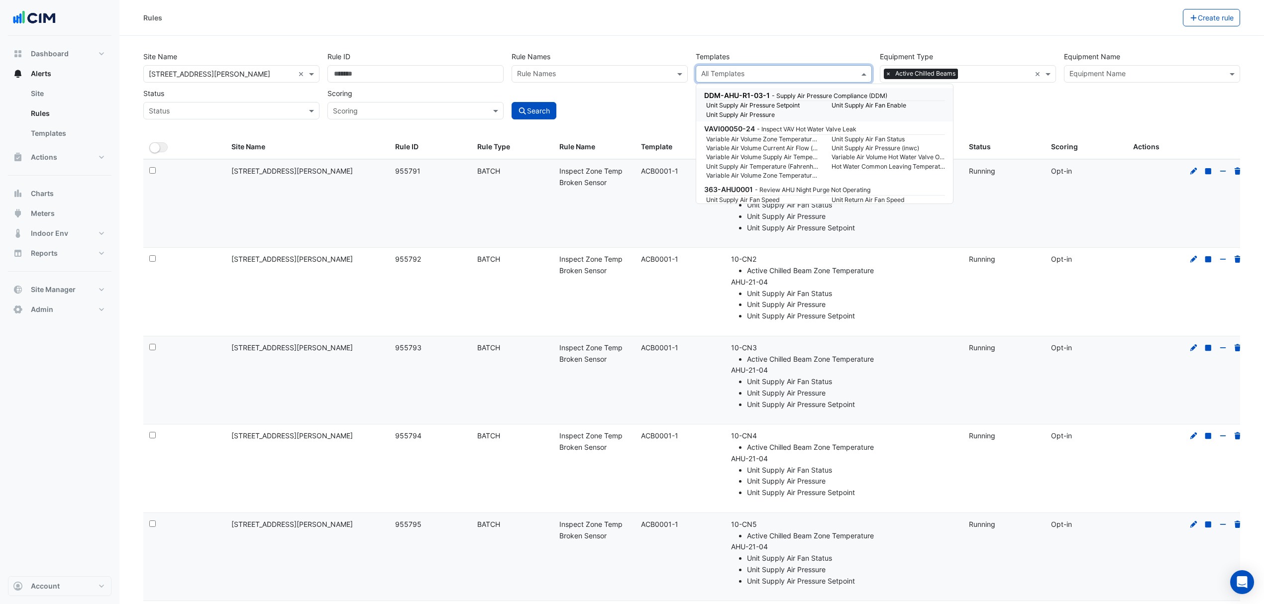
click at [756, 71] on input "text" at bounding box center [778, 75] width 154 height 10
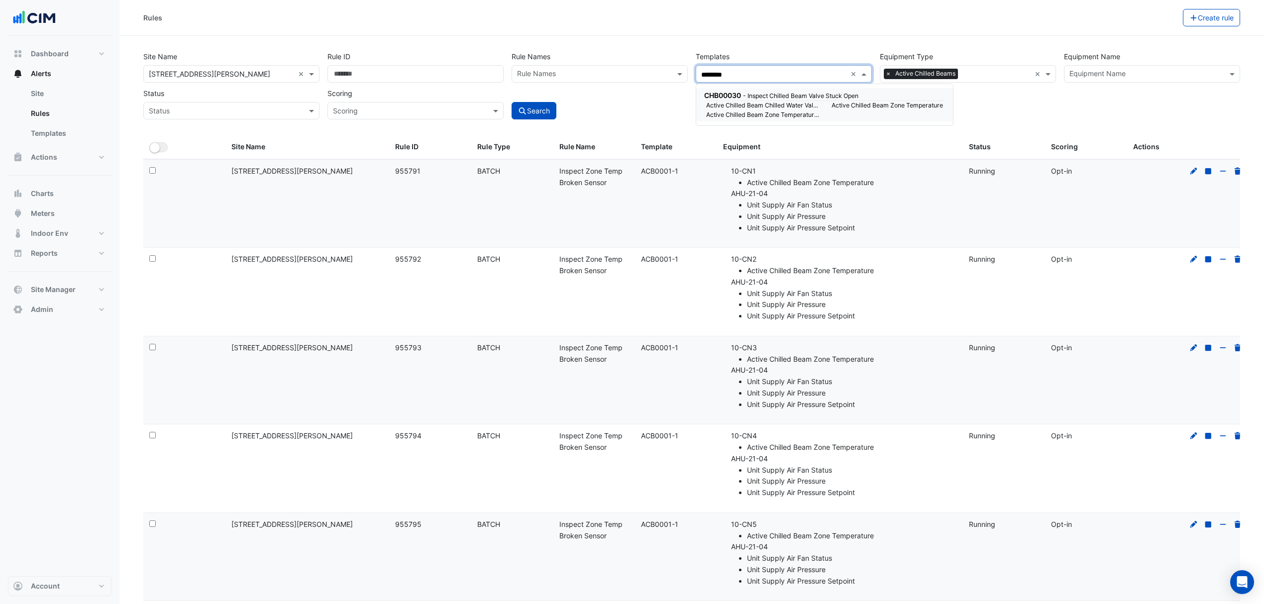
click at [785, 94] on small "- Inspect Chilled Beam Valve Stuck Open" at bounding box center [800, 95] width 115 height 7
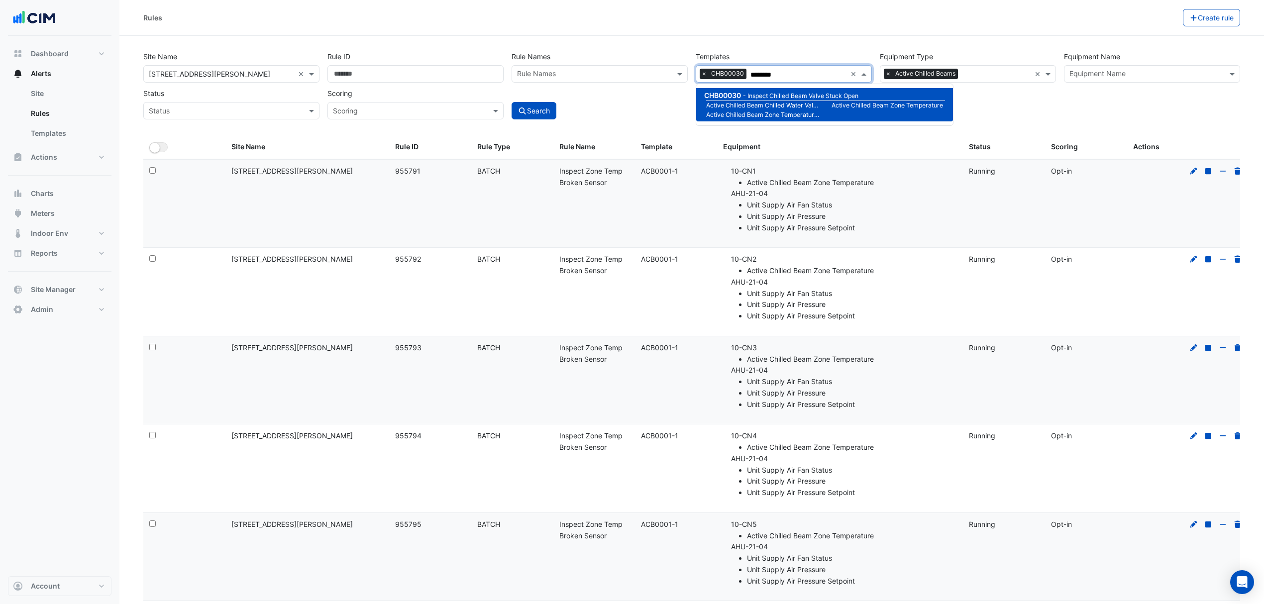
type input "********"
click at [926, 26] on div "Rules" at bounding box center [662, 17] width 1039 height 17
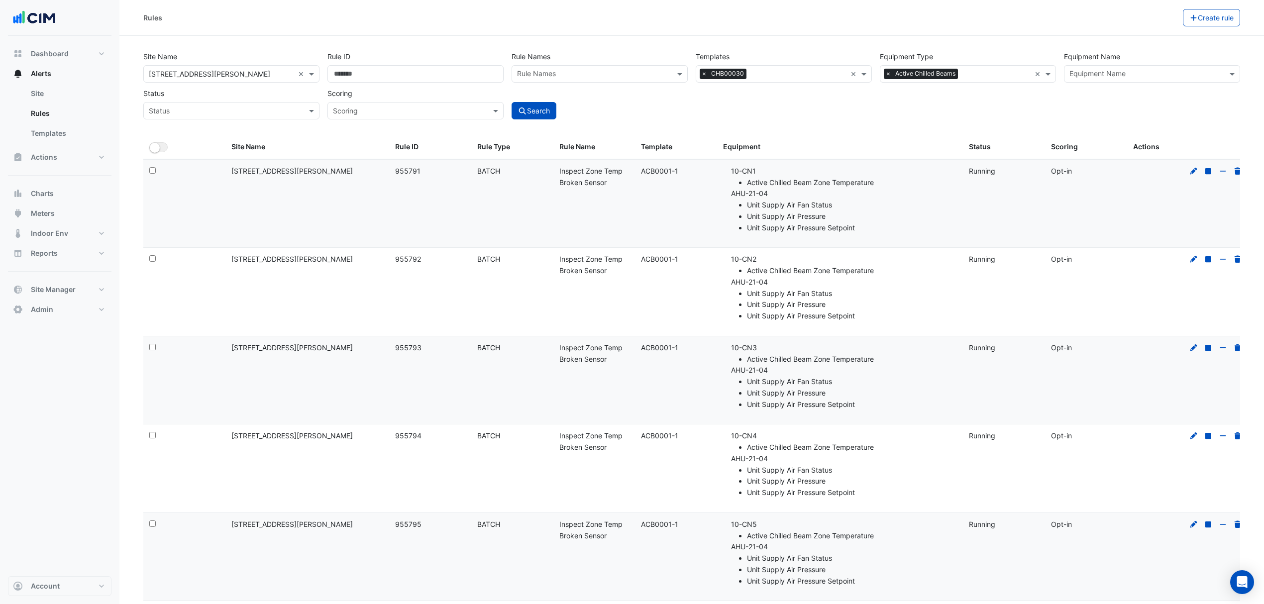
click at [531, 108] on button "Search" at bounding box center [534, 110] width 45 height 17
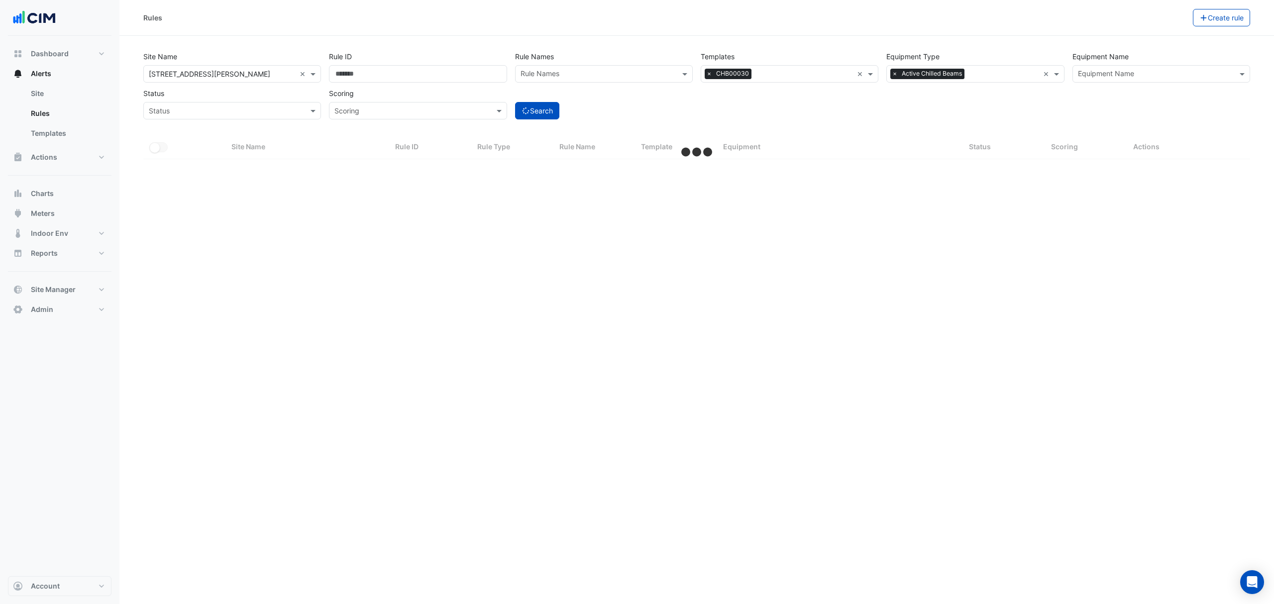
select select "***"
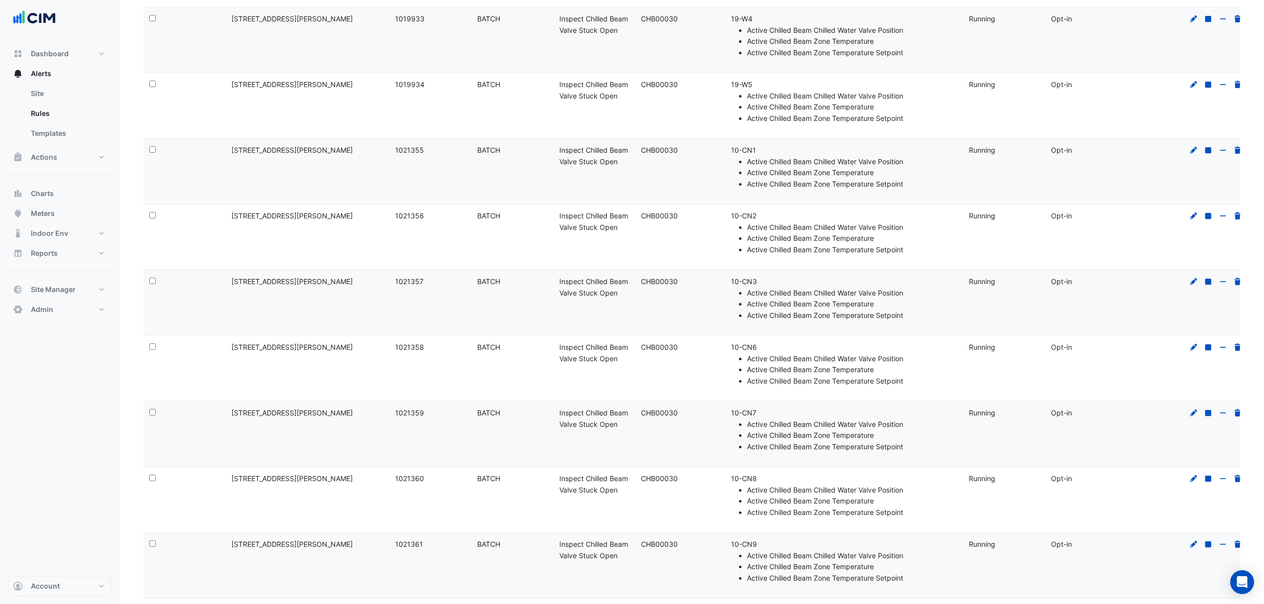
scroll to position [2389, 0]
click at [1196, 282] on icon at bounding box center [1193, 278] width 7 height 7
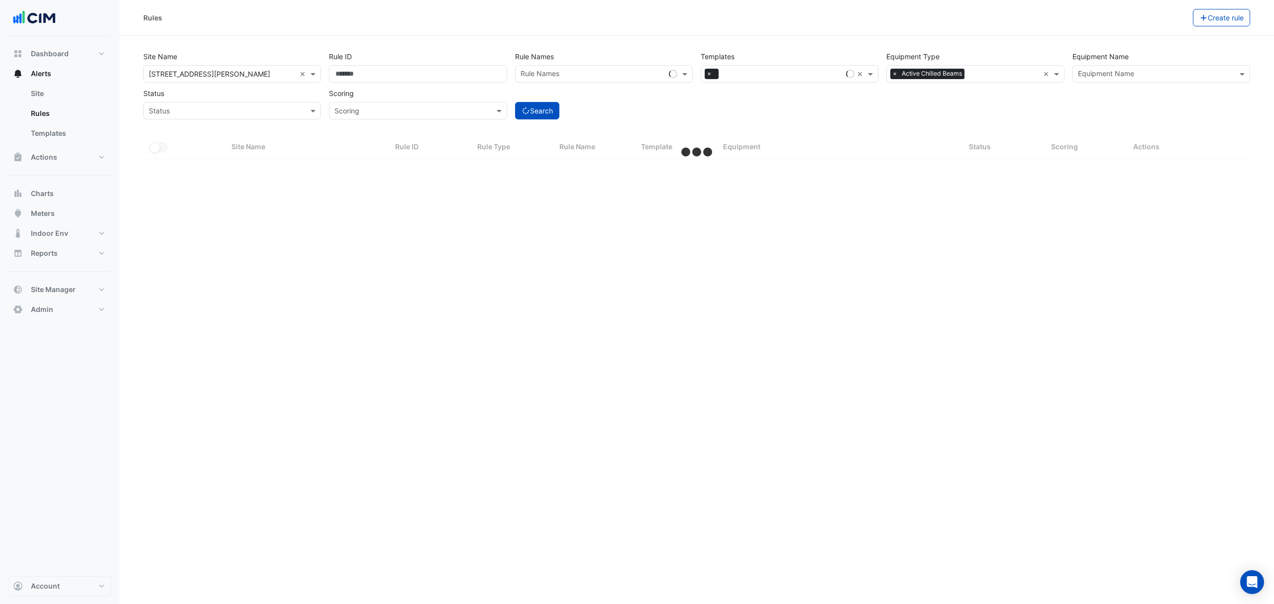
select select "***"
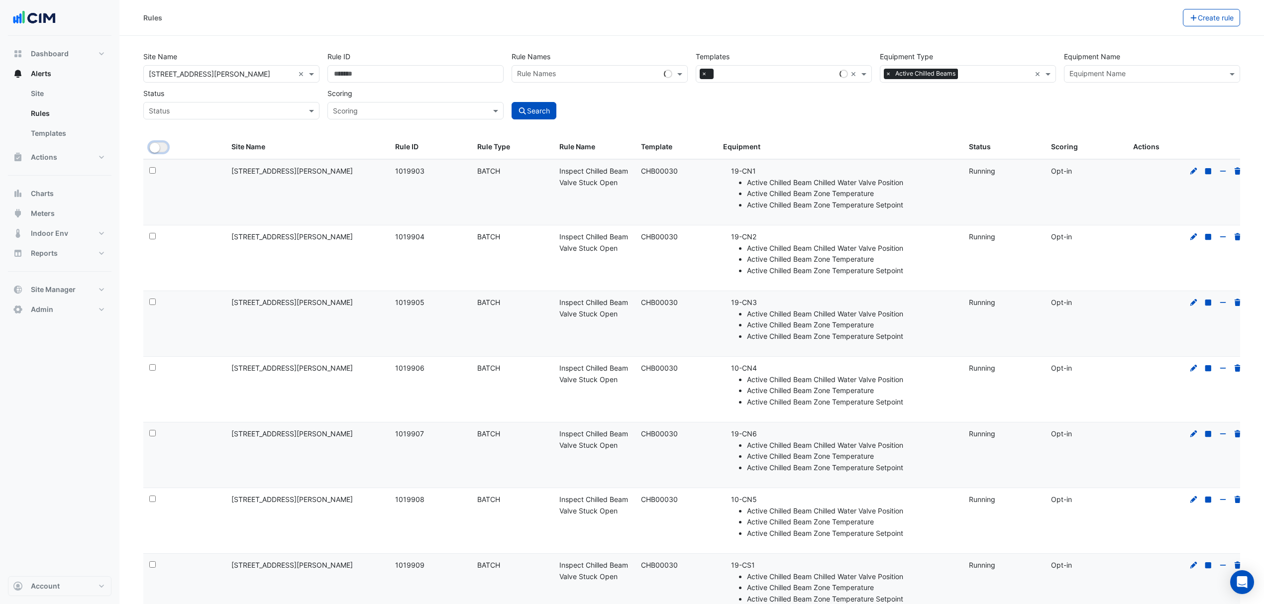
click at [167, 146] on button "All Selected" at bounding box center [158, 147] width 18 height 10
click at [160, 148] on button "All Selected" at bounding box center [170, 147] width 43 height 10
click at [735, 124] on div "Site Name × 100 Arthur Street × Rule ID Rule Names Rule Names Templates × × Equ…" at bounding box center [691, 92] width 1109 height 88
click at [49, 283] on button "Site Manager" at bounding box center [60, 290] width 104 height 20
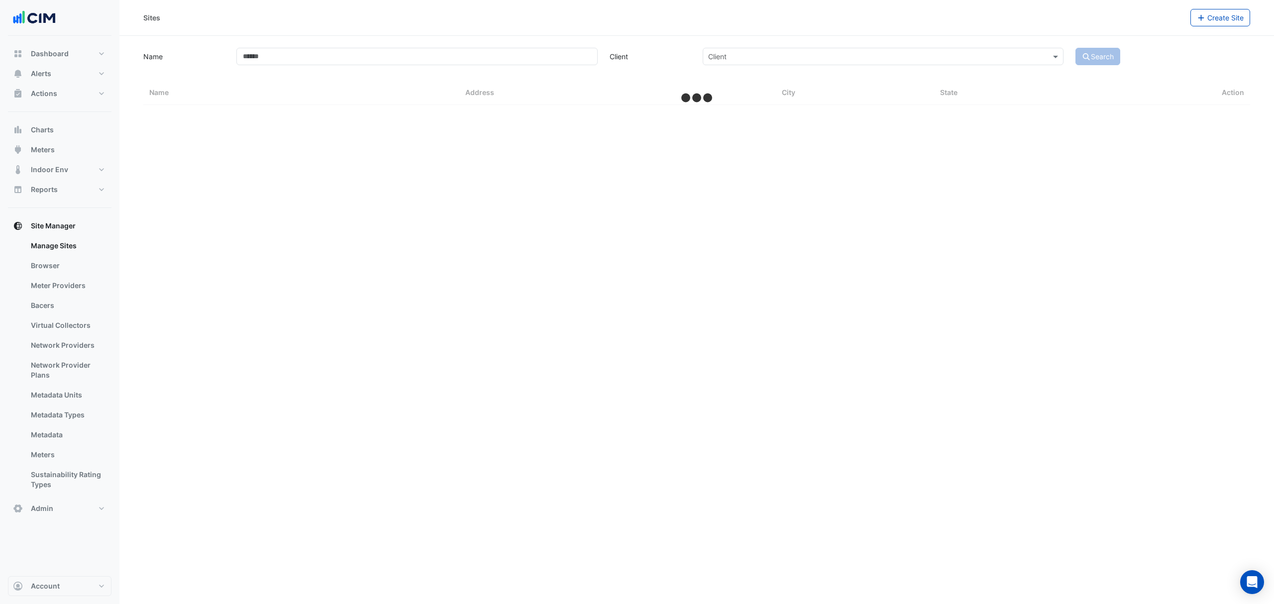
click at [64, 306] on link "Bacers" at bounding box center [67, 306] width 89 height 20
click at [418, 82] on div "Manage Bacers Select a Site" at bounding box center [696, 302] width 1154 height 604
click at [438, 66] on input "text" at bounding box center [686, 65] width 522 height 10
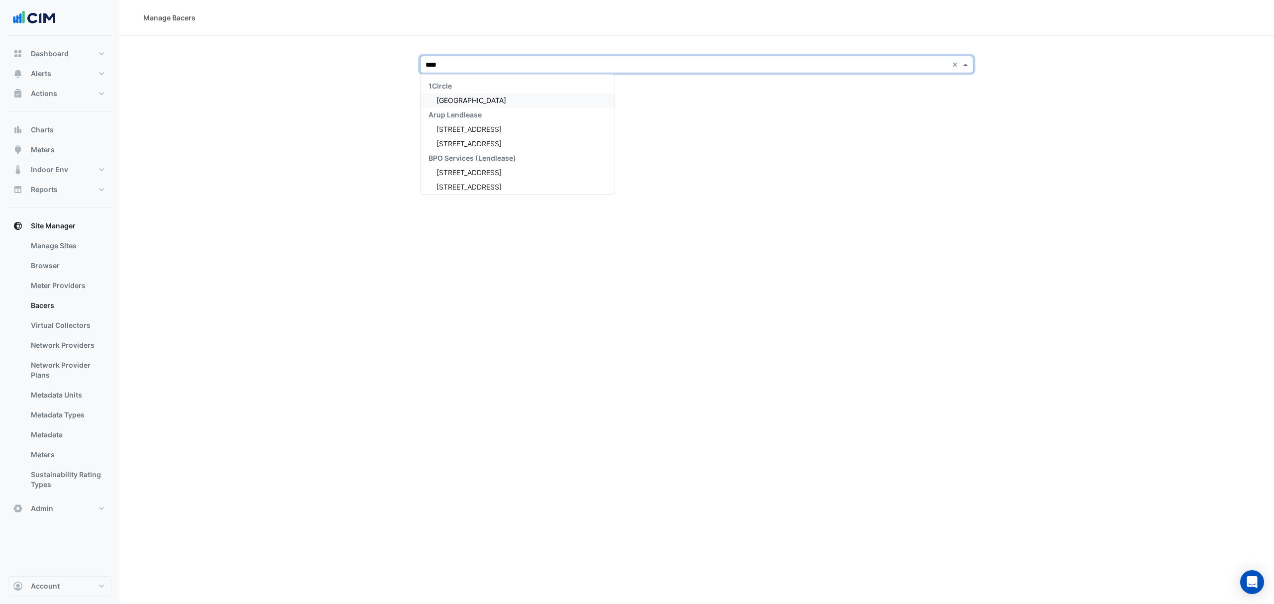
type input "*****"
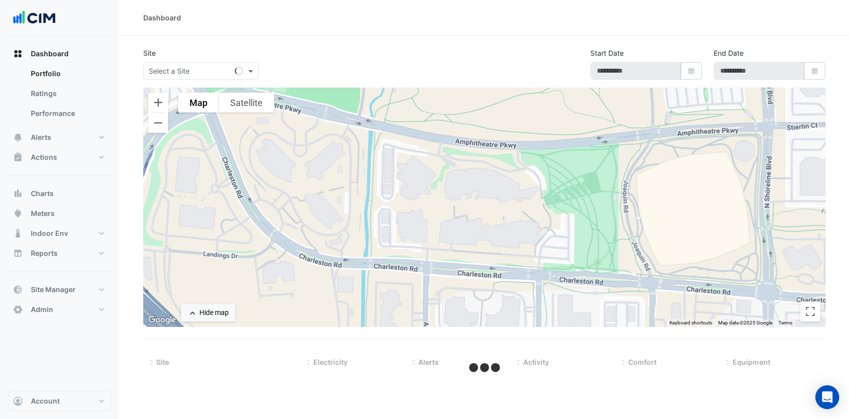
select select "***"
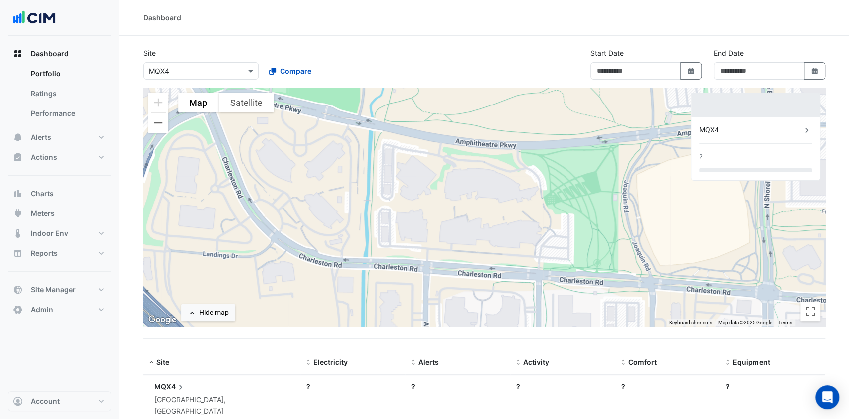
type input "**********"
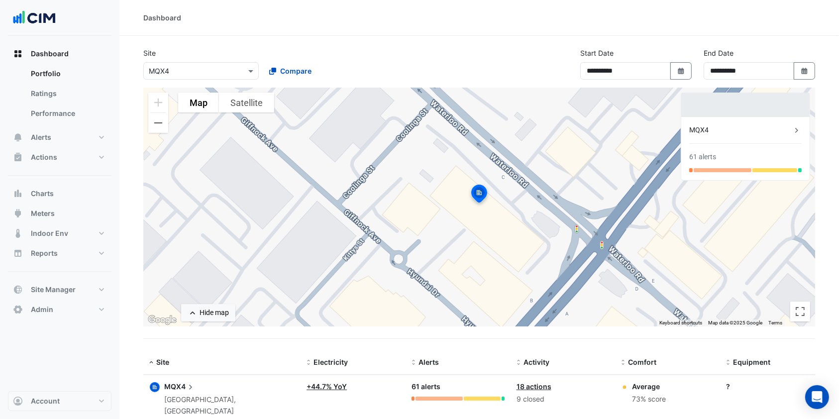
click at [201, 66] on input "text" at bounding box center [191, 71] width 85 height 10
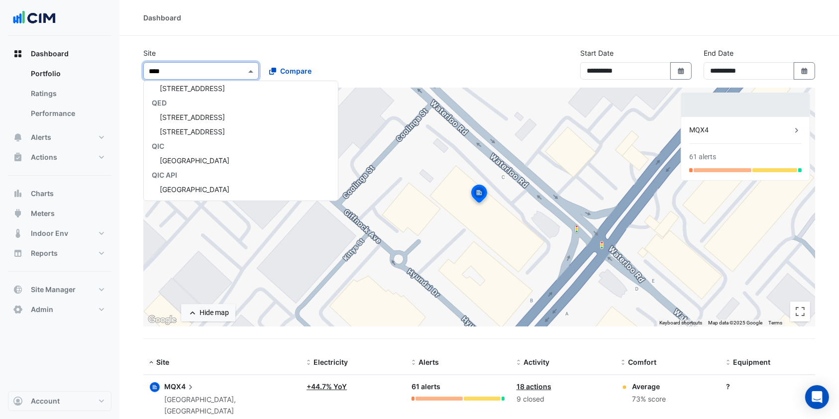
scroll to position [4, 0]
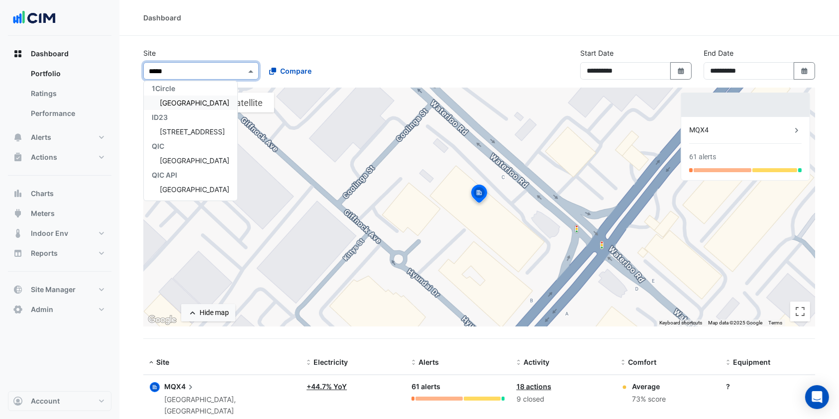
type input "******"
click at [218, 109] on div "[GEOGRAPHIC_DATA]" at bounding box center [191, 103] width 94 height 14
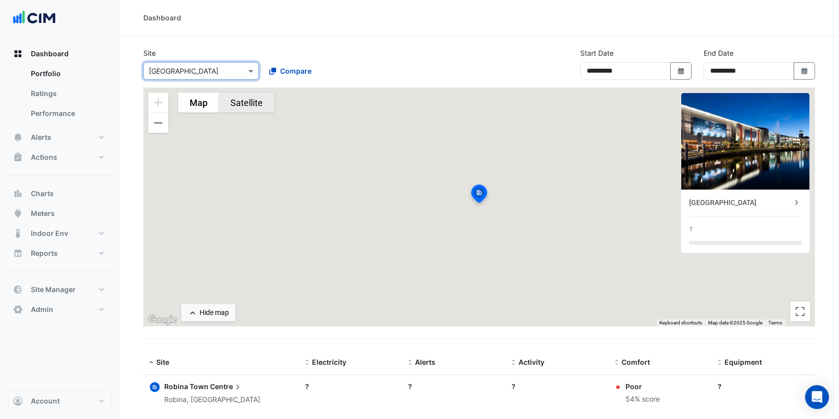
click at [219, 103] on button "Satellite" at bounding box center [246, 103] width 55 height 20
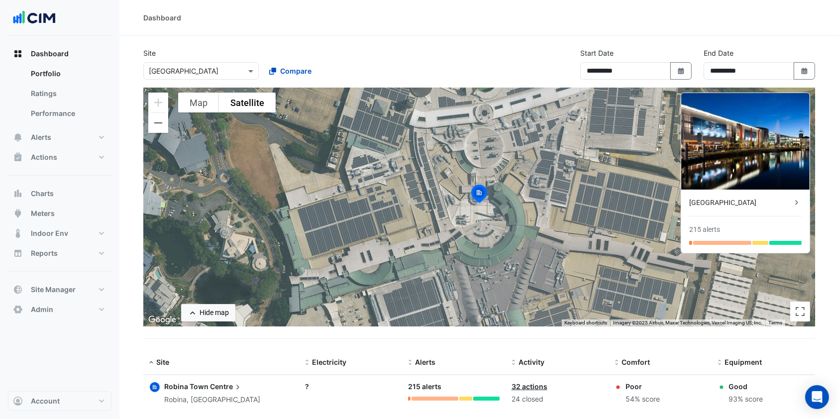
click at [776, 202] on div "[GEOGRAPHIC_DATA]" at bounding box center [740, 203] width 103 height 10
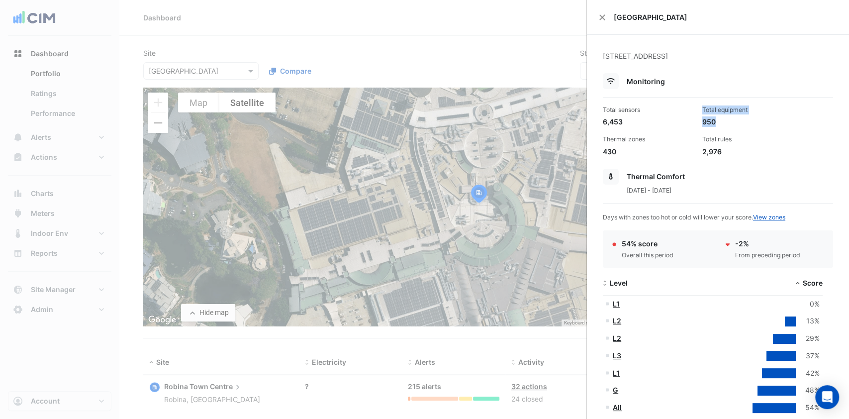
drag, startPoint x: 717, startPoint y: 120, endPoint x: 692, endPoint y: 119, distance: 24.9
click at [692, 119] on div "Total sensors 6,453 Total equipment 950 Thermal zones 430 Total rules 2,976" at bounding box center [718, 127] width 238 height 59
click at [710, 100] on div "Total sensors 6,453 Total equipment 950 Thermal zones 430 Total rules 2,976" at bounding box center [718, 127] width 238 height 59
click at [711, 116] on div "950" at bounding box center [749, 121] width 92 height 10
click at [712, 125] on div "950" at bounding box center [749, 121] width 92 height 10
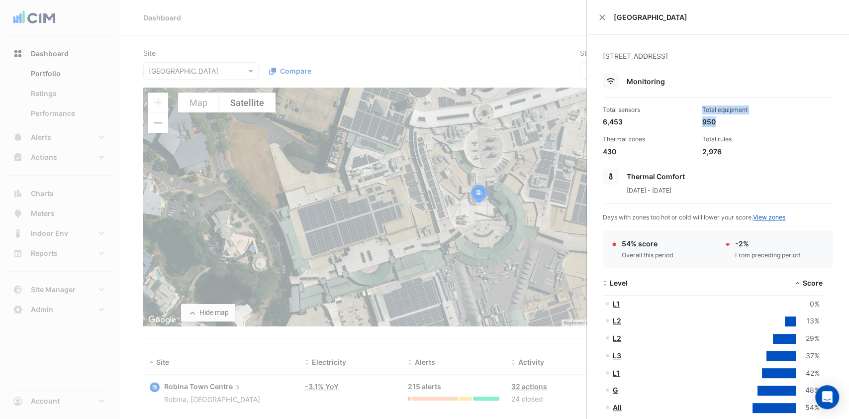
drag, startPoint x: 712, startPoint y: 120, endPoint x: 687, endPoint y: 110, distance: 26.5
click at [699, 111] on div "Total equipment 950" at bounding box center [749, 115] width 100 height 21
click at [696, 127] on div "Total sensors 6,453 Total equipment 950 Thermal zones 430 Total rules 2,976" at bounding box center [718, 127] width 238 height 59
drag, startPoint x: 705, startPoint y: 120, endPoint x: 702, endPoint y: 125, distance: 5.8
click at [703, 125] on div "950" at bounding box center [749, 121] width 92 height 10
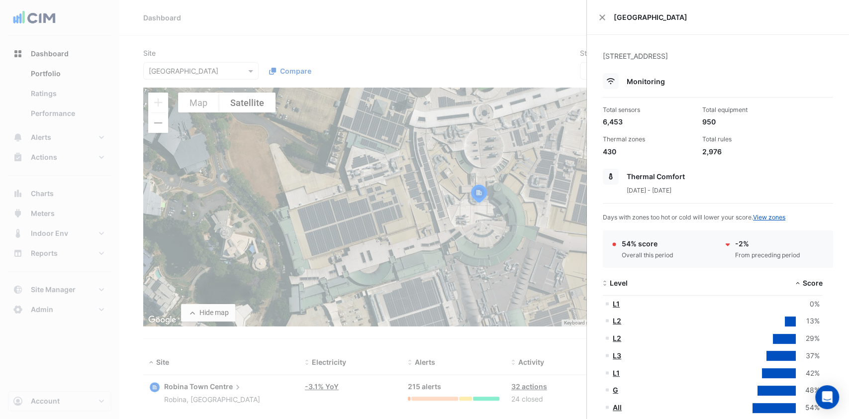
drag, startPoint x: 214, startPoint y: 55, endPoint x: 222, endPoint y: 64, distance: 12.0
click at [218, 55] on ngb-offcanvas-backdrop at bounding box center [424, 209] width 849 height 419
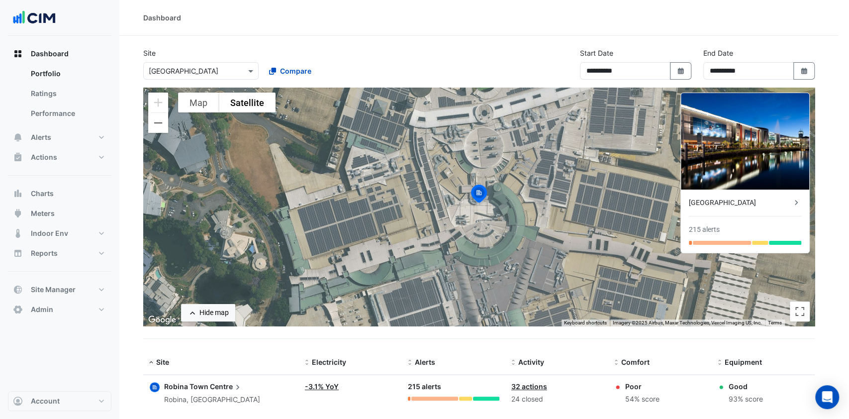
click at [223, 73] on input "text" at bounding box center [191, 71] width 85 height 10
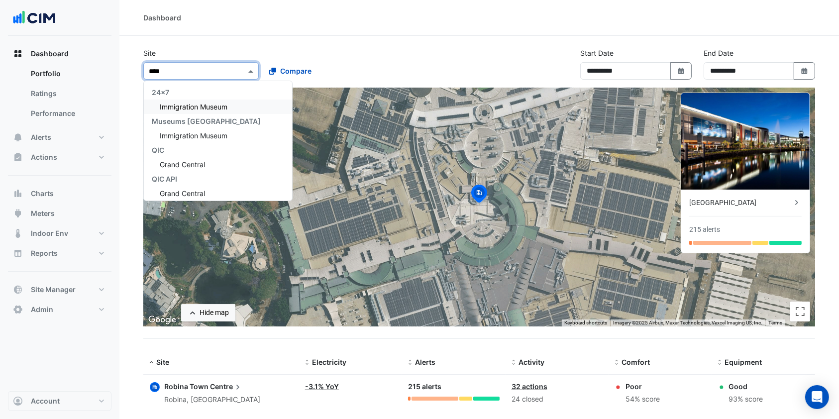
type input "*****"
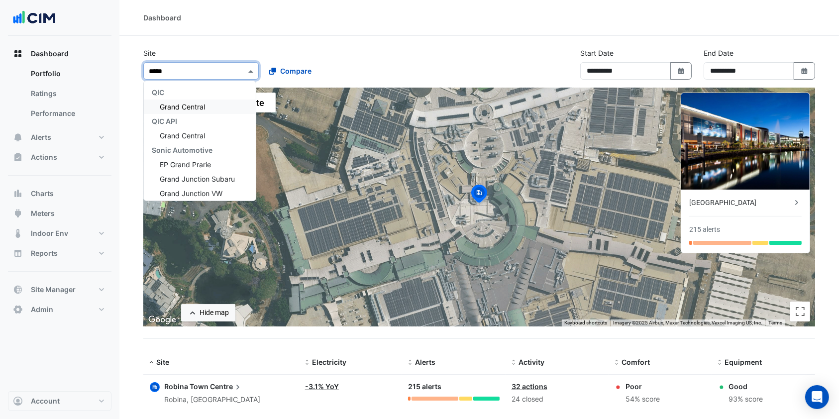
click at [171, 104] on span "Grand Central" at bounding box center [182, 107] width 45 height 8
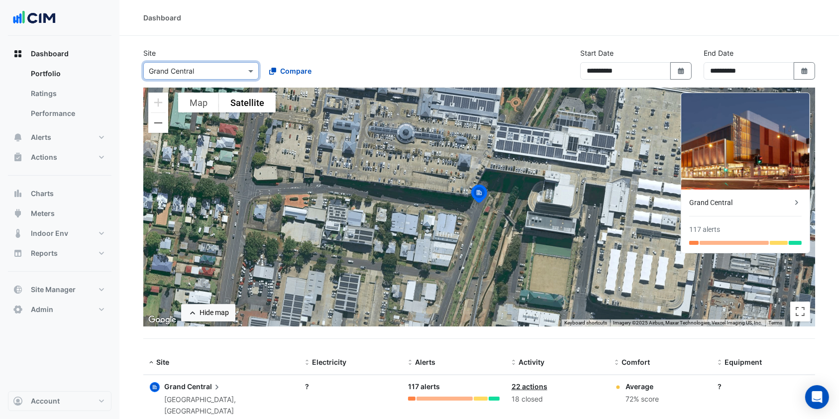
click at [751, 207] on div "Grand Central" at bounding box center [740, 203] width 103 height 10
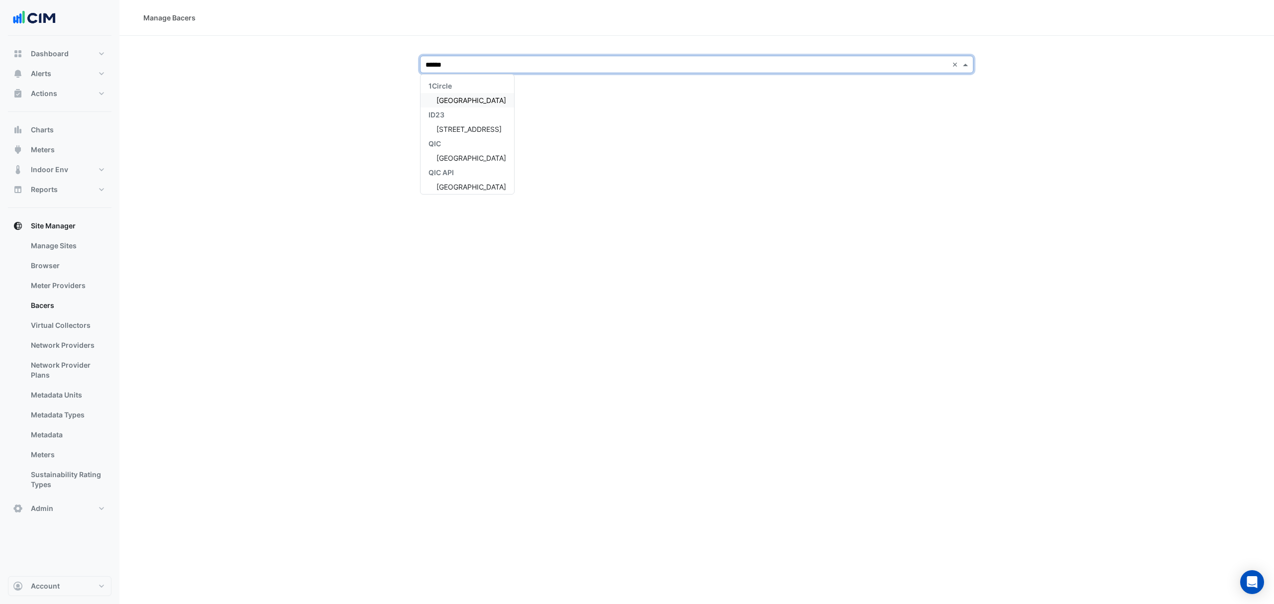
click at [450, 100] on span "[GEOGRAPHIC_DATA]" at bounding box center [471, 100] width 70 height 8
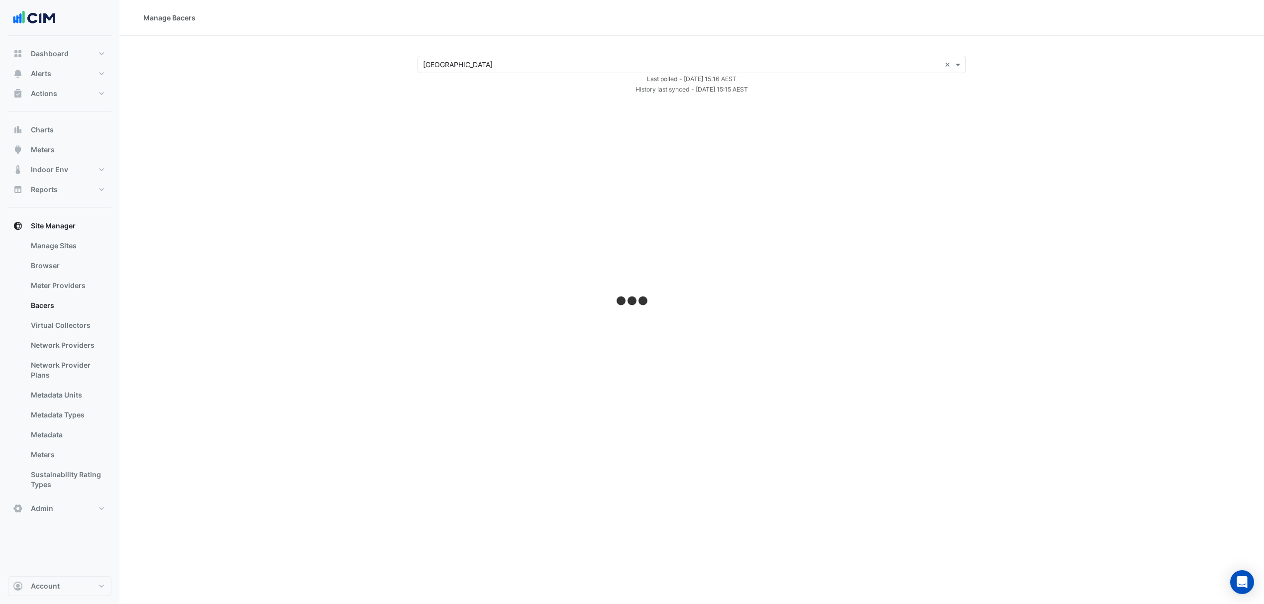
select select "***"
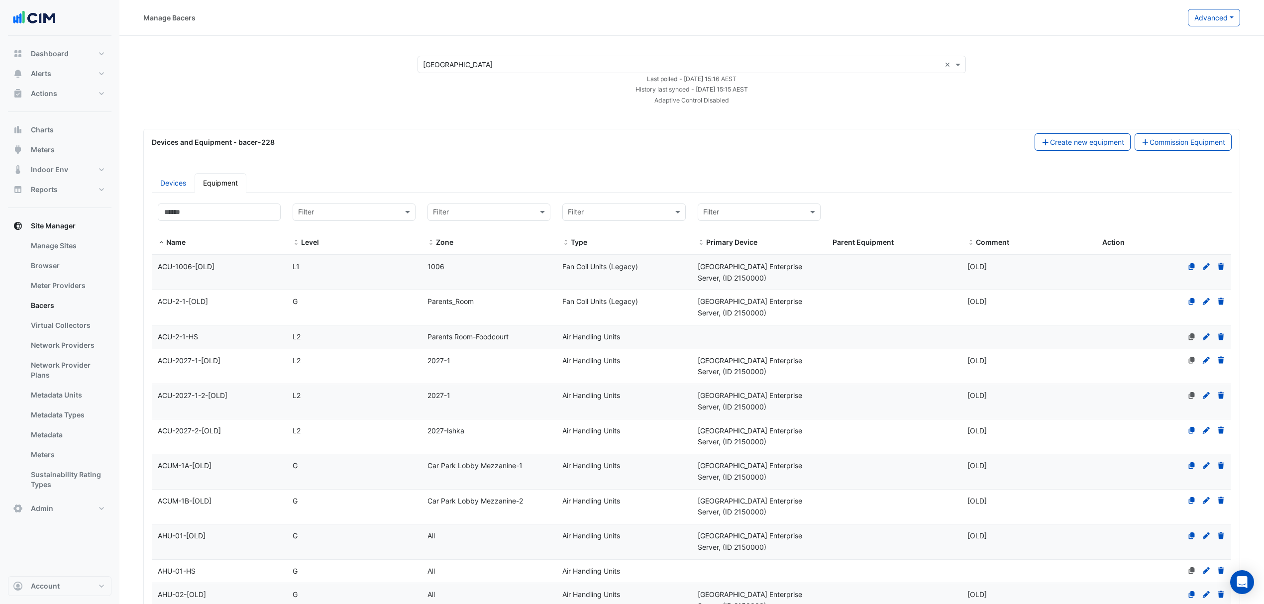
click at [585, 216] on input "text" at bounding box center [614, 212] width 92 height 11
type input "*****"
click at [623, 227] on div "Variable Air Volume" at bounding box center [630, 234] width 135 height 14
